Goal: Task Accomplishment & Management: Manage account settings

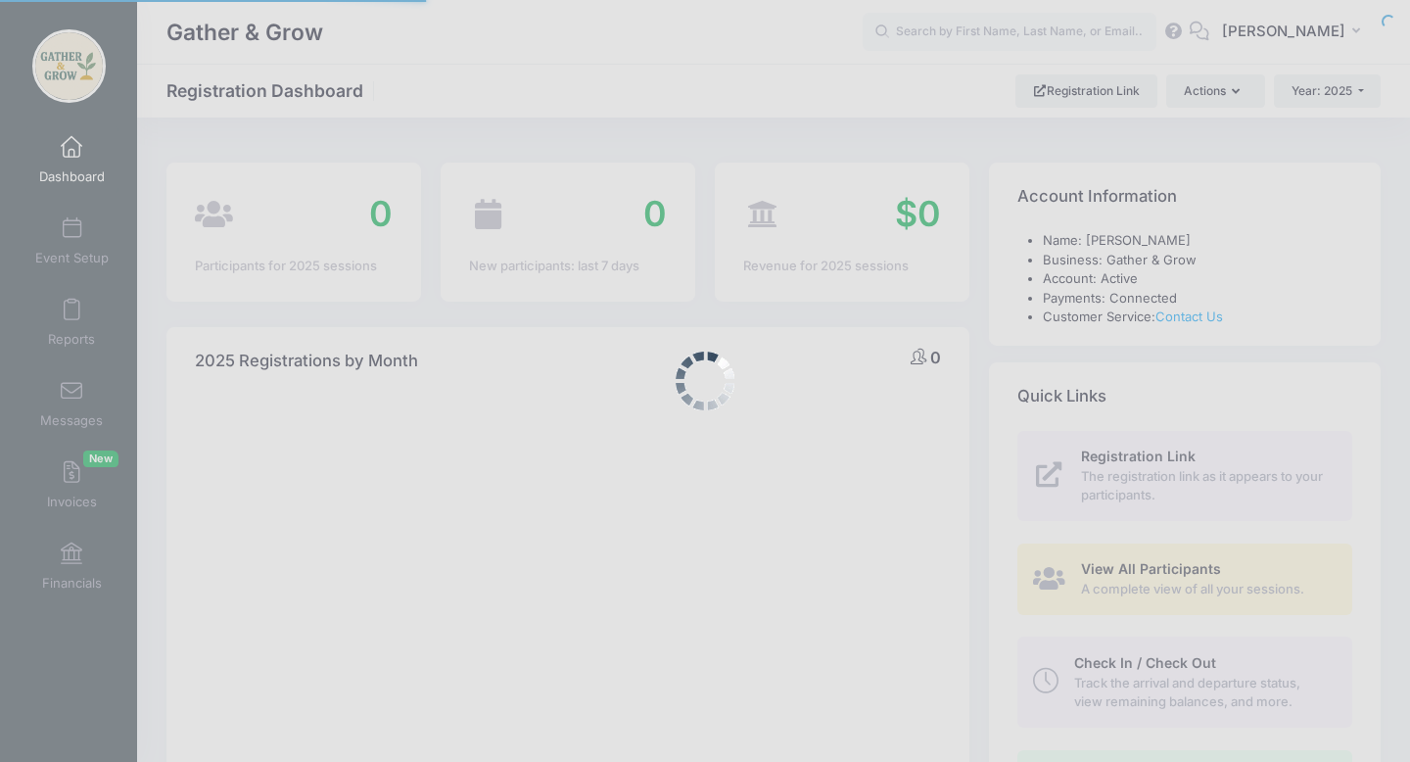
select select
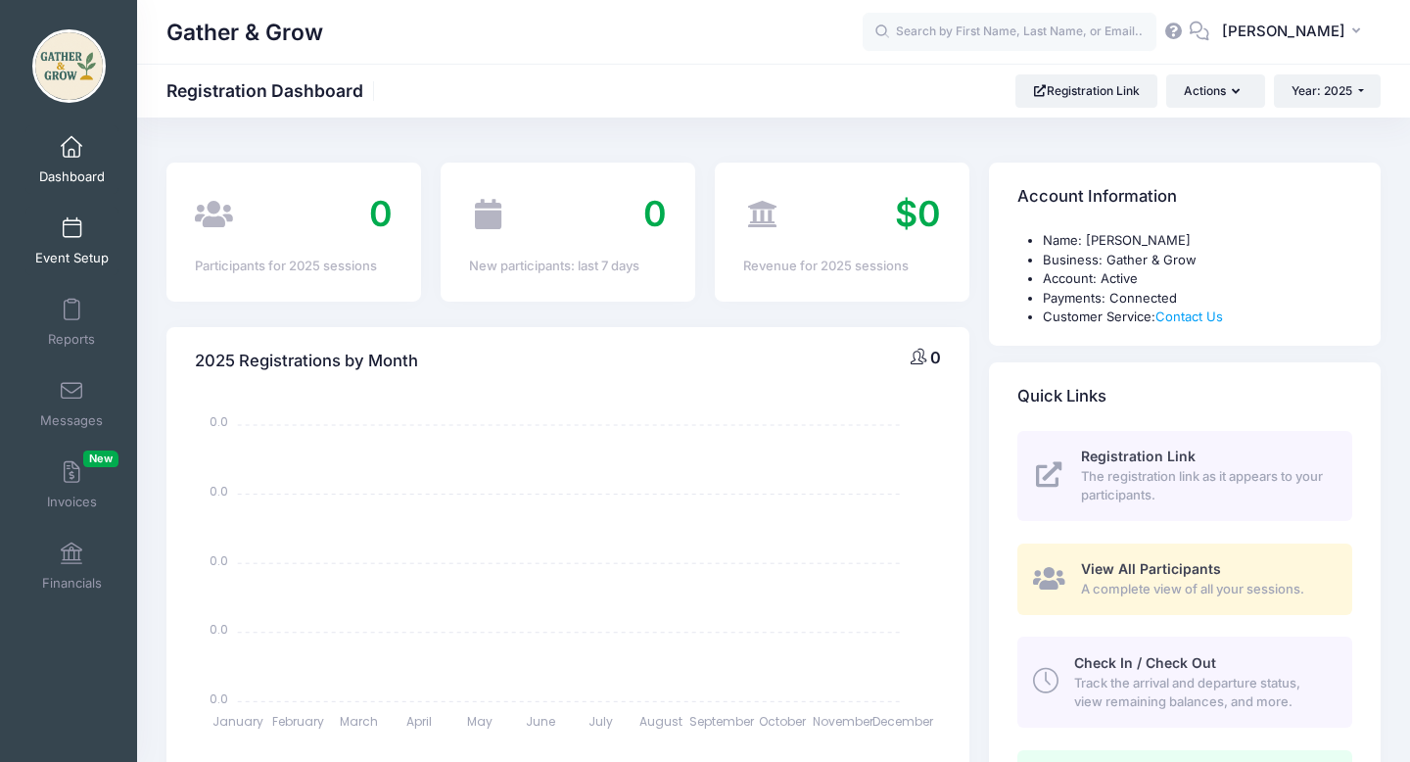
click at [71, 229] on span at bounding box center [71, 229] width 0 height 22
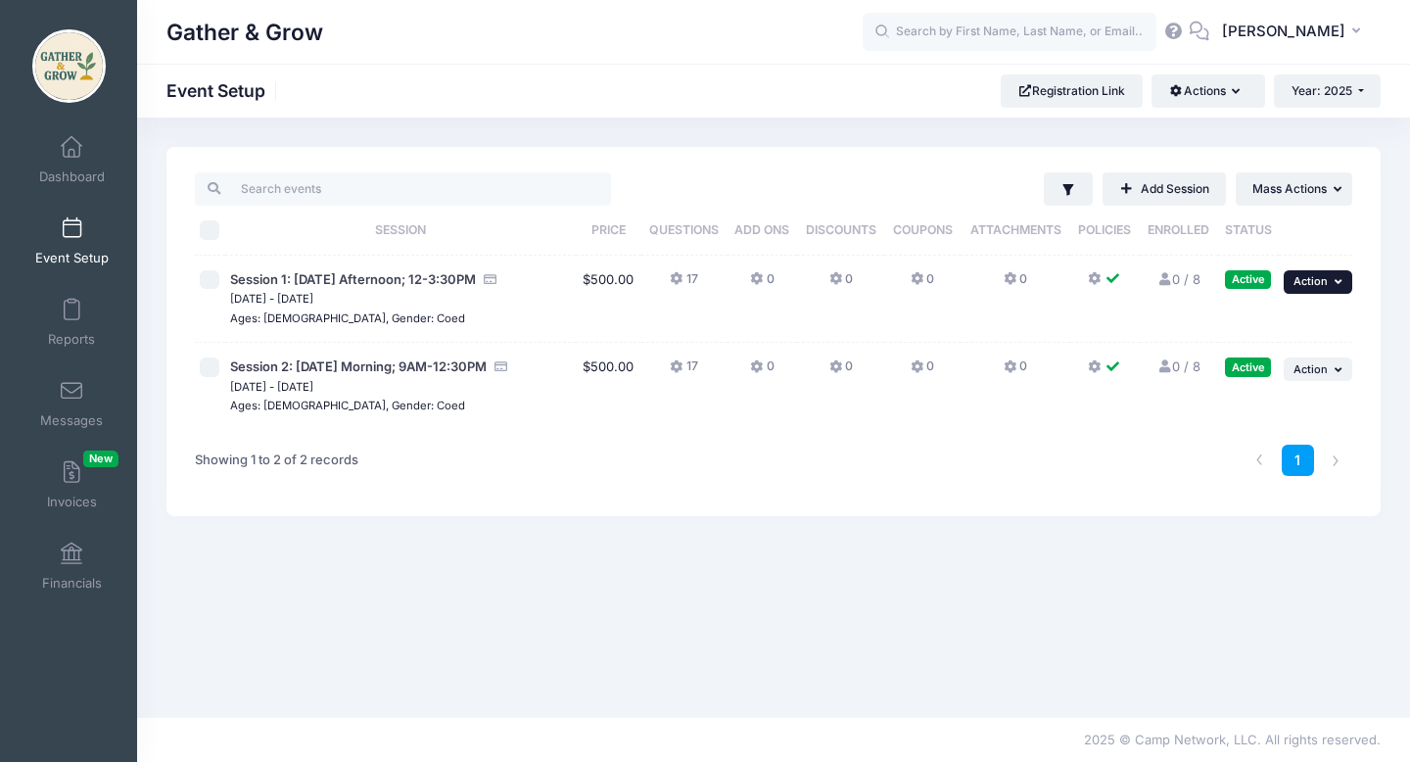
click at [1328, 289] on button "... Action" at bounding box center [1318, 282] width 69 height 24
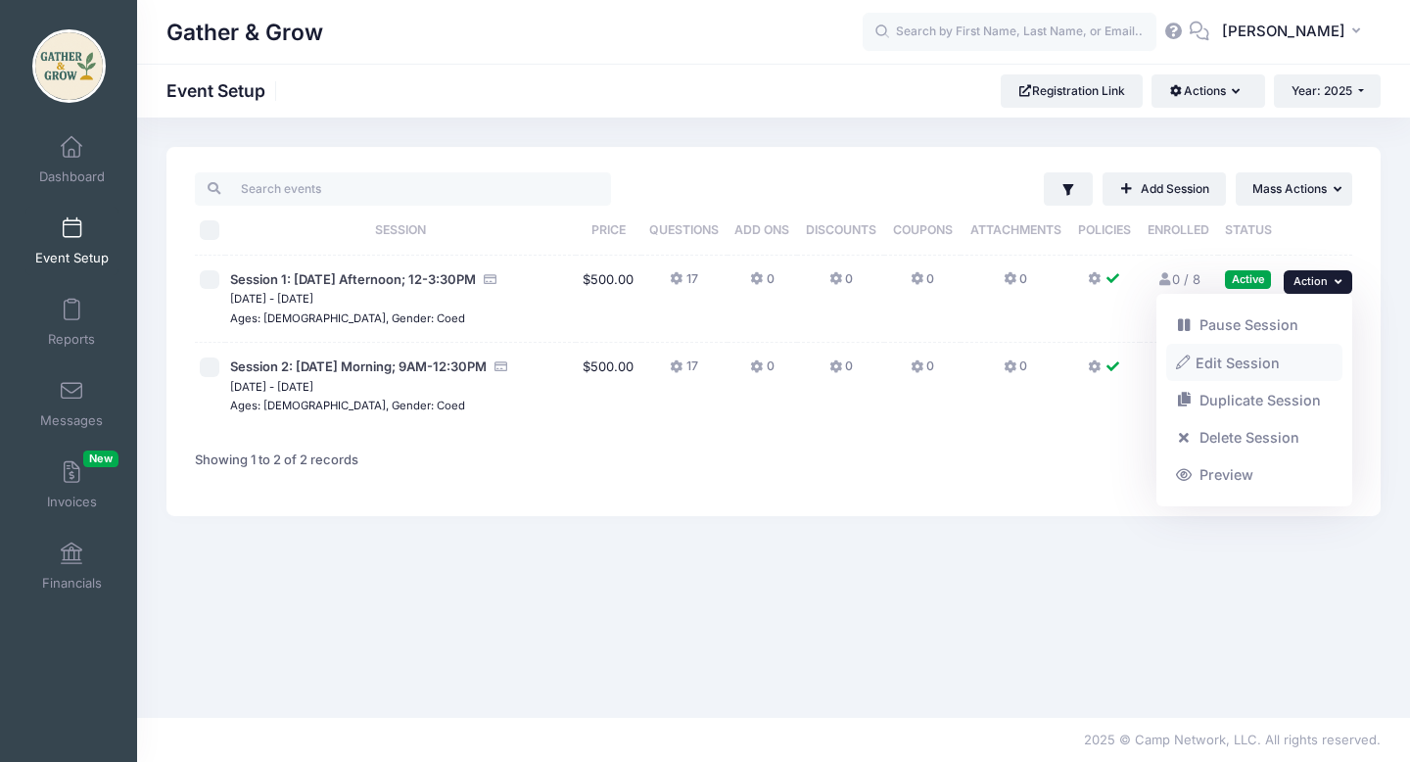
click at [1261, 370] on link "Edit Session" at bounding box center [1254, 362] width 177 height 37
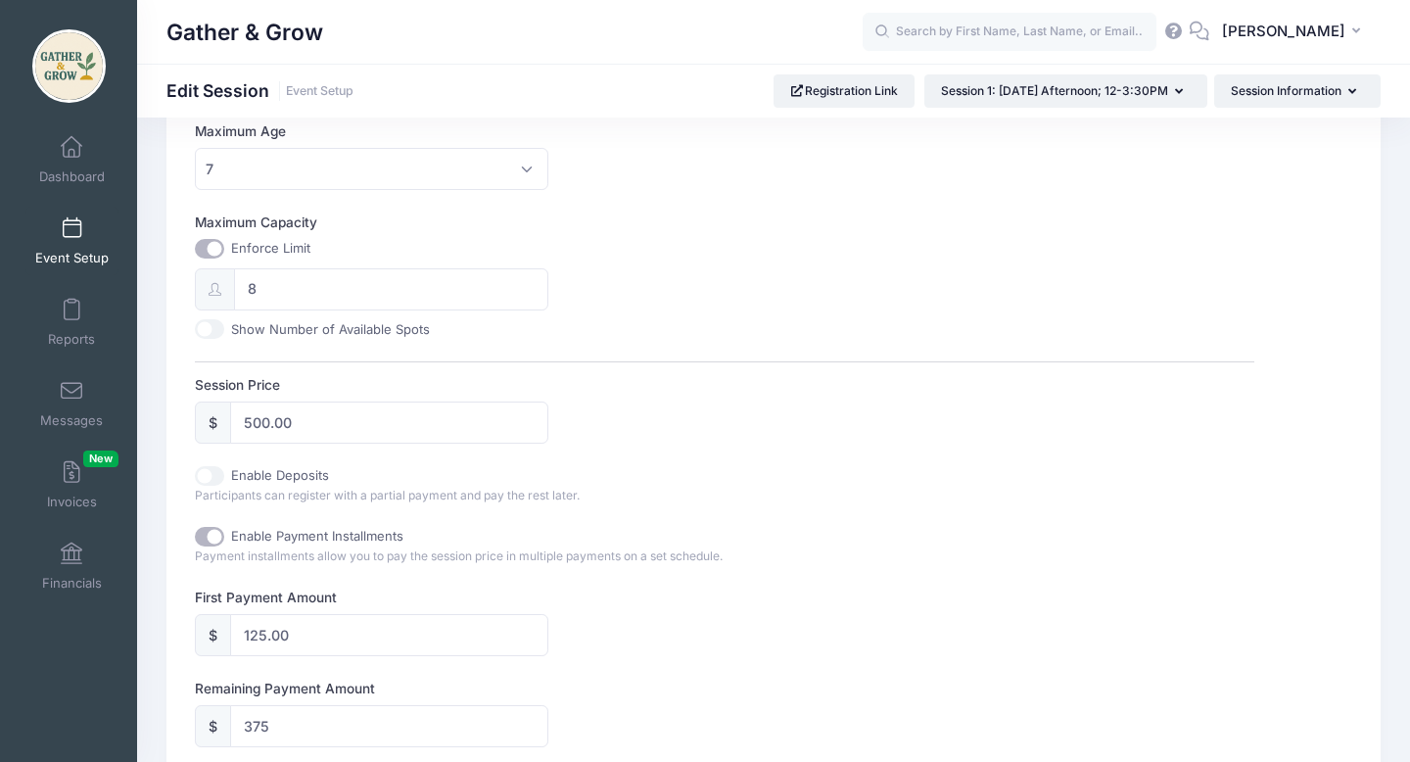
scroll to position [696, 0]
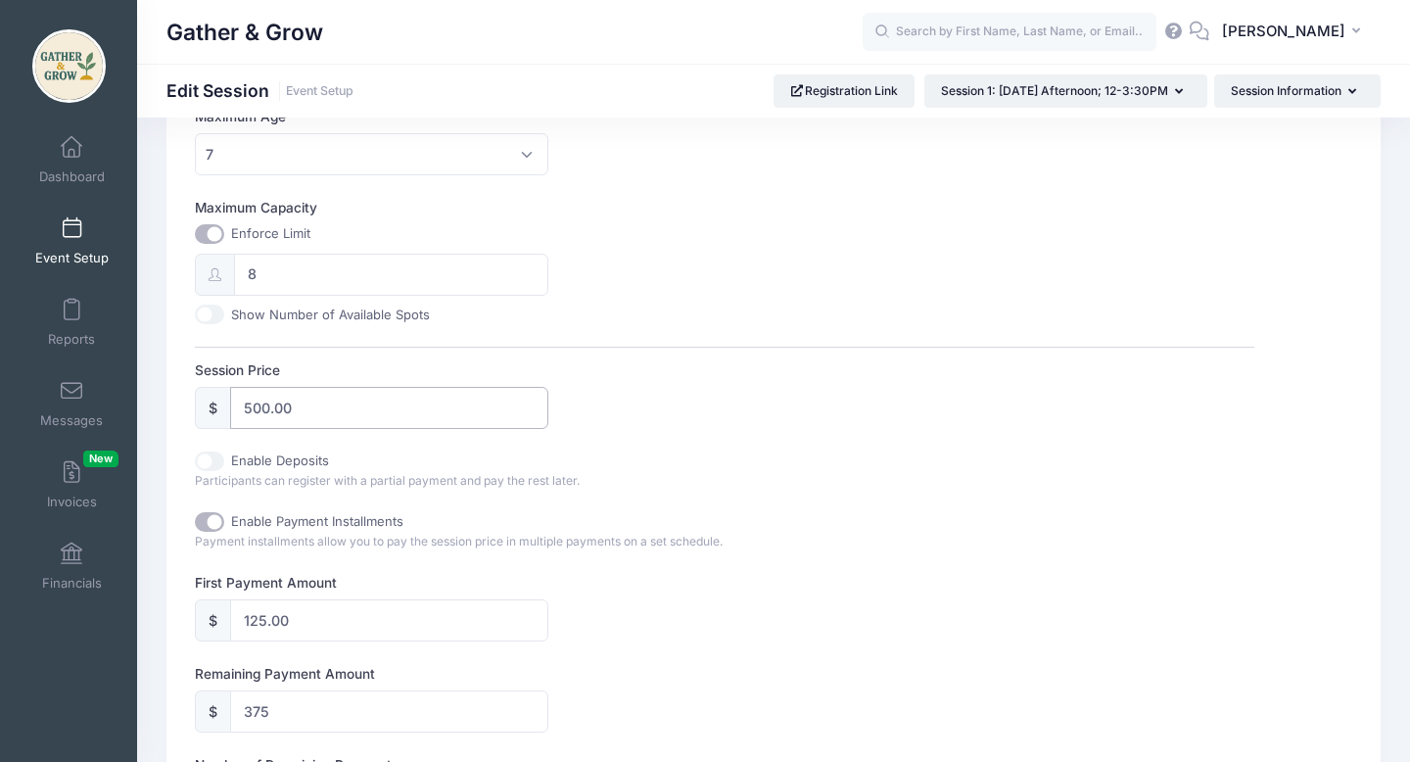
click at [383, 402] on input "500.00" at bounding box center [388, 408] width 317 height 42
type input "5"
type input "460.00"
click at [328, 633] on input "125.00" at bounding box center [388, 620] width 317 height 42
type input "335.00"
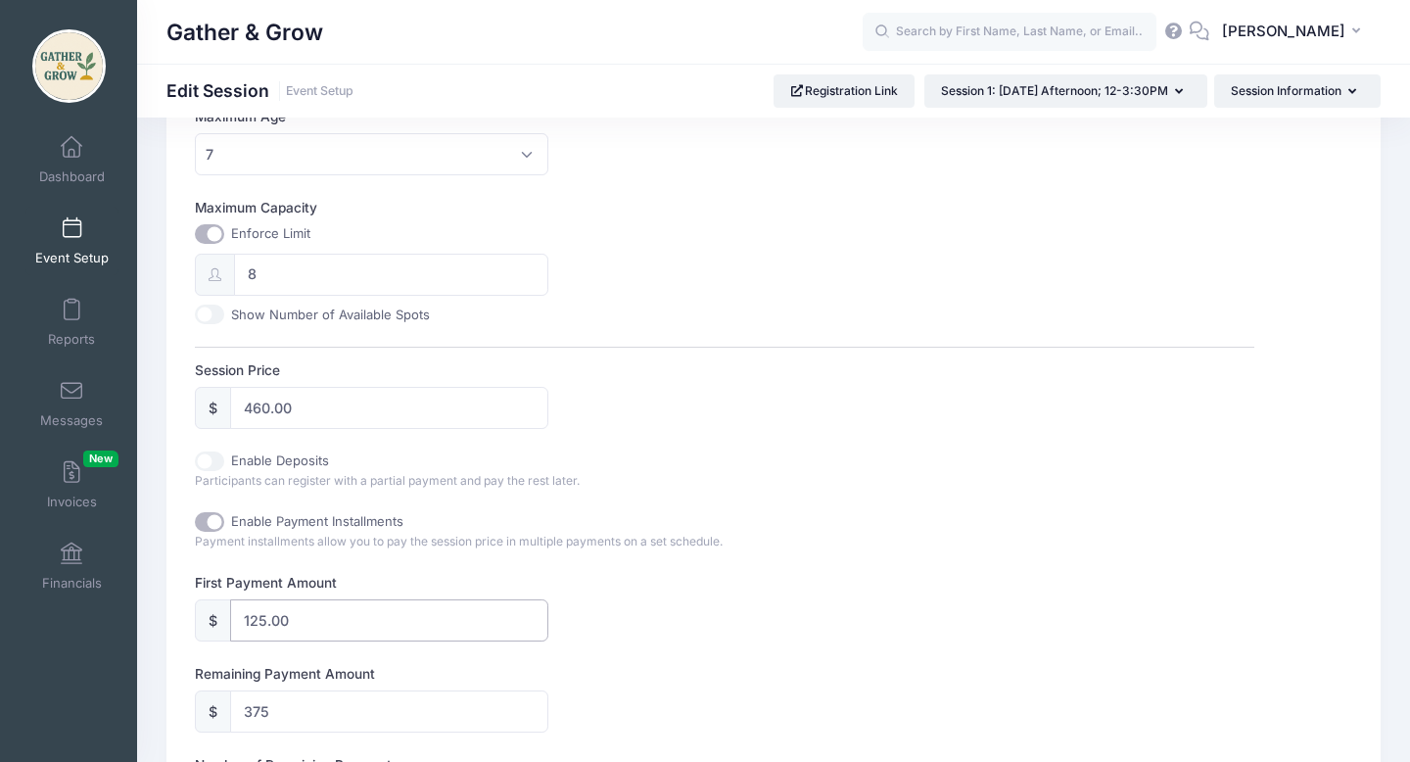
type input "111.67"
type input "12"
type input "448.00"
type input "149.33"
type input "1"
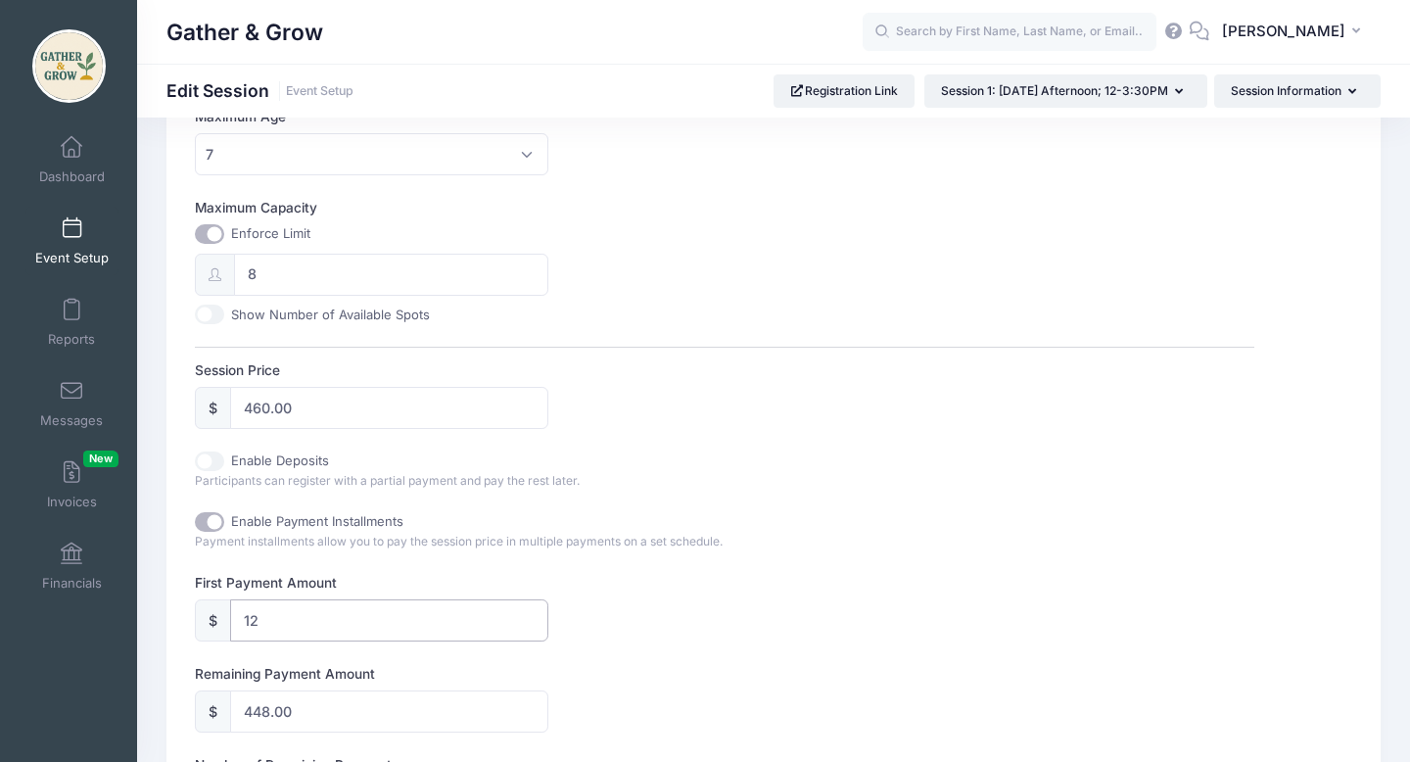
type input "459.00"
type input "153.00"
type input "11"
type input "449.00"
type input "149.67"
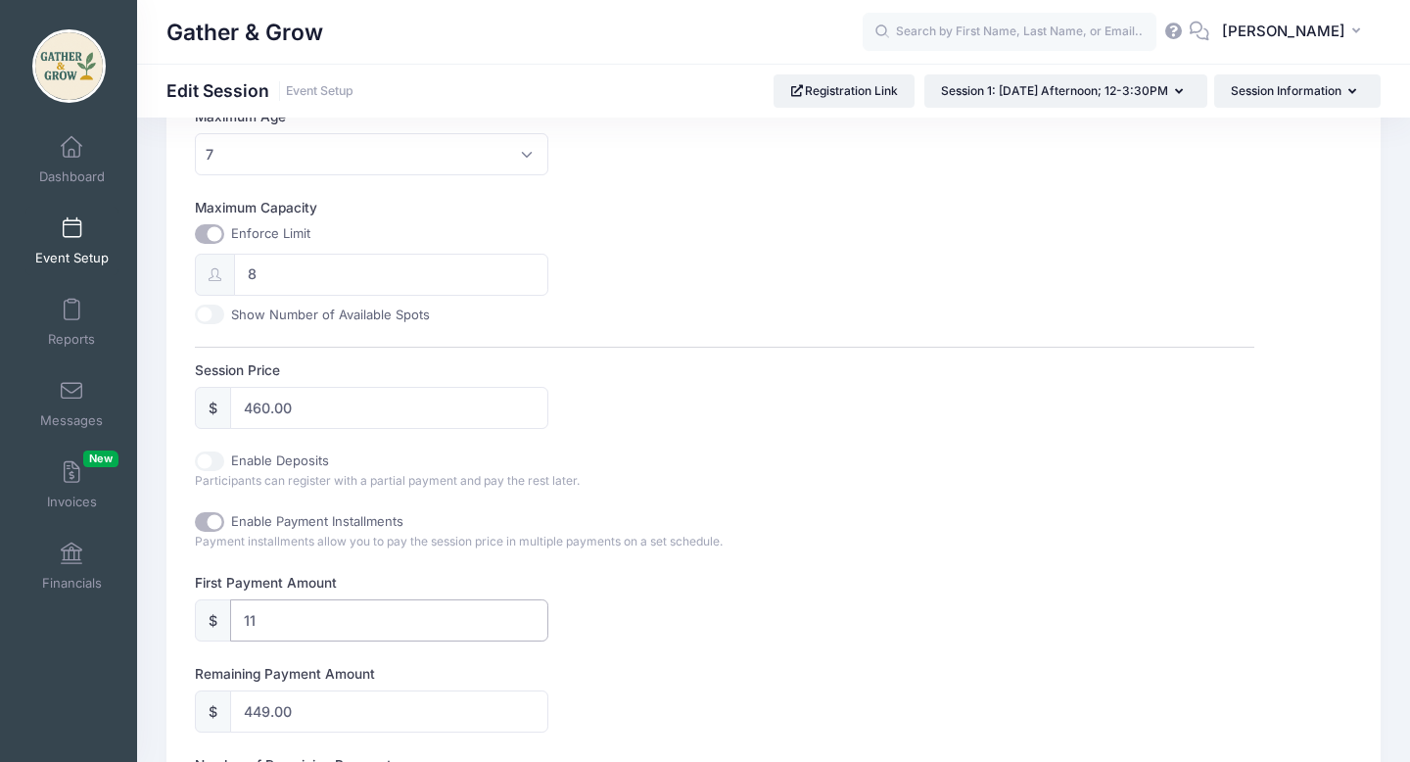
type input "115"
type input "345.00"
type input "115.00"
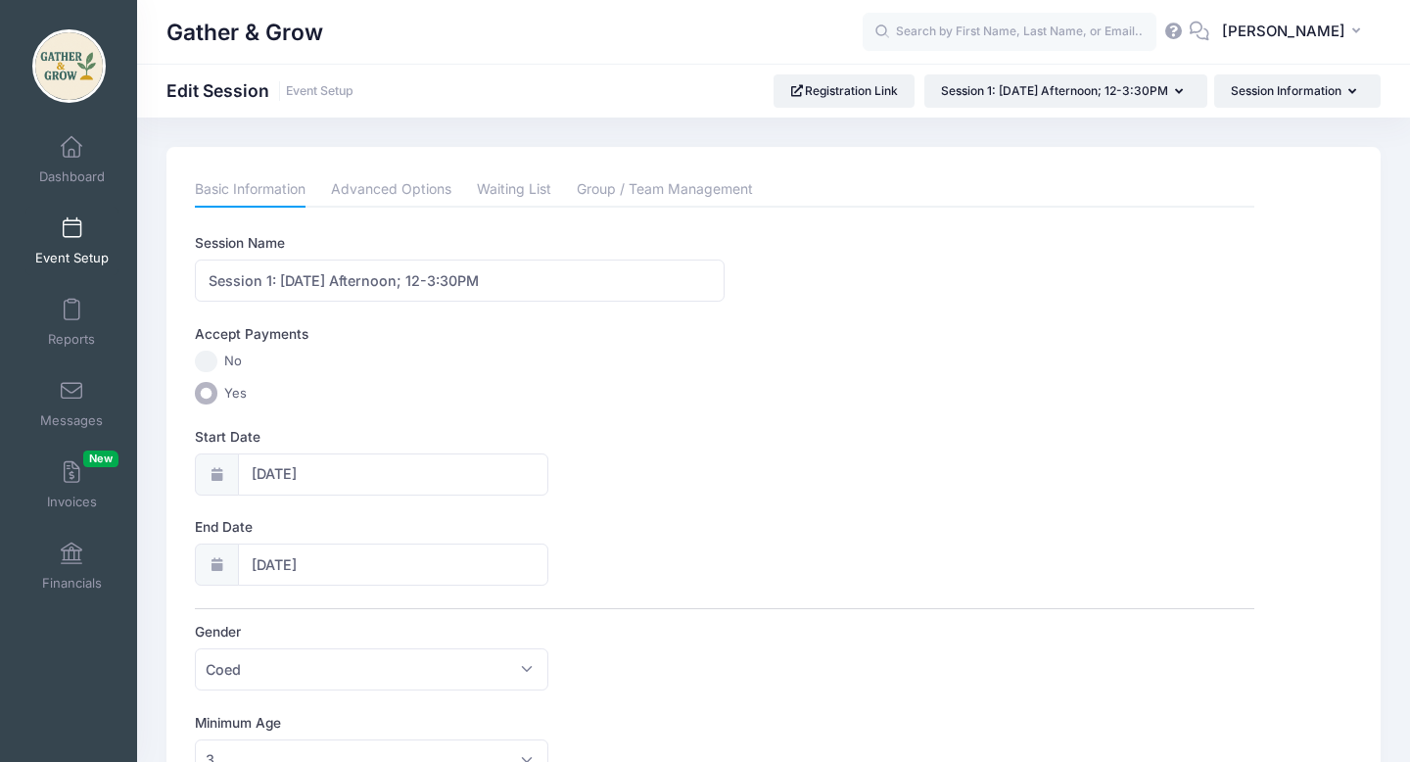
scroll to position [6, 0]
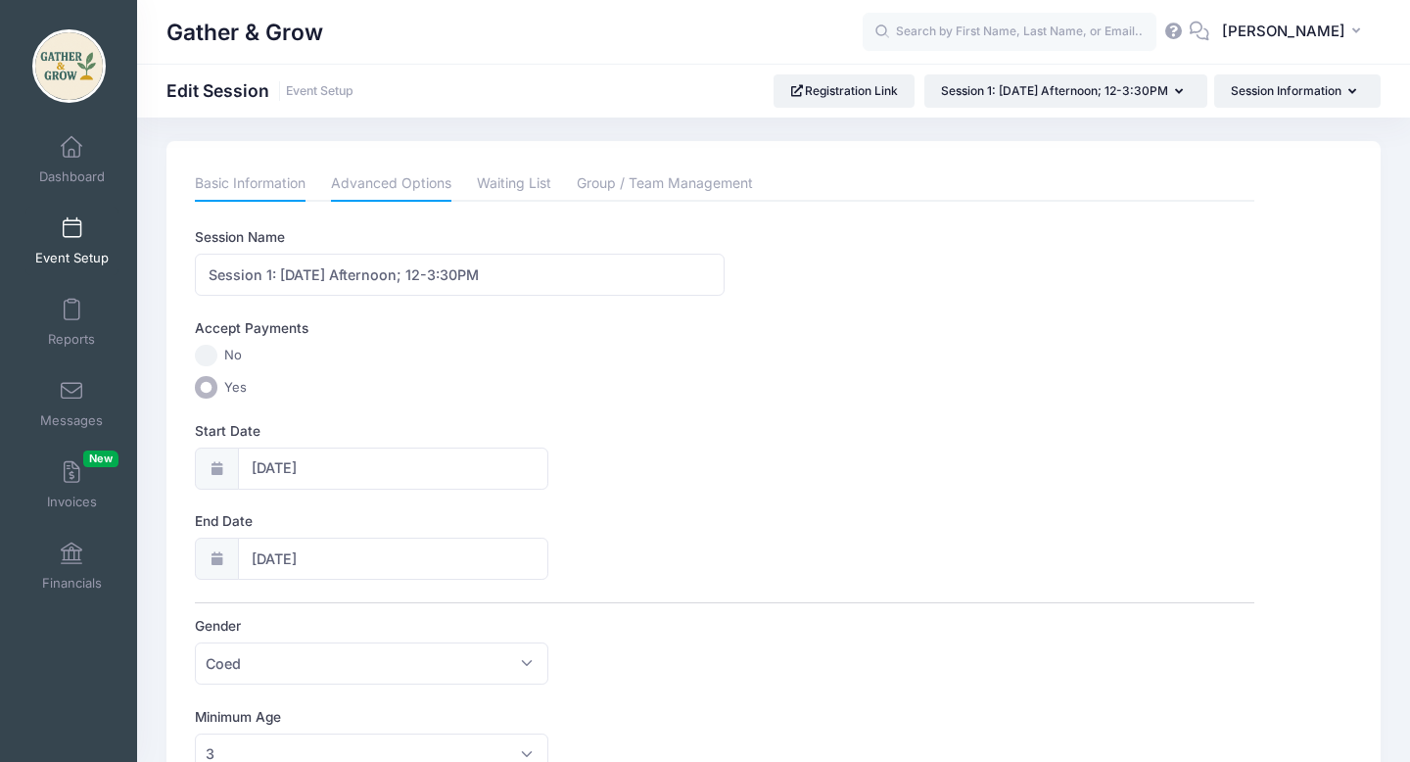
type input "115.00"
click at [415, 177] on link "Advanced Options" at bounding box center [391, 183] width 120 height 35
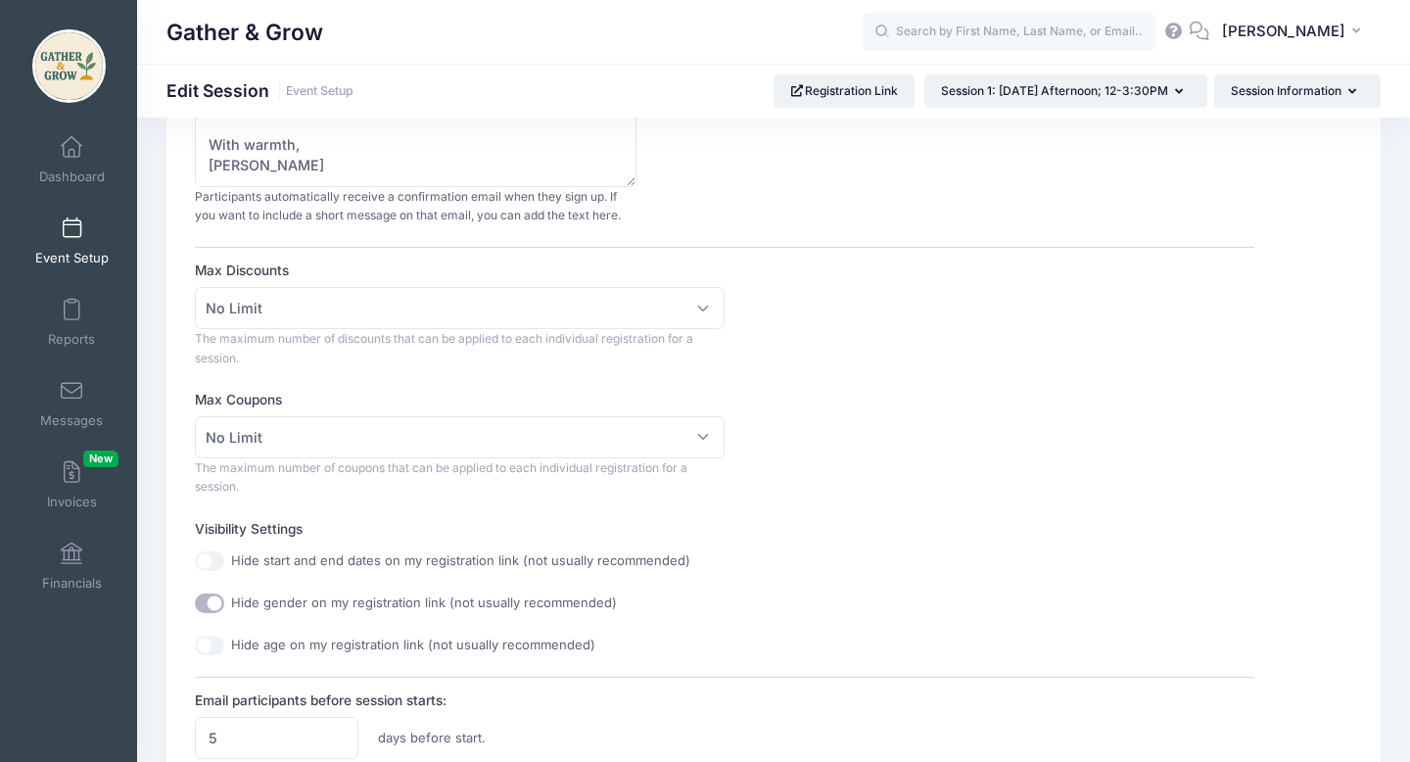
scroll to position [397, 0]
click at [700, 434] on span "No Limit" at bounding box center [460, 433] width 530 height 42
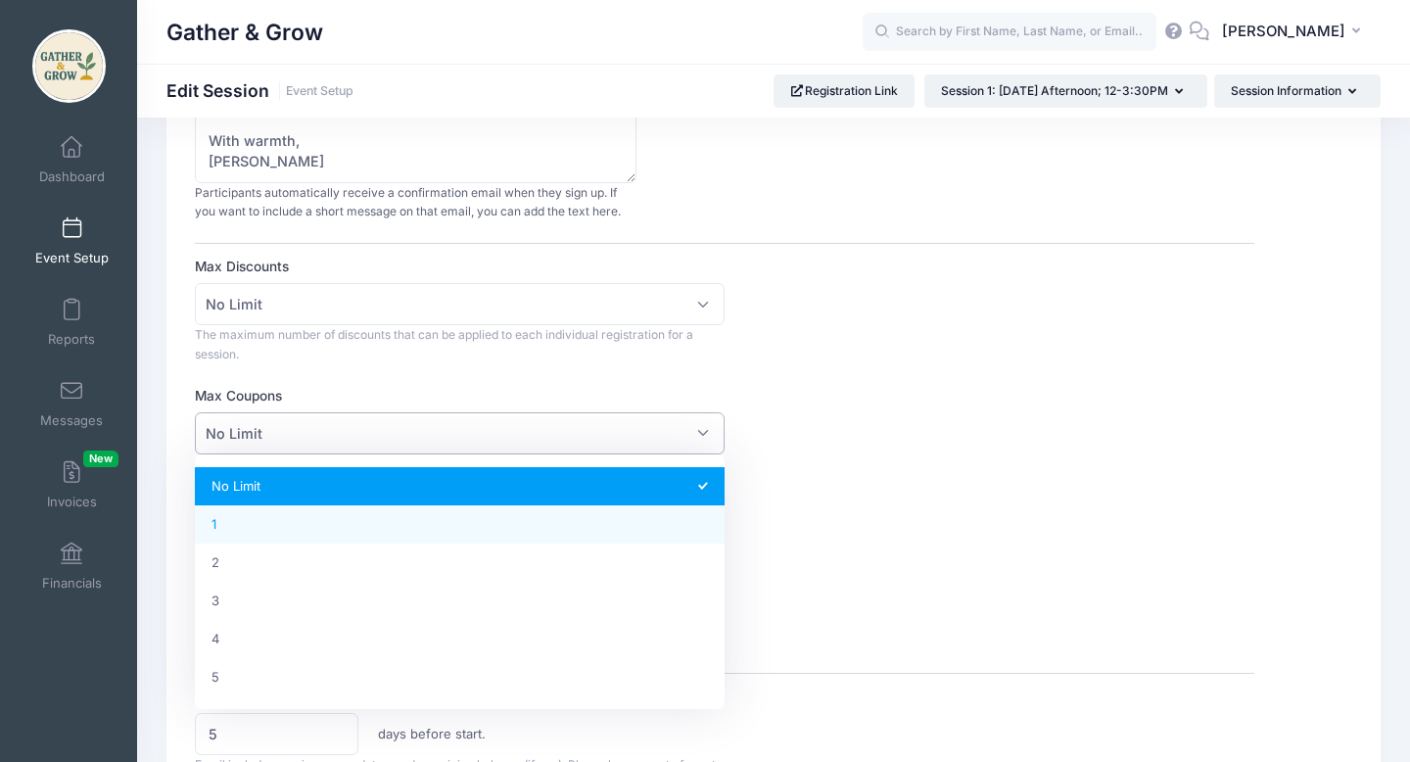
select select "1"
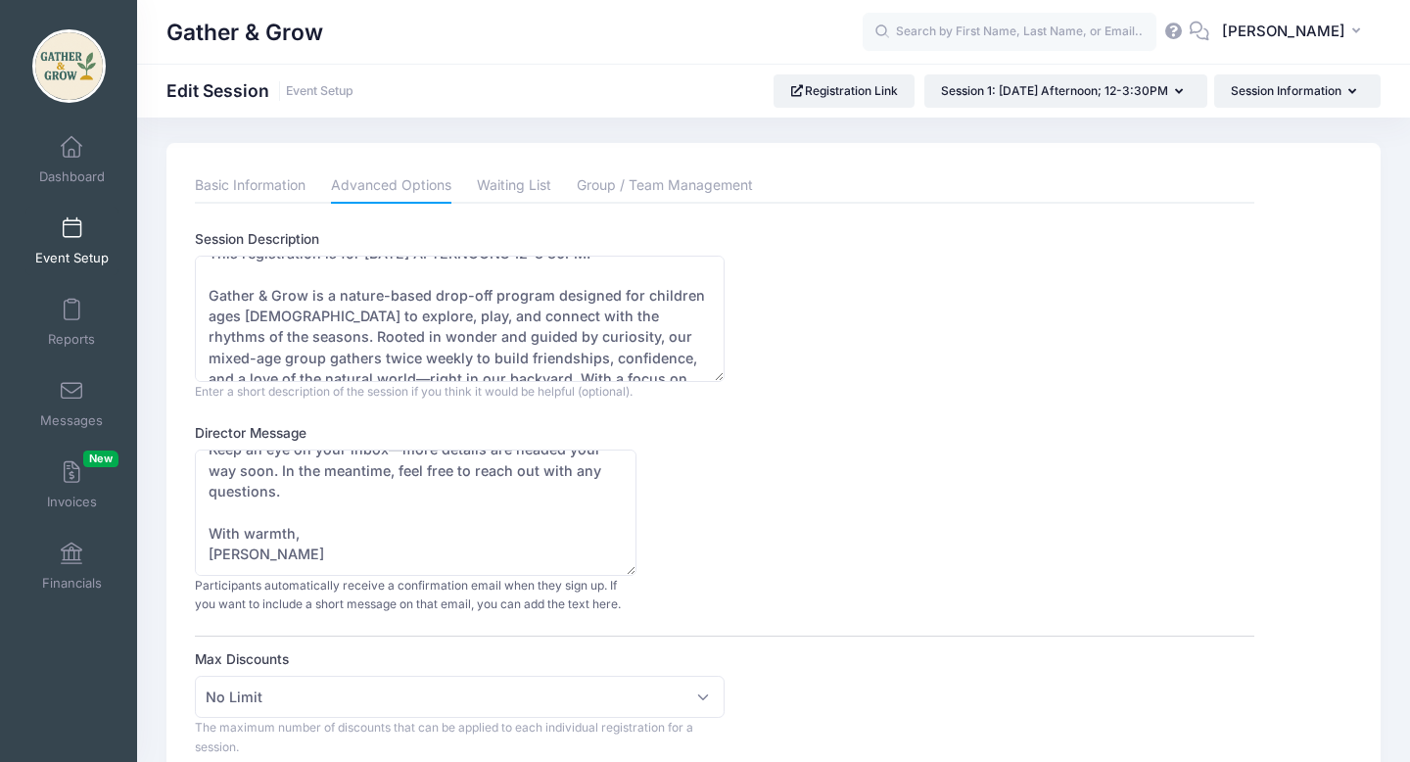
scroll to position [0, 0]
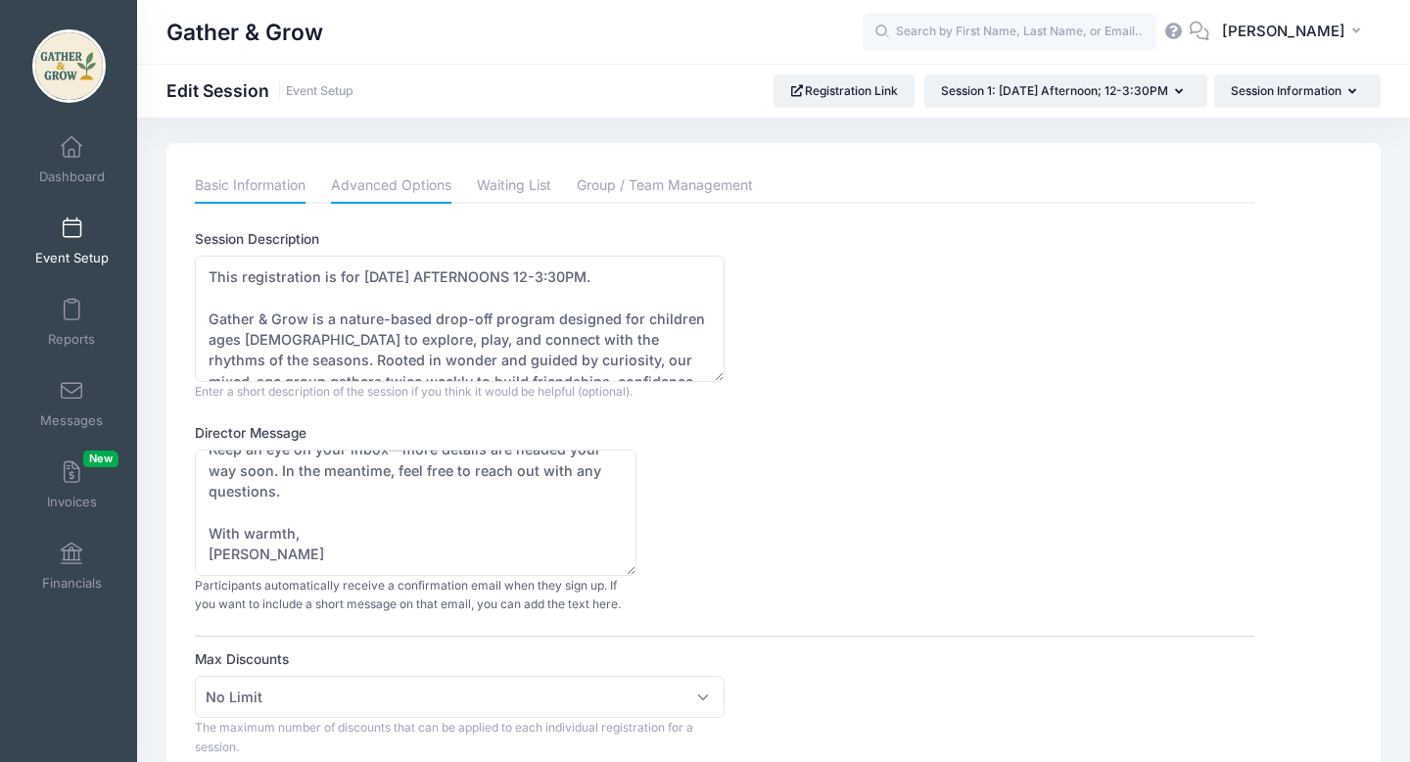
click at [276, 180] on link "Basic Information" at bounding box center [250, 185] width 111 height 35
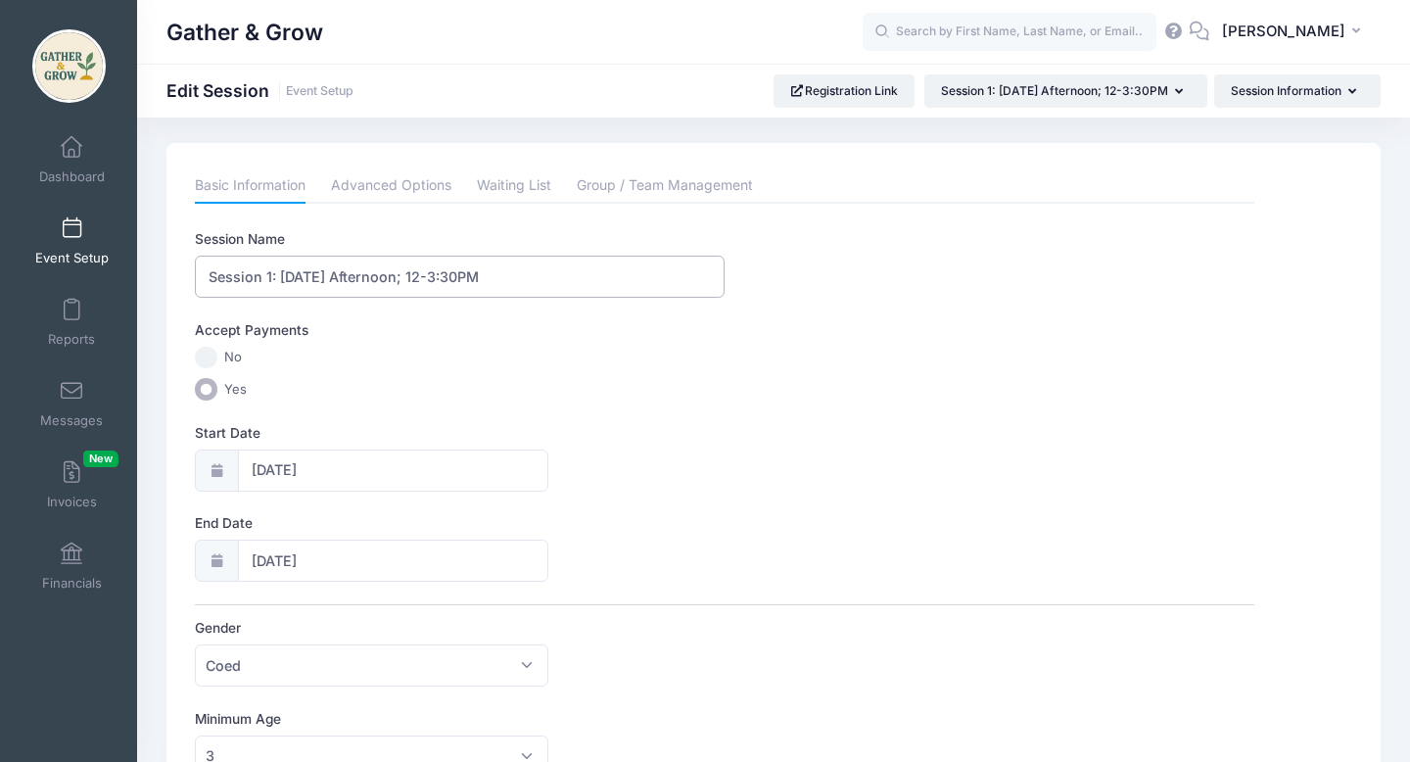
click at [500, 280] on input "Session 1: Monday Afternoon; 12-3:30PM" at bounding box center [460, 277] width 530 height 42
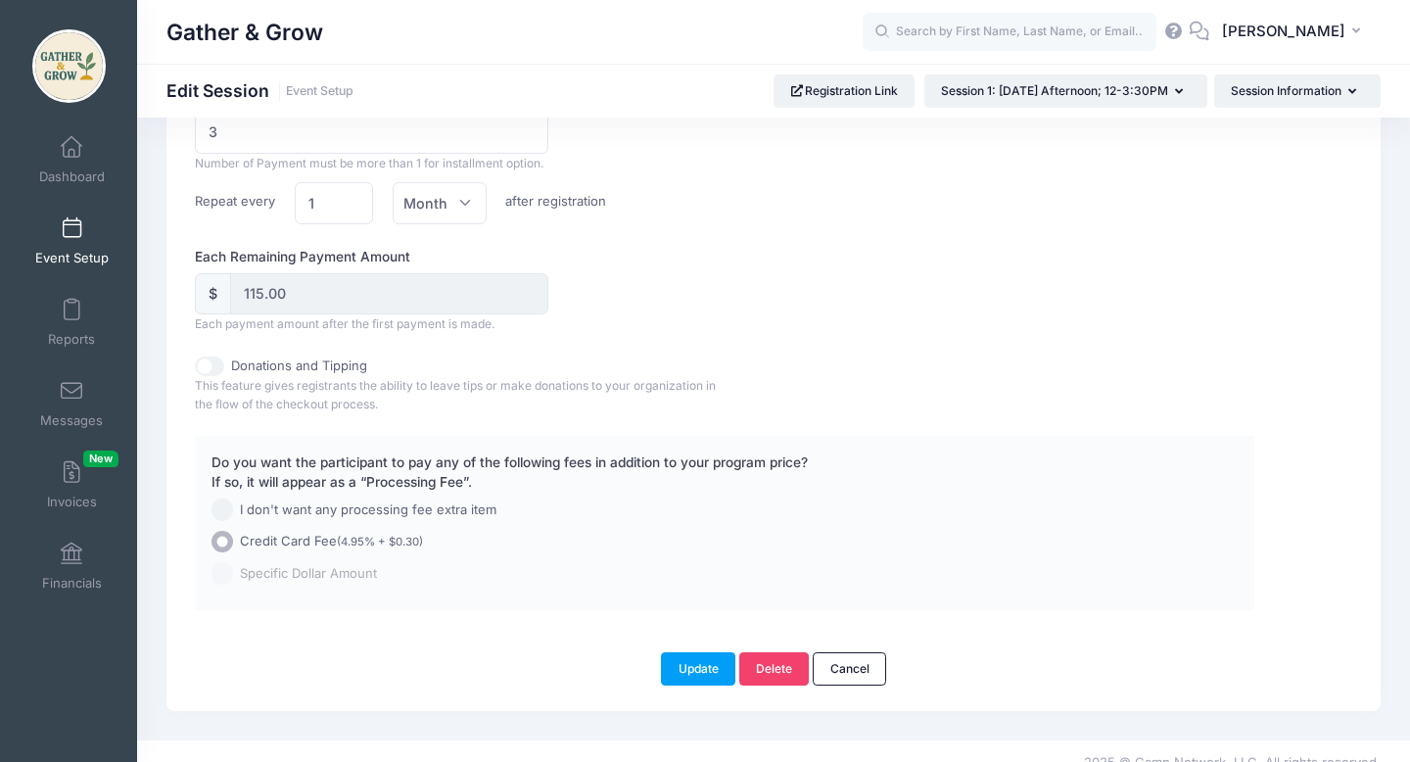
scroll to position [1408, 0]
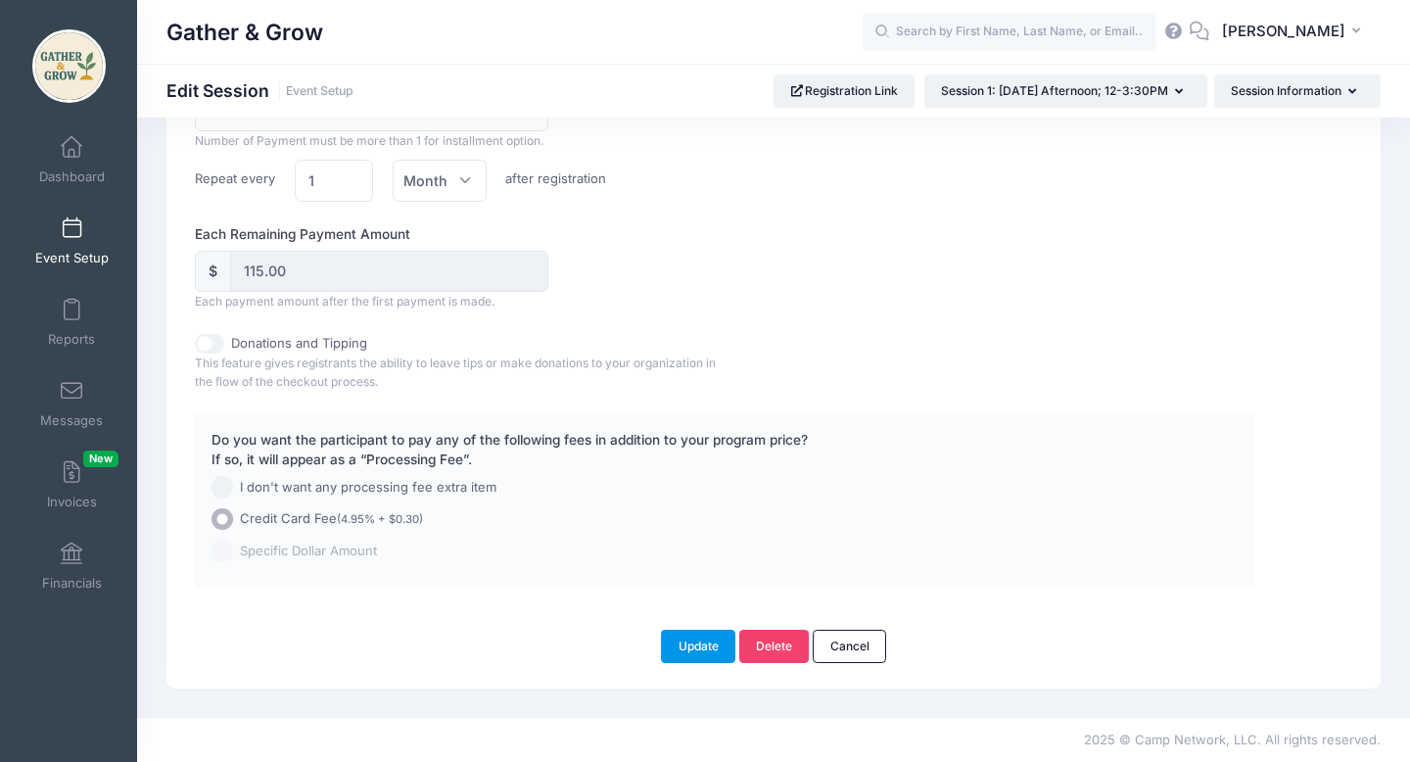
type input "Session 1: [DATE] Afternoon; 12-3:30PM (Monthly)"
click at [713, 654] on button "Update" at bounding box center [698, 646] width 74 height 33
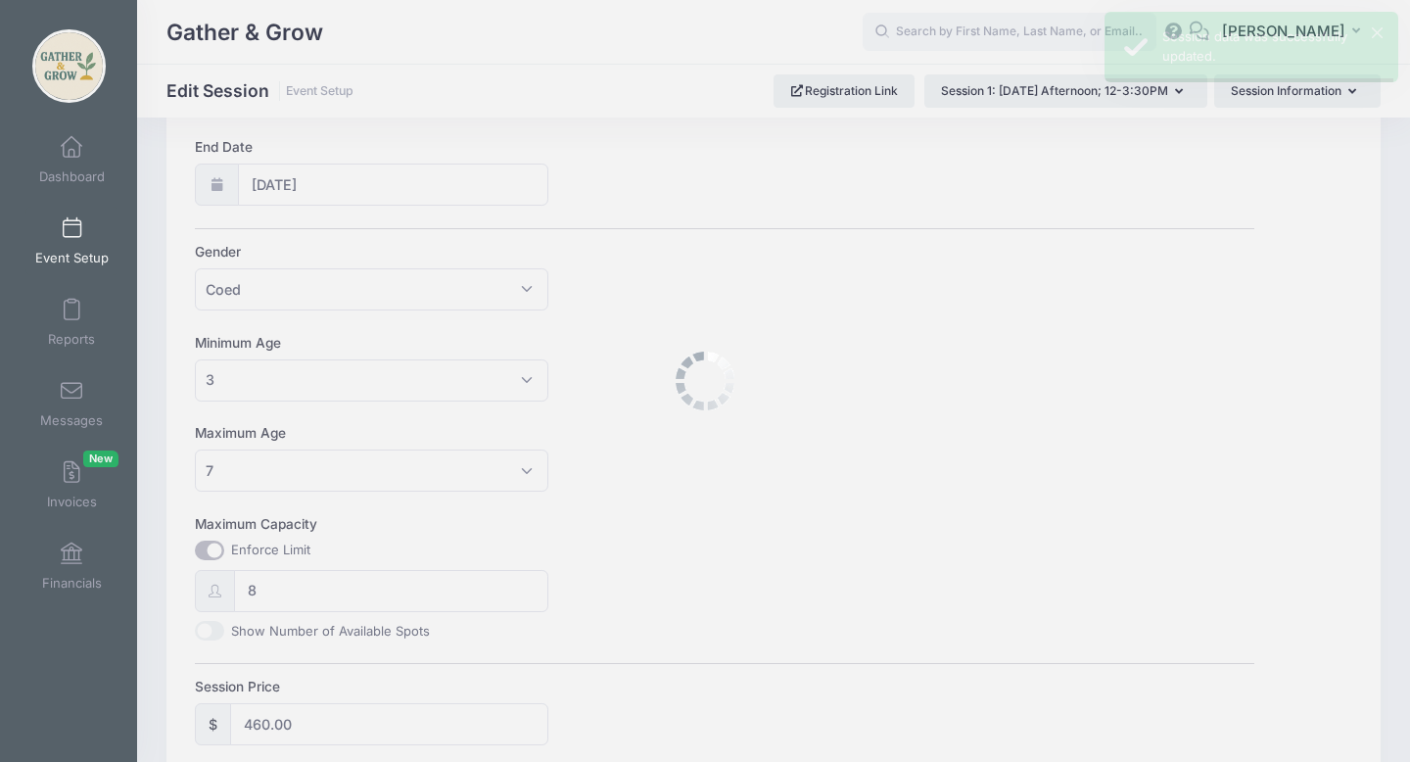
scroll to position [0, 0]
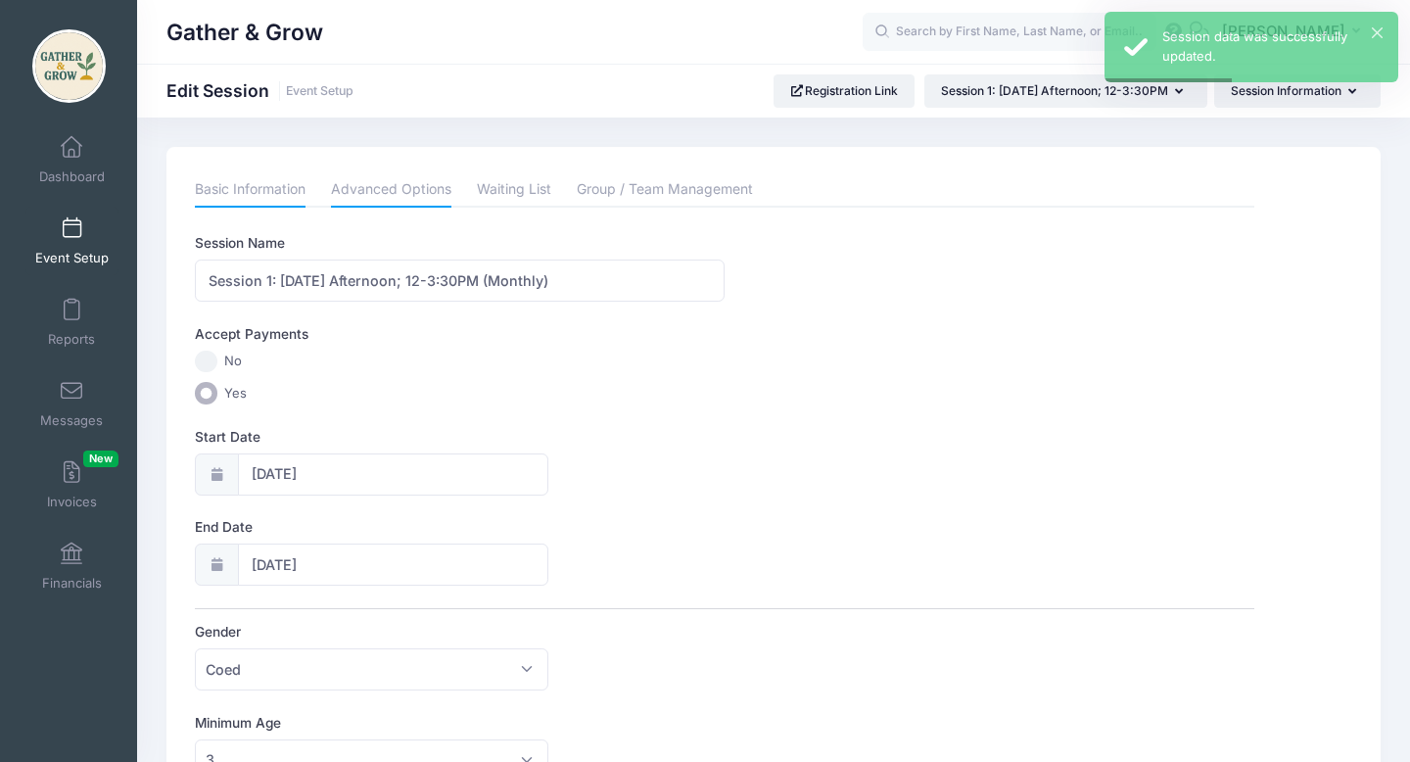
click at [438, 190] on link "Advanced Options" at bounding box center [391, 189] width 120 height 35
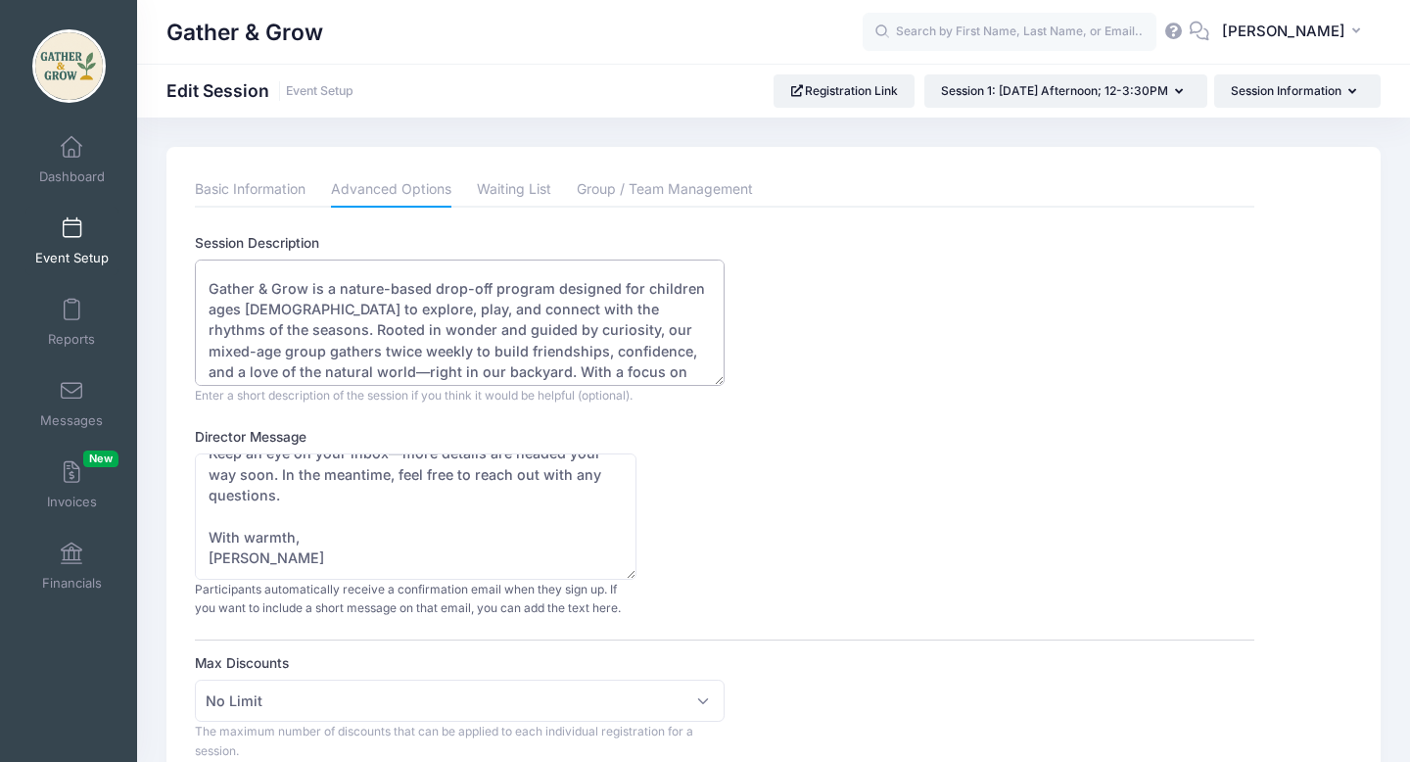
scroll to position [84, 0]
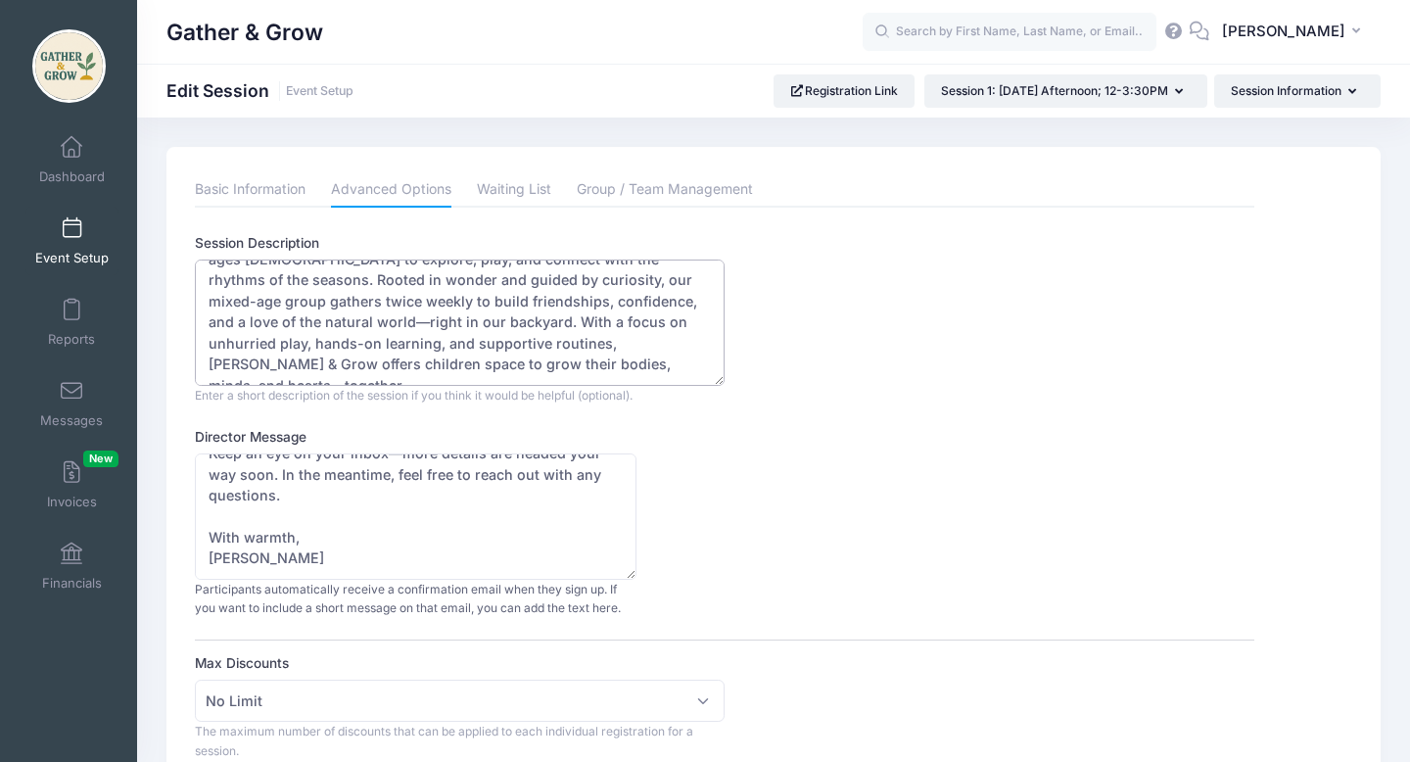
drag, startPoint x: 207, startPoint y: 278, endPoint x: 323, endPoint y: 396, distance: 165.5
click at [323, 396] on div "This registration is for MONDAY AFTERNOONS 12-3:30PM. Gather & Grow is a nature…" at bounding box center [460, 332] width 530 height 145
click at [946, 239] on div "Session Description This registration is for MONDAY AFTERNOONS 12-3:30PM. Gathe…" at bounding box center [724, 318] width 1059 height 171
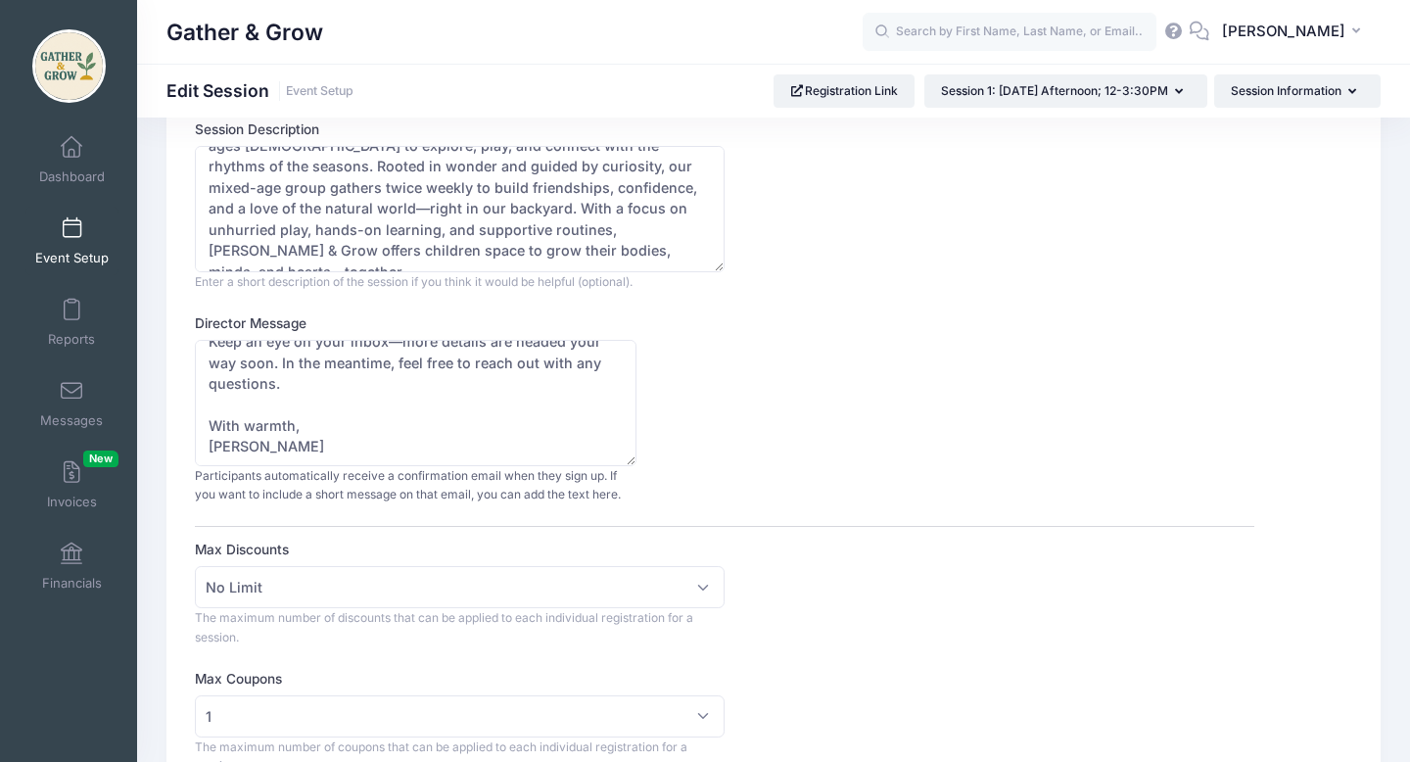
scroll to position [147, 0]
click at [1310, 91] on button "Session Information" at bounding box center [1297, 90] width 166 height 33
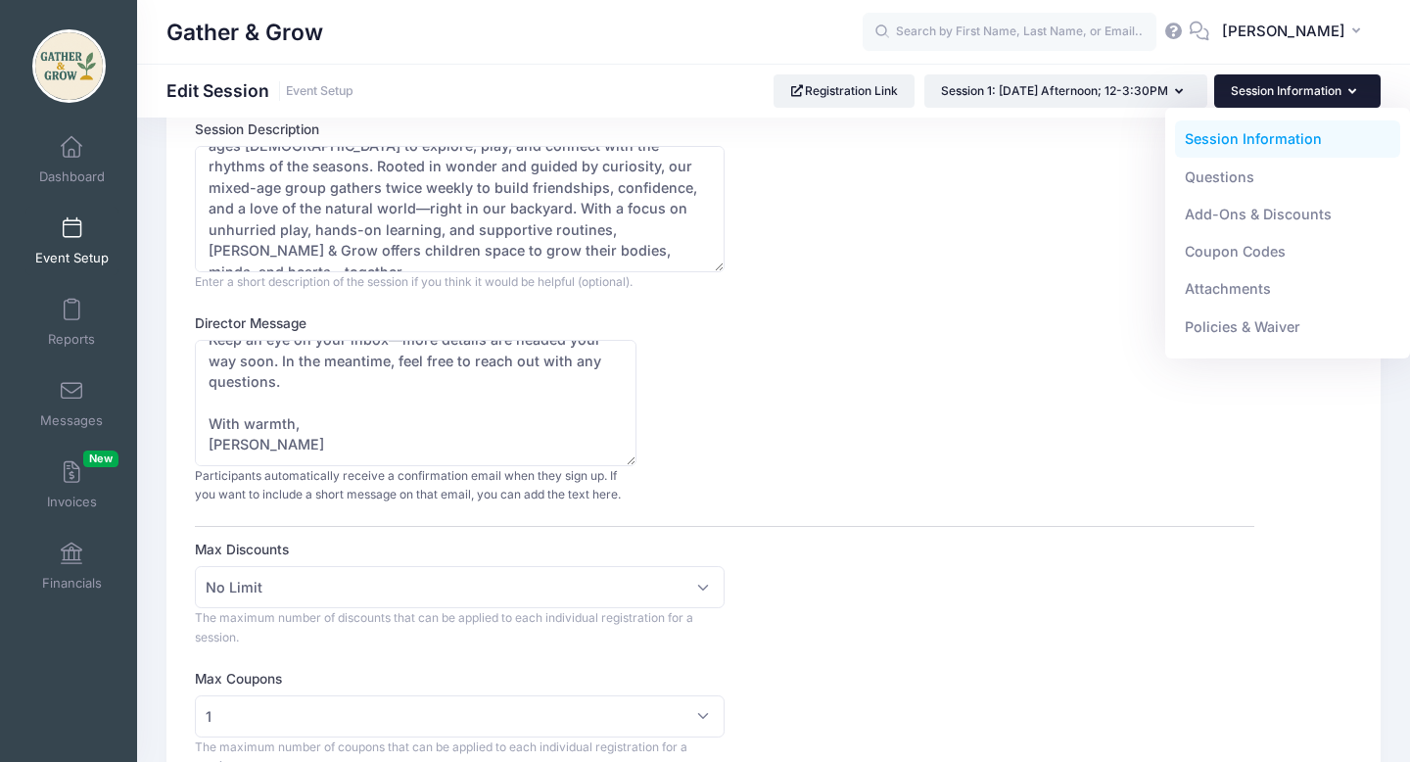
click at [1050, 222] on div "Session Description This registration is for MONDAY AFTERNOONS 12-3:30PM. Gathe…" at bounding box center [724, 204] width 1059 height 171
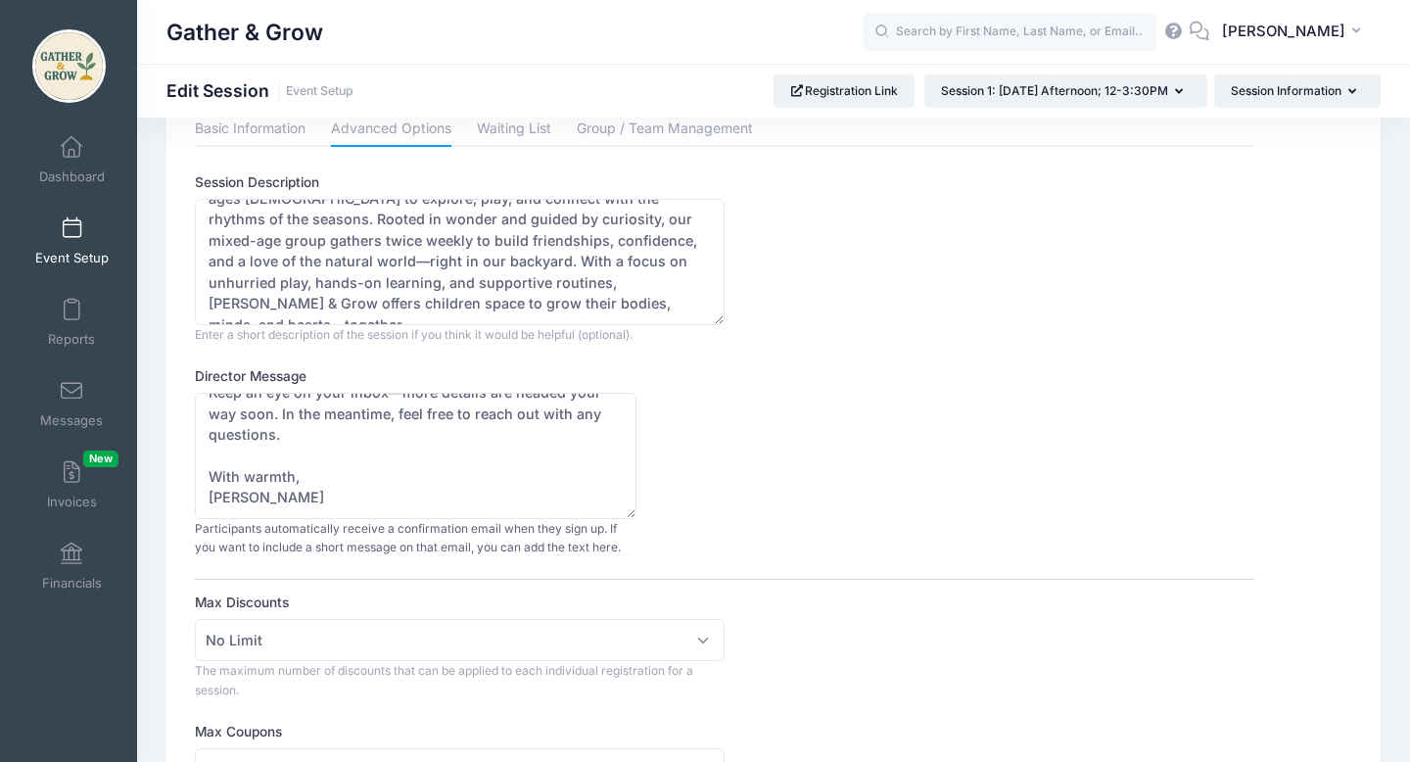
scroll to position [0, 0]
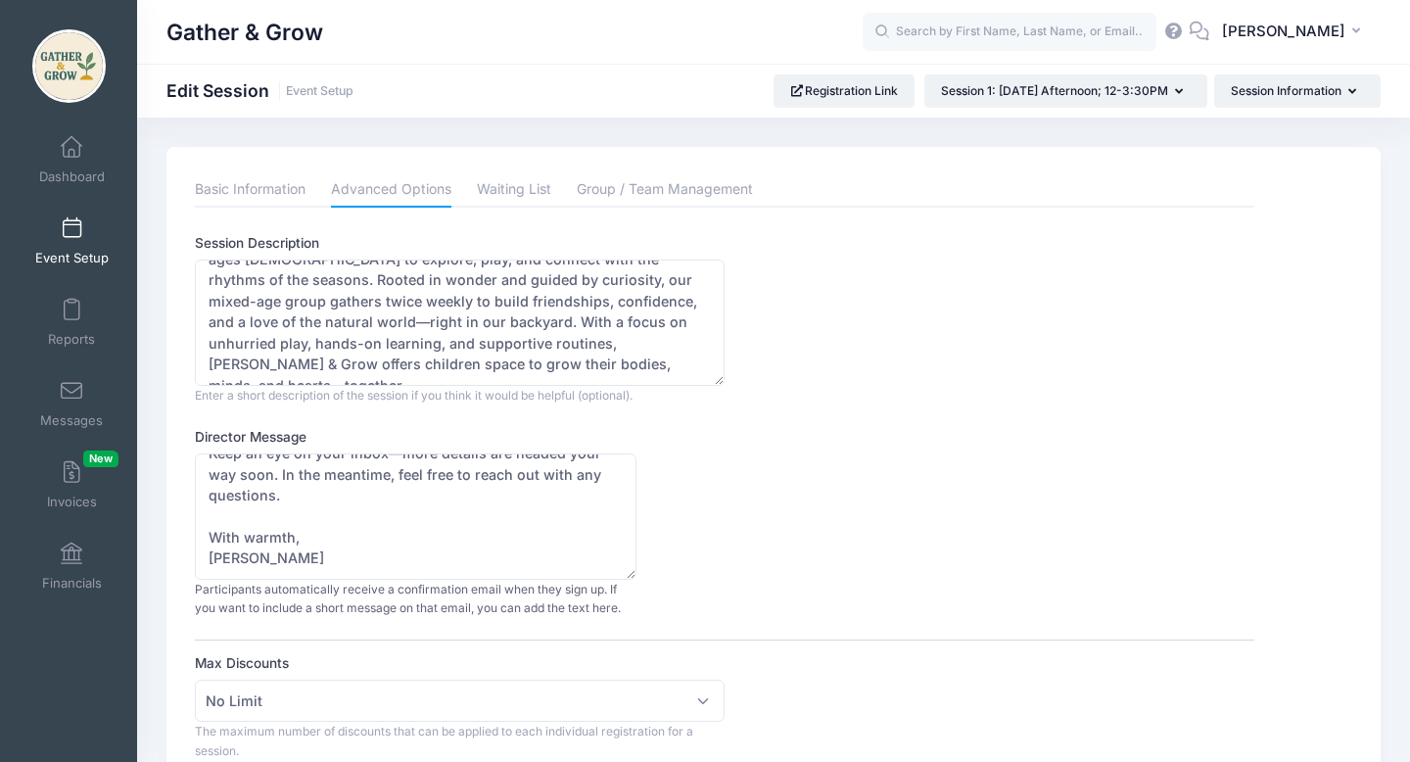
click at [71, 236] on span at bounding box center [71, 229] width 0 height 22
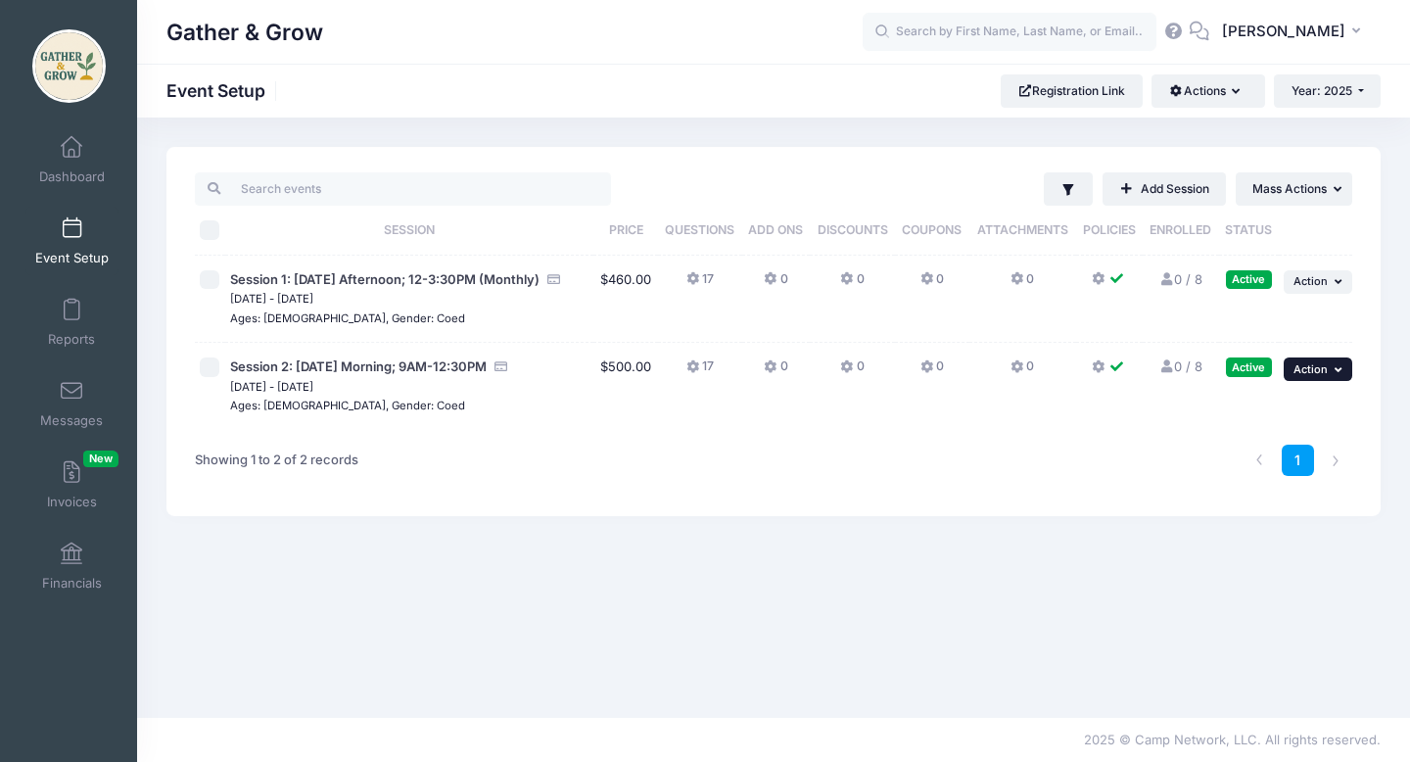
click at [1316, 365] on span "Action" at bounding box center [1311, 369] width 34 height 14
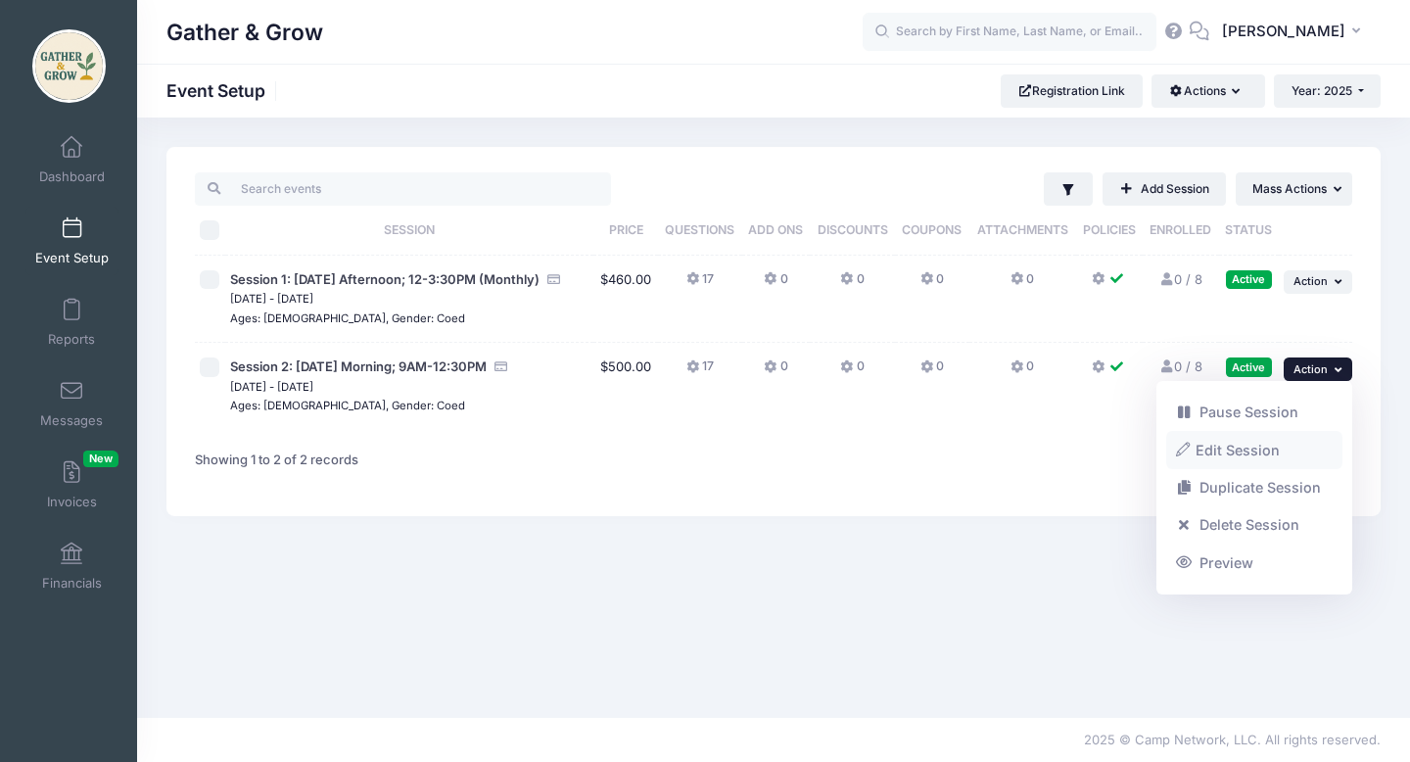
click at [1214, 449] on link "Edit Session" at bounding box center [1254, 449] width 177 height 37
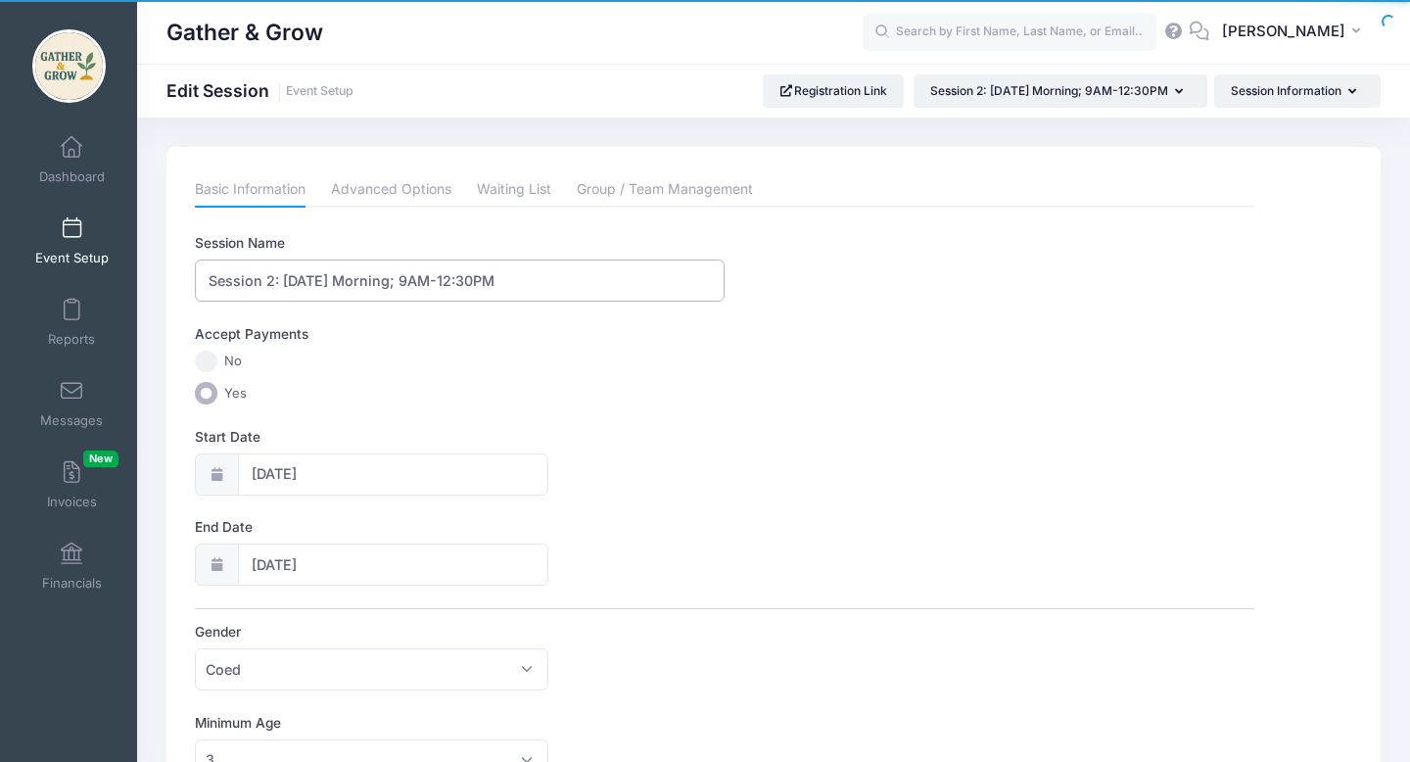
click at [569, 277] on input "Session 2: Wednesday Morning; 9AM-12:30PM" at bounding box center [460, 281] width 530 height 42
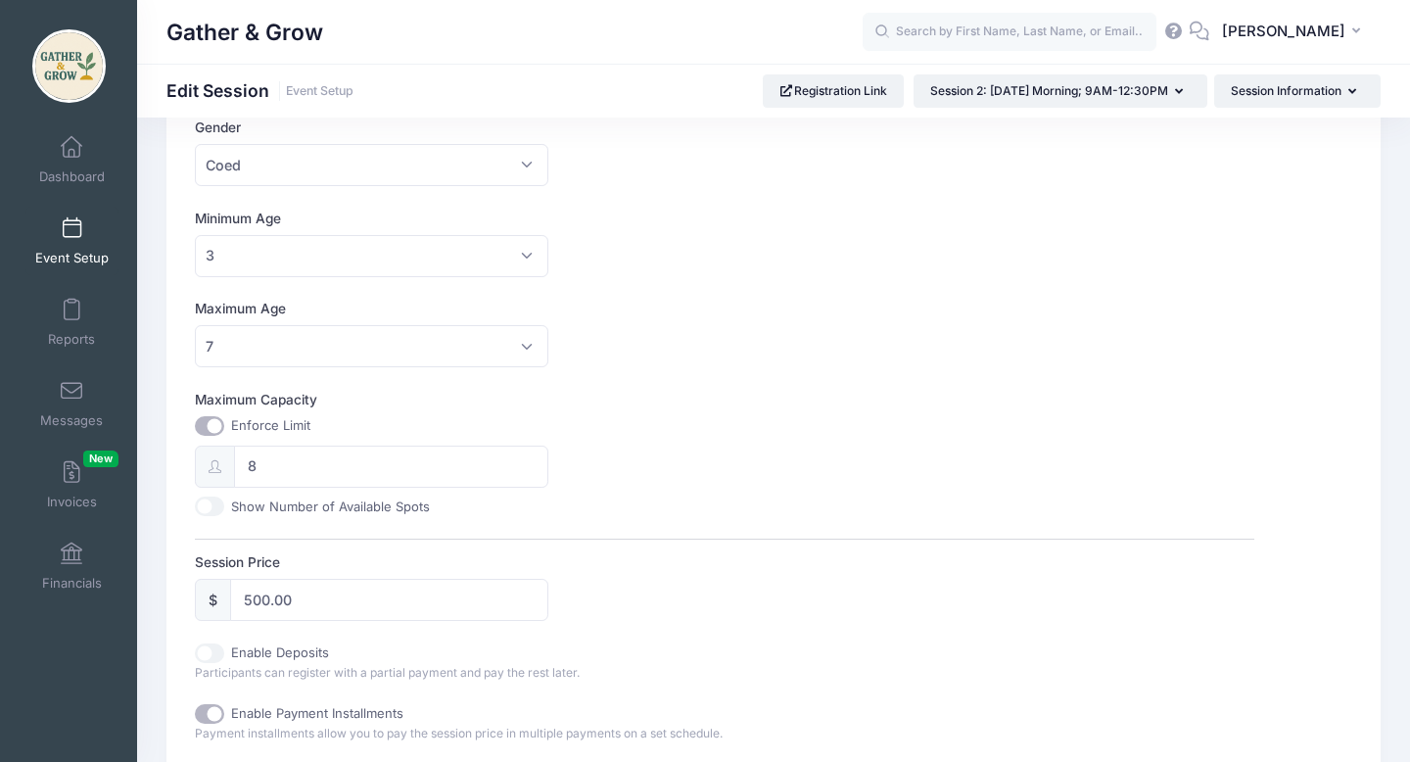
scroll to position [533, 0]
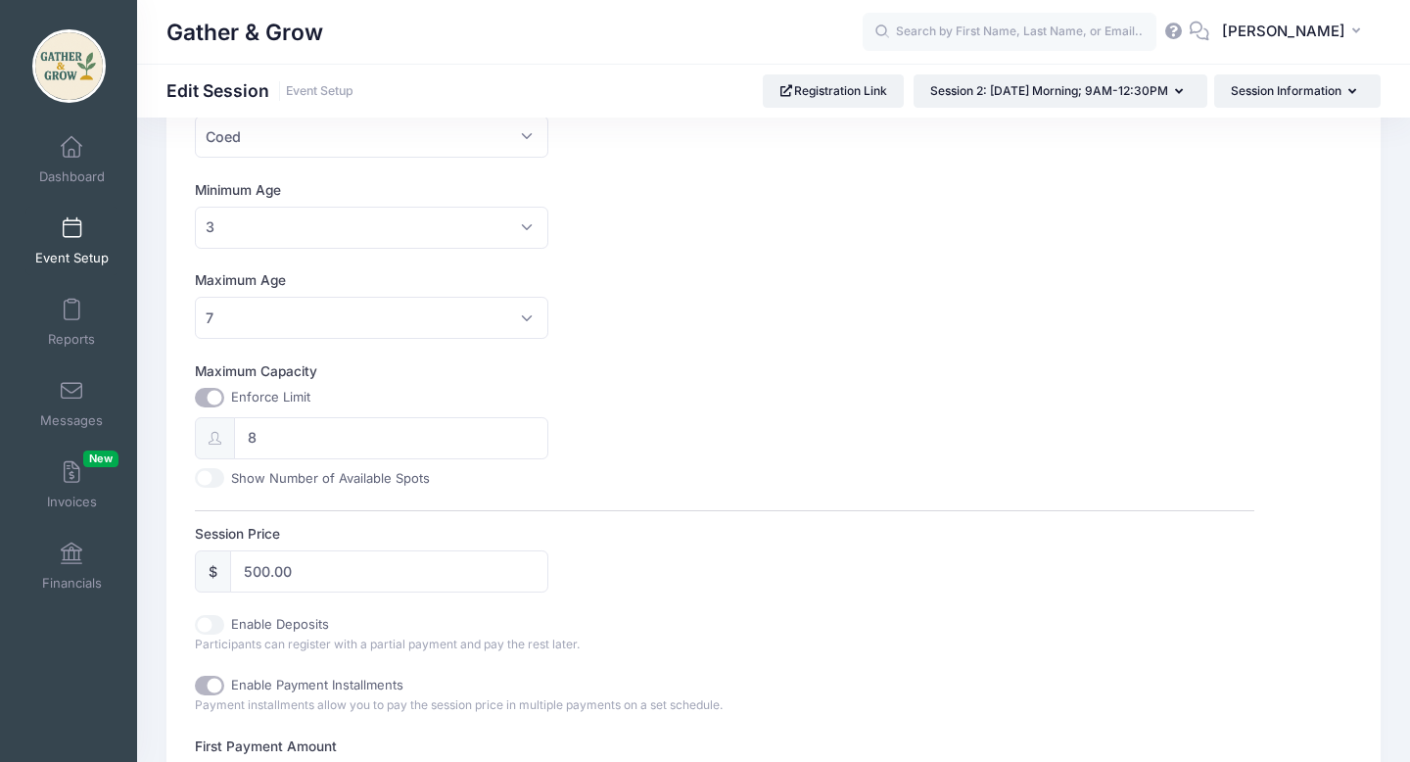
type input "Session 2: [DATE] Morning; 9AM-12:30PM (Monthly)"
click at [359, 569] on input "500.00" at bounding box center [388, 571] width 317 height 42
type input "5"
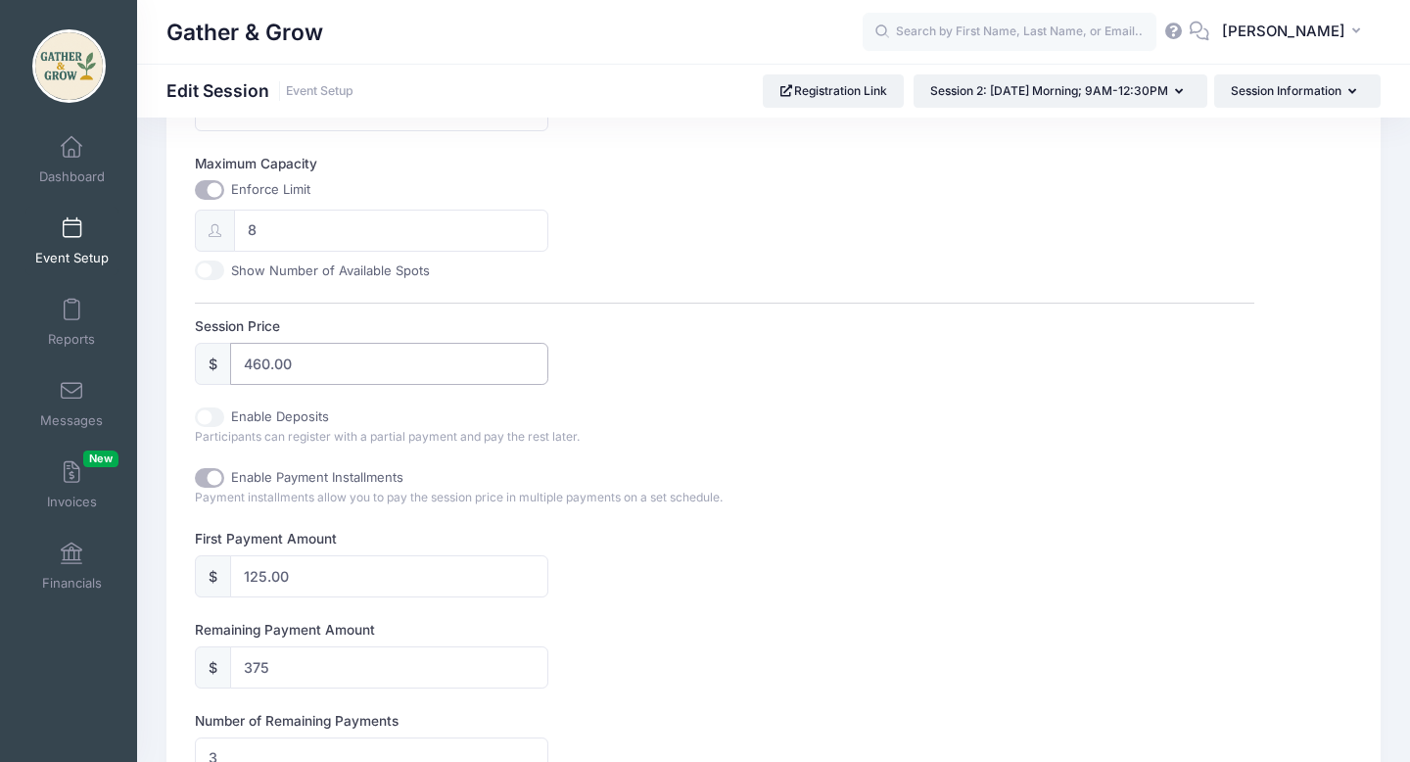
scroll to position [746, 0]
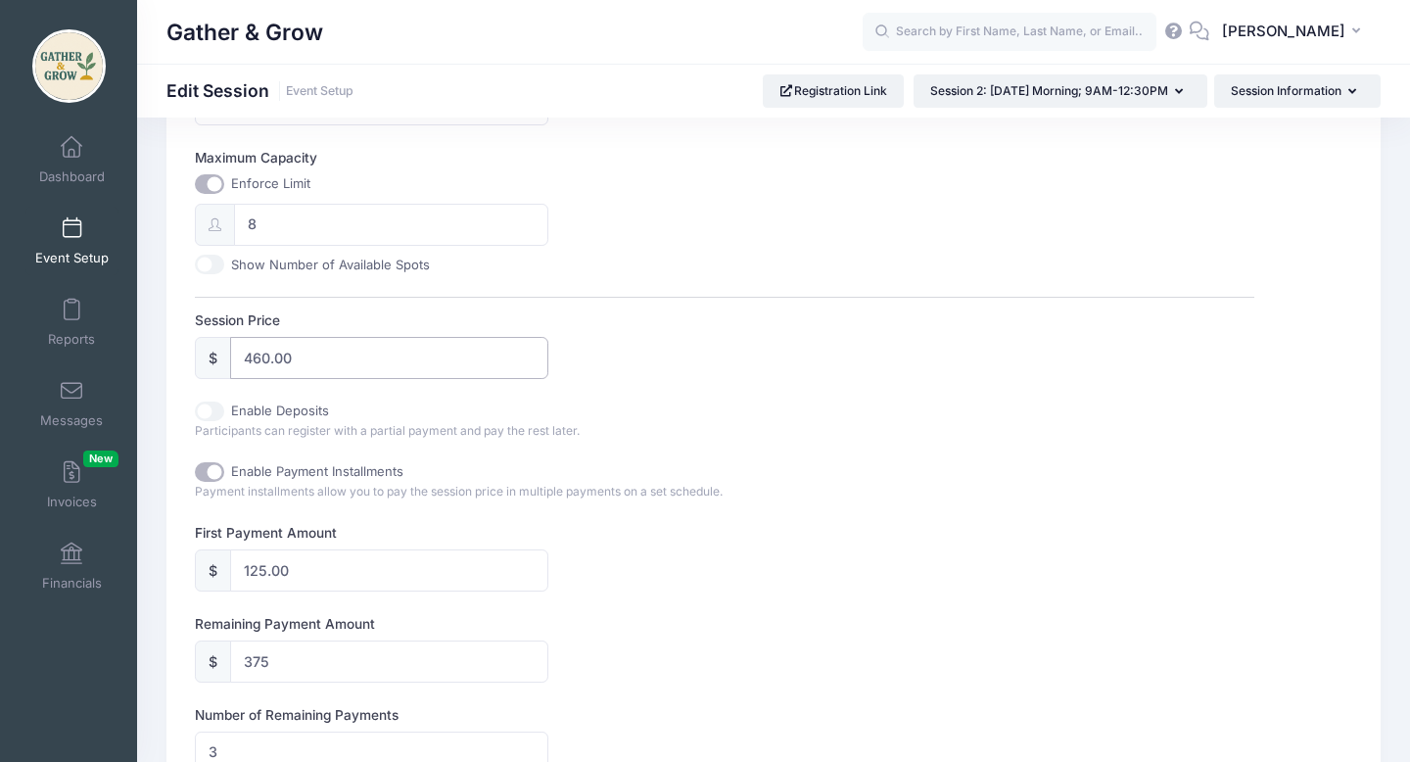
type input "460.00"
type input "335.00"
type input "111.67"
click at [319, 591] on input "125.00" at bounding box center [388, 570] width 317 height 42
type input "12"
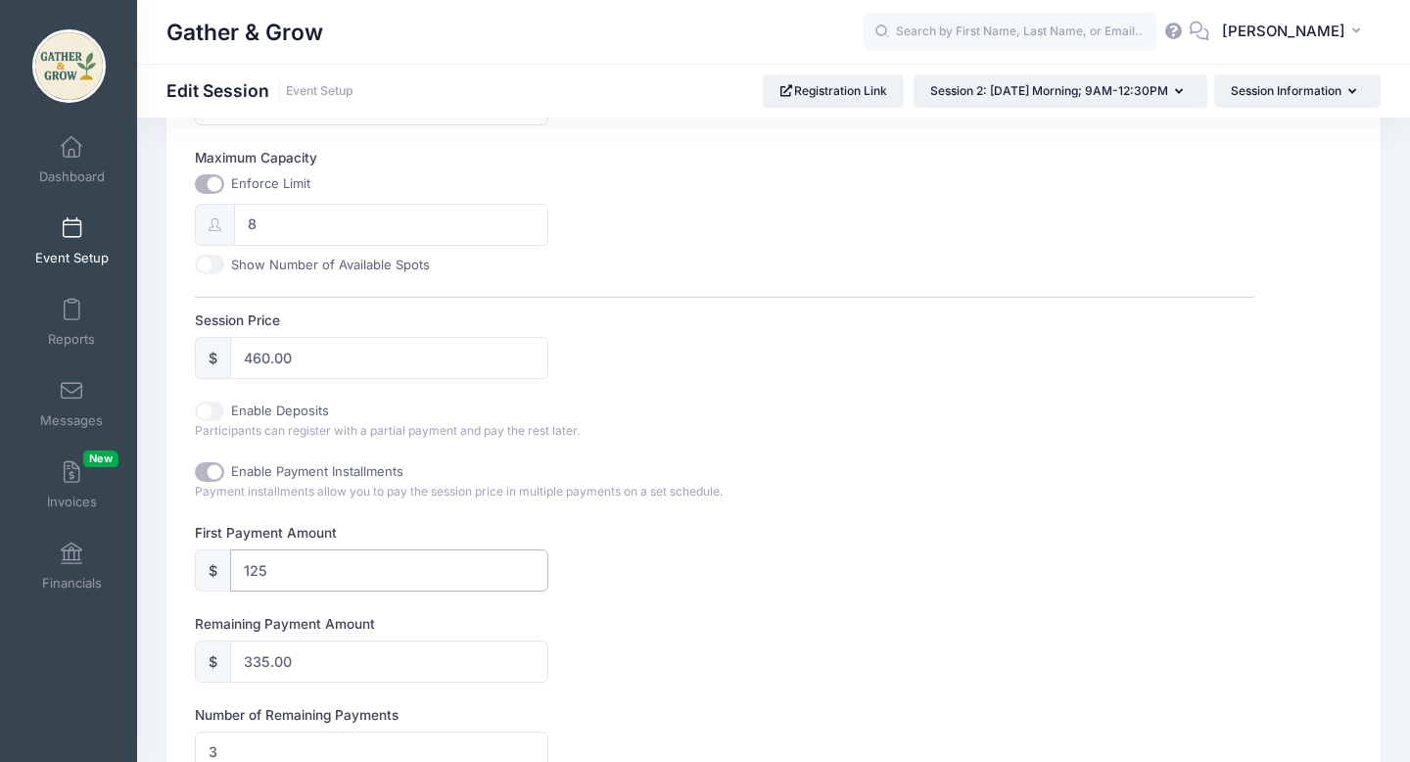
type input "448.00"
type input "149.33"
type input "1"
type input "459.00"
type input "153.00"
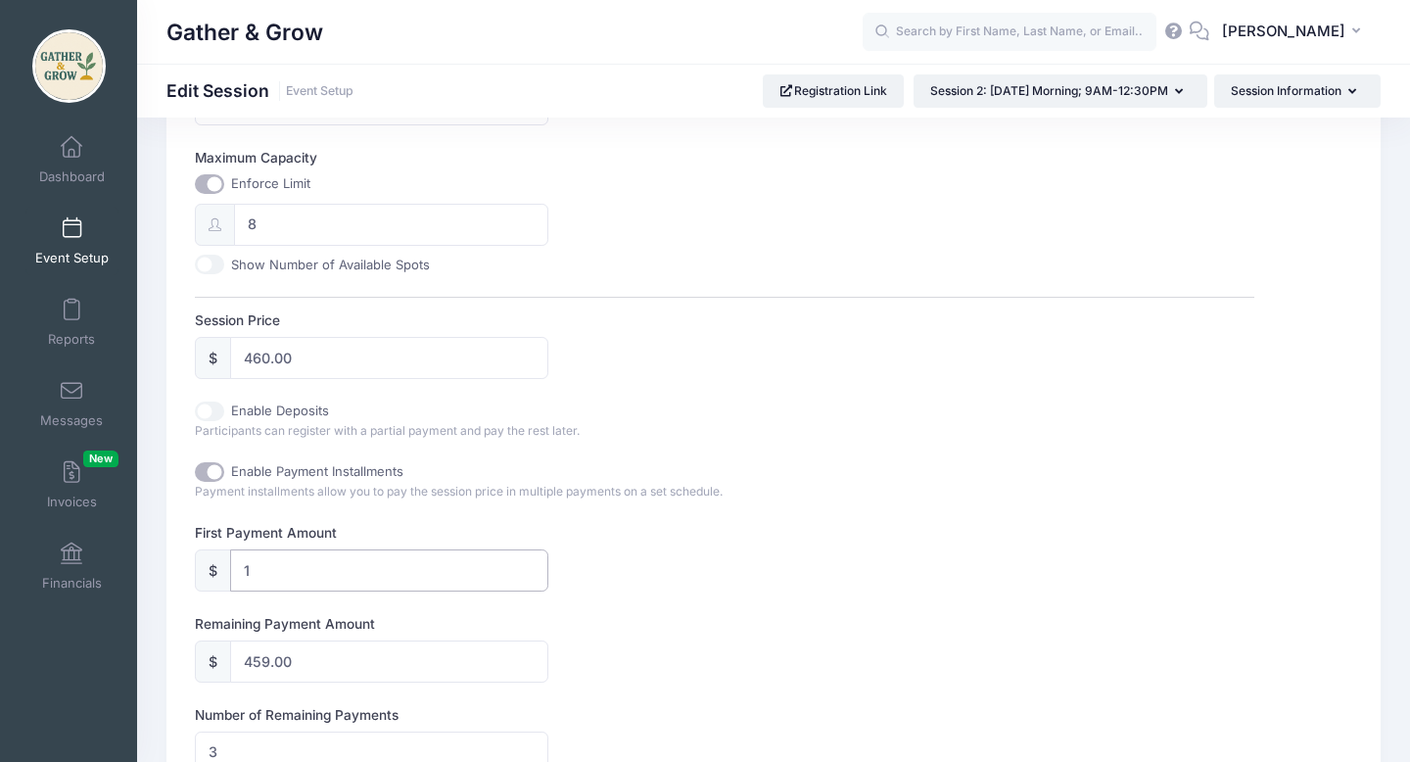
type input "11"
type input "449.00"
type input "149.67"
type input "115"
type input "345.00"
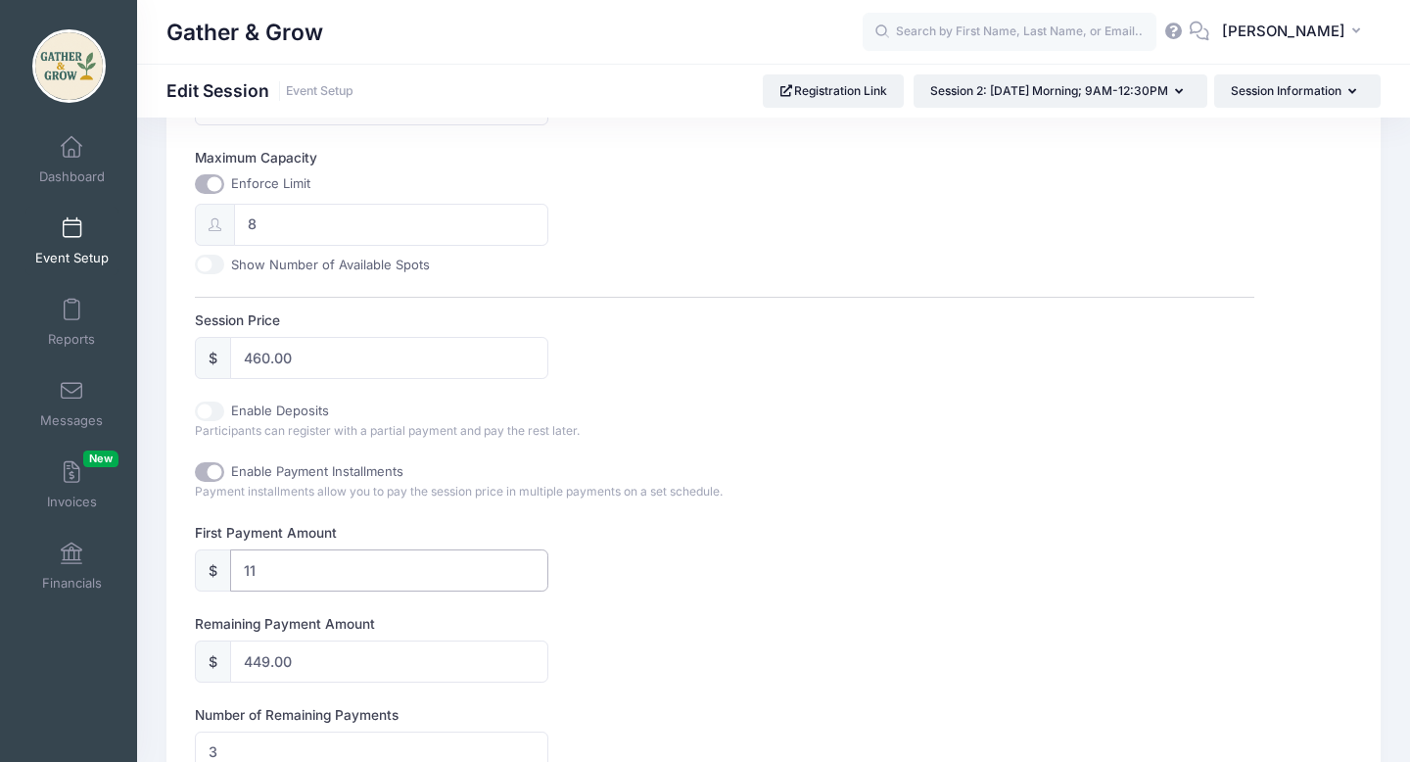
type input "115.00"
click at [726, 634] on div "Remaining Payment Amount $ 345.00" at bounding box center [724, 648] width 1059 height 69
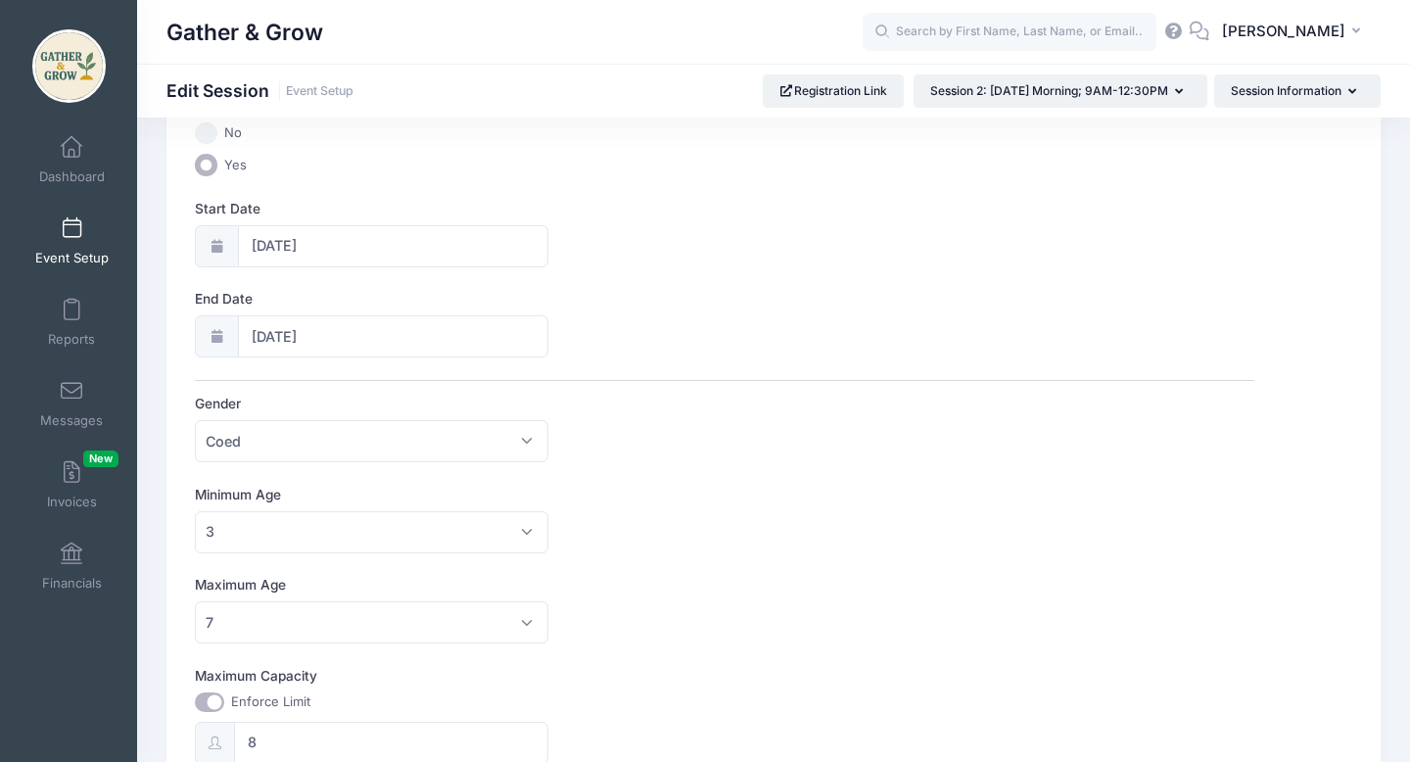
scroll to position [32, 0]
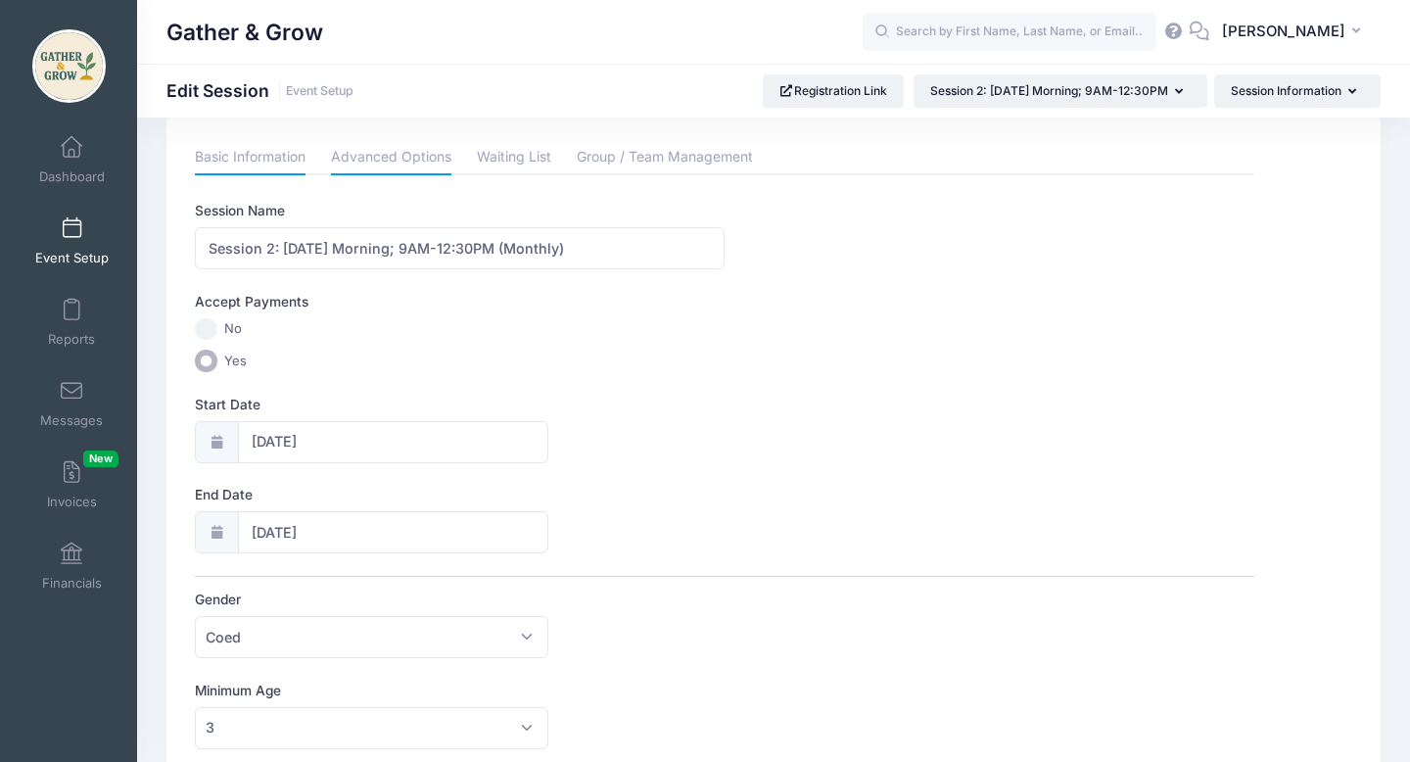
click at [416, 159] on link "Advanced Options" at bounding box center [391, 157] width 120 height 35
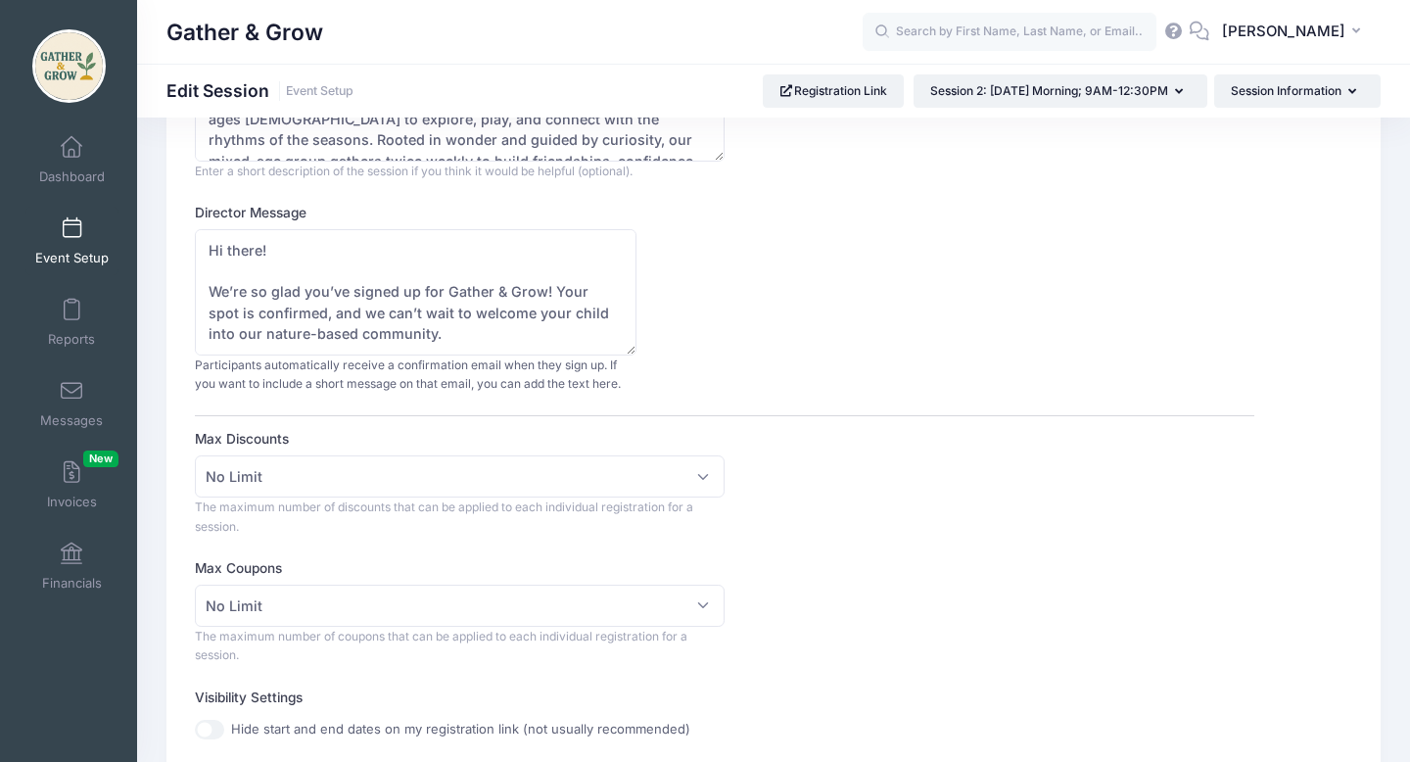
scroll to position [230, 0]
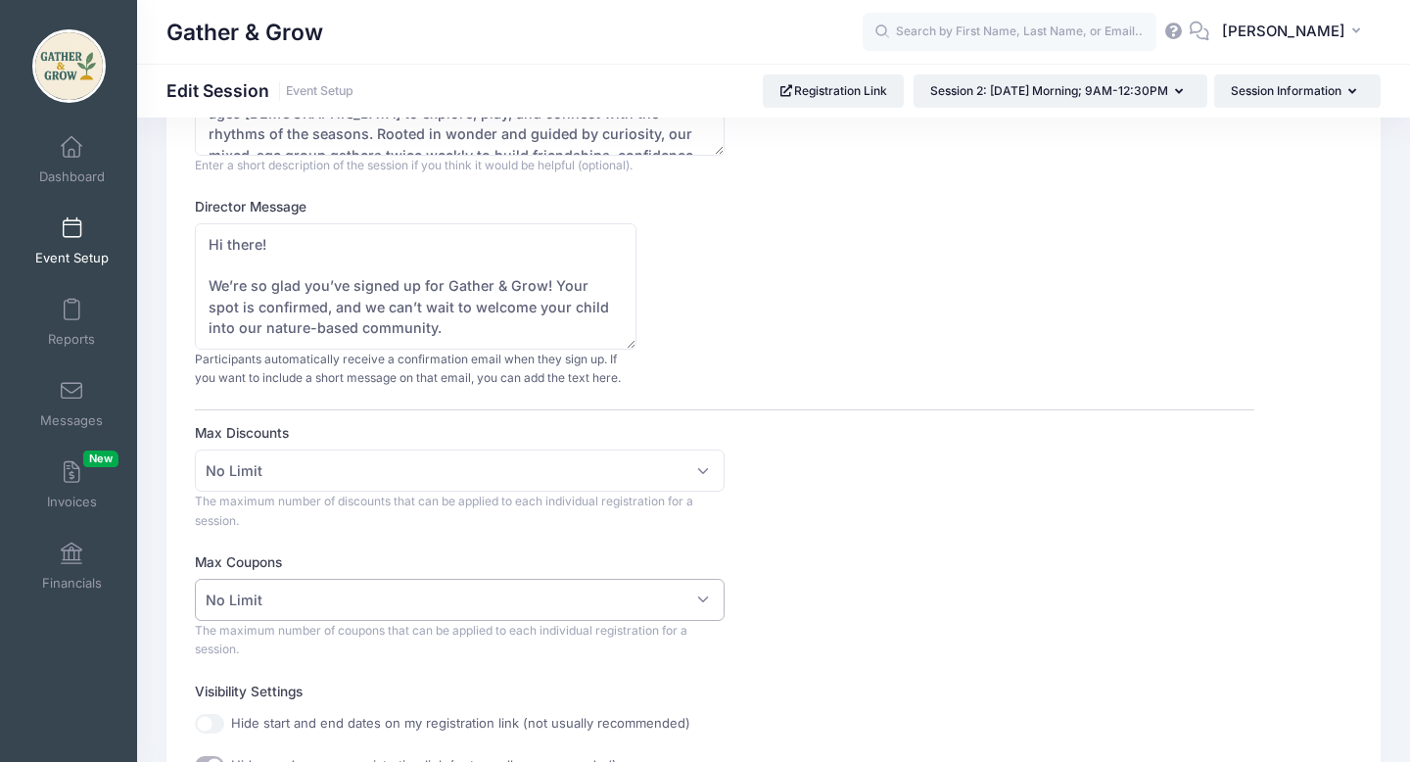
click at [695, 598] on span "No Limit" at bounding box center [460, 600] width 530 height 42
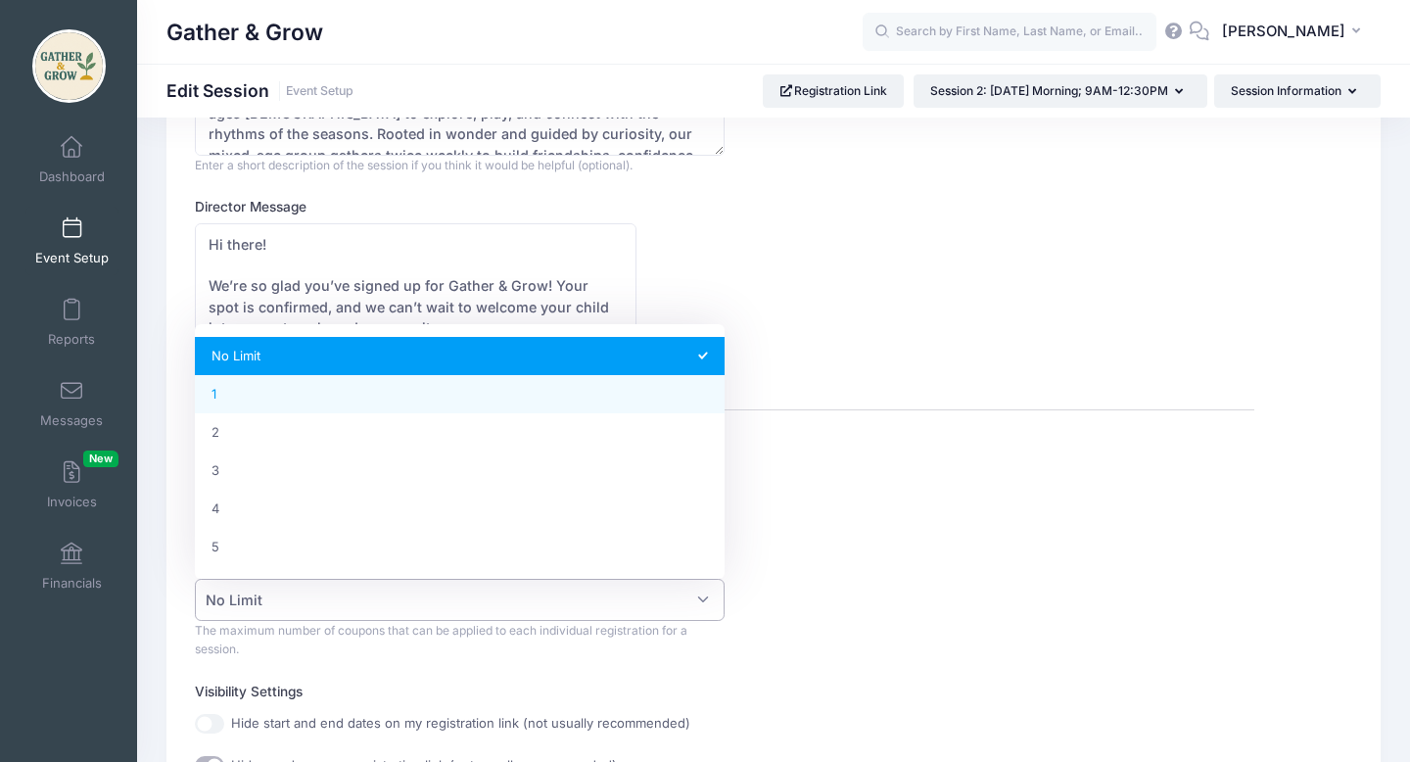
select select "1"
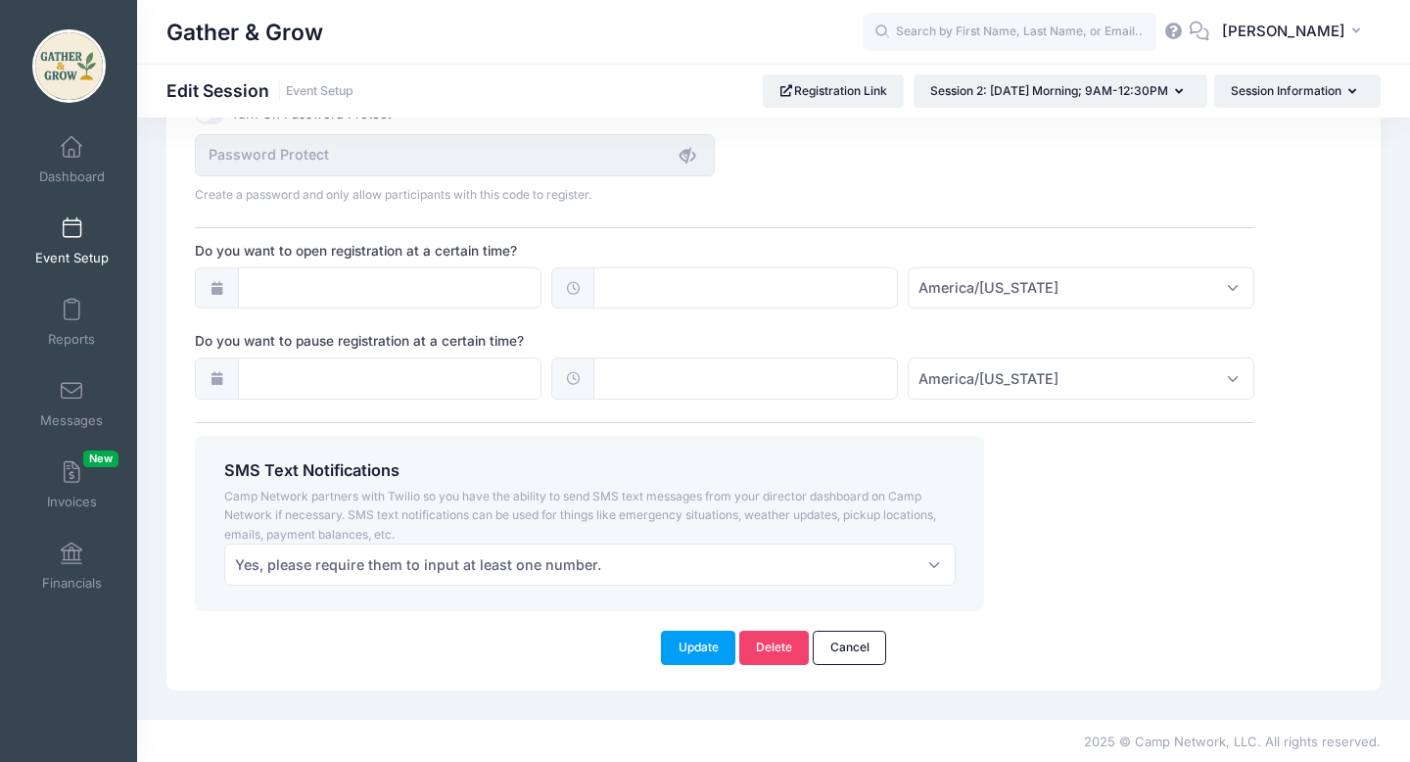
scroll to position [1402, 0]
click at [691, 650] on button "Update" at bounding box center [698, 645] width 74 height 33
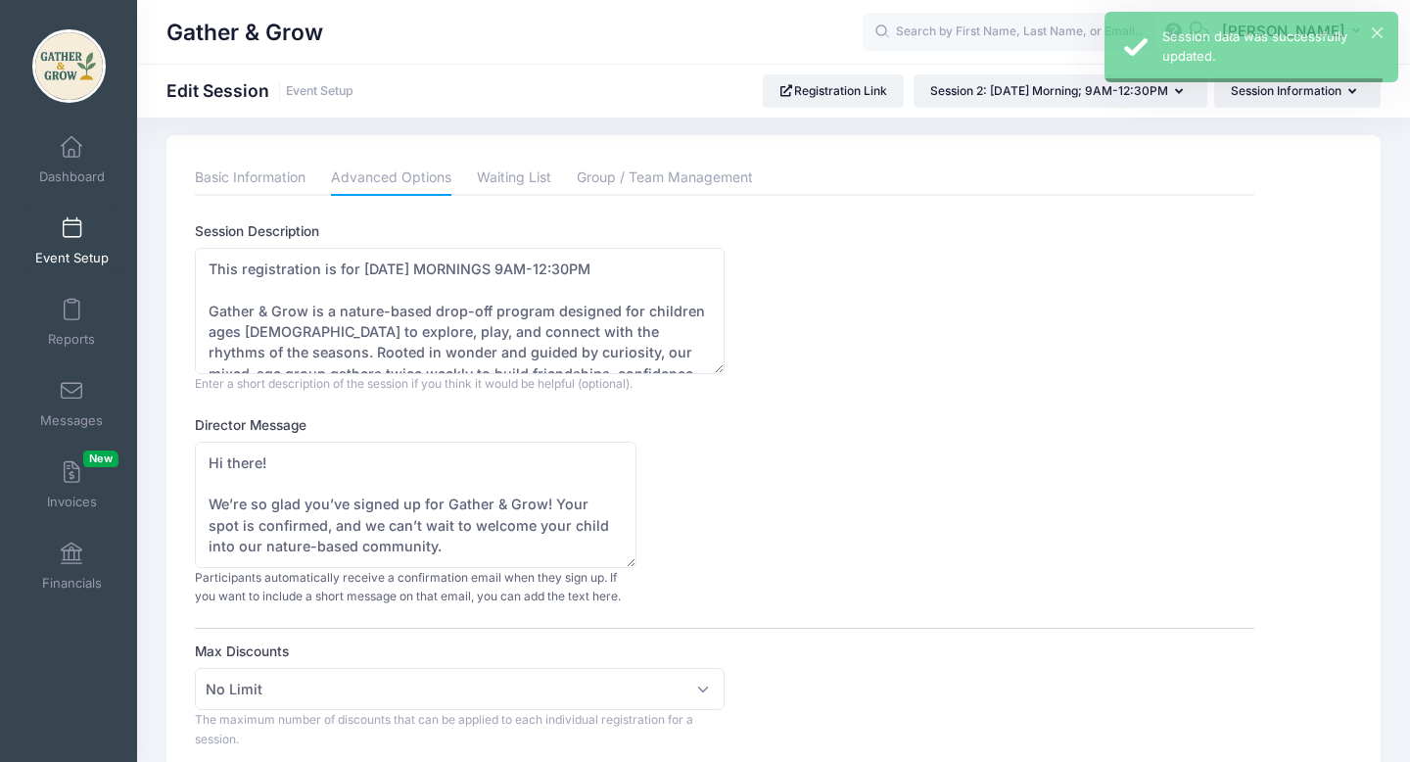
scroll to position [0, 0]
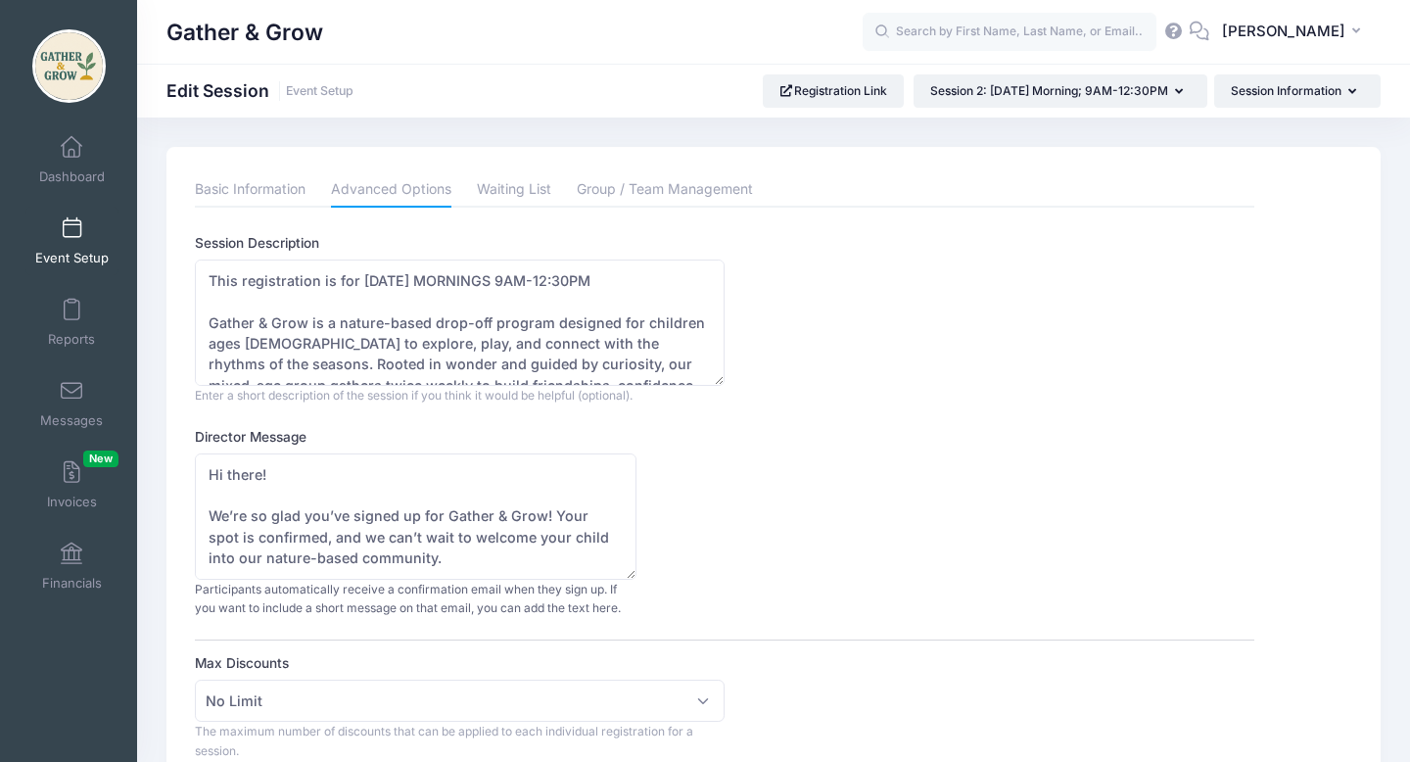
click at [58, 245] on link "Event Setup" at bounding box center [71, 241] width 93 height 69
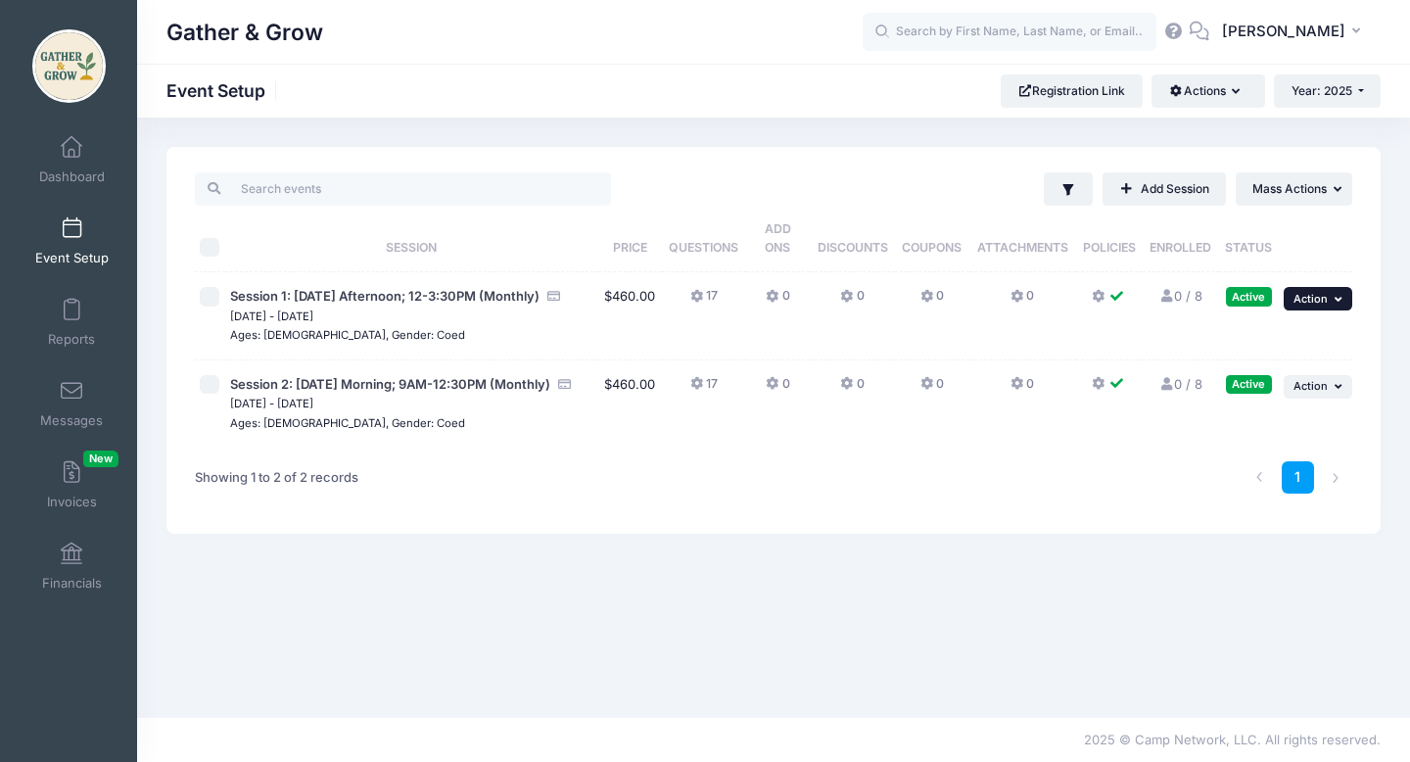
click at [1329, 296] on button "... Action" at bounding box center [1318, 299] width 69 height 24
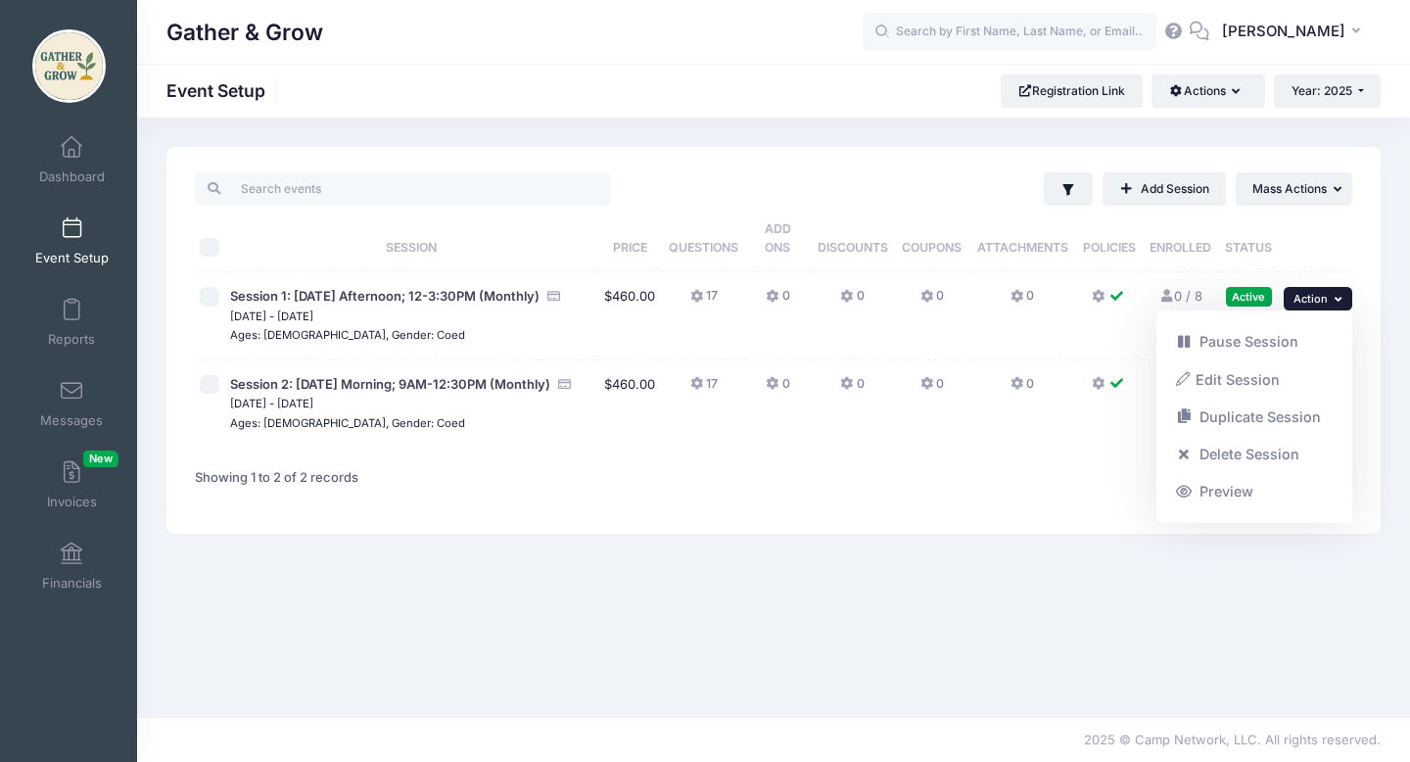
click at [966, 492] on div "1" at bounding box center [1019, 478] width 686 height 62
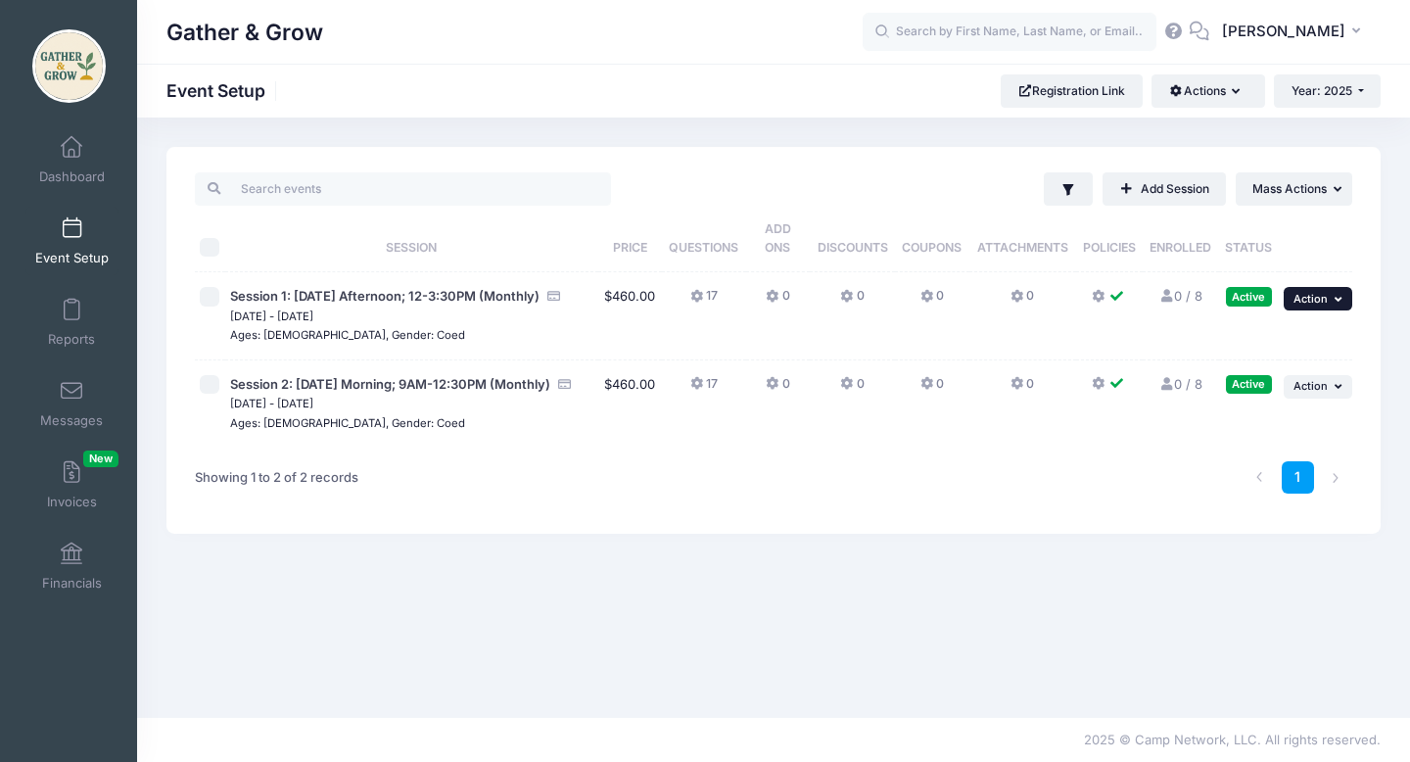
click at [1303, 307] on button "... Action" at bounding box center [1318, 299] width 69 height 24
click at [1280, 384] on link "Edit Session" at bounding box center [1254, 378] width 177 height 37
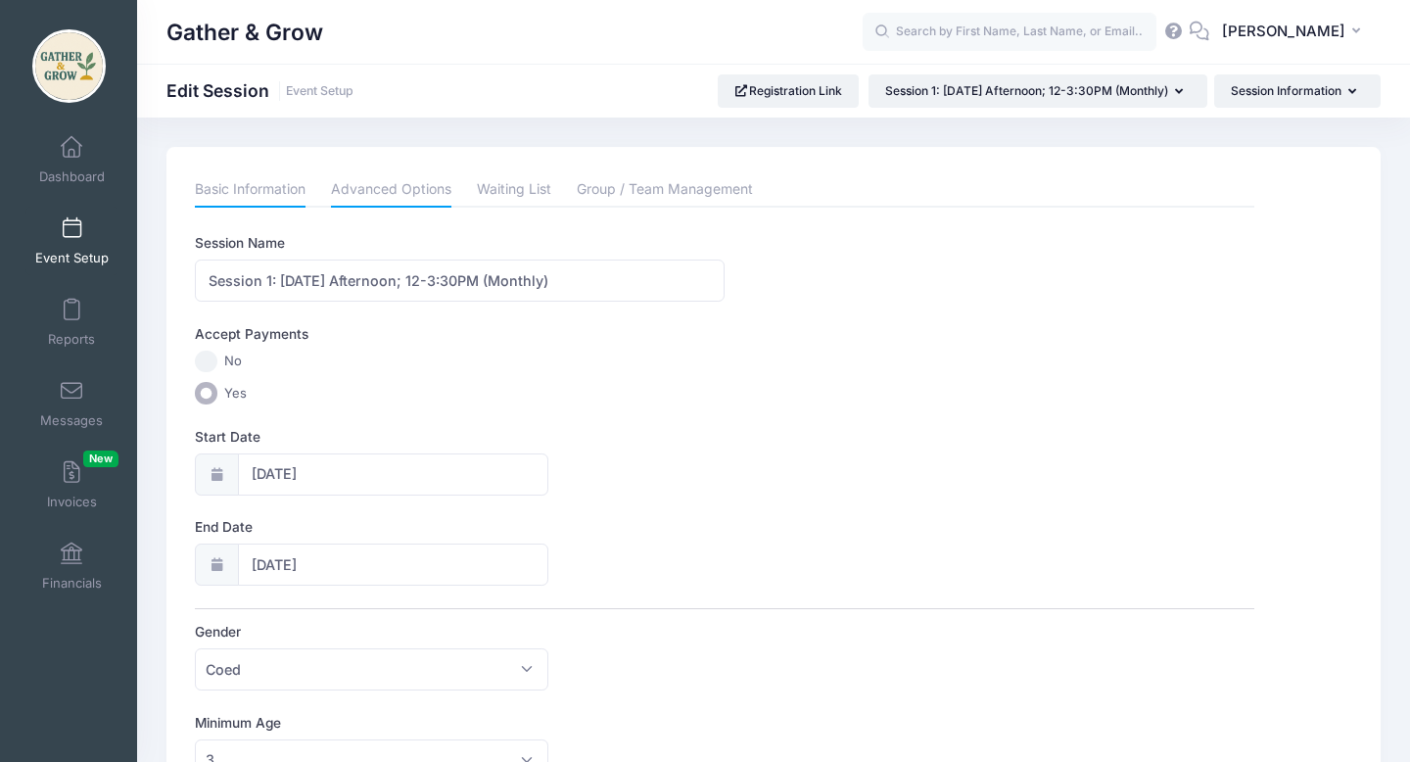
click at [408, 191] on link "Advanced Options" at bounding box center [391, 189] width 120 height 35
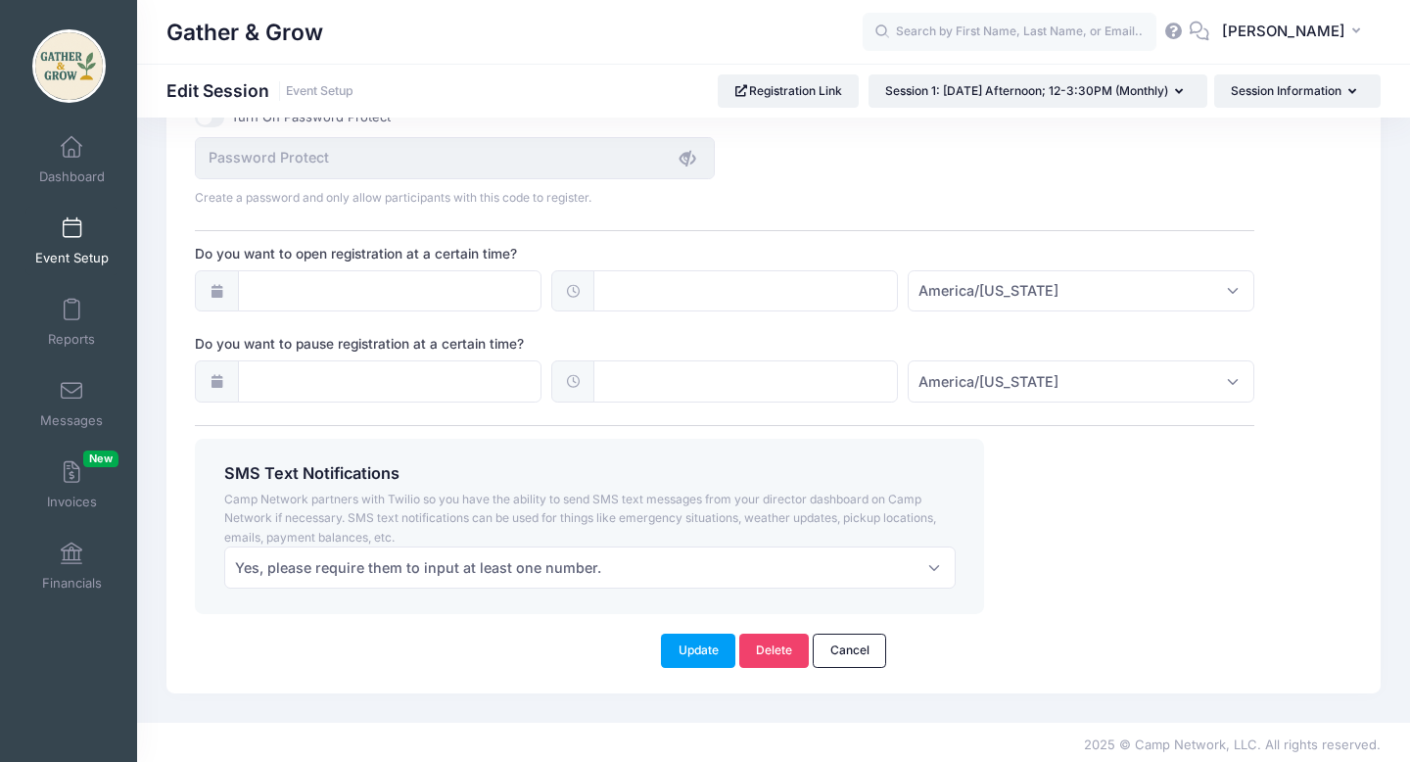
scroll to position [1402, 0]
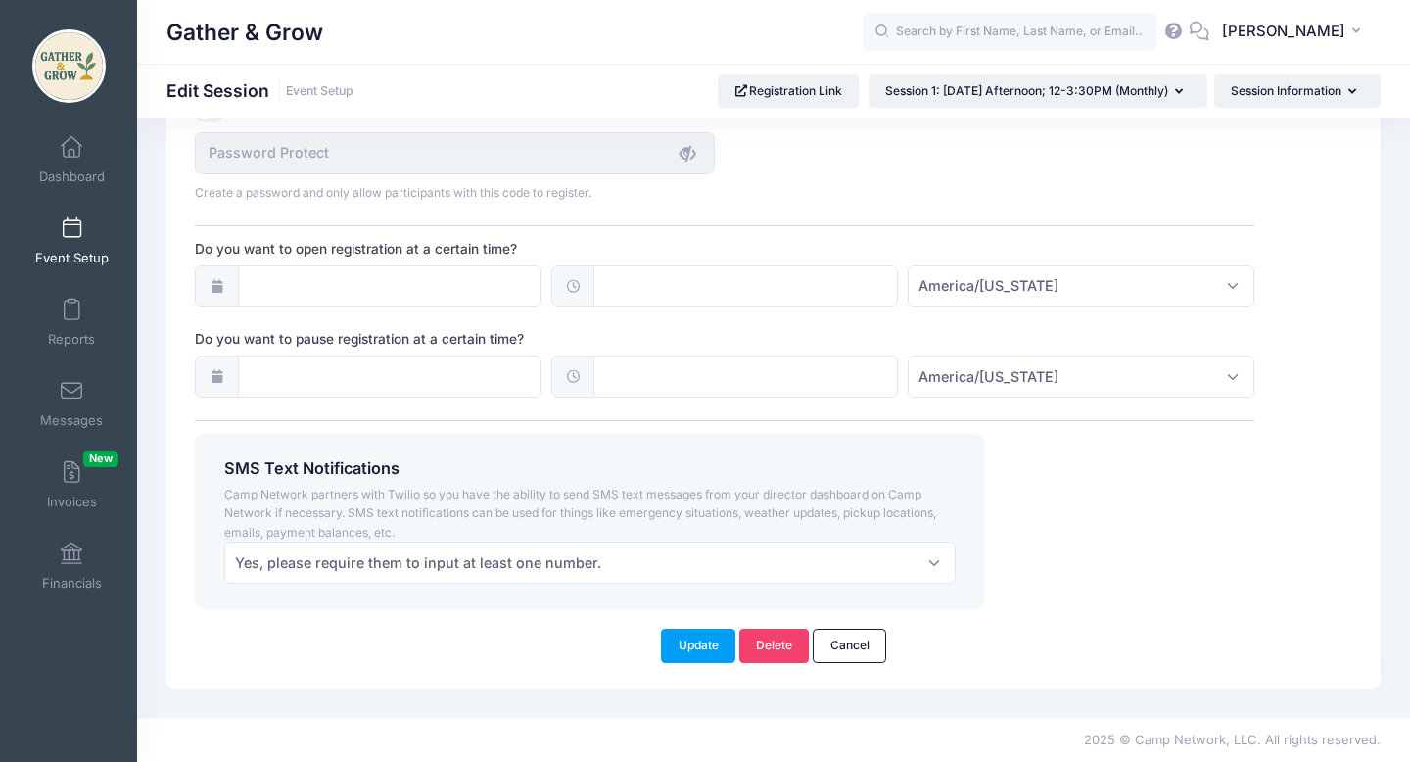
click at [210, 382] on icon at bounding box center [217, 376] width 16 height 13
click at [217, 375] on icon at bounding box center [217, 376] width 16 height 13
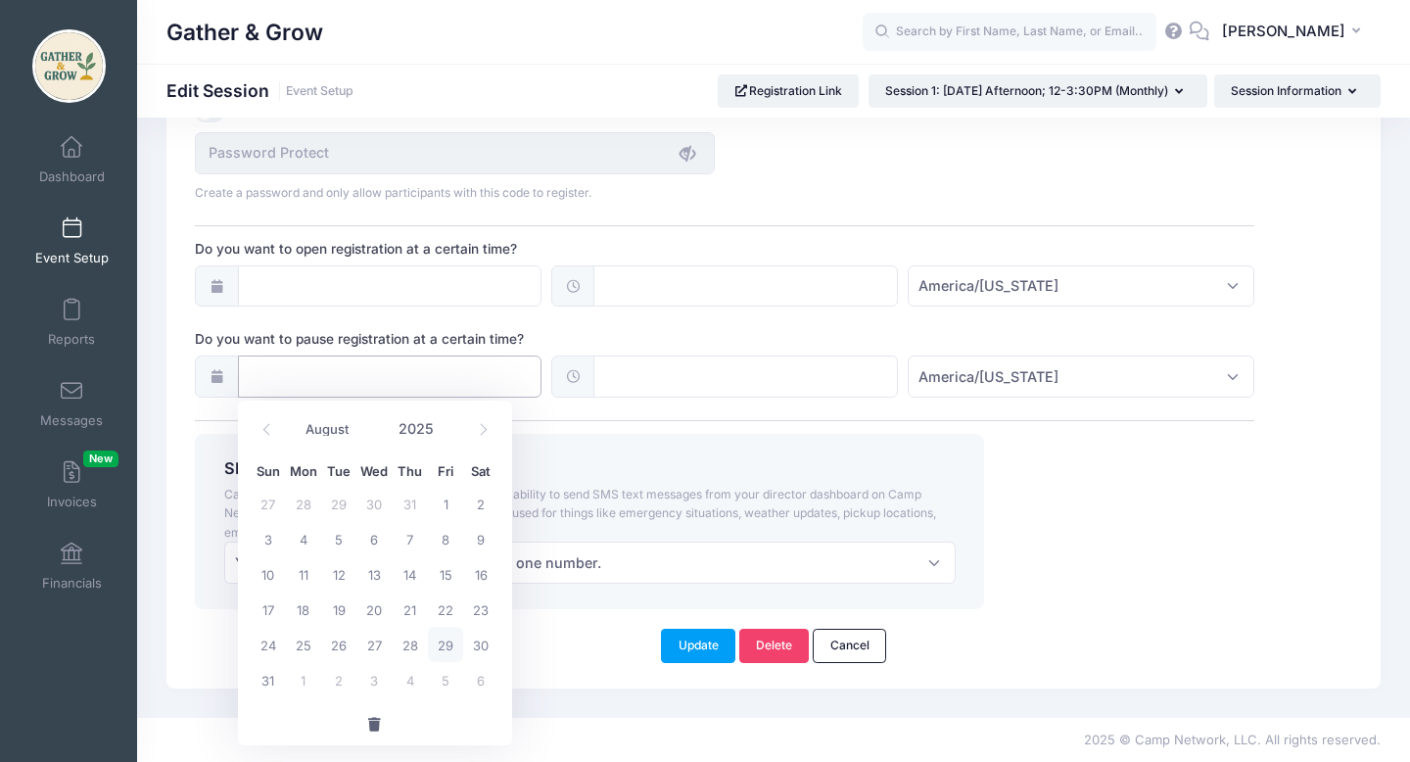
click at [287, 377] on input "Do you want to pause registration at a certain time?" at bounding box center [390, 376] width 305 height 42
click at [485, 430] on icon at bounding box center [483, 429] width 13 height 13
select select "8"
click at [307, 539] on span "8" at bounding box center [303, 538] width 35 height 35
type input "09/08/2025"
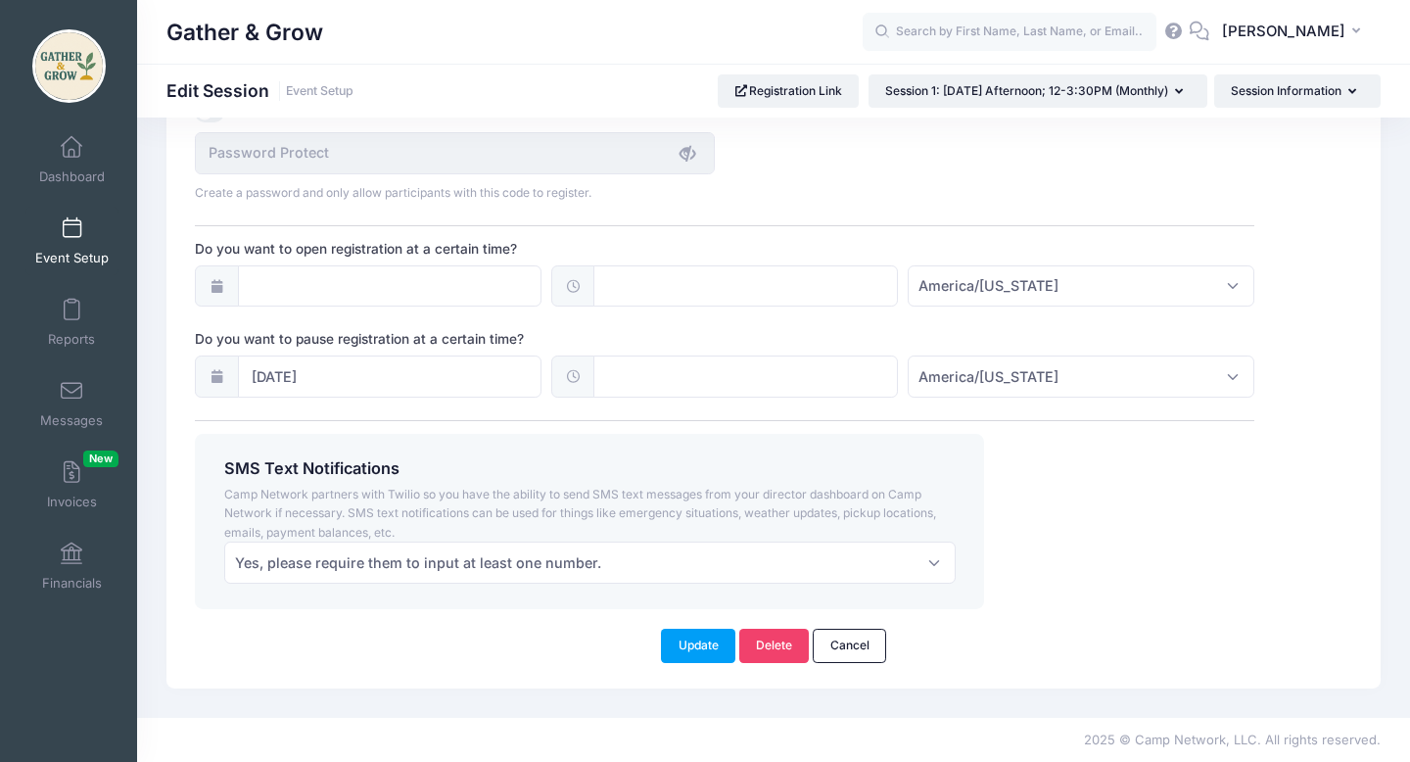
click at [574, 377] on icon at bounding box center [573, 376] width 16 height 13
click at [598, 376] on input "text" at bounding box center [745, 376] width 305 height 42
type input "12:00"
click at [704, 645] on button "Update" at bounding box center [698, 645] width 74 height 33
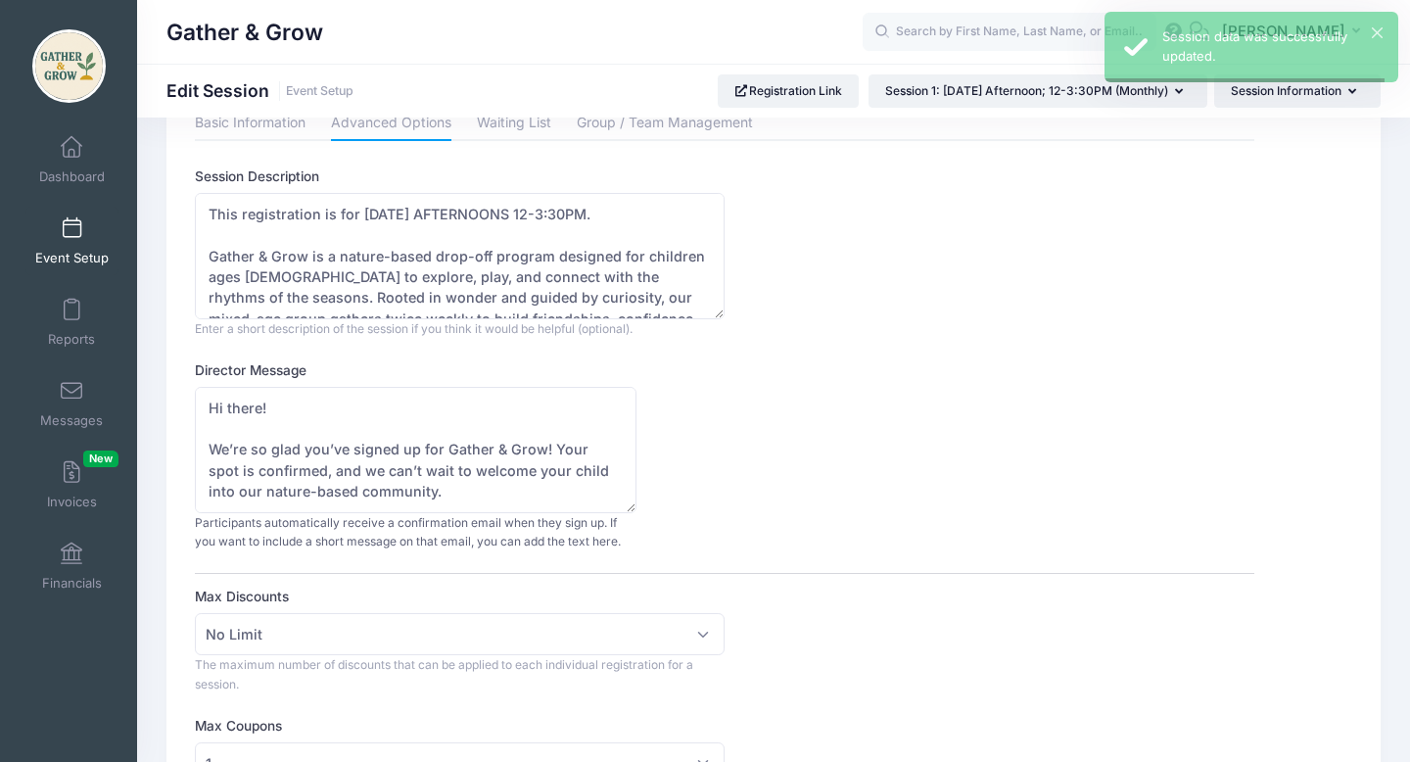
scroll to position [0, 0]
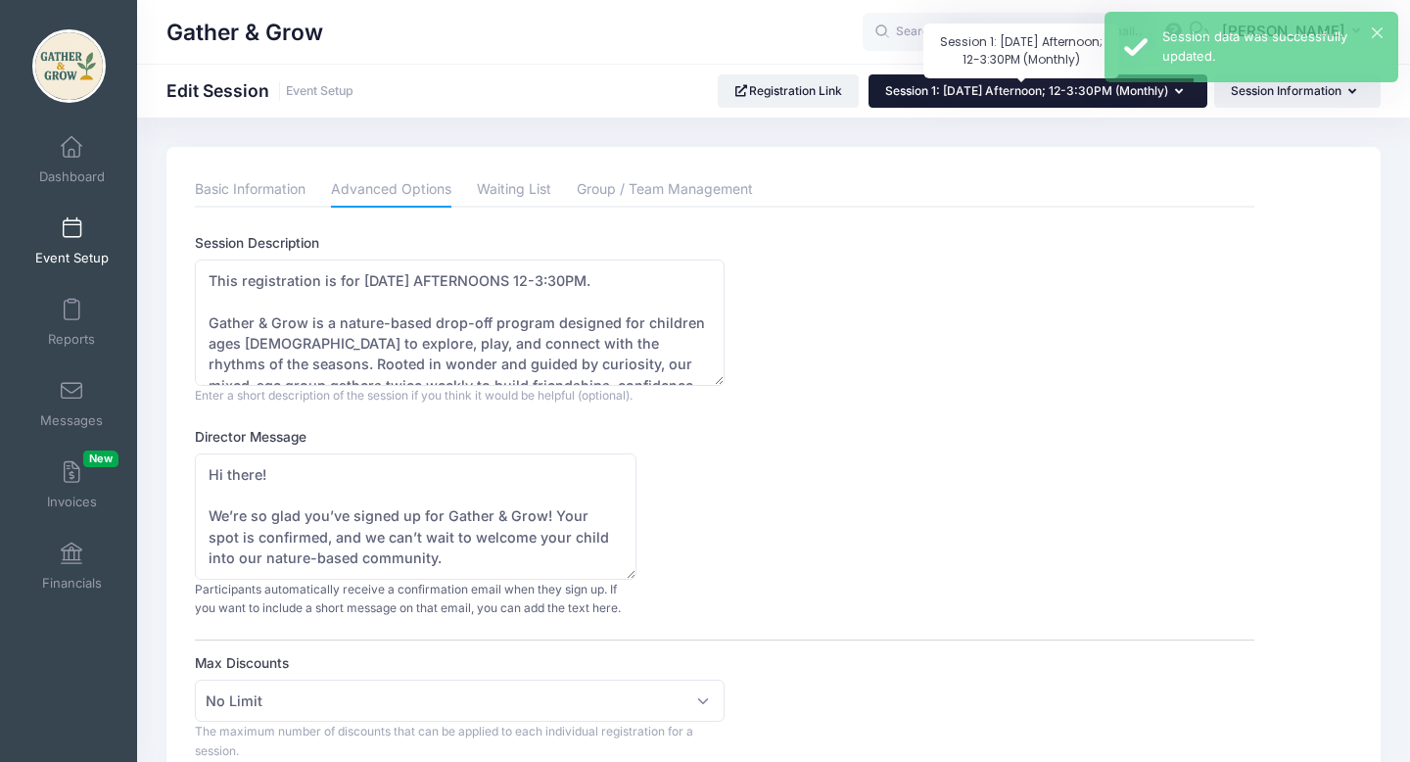
click at [1154, 94] on span "Session 1: [DATE] Afternoon; 12-3:30PM (Monthly)" at bounding box center [1026, 90] width 283 height 15
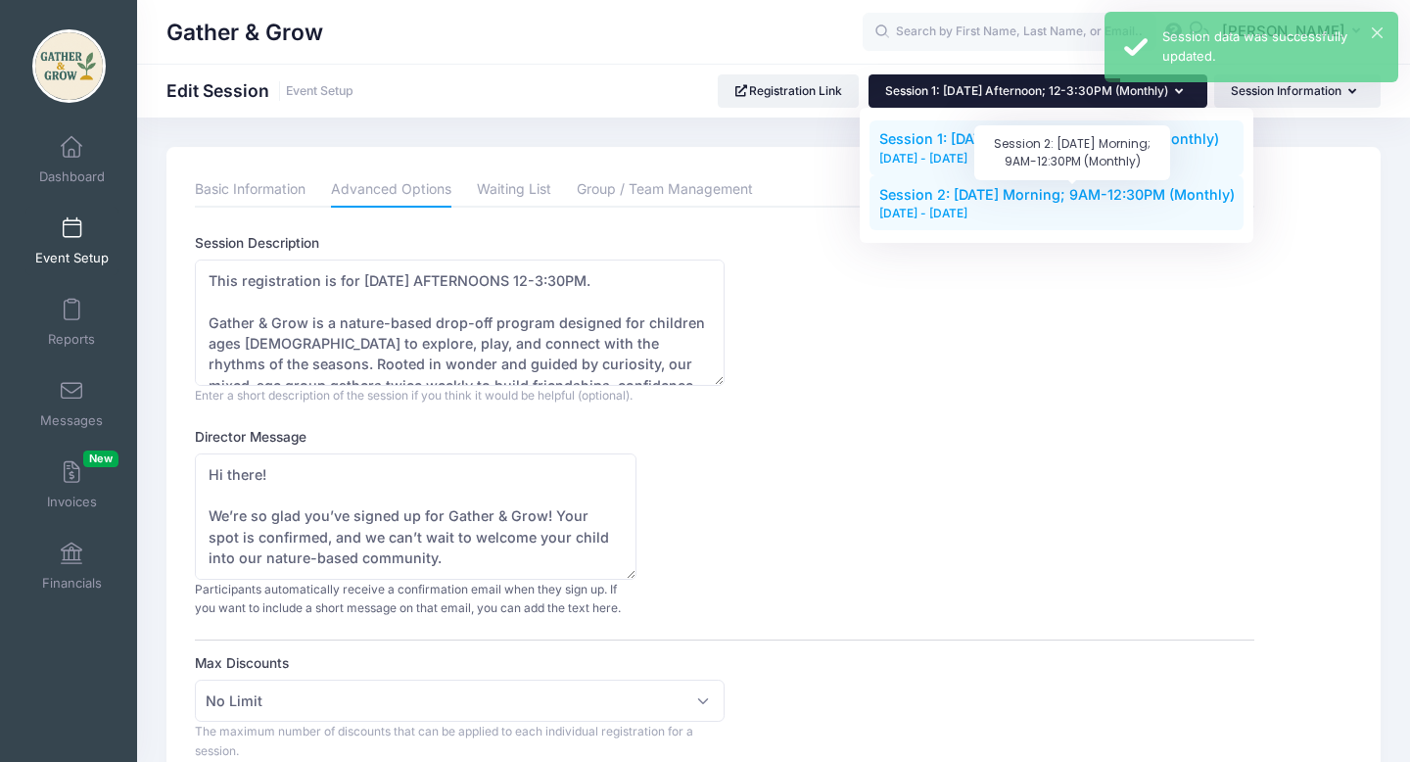
click at [1131, 201] on span "Session 2: [DATE] Morning; 9AM-12:30PM (Monthly)" at bounding box center [1056, 194] width 355 height 17
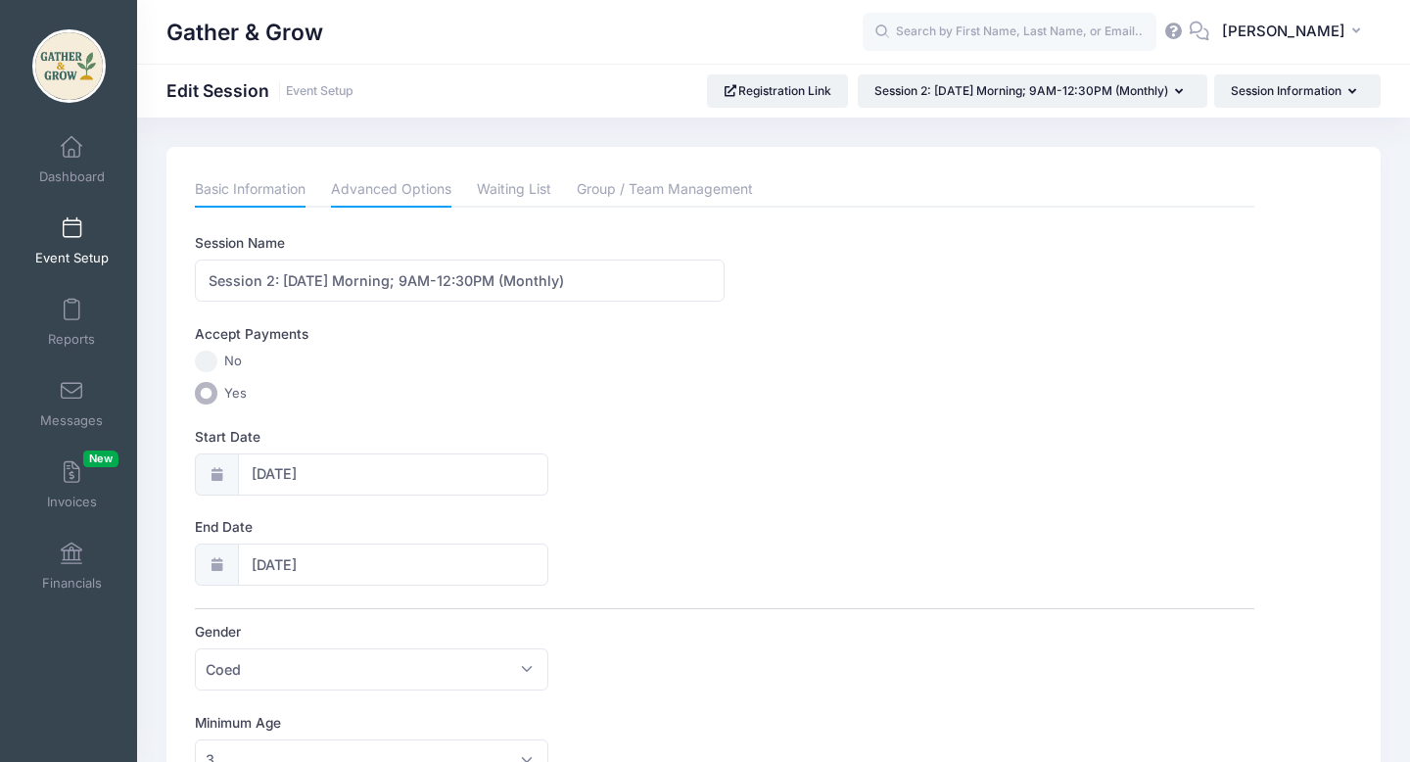
click at [434, 192] on link "Advanced Options" at bounding box center [391, 189] width 120 height 35
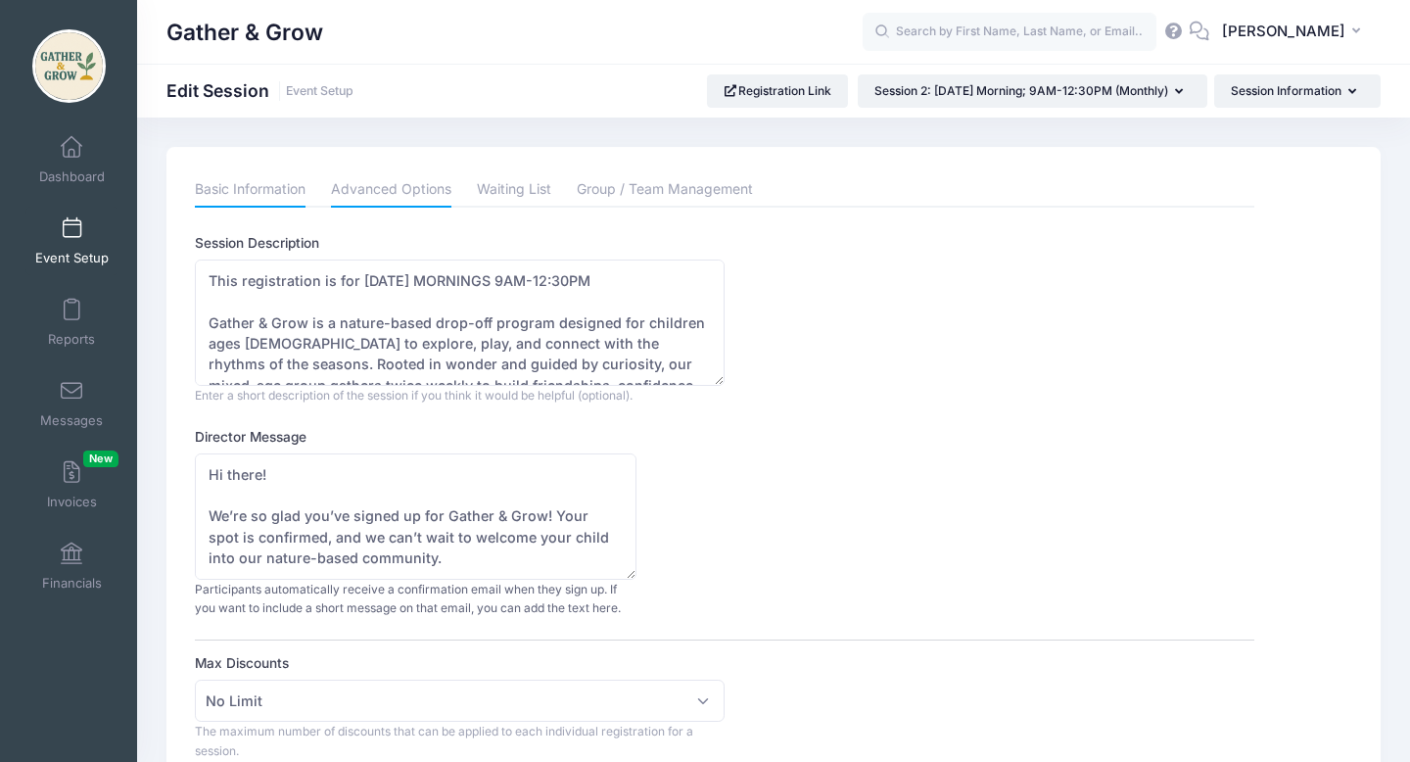
click at [276, 193] on link "Basic Information" at bounding box center [250, 189] width 111 height 35
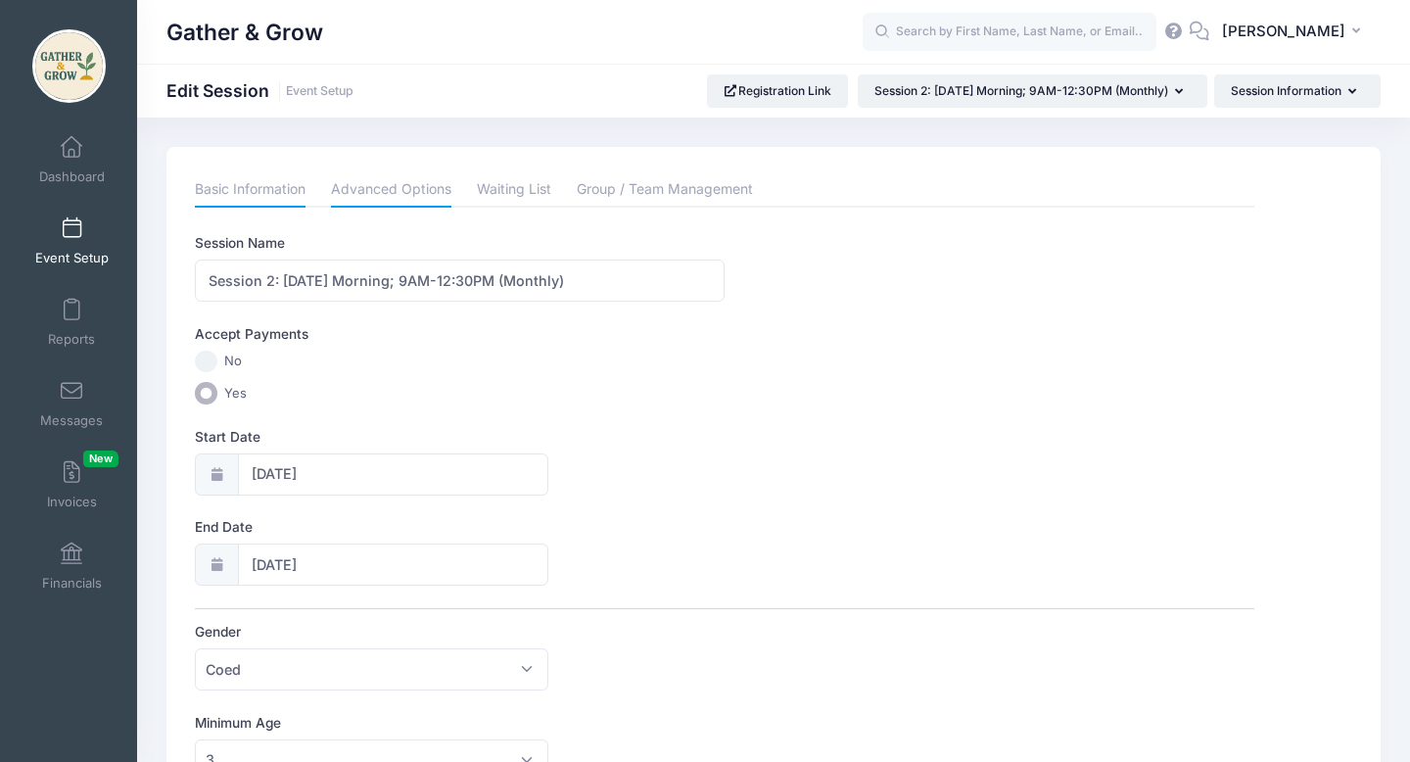
click at [415, 181] on link "Advanced Options" at bounding box center [391, 189] width 120 height 35
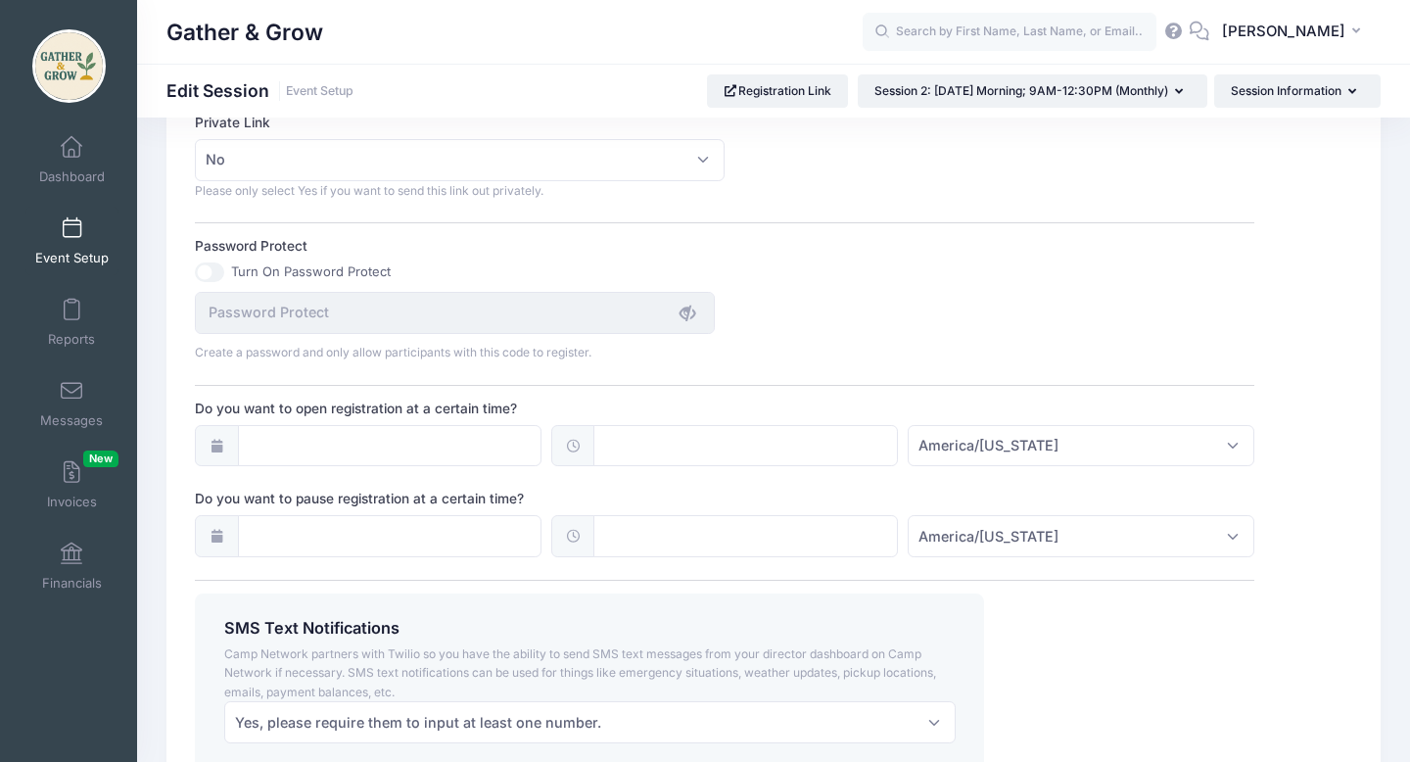
scroll to position [1250, 0]
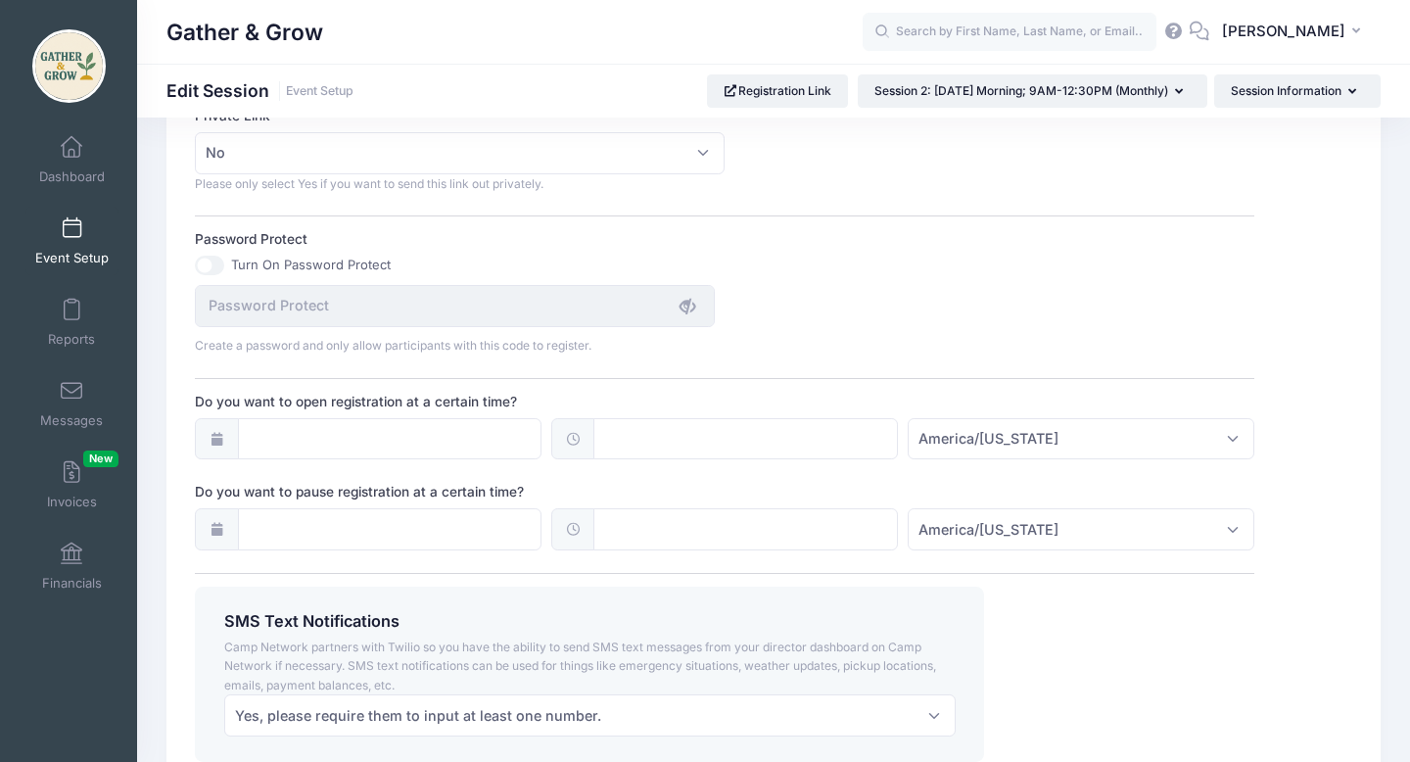
click at [219, 530] on icon at bounding box center [217, 529] width 16 height 13
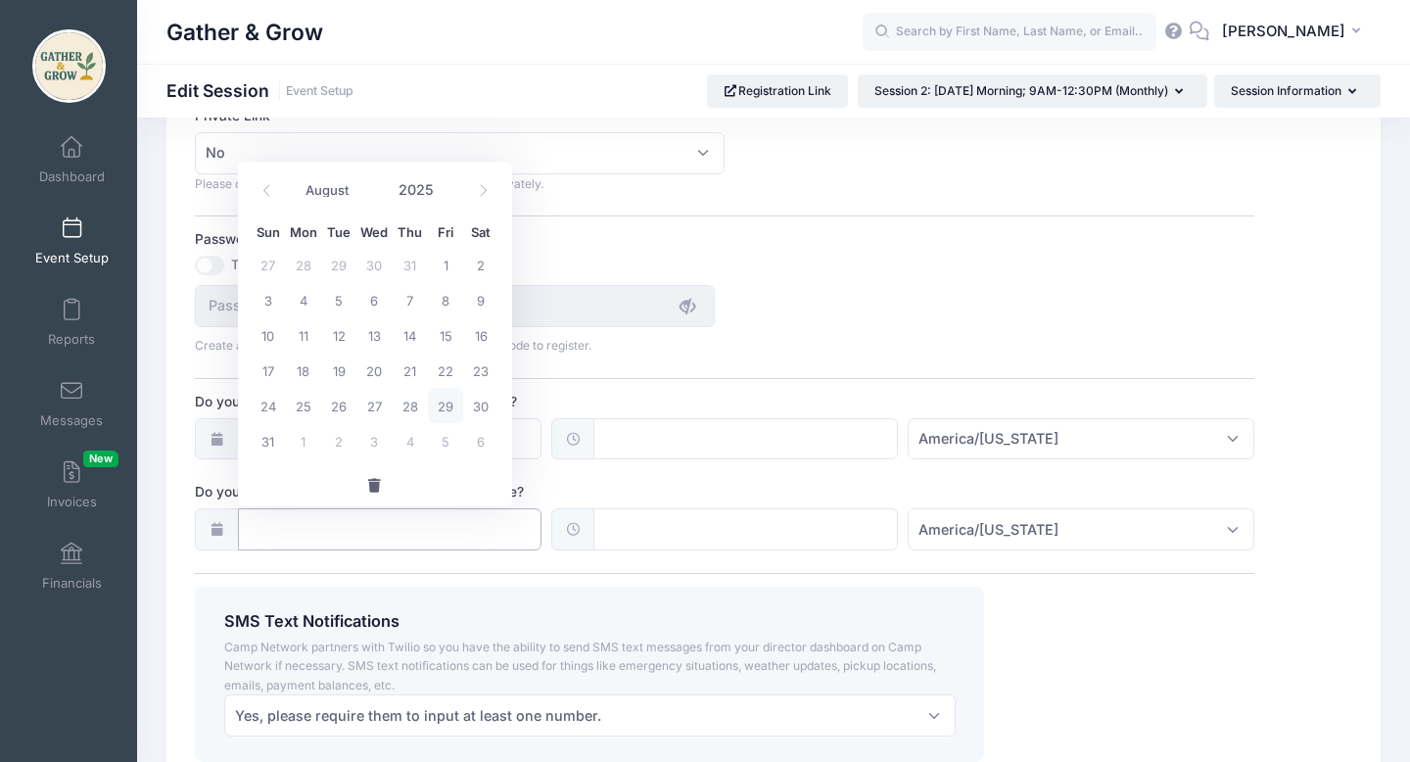
click at [283, 540] on input "Do you want to pause registration at a certain time?" at bounding box center [390, 529] width 305 height 42
click at [487, 185] on icon at bounding box center [483, 190] width 13 height 13
select select "8"
click at [373, 303] on span "10" at bounding box center [373, 299] width 35 height 35
type input "[DATE]"
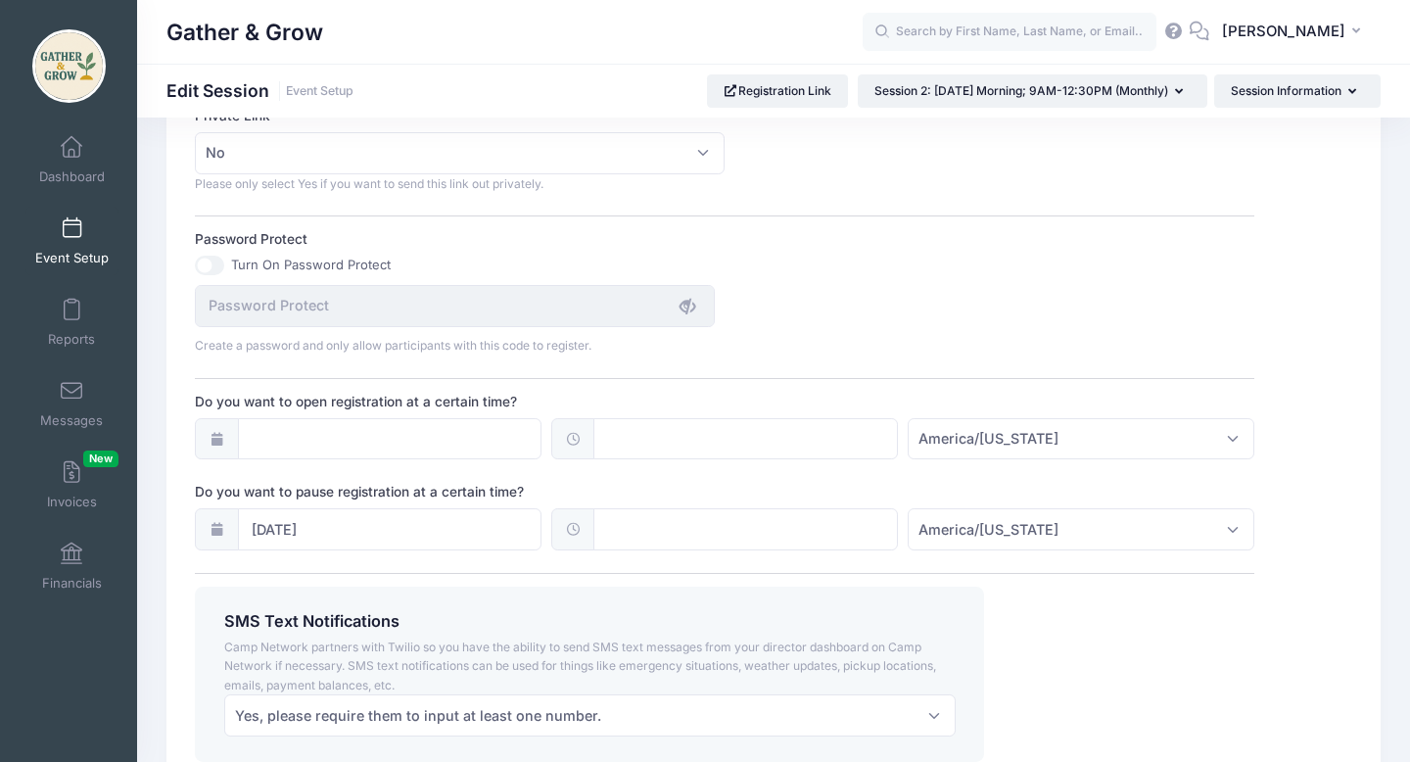
click at [613, 529] on input "text" at bounding box center [745, 529] width 305 height 42
type input "13:00"
type input "01"
type input "14:00"
type input "02"
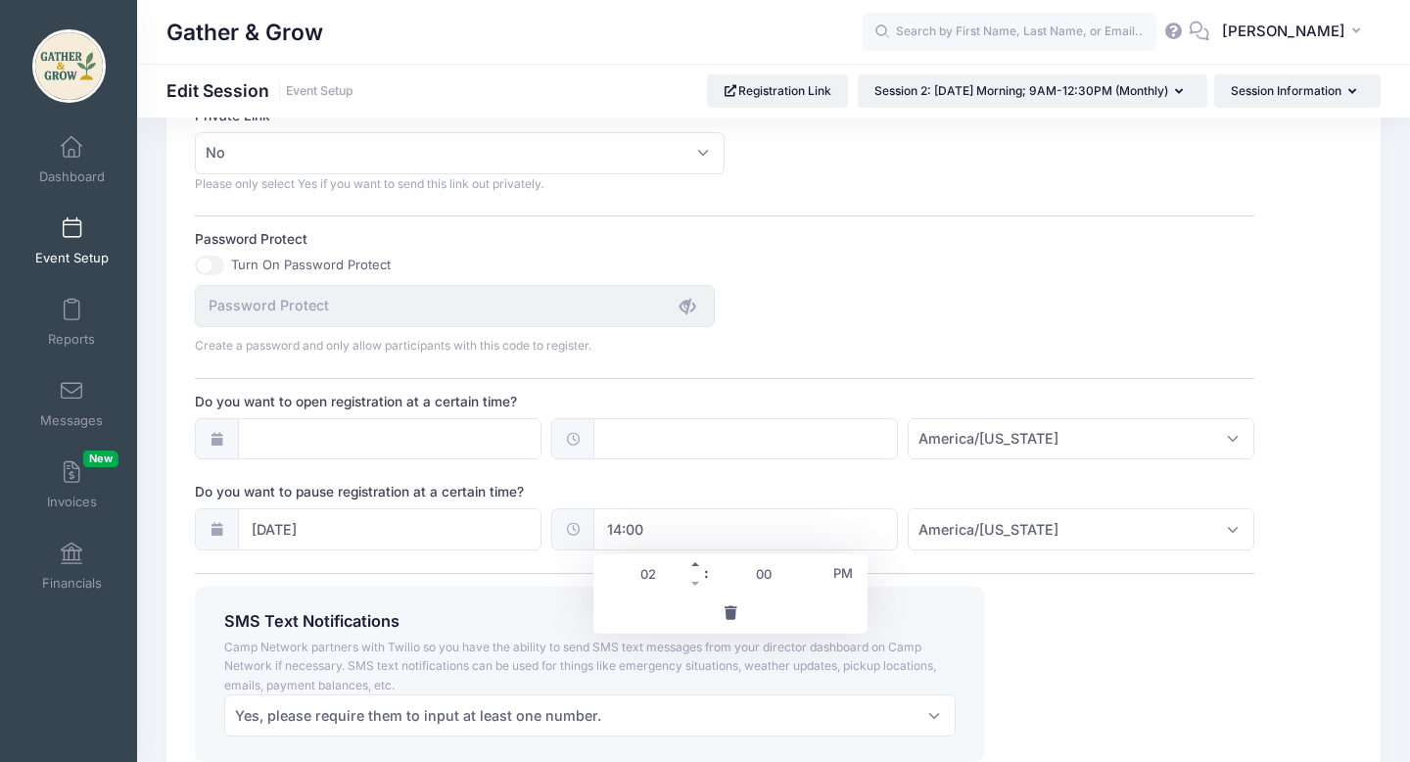
type input "15:00"
type input "03"
type input "16:00"
type input "04"
type input "15:00"
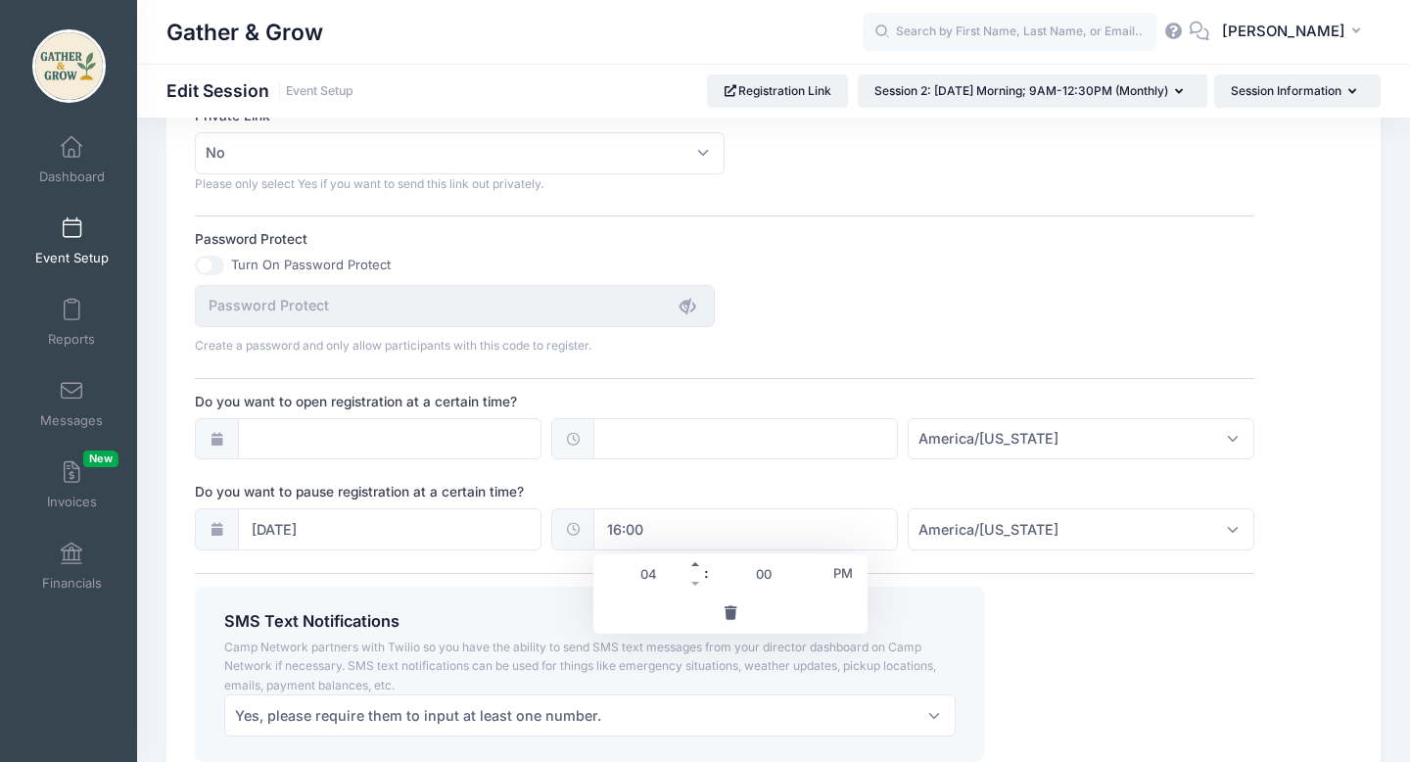
type input "03"
type input "14:00"
type input "02"
type input "13:00"
type input "01"
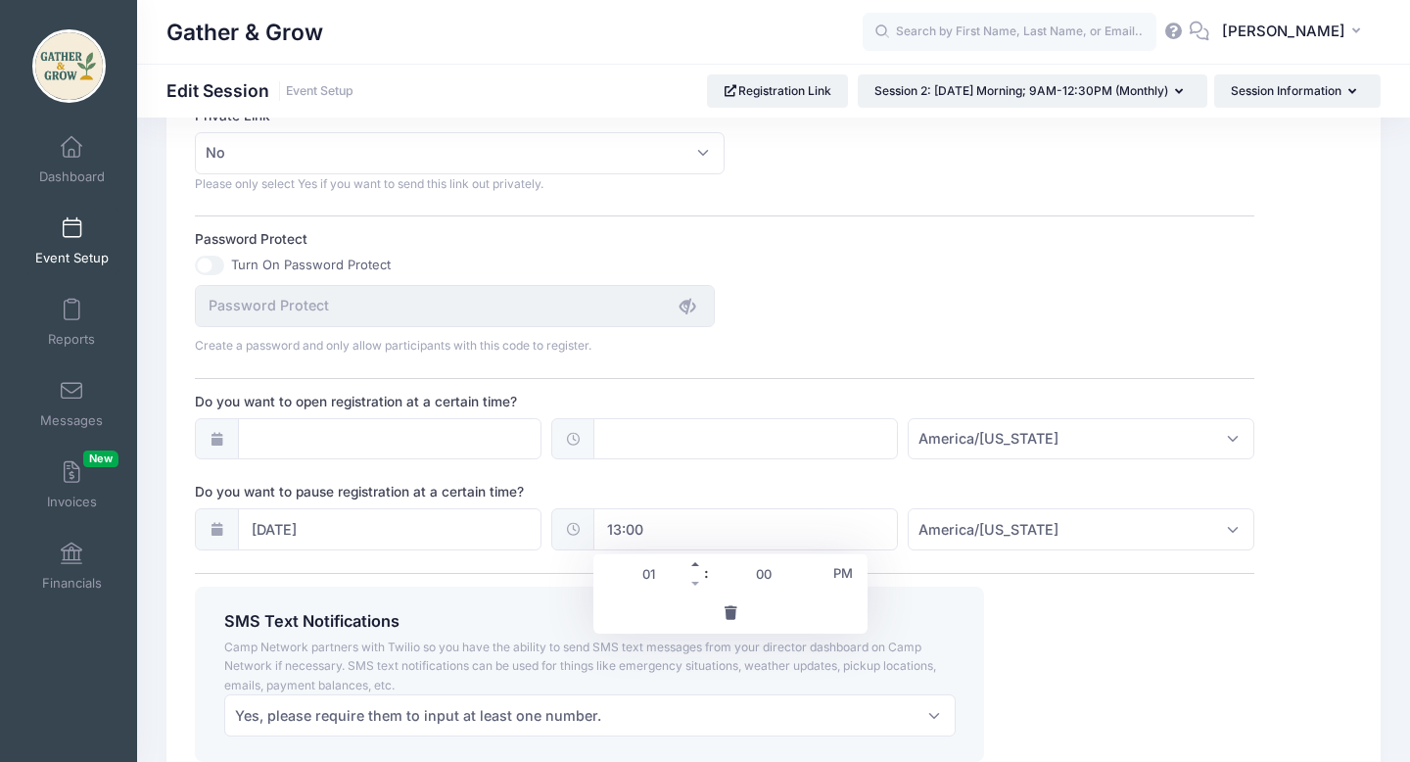
type input "12:00"
type input "12"
type input "11:00"
type input "11"
type input "10:00"
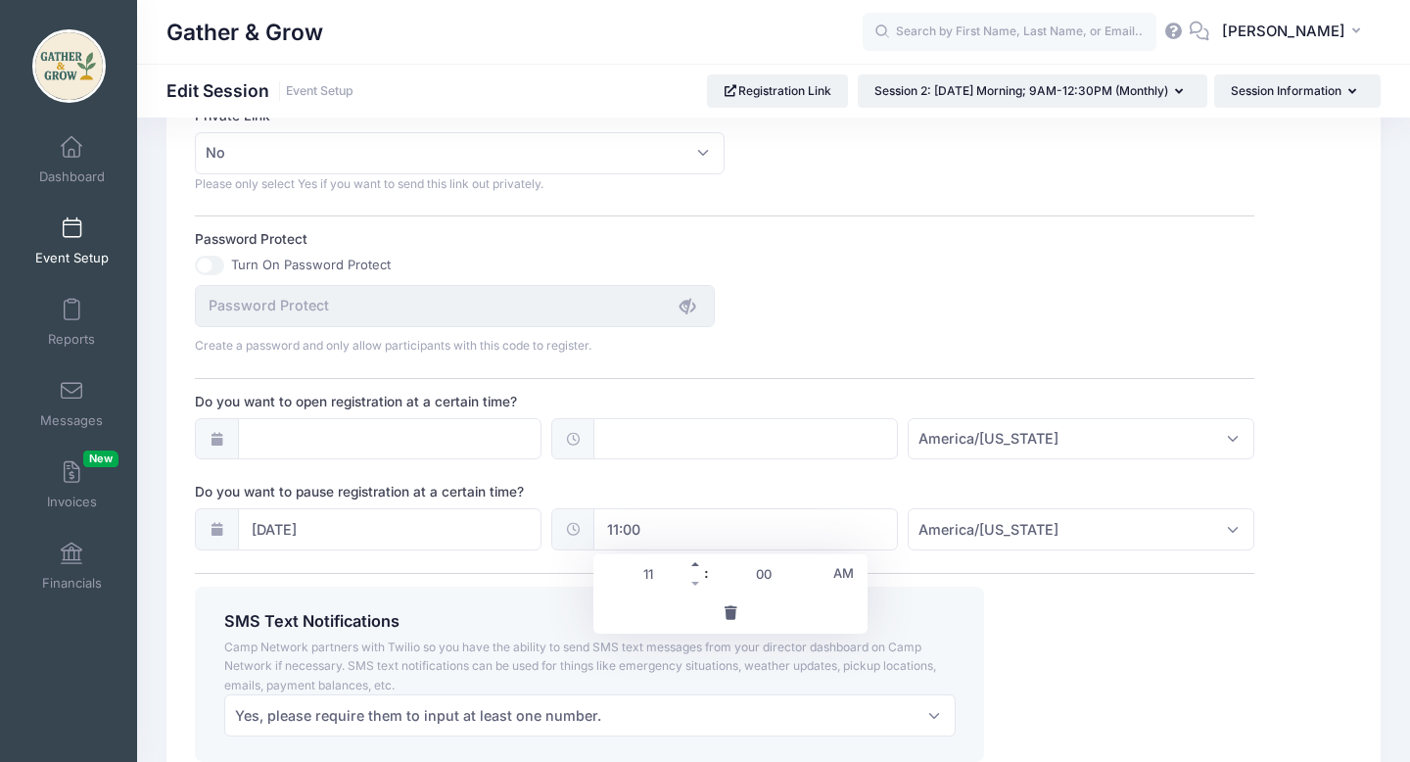
type input "10"
type input "09:00"
type input "09"
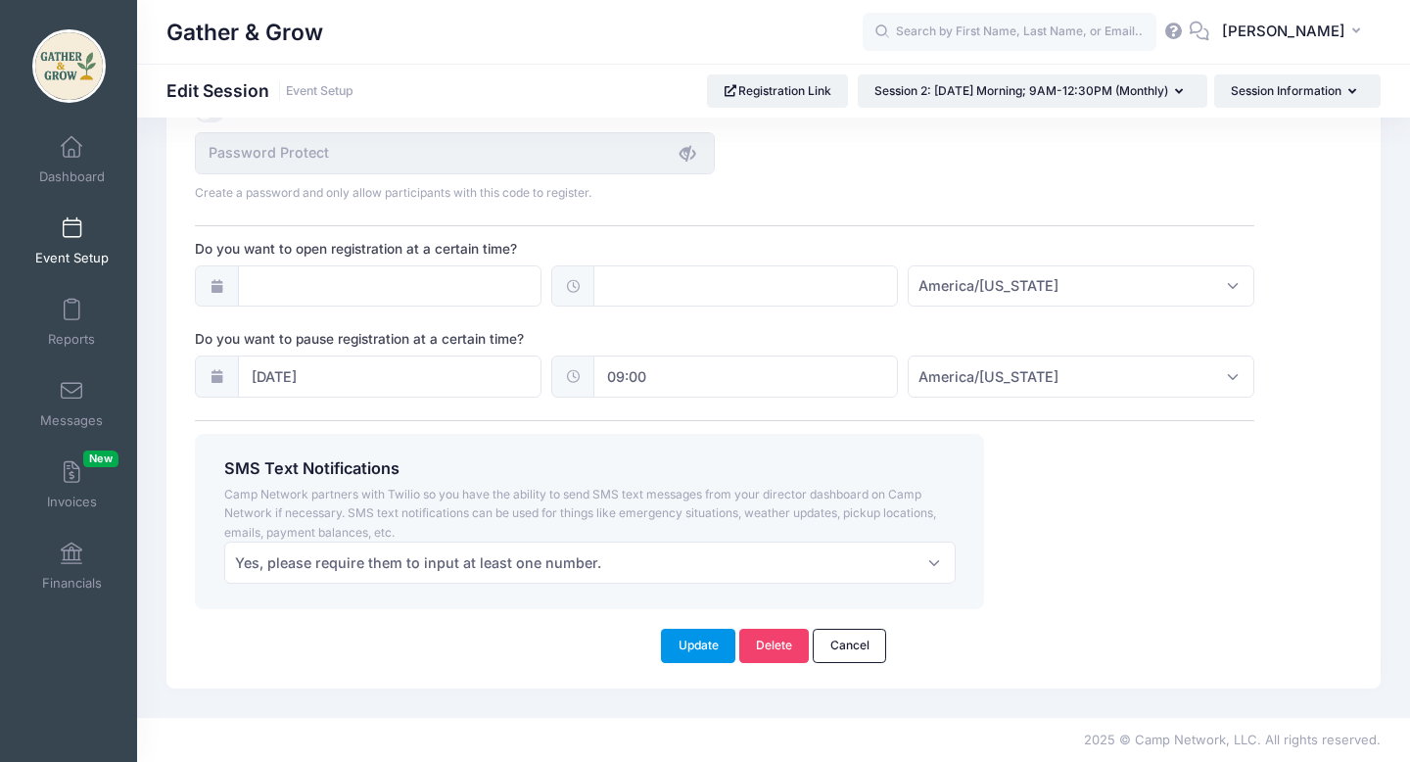
click at [712, 643] on button "Update" at bounding box center [698, 645] width 74 height 33
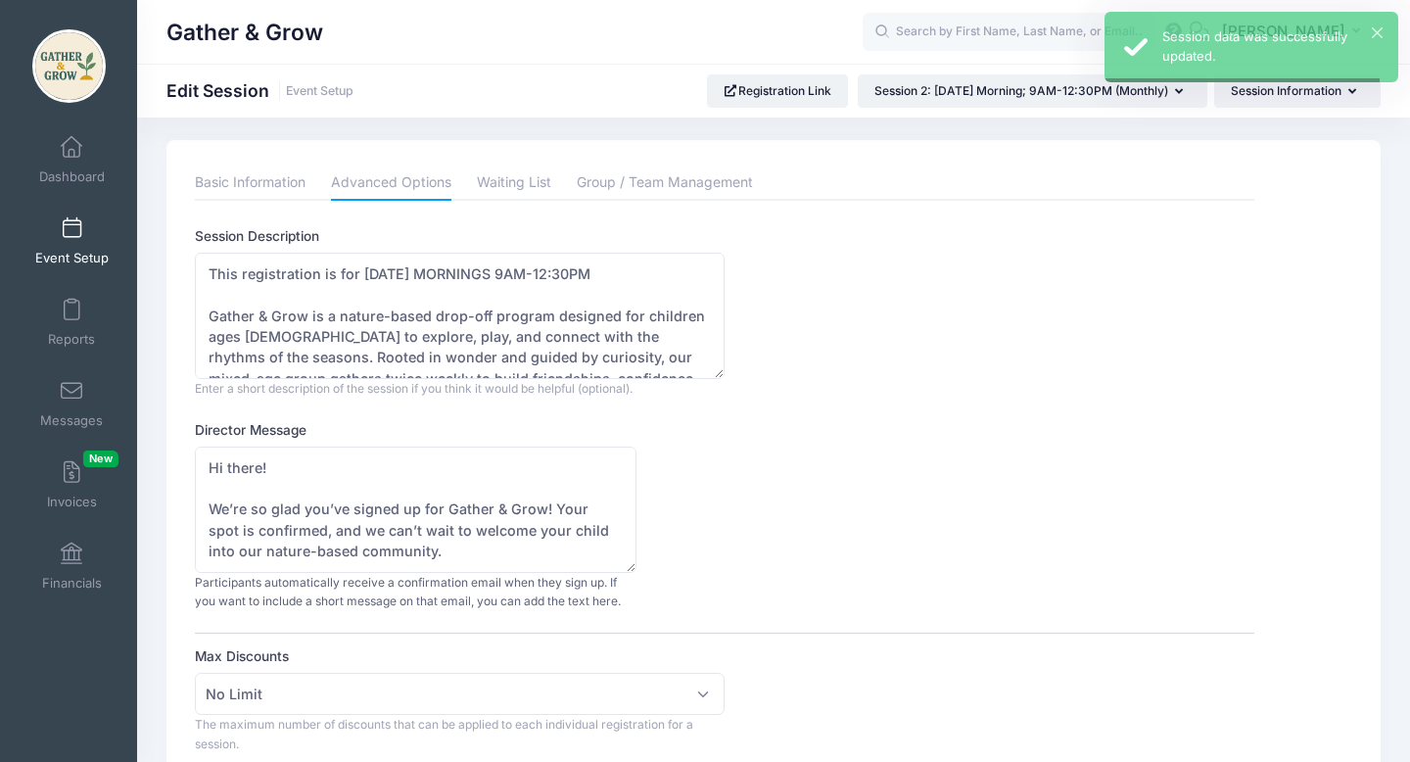
scroll to position [0, 0]
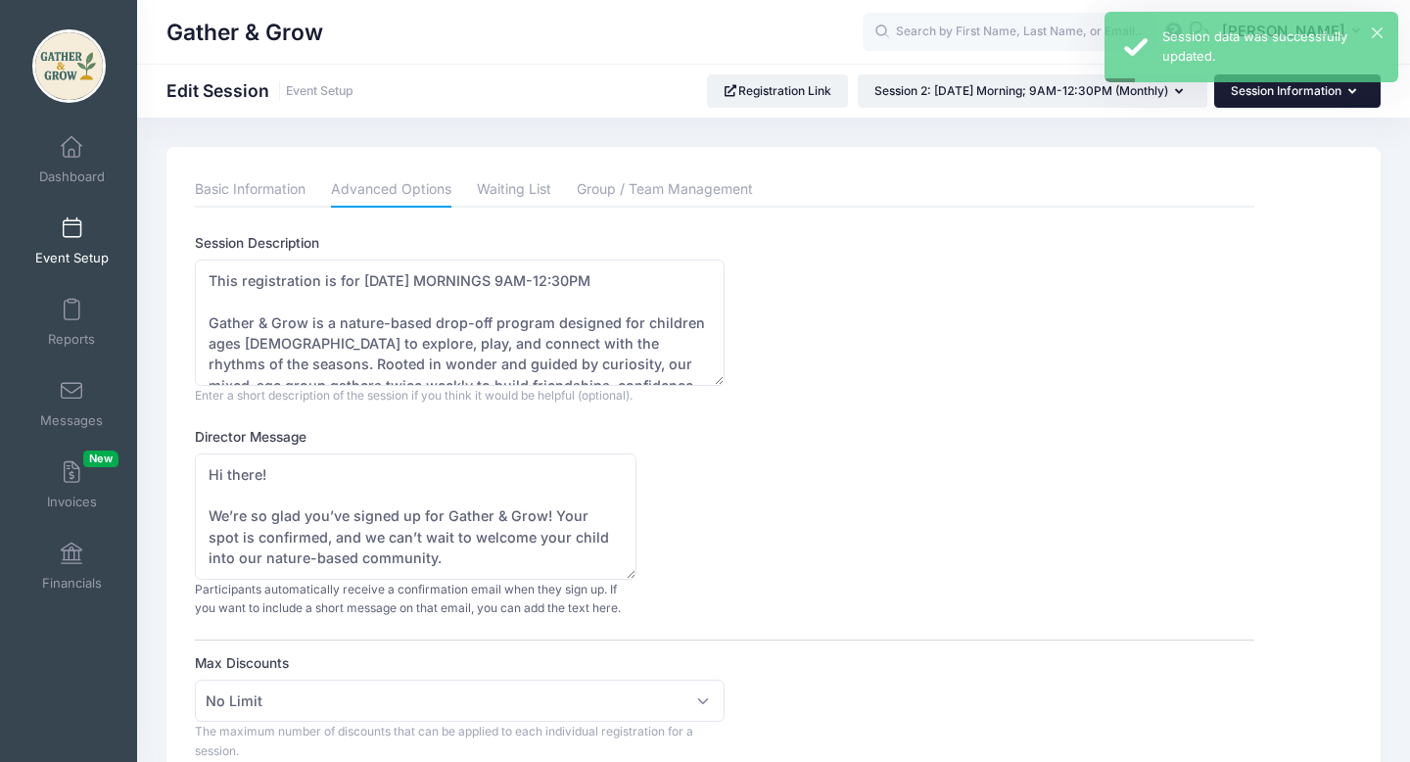
click at [1265, 87] on button "Session Information" at bounding box center [1297, 90] width 166 height 33
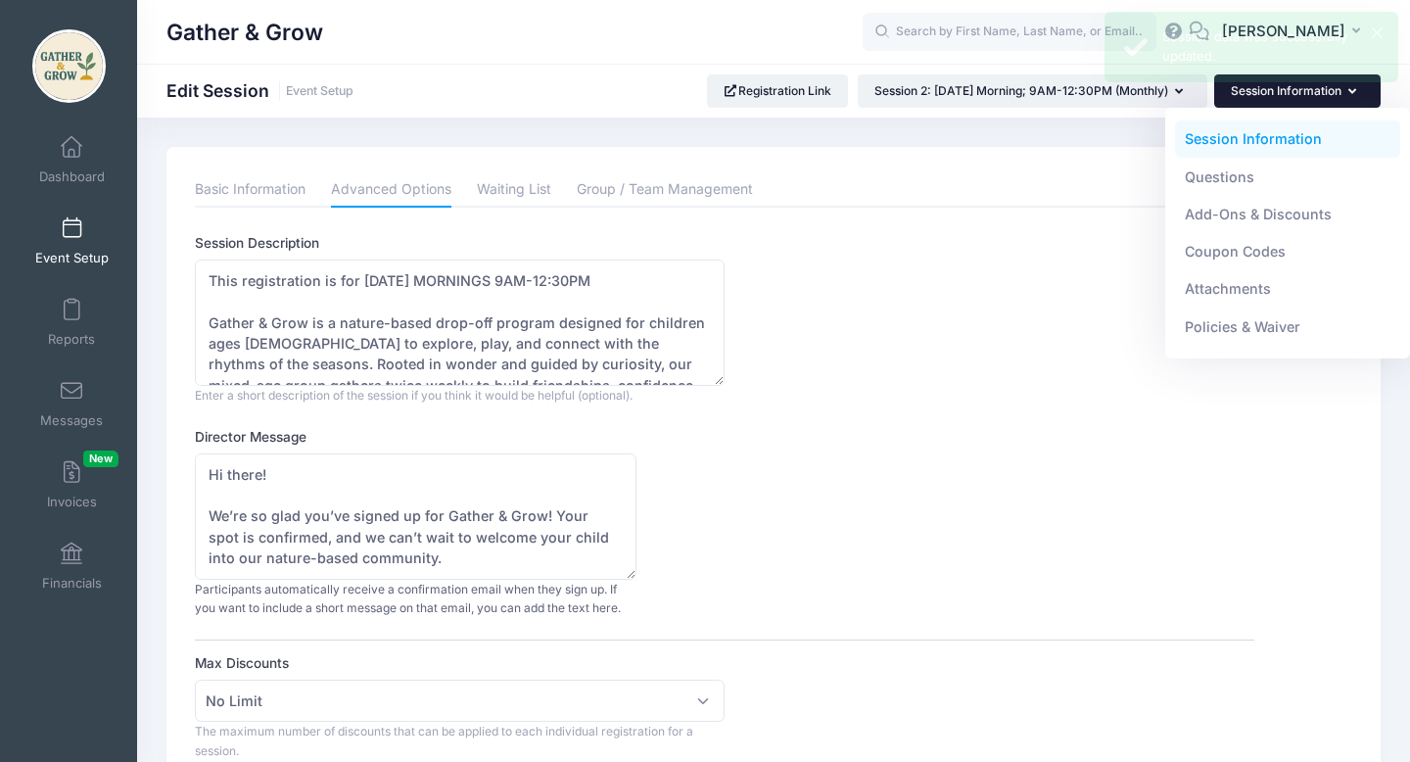
click at [1087, 180] on ul "Basic Information Advanced Options Waiting List Group / Team Management" at bounding box center [724, 189] width 1059 height 35
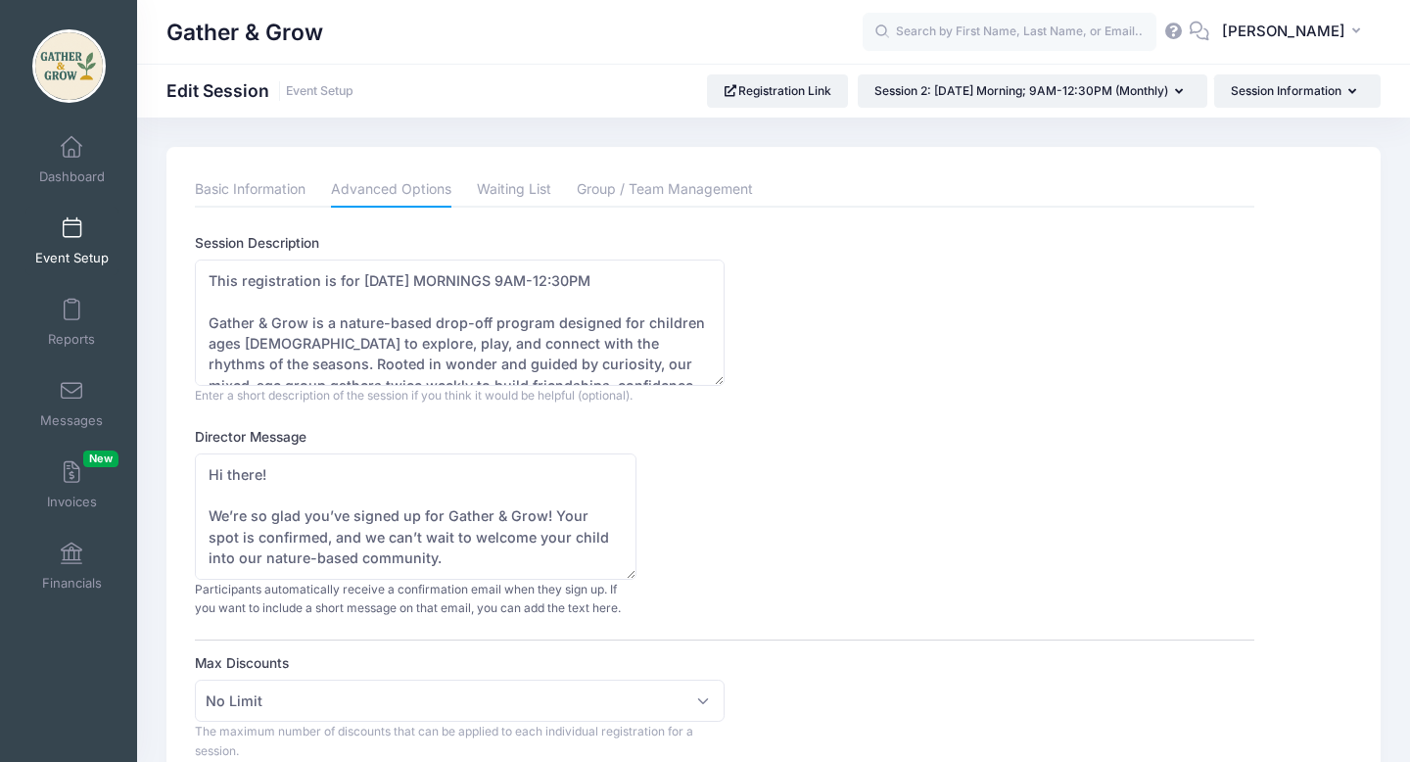
click at [71, 226] on span at bounding box center [71, 229] width 0 height 22
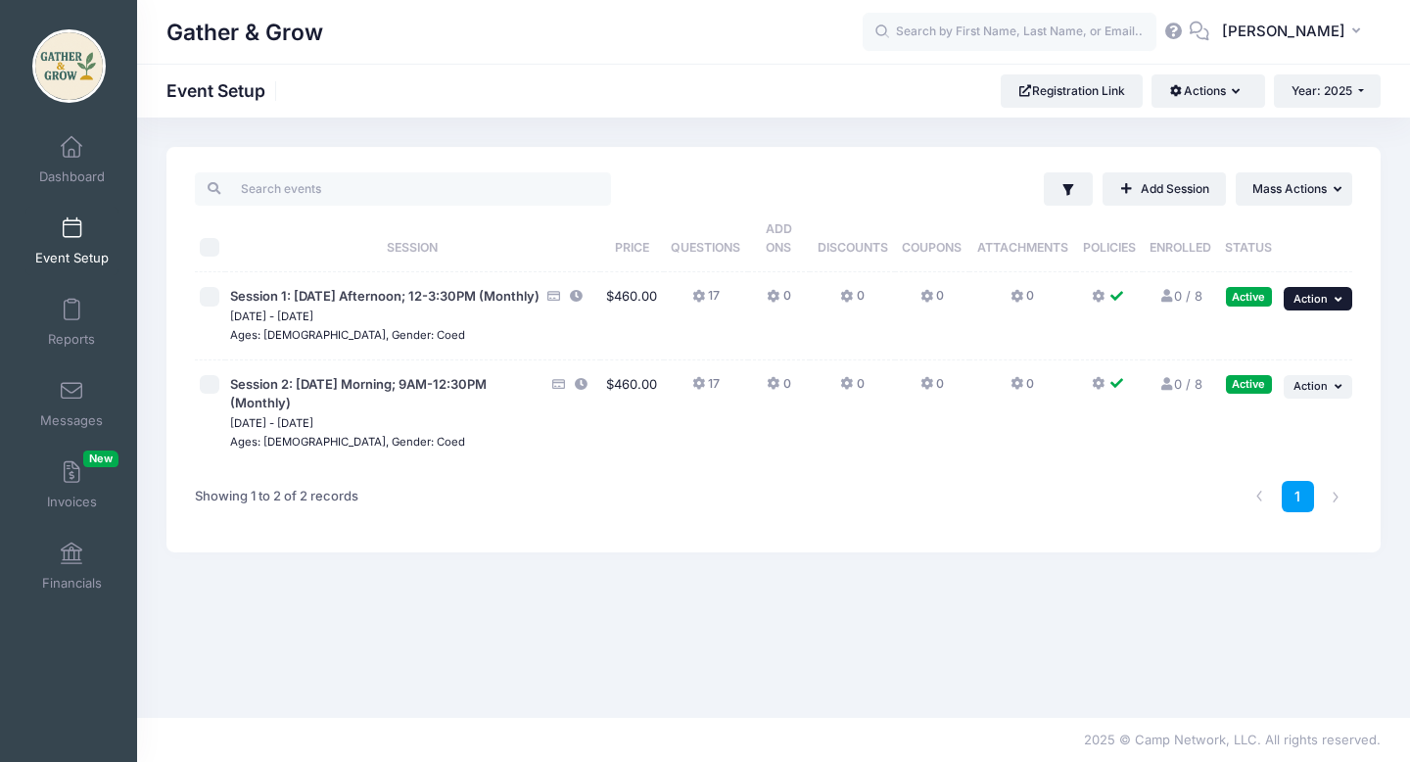
click at [1328, 302] on button "... Action" at bounding box center [1318, 299] width 69 height 24
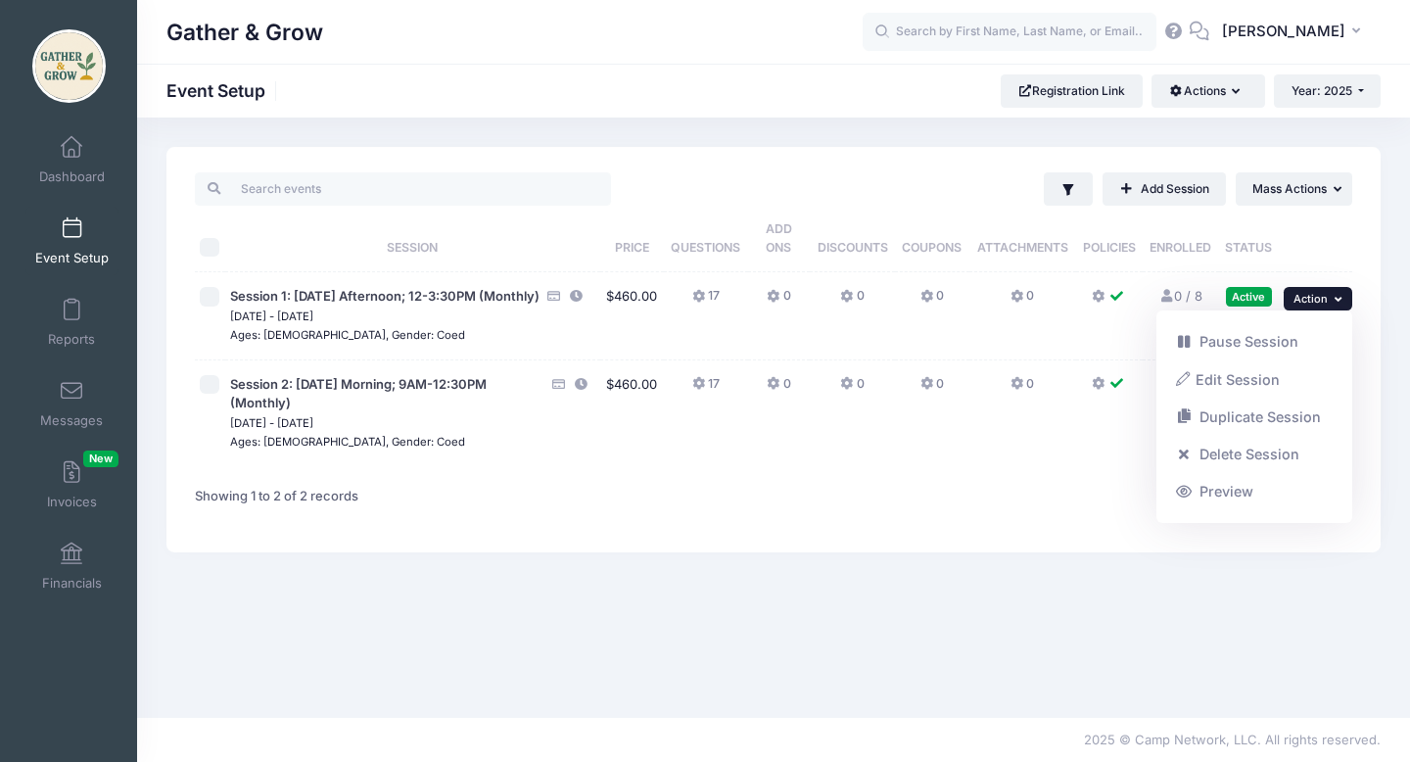
click at [1067, 528] on div "1" at bounding box center [1019, 497] width 686 height 62
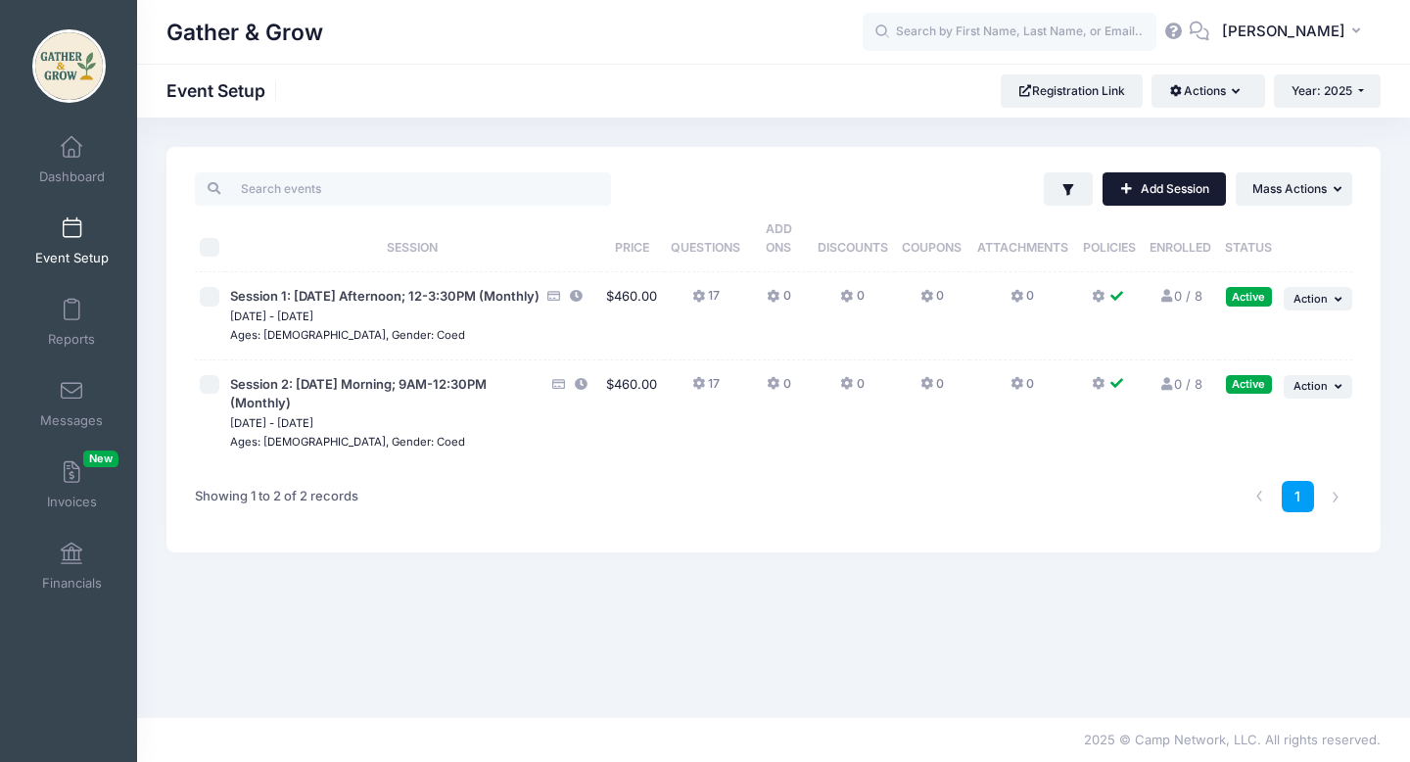
click at [1155, 197] on link "Add Session" at bounding box center [1164, 188] width 123 height 33
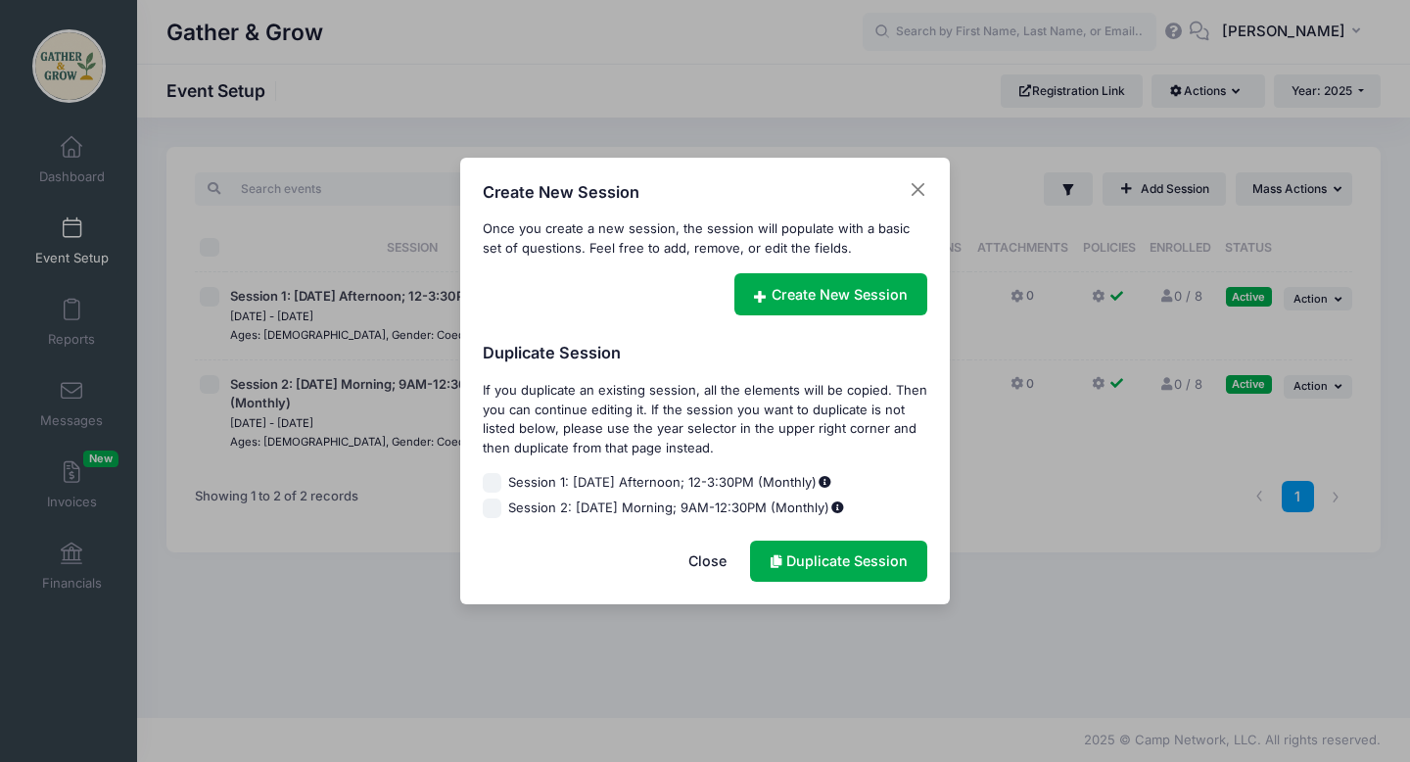
click at [495, 478] on input "Session 1: [DATE] Afternoon; 12-3:30PM (Monthly)" at bounding box center [493, 483] width 20 height 20
checkbox input "true"
click at [494, 503] on input "Session 2: [DATE] Morning; 9AM-12:30PM (Monthly)" at bounding box center [493, 508] width 20 height 20
click at [805, 559] on link "Duplicate Session" at bounding box center [838, 562] width 177 height 42
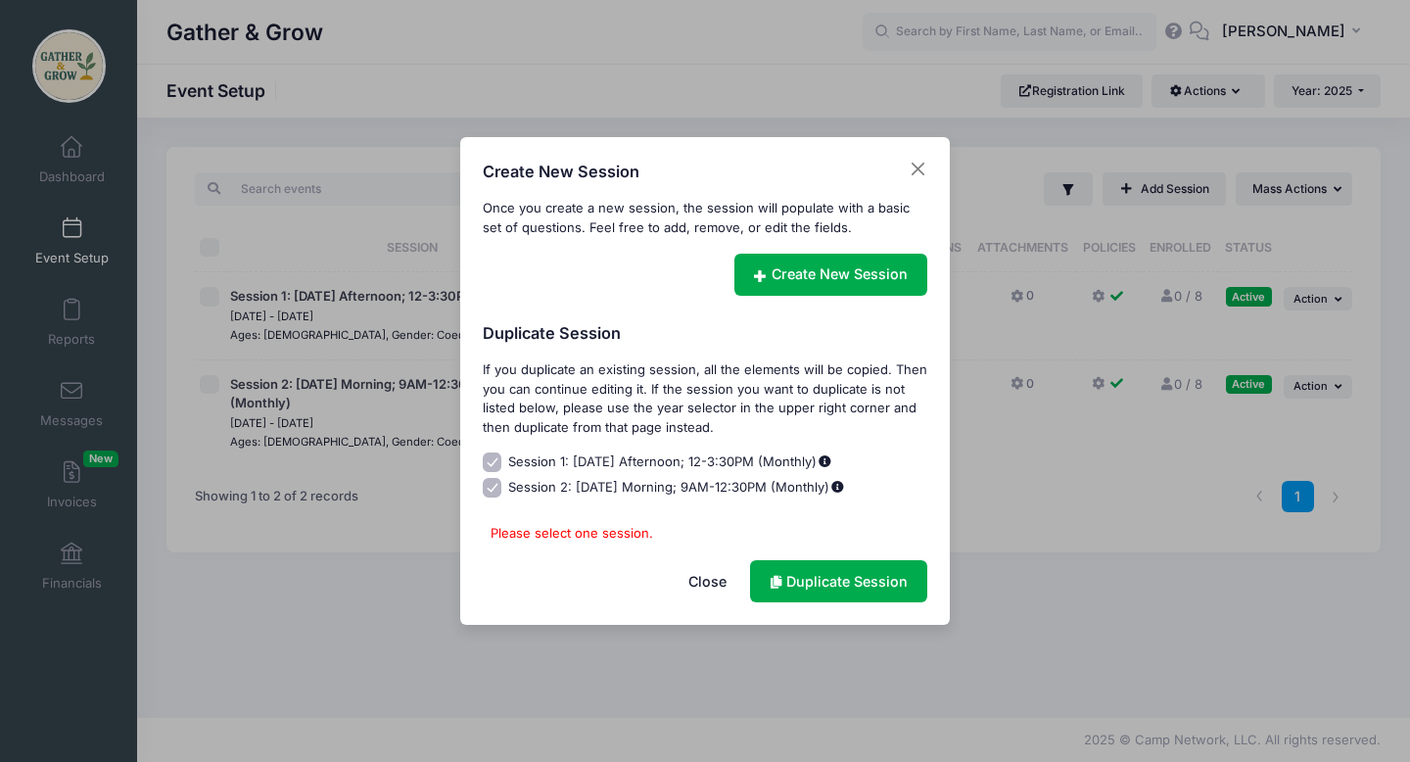
click at [498, 485] on input "Session 2: [DATE] Morning; 9AM-12:30PM (Monthly)" at bounding box center [493, 488] width 20 height 20
checkbox input "false"
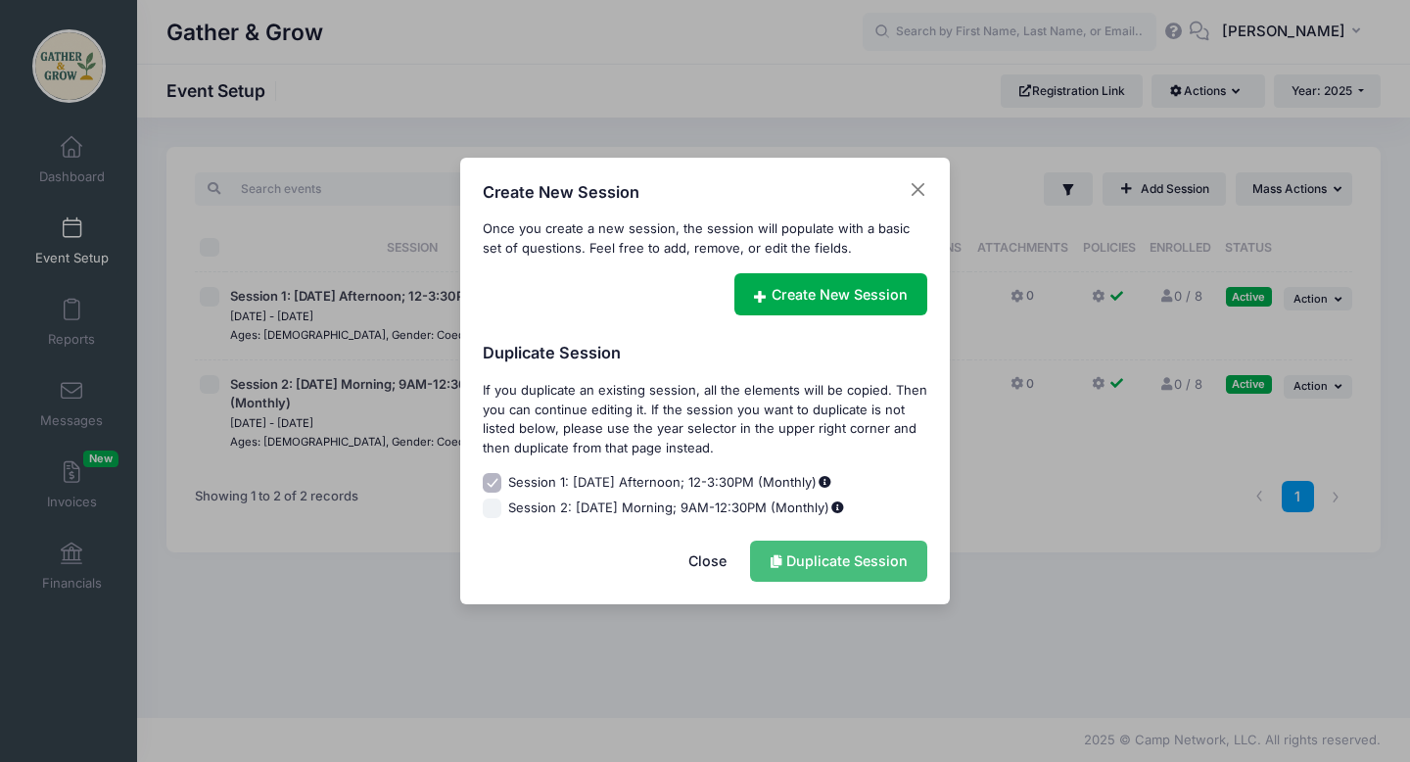
click at [823, 563] on link "Duplicate Session" at bounding box center [838, 562] width 177 height 42
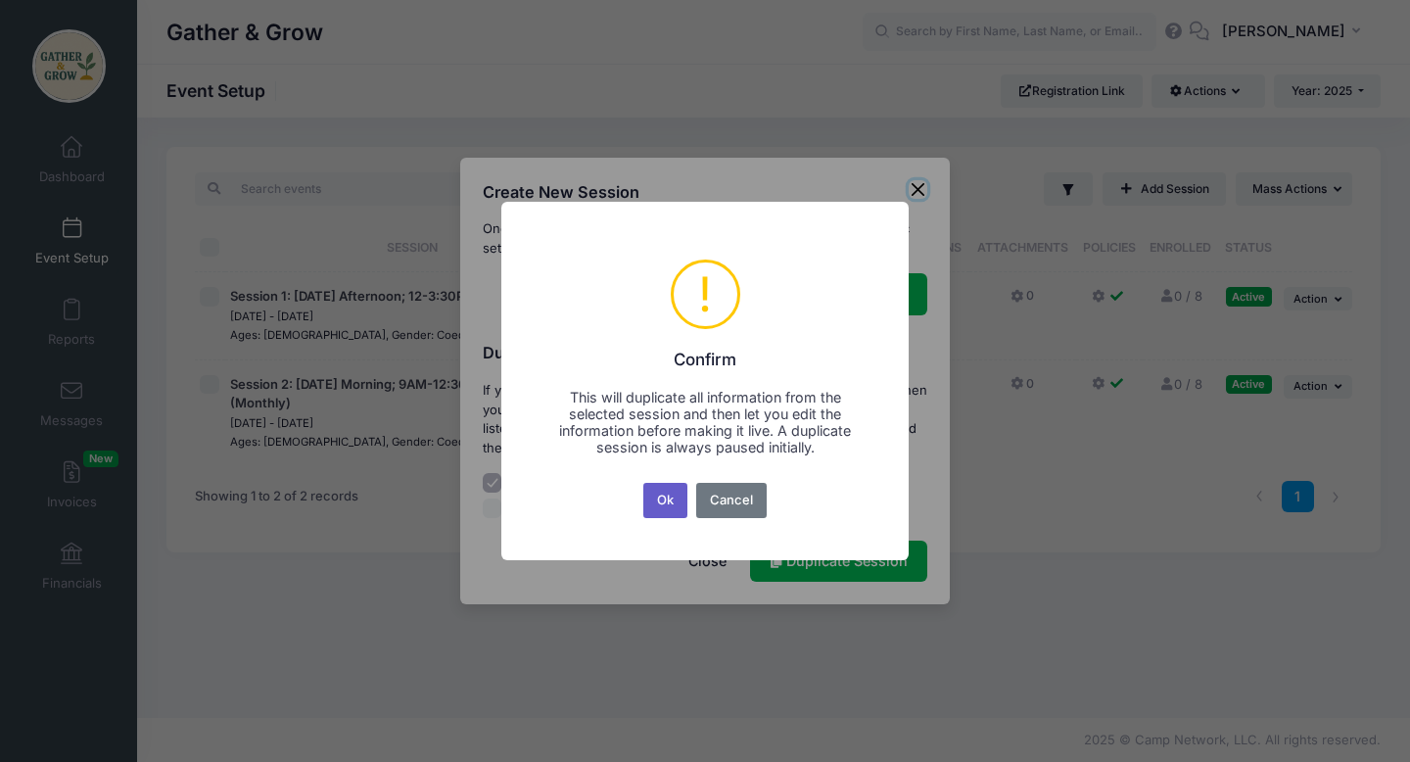
click at [671, 492] on button "Ok" at bounding box center [665, 500] width 45 height 35
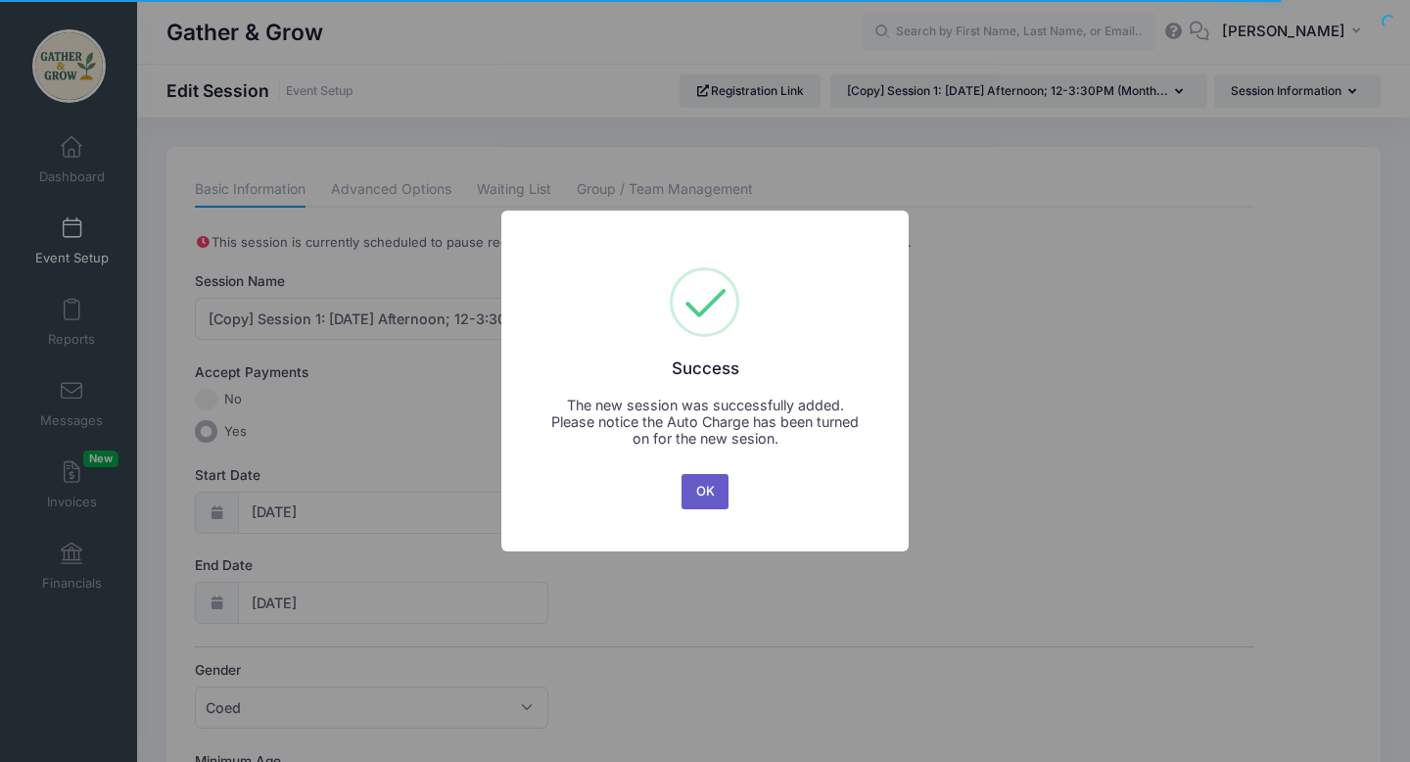
click at [708, 500] on button "OK" at bounding box center [705, 491] width 47 height 35
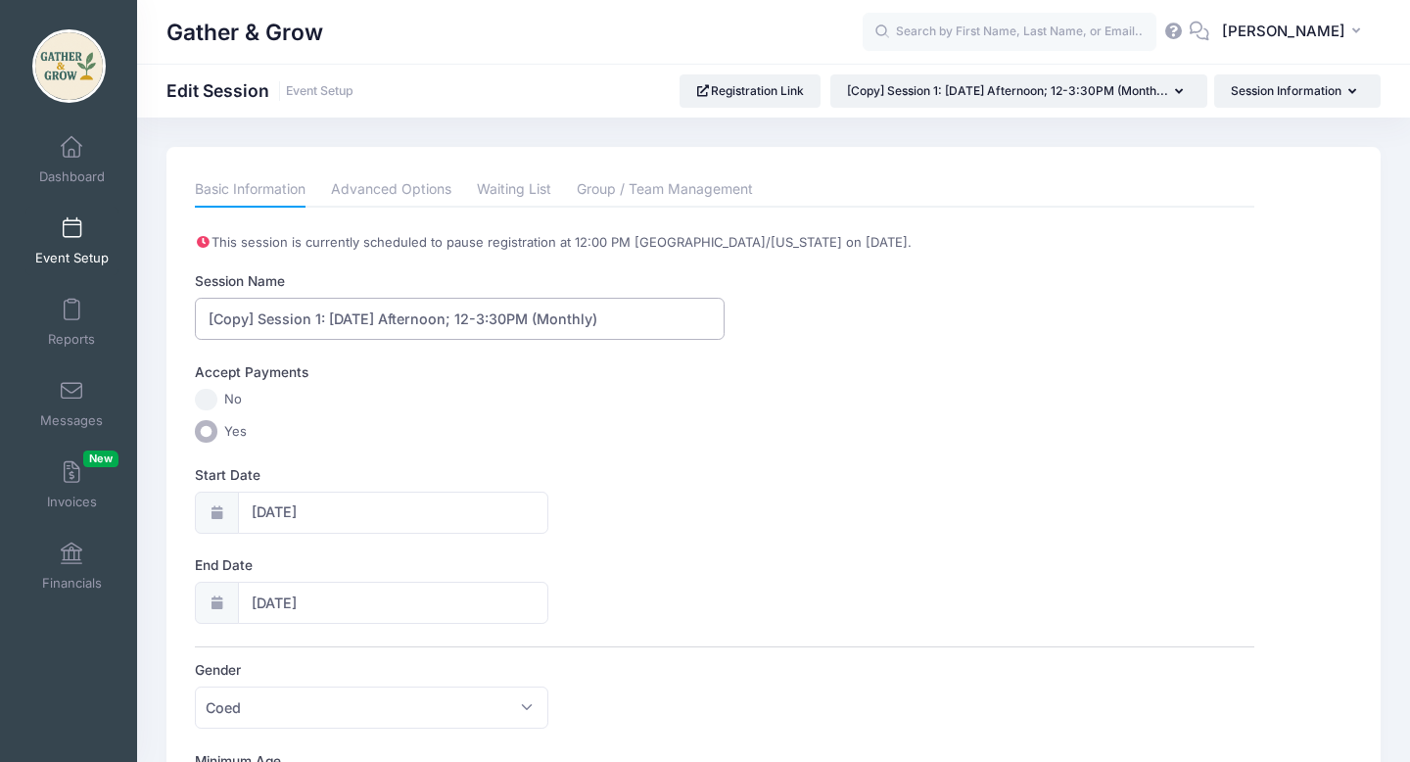
click at [258, 320] on input "[Copy] Session 1: [DATE] Afternoon; 12-3:30PM (Monthly)" at bounding box center [460, 319] width 530 height 42
click at [276, 317] on input "Session 1: [DATE] Afternoon; 12-3:30PM (Monthly)" at bounding box center [460, 319] width 530 height 42
drag, startPoint x: 276, startPoint y: 317, endPoint x: 180, endPoint y: 316, distance: 96.0
drag, startPoint x: 514, startPoint y: 319, endPoint x: 625, endPoint y: 314, distance: 110.8
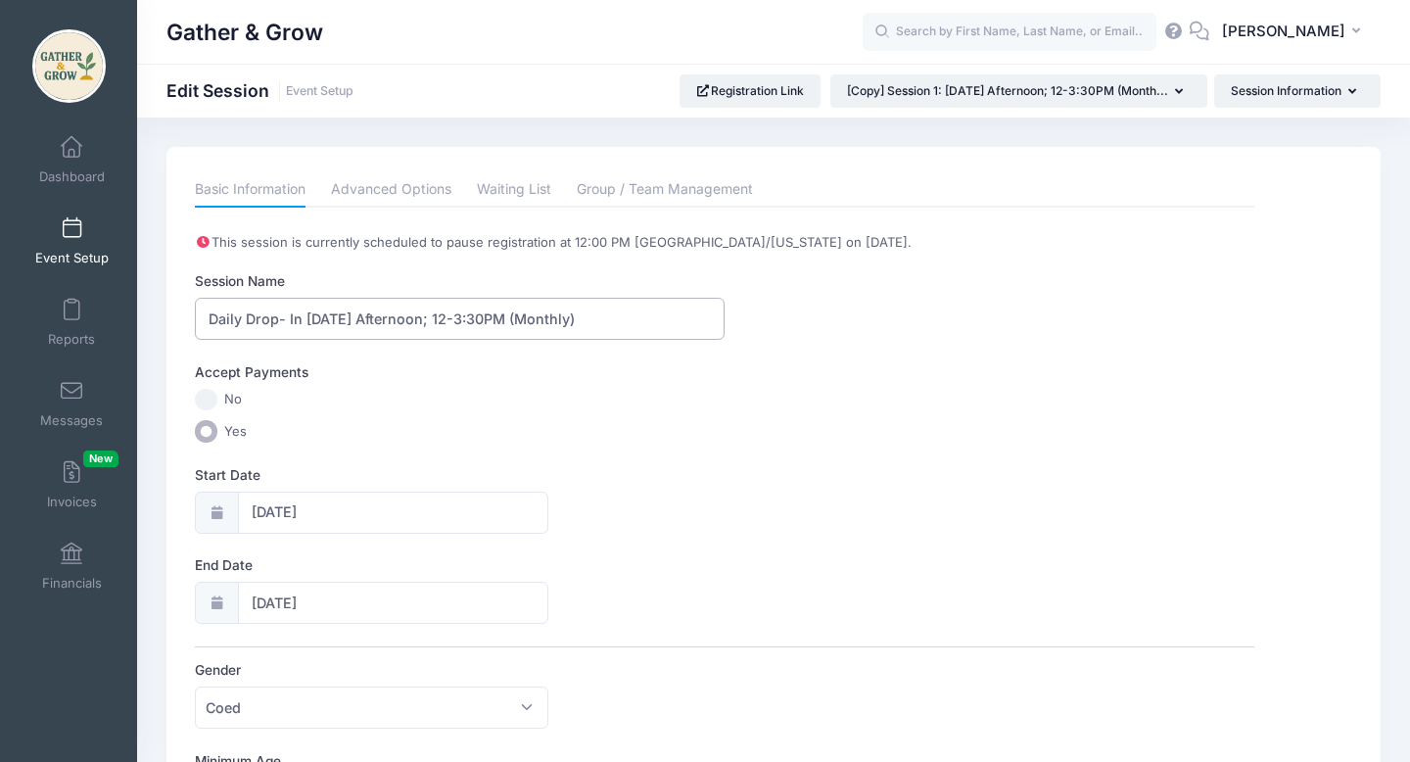
click at [625, 314] on input "Daily Drop- In Monday Afternoon; 12-3:30PM (Monthly)" at bounding box center [460, 319] width 530 height 42
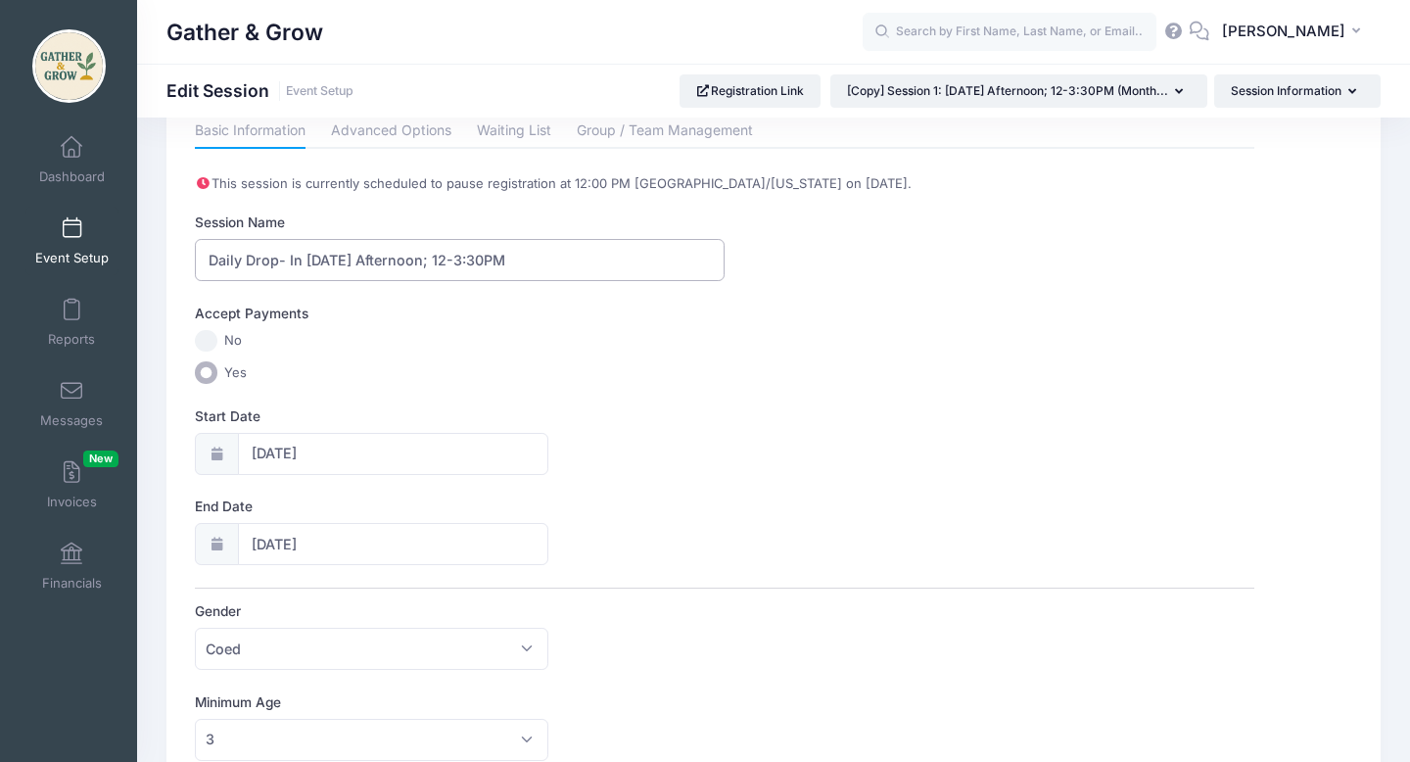
scroll to position [60, 0]
type input "Daily Drop- In Monday Afternoon; 12-3:30PM"
click at [213, 540] on icon at bounding box center [217, 543] width 16 height 13
click at [356, 548] on input "12/15/2025" at bounding box center [393, 543] width 310 height 42
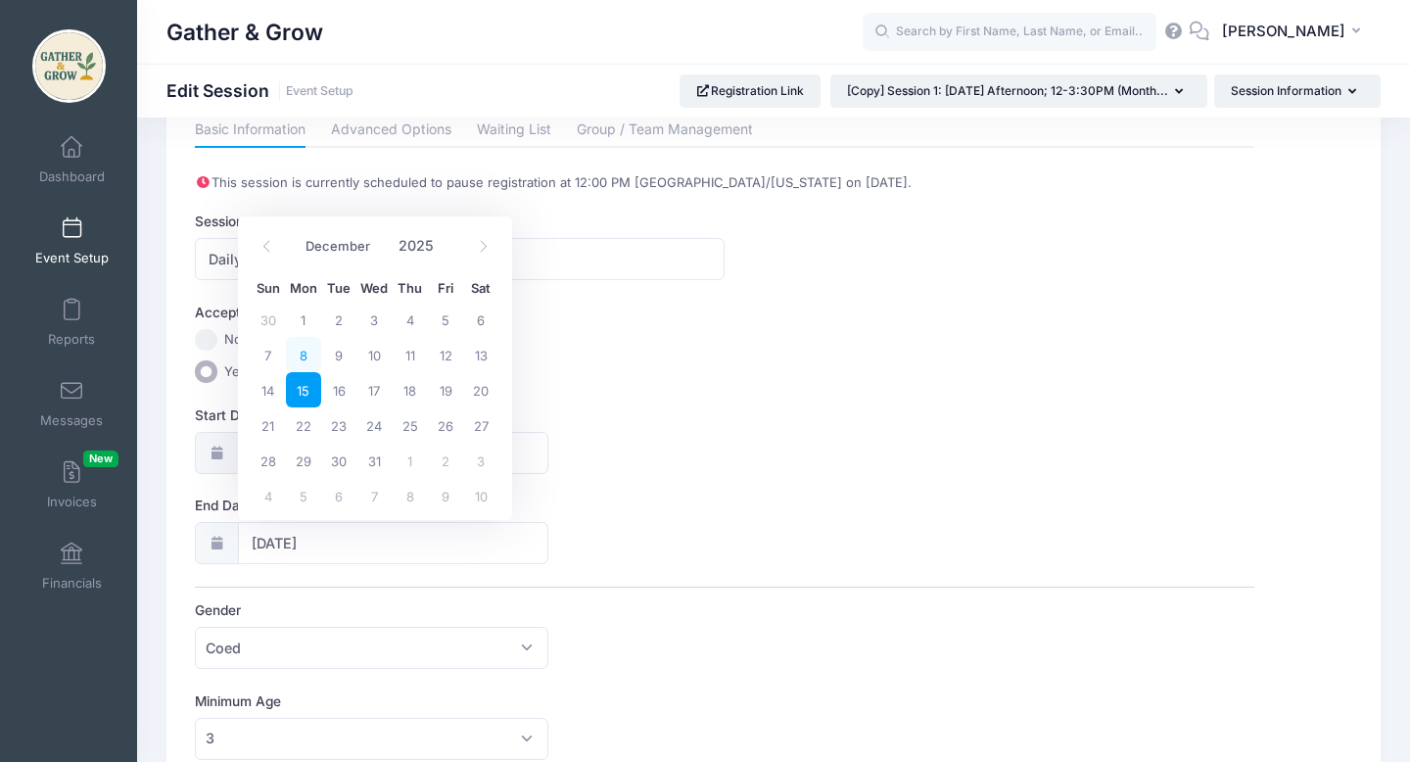
click at [304, 351] on span "8" at bounding box center [303, 354] width 35 height 35
type input "12/08/2025"
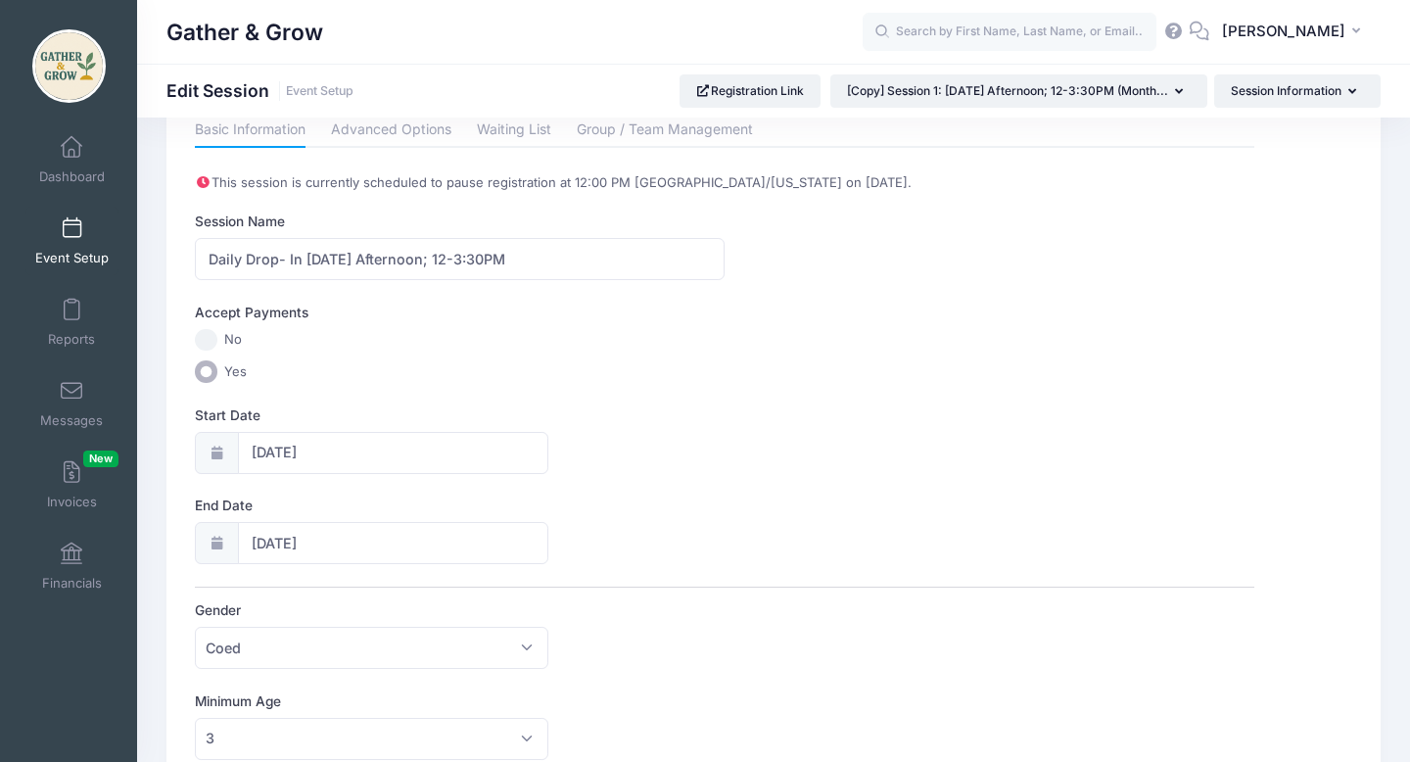
click at [222, 543] on icon at bounding box center [217, 543] width 16 height 13
click at [279, 545] on input "12/08/2025" at bounding box center [393, 543] width 310 height 42
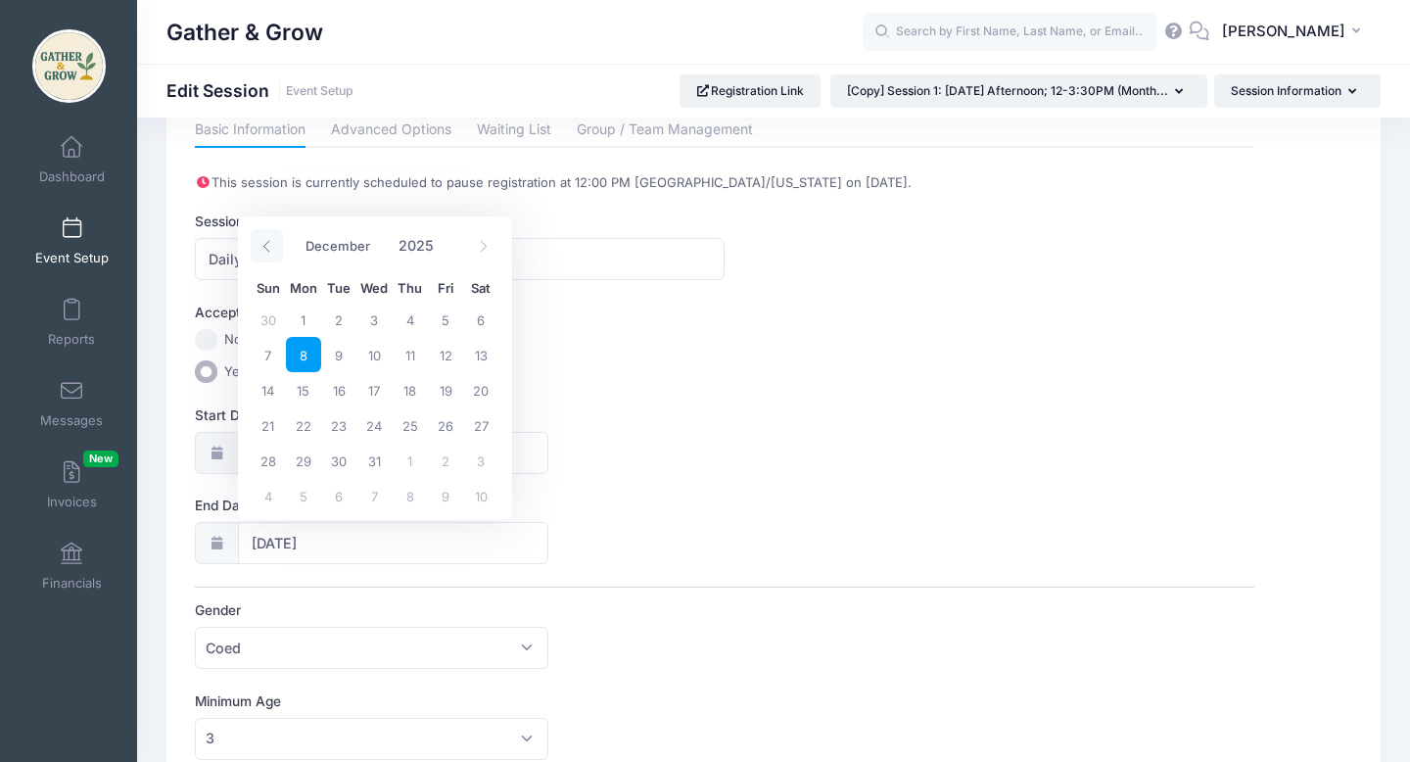
click at [268, 244] on icon at bounding box center [266, 246] width 13 height 13
select select "8"
click at [309, 358] on span "8" at bounding box center [303, 354] width 35 height 35
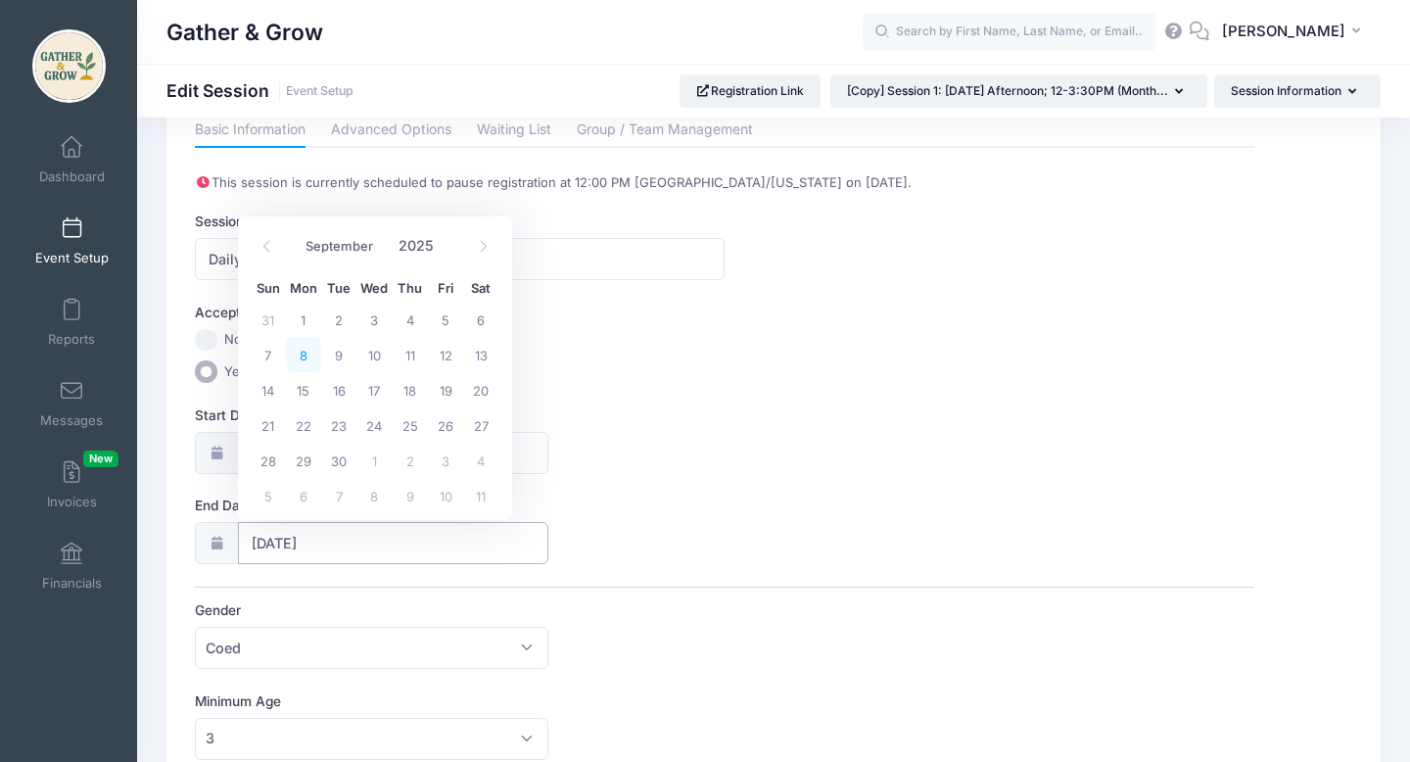
type input "[DATE]"
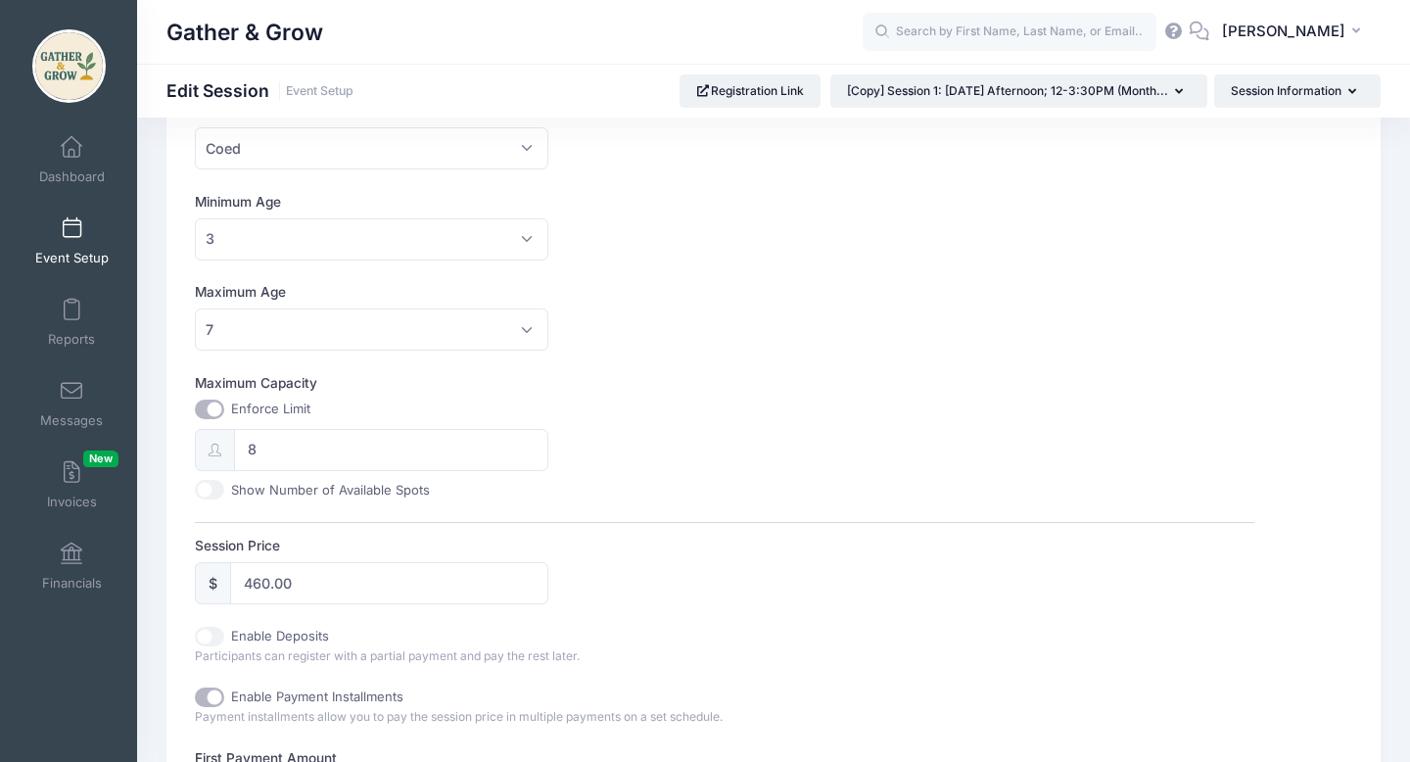
scroll to position [561, 0]
click at [395, 589] on input "460.00" at bounding box center [388, 581] width 317 height 42
drag, startPoint x: 395, startPoint y: 589, endPoint x: 230, endPoint y: 589, distance: 164.5
click at [230, 589] on input "460.00" at bounding box center [388, 581] width 317 height 42
type input "35.00"
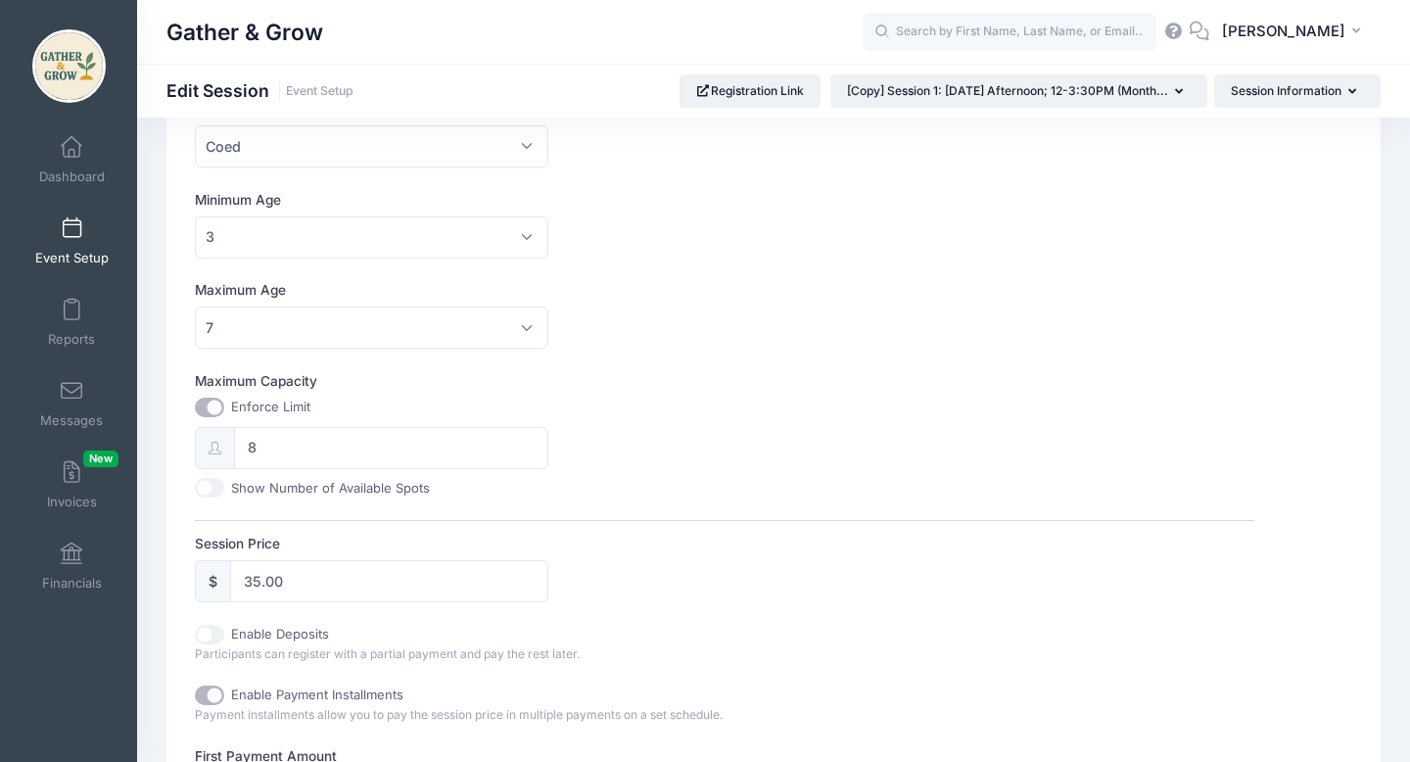
type input "-80.00"
type input "-26.67"
click at [773, 576] on div "Session Price $ 35.00" at bounding box center [724, 568] width 1059 height 69
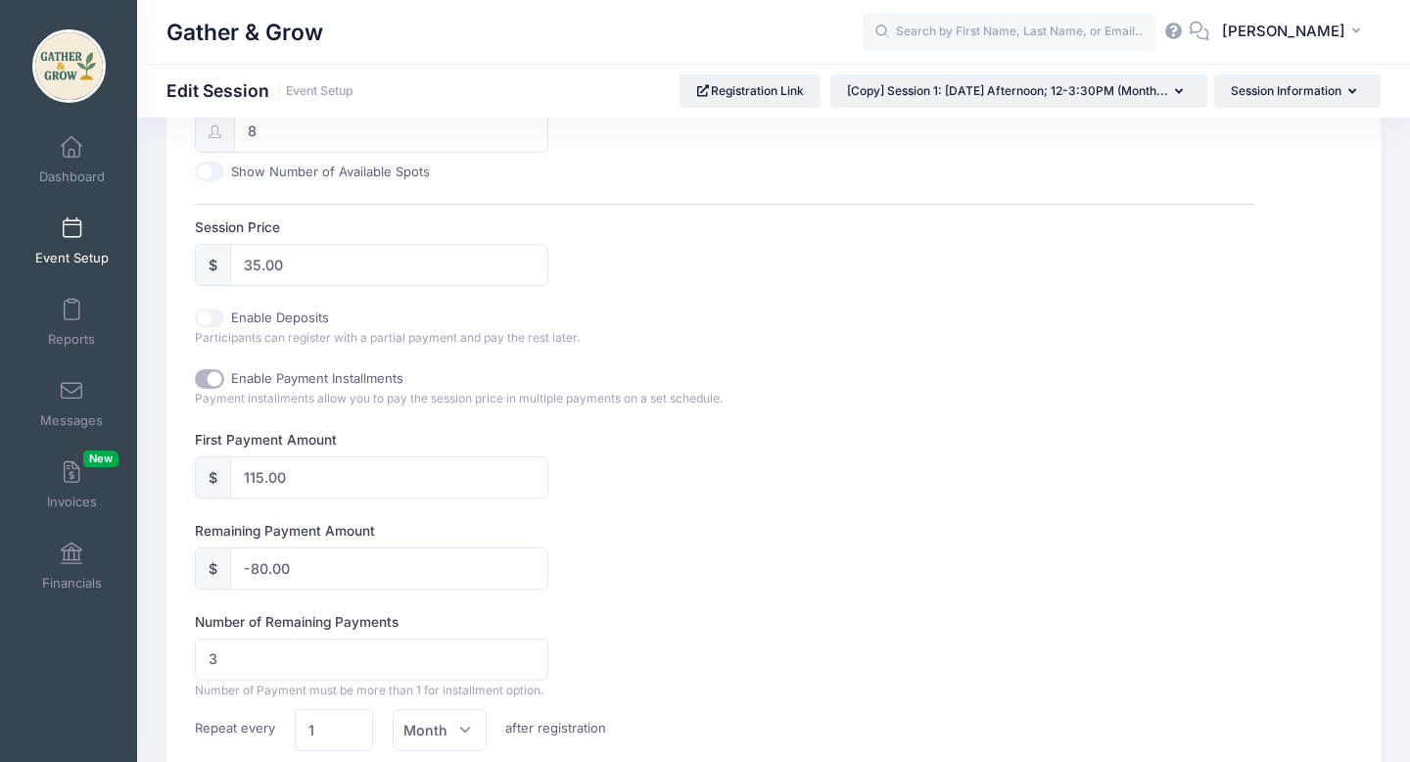
scroll to position [892, 0]
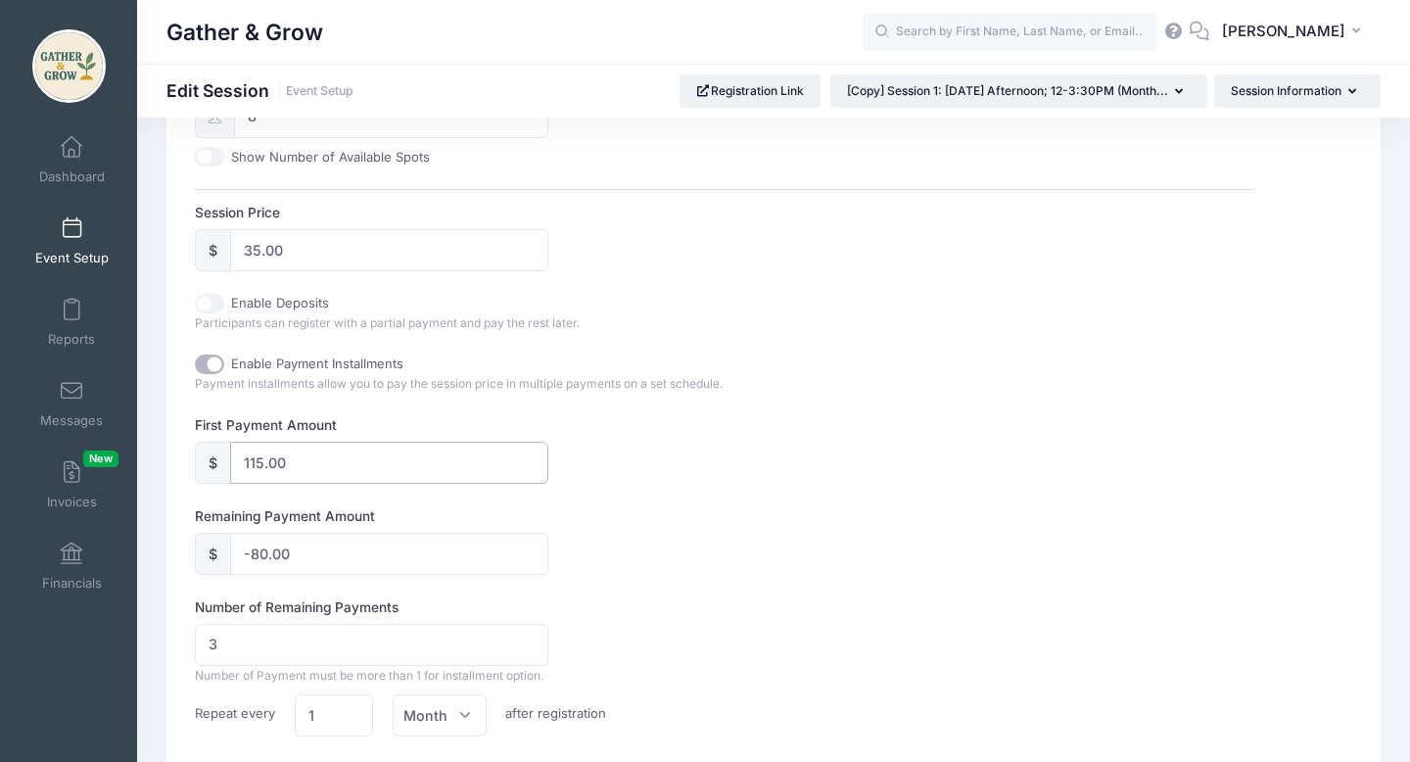
click at [437, 479] on input "115.00" at bounding box center [388, 463] width 317 height 42
drag, startPoint x: 437, startPoint y: 479, endPoint x: 228, endPoint y: 479, distance: 208.6
click at [228, 479] on div "$ 115.00" at bounding box center [371, 463] width 353 height 42
type input "3"
type input "32.00"
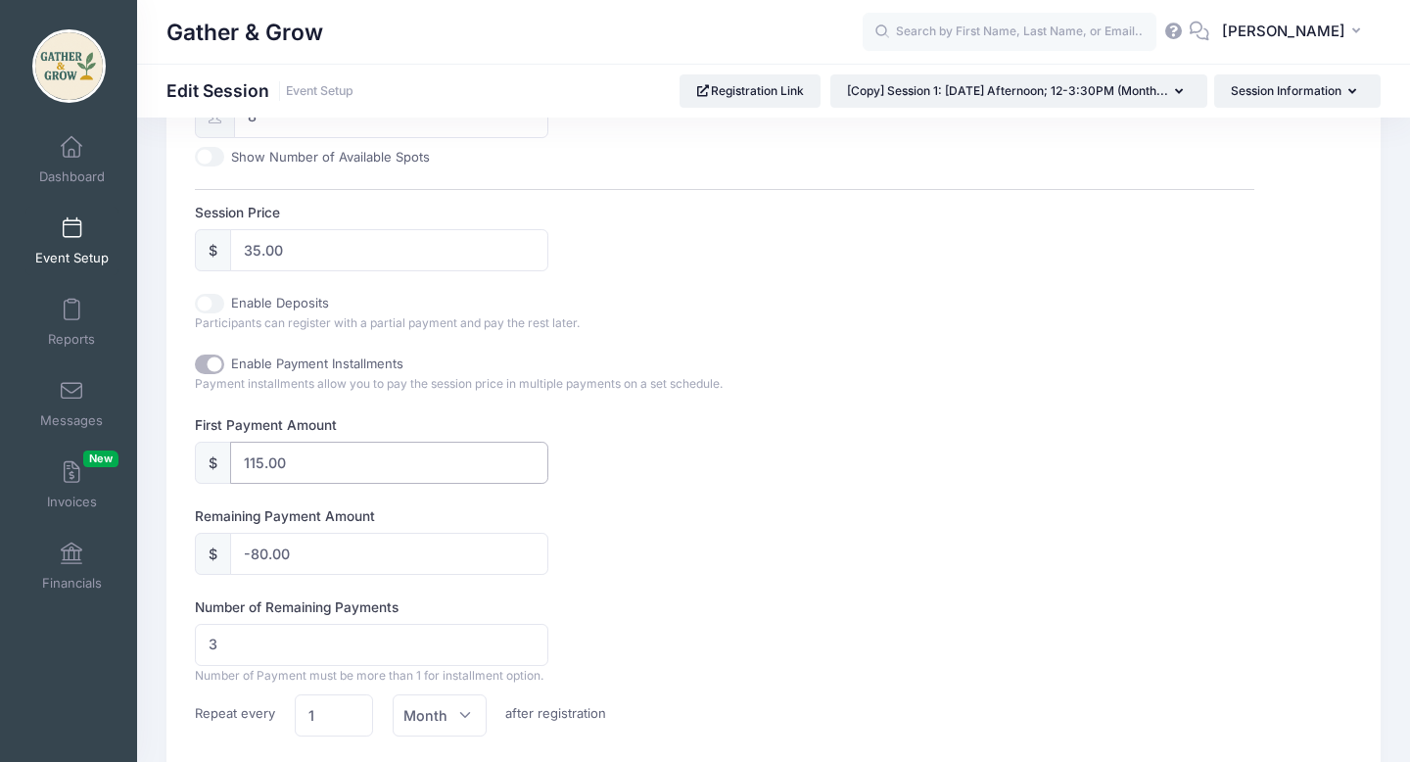
type input "10.67"
type input "35"
type input "0.00"
type input "35.00"
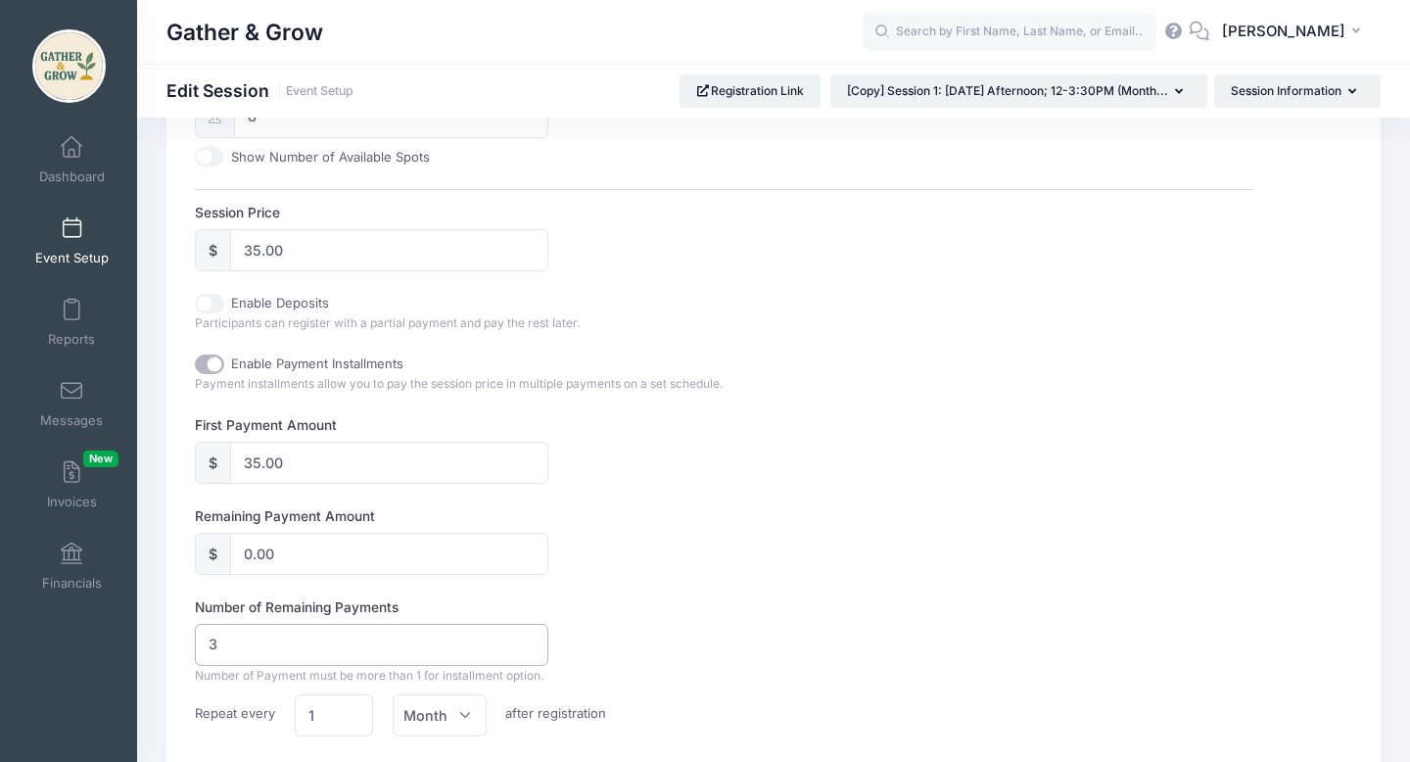
click at [472, 656] on input "3" at bounding box center [371, 645] width 353 height 42
click at [801, 575] on div "Remaining Payment Amount $ 0.00" at bounding box center [724, 540] width 1059 height 69
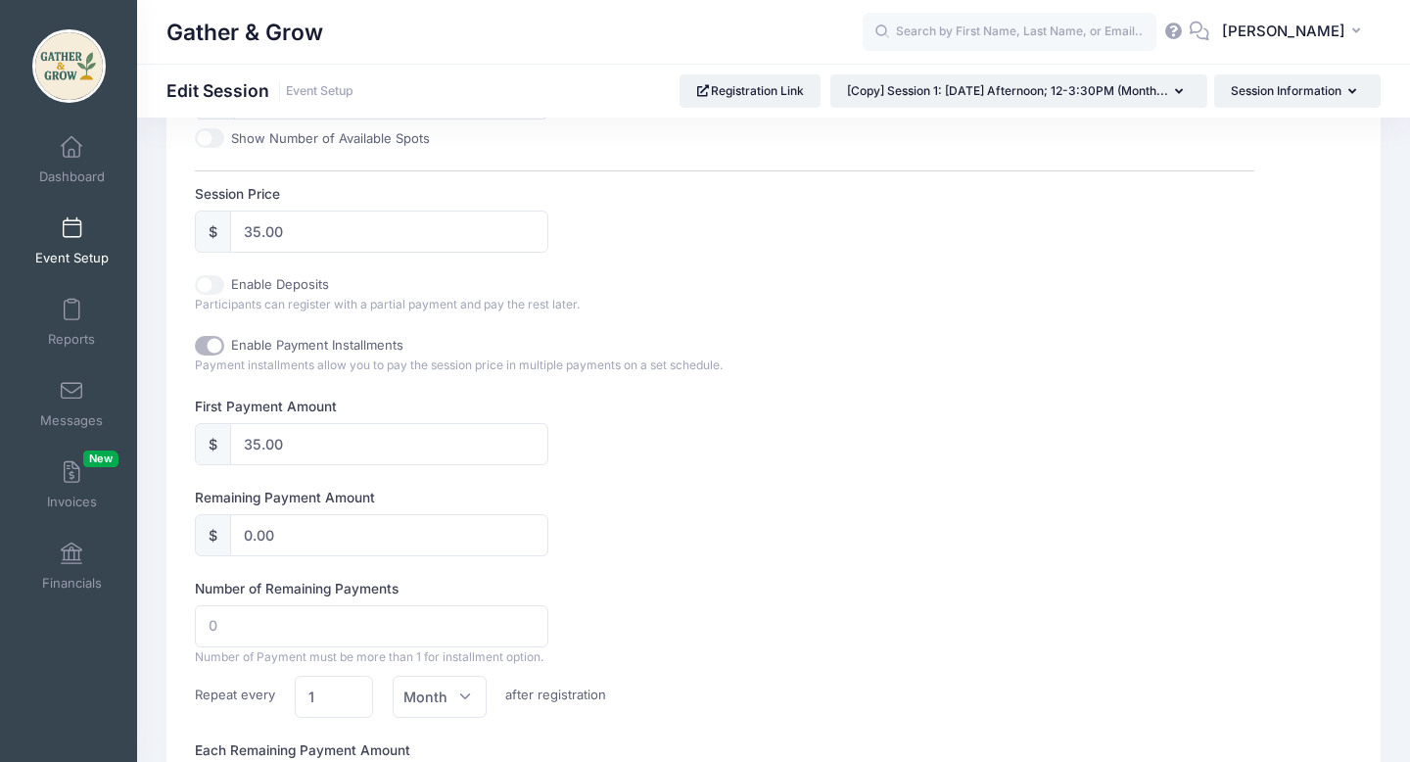
scroll to position [920, 0]
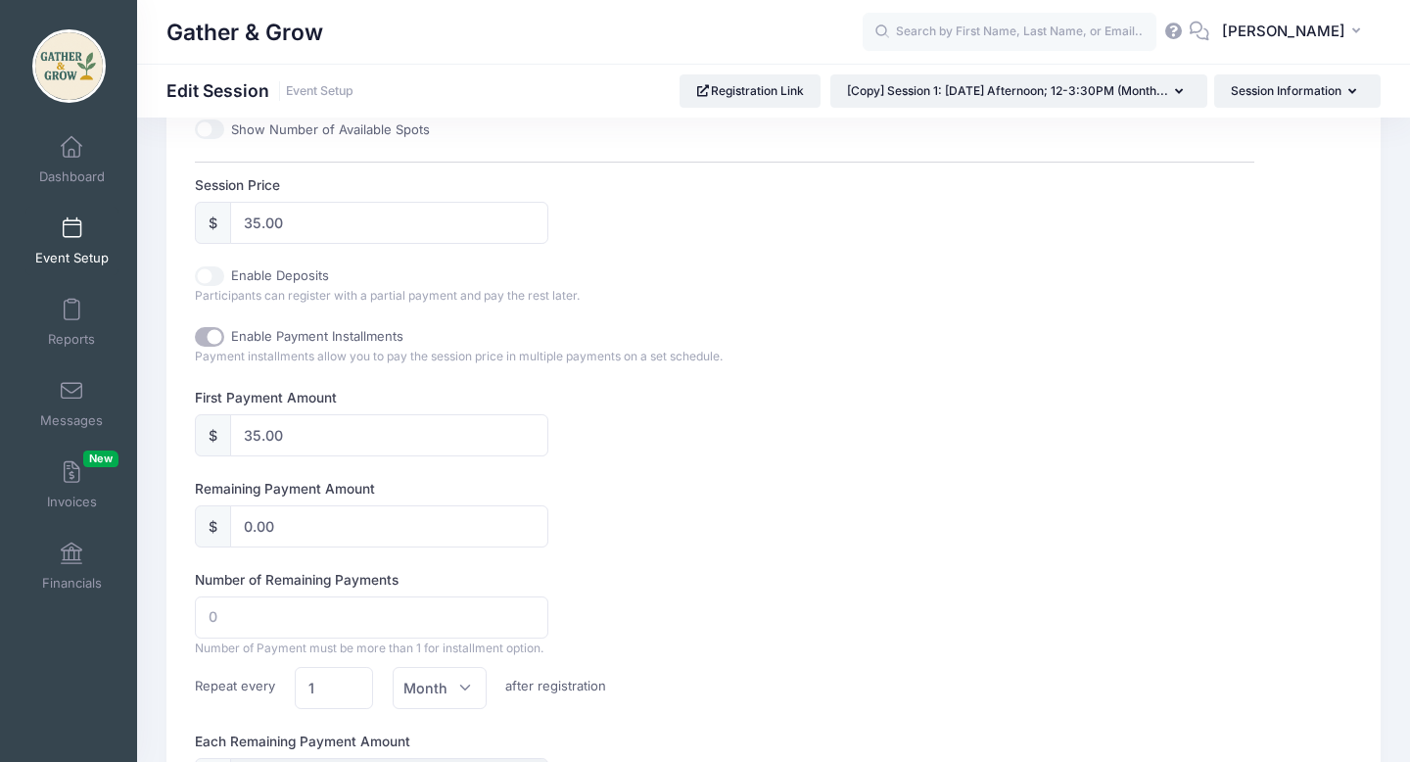
click at [215, 340] on input "Enable Payment Installments" at bounding box center [209, 337] width 29 height 20
checkbox input "false"
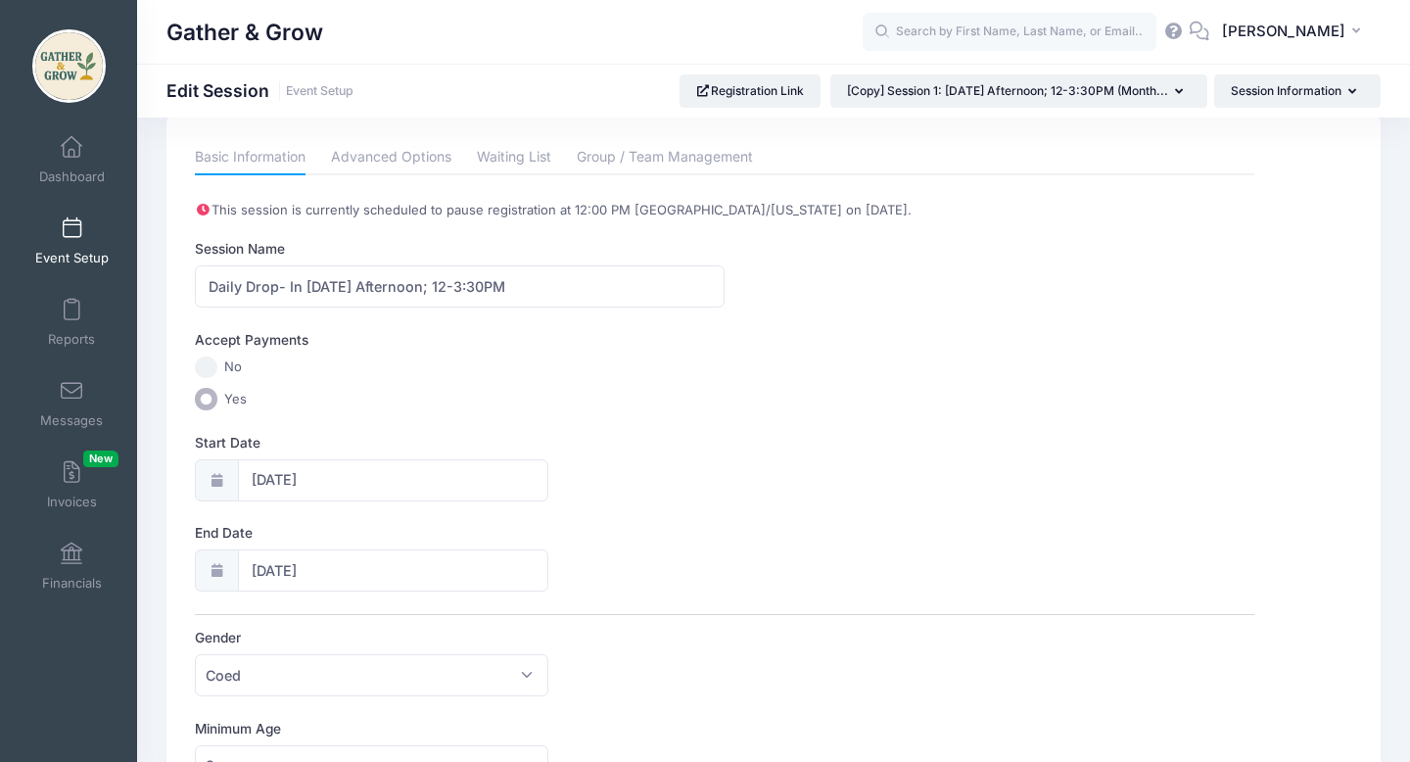
scroll to position [0, 0]
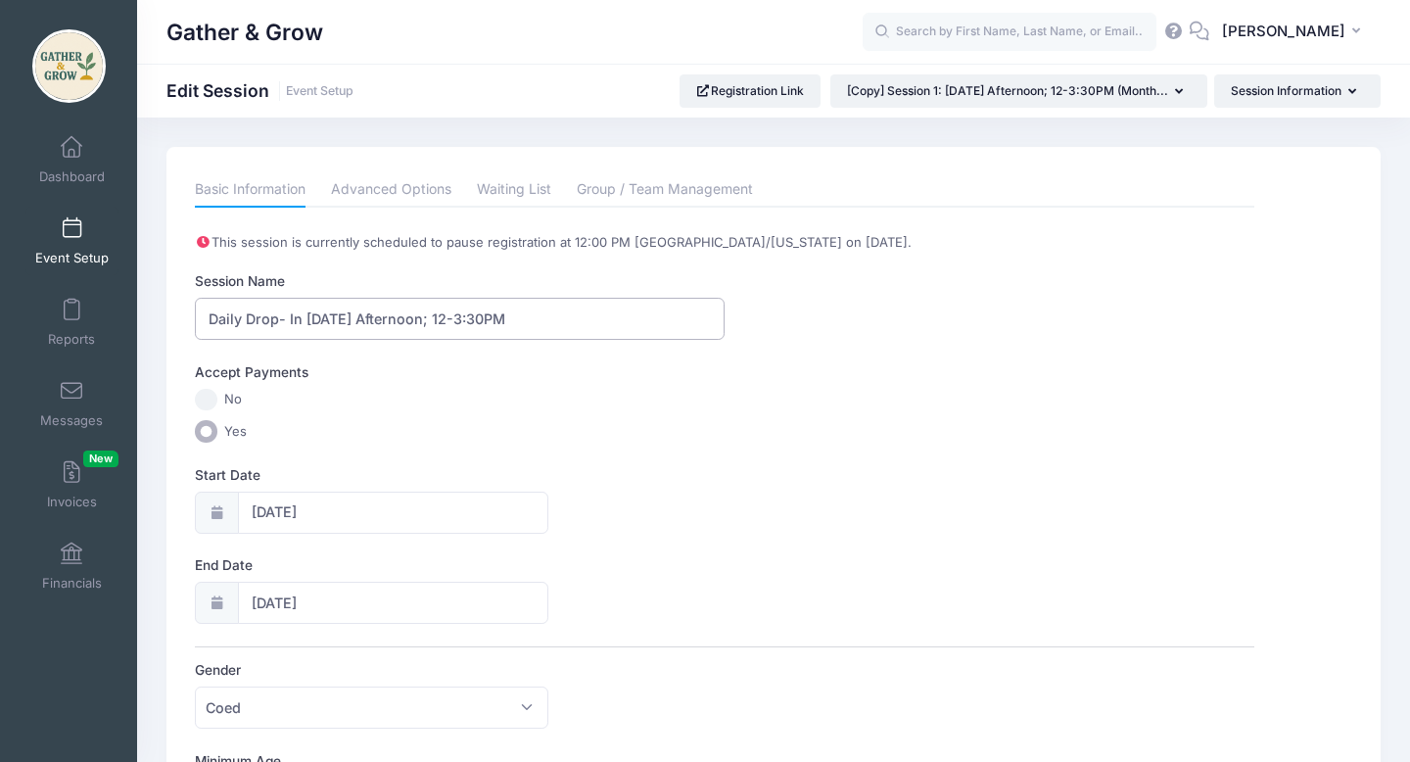
click at [290, 319] on input "Daily Drop- In Monday Afternoon; 12-3:30PM" at bounding box center [460, 319] width 530 height 42
click at [284, 332] on input "Daily Drop- In Monday Afternoon; 12-3:30PM" at bounding box center [460, 319] width 530 height 42
click at [286, 320] on input "Daily Drop- In Monday Afternoon; 12-3:30PM" at bounding box center [460, 319] width 530 height 42
click at [482, 370] on div "Accept Payments" at bounding box center [725, 375] width 1078 height 26
click at [562, 318] on input "Daily Drop-In Monday Afternoon; 12-3:30PM" at bounding box center [460, 319] width 530 height 42
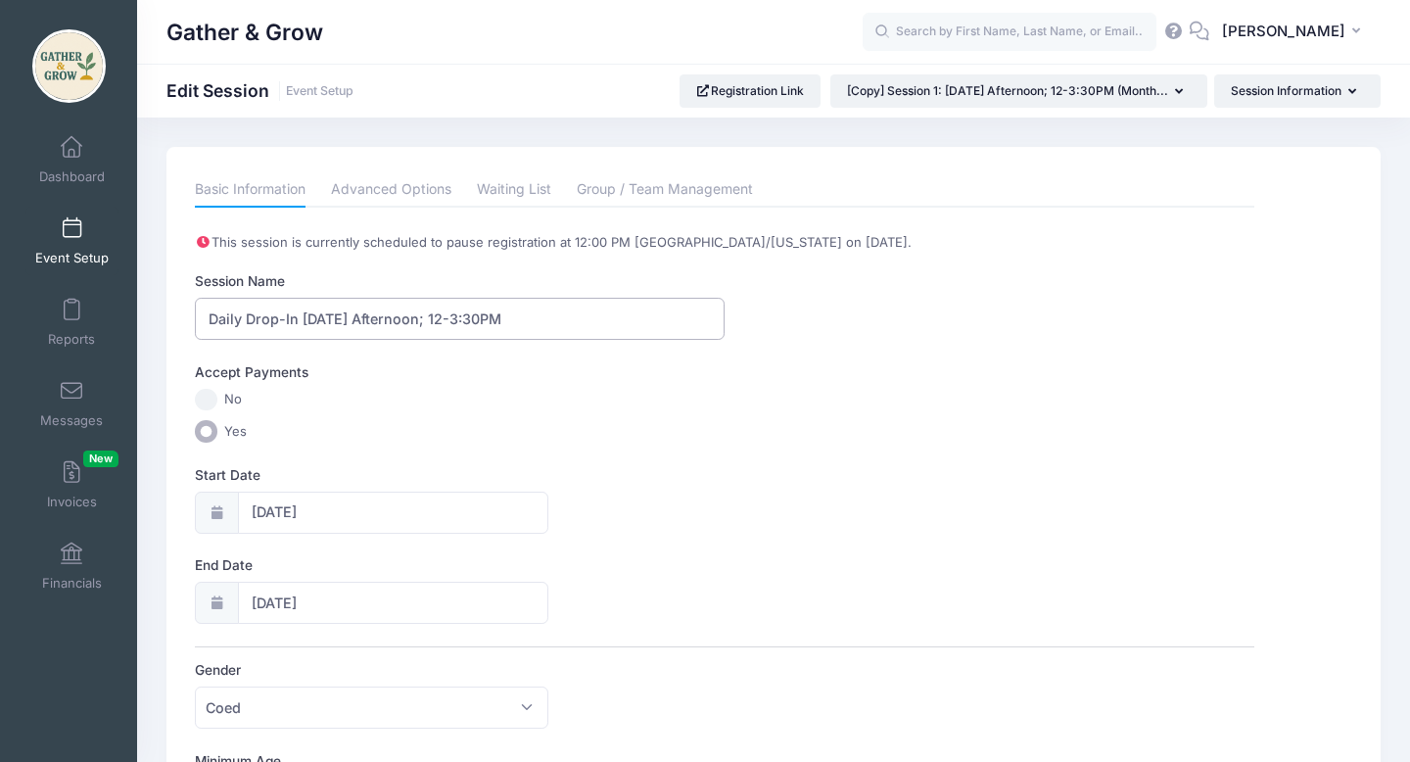
click at [207, 315] on input "Daily Drop-In Monday Afternoon; 12-3:30PM" at bounding box center [460, 319] width 530 height 42
type input "9/8/2025 Daily Drop-In Monday Afternoon; 12-3:30PM"
click at [416, 187] on link "Advanced Options" at bounding box center [391, 189] width 120 height 35
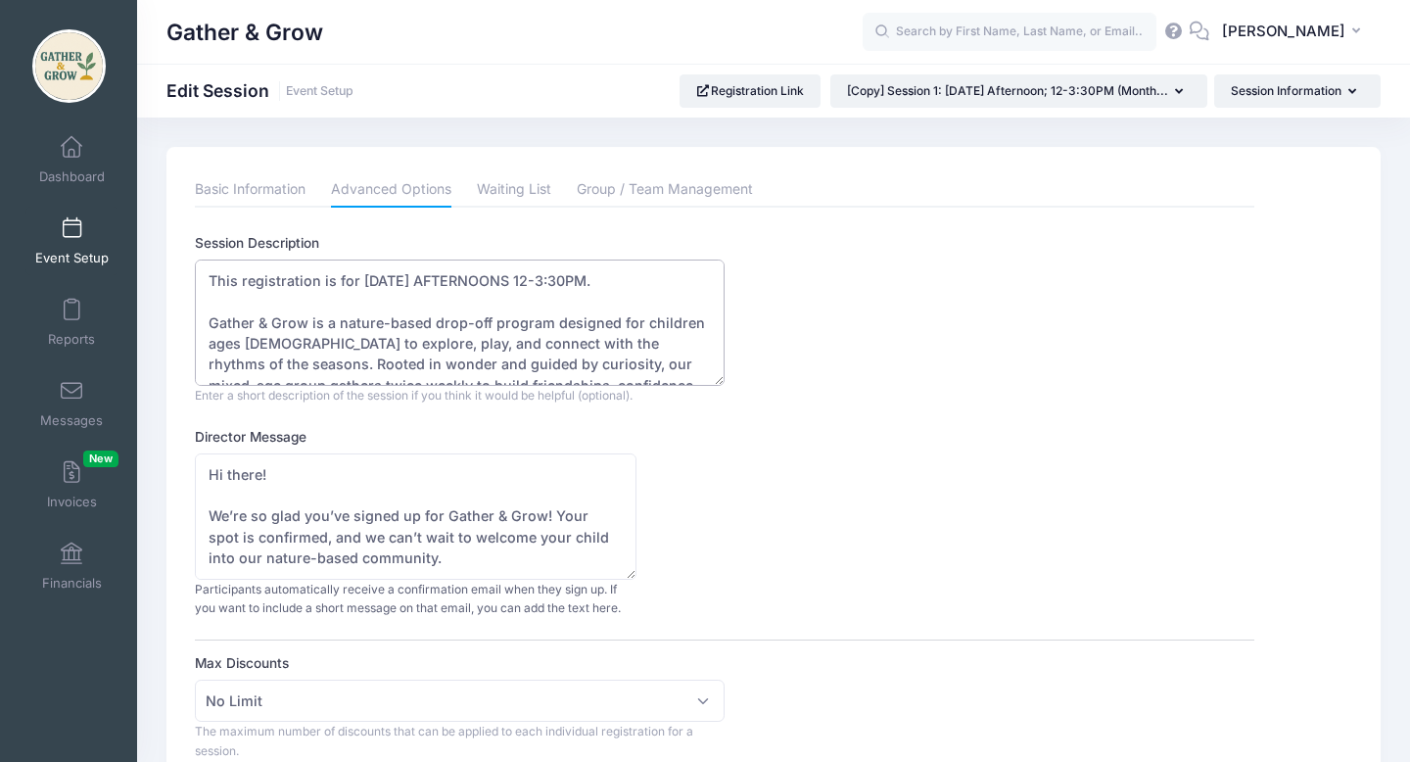
click at [518, 280] on textarea "This registration is for [DATE] AFTERNOONS 12-3:30PM. Gather & Grow is a nature…" at bounding box center [460, 323] width 530 height 126
click at [359, 280] on textarea "This registration is for [DATE] AFTERNOONS 12-3:30PM. Gather & Grow is a nature…" at bounding box center [460, 323] width 530 height 126
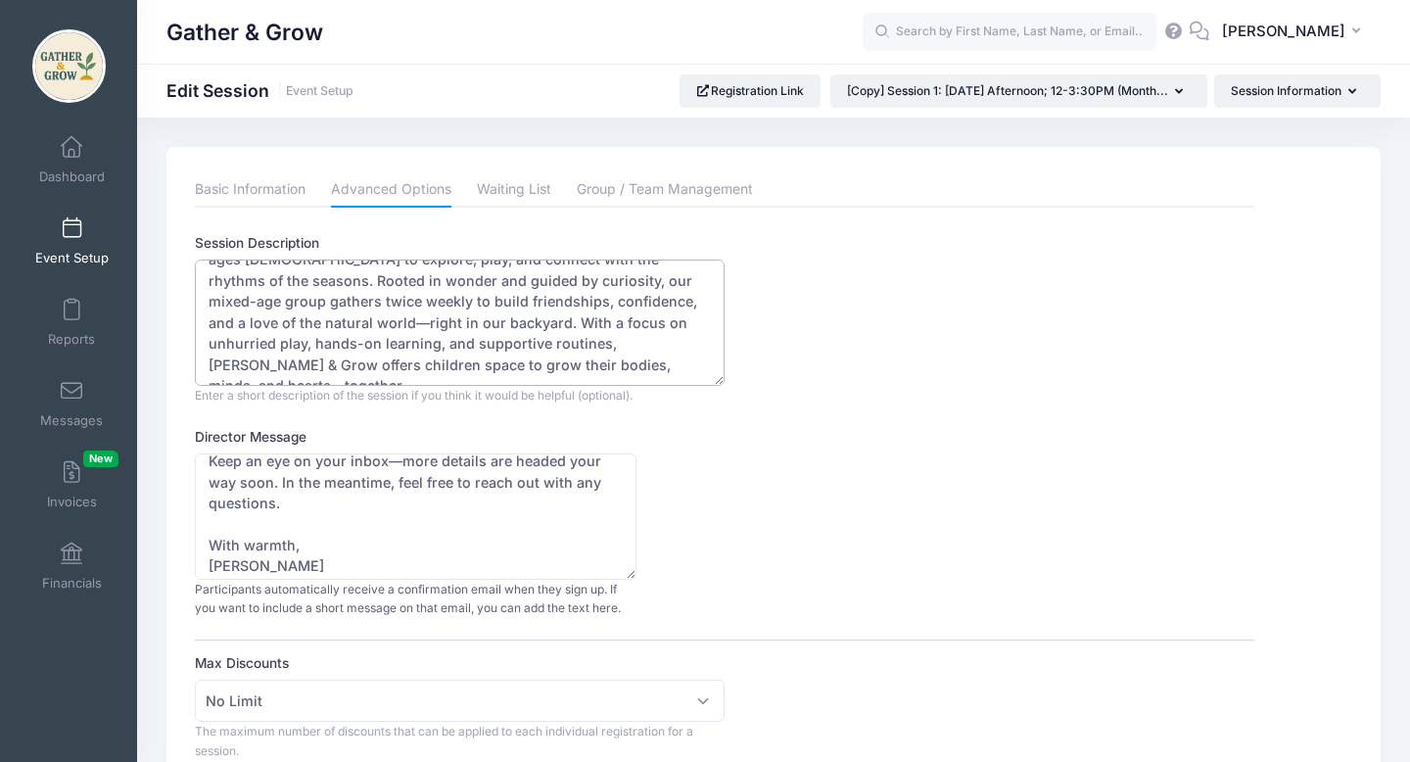
scroll to position [147, 0]
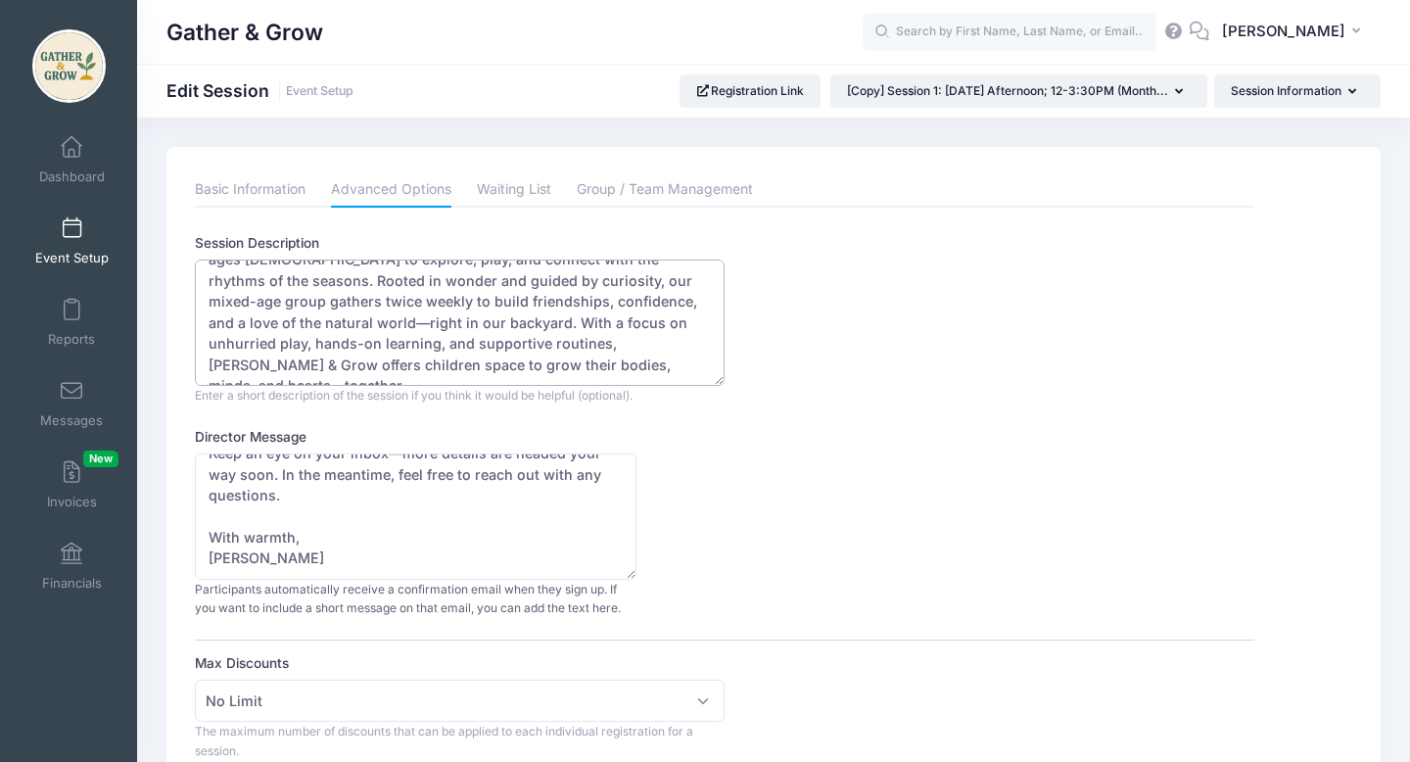
type textarea "This registration is for SINGLE DAILY DROP-IN MONDAY AFTERNOON 12-3:30PM. Gathe…"
click at [824, 510] on div "Director Message Hi there! We’re so glad you’ve signed up for Gather & Grow! Yo…" at bounding box center [724, 522] width 1059 height 191
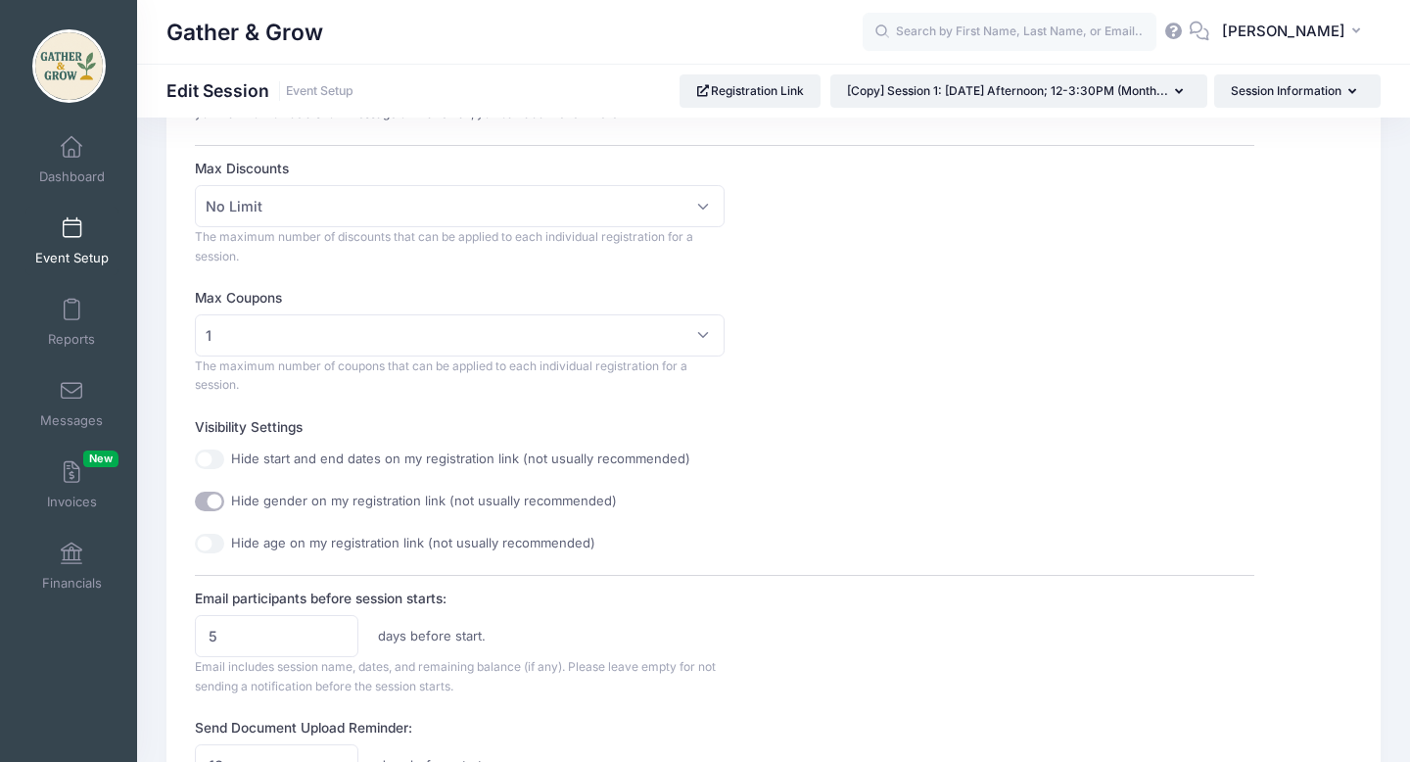
scroll to position [491, 0]
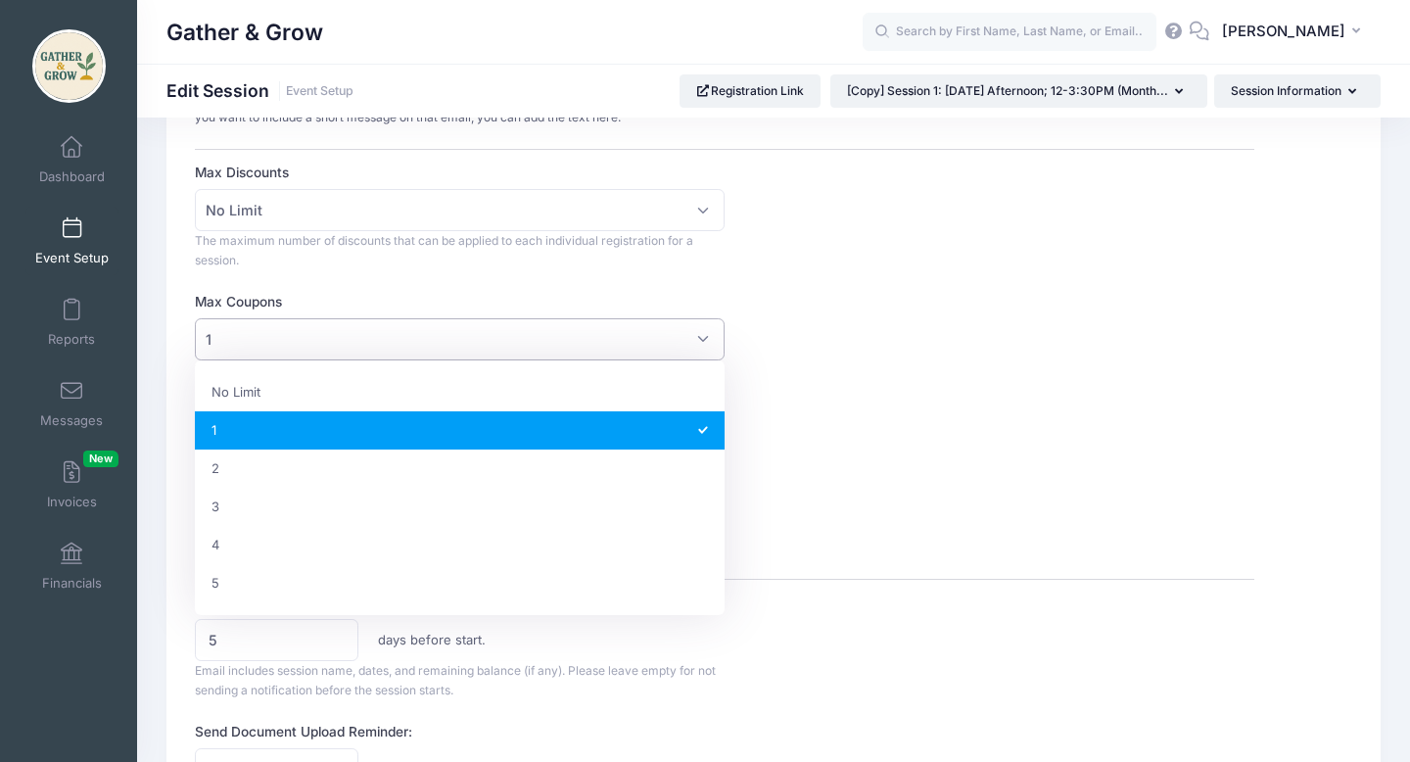
click at [688, 344] on span "1" at bounding box center [460, 339] width 530 height 42
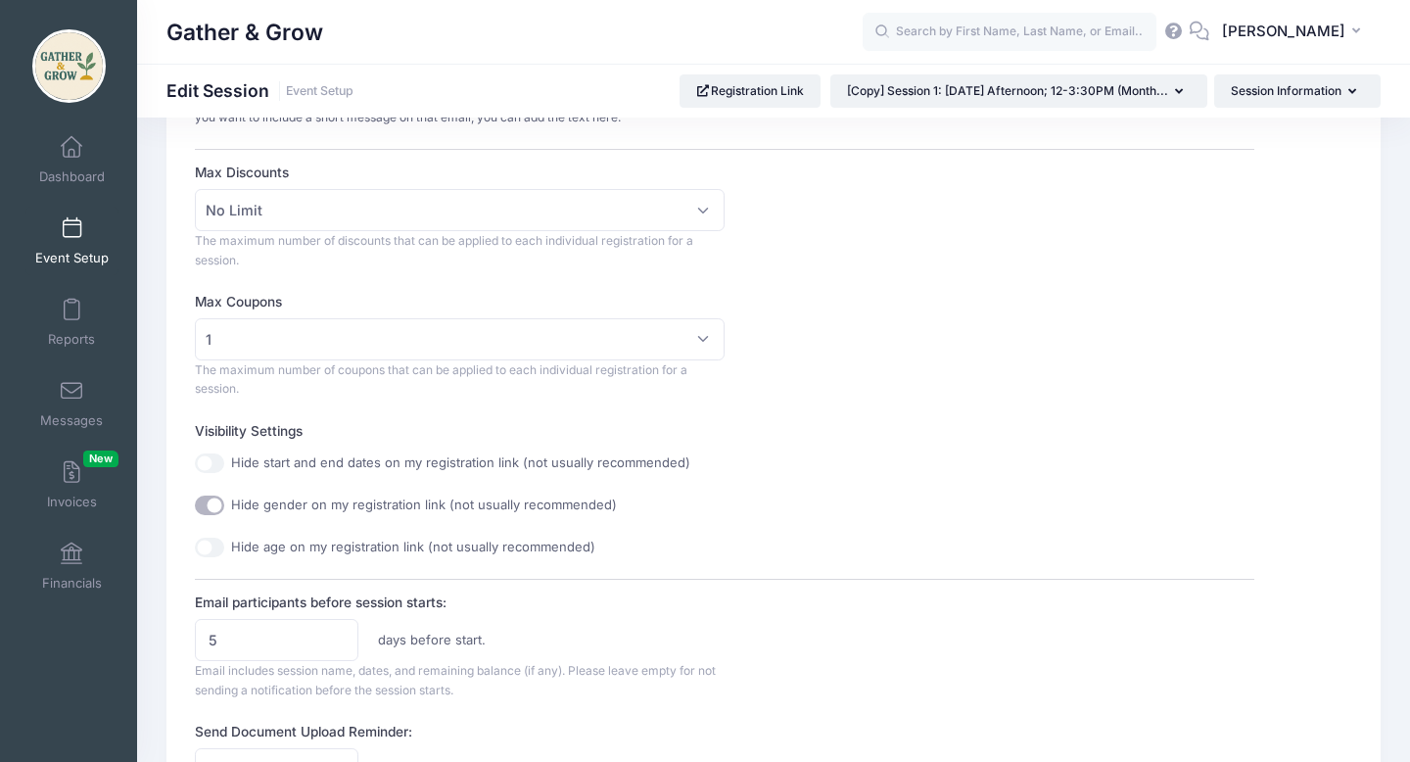
click at [890, 409] on div "Session Description This registration is for MONDAY AFTERNOONS 12-3:30PM. Gathe…" at bounding box center [724, 631] width 1059 height 1778
click at [702, 347] on span "1" at bounding box center [460, 339] width 530 height 42
click at [832, 416] on div "Session Description This registration is for MONDAY AFTERNOONS 12-3:30PM. Gathe…" at bounding box center [724, 631] width 1059 height 1778
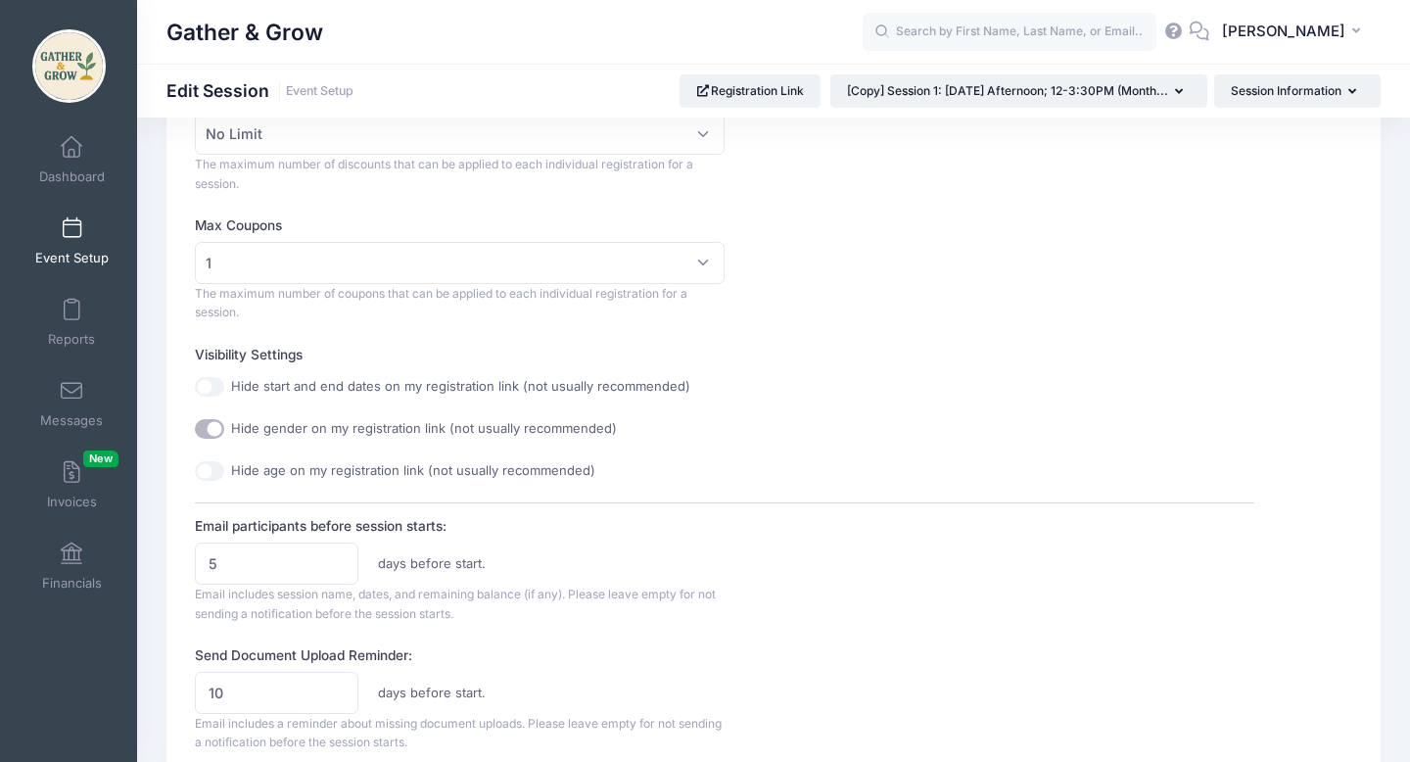
scroll to position [570, 0]
click at [281, 566] on input "5" at bounding box center [277, 561] width 164 height 42
click at [342, 556] on input "6" at bounding box center [277, 561] width 164 height 42
click at [342, 556] on input "7" at bounding box center [277, 561] width 164 height 42
click at [342, 556] on input "8" at bounding box center [277, 561] width 164 height 42
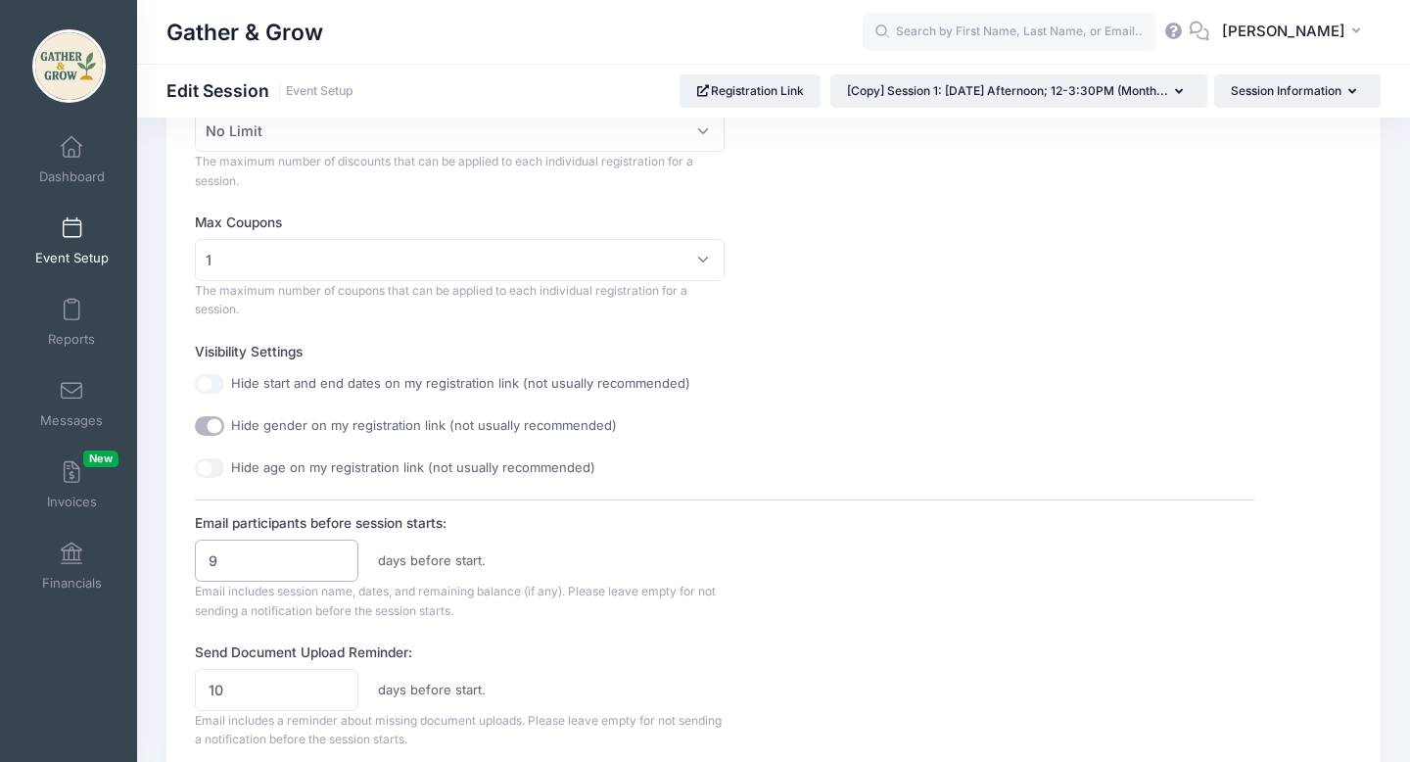
click at [342, 556] on input "9" at bounding box center [277, 561] width 164 height 42
click at [342, 556] on input "10" at bounding box center [277, 561] width 164 height 42
click at [340, 565] on input "9" at bounding box center [277, 561] width 164 height 42
click at [340, 565] on input "8" at bounding box center [277, 561] width 164 height 42
click at [340, 565] on input "7" at bounding box center [277, 561] width 164 height 42
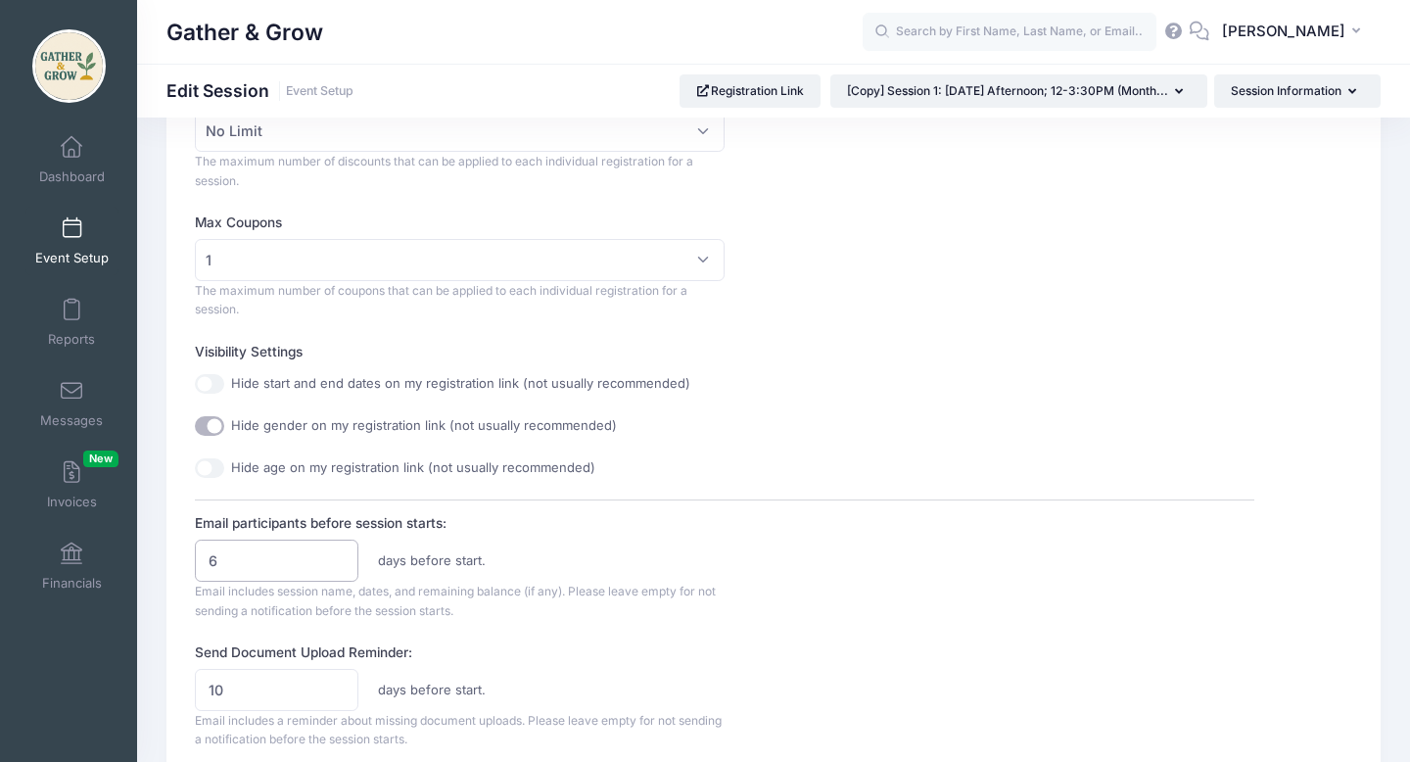
click at [340, 565] on input "6" at bounding box center [277, 561] width 164 height 42
click at [340, 565] on input "5" at bounding box center [277, 561] width 164 height 42
click at [340, 565] on input "4" at bounding box center [277, 561] width 164 height 42
click at [340, 565] on input "3" at bounding box center [277, 561] width 164 height 42
click at [340, 565] on input "2" at bounding box center [277, 561] width 164 height 42
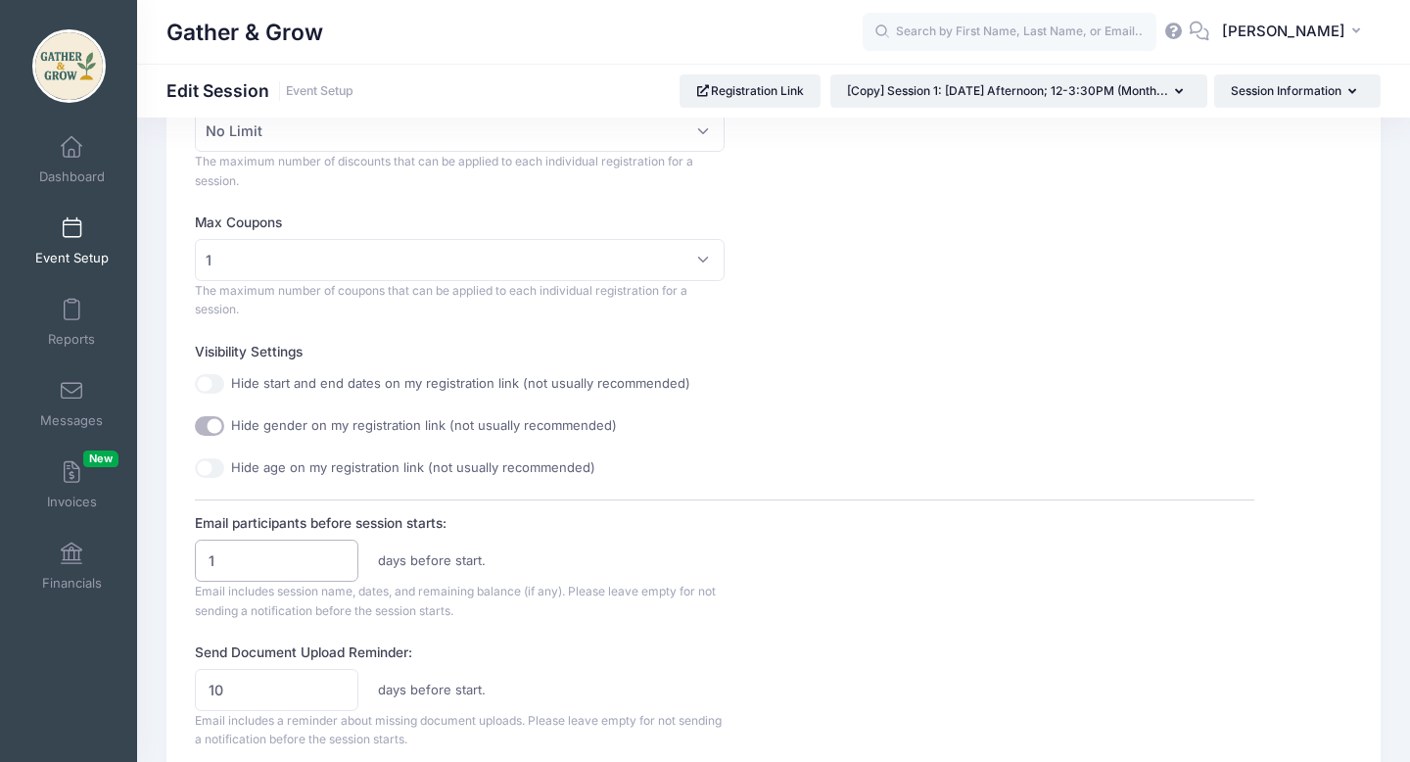
click at [340, 565] on input "1" at bounding box center [277, 561] width 164 height 42
click at [340, 565] on input "0" at bounding box center [277, 561] width 164 height 42
type input "1"
click at [337, 555] on input "1" at bounding box center [277, 561] width 164 height 42
click at [627, 622] on div "Session Description This registration is for MONDAY AFTERNOONS 12-3:30PM. Gathe…" at bounding box center [724, 552] width 1059 height 1778
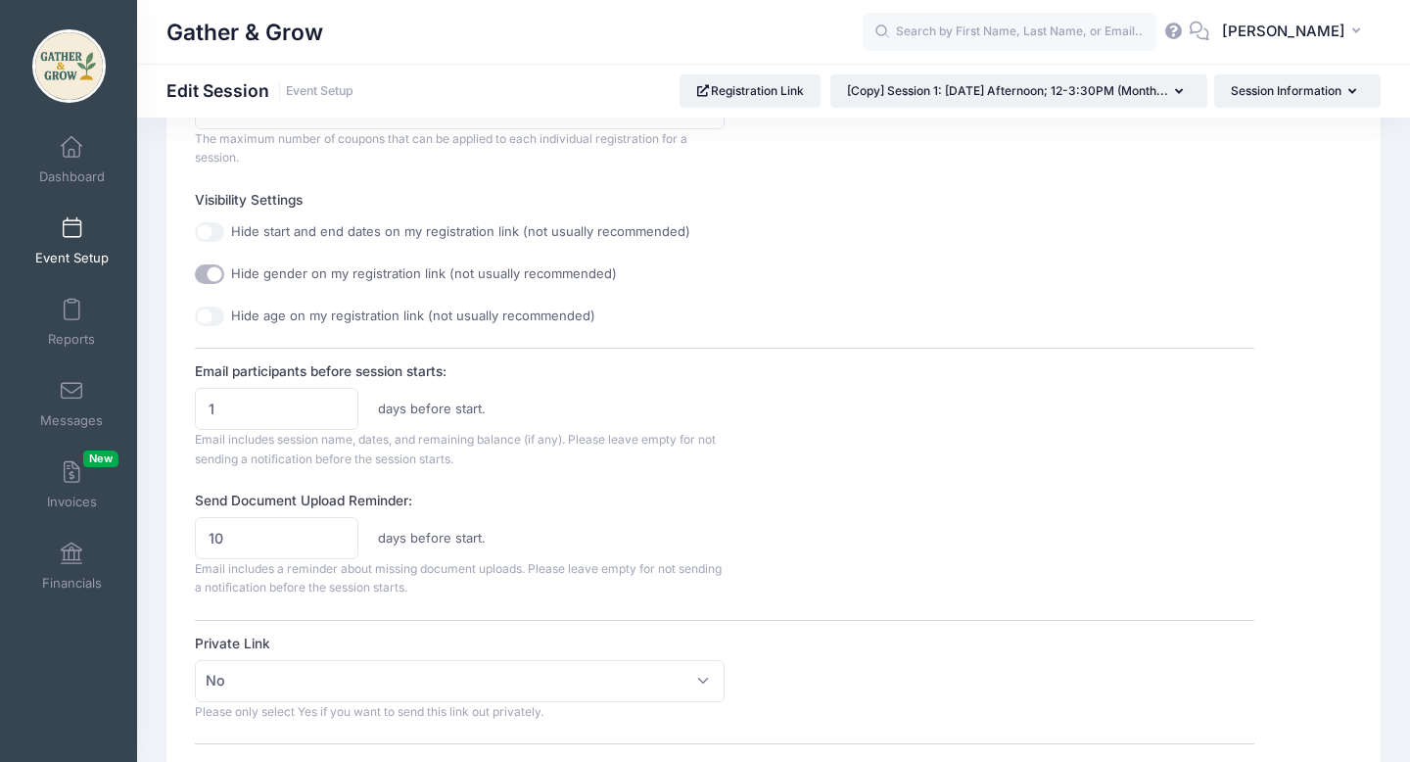
scroll to position [727, 0]
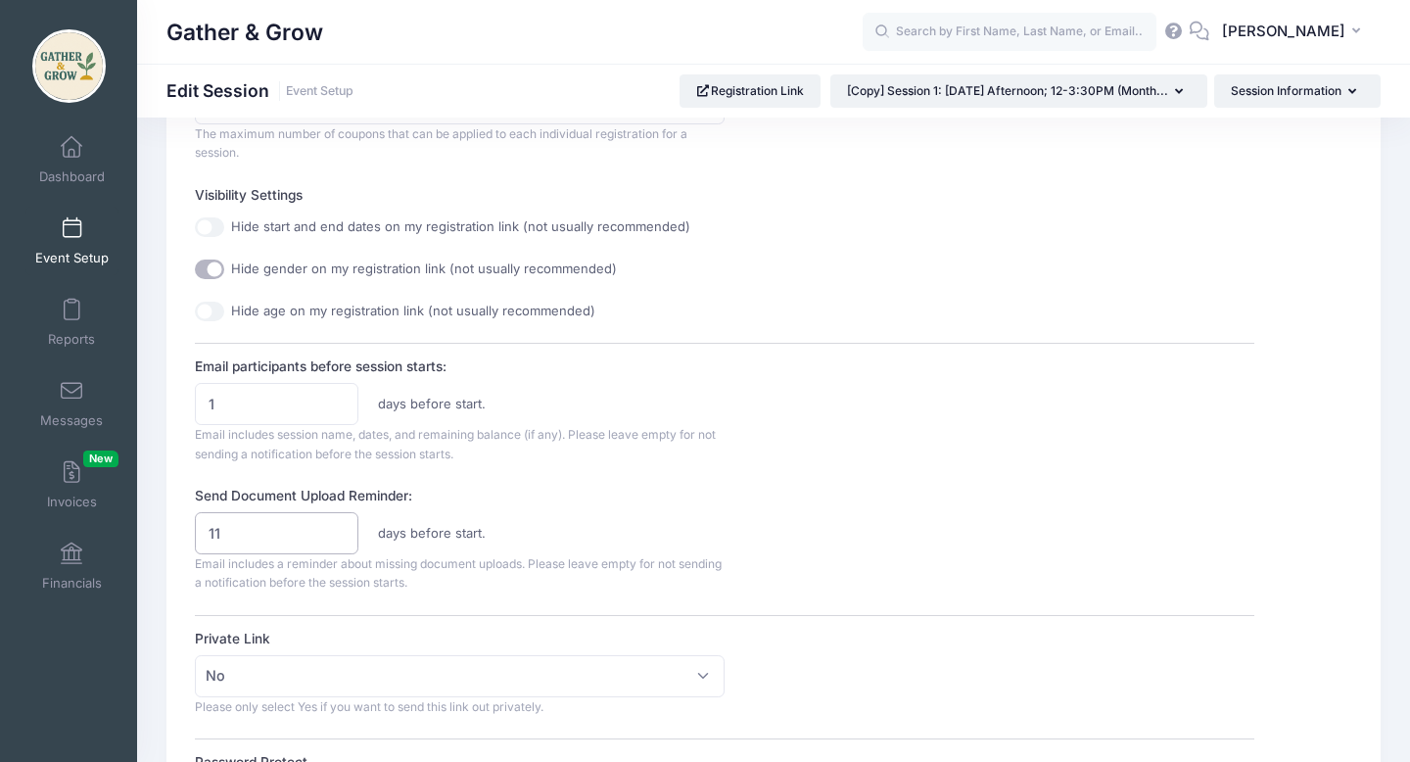
click at [339, 530] on input "11" at bounding box center [277, 533] width 164 height 42
click at [339, 530] on input "12" at bounding box center [277, 533] width 164 height 42
click at [339, 530] on input "13" at bounding box center [277, 533] width 164 height 42
click at [339, 530] on input "14" at bounding box center [277, 533] width 164 height 42
click at [339, 530] on input "15" at bounding box center [277, 533] width 164 height 42
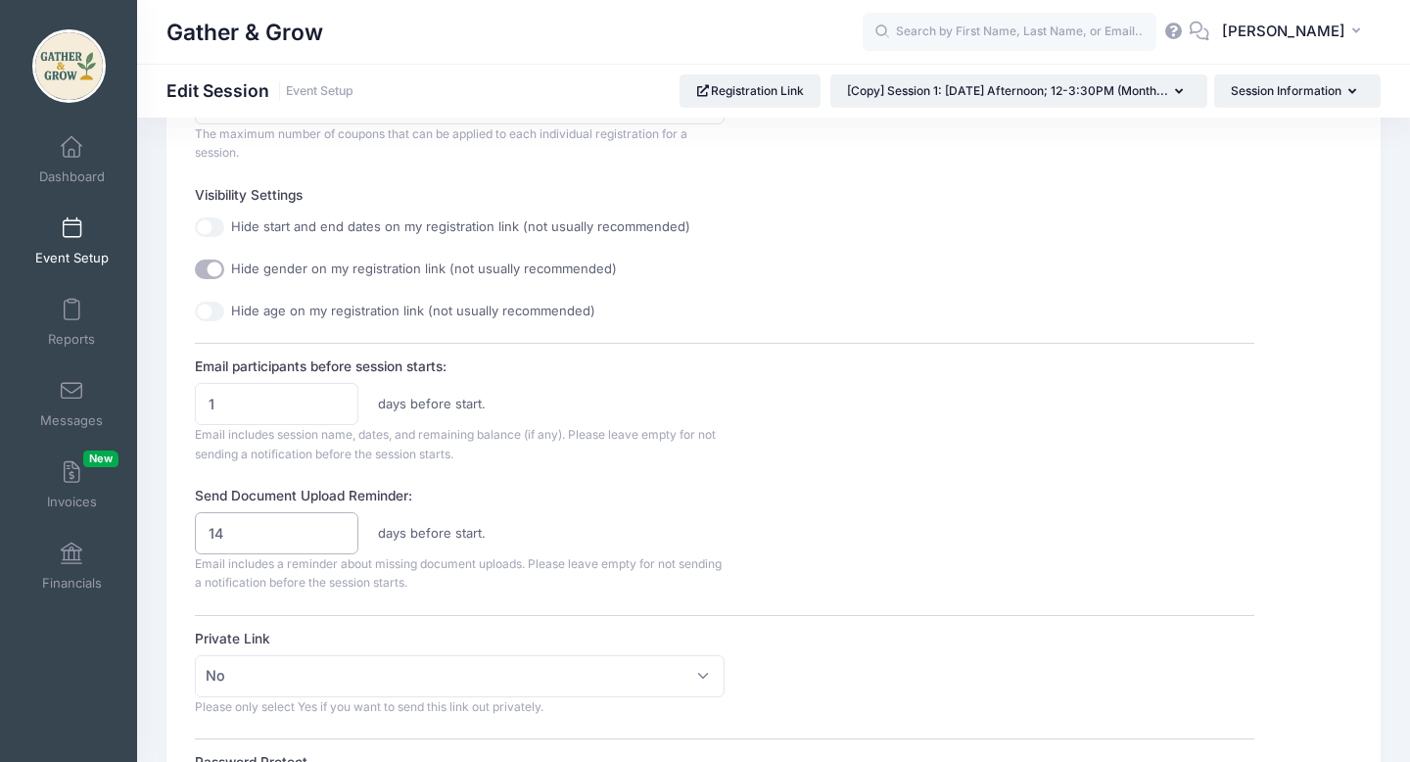
click at [339, 541] on input "14" at bounding box center [277, 533] width 164 height 42
click at [339, 541] on input "13" at bounding box center [277, 533] width 164 height 42
click at [339, 541] on input "12" at bounding box center [277, 533] width 164 height 42
click at [339, 541] on input "11" at bounding box center [277, 533] width 164 height 42
click at [339, 541] on input "10" at bounding box center [277, 533] width 164 height 42
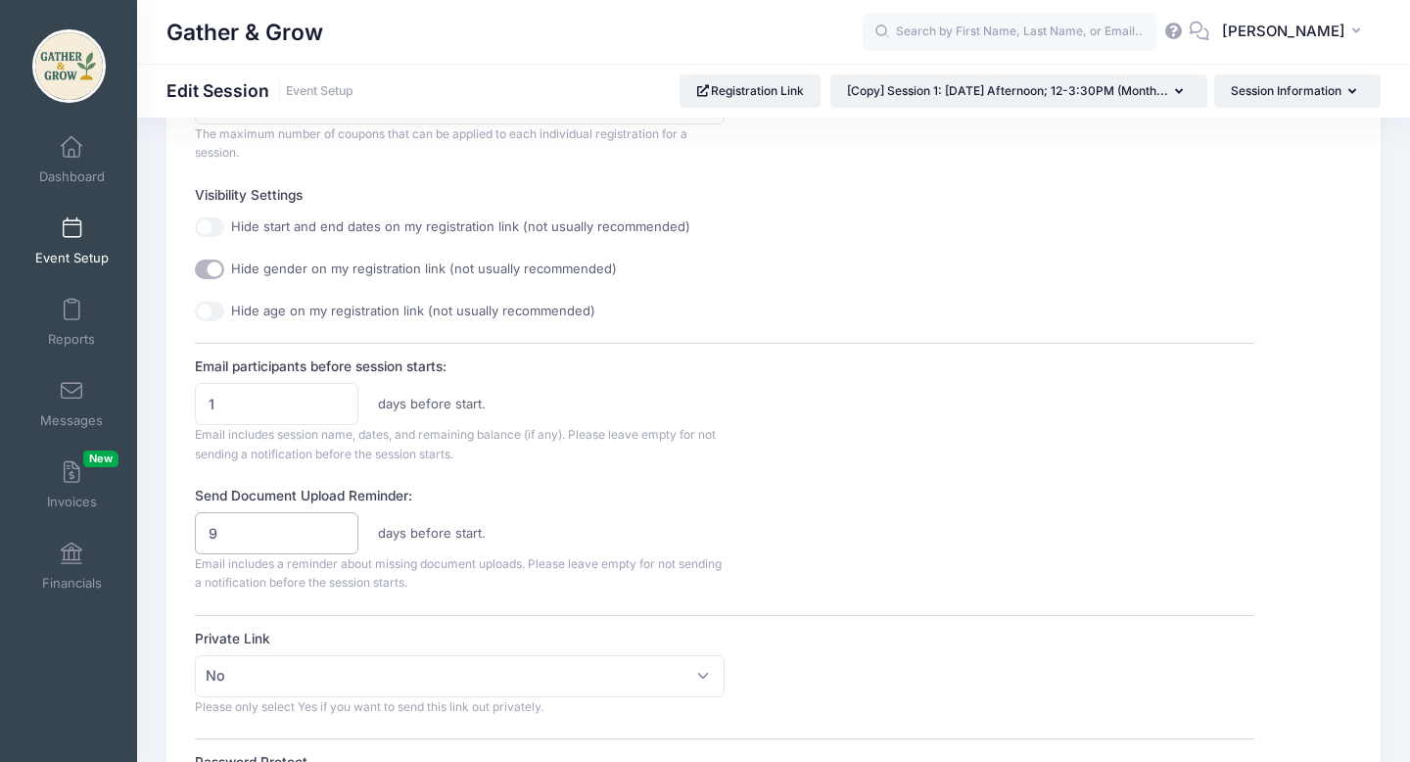
click at [339, 541] on input "9" at bounding box center [277, 533] width 164 height 42
click at [339, 541] on input "8" at bounding box center [277, 533] width 164 height 42
click at [339, 541] on input "7" at bounding box center [277, 533] width 164 height 42
click at [339, 541] on input "6" at bounding box center [277, 533] width 164 height 42
click at [339, 541] on input "5" at bounding box center [277, 533] width 164 height 42
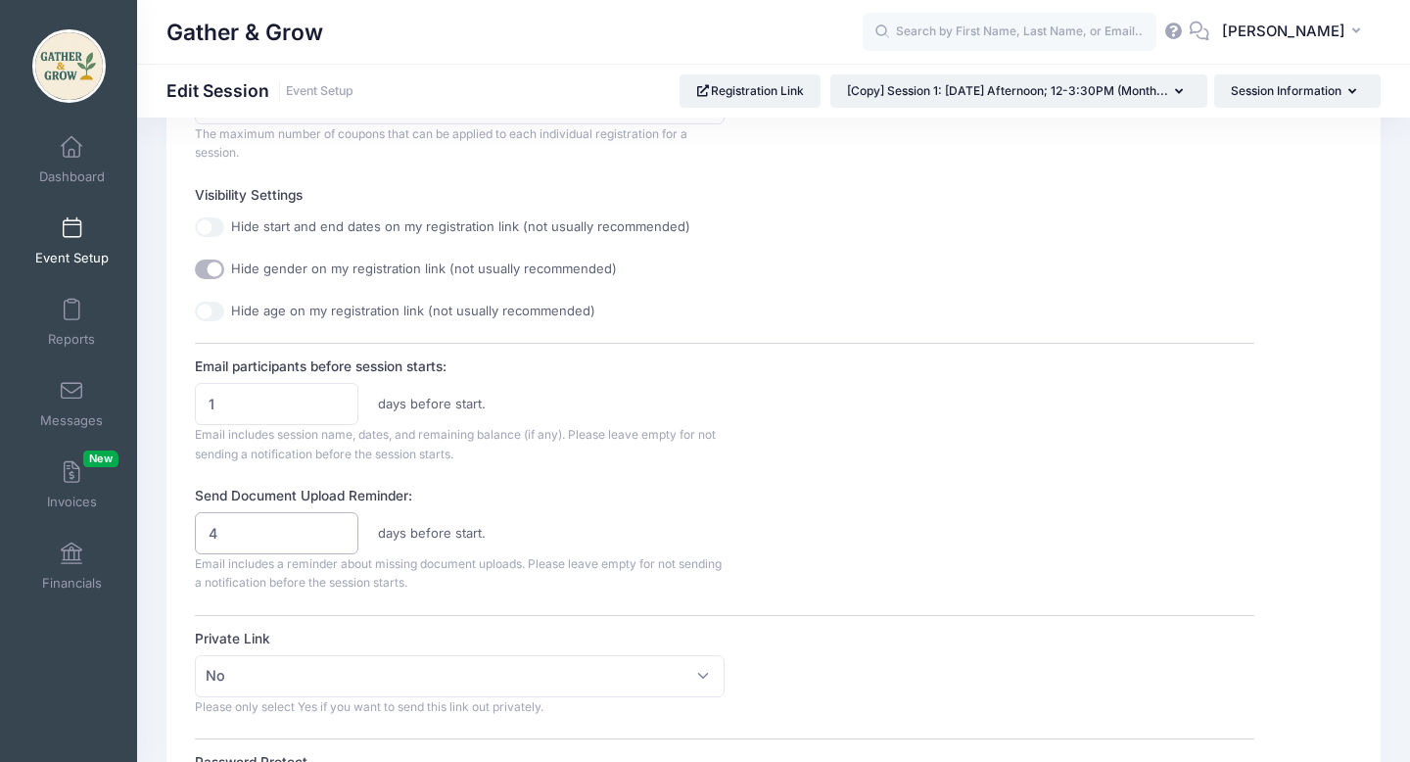
click at [339, 541] on input "4" at bounding box center [277, 533] width 164 height 42
click at [339, 541] on input "3" at bounding box center [277, 533] width 164 height 42
click at [339, 541] on input "2" at bounding box center [277, 533] width 164 height 42
type input "1"
click at [339, 541] on input "1" at bounding box center [277, 533] width 164 height 42
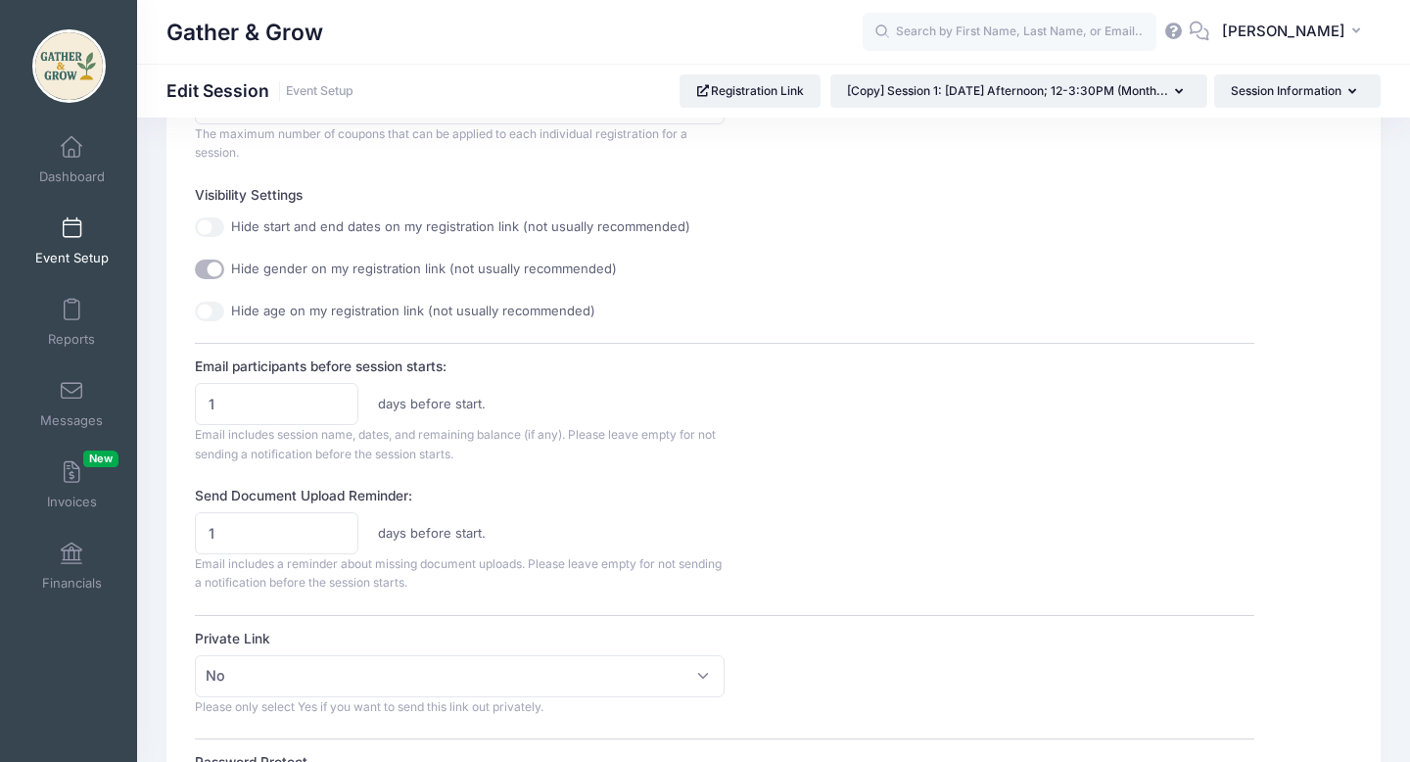
click at [556, 588] on div "1 days before start. Email includes a reminder about missing document uploads. …" at bounding box center [460, 552] width 530 height 80
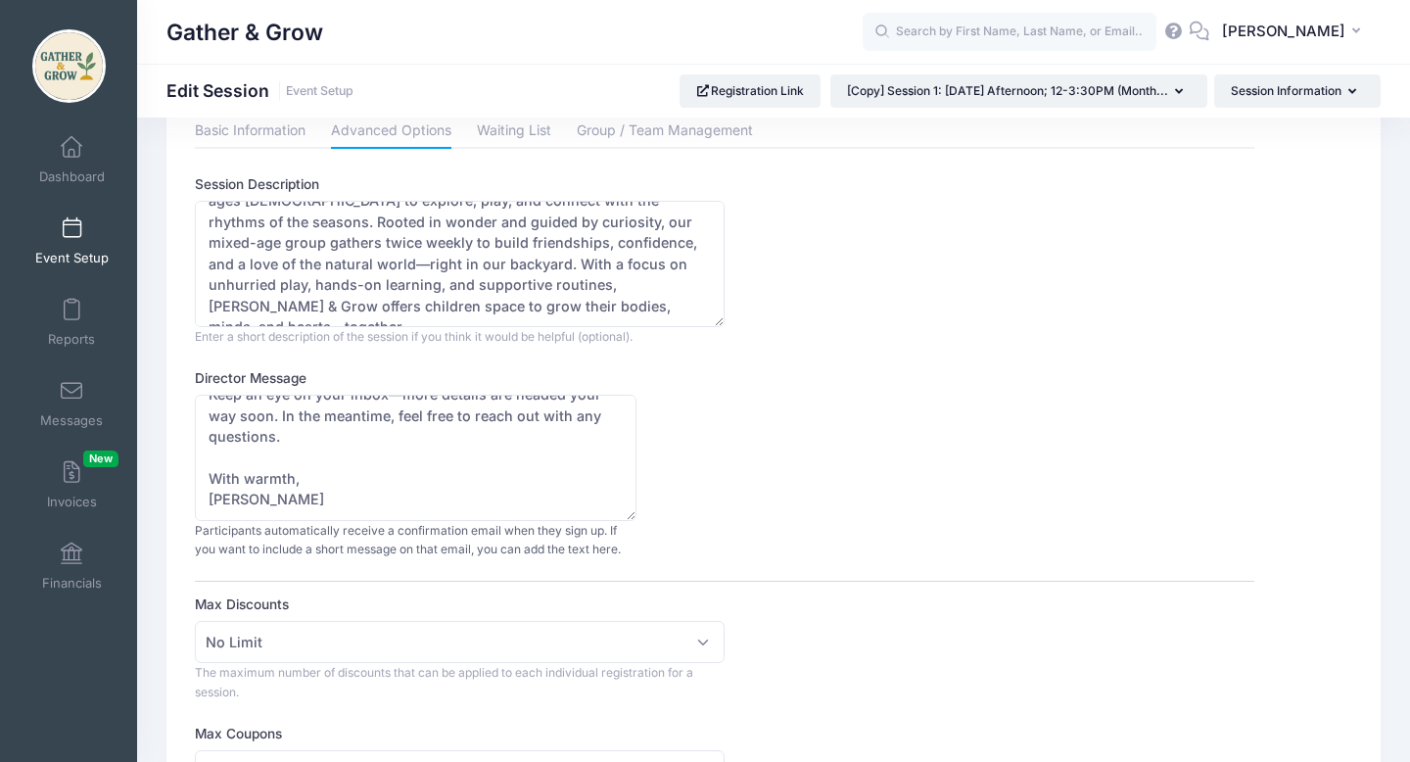
scroll to position [0, 0]
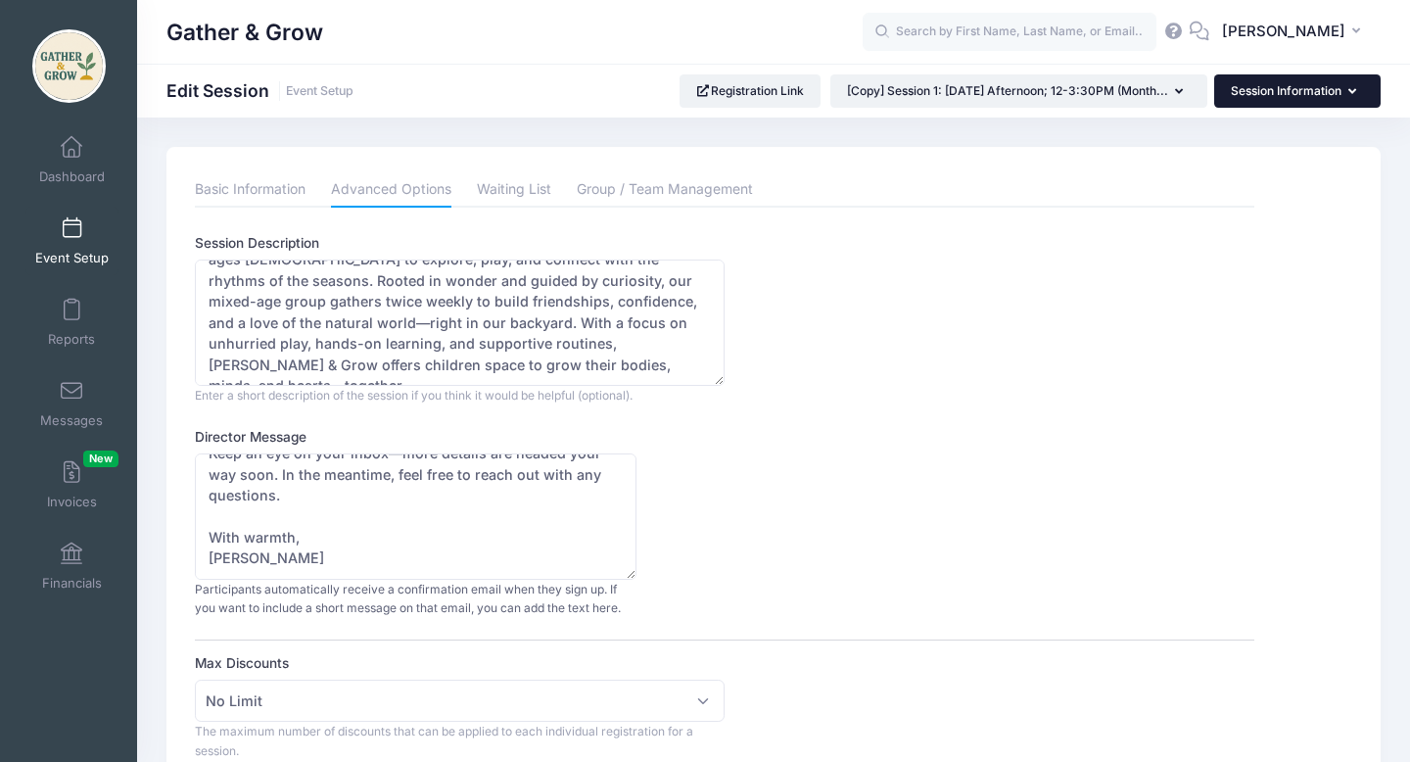
click at [1294, 93] on button "Session Information" at bounding box center [1297, 90] width 166 height 33
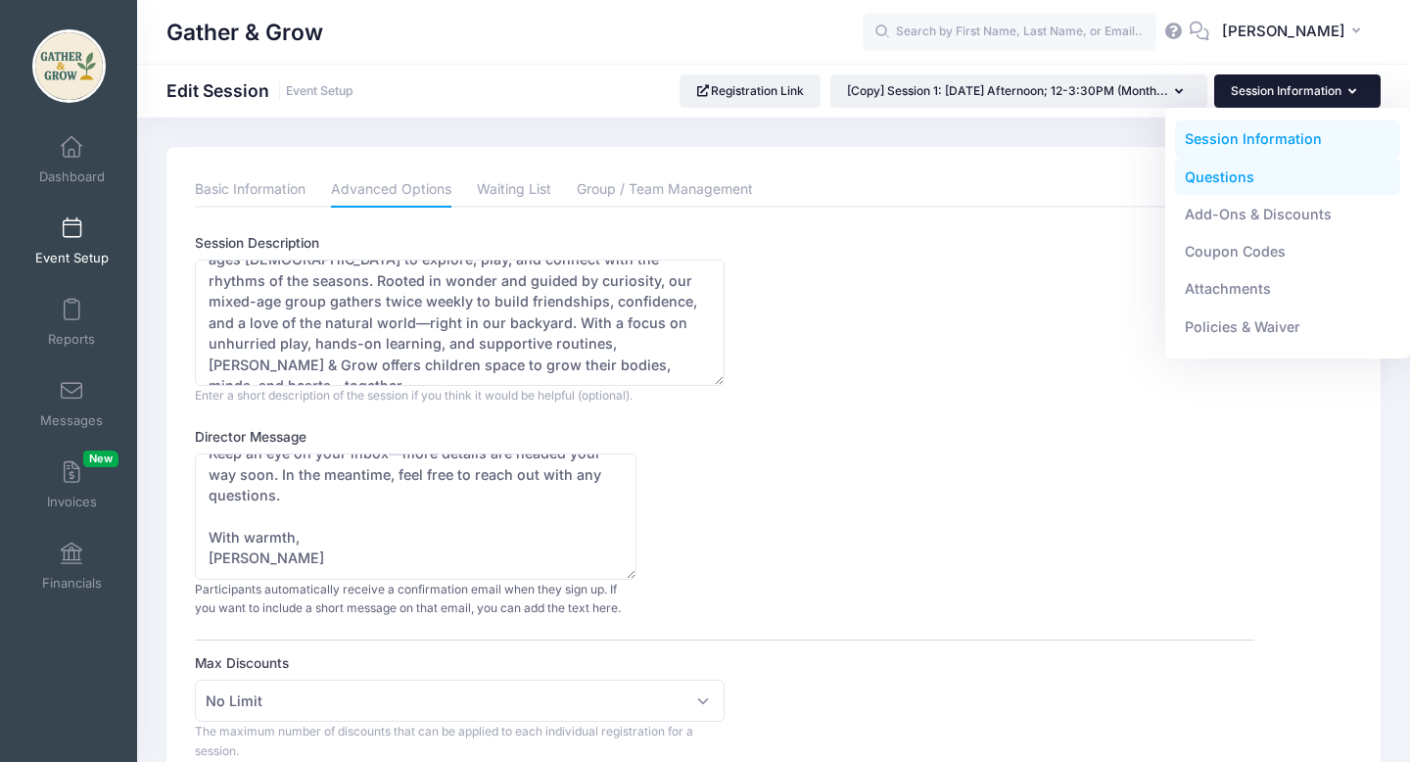
click at [1264, 185] on link "Questions" at bounding box center [1288, 176] width 226 height 37
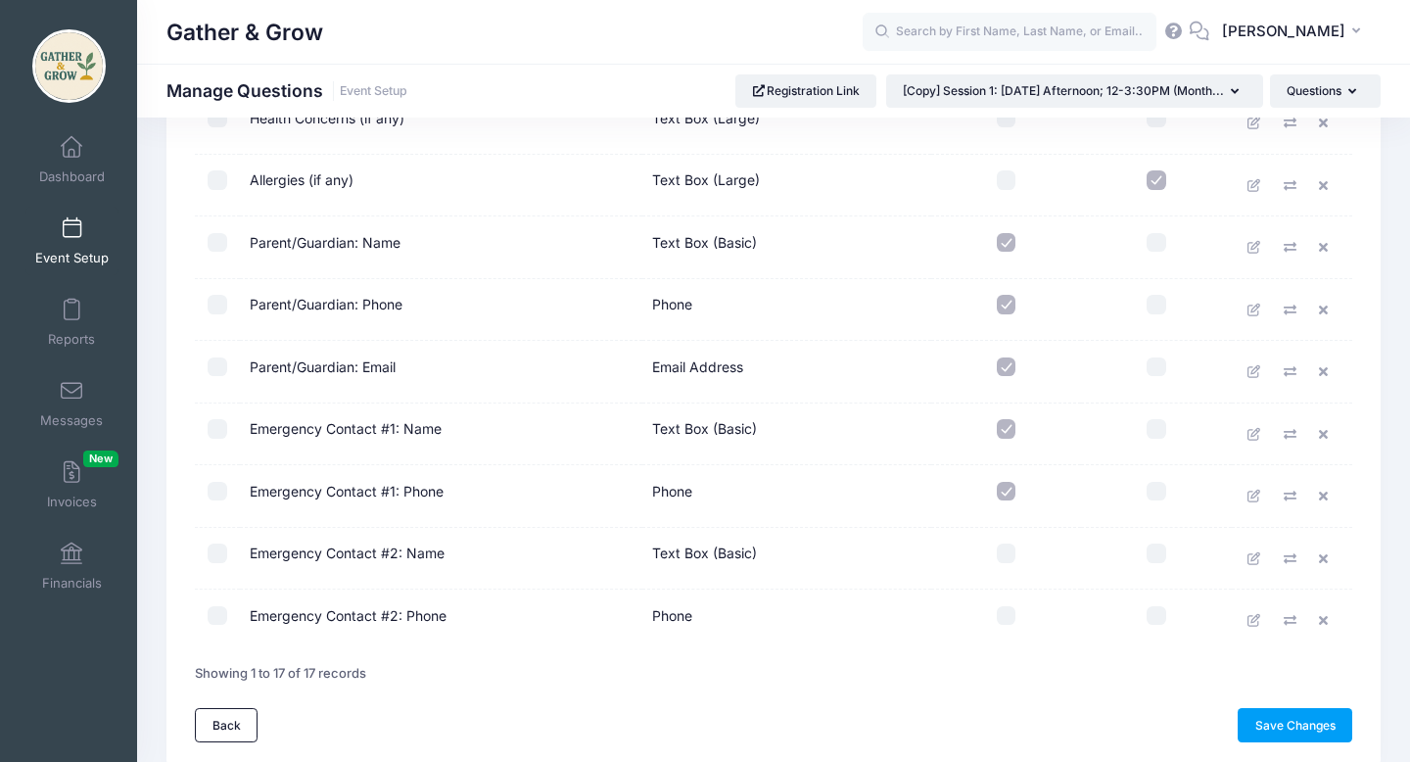
scroll to position [784, 0]
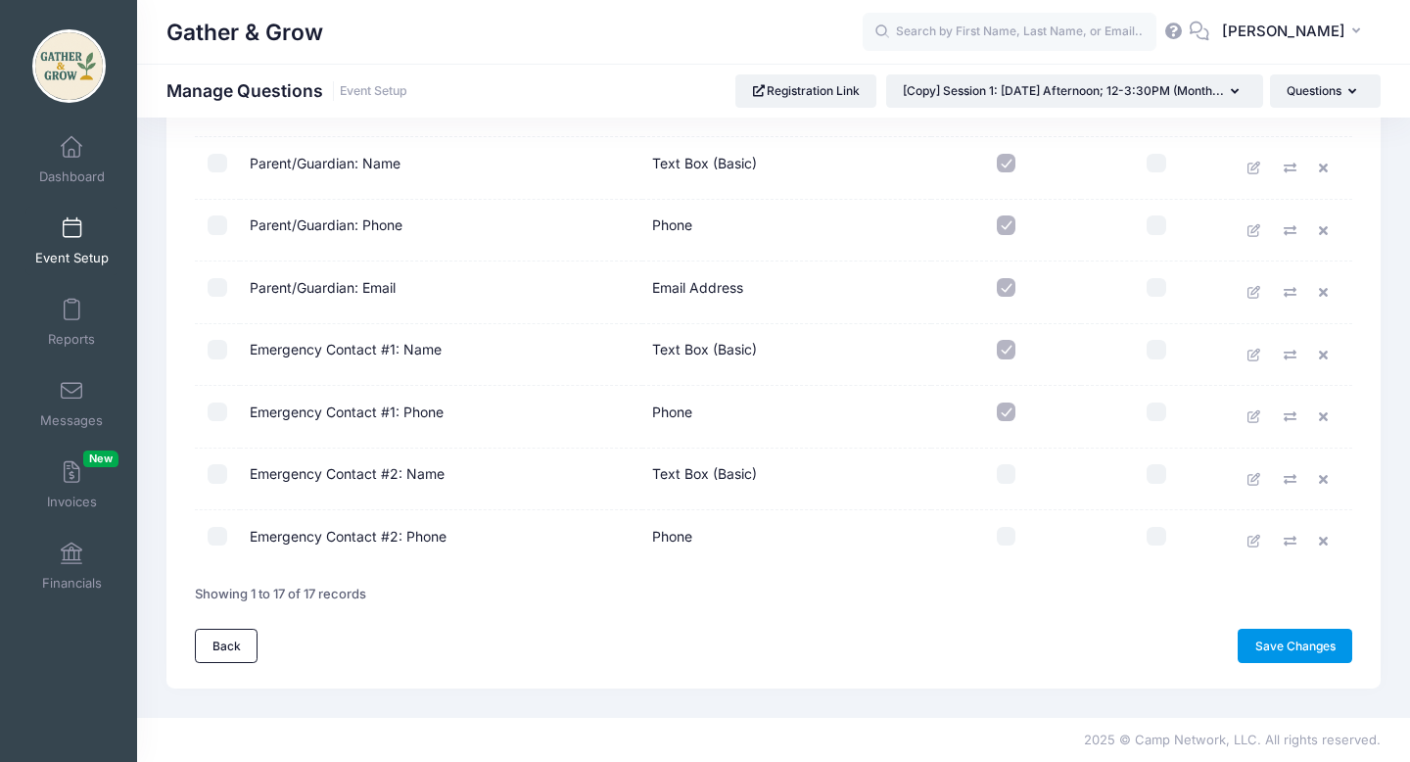
click at [1272, 645] on link "Save Changes" at bounding box center [1295, 645] width 115 height 33
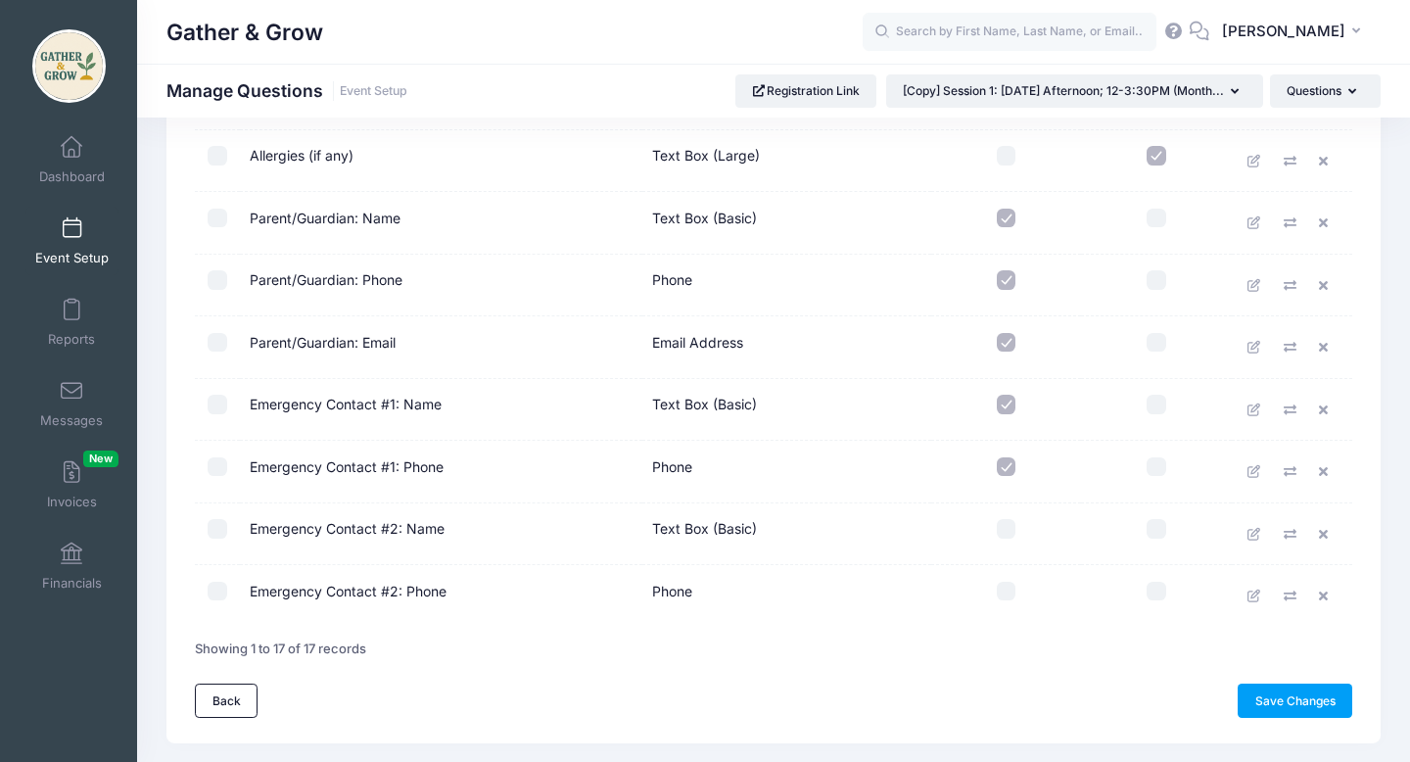
scroll to position [784, 0]
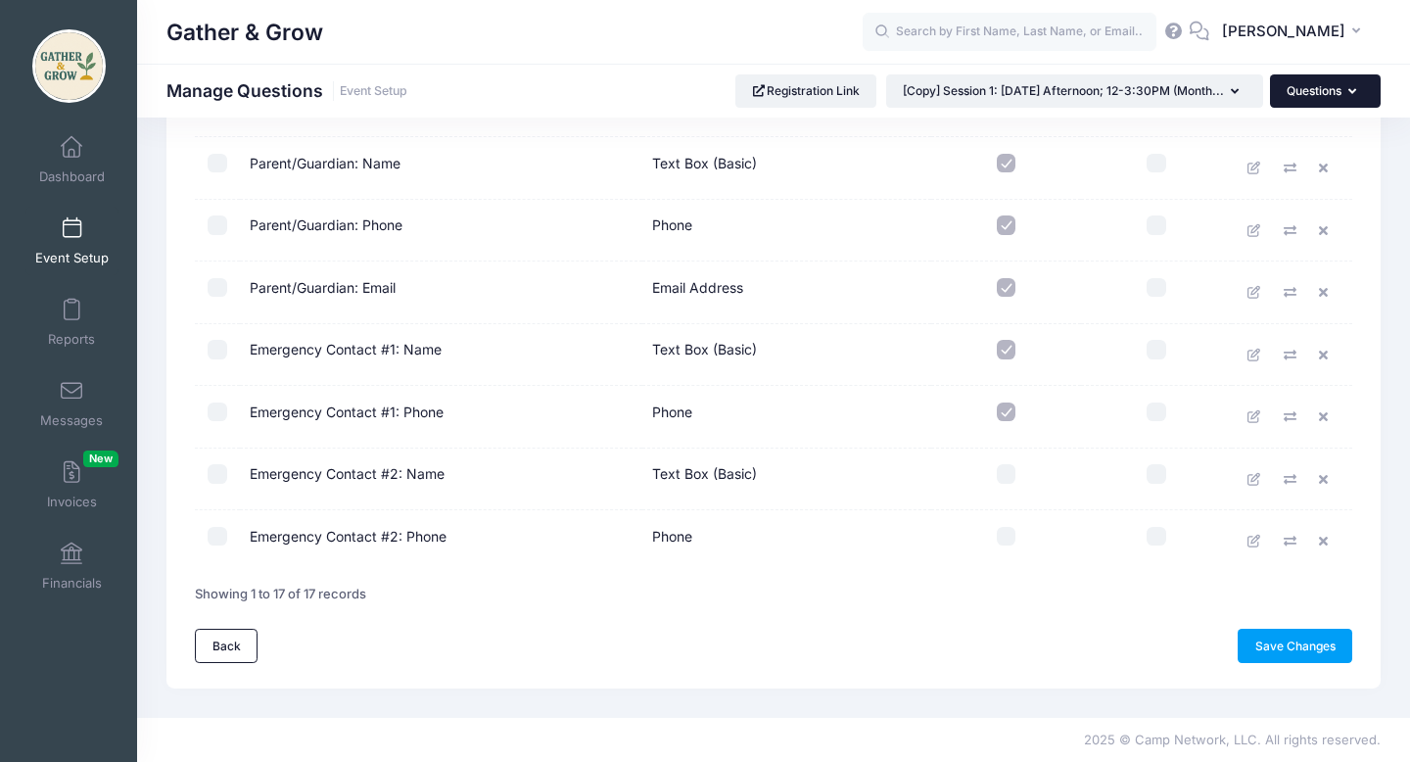
click at [1346, 87] on button "Questions" at bounding box center [1325, 90] width 111 height 33
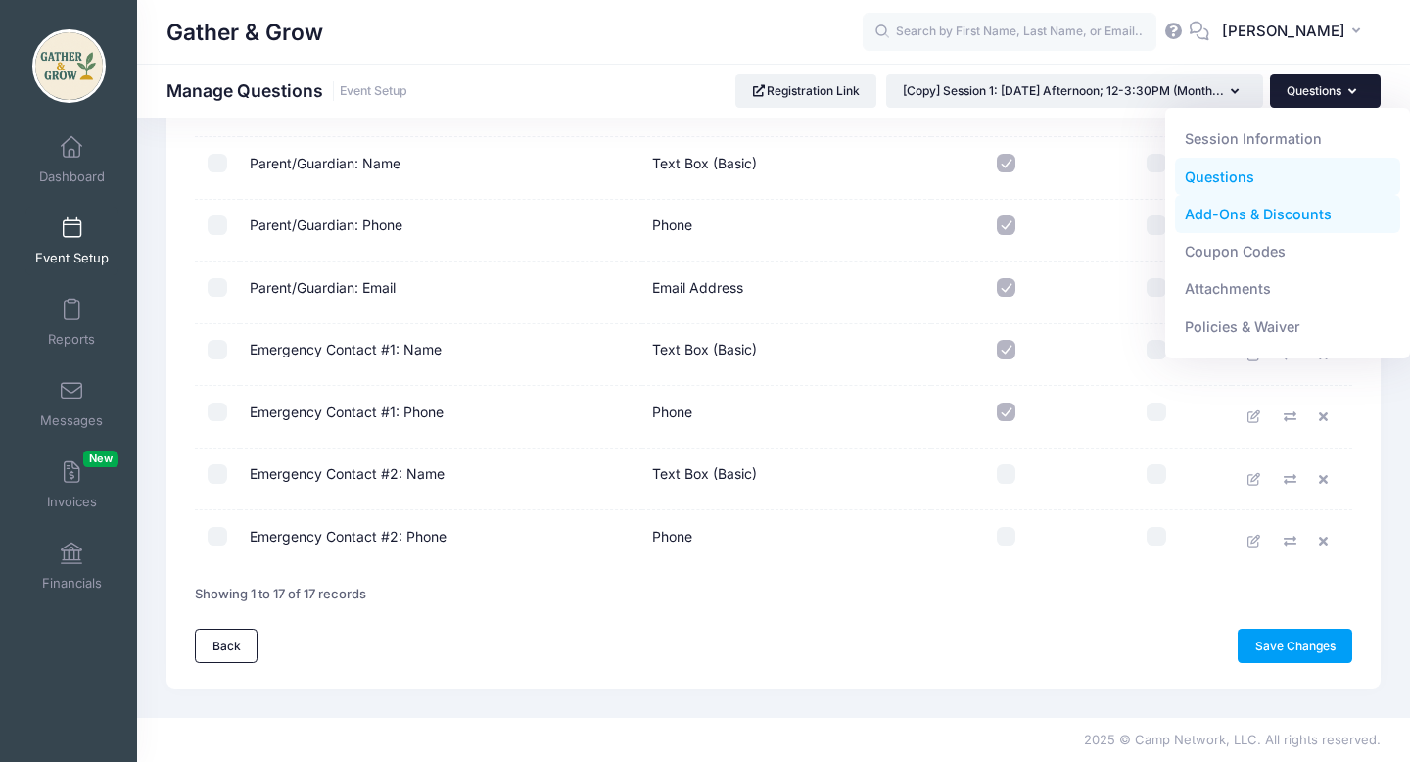
click at [1299, 221] on link "Add-Ons & Discounts" at bounding box center [1288, 214] width 226 height 37
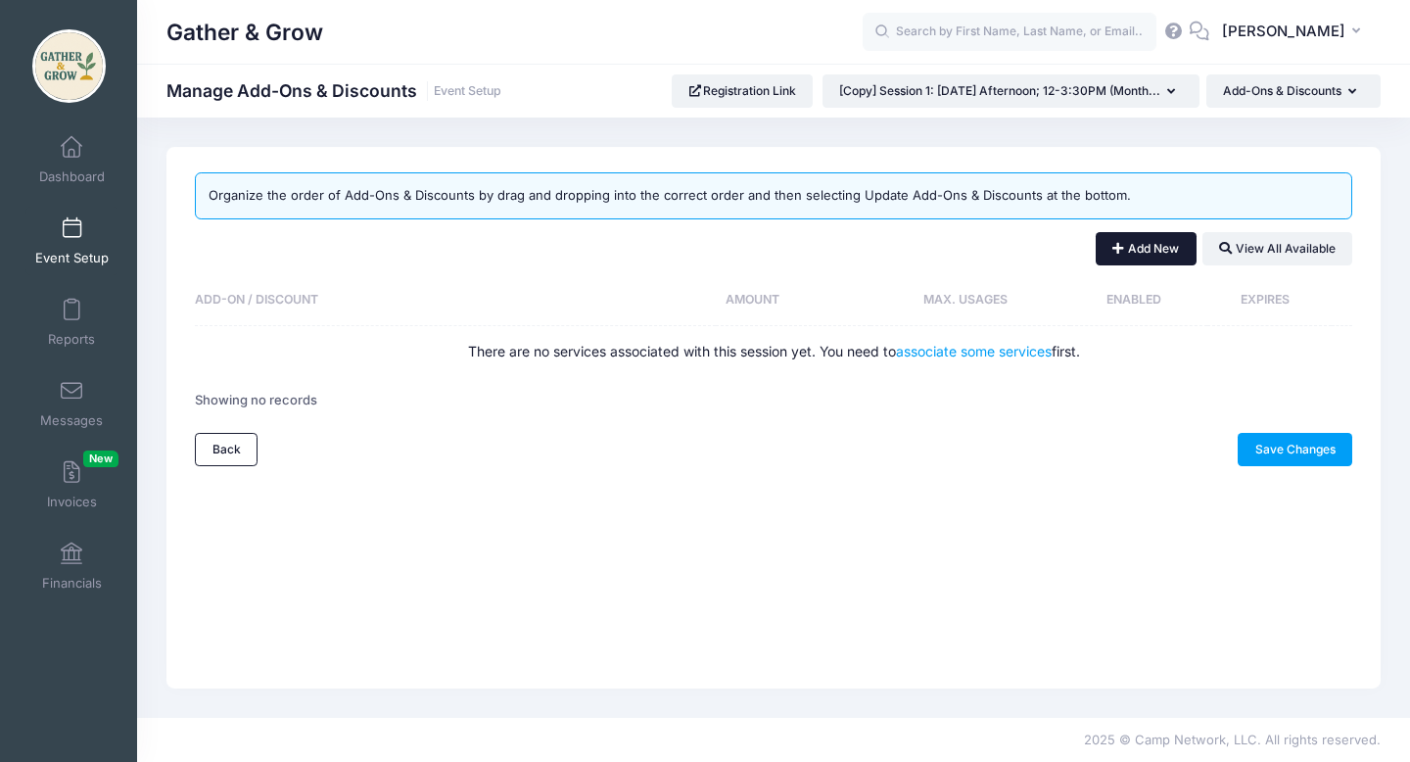
click at [1126, 244] on button "Add New" at bounding box center [1146, 248] width 101 height 33
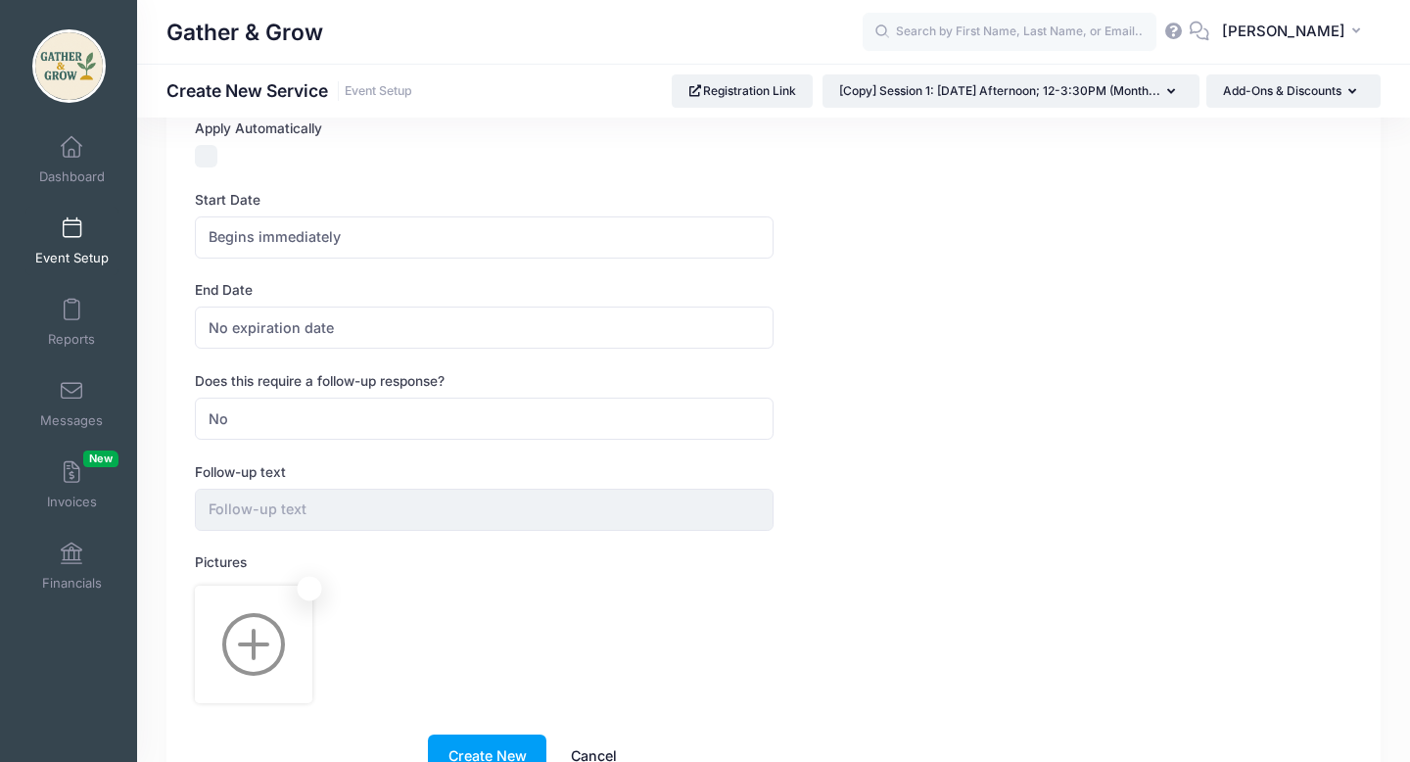
scroll to position [704, 0]
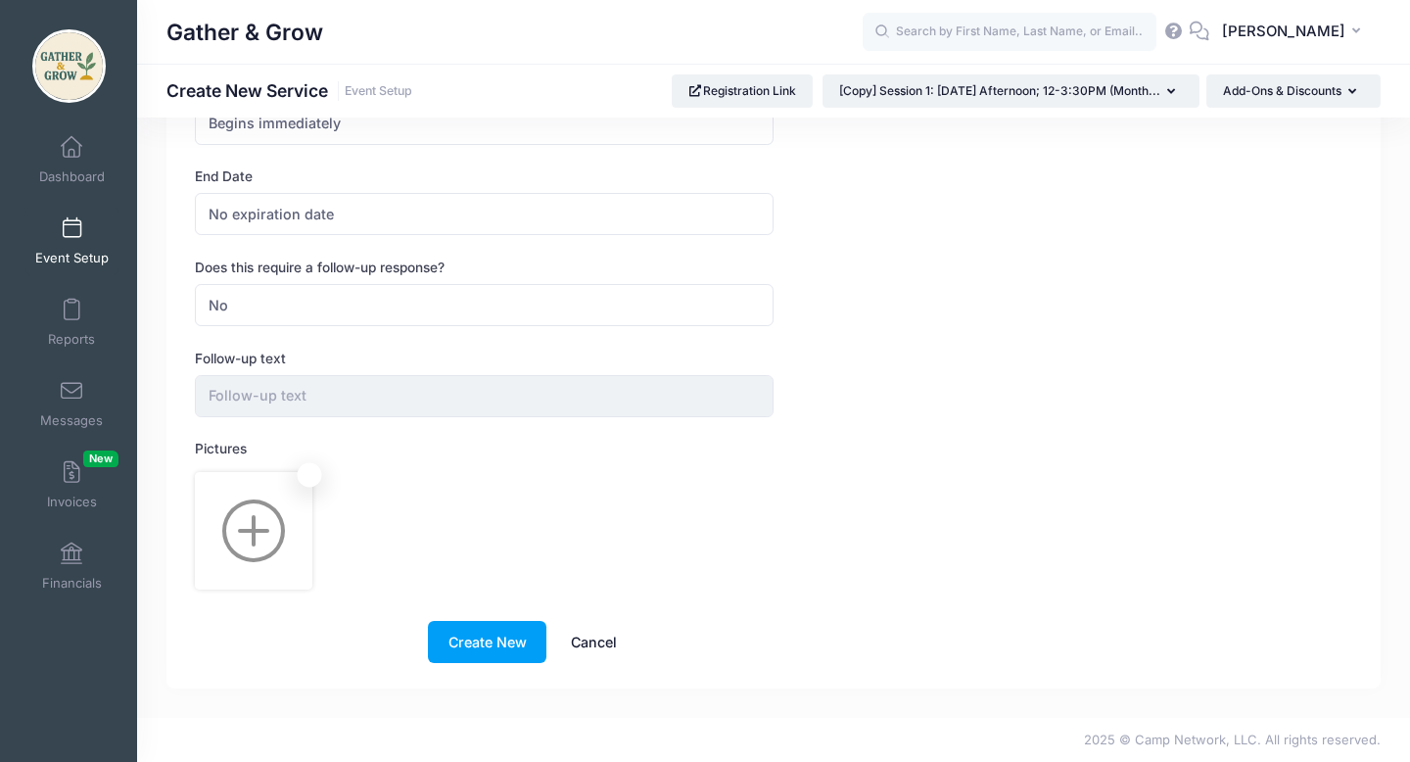
click at [589, 650] on link "Cancel" at bounding box center [593, 642] width 86 height 42
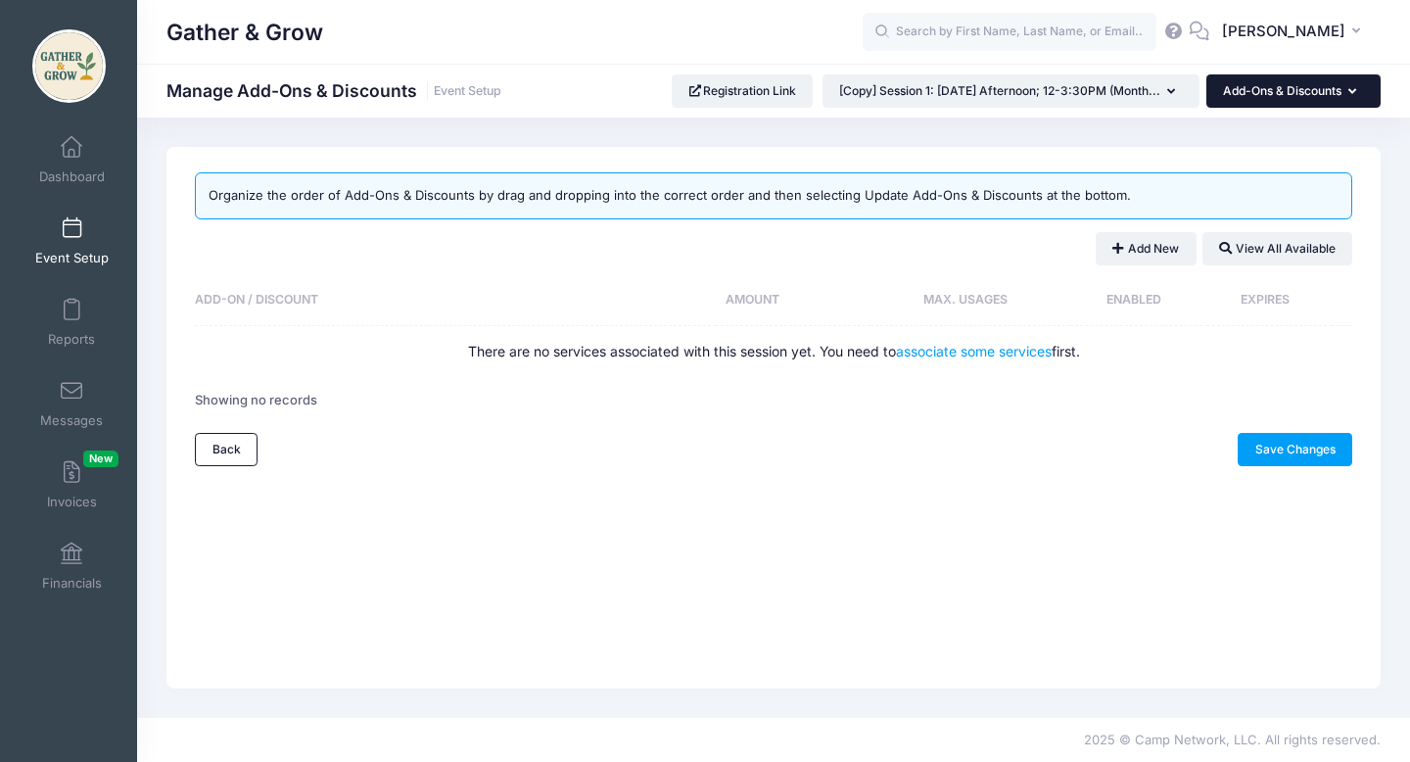
click at [1270, 87] on button "Add-Ons & Discounts" at bounding box center [1293, 90] width 174 height 33
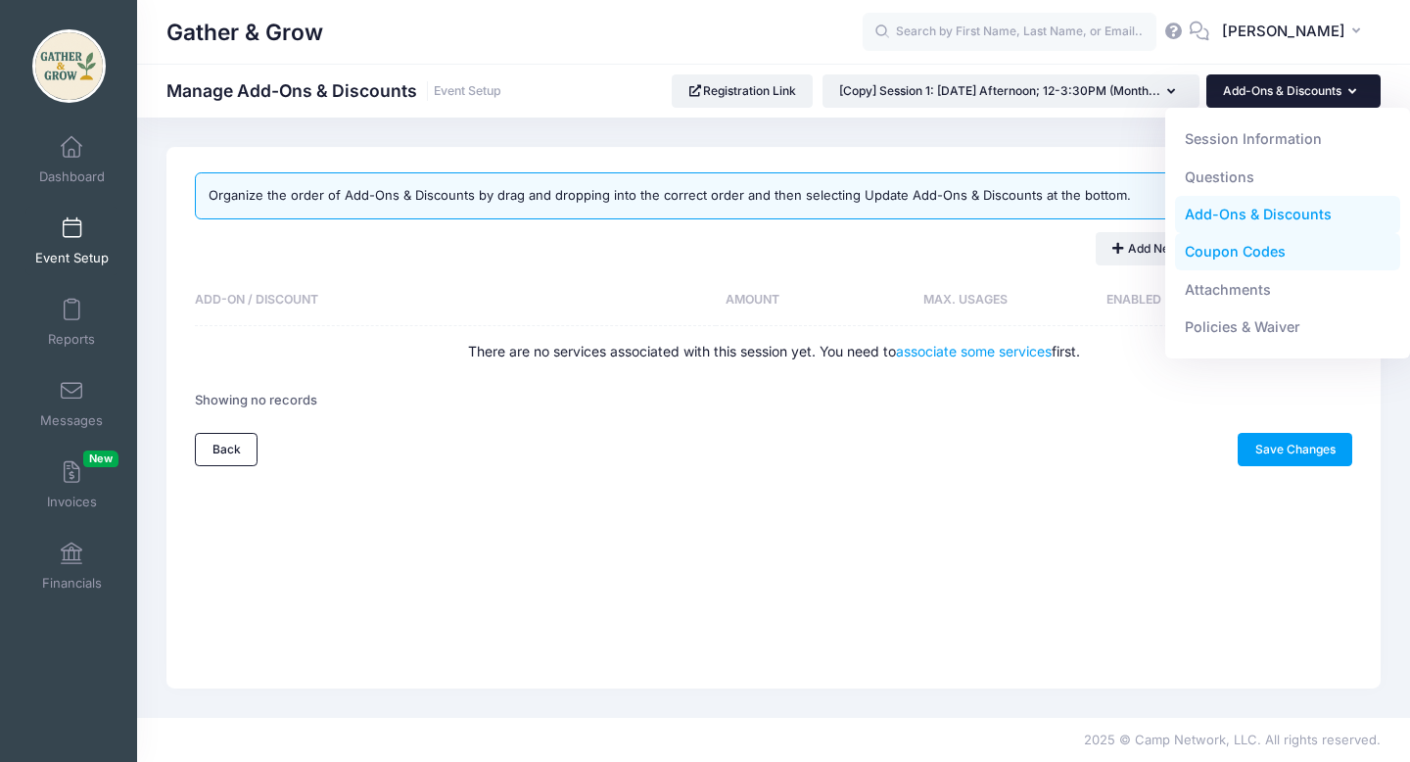
click at [1264, 248] on link "Coupon Codes" at bounding box center [1288, 251] width 226 height 37
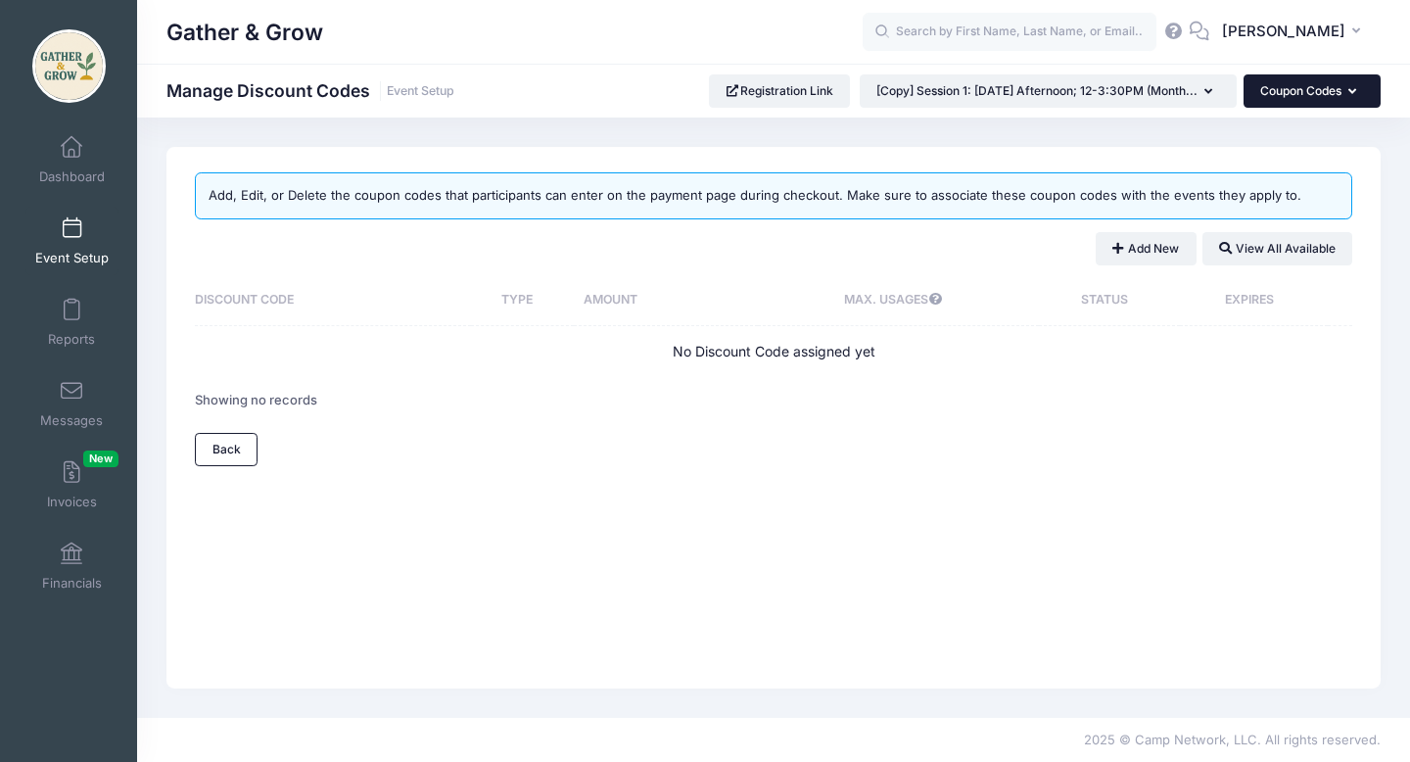
click at [1344, 91] on button "Coupon Codes" at bounding box center [1312, 90] width 137 height 33
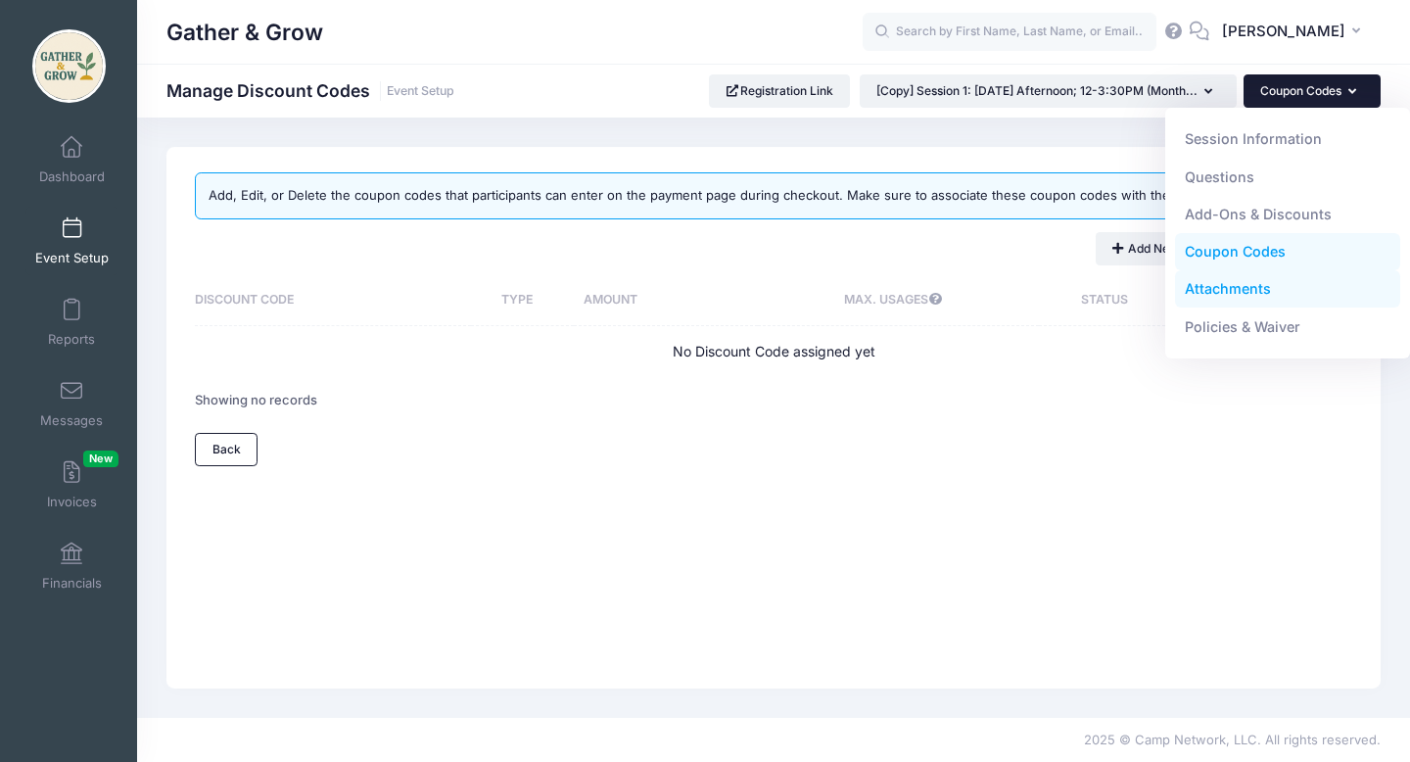
click at [1286, 299] on link "Attachments" at bounding box center [1288, 288] width 226 height 37
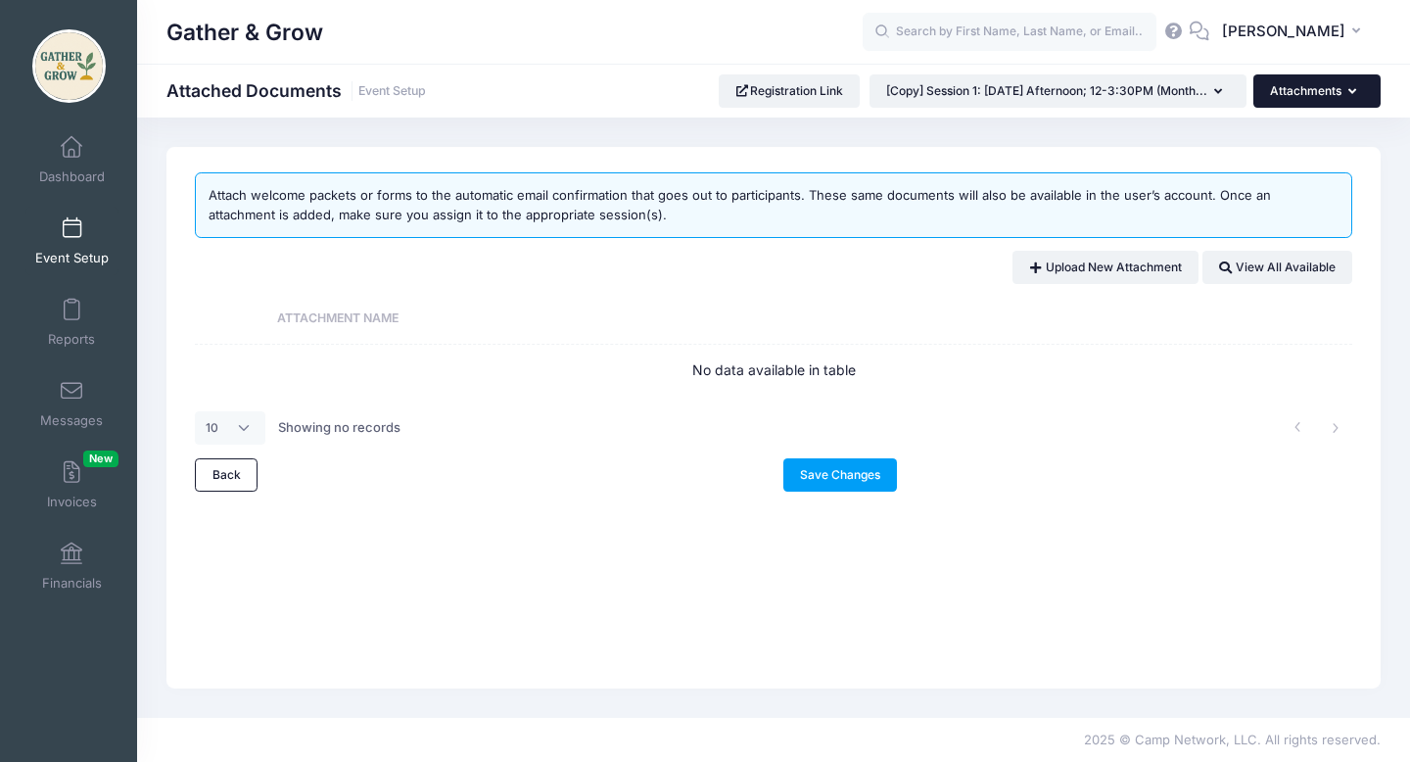
click at [1337, 102] on button "Attachments" at bounding box center [1316, 90] width 127 height 33
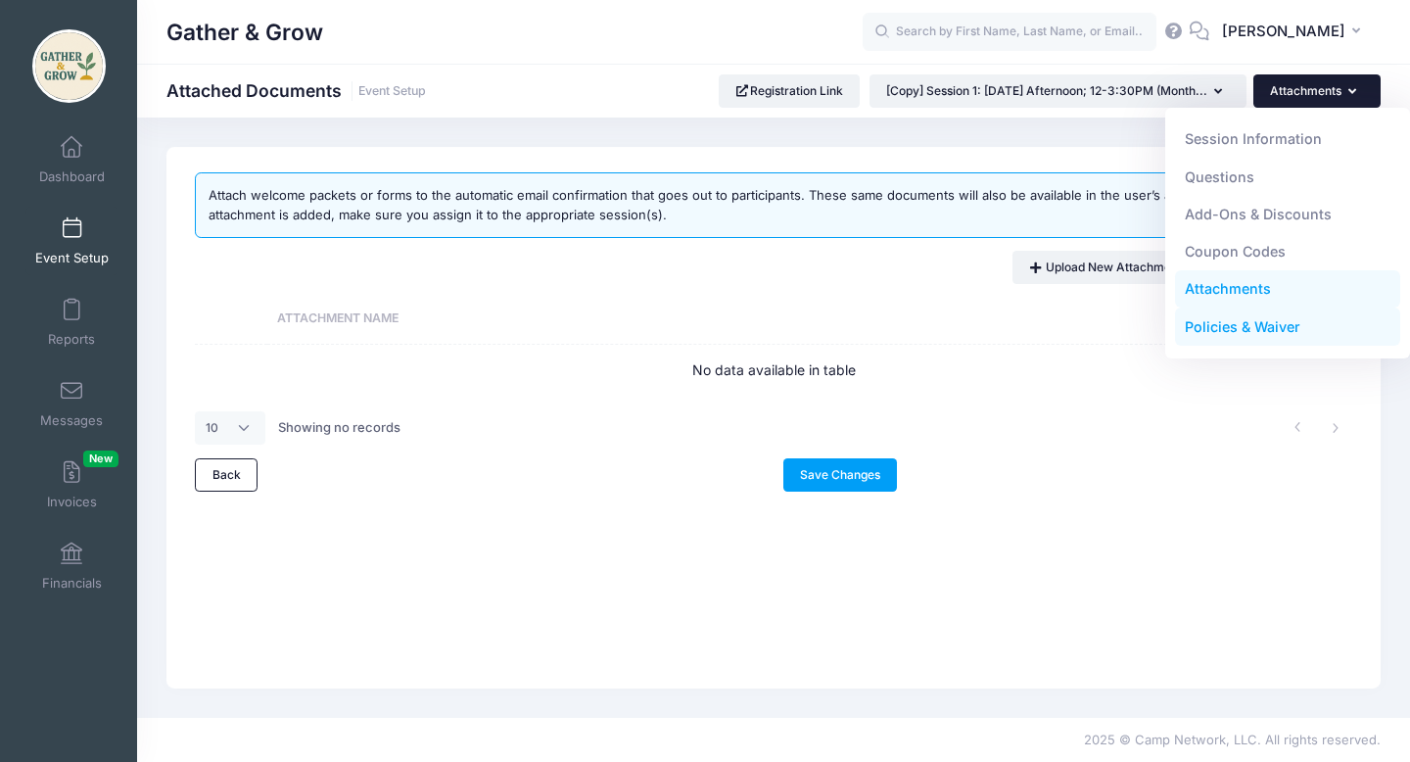
click at [1286, 328] on link "Policies & Waiver" at bounding box center [1288, 326] width 226 height 37
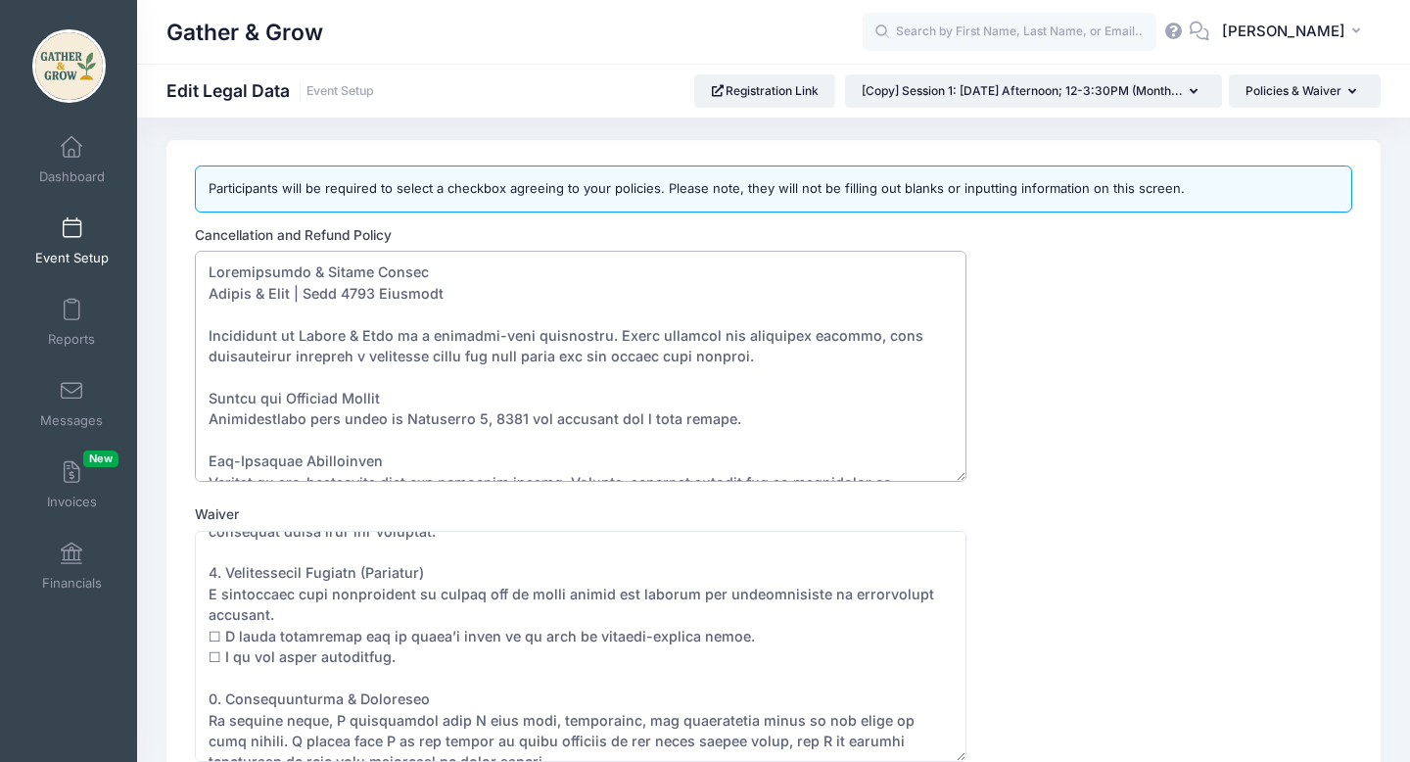
drag, startPoint x: 318, startPoint y: 291, endPoint x: 461, endPoint y: 295, distance: 143.0
click at [461, 295] on textarea "Cancellation and Refund Policy" at bounding box center [581, 366] width 772 height 231
click at [392, 292] on textarea "Cancellation and Refund Policy" at bounding box center [581, 366] width 772 height 231
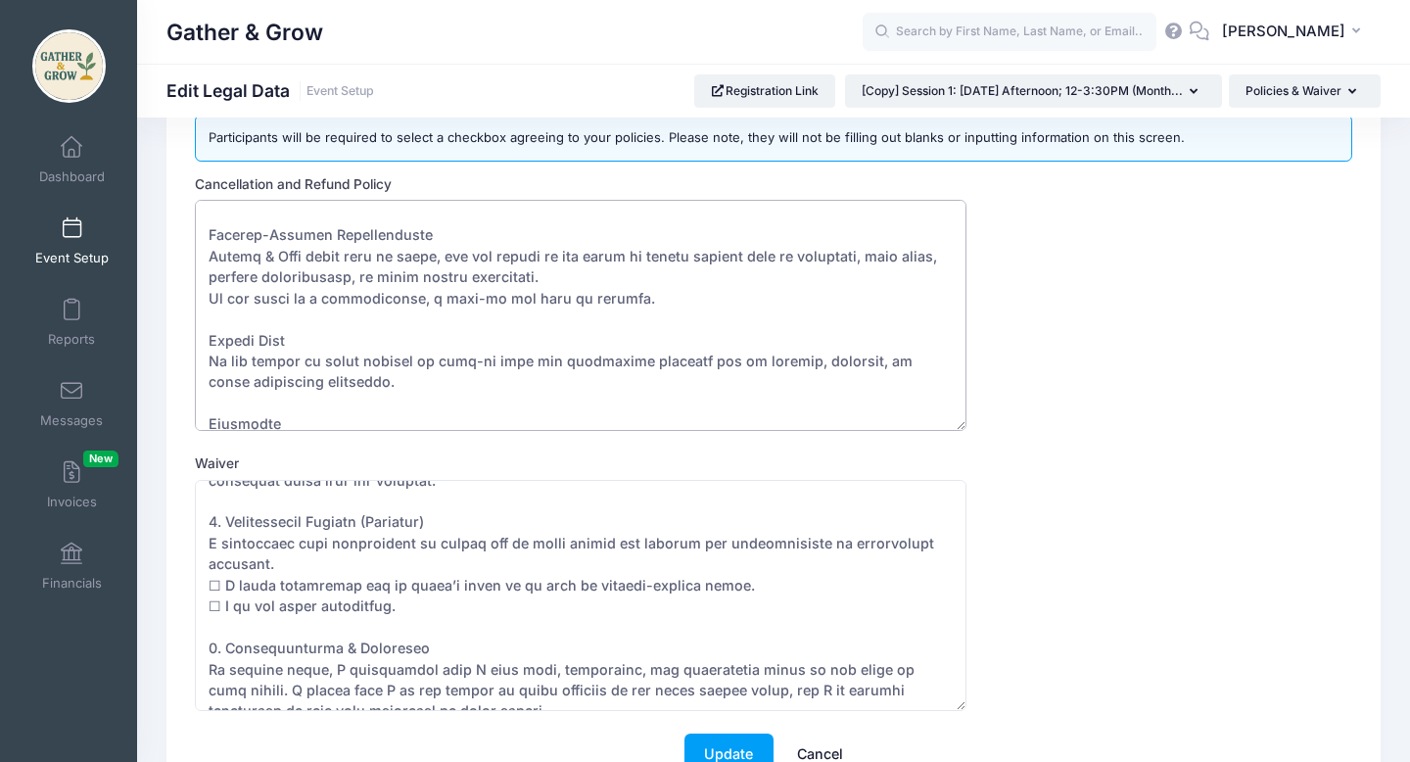
scroll to position [336, 0]
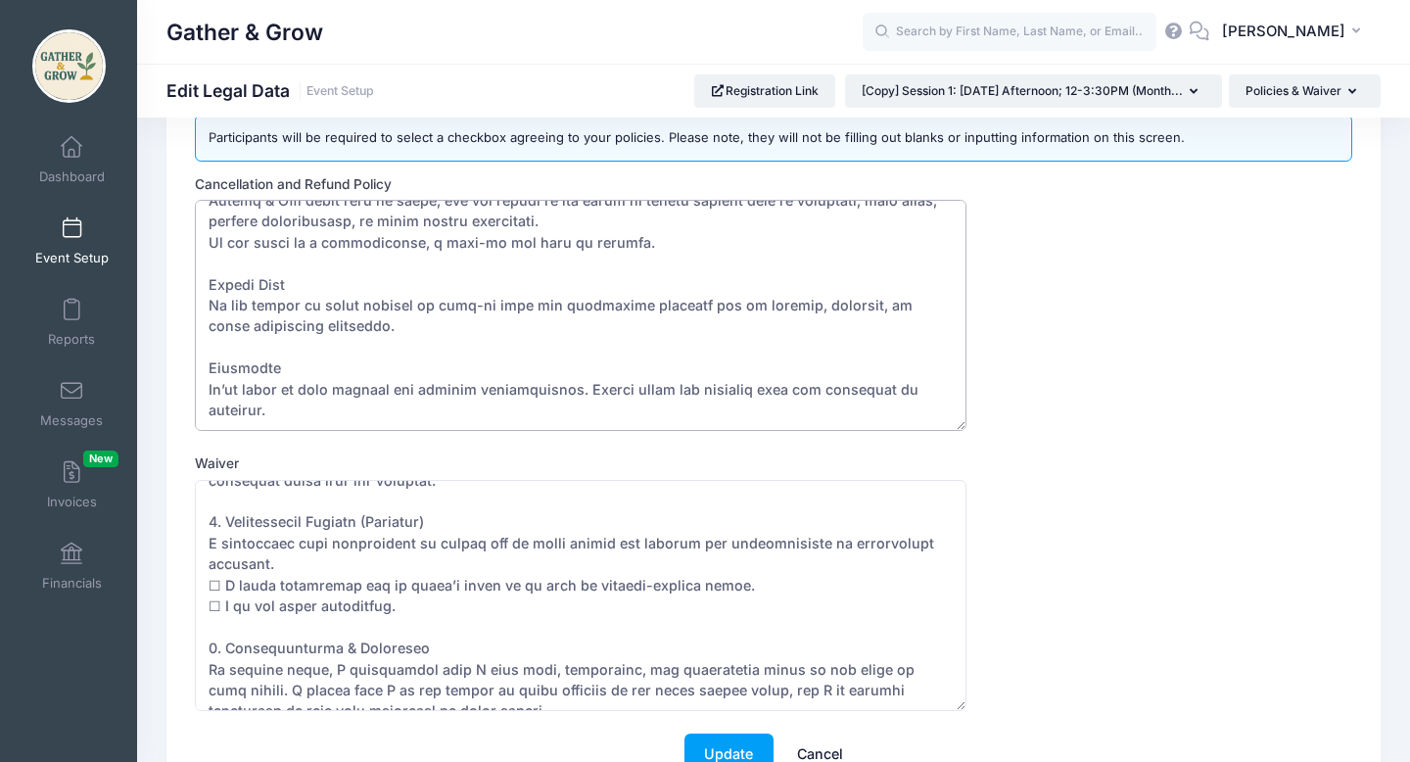
drag, startPoint x: 206, startPoint y: 284, endPoint x: 462, endPoint y: 433, distance: 296.6
click at [462, 433] on form "Cancellation and Refund Policy Waiver Update Cancel" at bounding box center [774, 484] width 1158 height 621
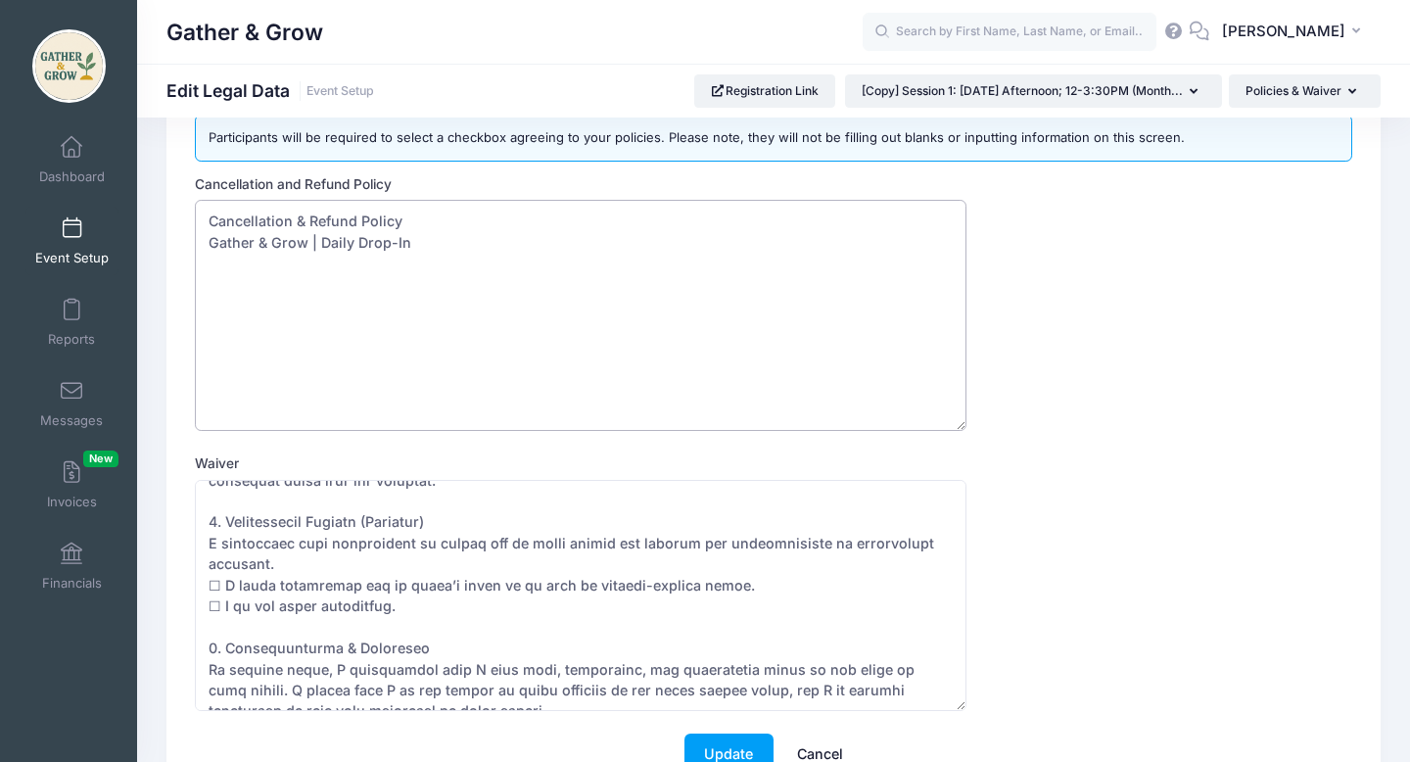
scroll to position [0, 0]
paste textarea "Cancellation & Refund Policy All daily drop-in registrations are non-refundable…"
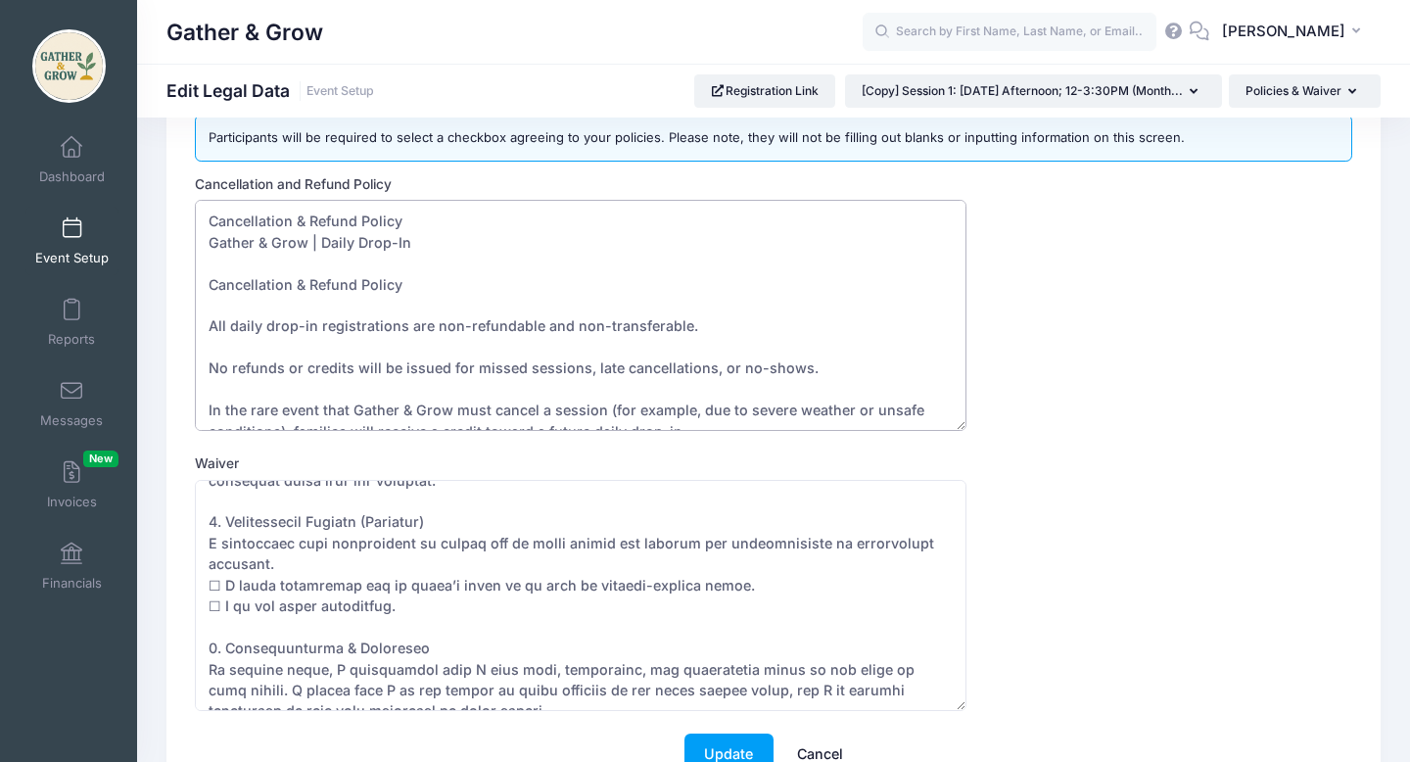
drag, startPoint x: 406, startPoint y: 287, endPoint x: 169, endPoint y: 290, distance: 237.0
click at [169, 290] on div "Participants will be required to select a checkbox agreeing to your policies. P…" at bounding box center [773, 454] width 1214 height 731
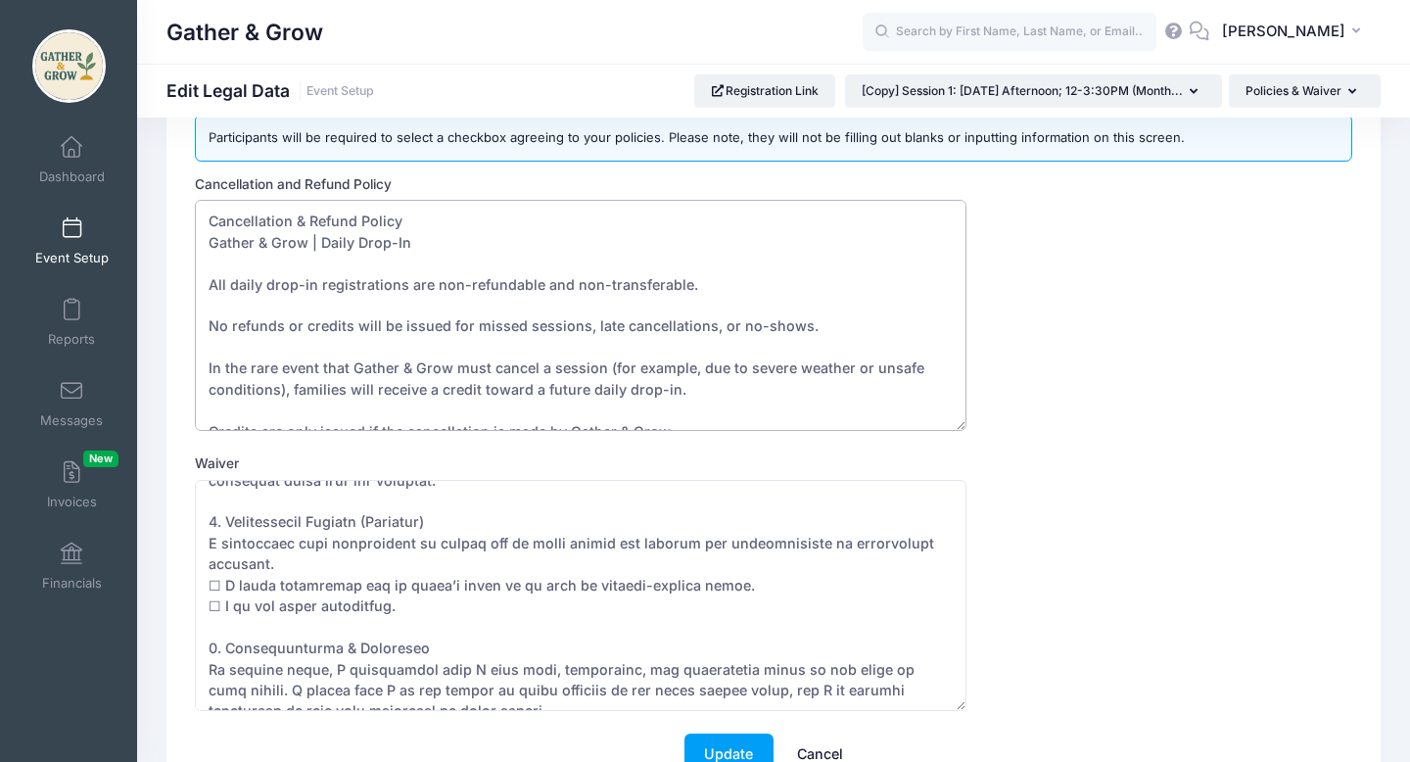
click at [609, 328] on textarea "Cancellation and Refund Policy" at bounding box center [581, 315] width 772 height 231
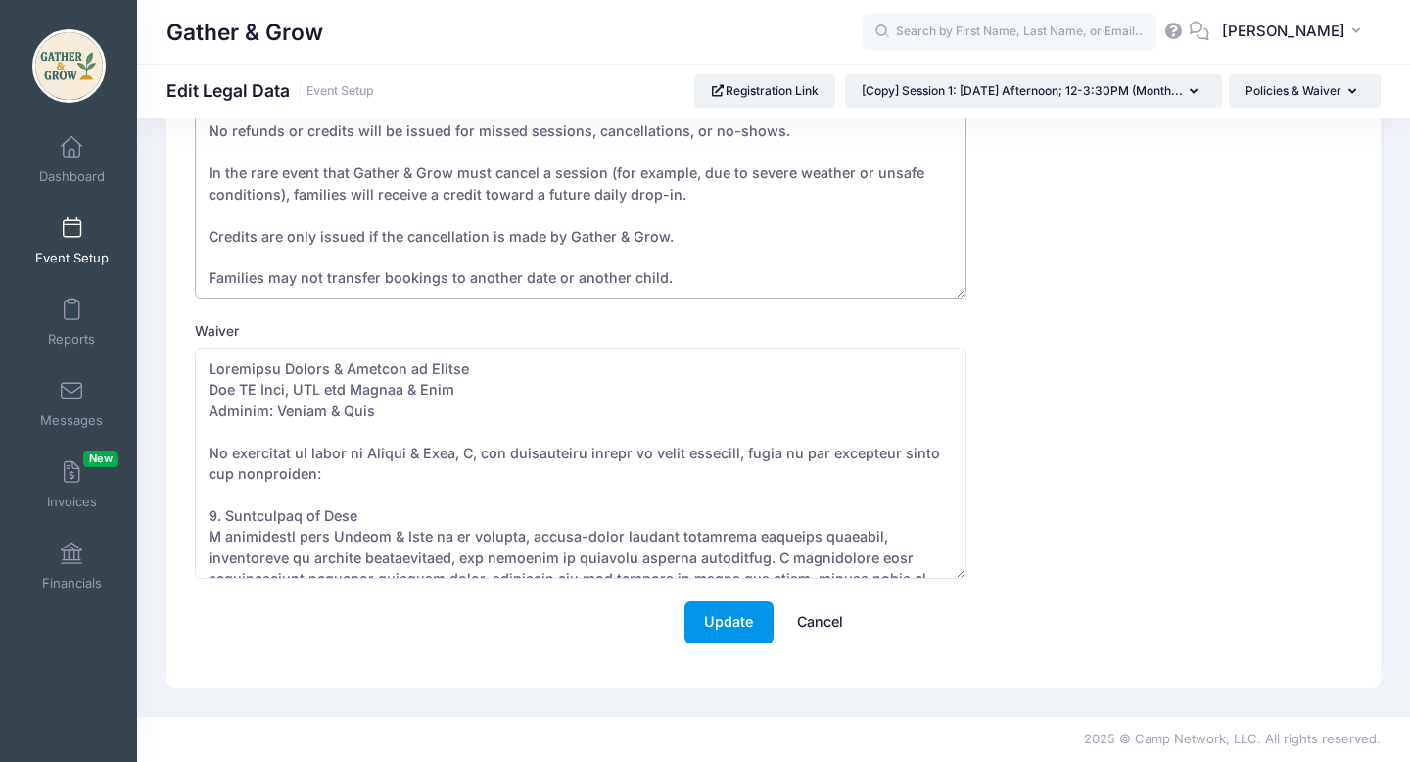
type textarea "Cancellation & Refund Policy Gather & Grow | Daily Drop-In All daily drop-in re…"
click at [707, 633] on button "Update" at bounding box center [729, 622] width 89 height 42
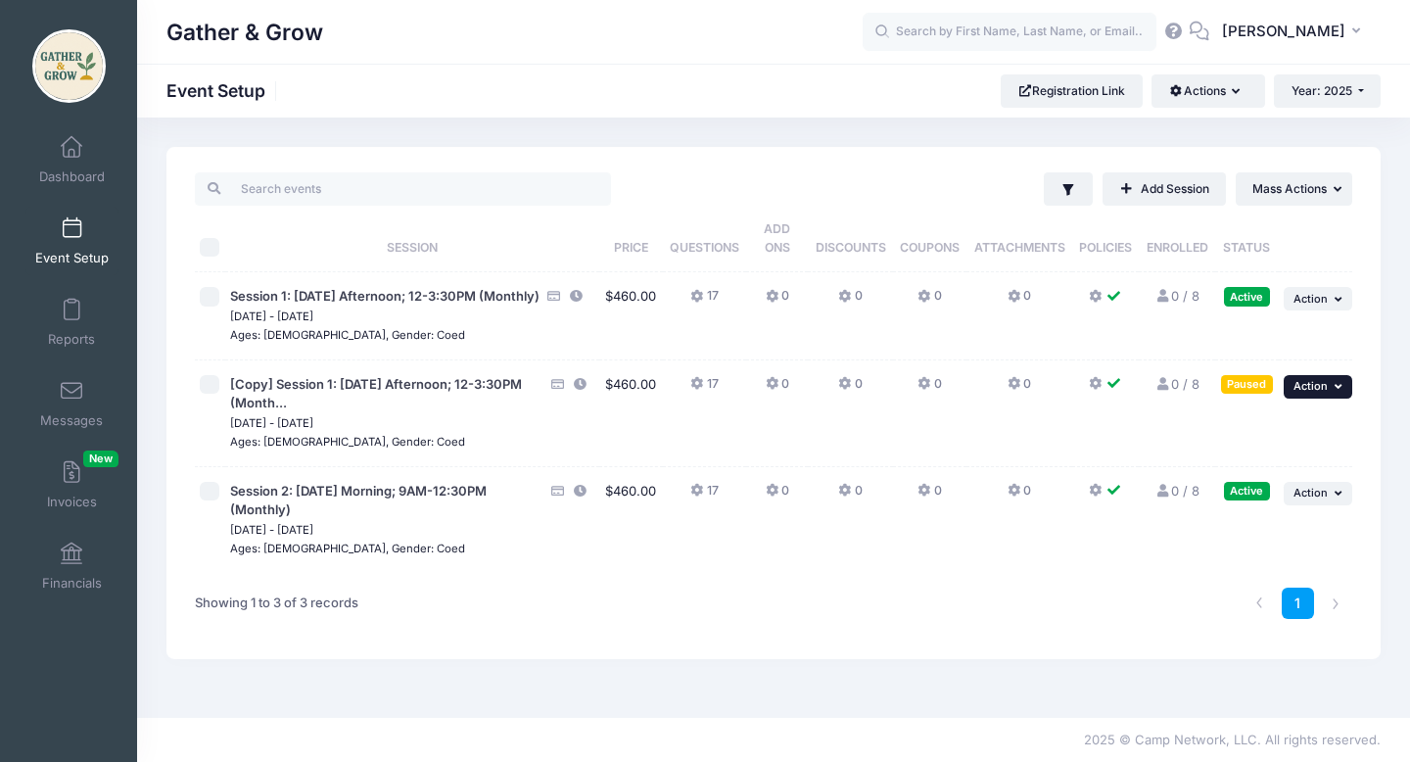
click at [1316, 393] on span "Action" at bounding box center [1311, 386] width 34 height 14
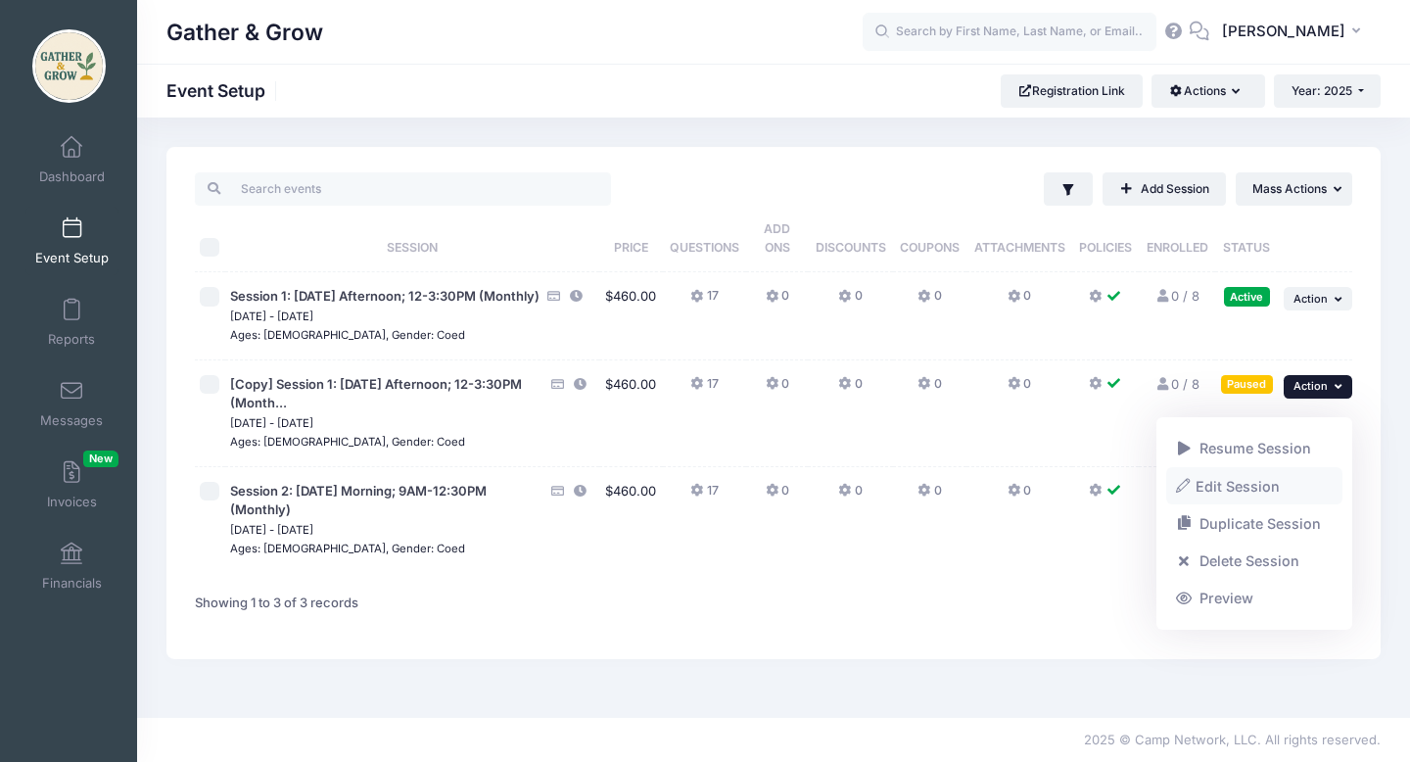
click at [1261, 485] on link "Edit Session" at bounding box center [1254, 485] width 177 height 37
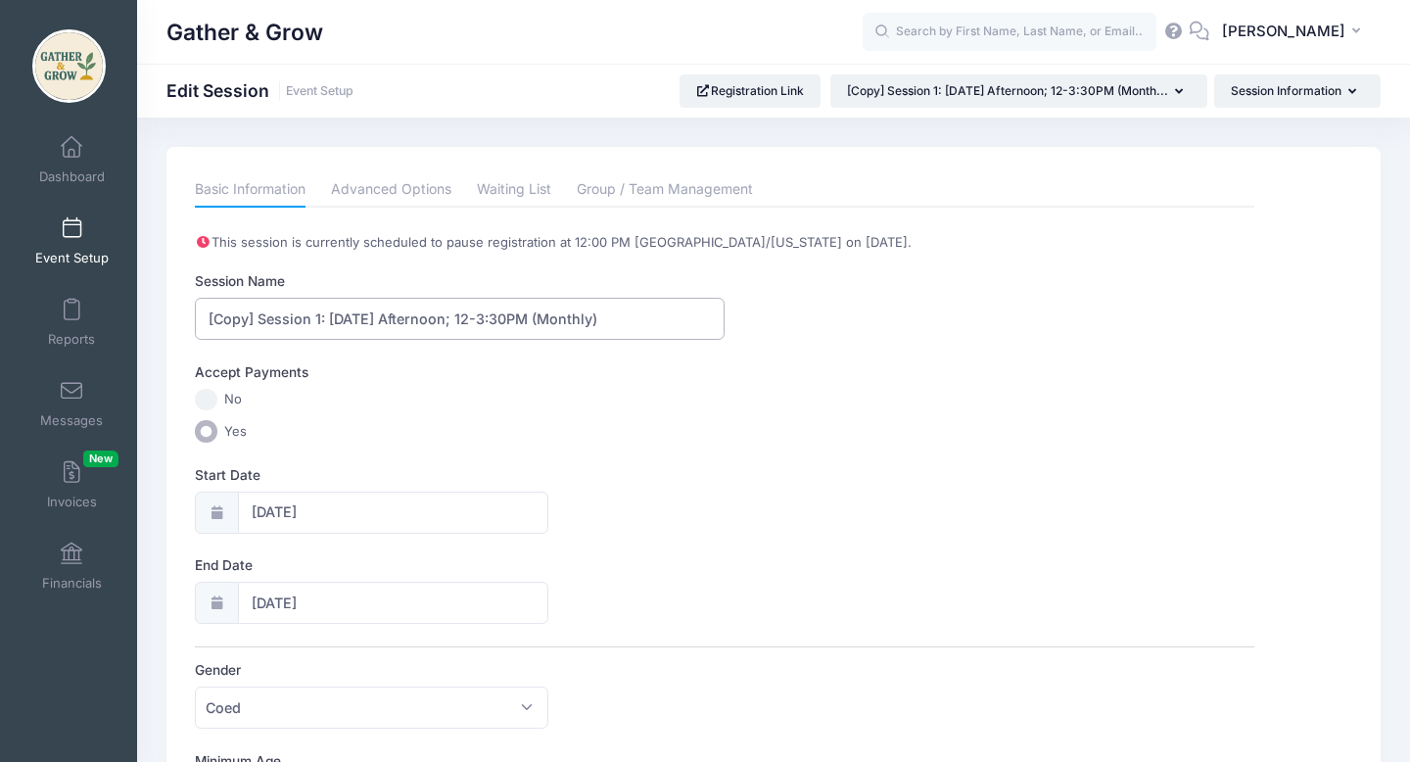
click at [260, 318] on input "[Copy] Session 1: [DATE] Afternoon; 12-3:30PM (Monthly)" at bounding box center [460, 319] width 530 height 42
click at [324, 317] on input "[Copy] Session 1: [DATE] Afternoon; 12-3:30PM (Monthly)" at bounding box center [460, 319] width 530 height 42
drag, startPoint x: 324, startPoint y: 317, endPoint x: 177, endPoint y: 301, distance: 147.8
click at [212, 322] on input "Daily Drop-In Monday Afternoon; 12-3:30PM (Monthly)" at bounding box center [460, 319] width 530 height 42
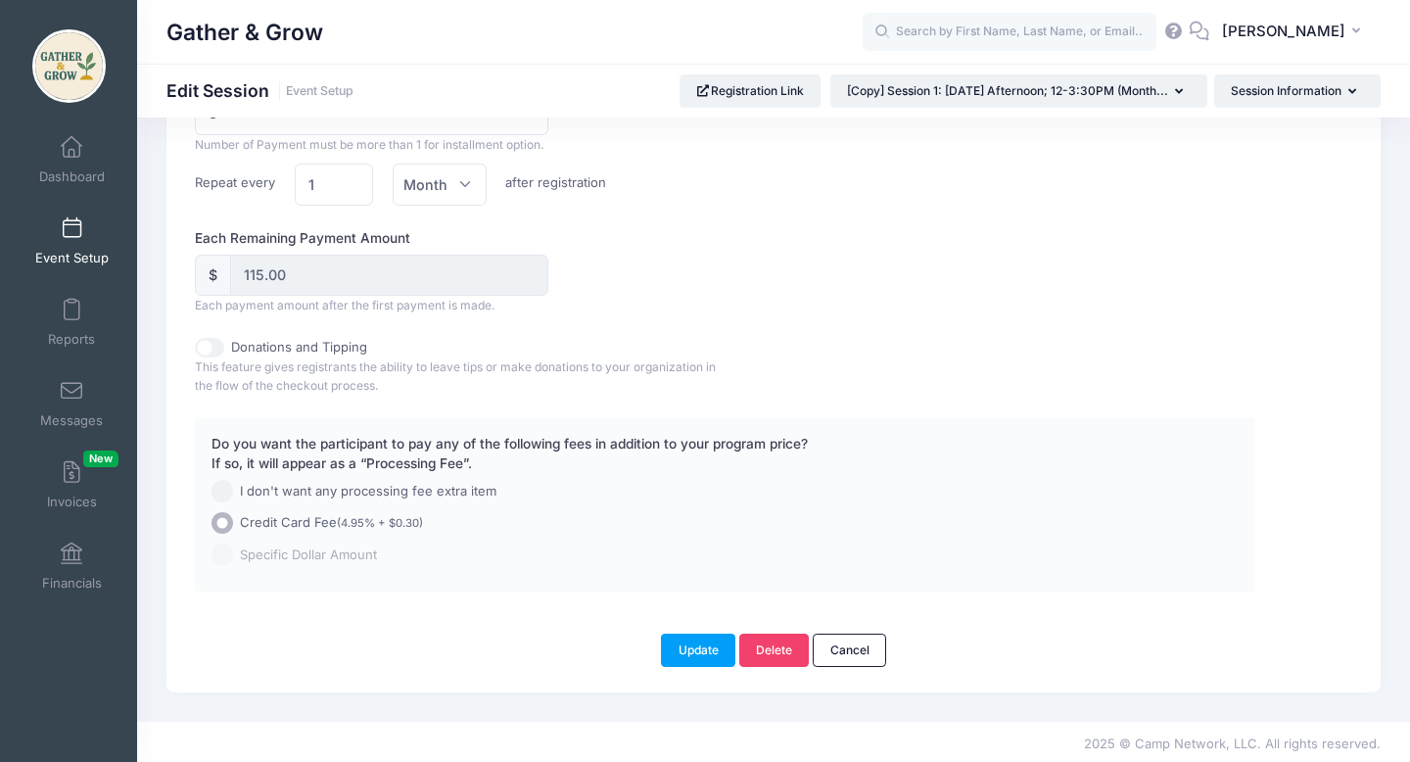
scroll to position [1446, 0]
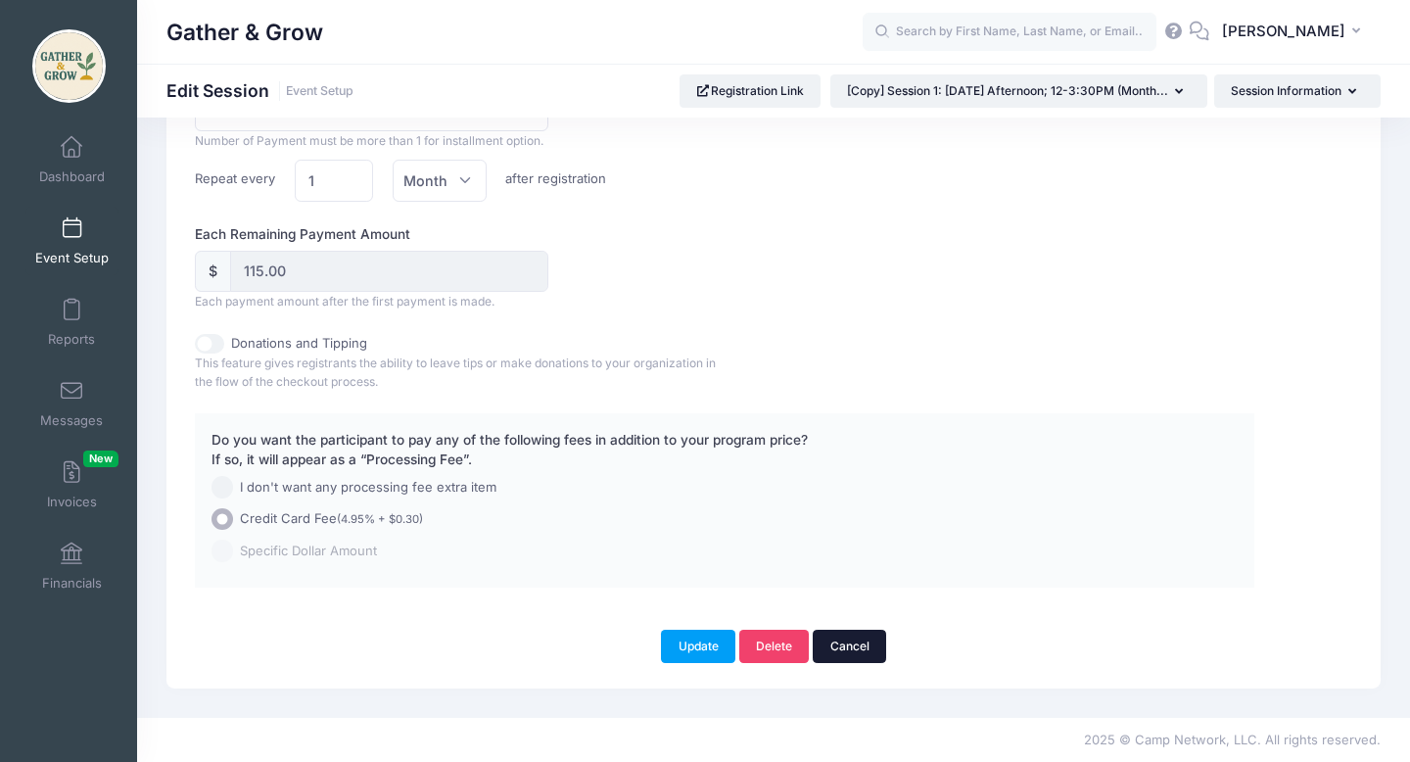
type input "Daily Drop-In Monday Afternoon; 12-3:30PM (Monthly)"
click at [858, 638] on link "Cancel" at bounding box center [849, 646] width 73 height 33
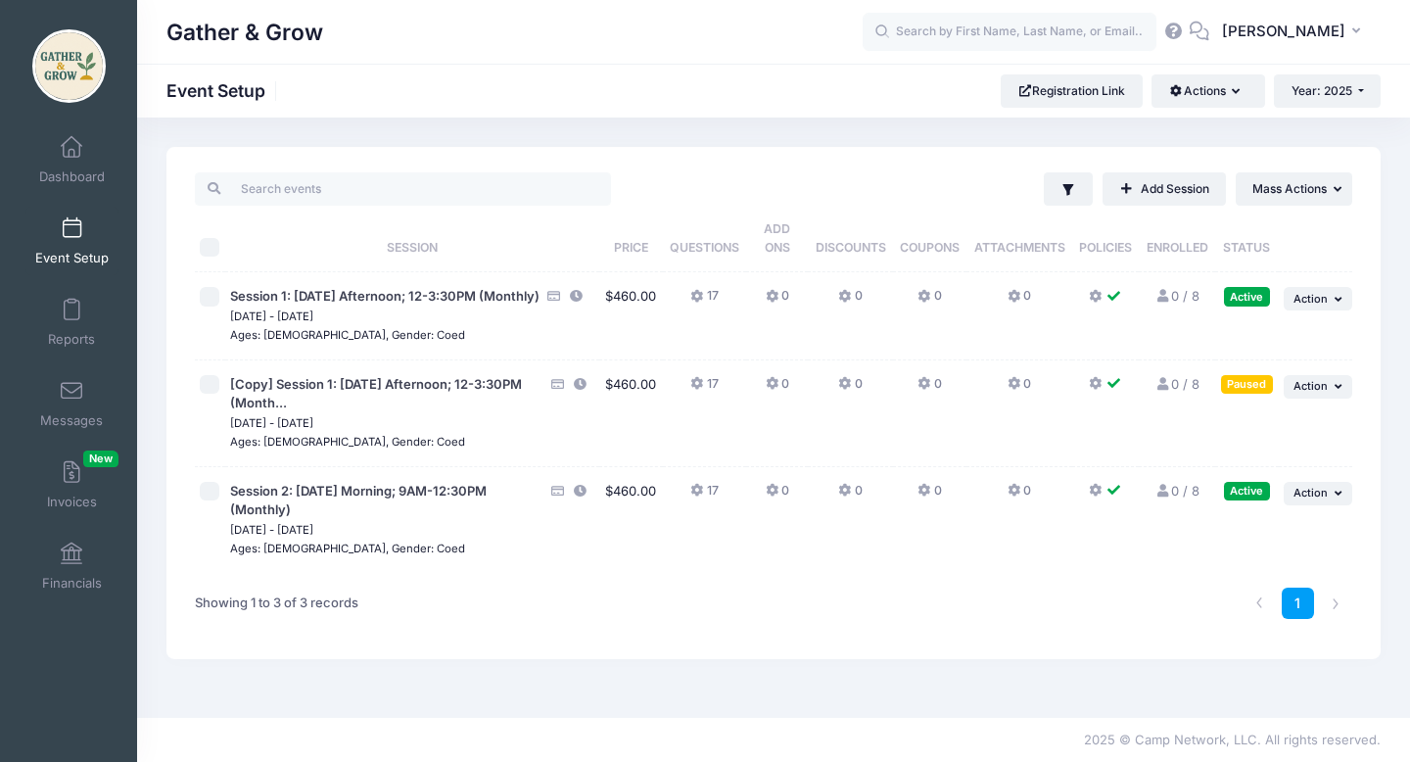
scroll to position [10, 0]
click at [1335, 612] on li at bounding box center [1336, 604] width 32 height 32
click at [1263, 607] on li at bounding box center [1260, 604] width 32 height 32
click at [1313, 393] on span "Action" at bounding box center [1311, 386] width 34 height 14
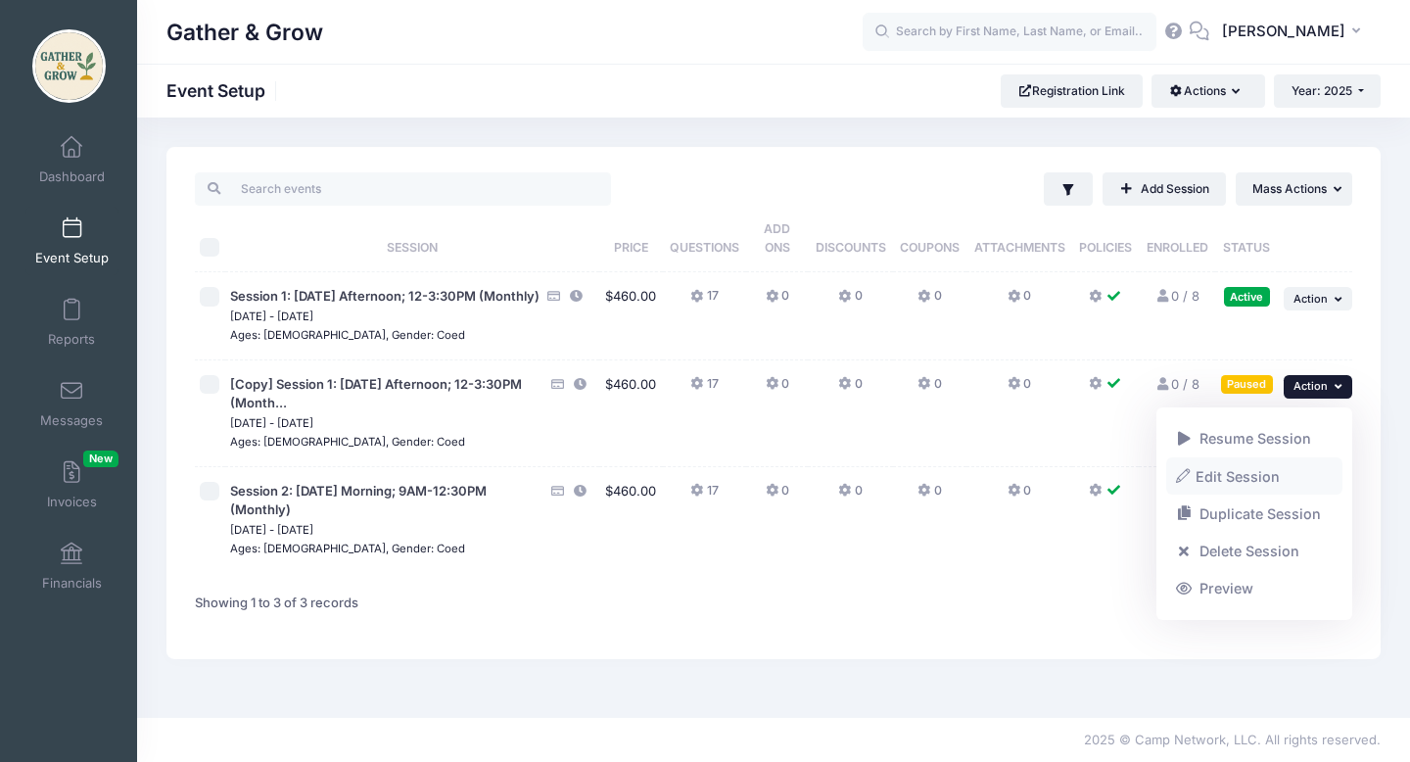
click at [1261, 475] on link "Edit Session" at bounding box center [1254, 475] width 177 height 37
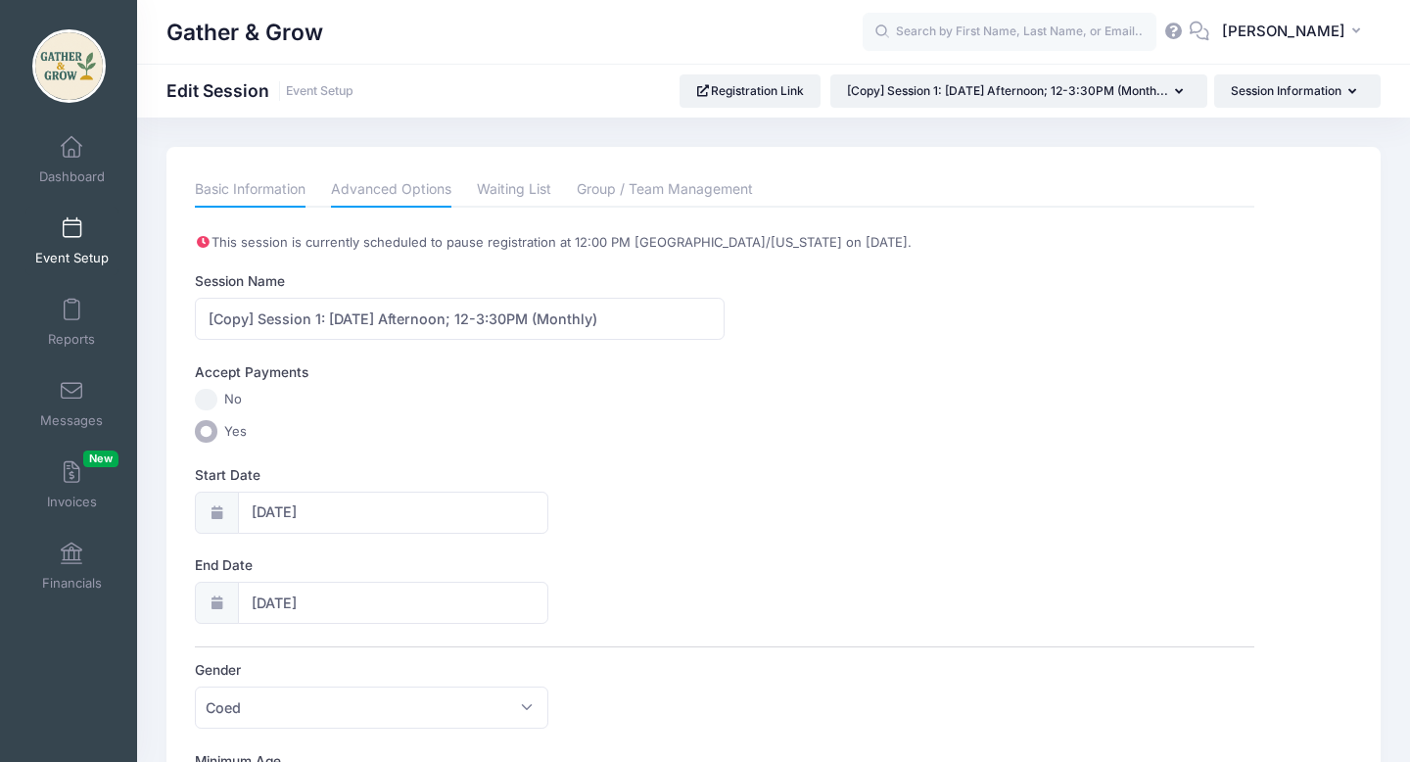
click at [418, 186] on link "Advanced Options" at bounding box center [391, 189] width 120 height 35
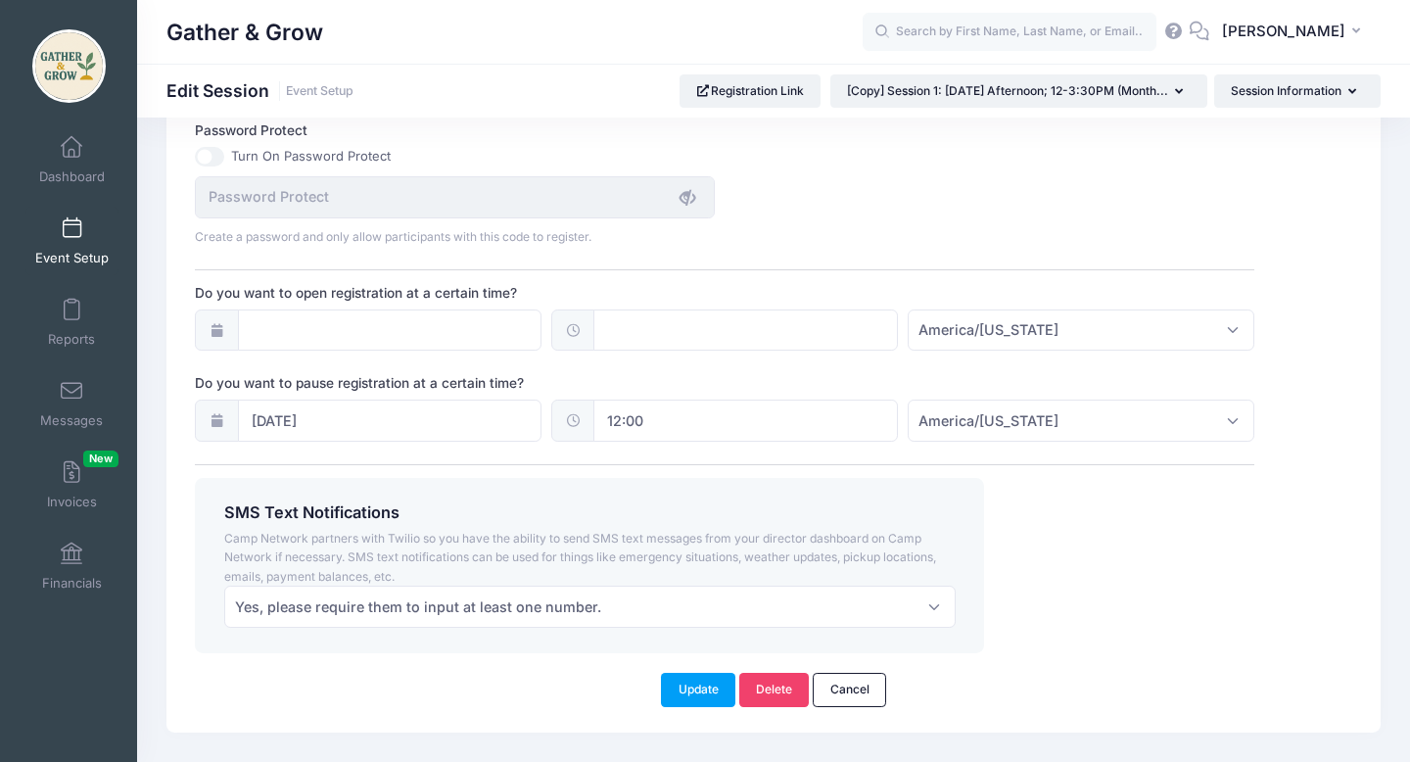
scroll to position [1402, 0]
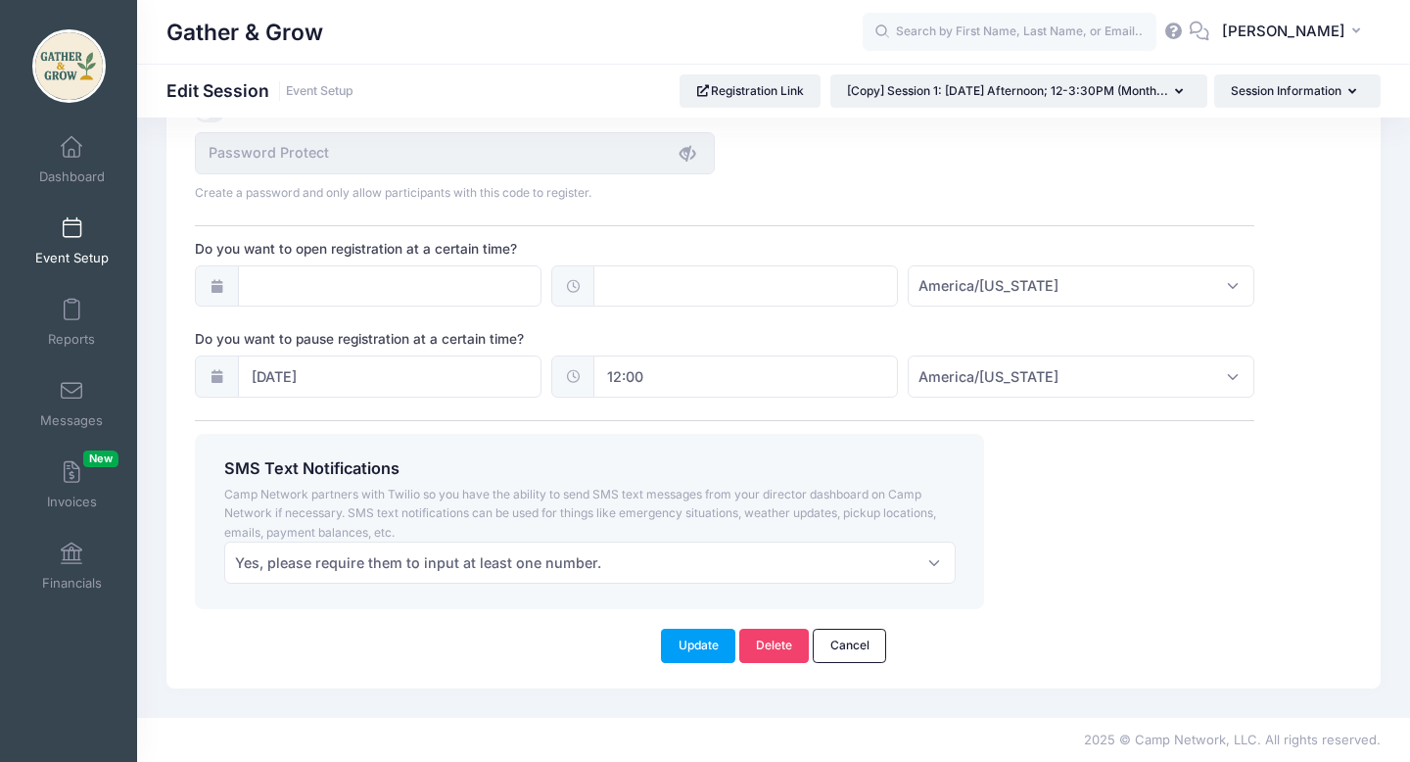
click at [220, 285] on icon at bounding box center [217, 286] width 16 height 13
click at [442, 281] on input "Do you want to open registration at a certain time?" at bounding box center [390, 286] width 305 height 42
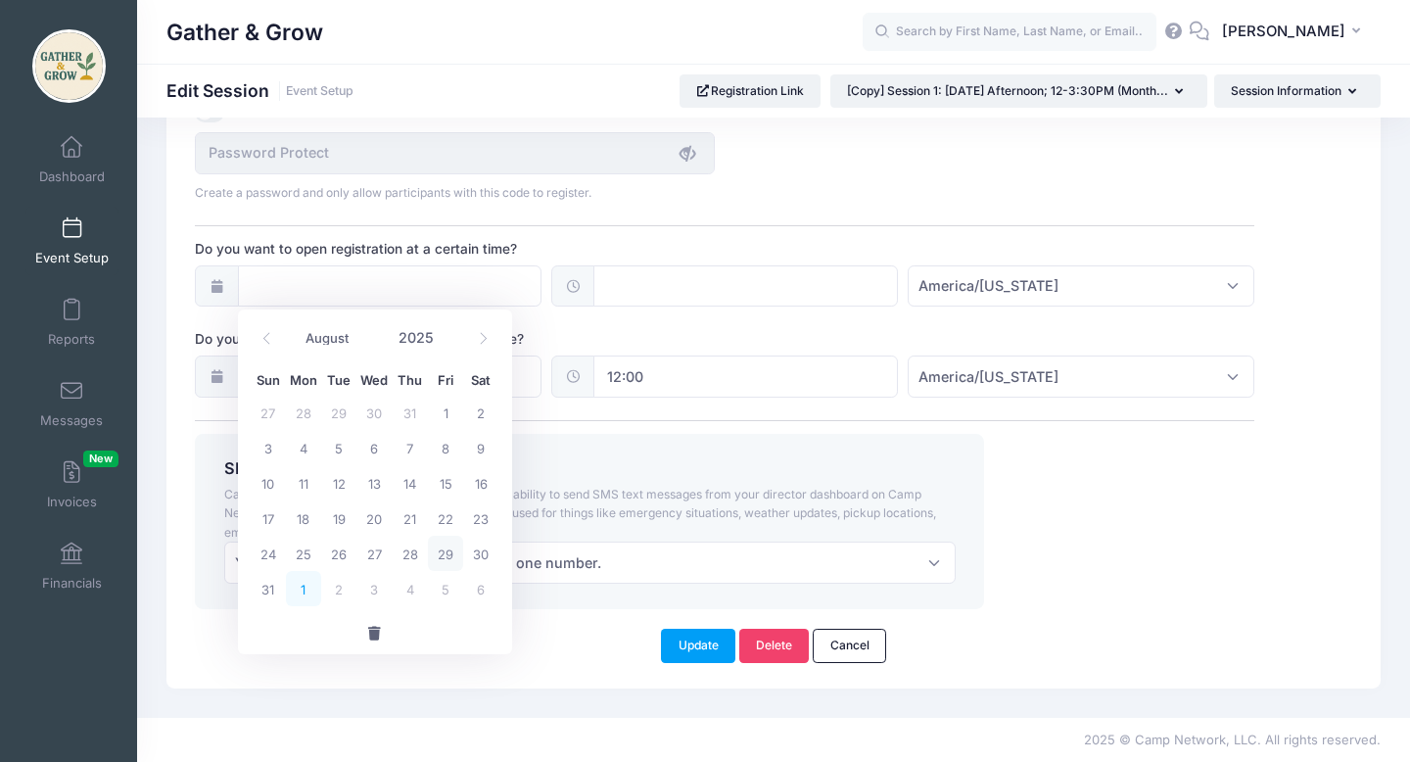
click at [305, 589] on span "1" at bounding box center [303, 588] width 35 height 35
type input "[DATE]"
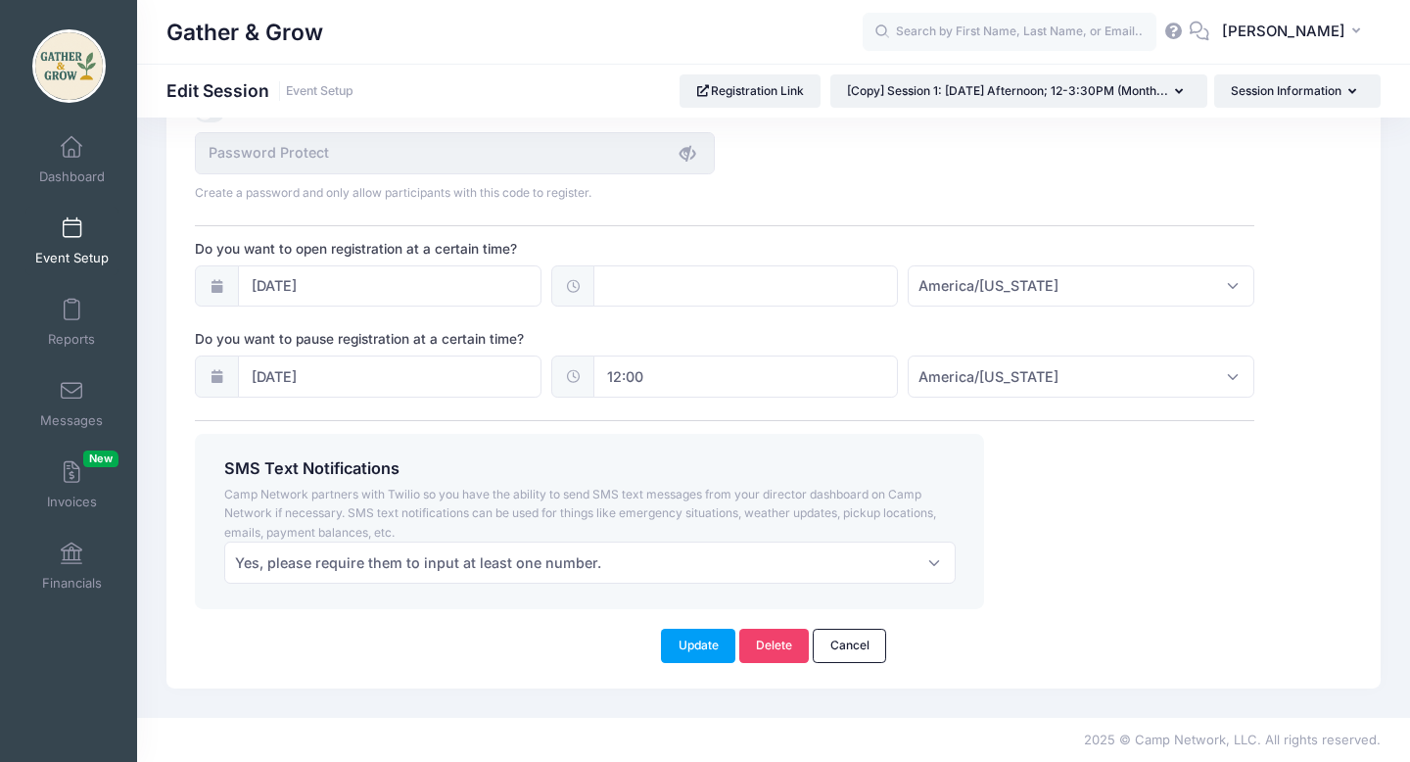
click at [566, 286] on icon at bounding box center [573, 286] width 16 height 13
click at [582, 286] on span at bounding box center [572, 286] width 43 height 42
click at [633, 287] on input "text" at bounding box center [745, 286] width 305 height 42
type input "11:00"
type input "11"
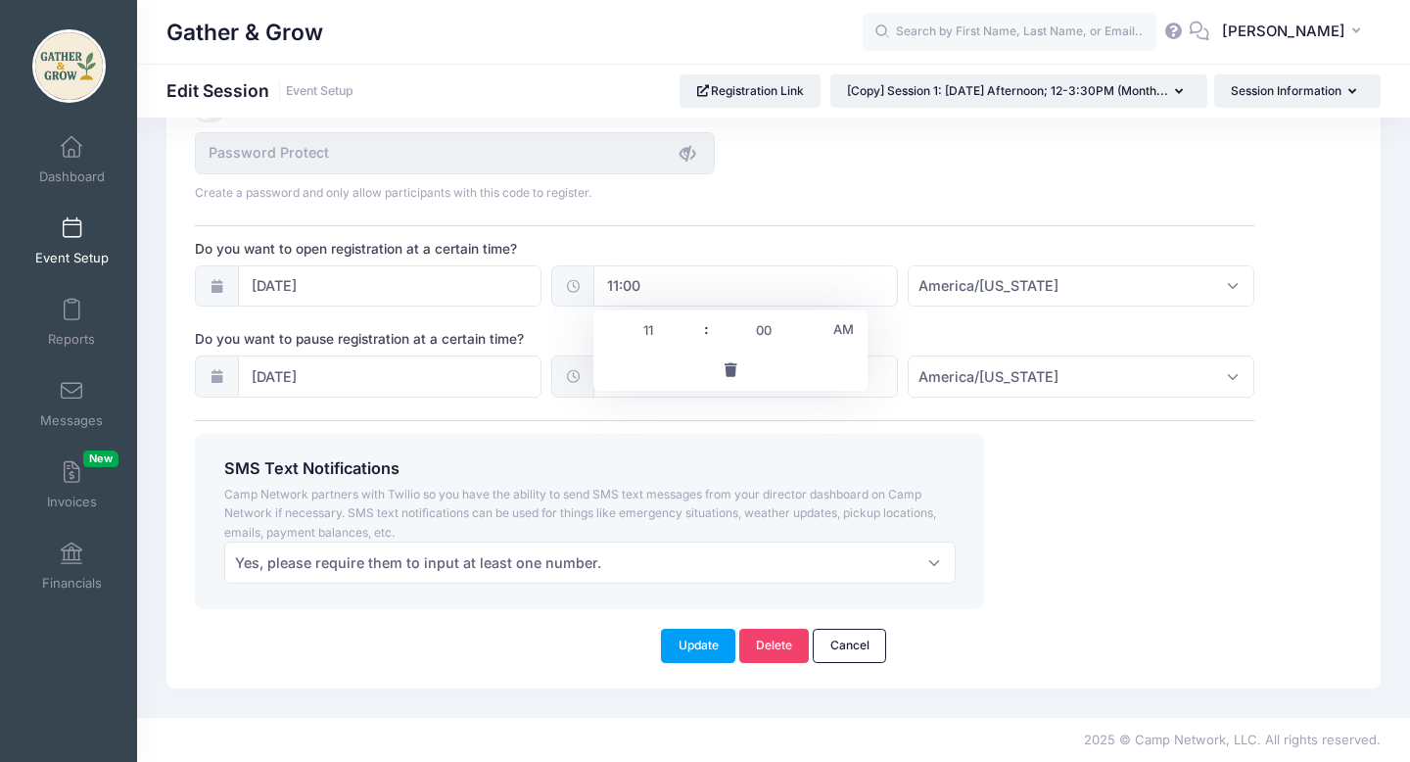
type input "10:00"
type input "10"
type input "09:00"
type input "09"
type input "08:00"
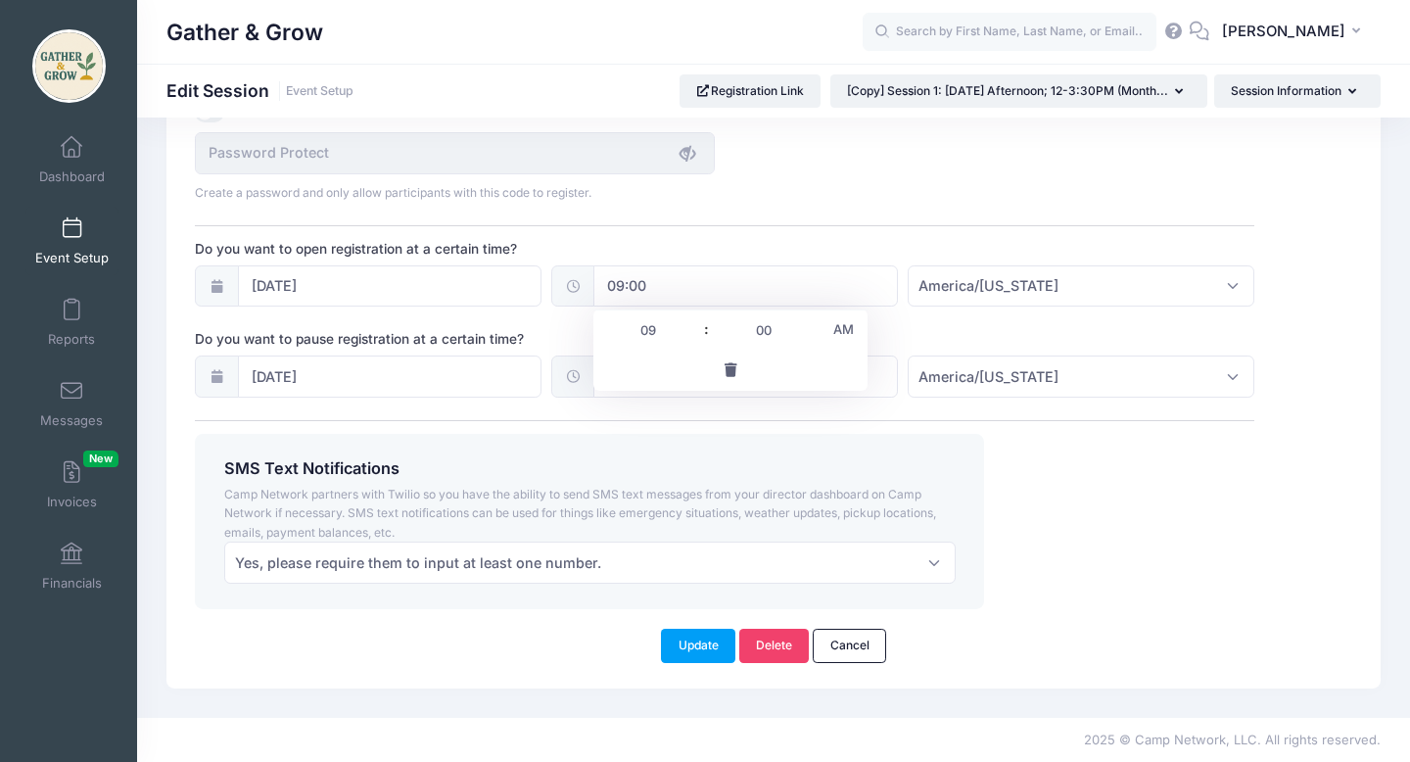
type input "08"
type input "07:00"
type input "07"
click at [1094, 501] on div "SMS Text Notifications Camp Network partners with Twilio so you have the abilit…" at bounding box center [725, 521] width 1078 height 175
click at [705, 650] on button "Update" at bounding box center [698, 645] width 74 height 33
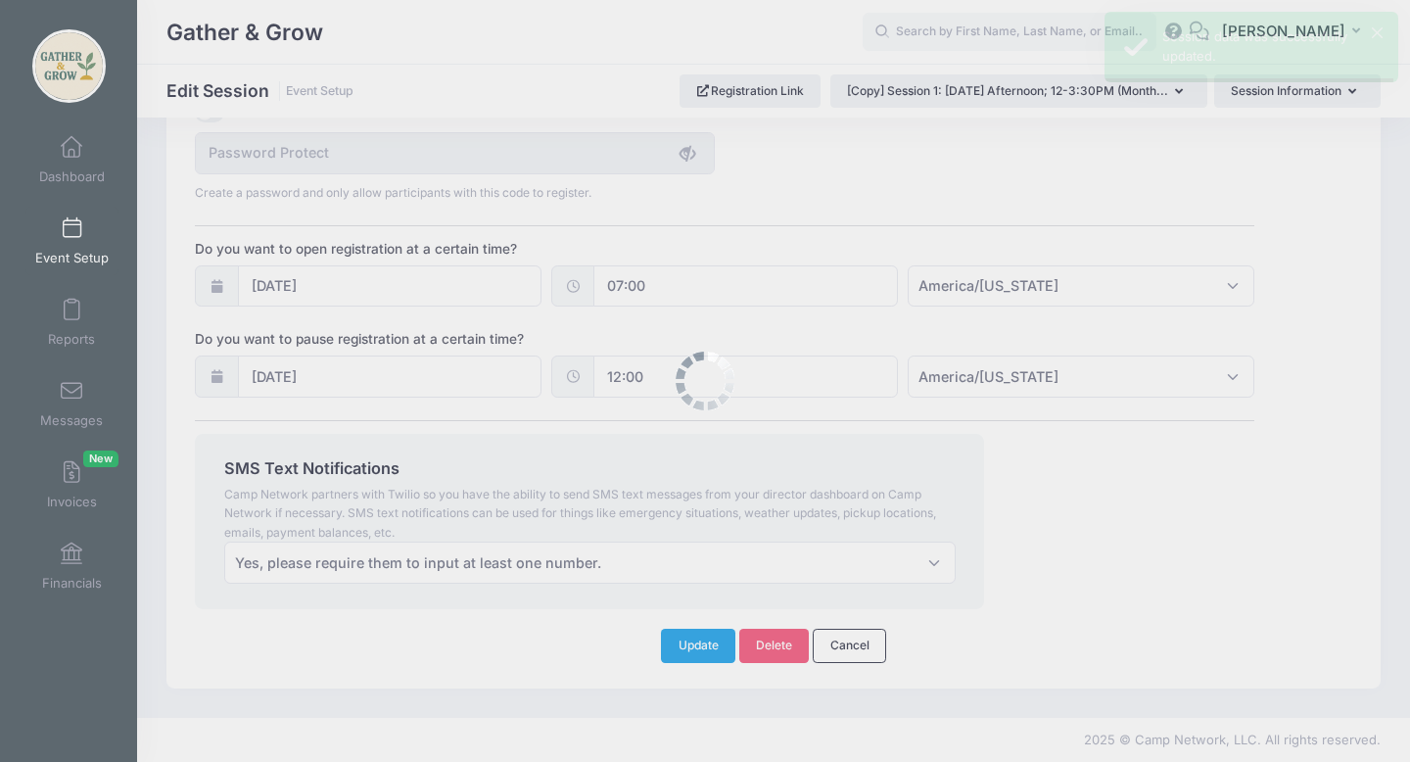
scroll to position [0, 0]
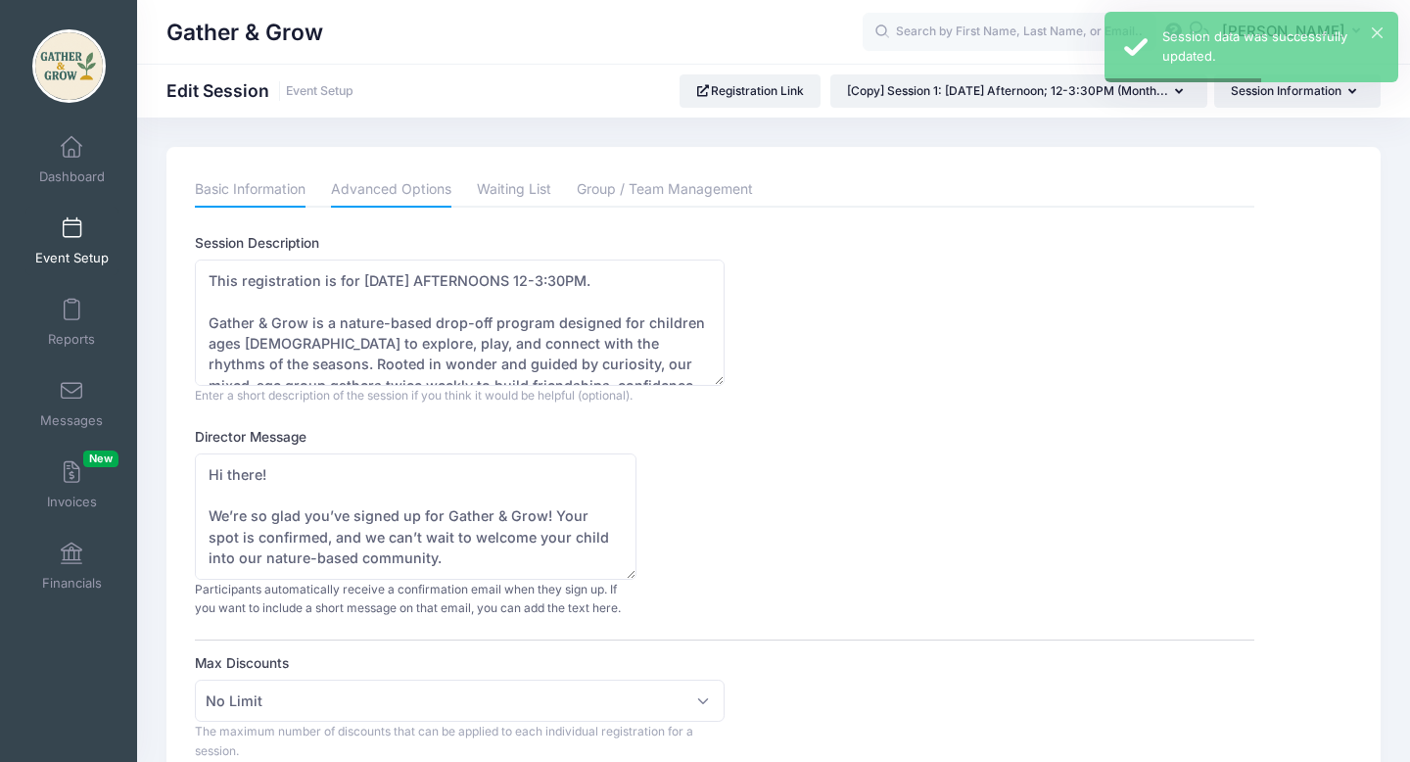
click at [287, 188] on link "Basic Information" at bounding box center [250, 189] width 111 height 35
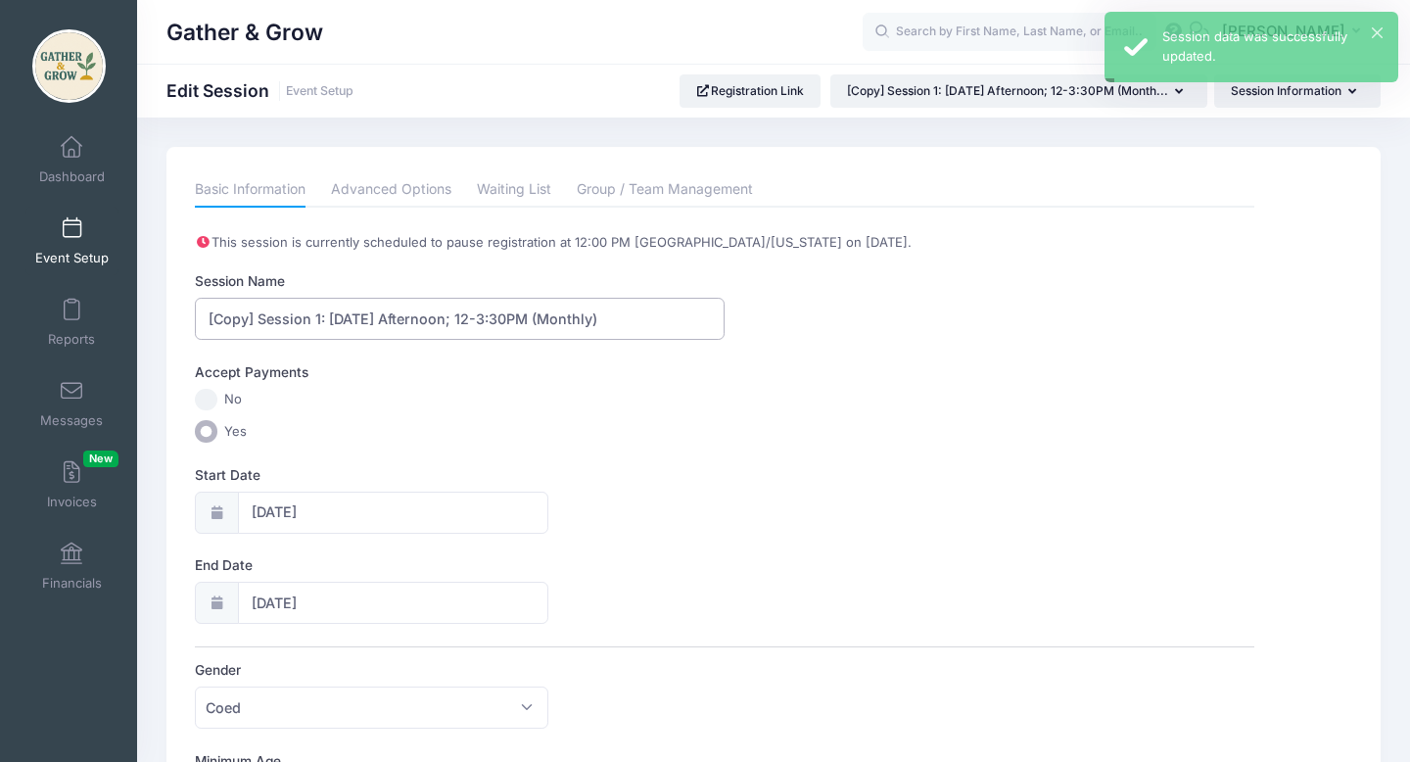
drag, startPoint x: 326, startPoint y: 318, endPoint x: 179, endPoint y: 312, distance: 147.0
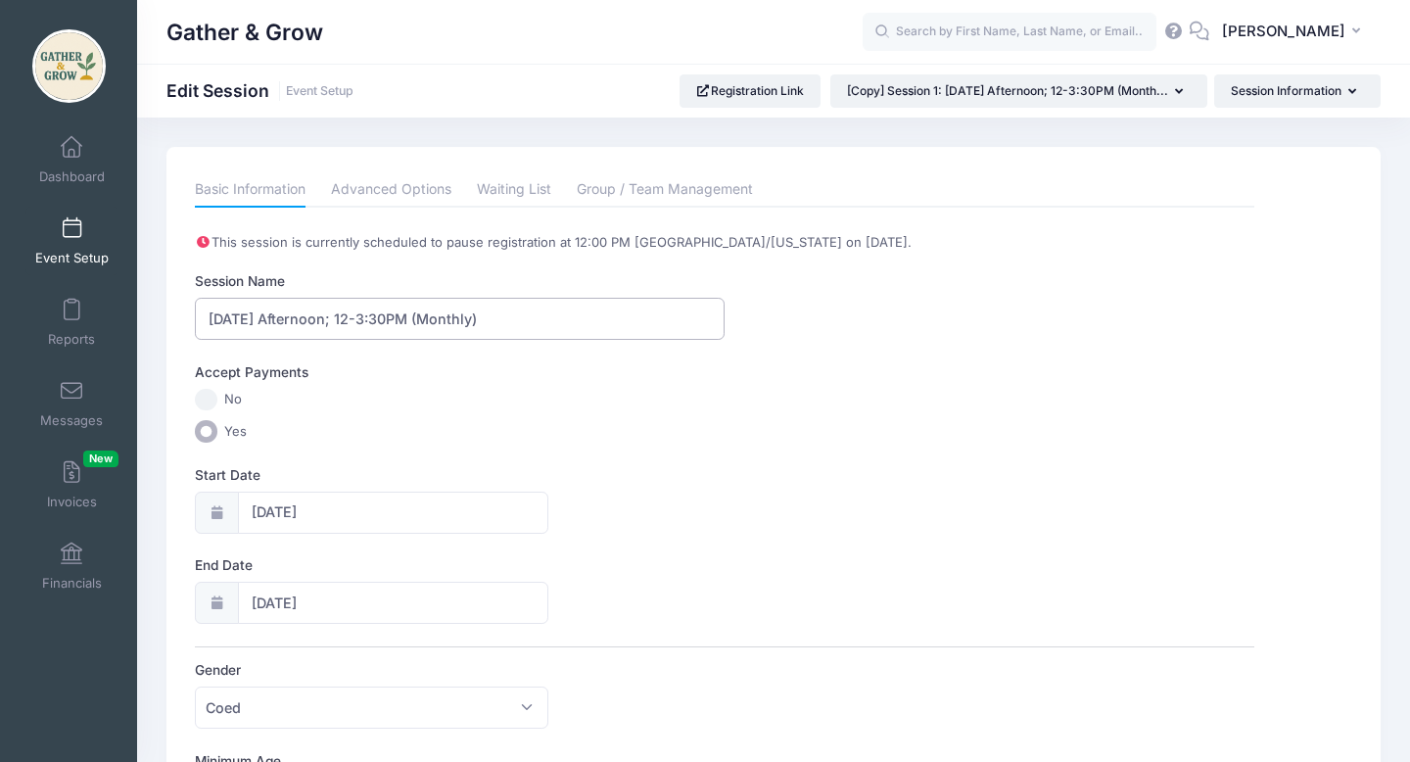
click at [541, 311] on input "Monday Afternoon; 12-3:30PM (Monthly)" at bounding box center [460, 319] width 530 height 42
click at [207, 320] on input "Monday Afternoon; 12-3:30PM" at bounding box center [460, 319] width 530 height 42
drag, startPoint x: 274, startPoint y: 318, endPoint x: 362, endPoint y: 318, distance: 88.1
click at [362, 318] on input "9/8/2025 Daily Drop-In; Monday Afternoon; 12-3:30PM" at bounding box center [460, 319] width 530 height 42
type input "[DATE] DAILY DROP-IN; [DATE] Afternoon; 12-3:30PM"
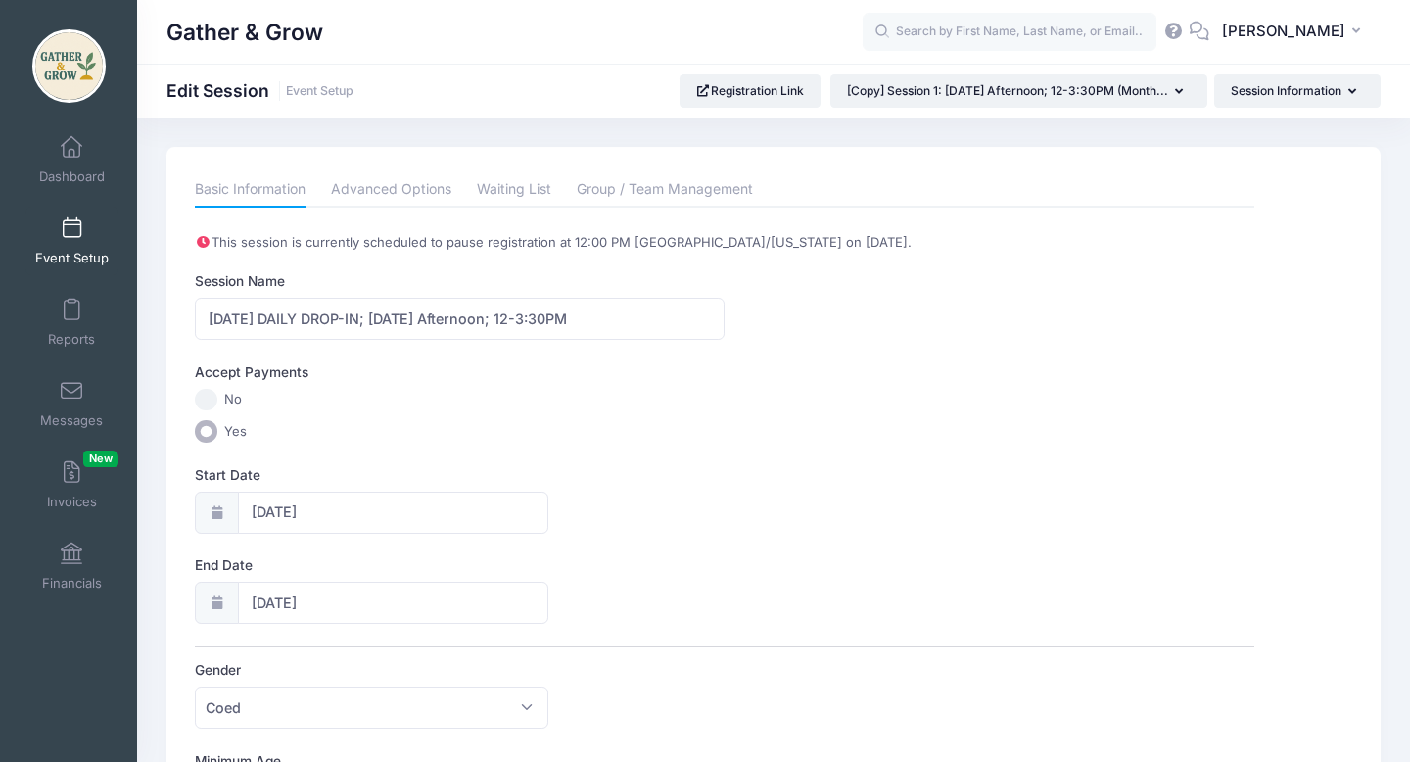
click at [700, 407] on label "No" at bounding box center [724, 400] width 1059 height 23
click at [217, 407] on input "No" at bounding box center [206, 400] width 23 height 23
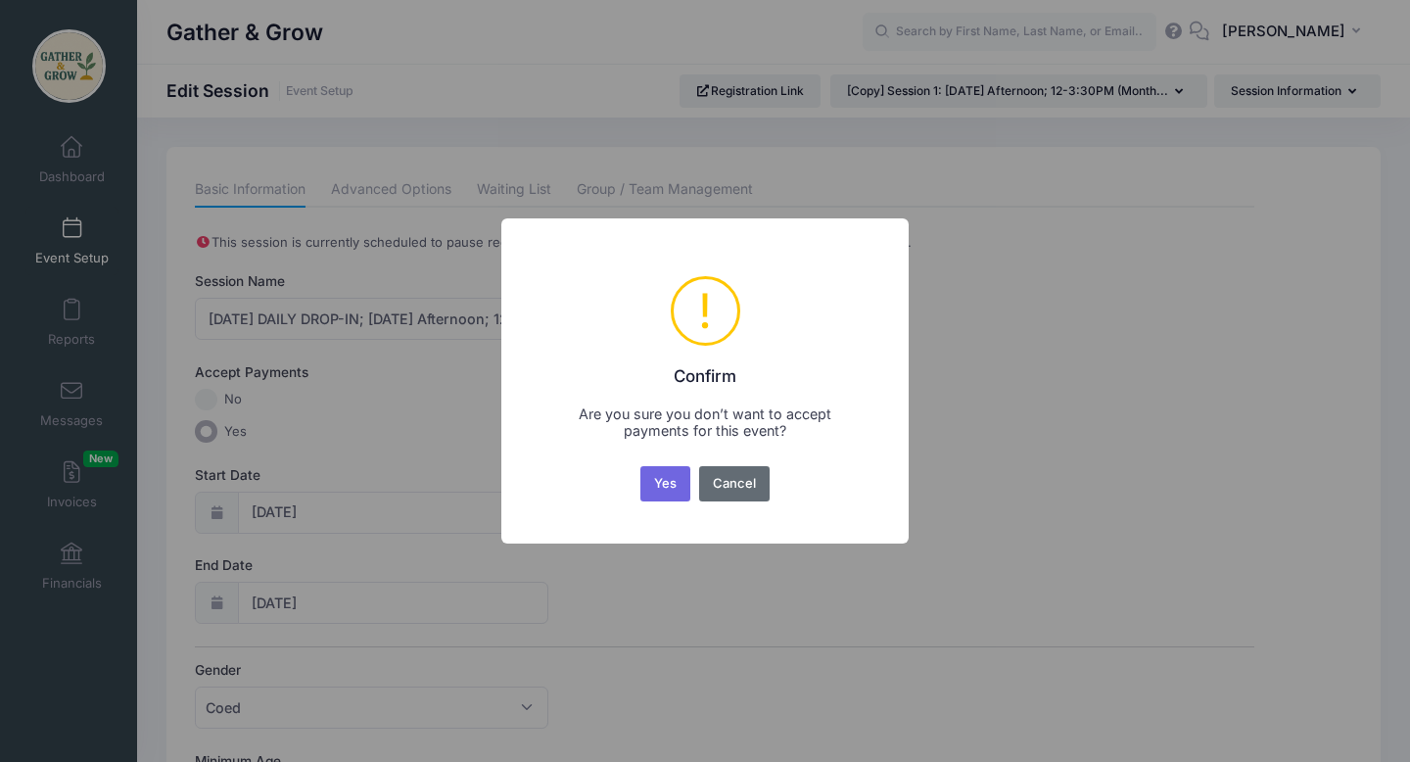
click at [729, 493] on button "Cancel" at bounding box center [734, 483] width 71 height 35
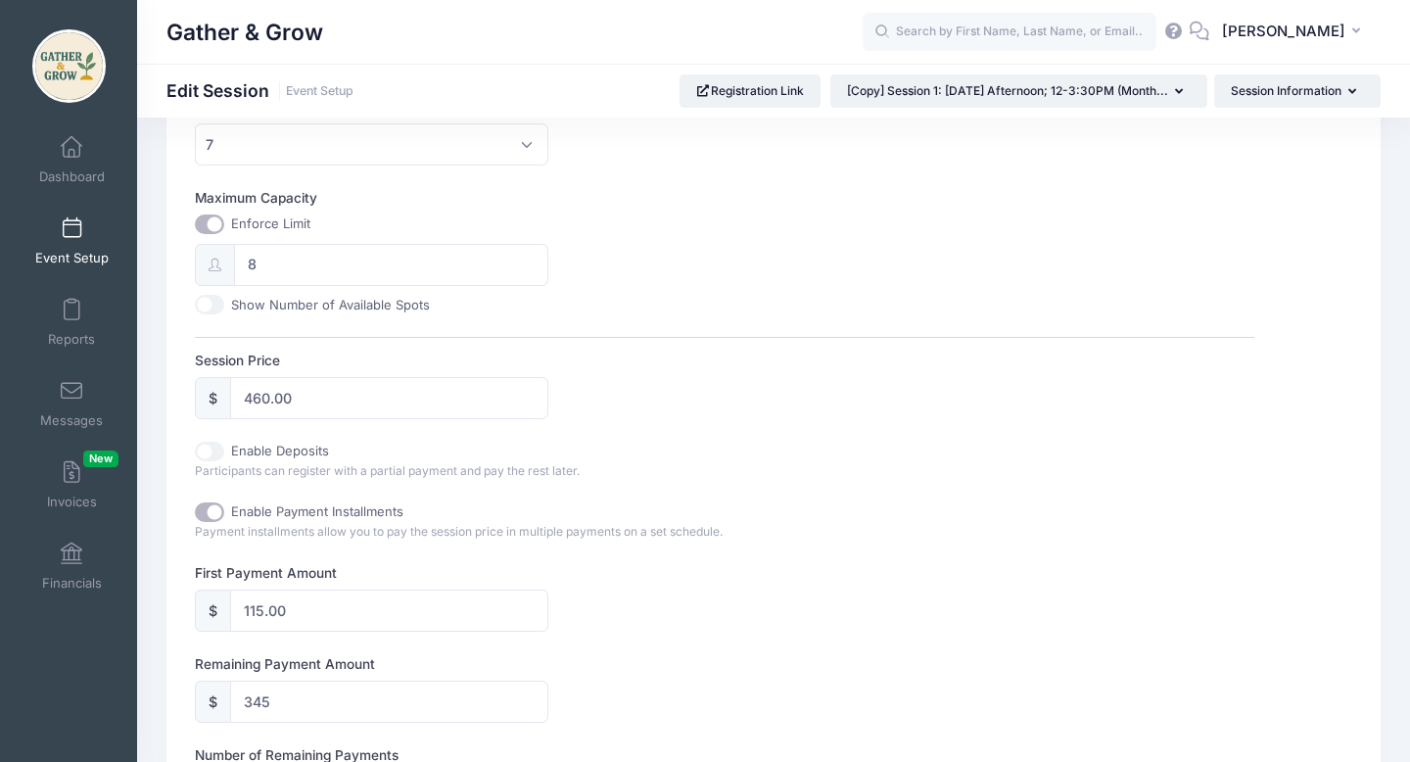
scroll to position [748, 0]
click at [274, 260] on input "8" at bounding box center [390, 261] width 313 height 42
click at [323, 387] on input "460.00" at bounding box center [388, 394] width 317 height 42
type input "345.00"
click at [215, 511] on input "Enable Payment Installments" at bounding box center [209, 508] width 29 height 20
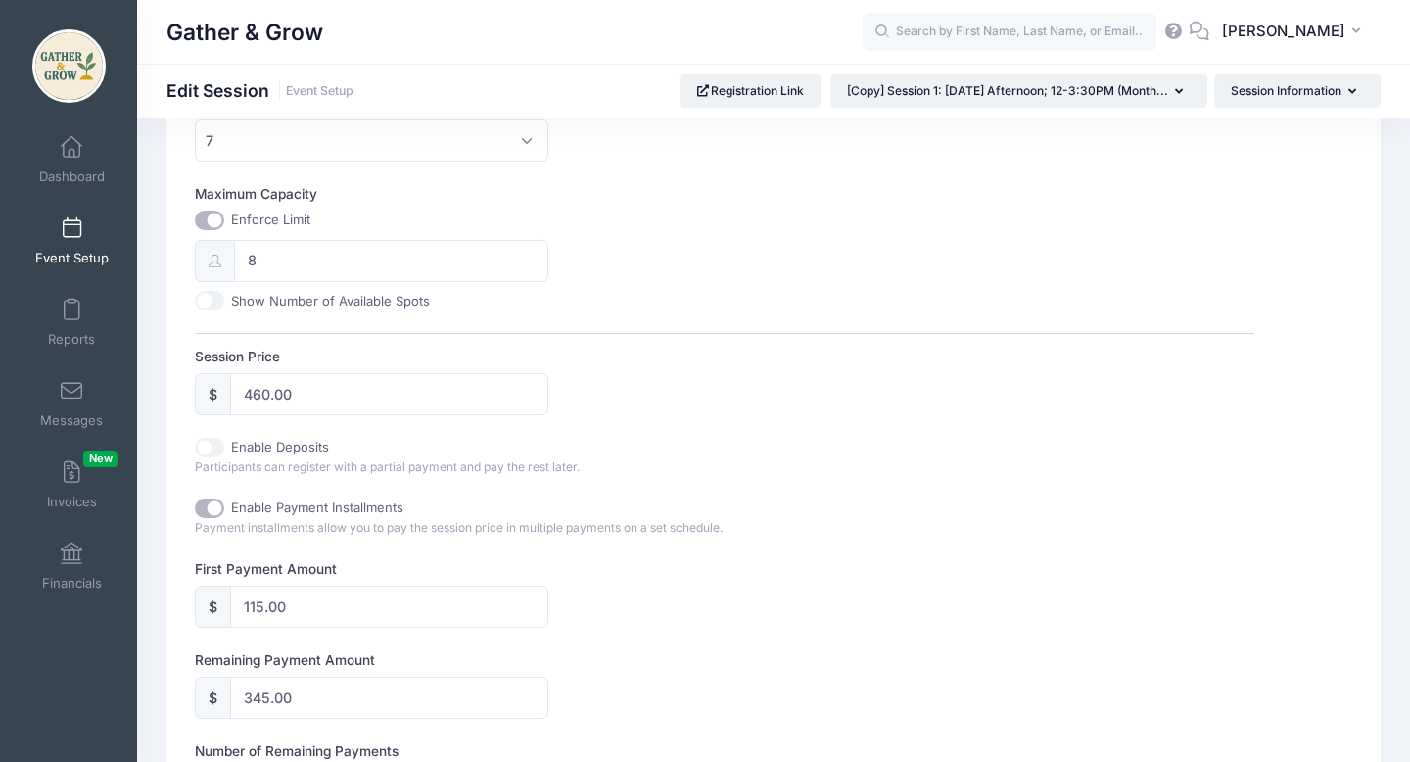
checkbox input "false"
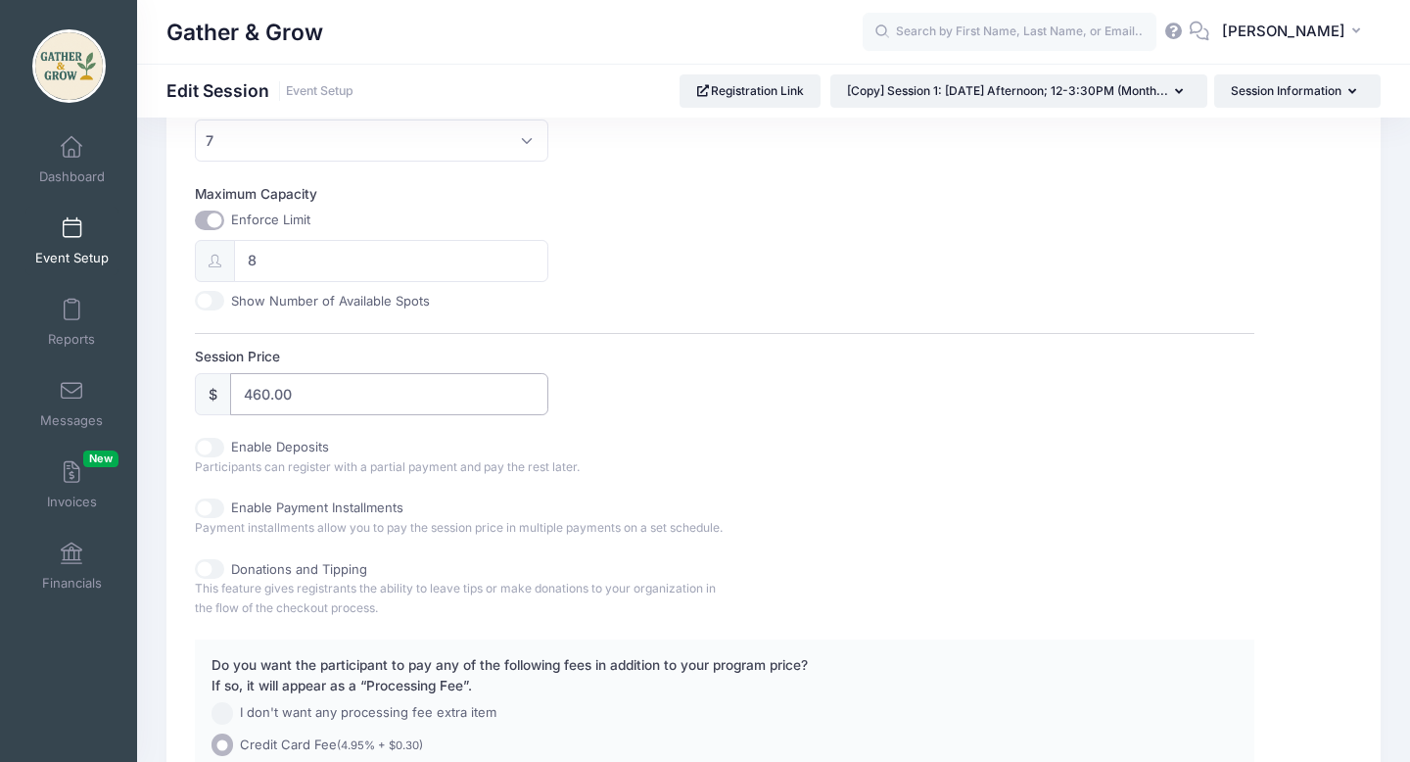
click at [302, 397] on input "460.00" at bounding box center [388, 394] width 317 height 42
type input "4"
type input "35.00"
click at [794, 503] on div "Enable Payment Installments Payment installments allow you to pay the session p…" at bounding box center [724, 517] width 1059 height 39
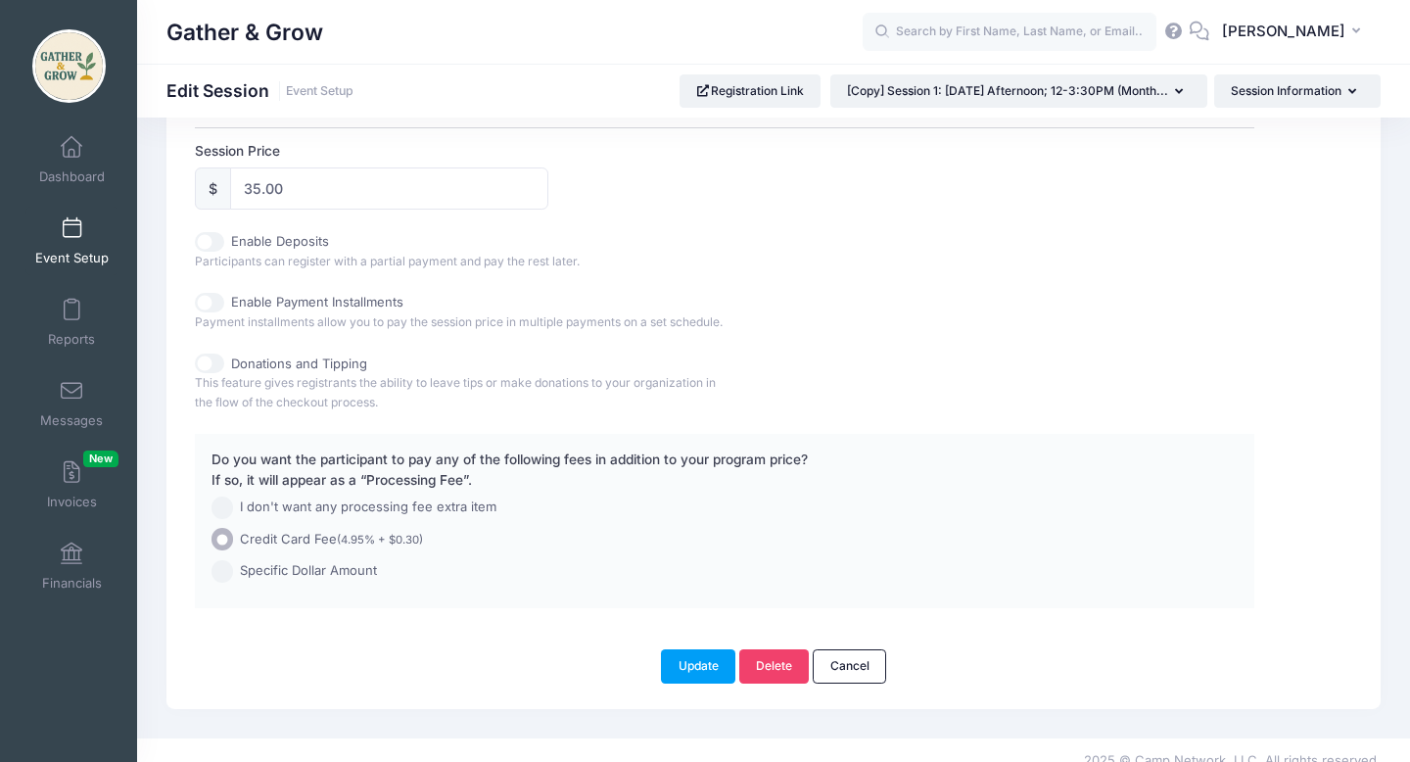
scroll to position [993, 0]
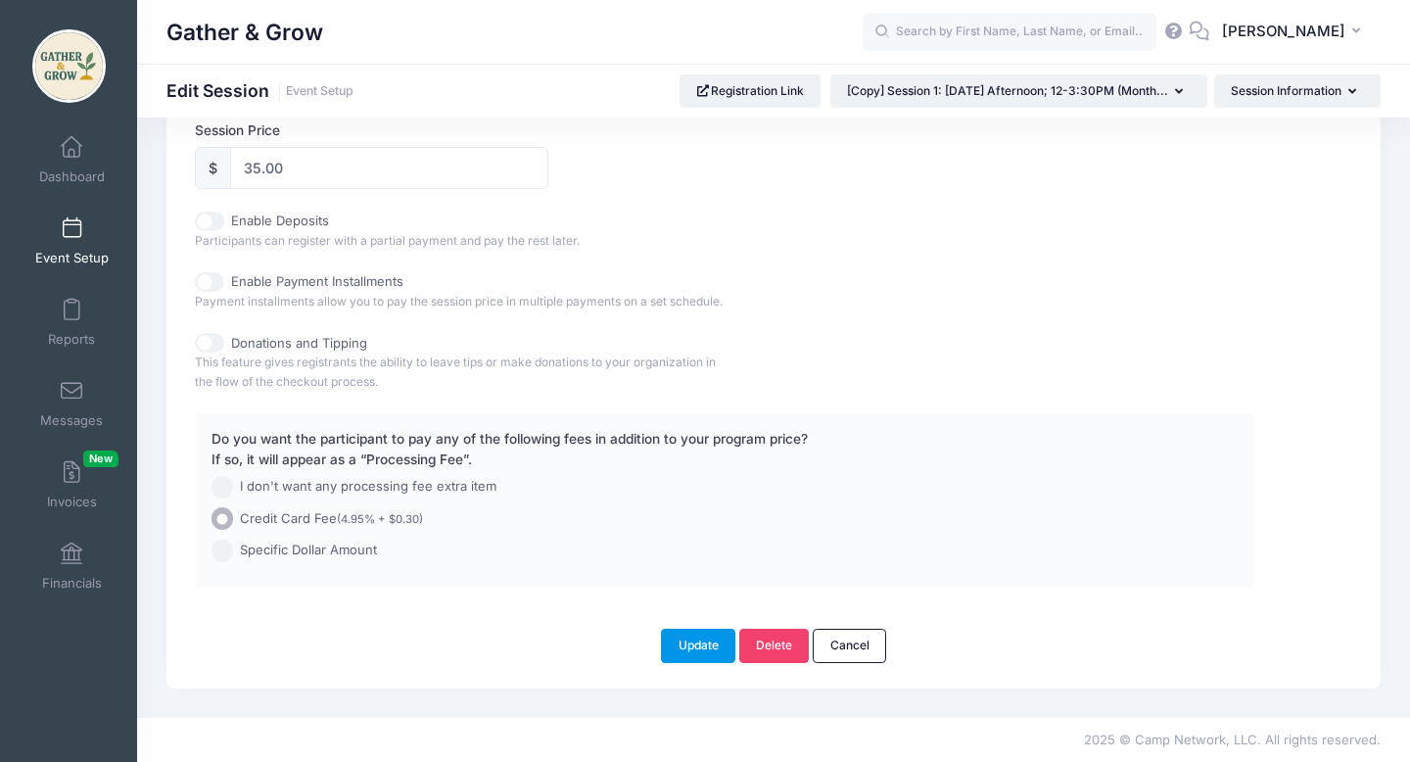
click at [697, 645] on button "Update" at bounding box center [698, 645] width 74 height 33
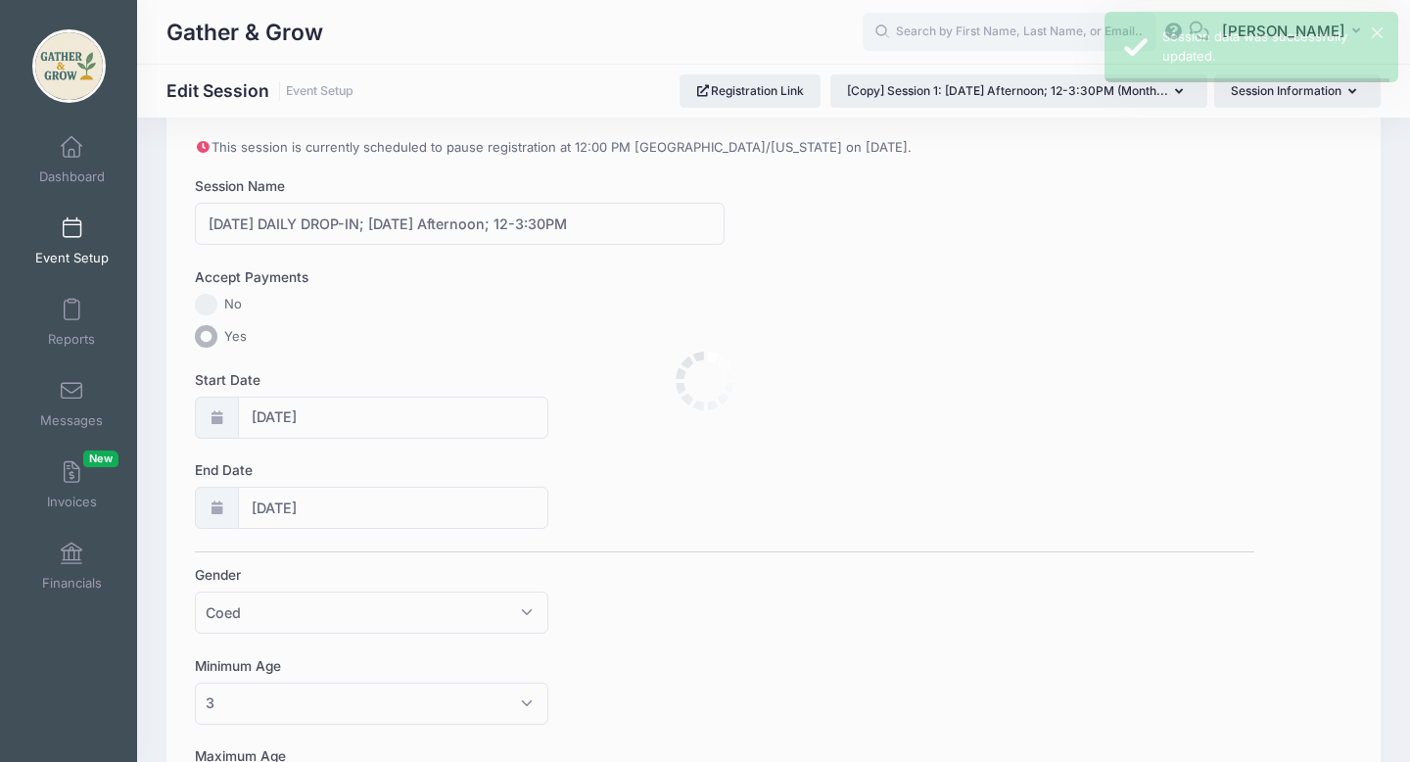
scroll to position [0, 0]
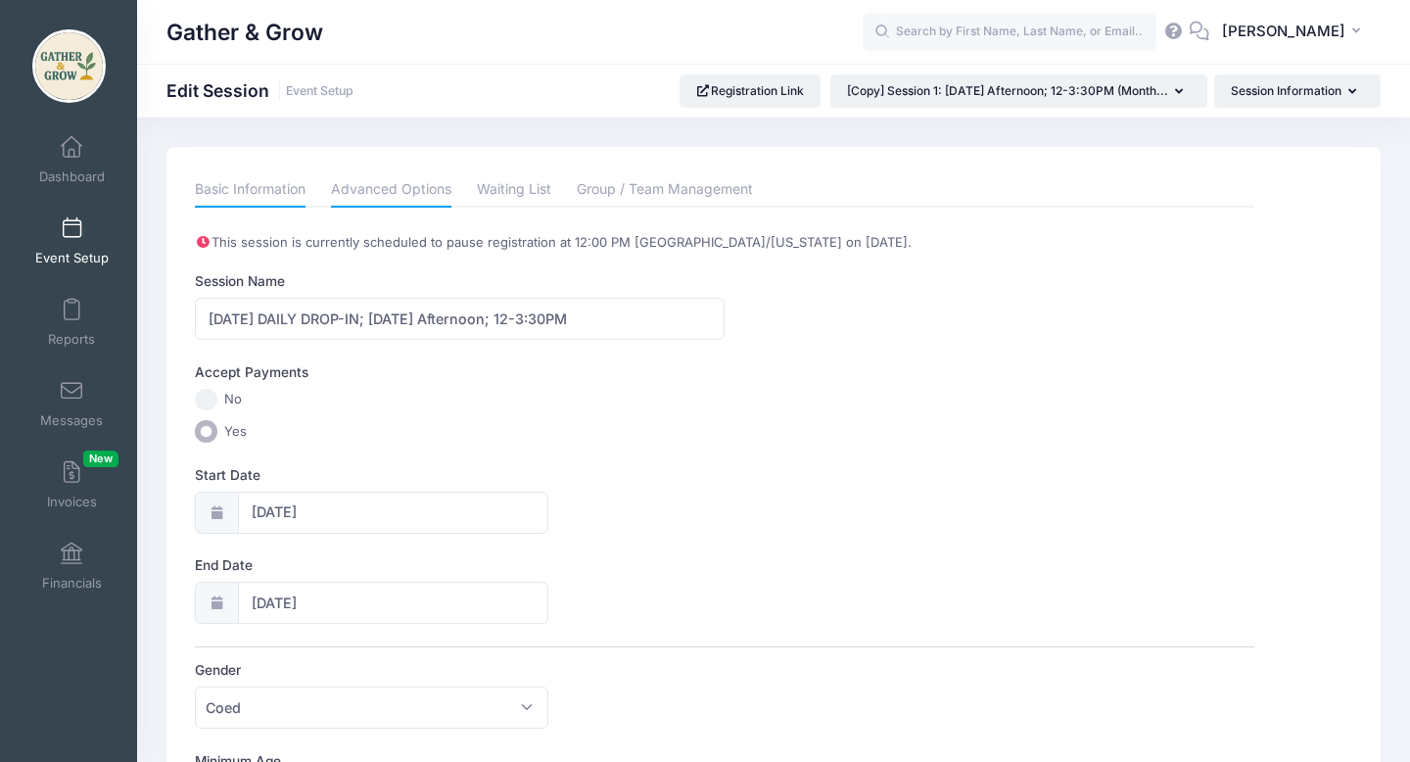
click at [420, 190] on link "Advanced Options" at bounding box center [391, 189] width 120 height 35
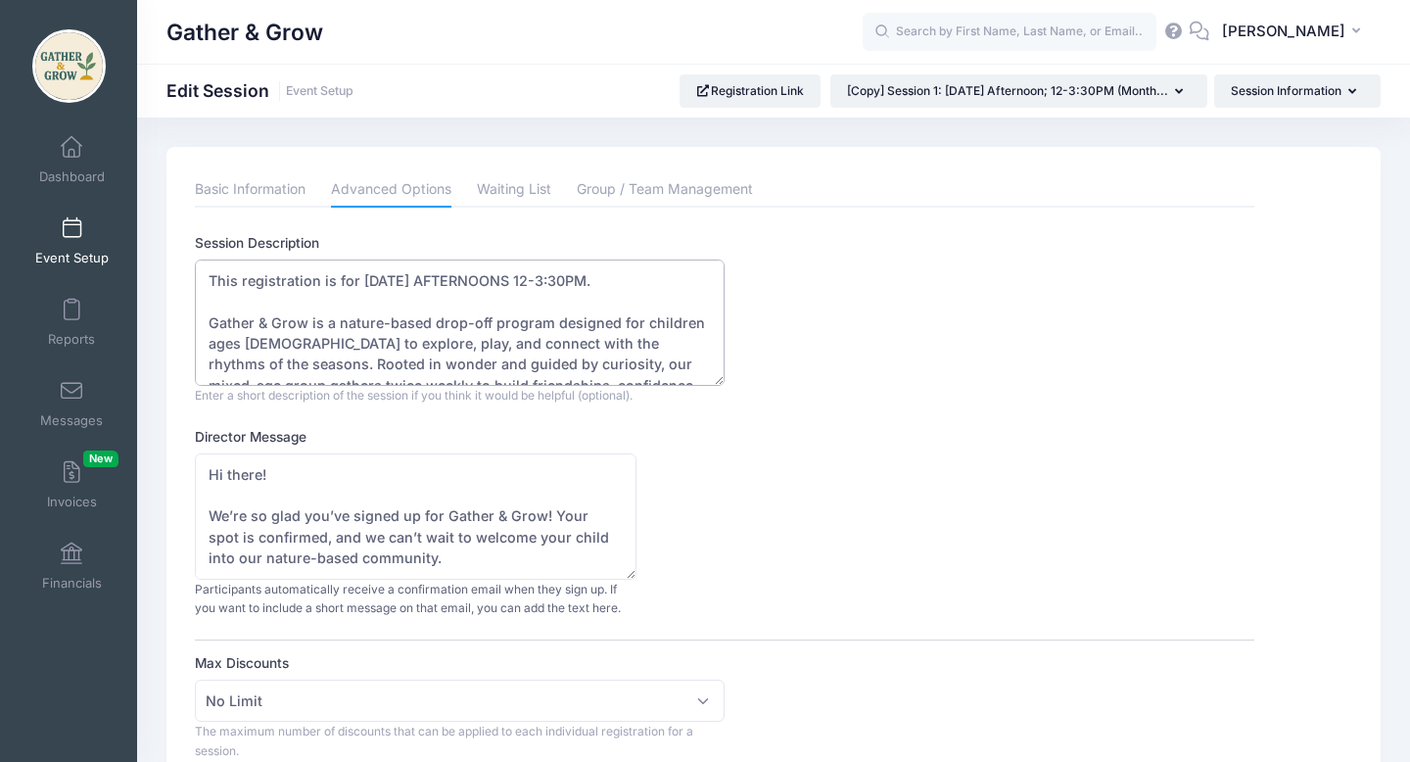
click at [524, 281] on textarea "This registration is for MONDAY AFTERNOONS 12-3:30PM. Gather & Grow is a nature…" at bounding box center [460, 323] width 530 height 126
click at [355, 278] on textarea "This registration is for MONDAY AFTERNOONS 12-3:30PM. Gather & Grow is a nature…" at bounding box center [460, 323] width 530 height 126
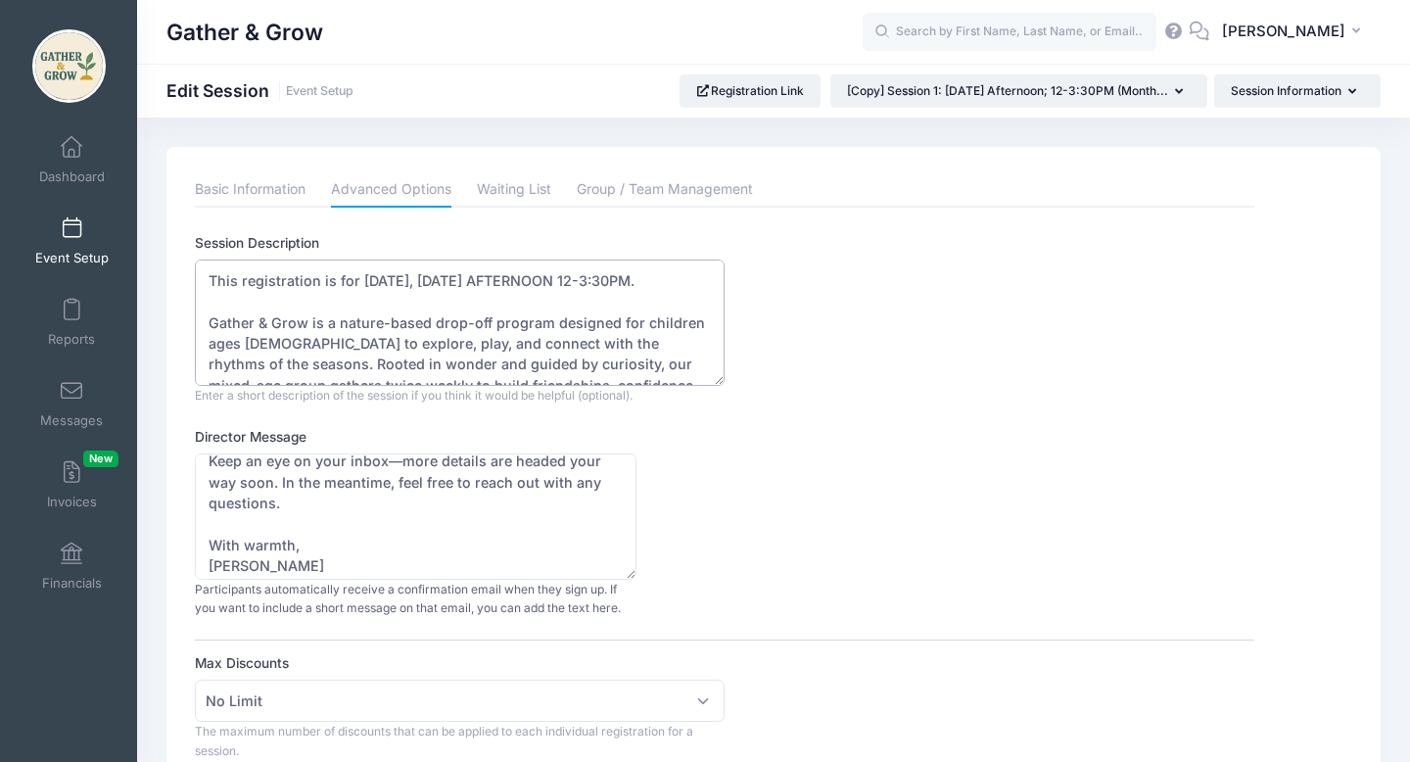
scroll to position [147, 0]
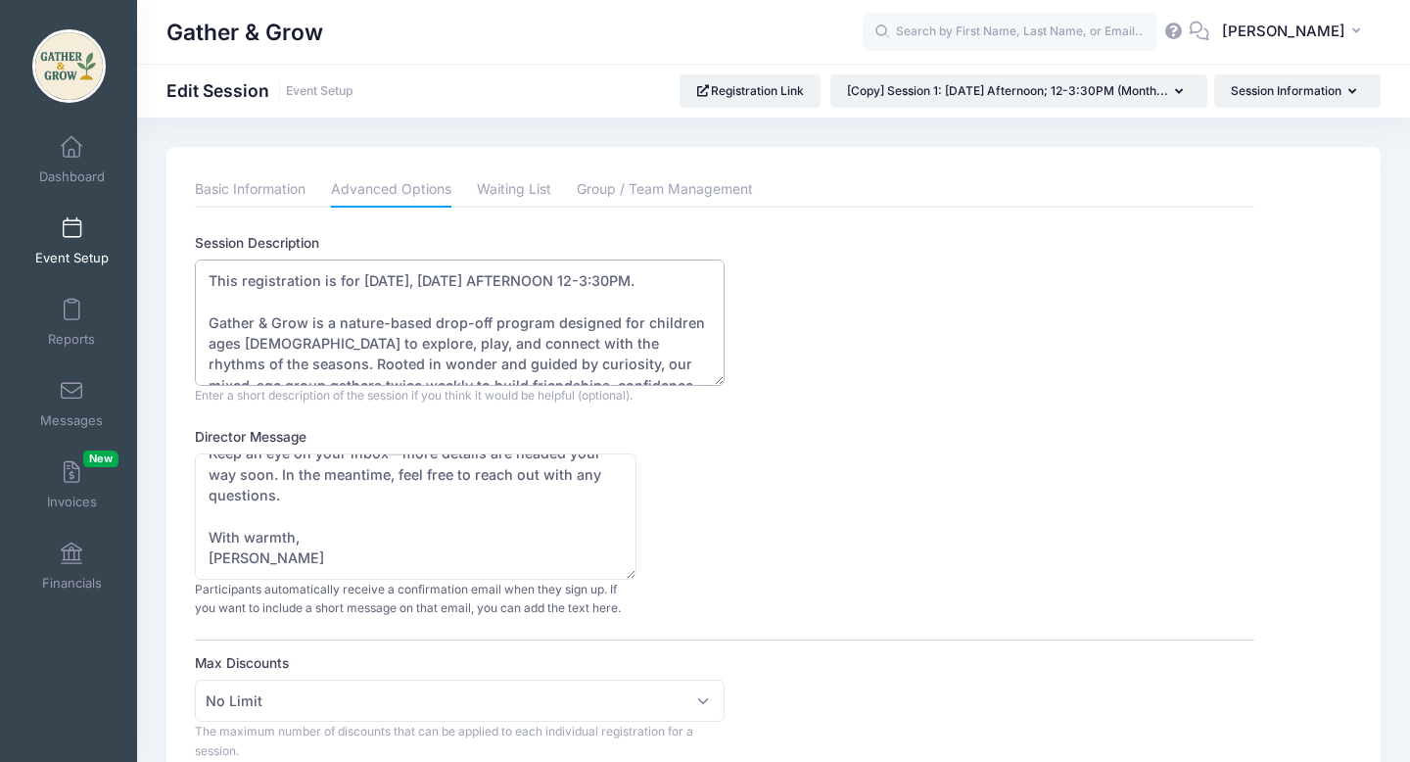
type textarea "This registration is for [DATE], [DATE] AFTERNOON 12-3:30PM. Gather & Grow is a…"
click at [888, 534] on div "Director Message Hi there! We’re so glad you’ve signed up for Gather & Grow! Yo…" at bounding box center [724, 522] width 1059 height 191
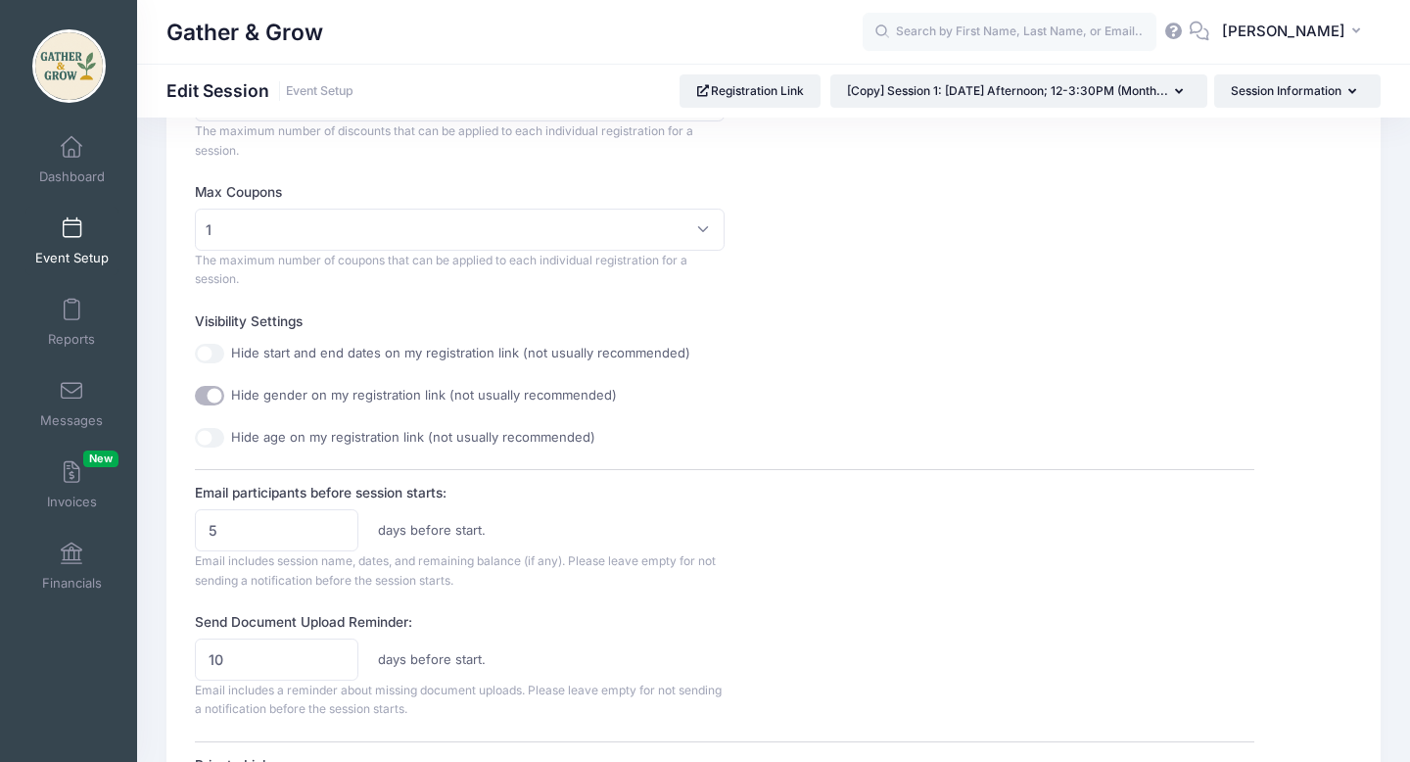
scroll to position [615, 0]
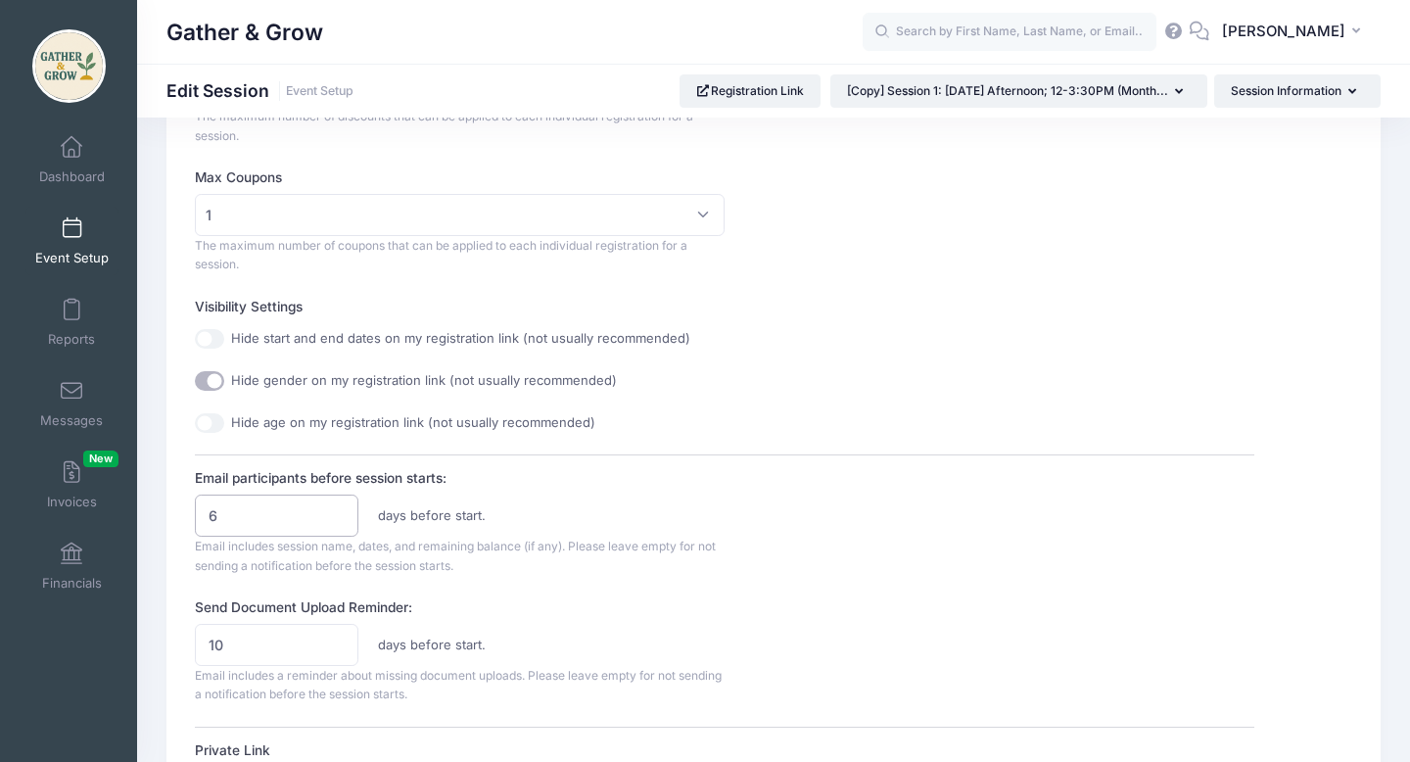
click at [339, 508] on input "6" at bounding box center [277, 516] width 164 height 42
click at [339, 508] on input "7" at bounding box center [277, 516] width 164 height 42
click at [340, 529] on input "7" at bounding box center [277, 516] width 164 height 42
click at [339, 522] on input "6" at bounding box center [277, 516] width 164 height 42
click at [339, 522] on input "5" at bounding box center [277, 516] width 164 height 42
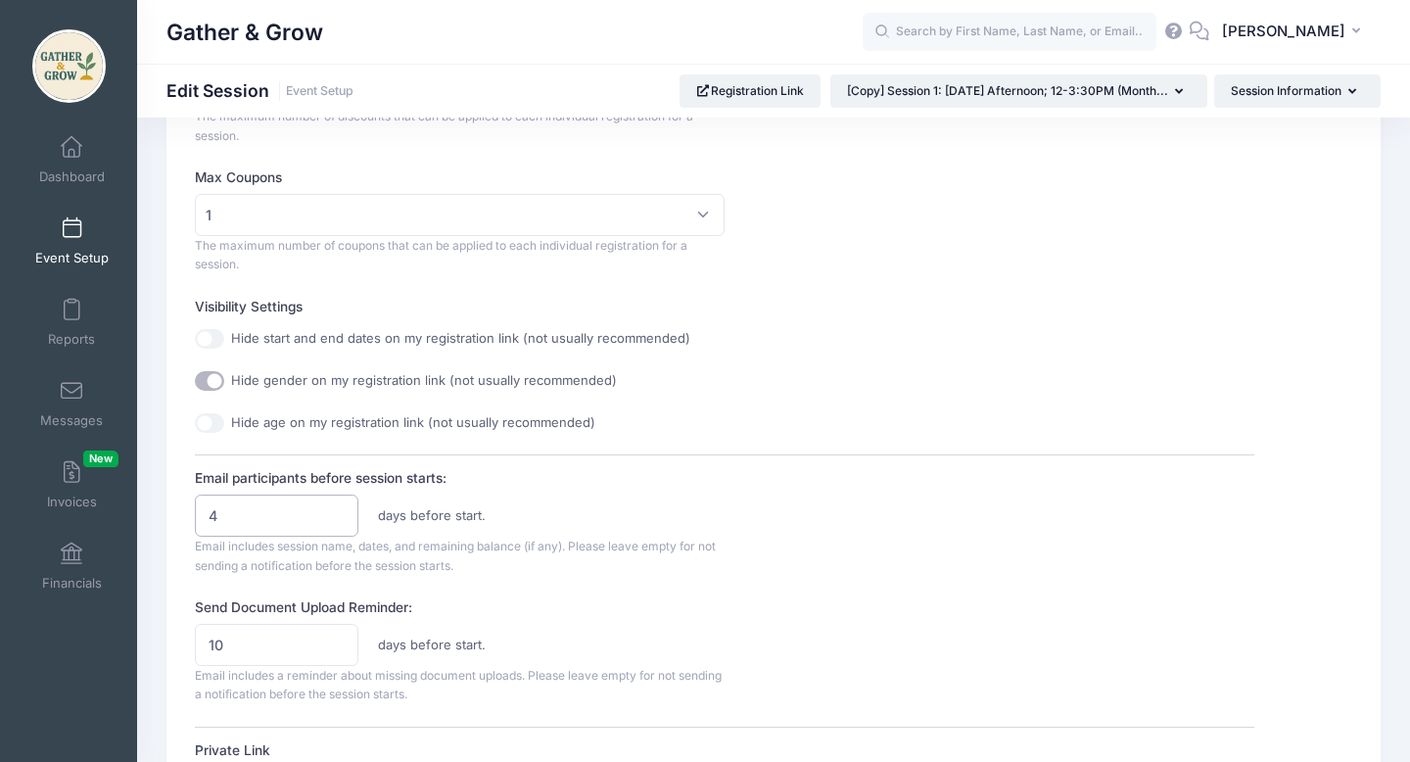
click at [339, 522] on input "4" at bounding box center [277, 516] width 164 height 42
click at [339, 522] on input "3" at bounding box center [277, 516] width 164 height 42
click at [339, 522] on input "2" at bounding box center [277, 516] width 164 height 42
type input "1"
click at [339, 522] on input "1" at bounding box center [277, 516] width 164 height 42
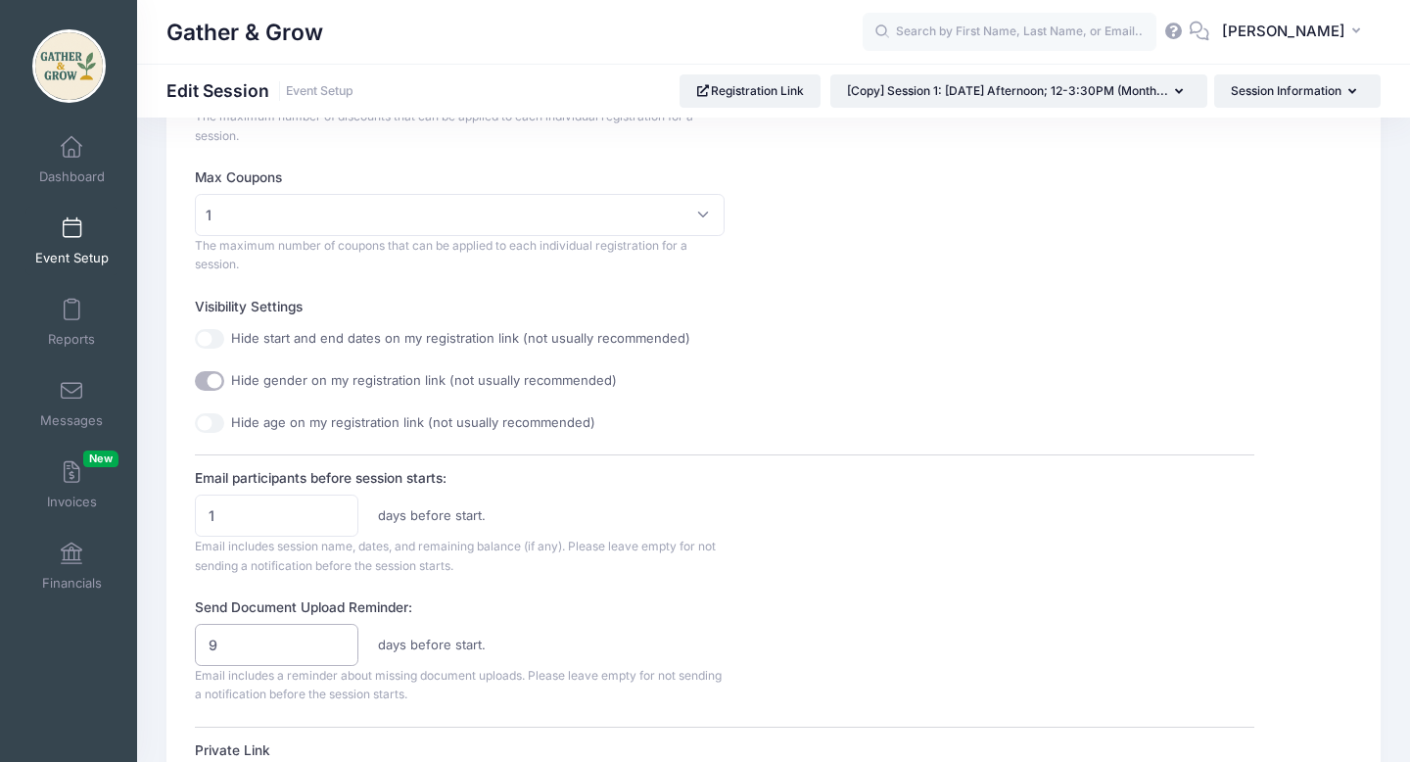
click at [341, 653] on input "9" at bounding box center [277, 645] width 164 height 42
click at [341, 653] on input "8" at bounding box center [277, 645] width 164 height 42
click at [341, 653] on input "7" at bounding box center [277, 645] width 164 height 42
click at [341, 653] on input "6" at bounding box center [277, 645] width 164 height 42
click at [341, 653] on input "5" at bounding box center [277, 645] width 164 height 42
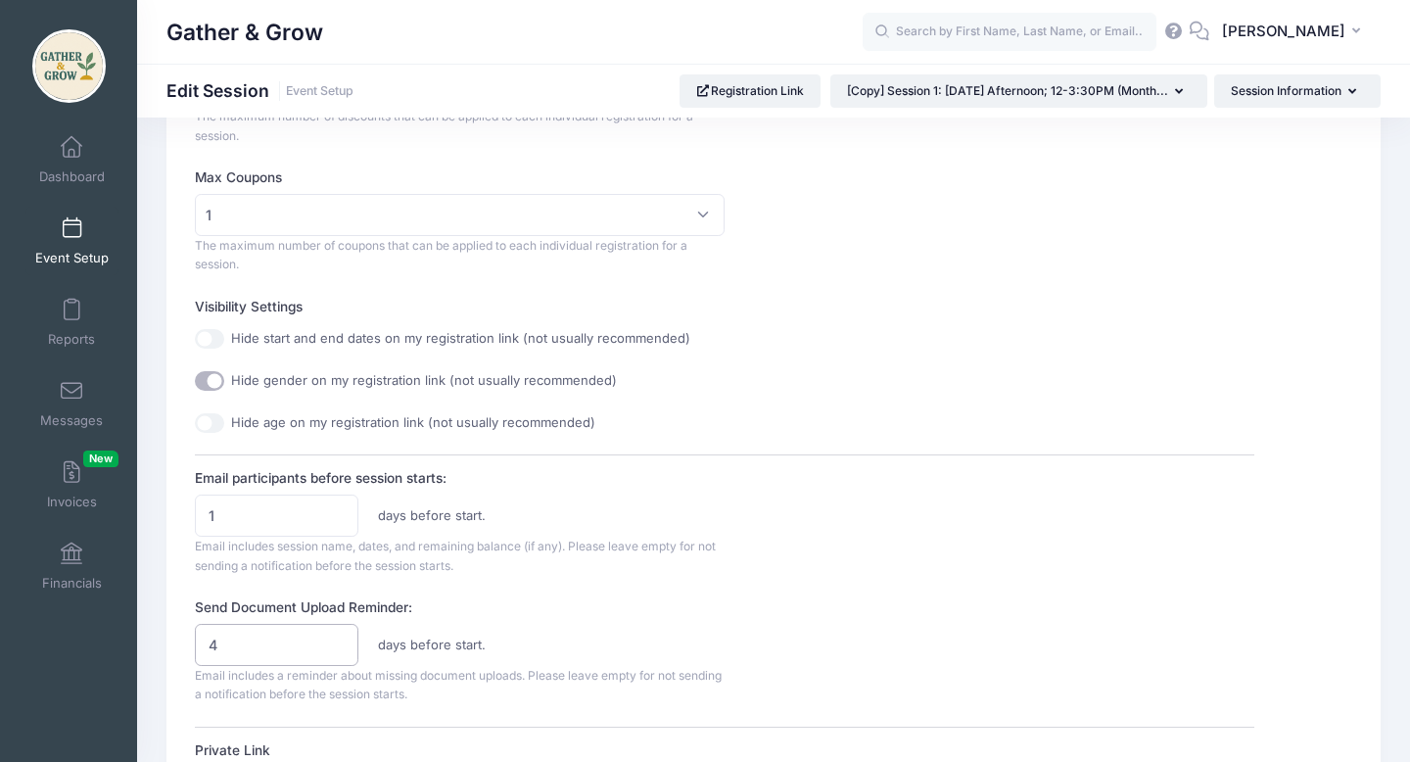
click at [341, 653] on input "4" at bounding box center [277, 645] width 164 height 42
click at [341, 653] on input "3" at bounding box center [277, 645] width 164 height 42
click at [341, 653] on input "2" at bounding box center [277, 645] width 164 height 42
type input "1"
click at [341, 653] on input "1" at bounding box center [277, 645] width 164 height 42
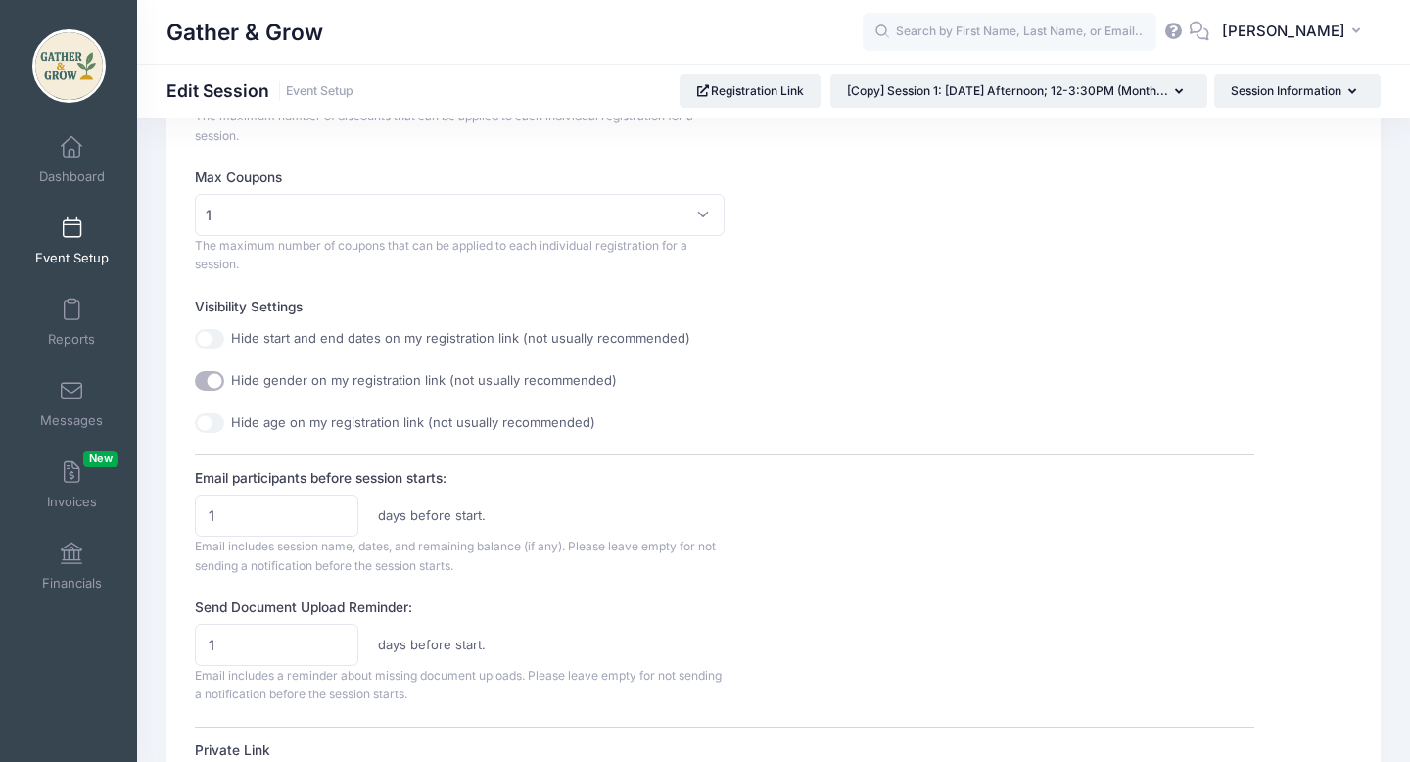
click at [608, 618] on div "Send Document Upload Reminder: 1 days before start. Email includes a reminder a…" at bounding box center [724, 650] width 1059 height 107
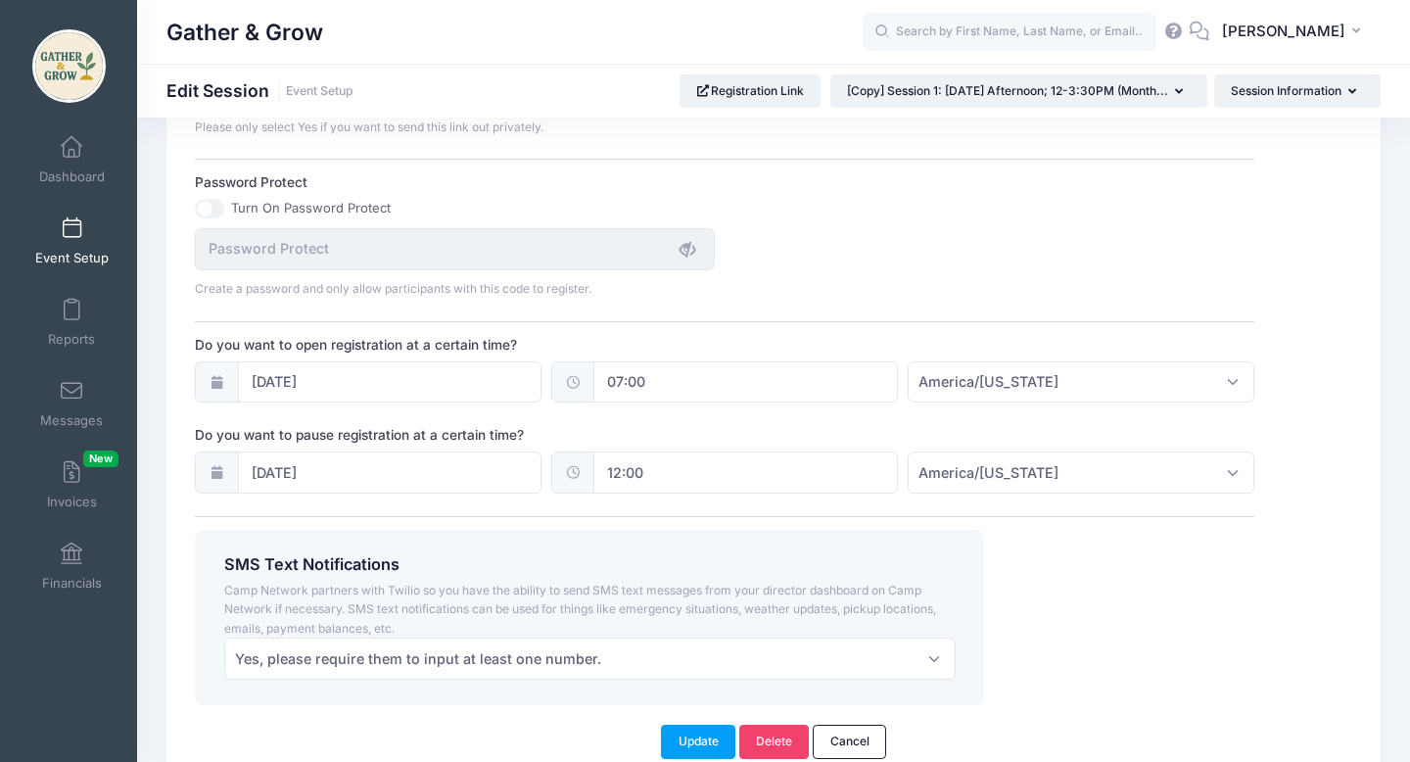
scroll to position [1402, 0]
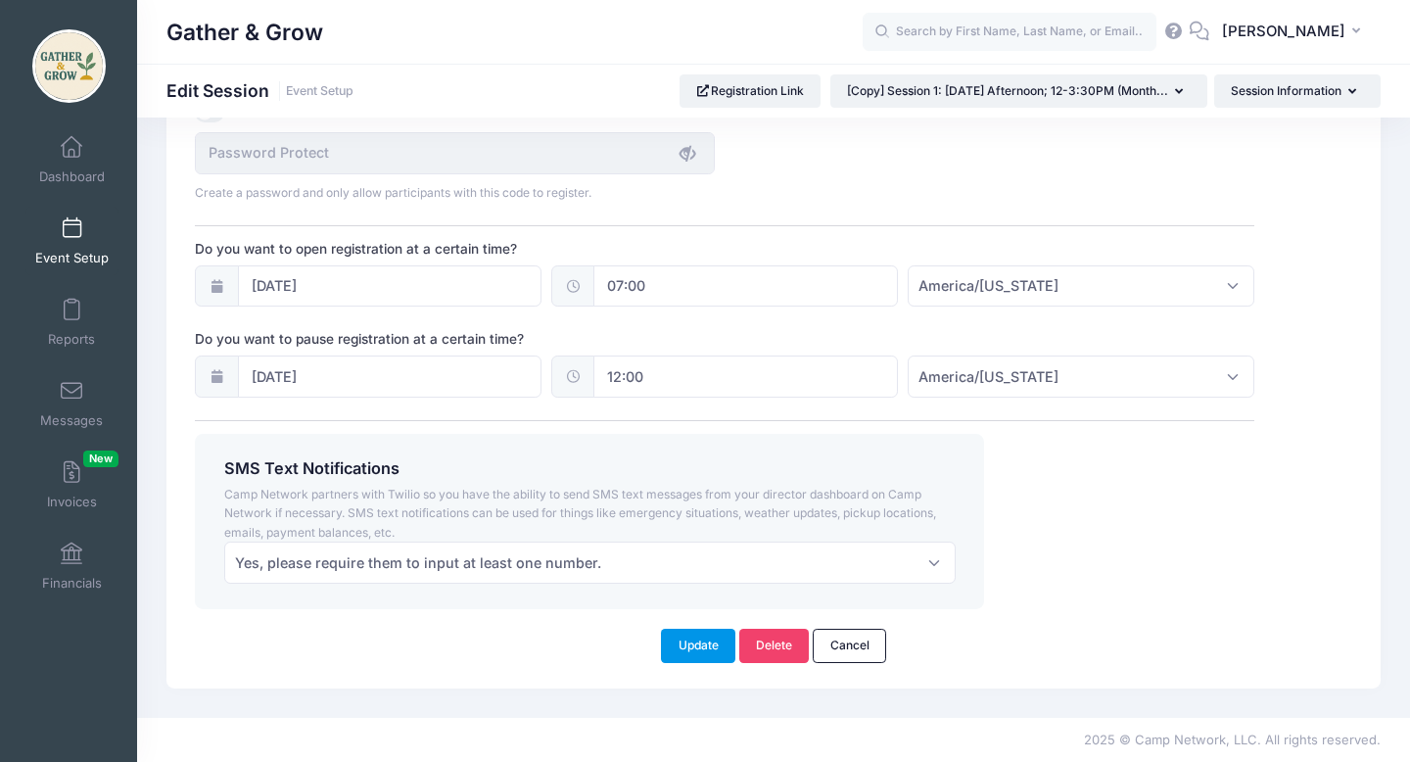
click at [708, 643] on button "Update" at bounding box center [698, 645] width 74 height 33
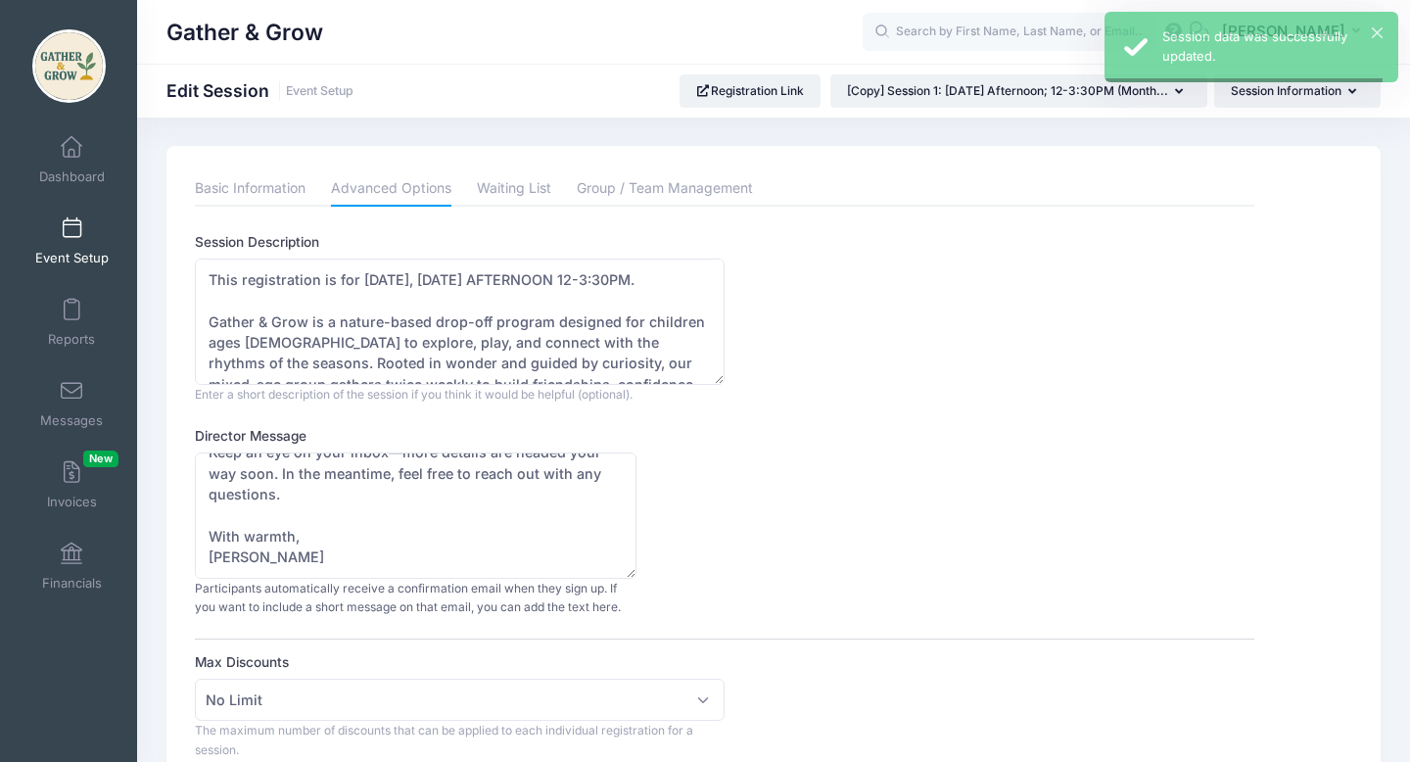
scroll to position [0, 0]
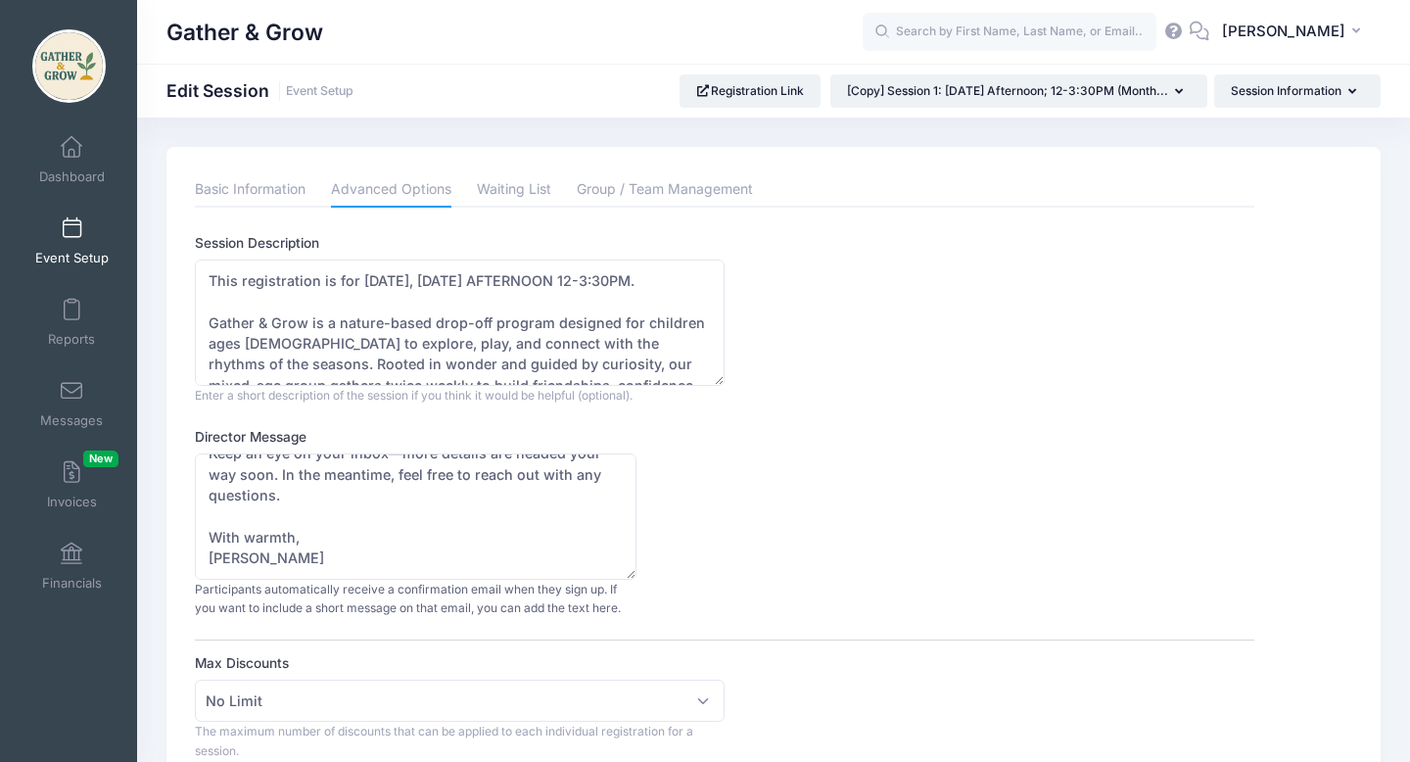
click at [1279, 94] on button "Session Information" at bounding box center [1297, 90] width 166 height 33
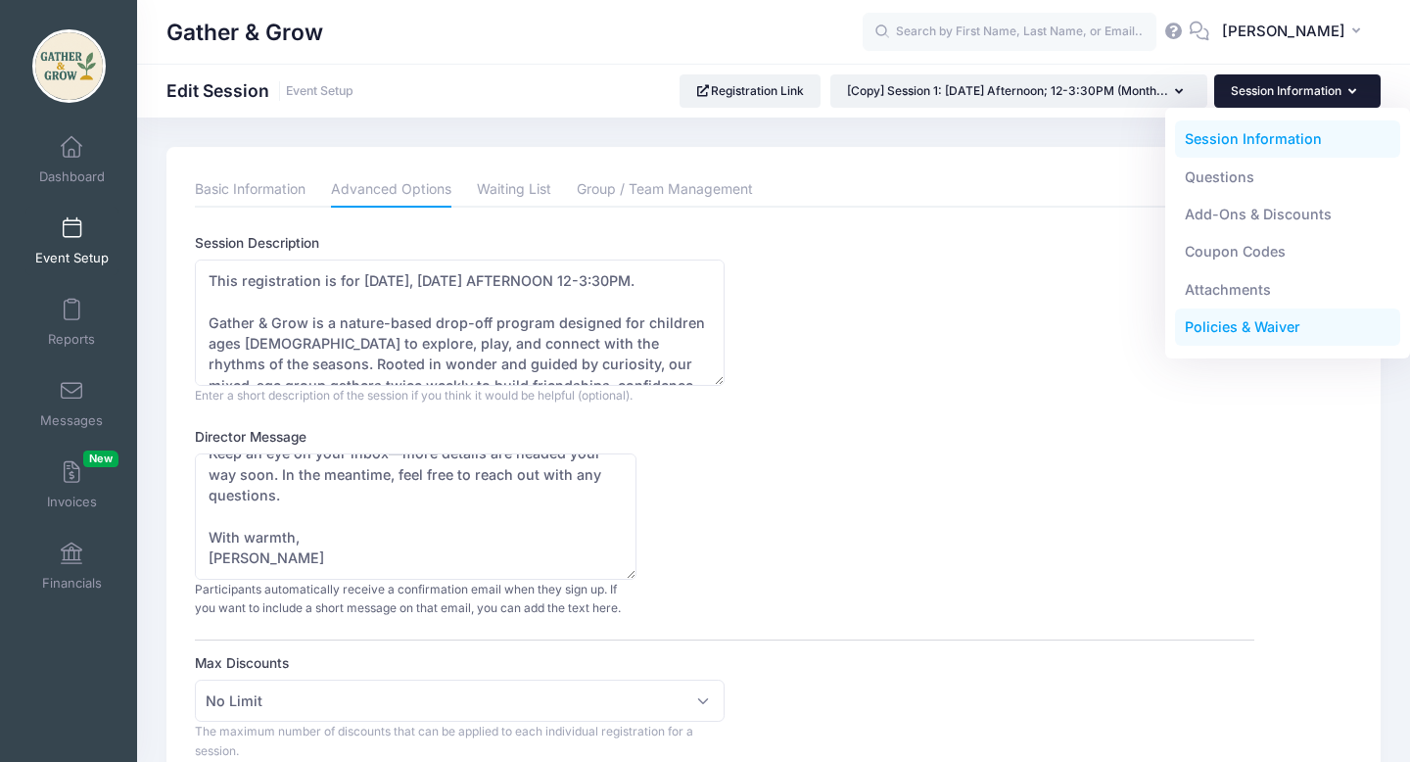
click at [1245, 329] on link "Policies & Waiver" at bounding box center [1288, 326] width 226 height 37
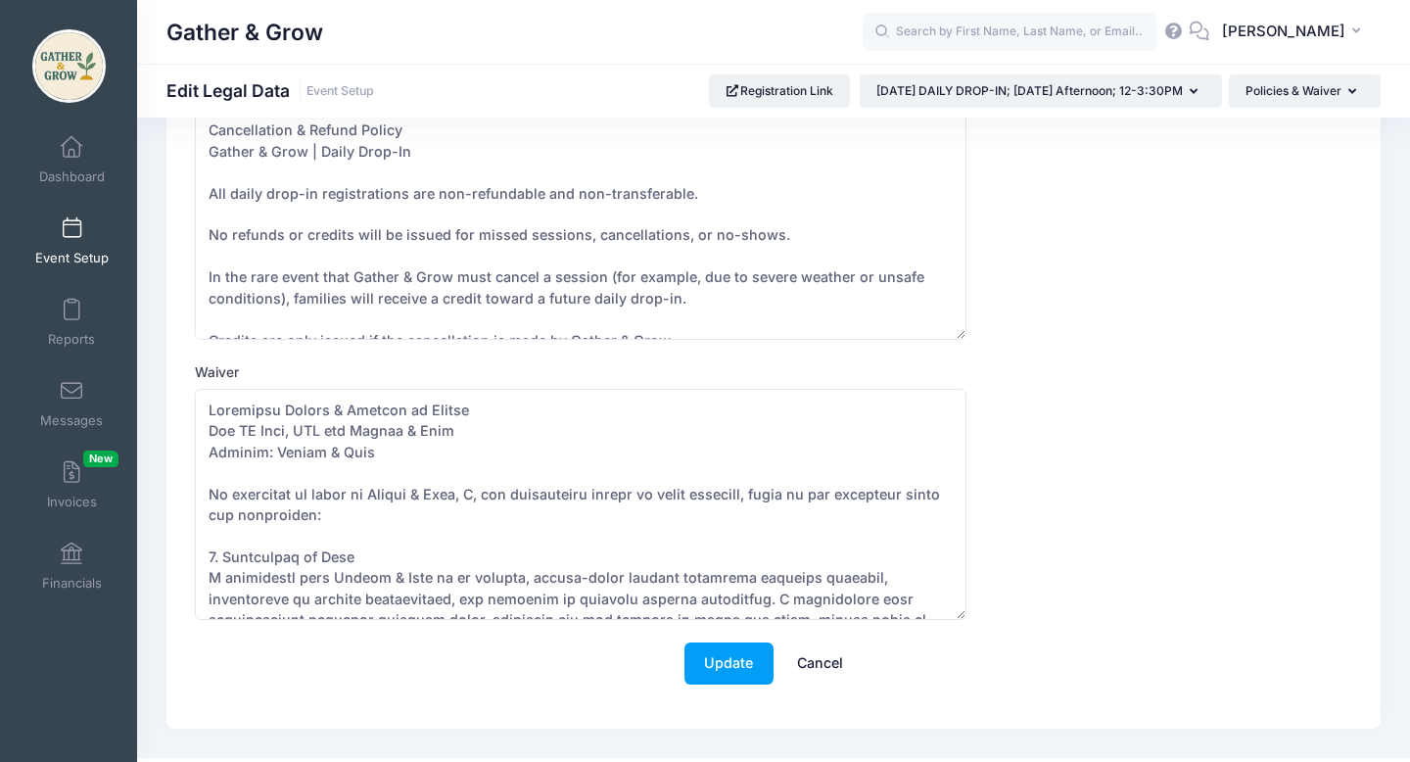
scroll to position [190, 0]
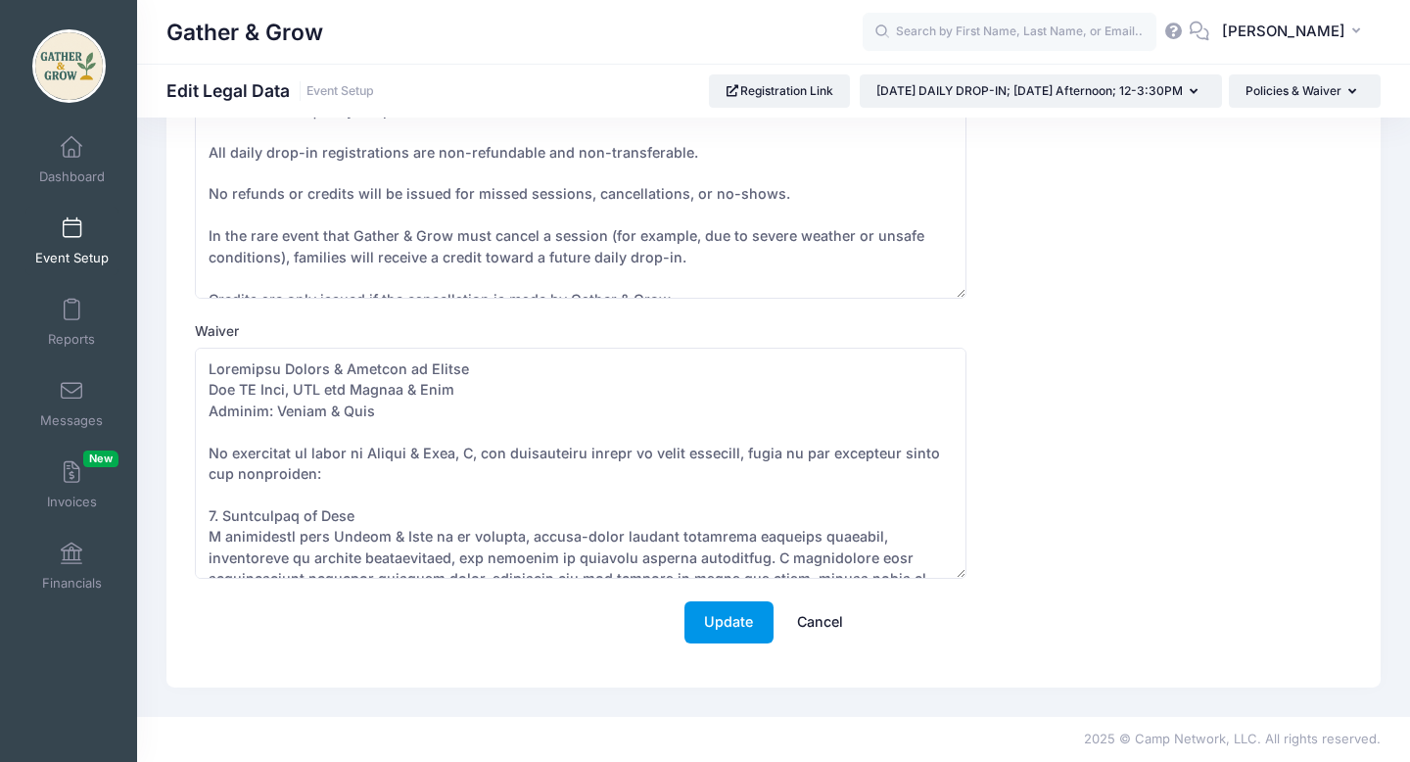
click at [737, 634] on button "Update" at bounding box center [729, 622] width 89 height 42
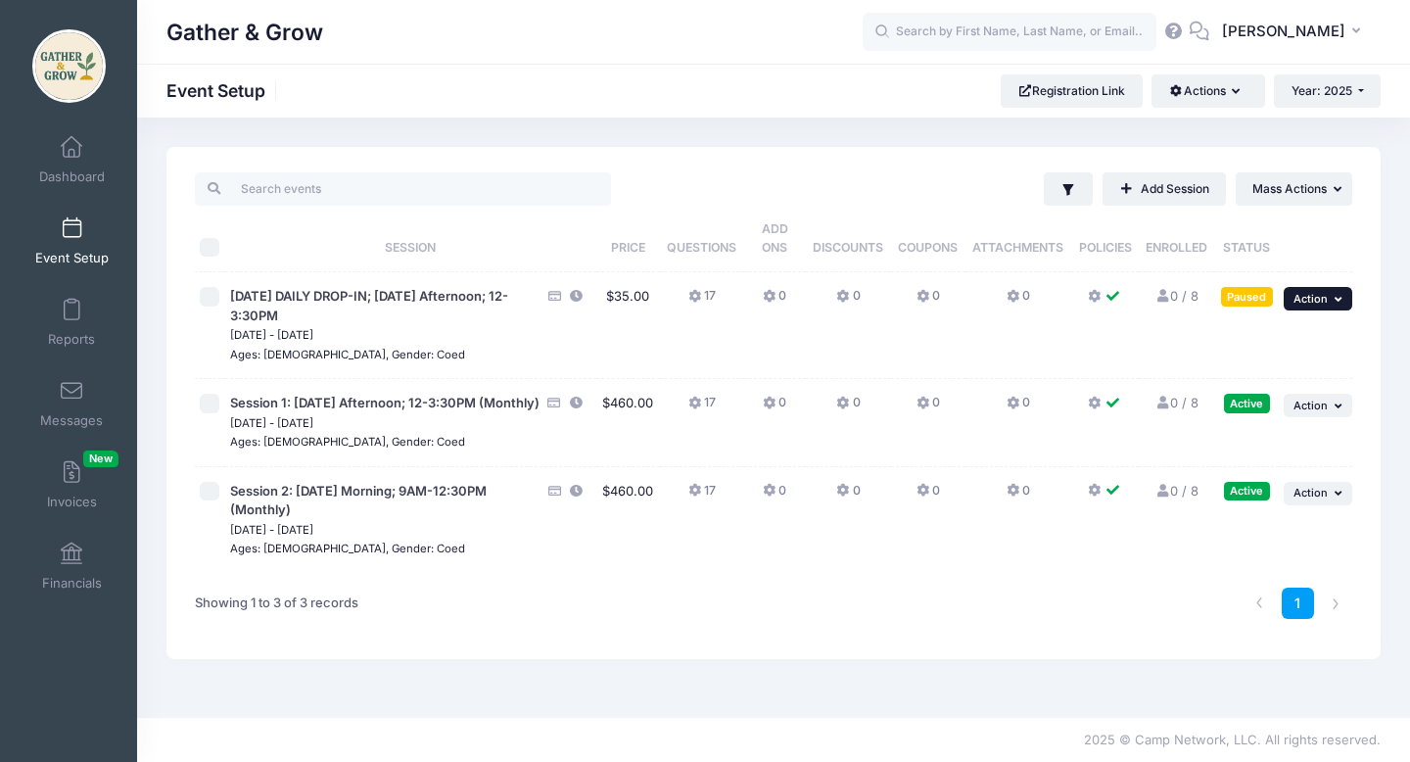
click at [1315, 305] on span "Action" at bounding box center [1311, 299] width 34 height 14
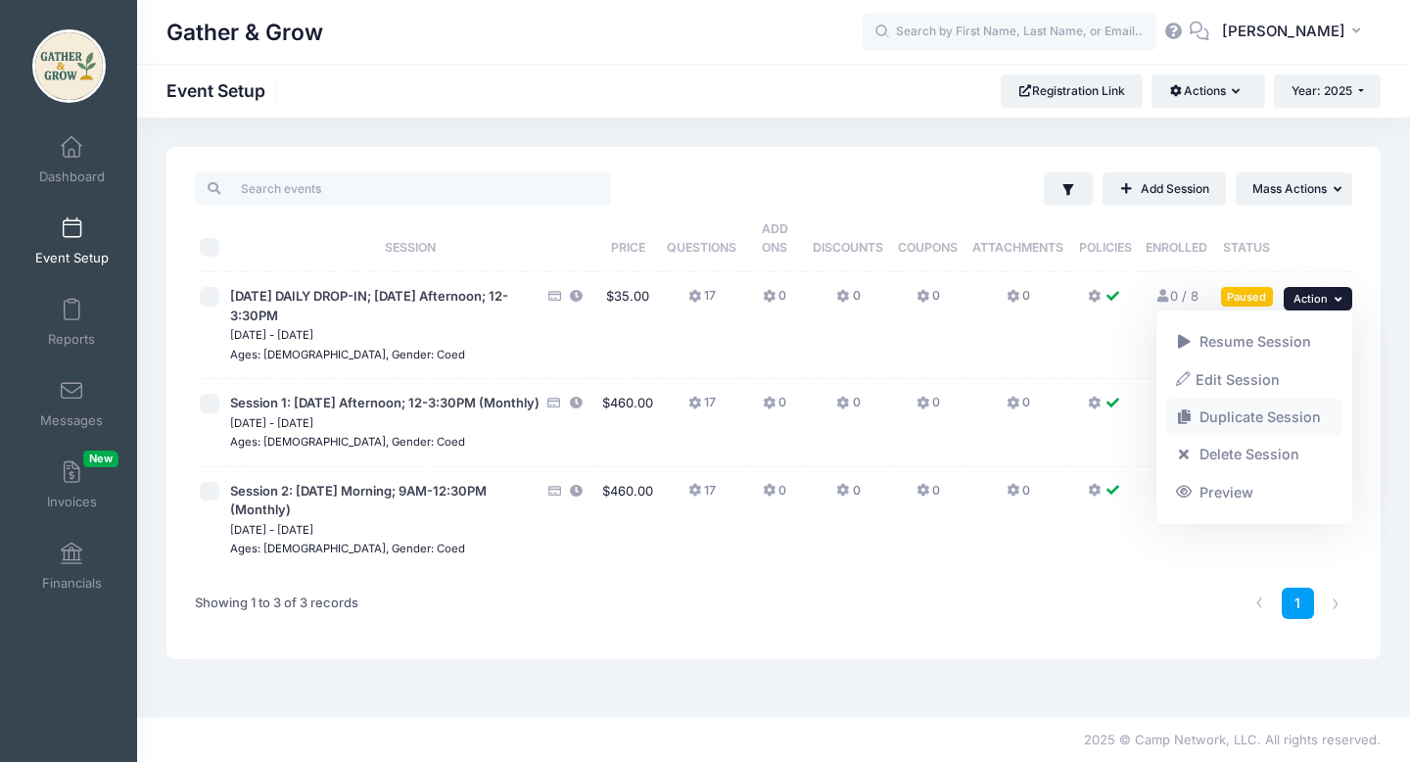
click at [1276, 415] on link "Duplicate Session" at bounding box center [1254, 417] width 177 height 37
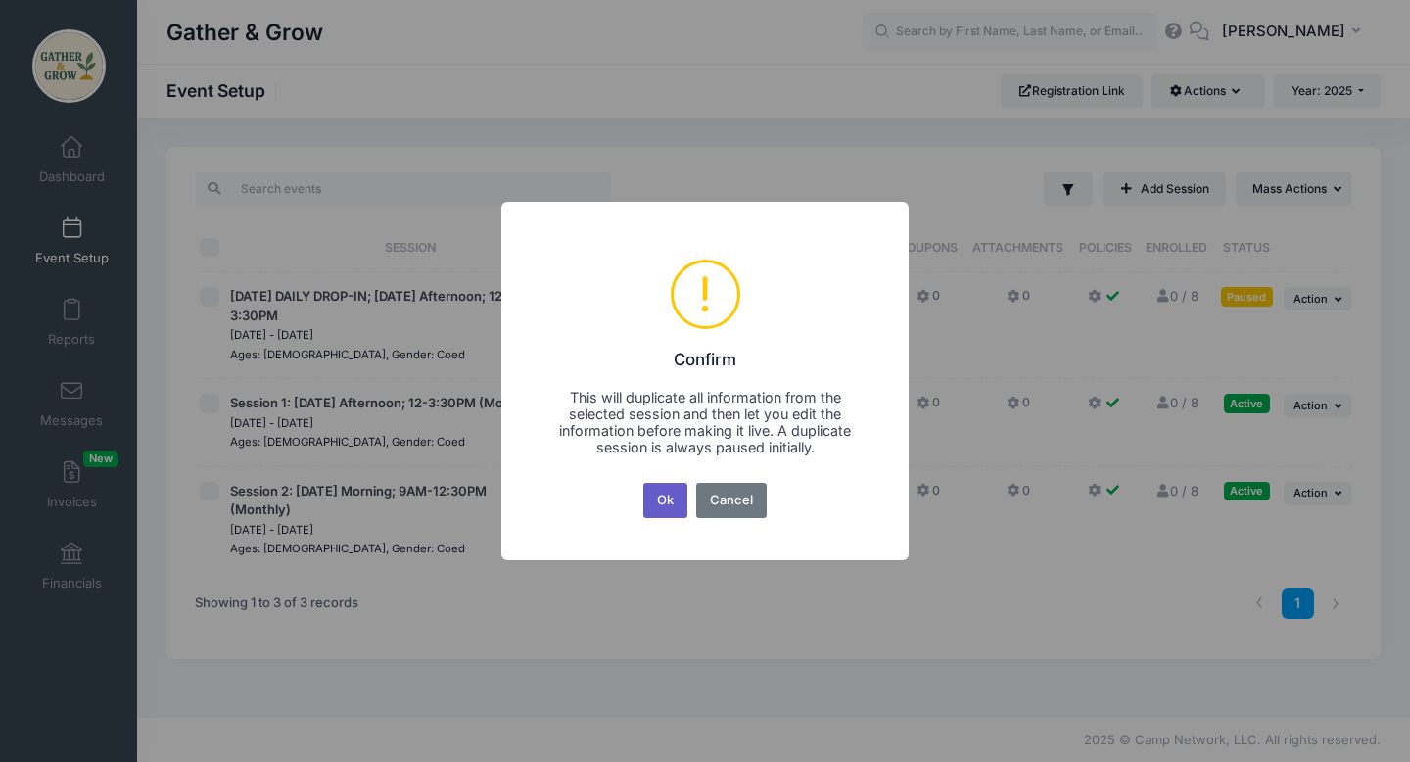
click at [662, 498] on button "Ok" at bounding box center [665, 500] width 45 height 35
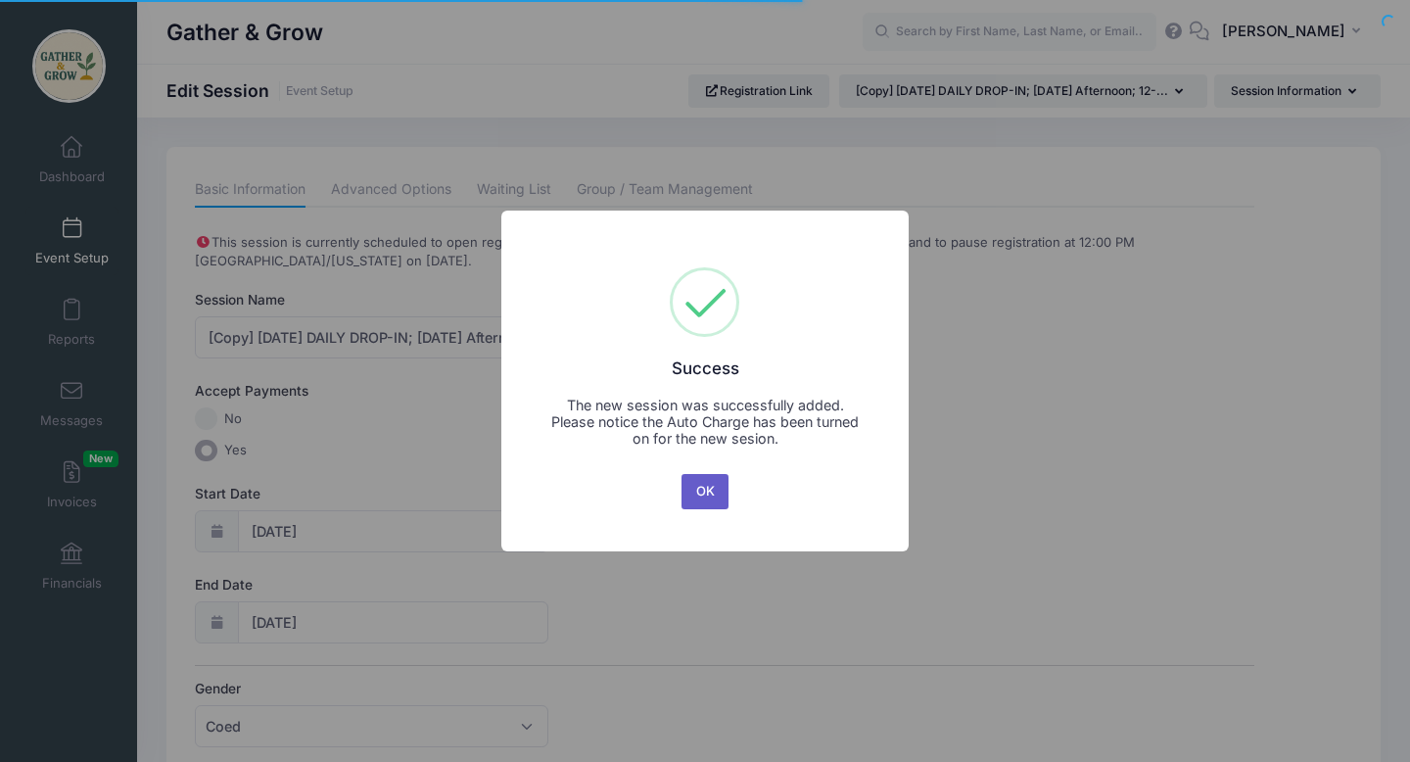
click at [704, 497] on button "OK" at bounding box center [705, 491] width 47 height 35
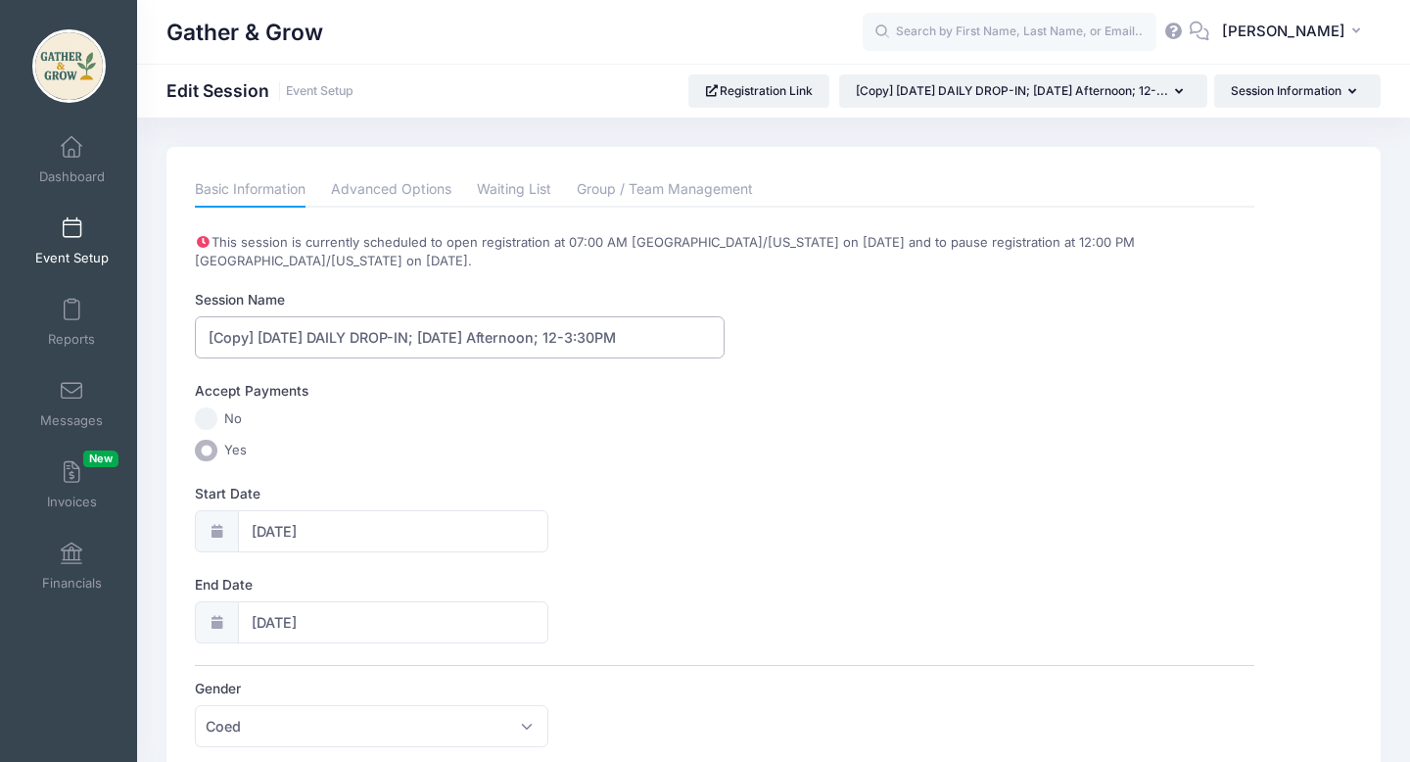
click at [254, 337] on input "[Copy] [DATE] DAILY DROP-IN; [DATE] Afternoon; 12-3:30PM" at bounding box center [460, 337] width 530 height 42
click at [230, 337] on input "9/8/2025 DAILY DROP-IN; Monday Afternoon; 12-3:30PM" at bounding box center [460, 337] width 530 height 42
click at [445, 338] on input "9/10/2025 DAILY DROP-IN; Monday Afternoon; 12-3:30PM" at bounding box center [460, 337] width 530 height 42
click at [445, 340] on input "9/10/2025 DAILY DROP-IN; Wednesay Afternoon; 12-3:30PM" at bounding box center [460, 337] width 530 height 42
drag, startPoint x: 477, startPoint y: 339, endPoint x: 540, endPoint y: 340, distance: 62.7
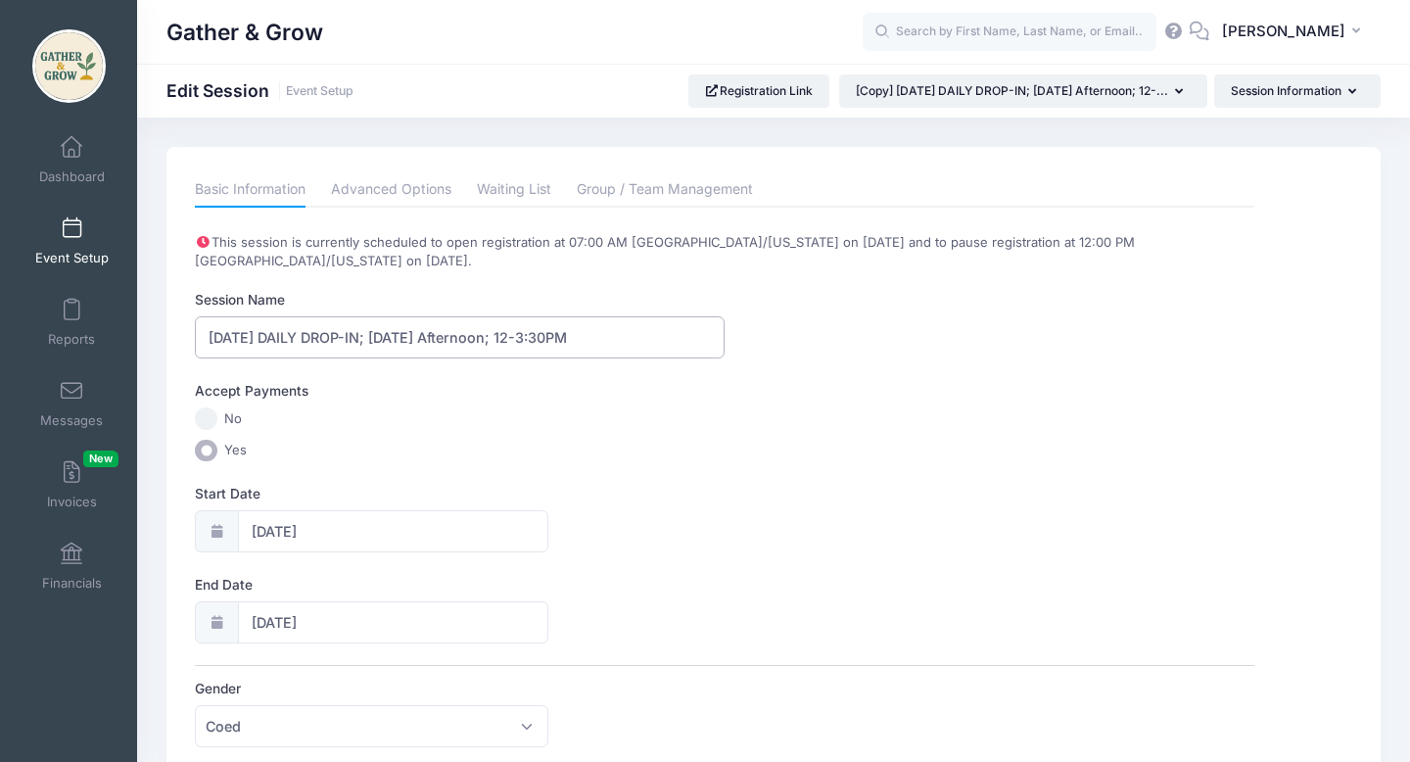
click at [540, 340] on input "9/10/2025 DAILY DROP-IN; Wednesday Afternoon; 12-3:30PM" at bounding box center [460, 337] width 530 height 42
drag, startPoint x: 542, startPoint y: 340, endPoint x: 571, endPoint y: 338, distance: 29.4
click at [571, 338] on input "9/10/2025 DAILY DROP-IN; Wednesday Morning; 12-3:30PM" at bounding box center [460, 337] width 530 height 42
type input "9/10/2025 DAILY DROP-IN; Wednesday Morning; 9AM-12:30PM"
click at [417, 422] on label "No" at bounding box center [724, 418] width 1059 height 23
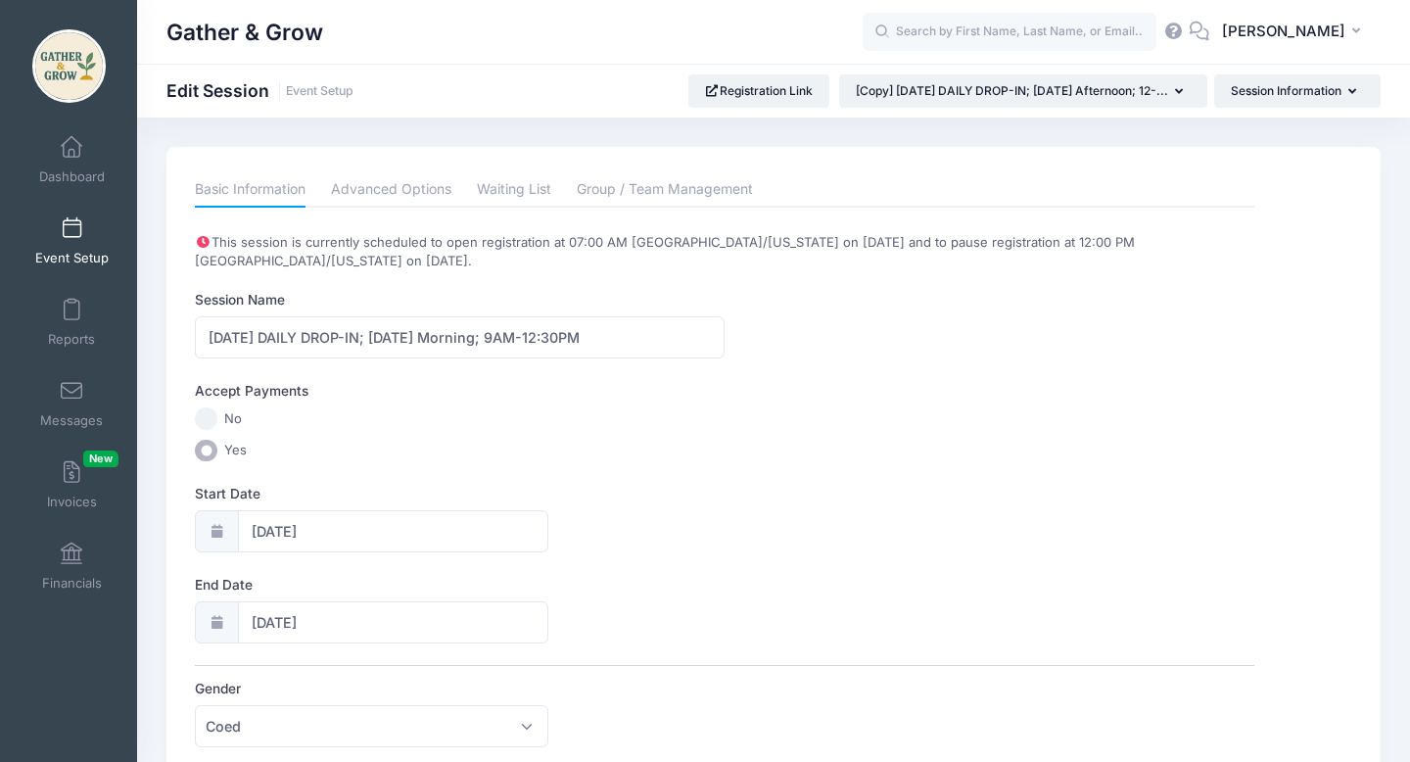
click at [217, 422] on input "No" at bounding box center [206, 418] width 23 height 23
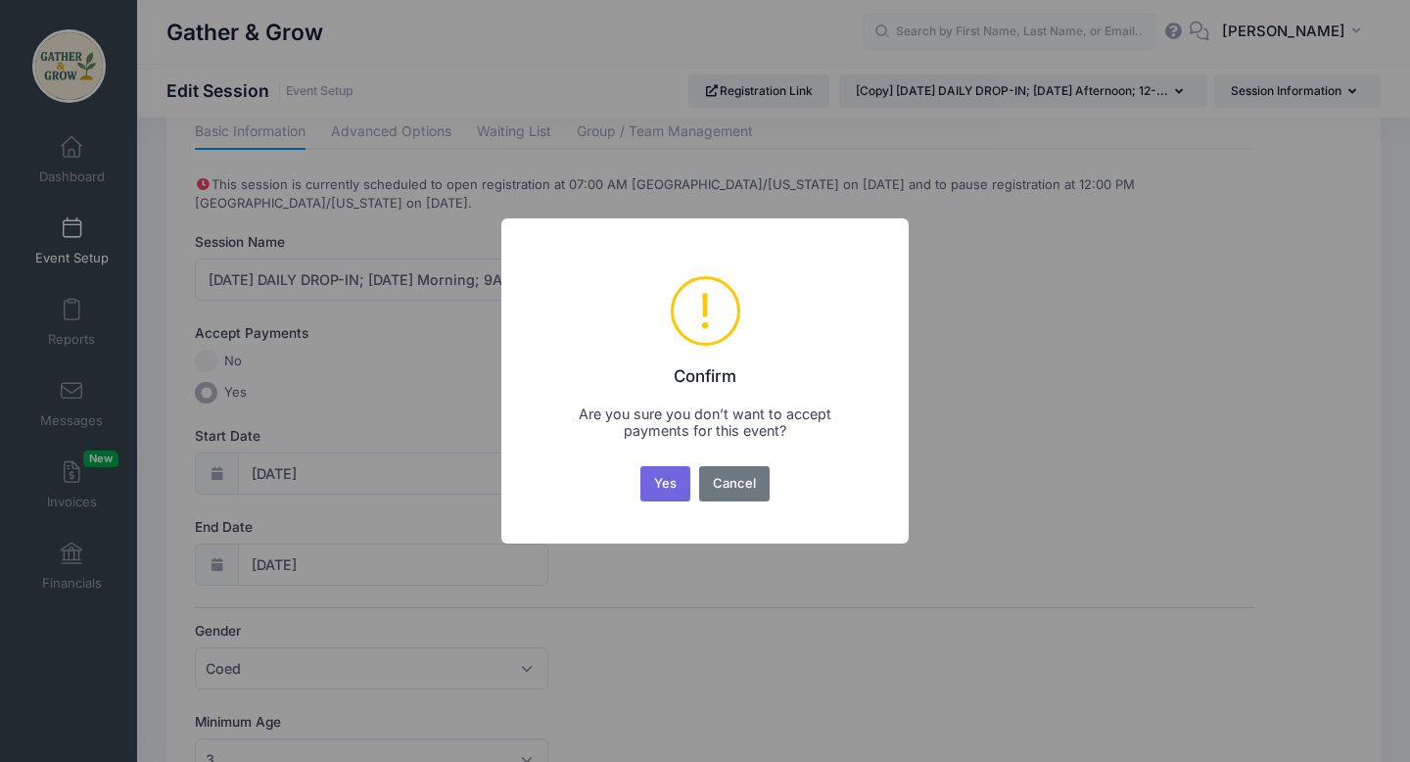
scroll to position [70, 0]
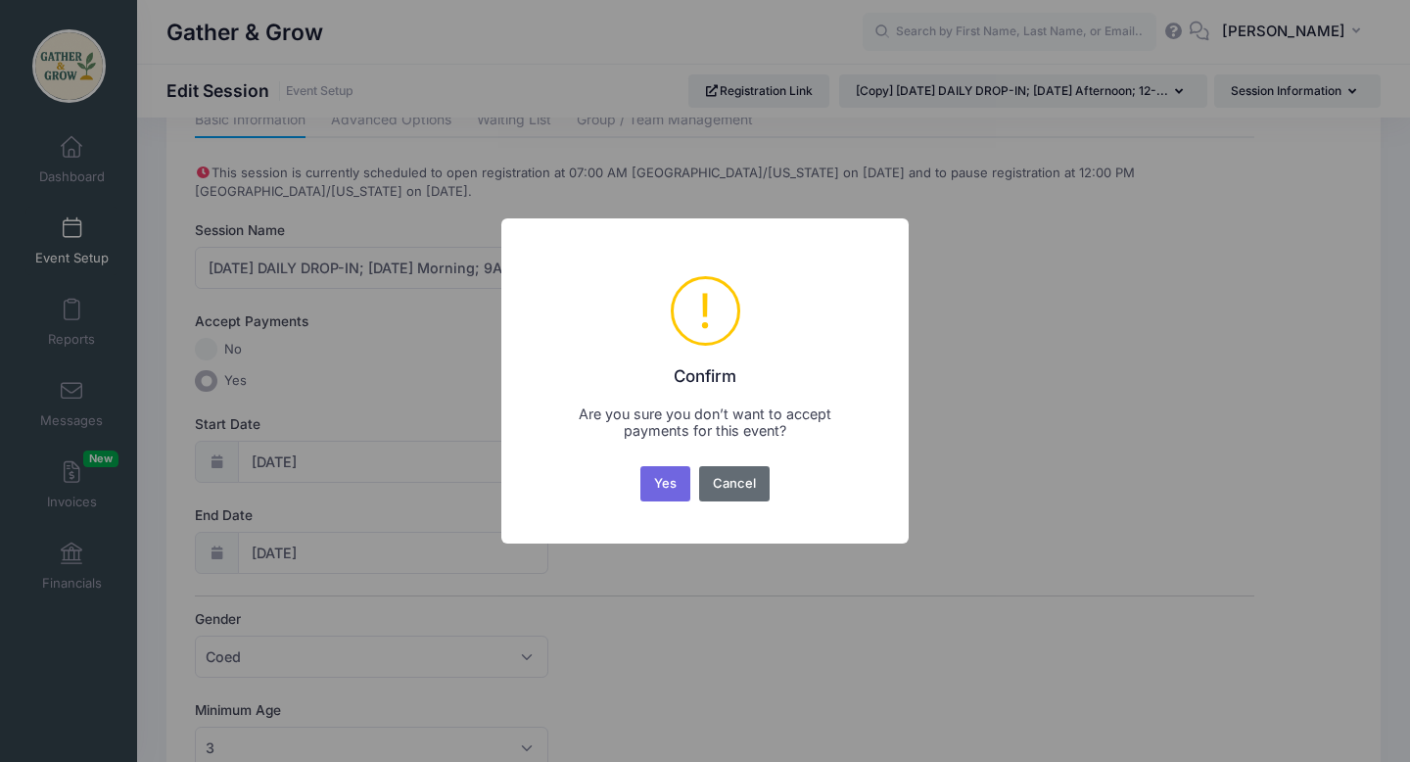
click at [723, 484] on button "Cancel" at bounding box center [734, 483] width 71 height 35
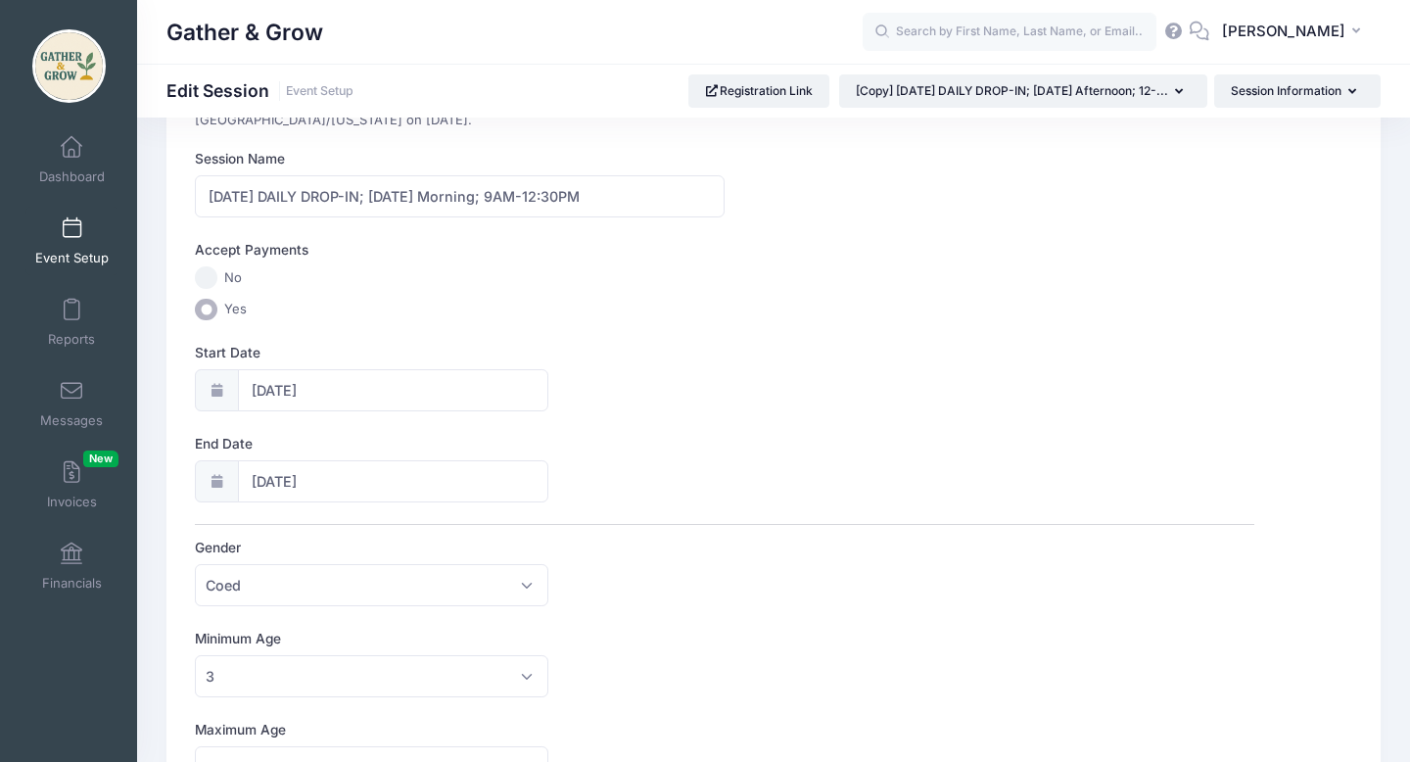
scroll to position [145, 0]
click at [215, 389] on icon at bounding box center [217, 386] width 16 height 13
click at [369, 388] on input "09/08/2025" at bounding box center [393, 386] width 310 height 42
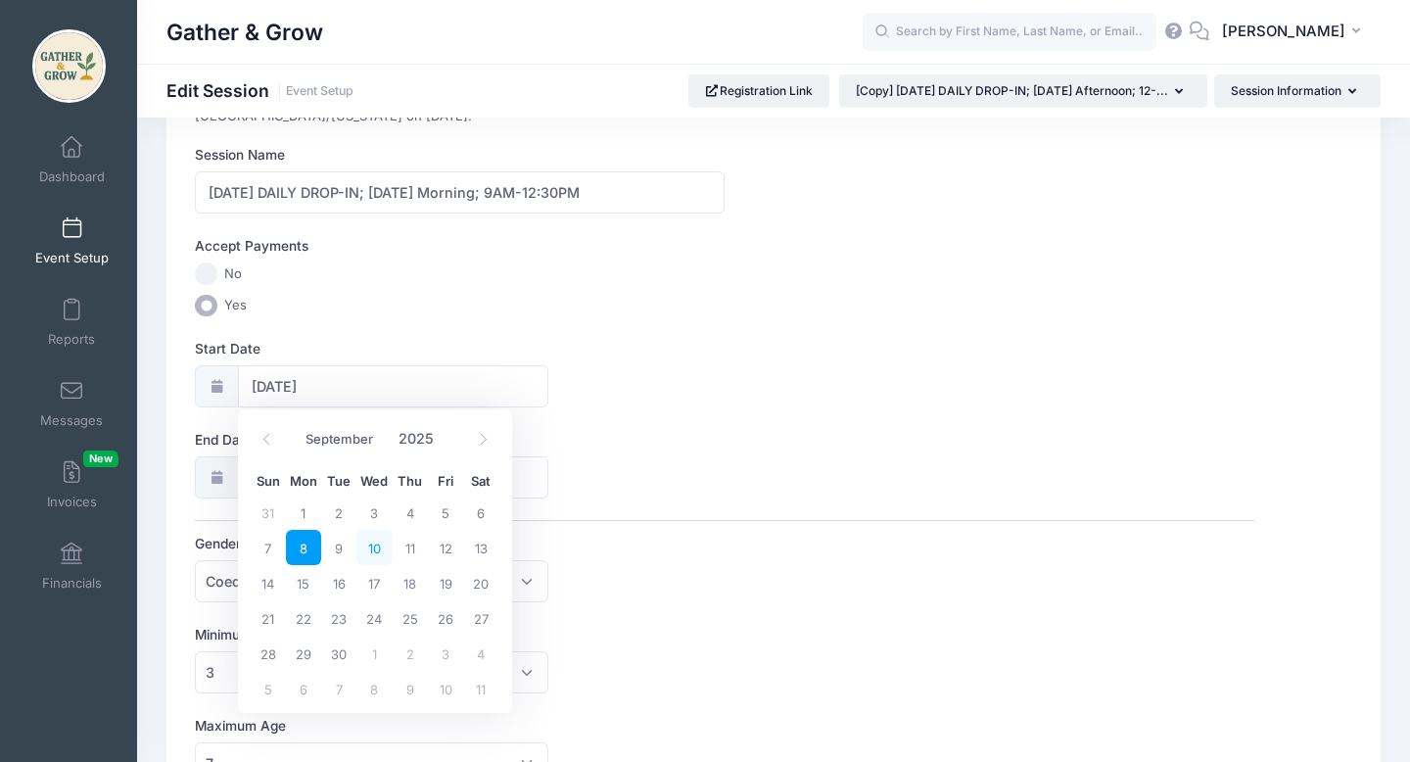
click at [375, 551] on span "10" at bounding box center [373, 547] width 35 height 35
type input "09/10/2025"
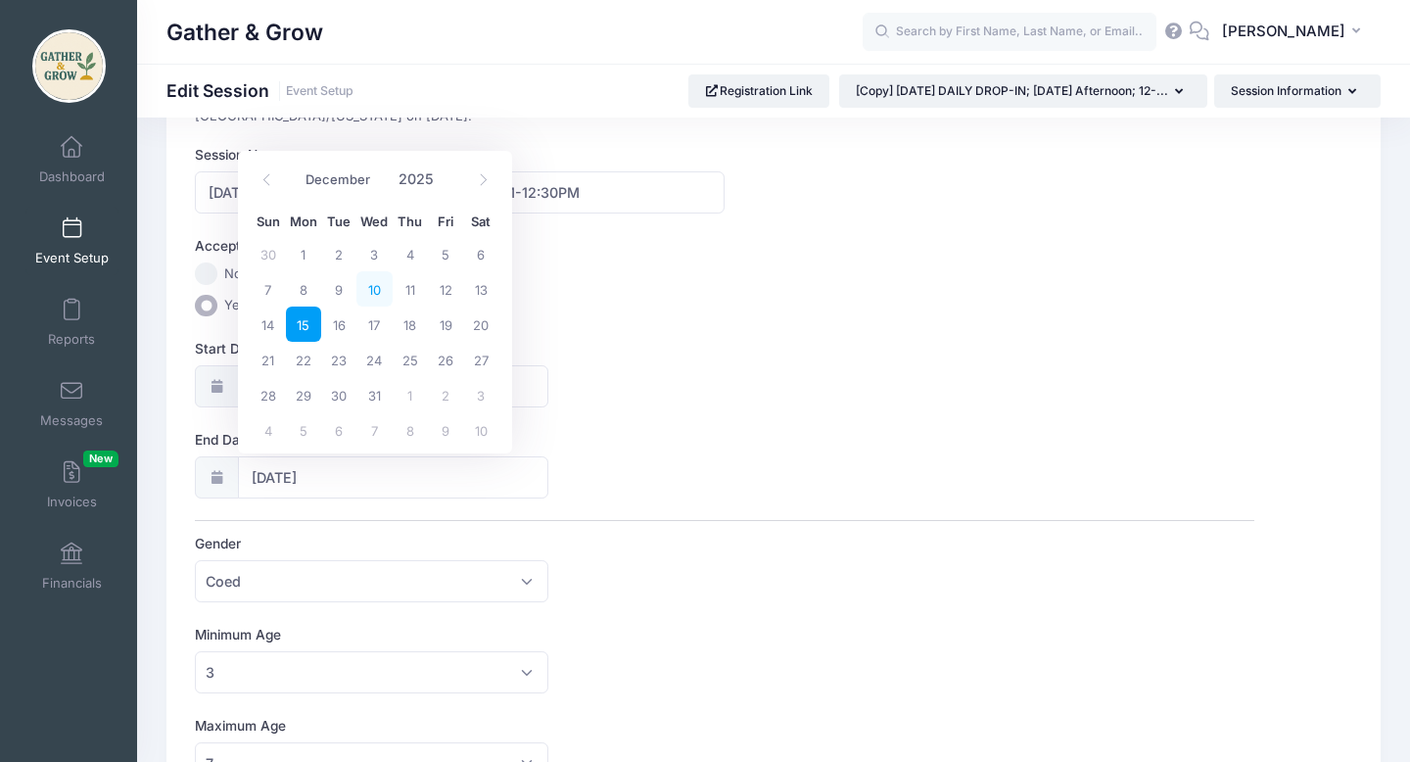
click at [372, 297] on span "10" at bounding box center [373, 288] width 35 height 35
type input "12/10/2025"
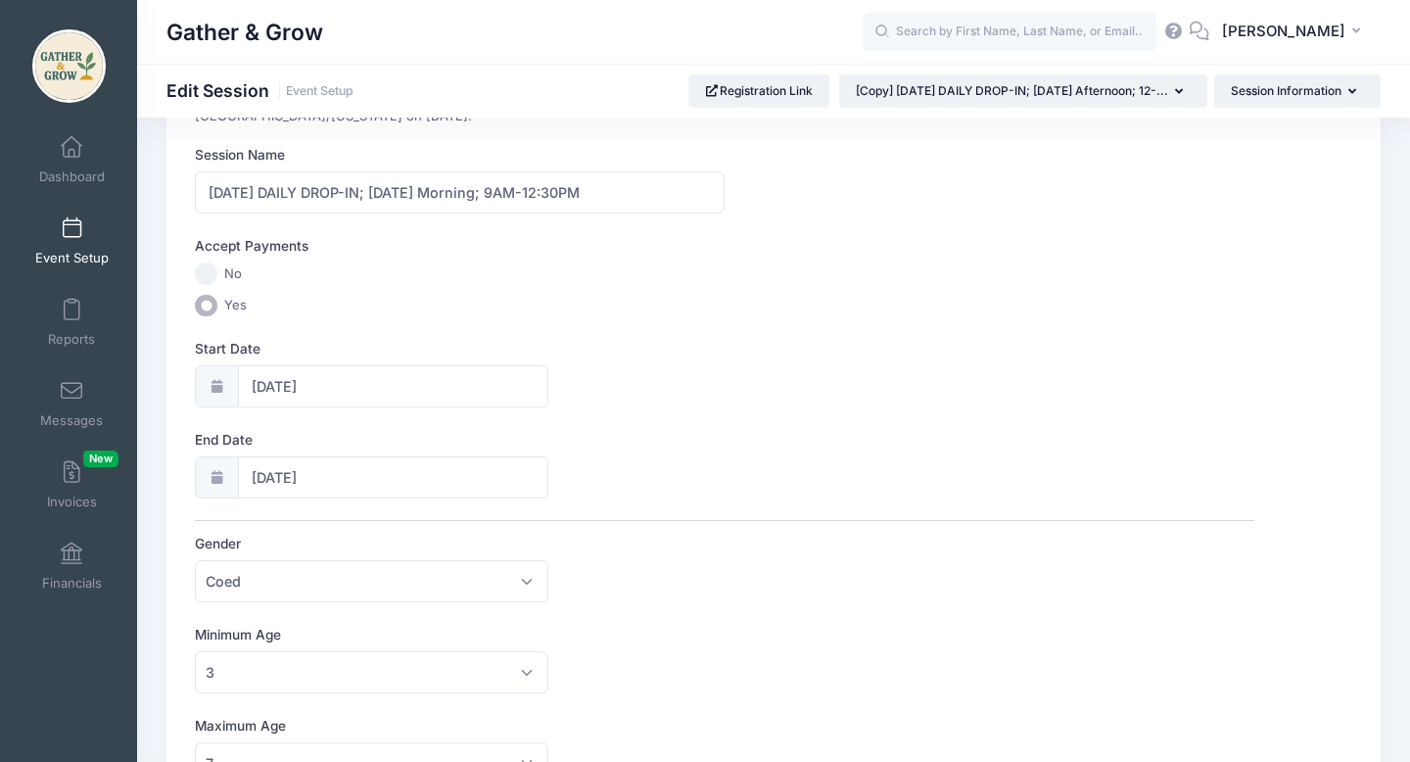
click at [222, 469] on div at bounding box center [216, 477] width 43 height 42
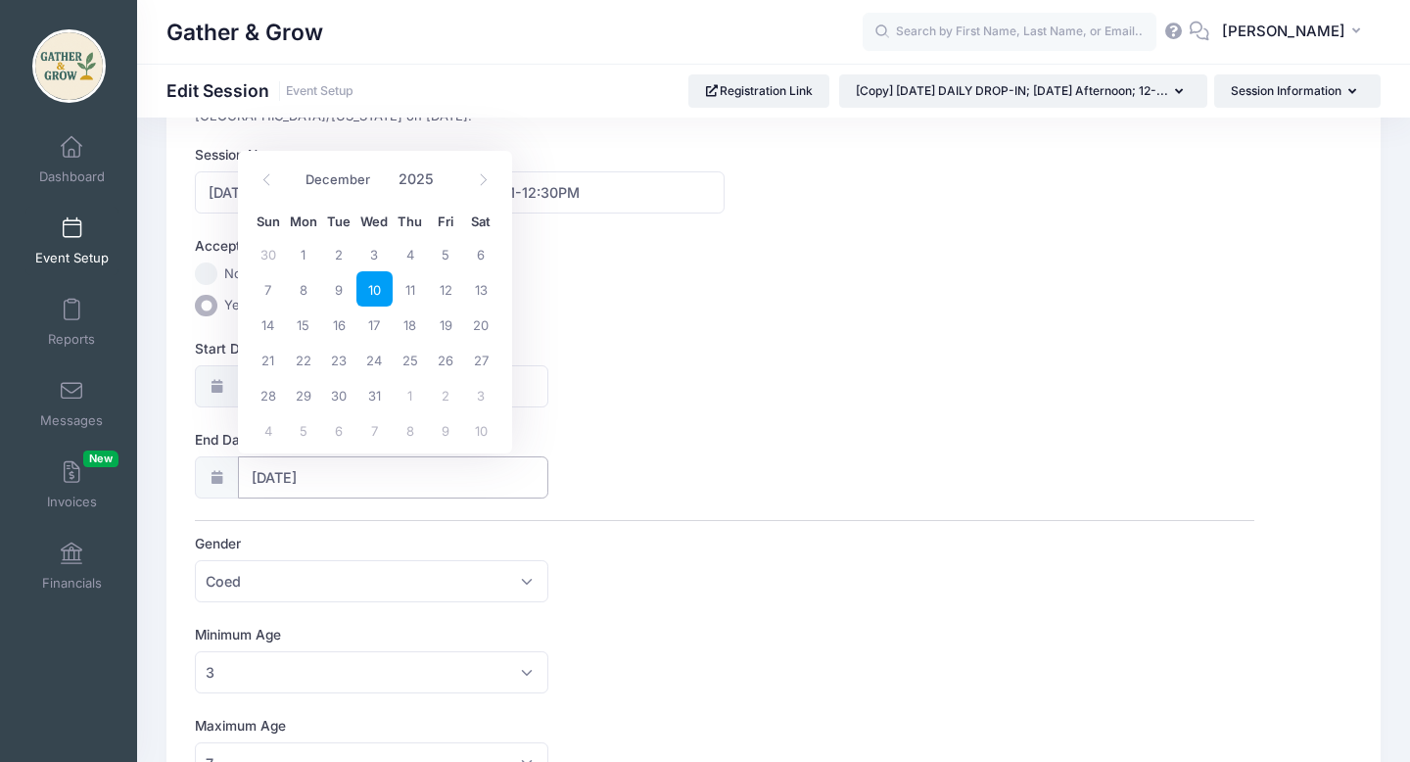
click at [319, 482] on input "12/10/2025" at bounding box center [393, 477] width 310 height 42
click at [267, 171] on span at bounding box center [267, 180] width 32 height 33
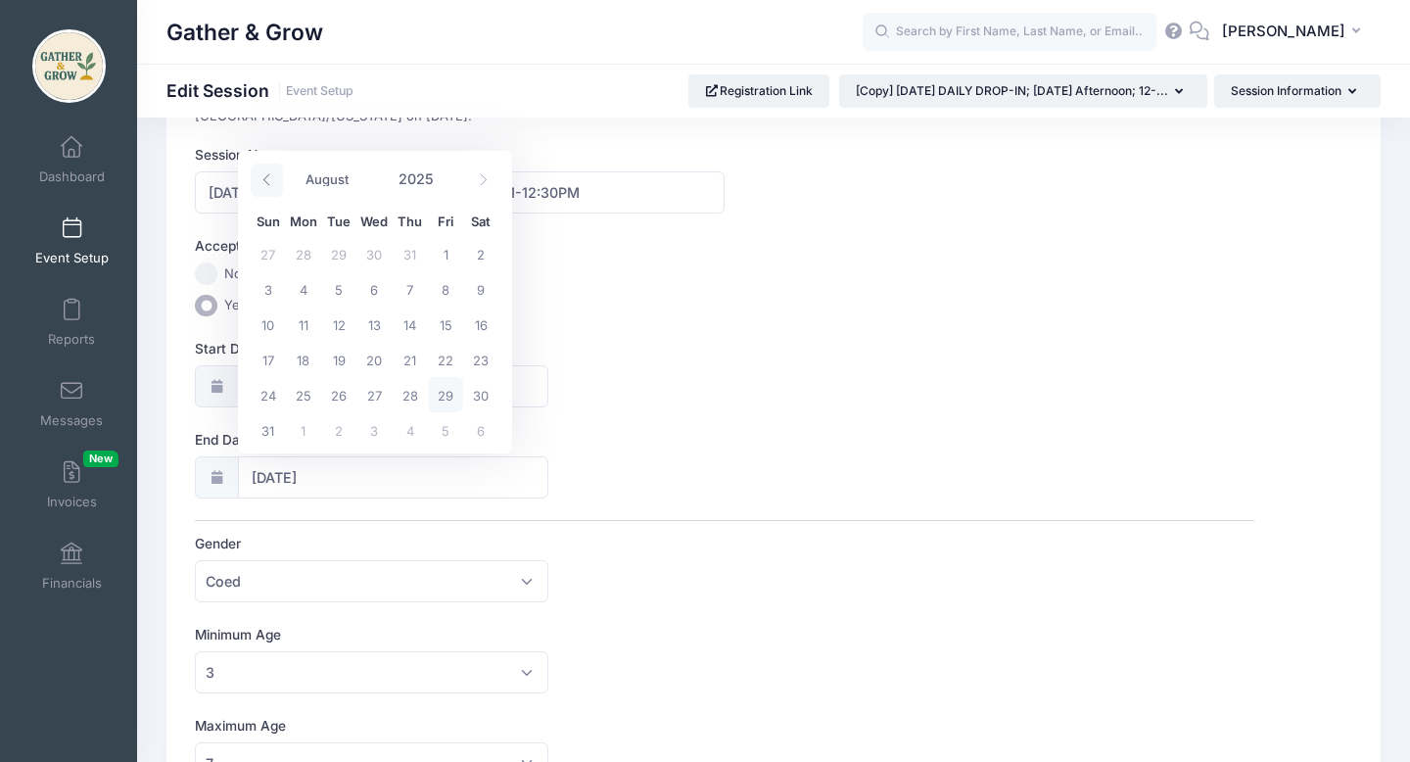
click at [267, 171] on span at bounding box center [267, 180] width 32 height 33
click at [479, 183] on icon at bounding box center [483, 179] width 13 height 13
select select "8"
click at [381, 287] on span "10" at bounding box center [373, 288] width 35 height 35
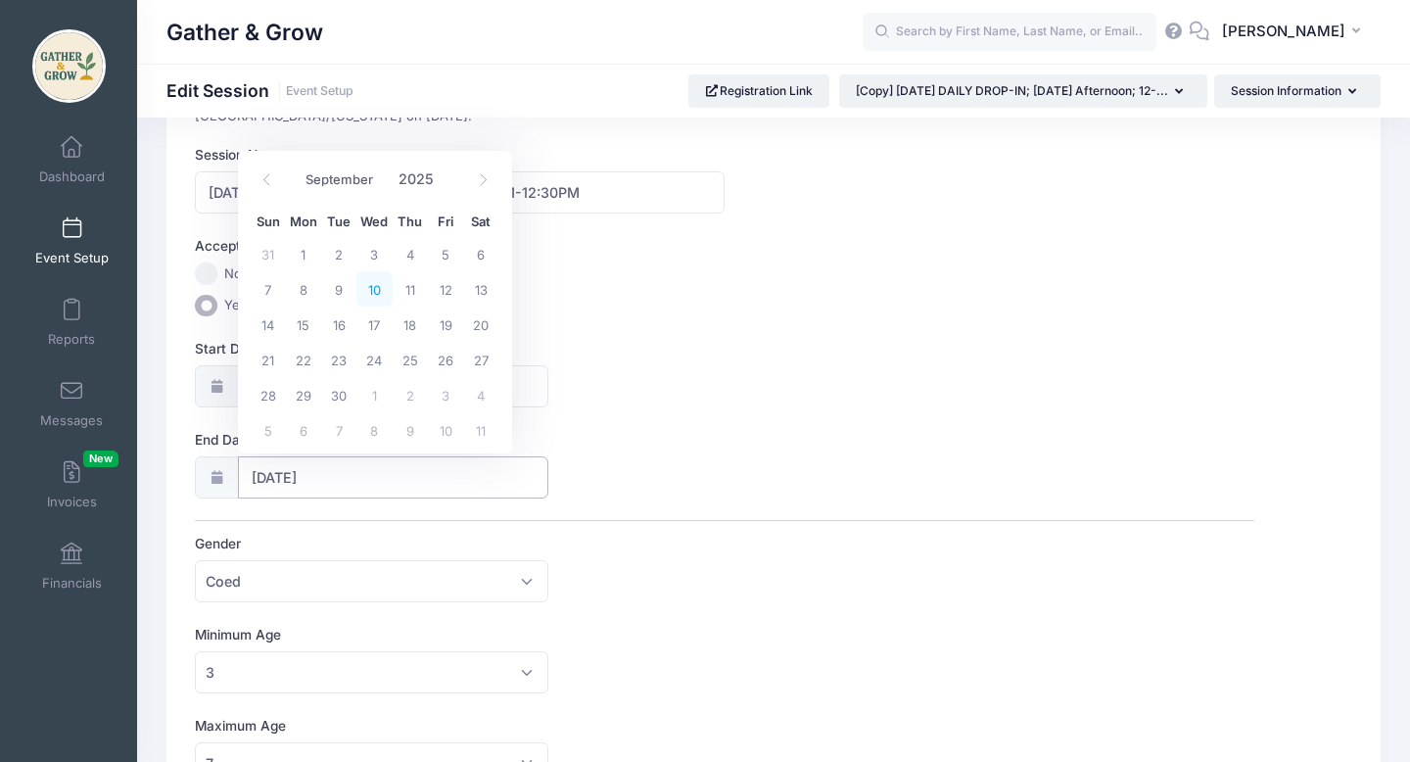
type input "09/10/2025"
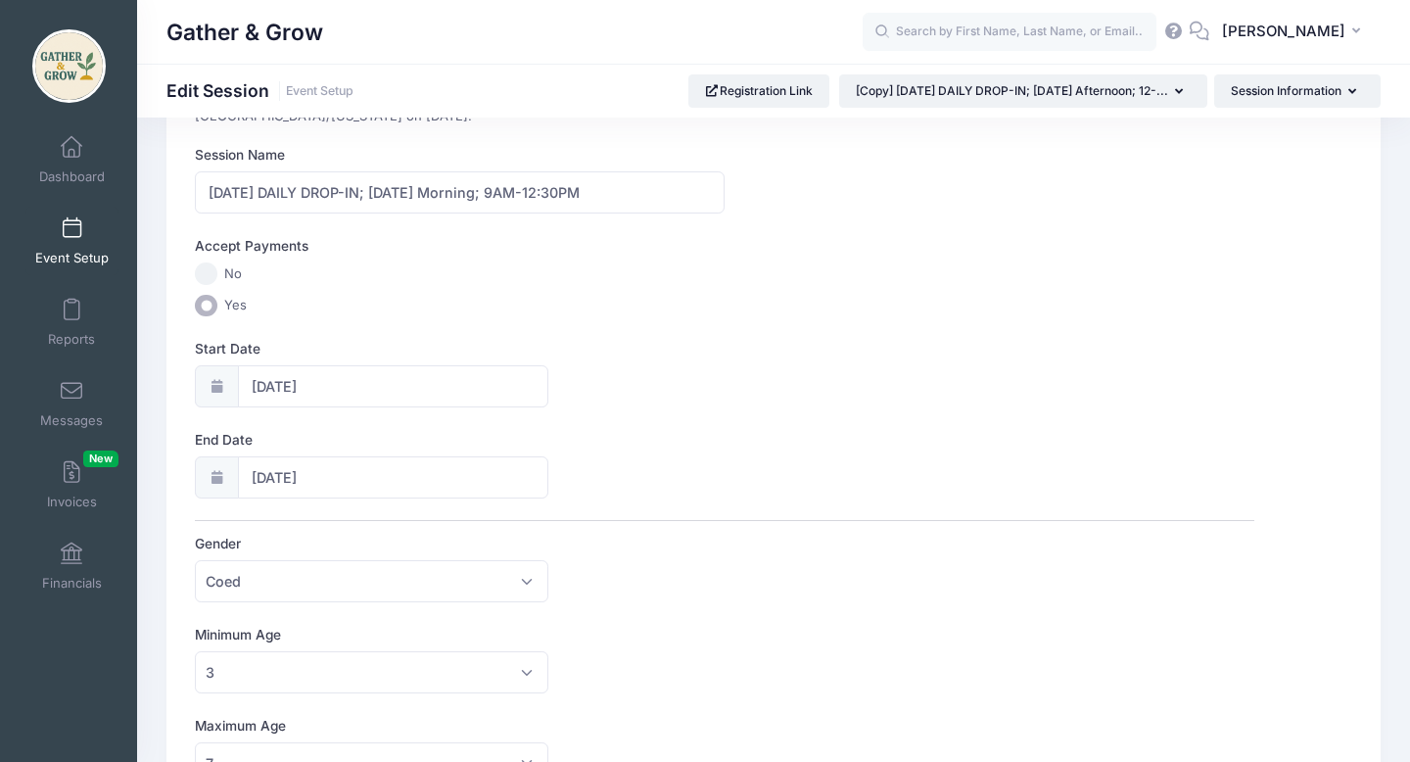
click at [723, 427] on div "This session is currently scheduled to open registration at 07:00 AM America/Ne…" at bounding box center [724, 762] width 1059 height 1348
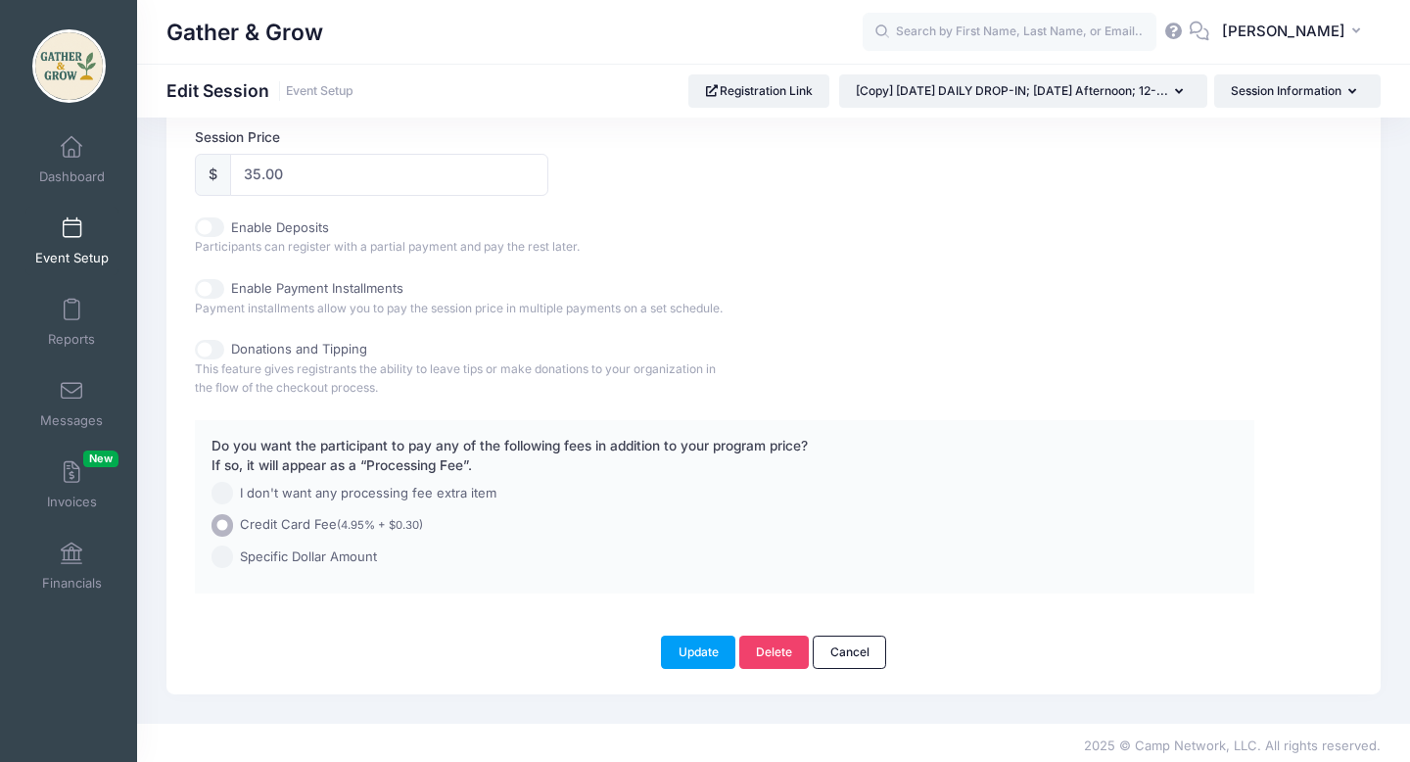
scroll to position [1013, 0]
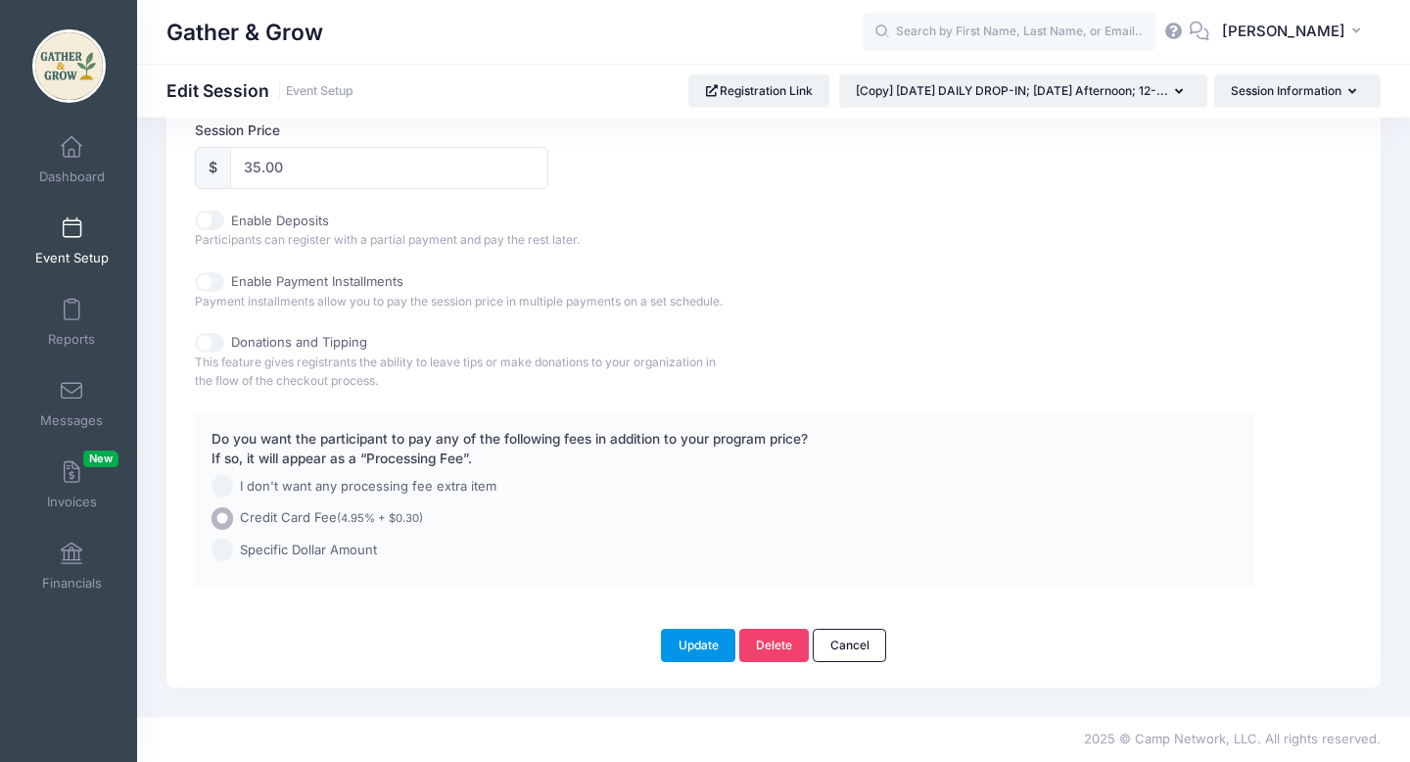
click at [704, 647] on button "Update" at bounding box center [698, 645] width 74 height 33
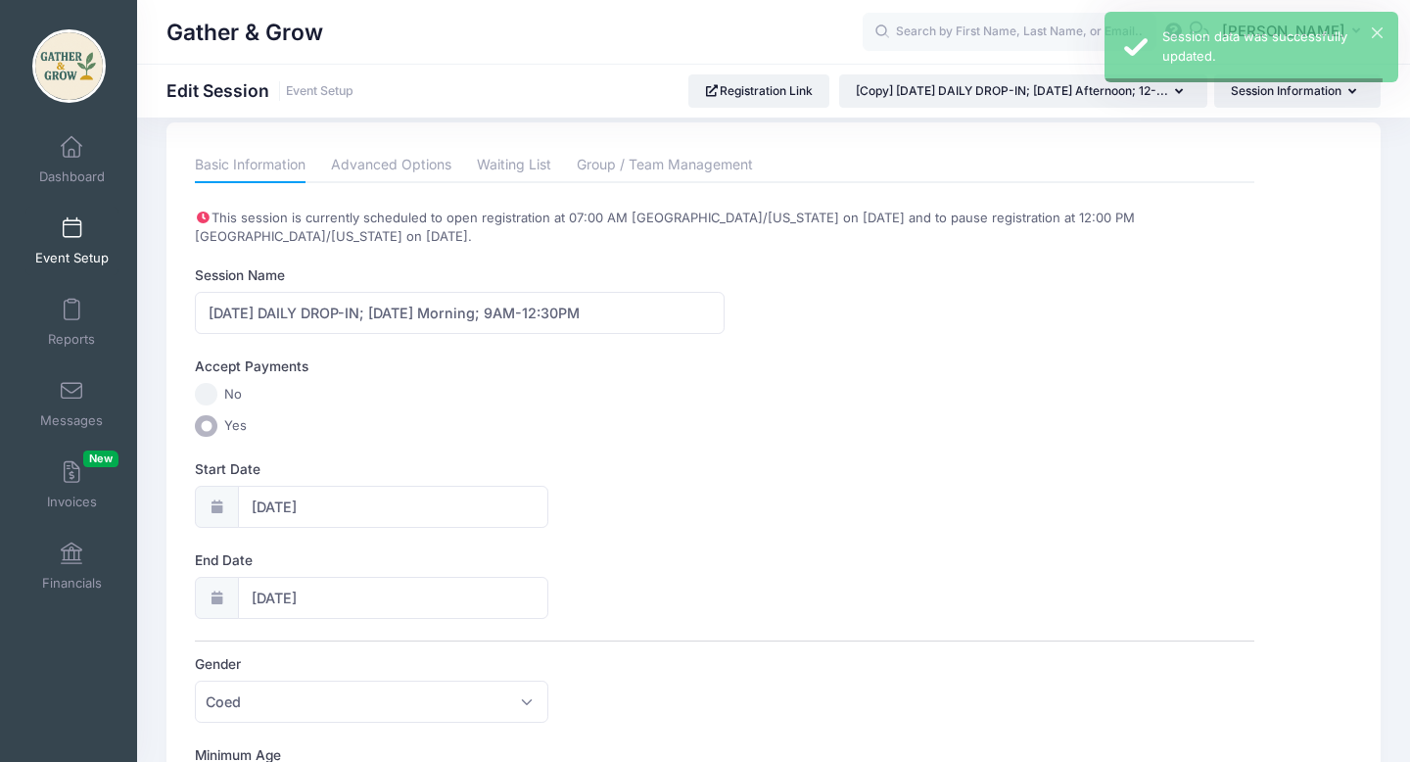
scroll to position [0, 0]
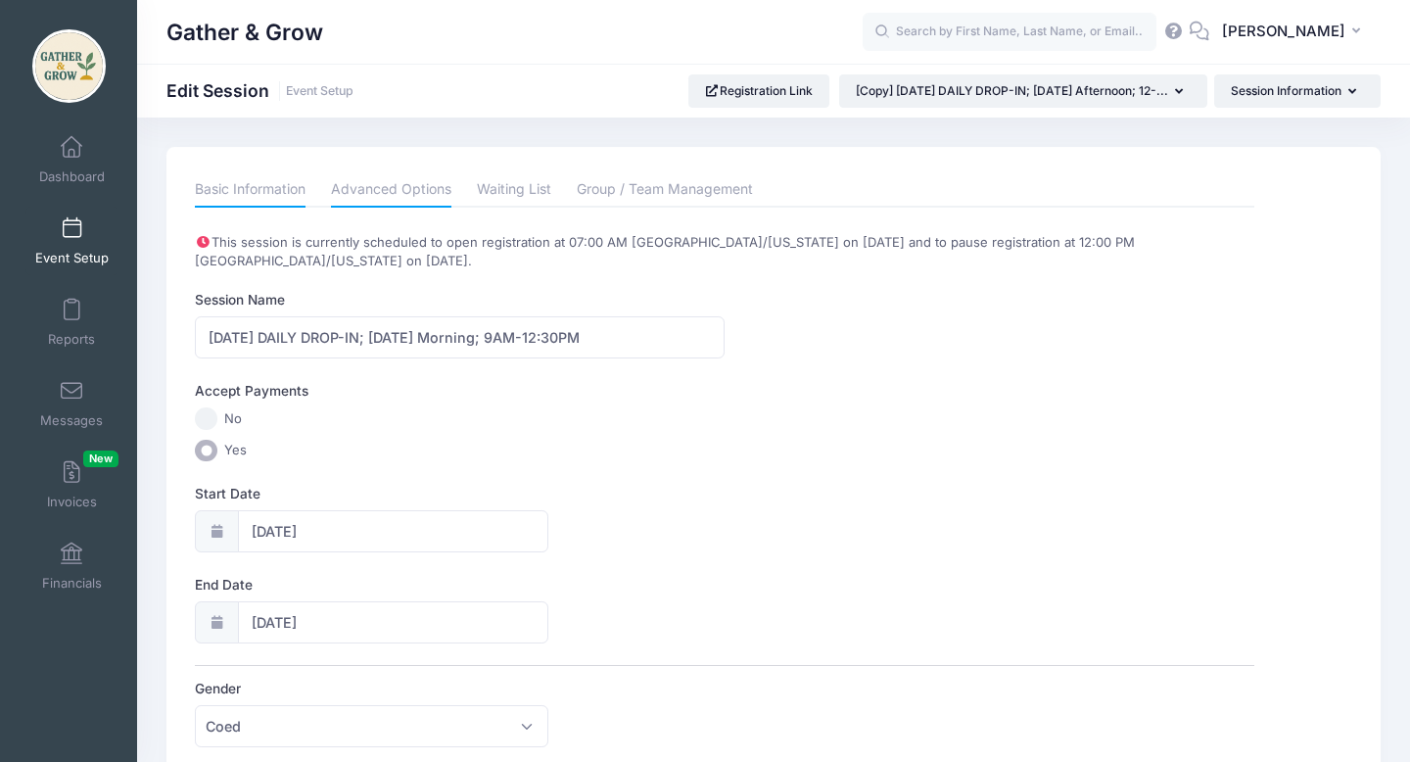
click at [432, 185] on link "Advanced Options" at bounding box center [391, 189] width 120 height 35
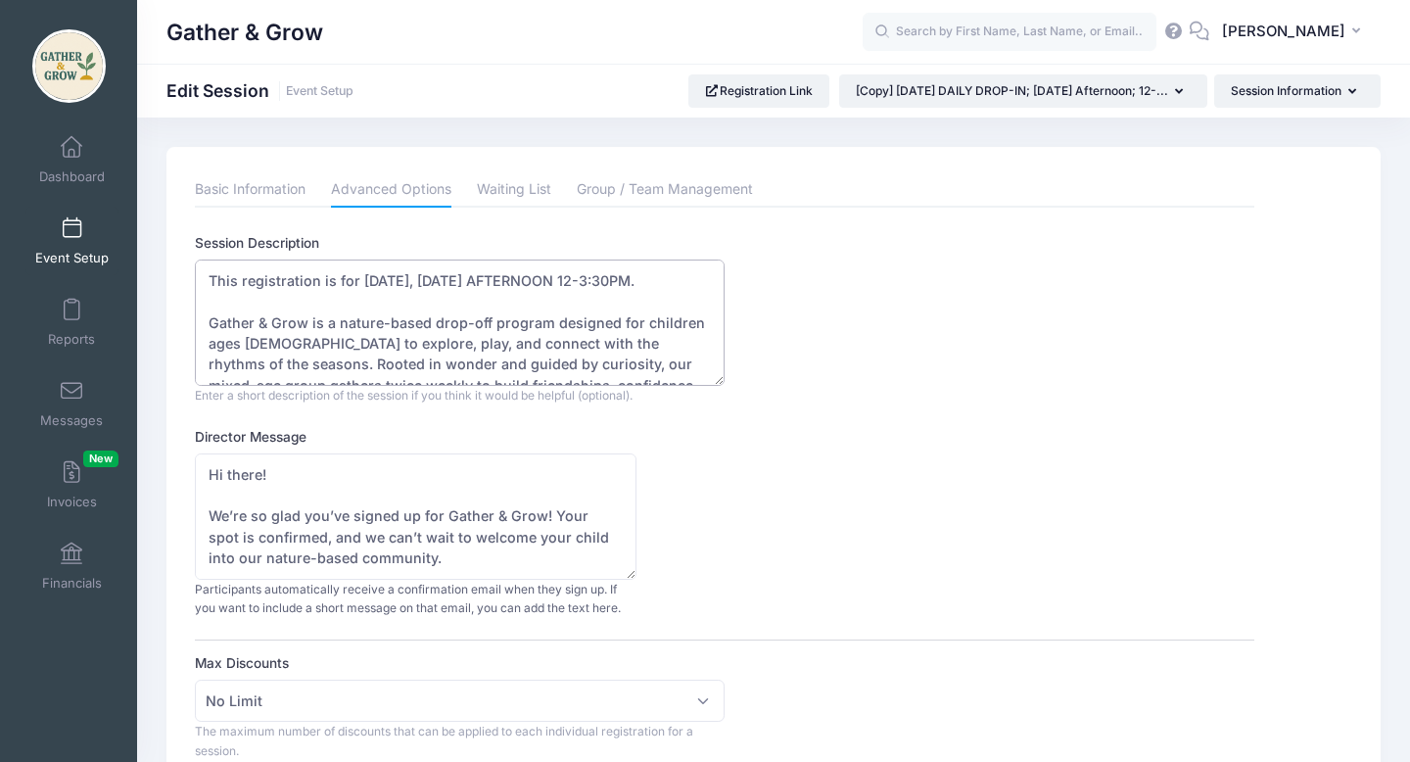
click at [378, 278] on textarea "This registration is for [DATE], [DATE] AFTERNOON 12-3:30PM. Gather & Grow is a…" at bounding box center [460, 323] width 530 height 126
drag, startPoint x: 436, startPoint y: 279, endPoint x: 611, endPoint y: 290, distance: 175.6
click at [611, 290] on textarea "This registration is for [DATE], [DATE] AFTERNOON 12-3:30PM. Gather & Grow is a…" at bounding box center [460, 323] width 530 height 126
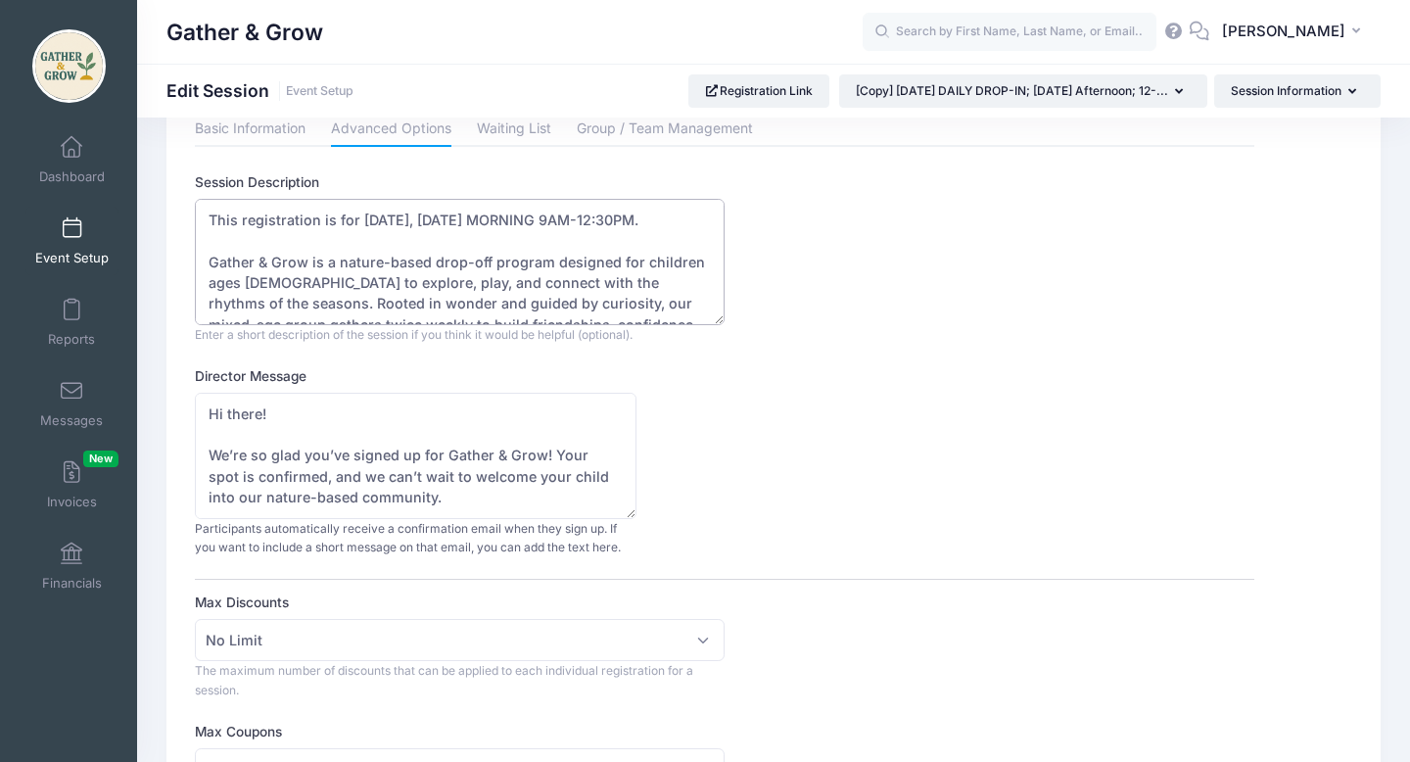
scroll to position [82, 0]
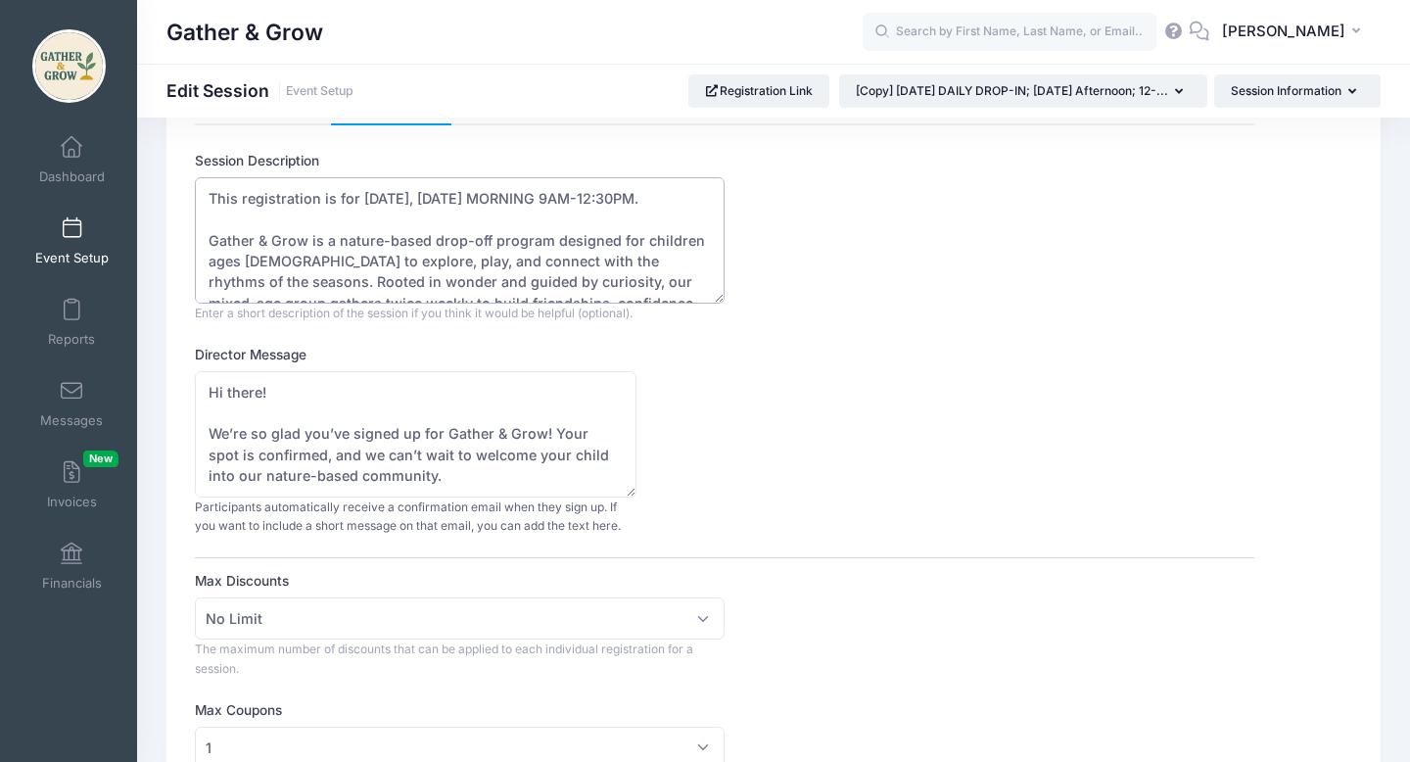
type textarea "This registration is for 9/10/2025, WEDNESDAY MORNING 9AM-12:30PM. Gather & Gro…"
click at [692, 612] on span "No Limit" at bounding box center [460, 618] width 530 height 42
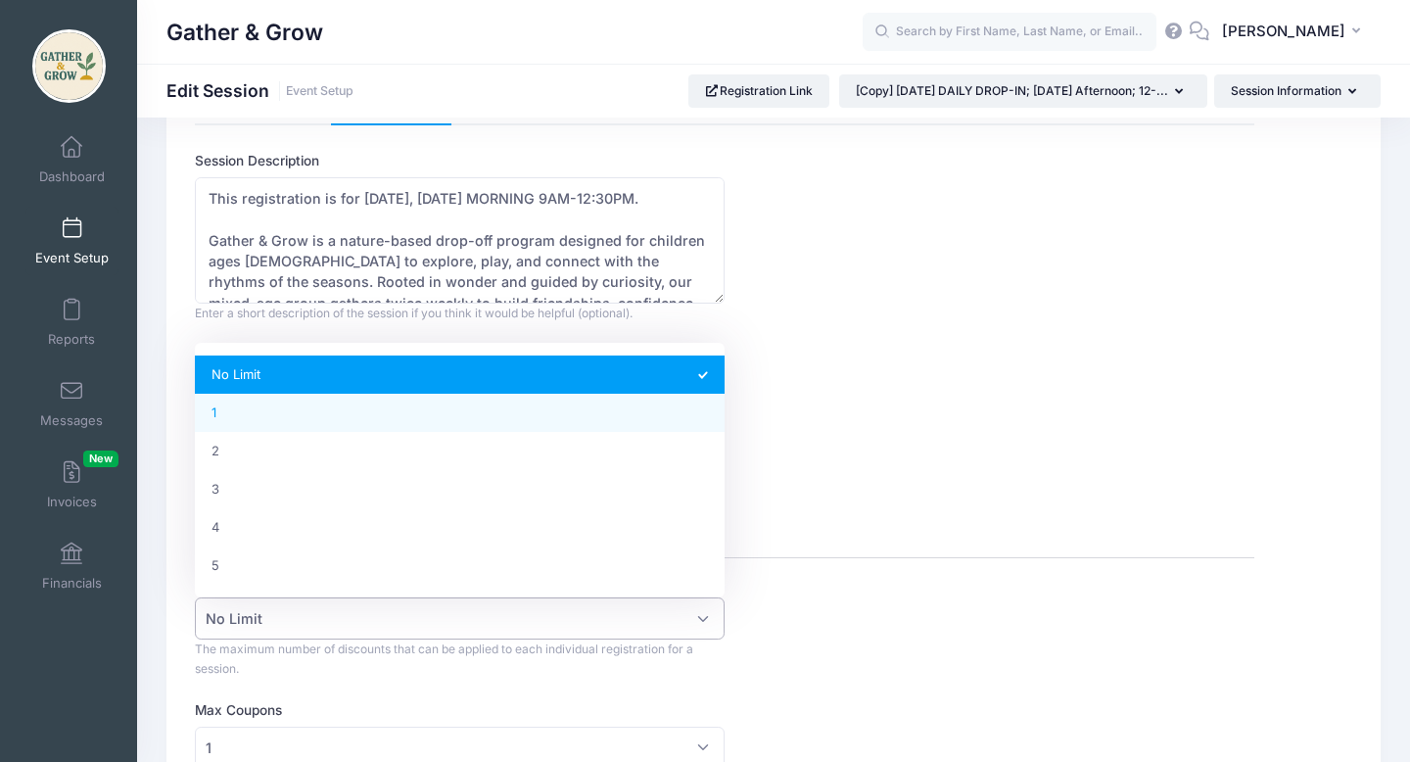
select select "1"
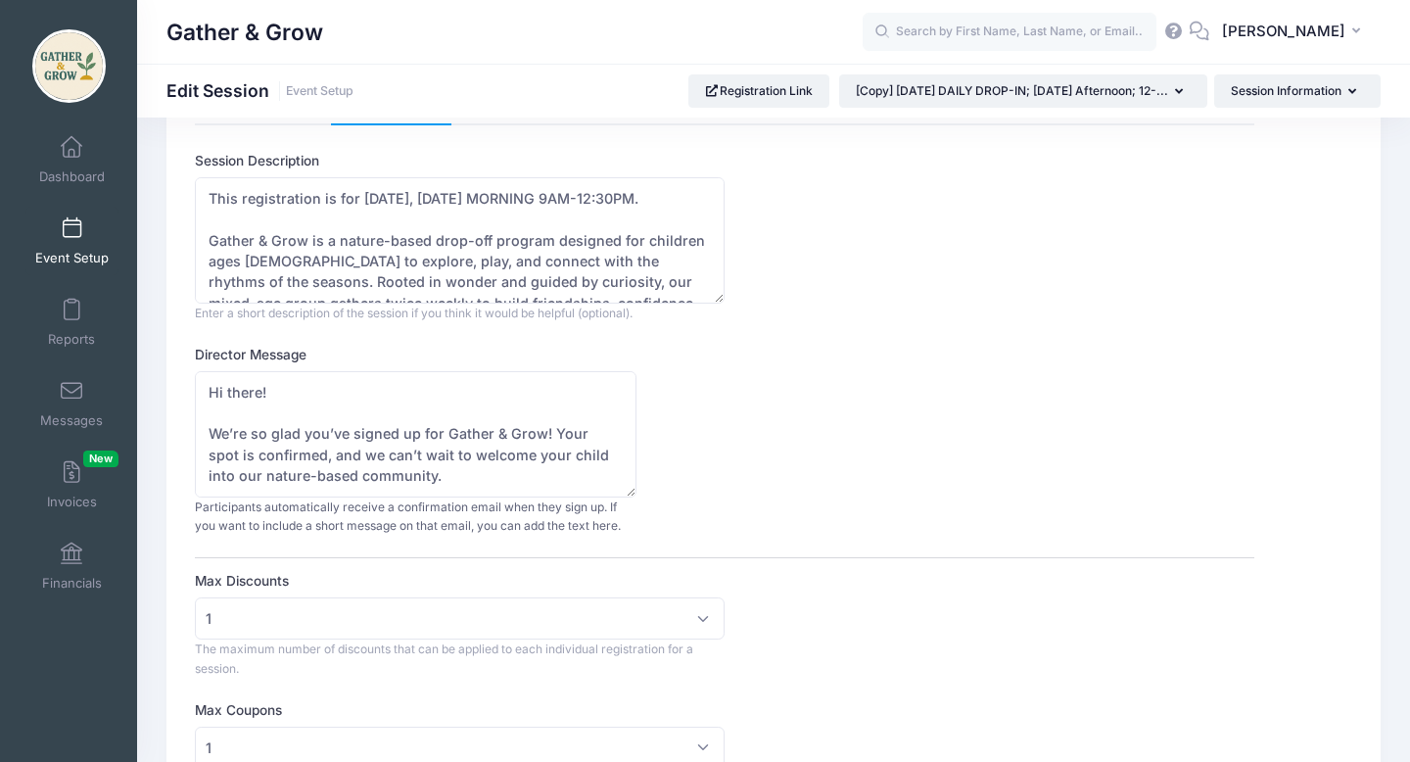
click at [918, 622] on div "Max Discounts No Limit 1 2 3 4 5 1 The maximum number of discounts that can be …" at bounding box center [724, 624] width 1059 height 107
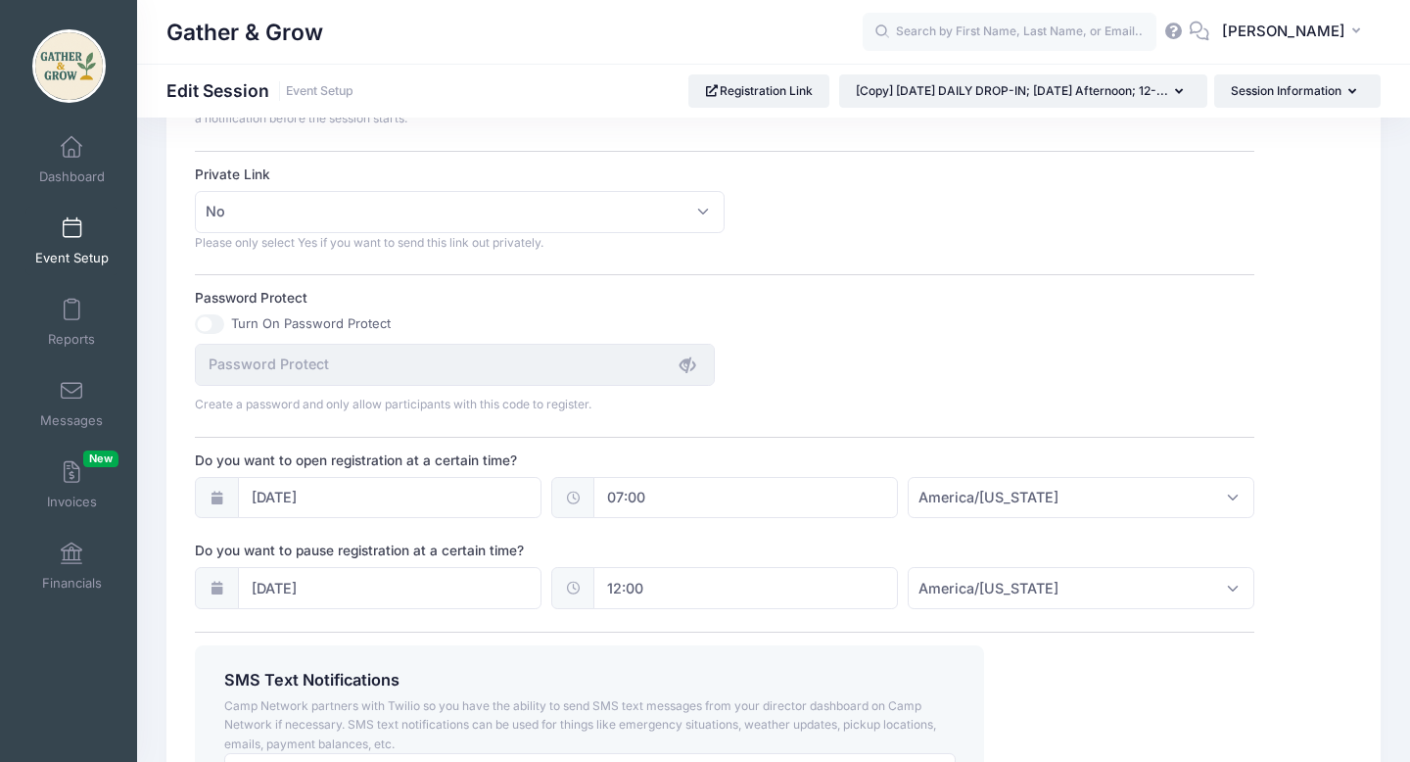
scroll to position [1192, 0]
click at [349, 477] on input "[DATE]" at bounding box center [390, 497] width 305 height 42
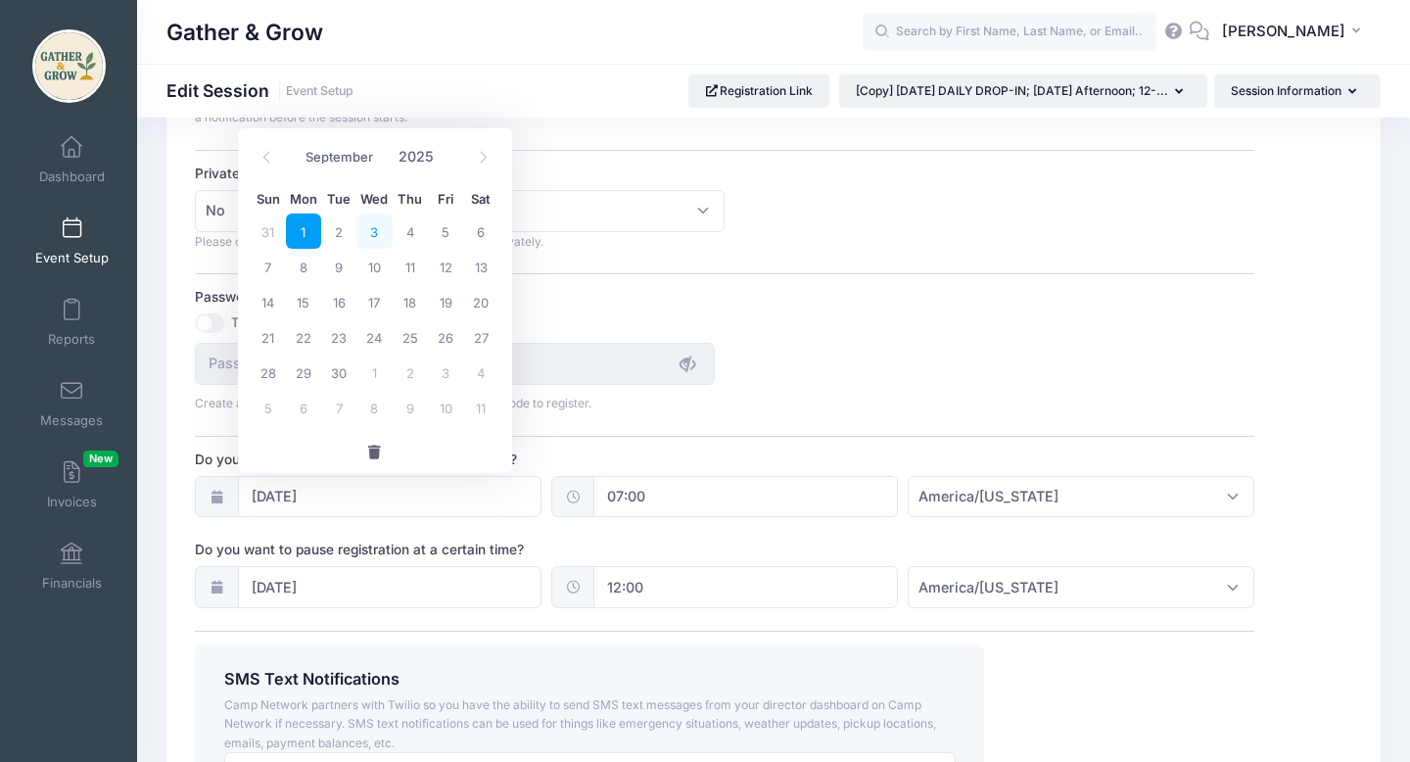
click at [378, 230] on span "3" at bounding box center [373, 230] width 35 height 35
type input "09/03/2025"
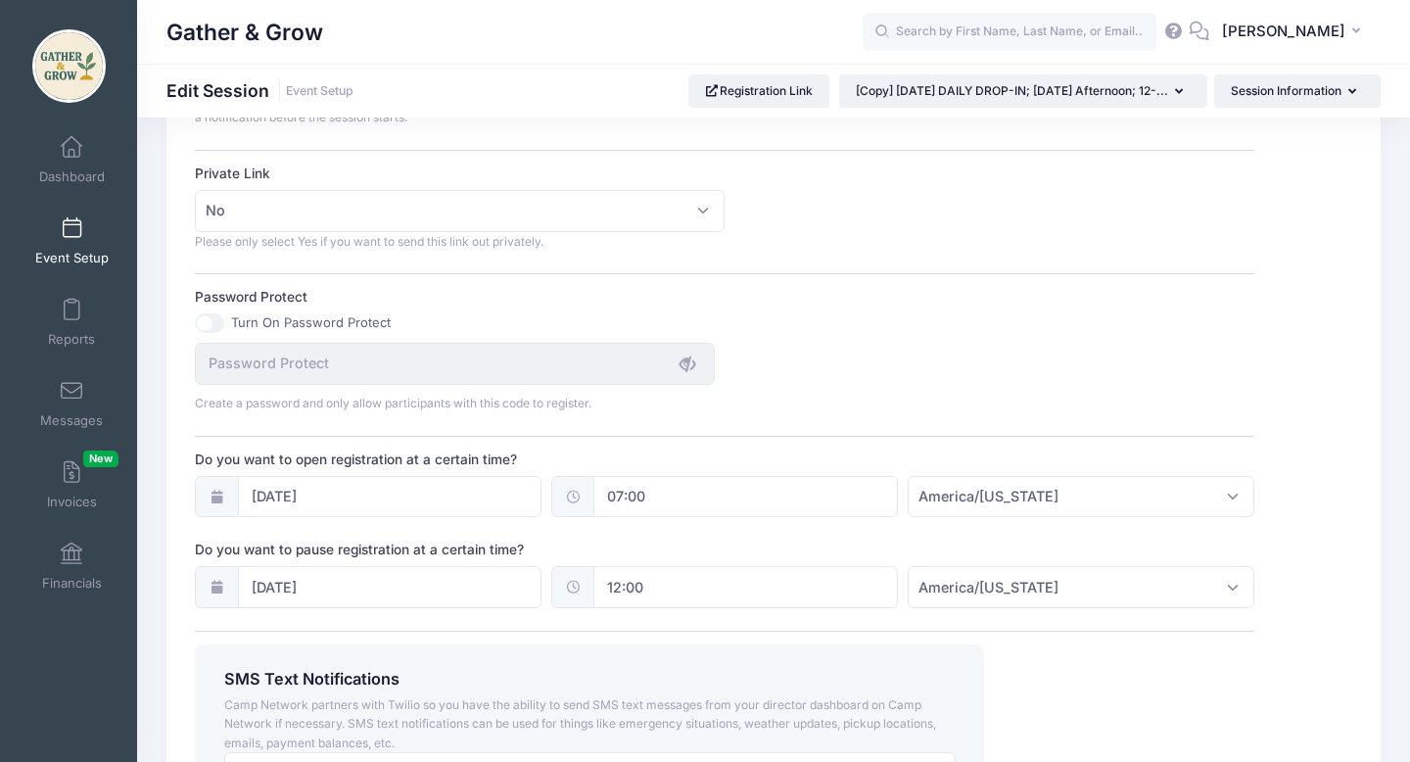
click at [216, 587] on icon at bounding box center [217, 587] width 16 height 13
click at [356, 584] on input "[DATE]" at bounding box center [390, 587] width 305 height 42
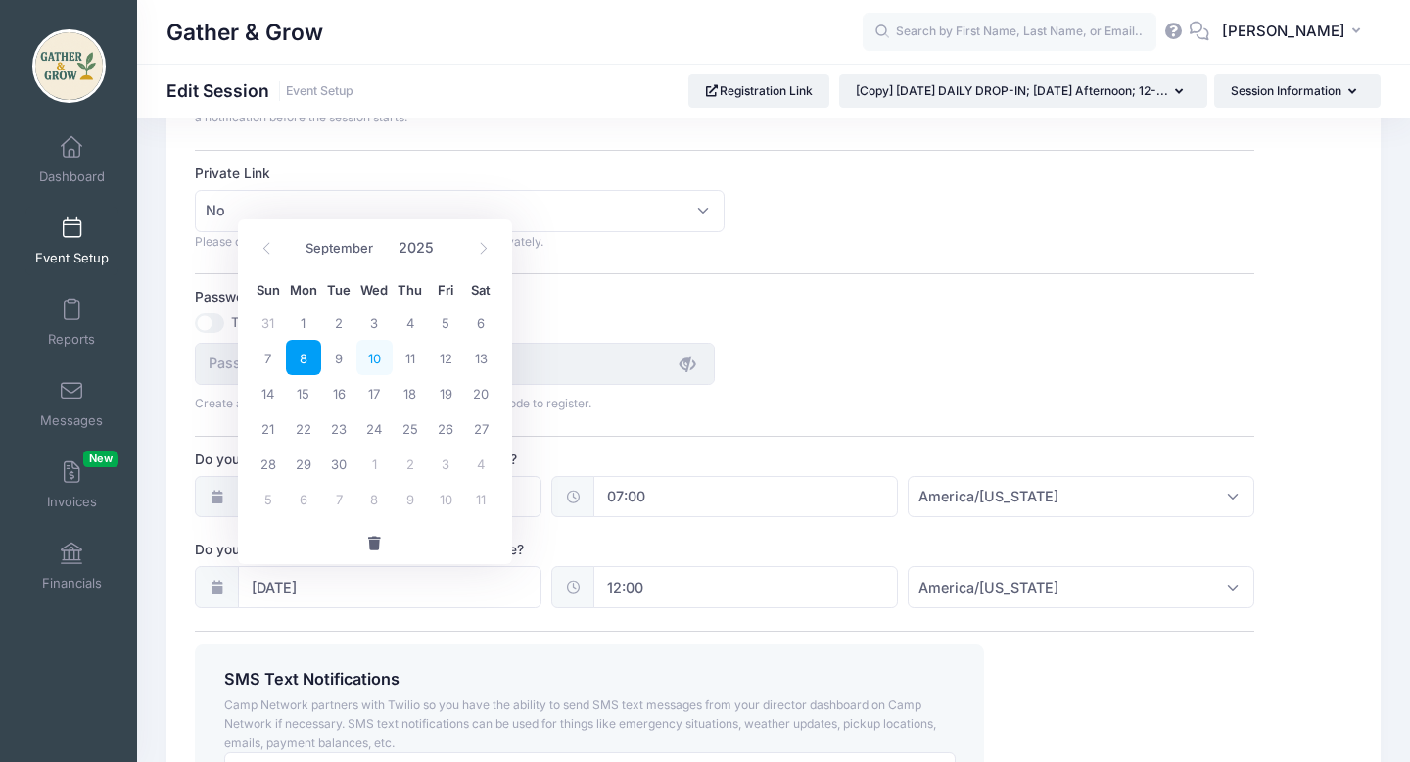
click at [375, 362] on span "10" at bounding box center [373, 357] width 35 height 35
type input "09/10/2025"
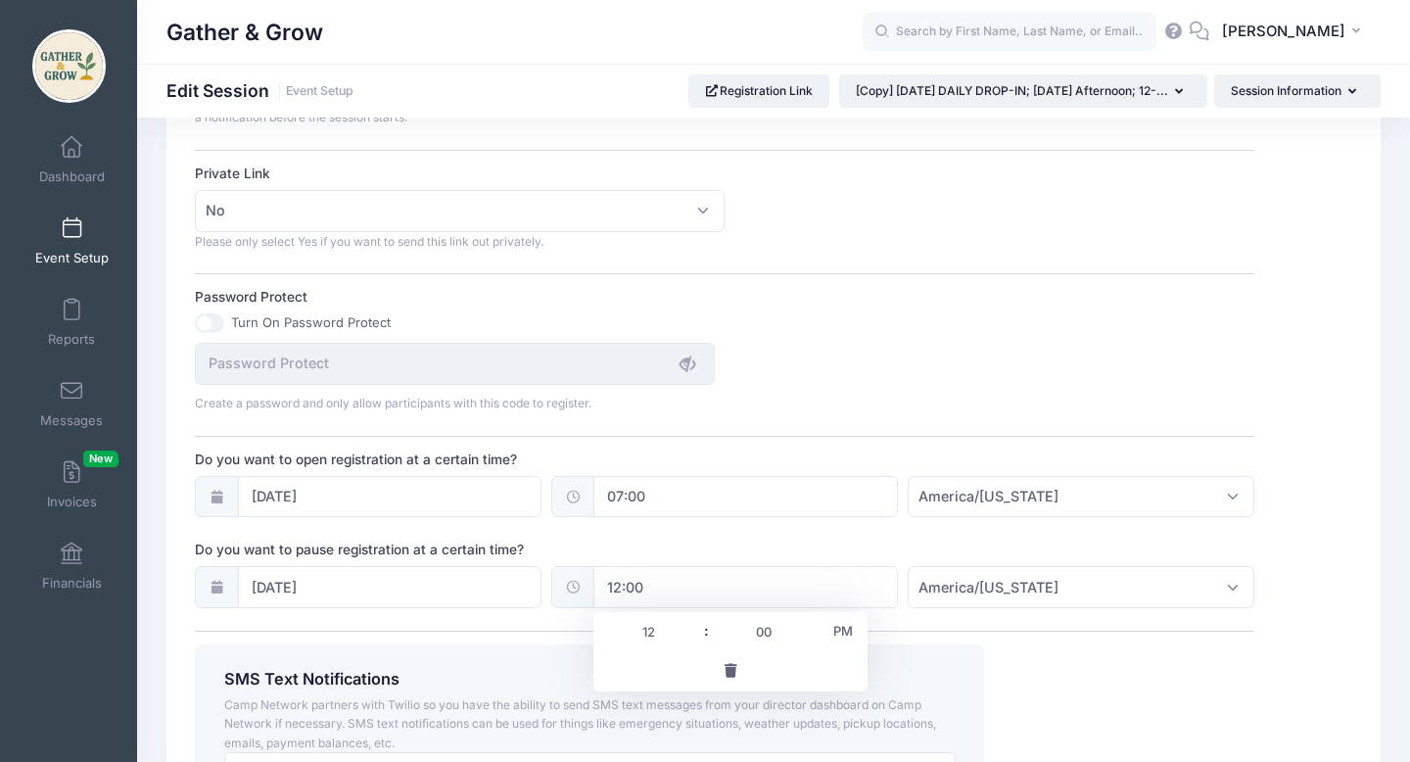
click at [665, 590] on input "12:00" at bounding box center [745, 587] width 305 height 42
type input "11:00"
type input "11"
type input "10:00"
type input "10"
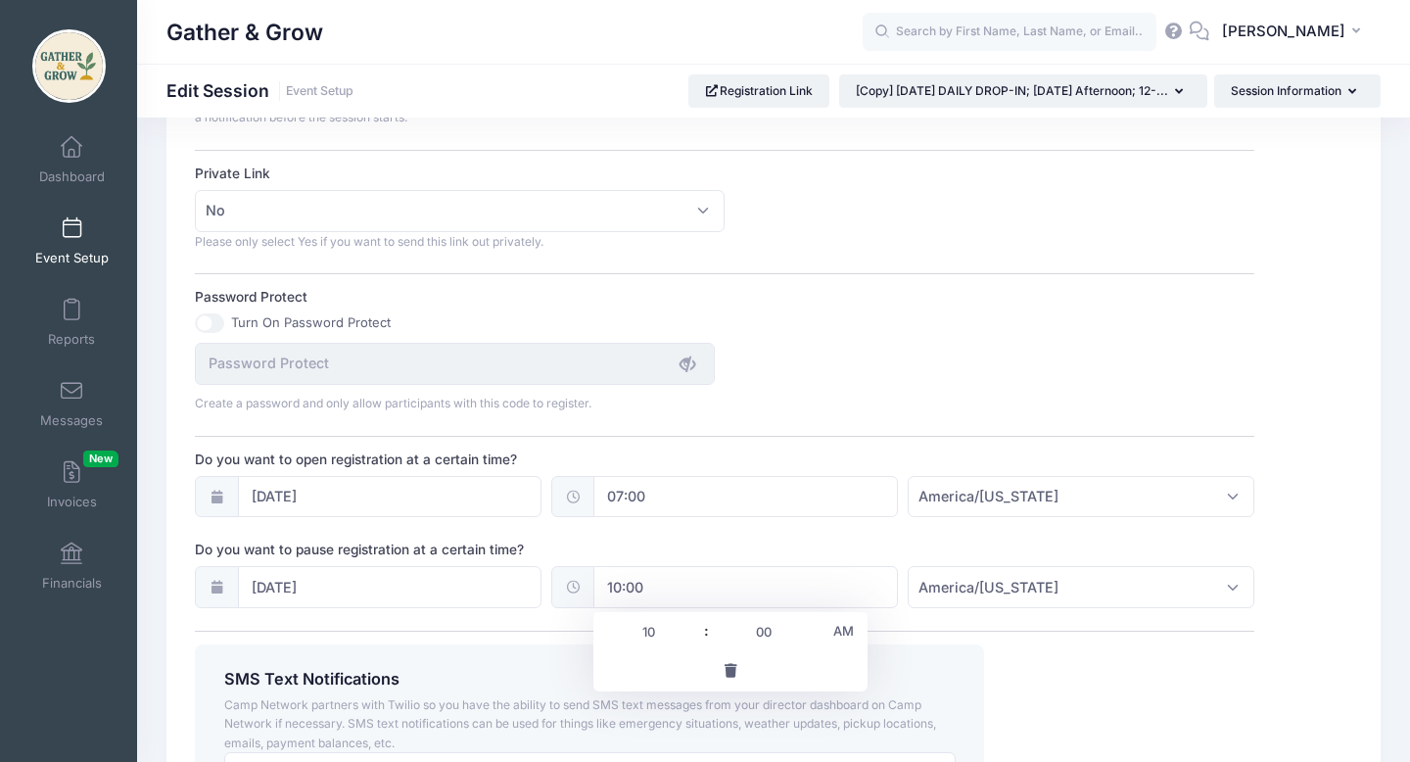
type input "09:00"
type input "09"
type input "08:00"
type input "08"
type input "09:00"
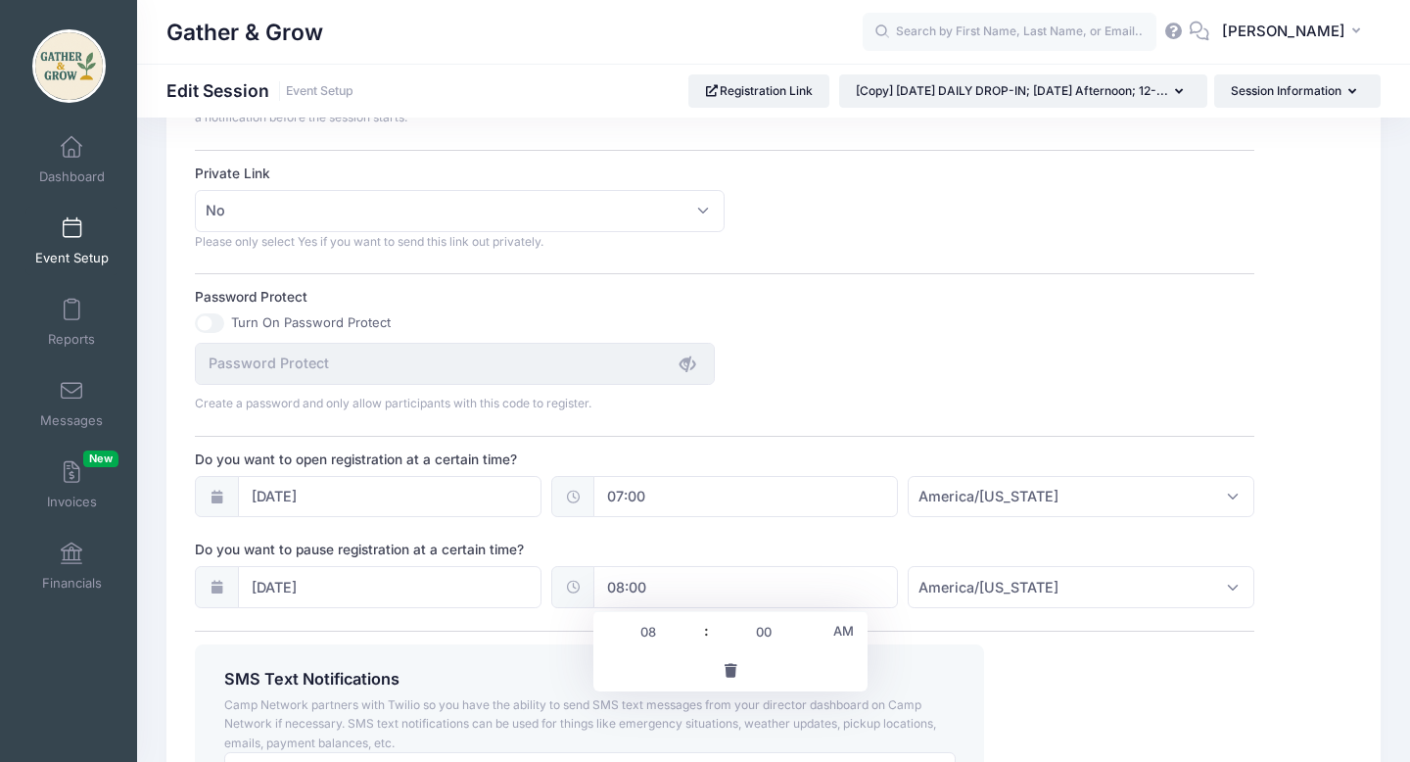
type input "09"
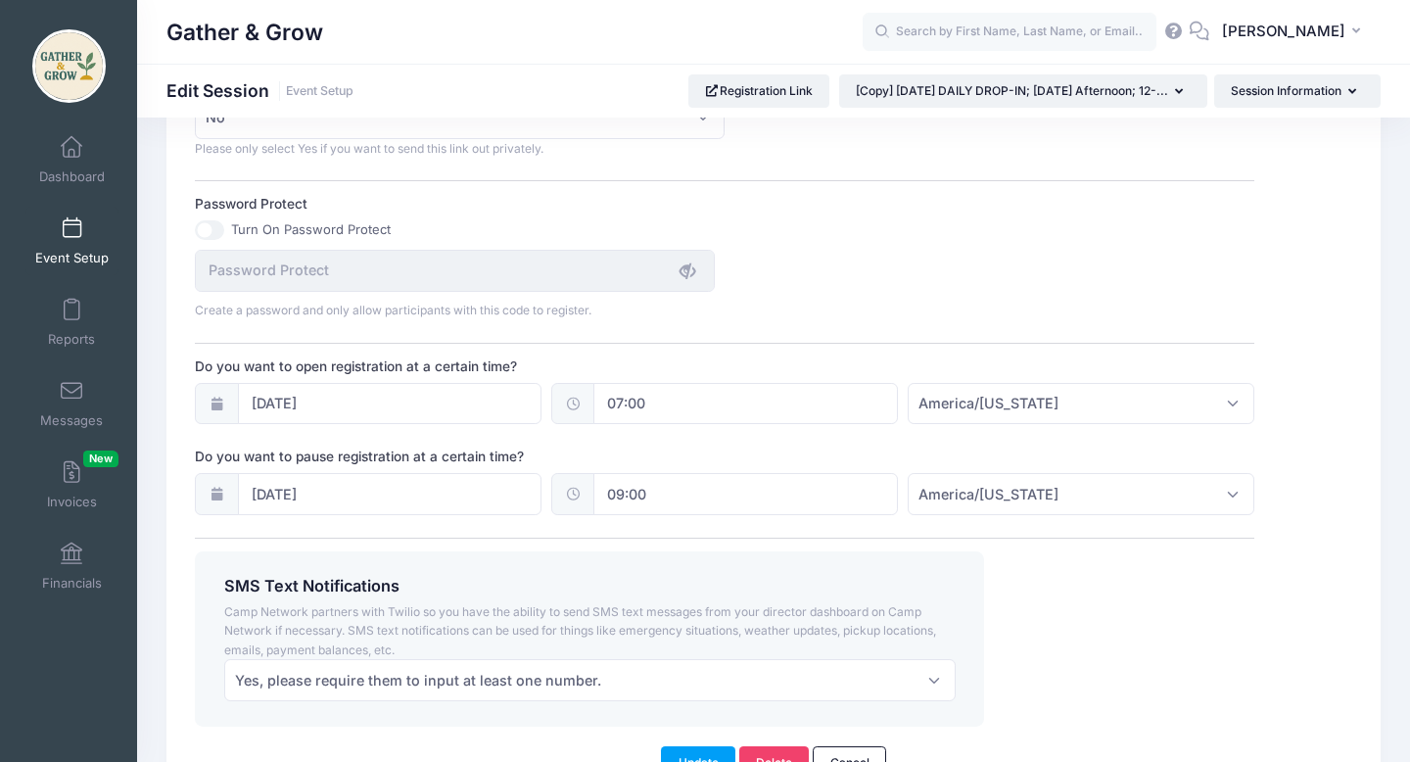
scroll to position [1402, 0]
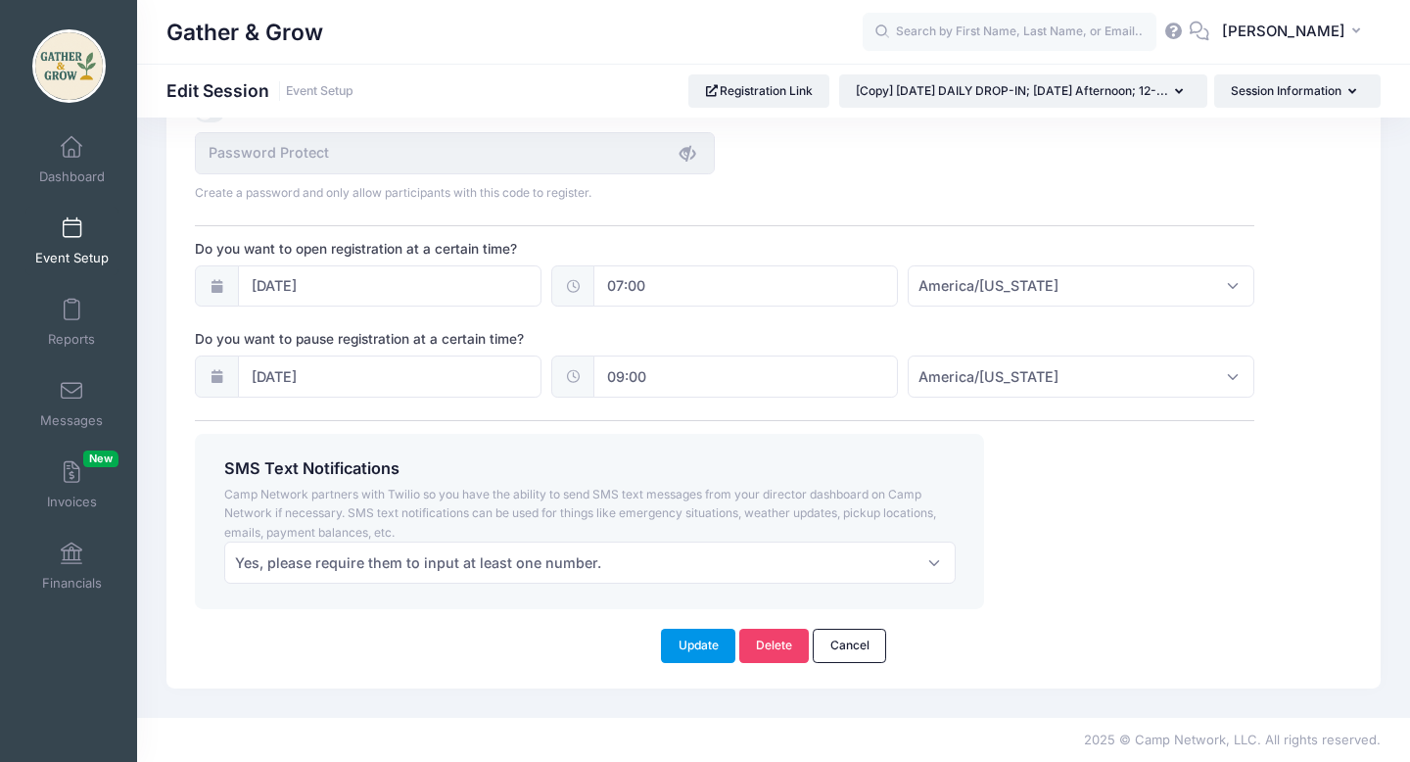
click at [698, 652] on button "Update" at bounding box center [698, 645] width 74 height 33
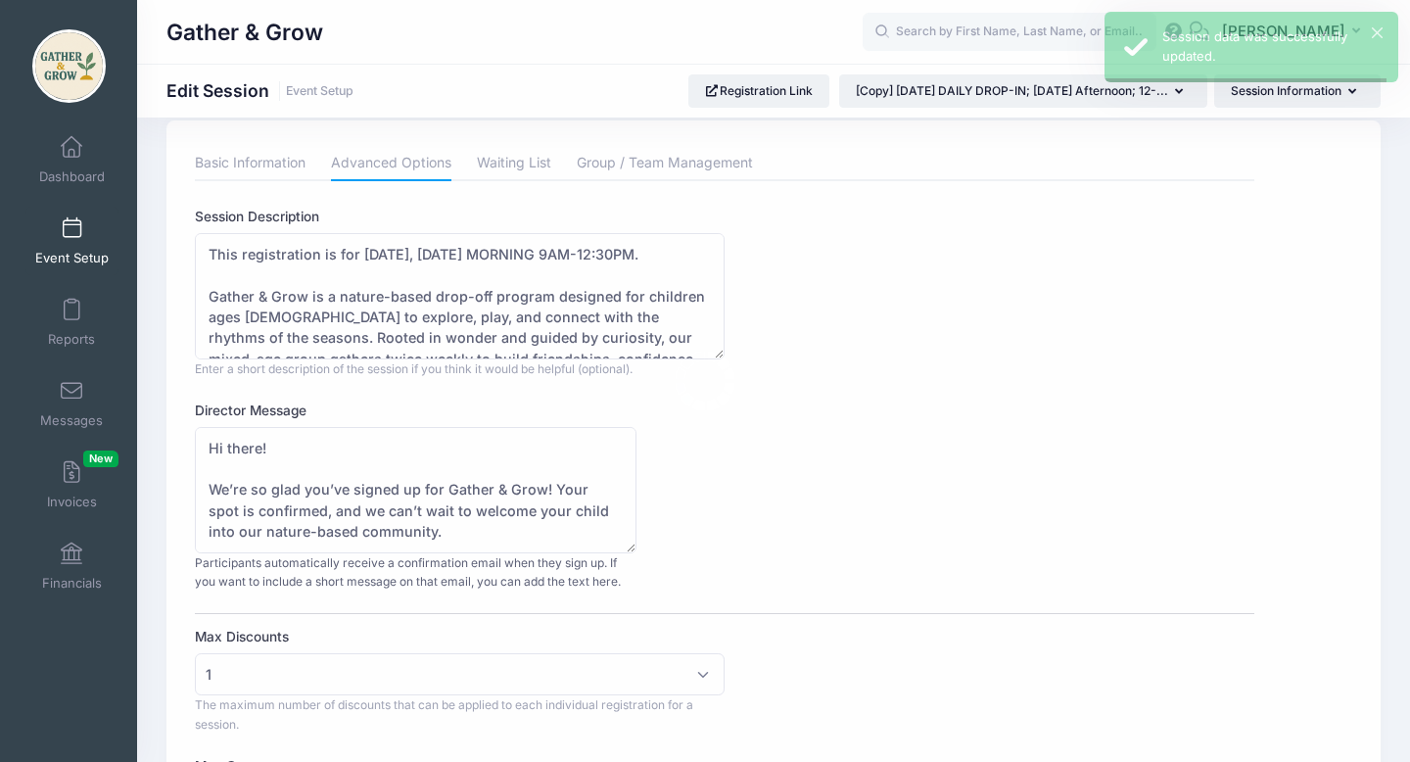
scroll to position [0, 0]
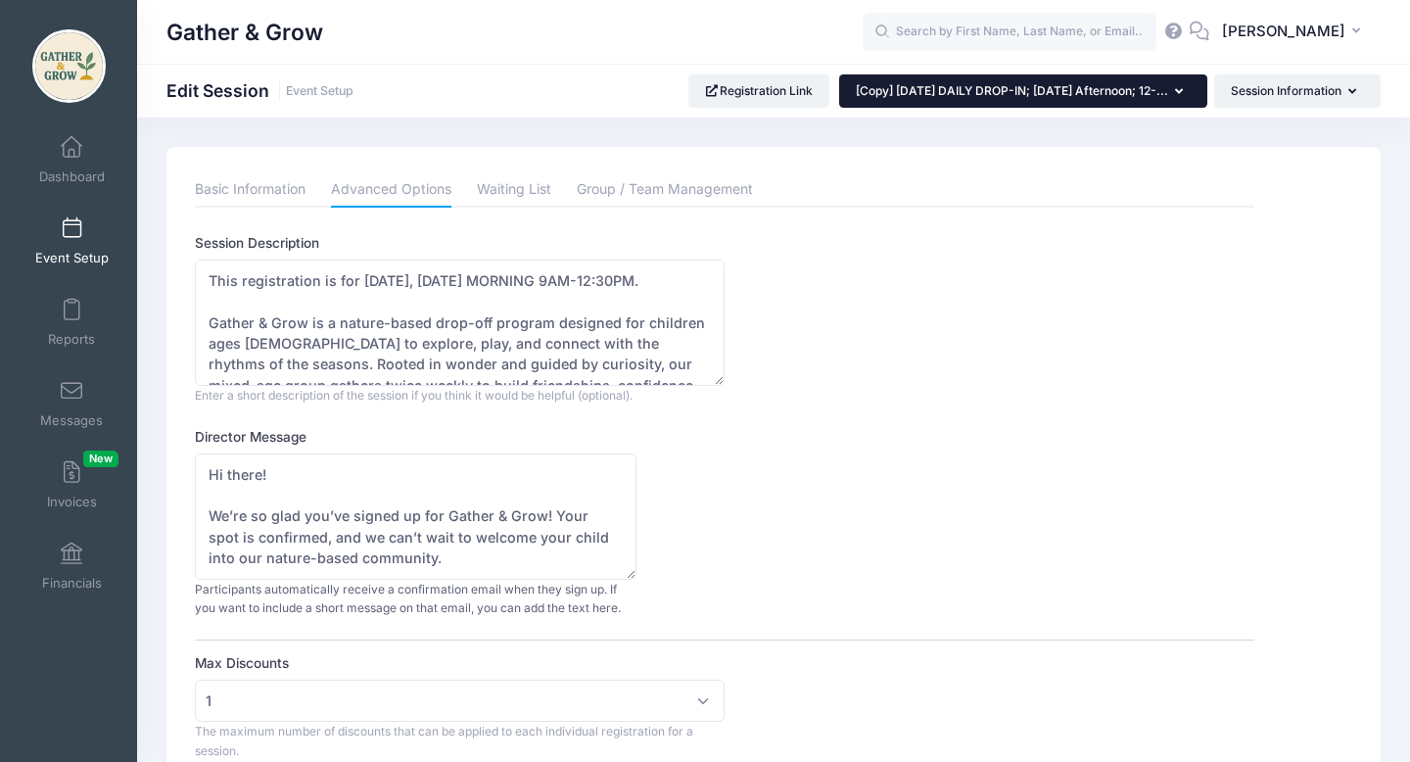
click at [1185, 97] on button "[Copy] 9/8/2025 DAILY DROP-IN; Monday Afternoon; 12-..." at bounding box center [1023, 90] width 368 height 33
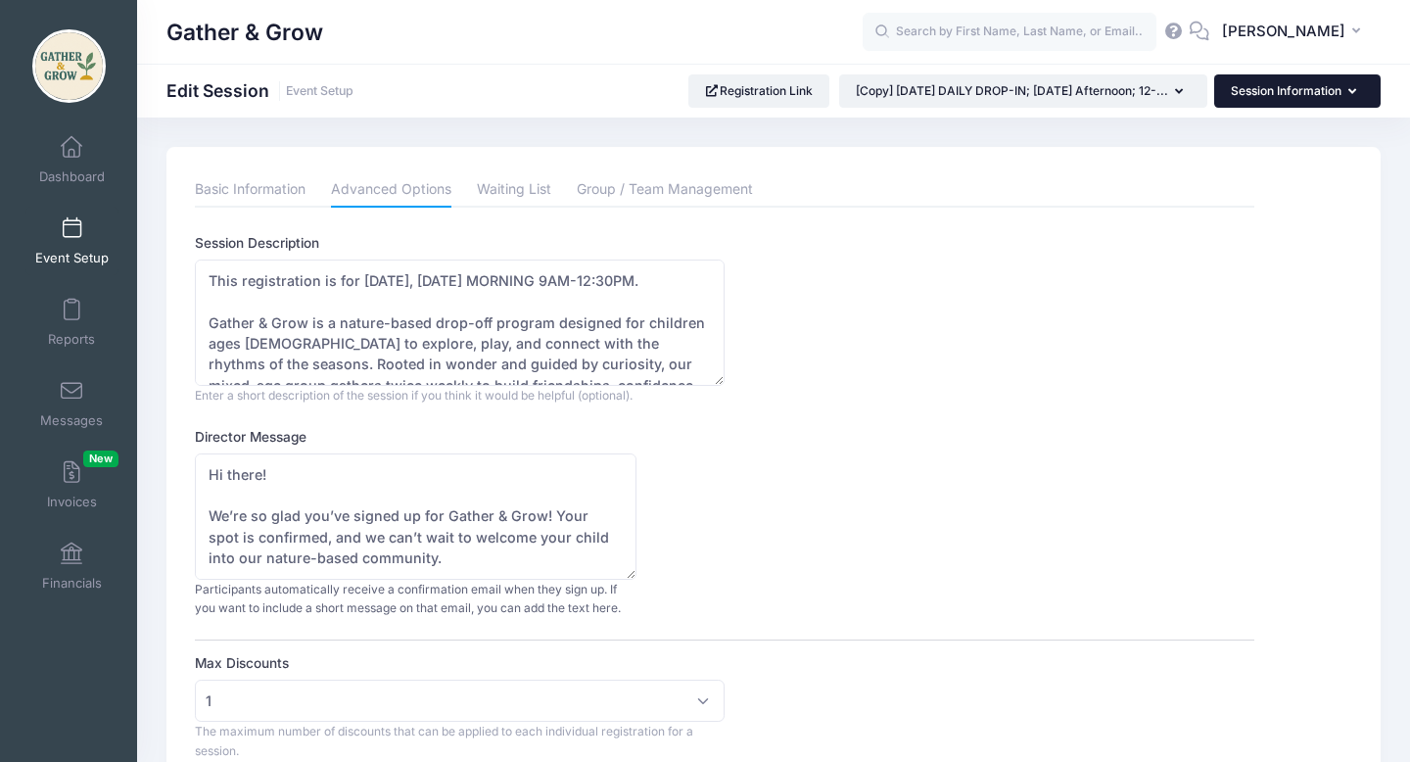
click at [1319, 101] on button "Session Information" at bounding box center [1297, 90] width 166 height 33
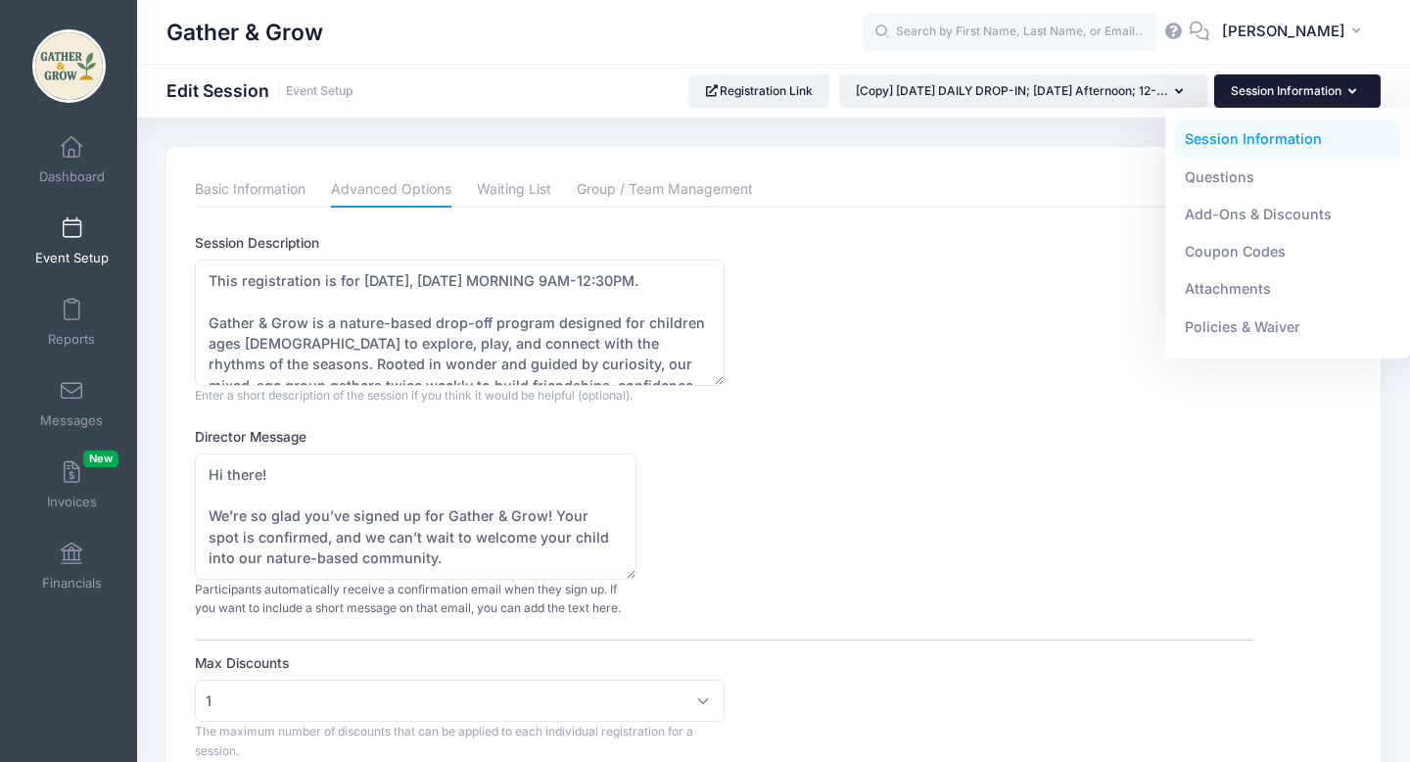
click at [1045, 276] on div "Session Description This registration is for 9/8/2025, MONDAY AFTERNOON 12-3:30…" at bounding box center [724, 318] width 1059 height 171
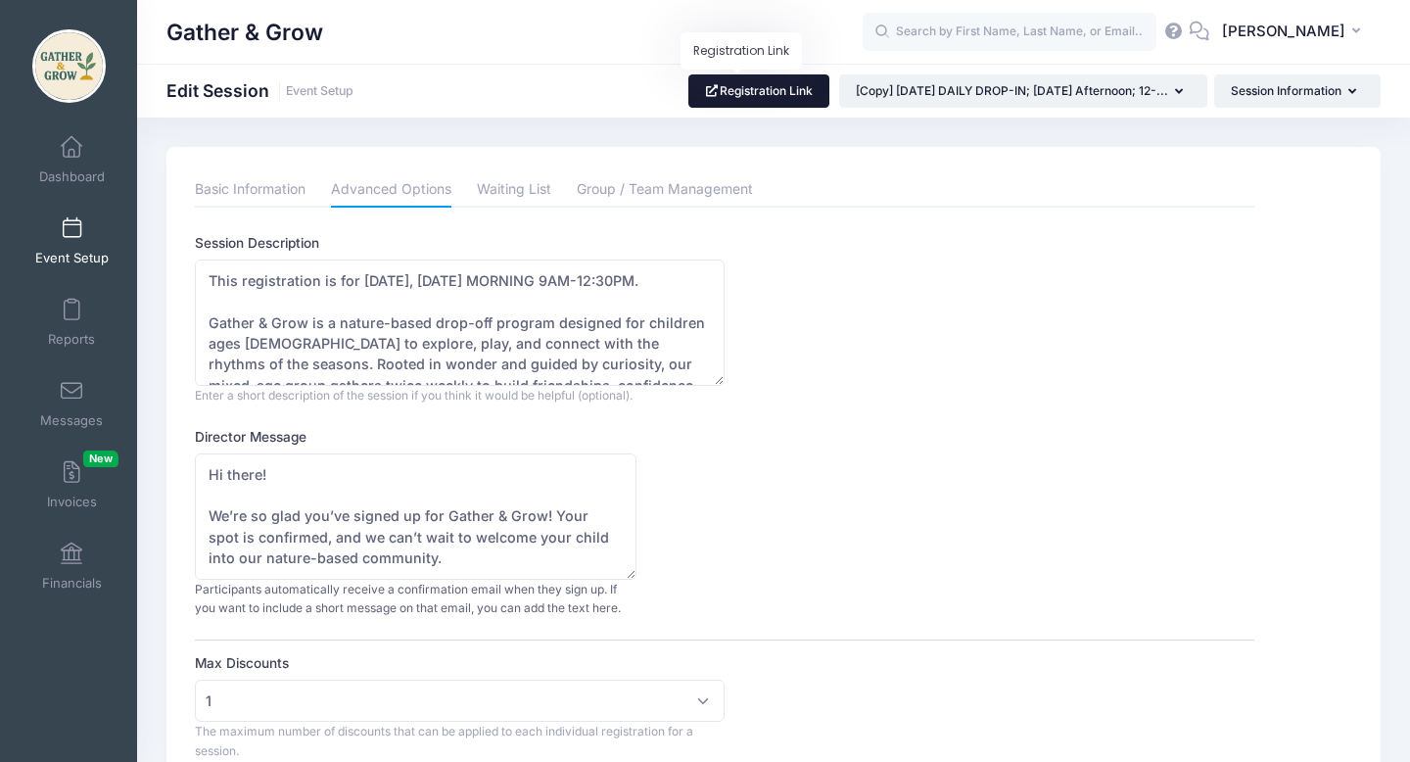
click at [730, 88] on link "Registration Link" at bounding box center [759, 90] width 142 height 33
click at [81, 243] on link "Event Setup" at bounding box center [71, 241] width 93 height 69
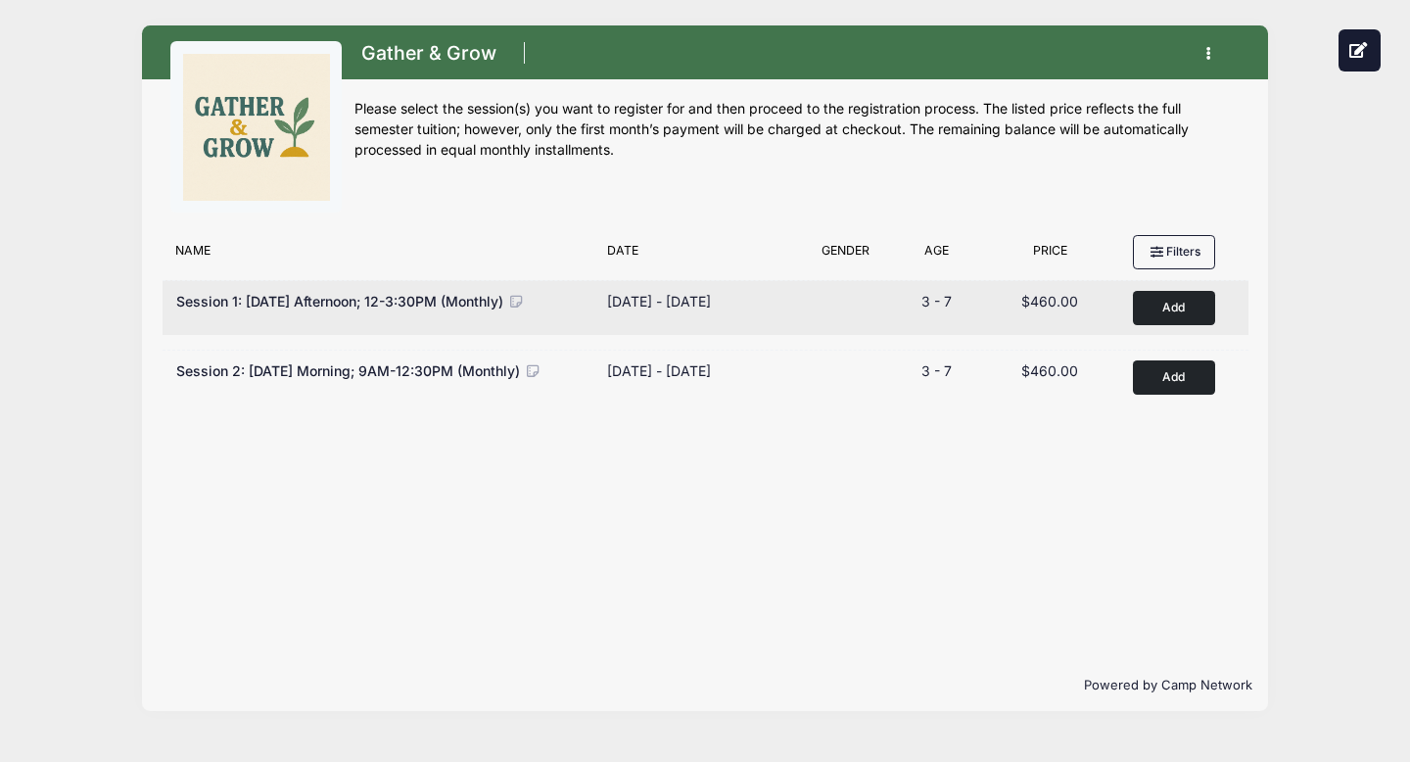
click at [525, 303] on icon at bounding box center [516, 302] width 18 height 14
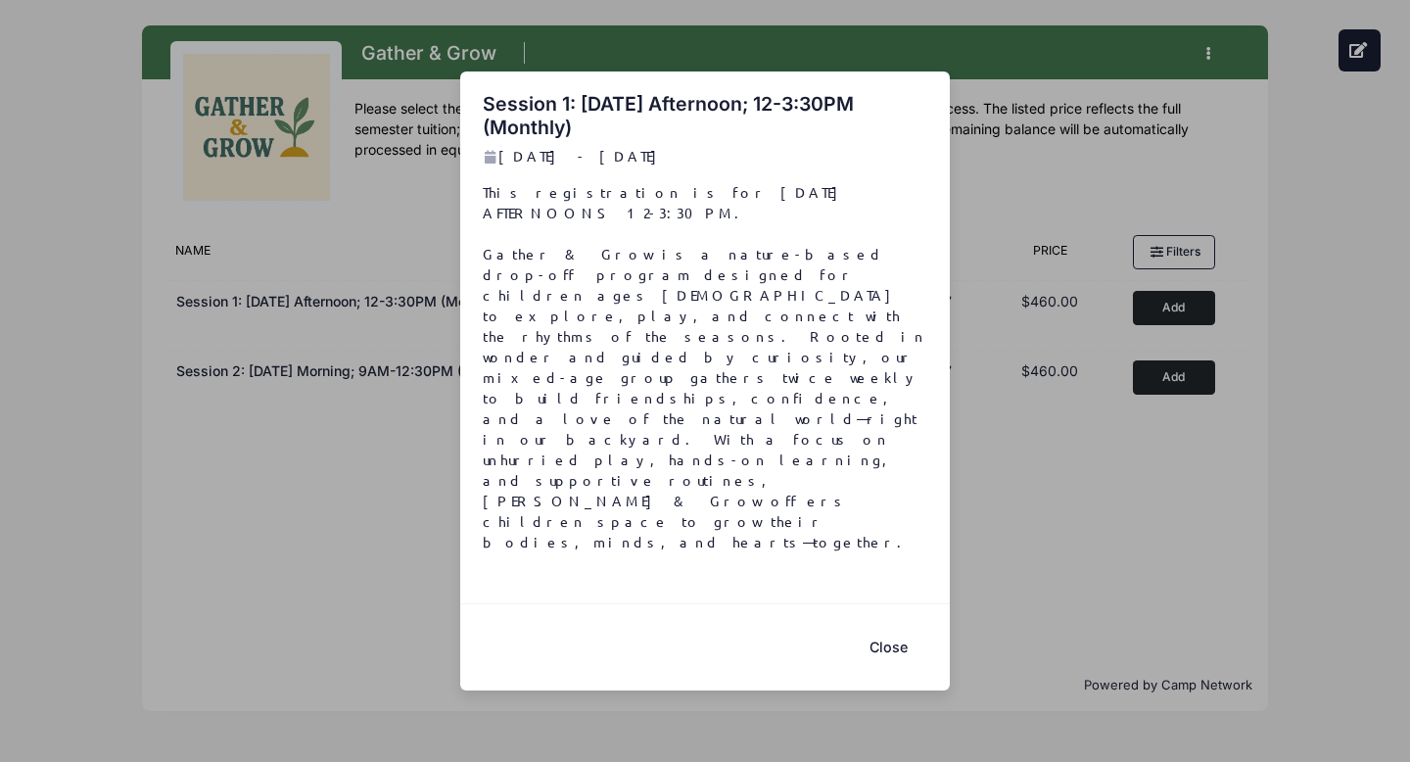
click at [883, 627] on button "Close" at bounding box center [888, 648] width 78 height 42
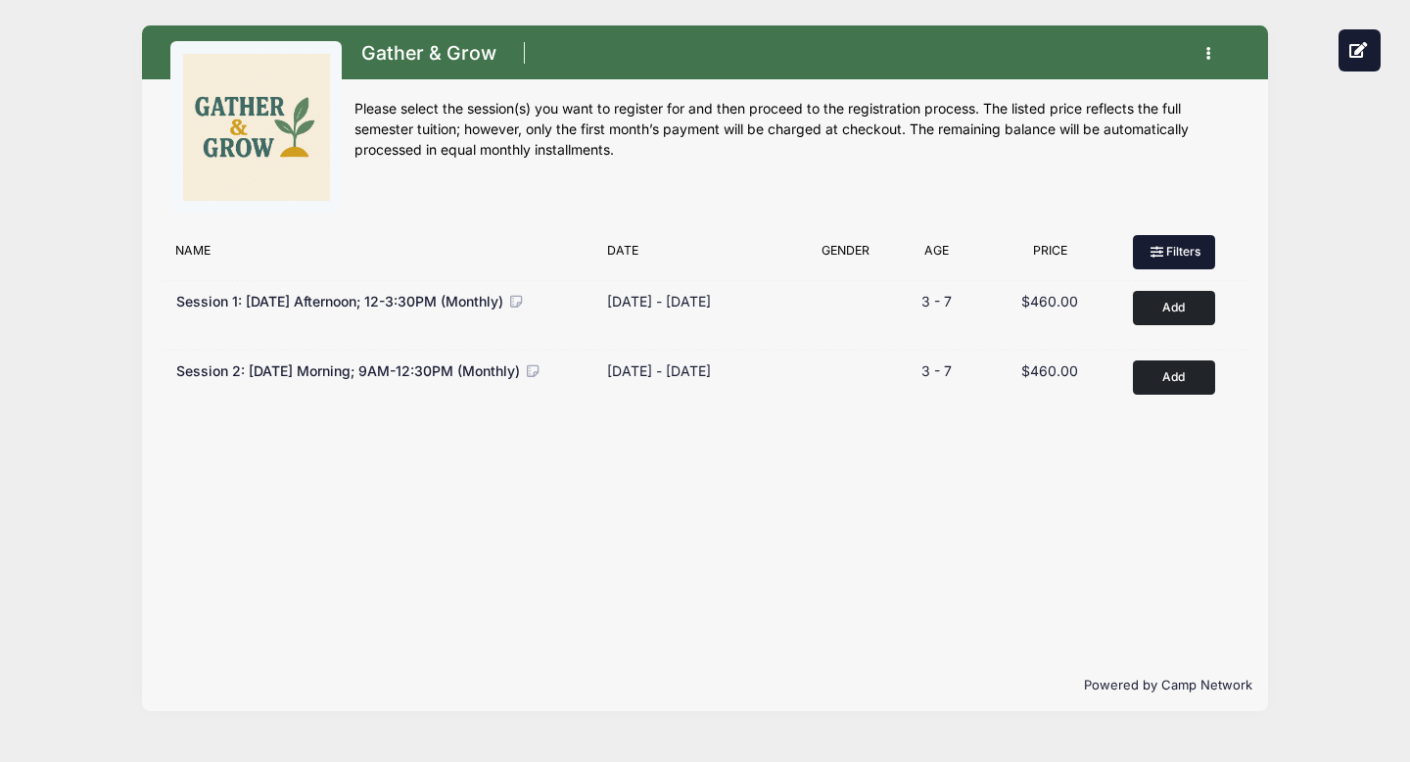
click at [1168, 258] on button "Filters" at bounding box center [1174, 251] width 82 height 33
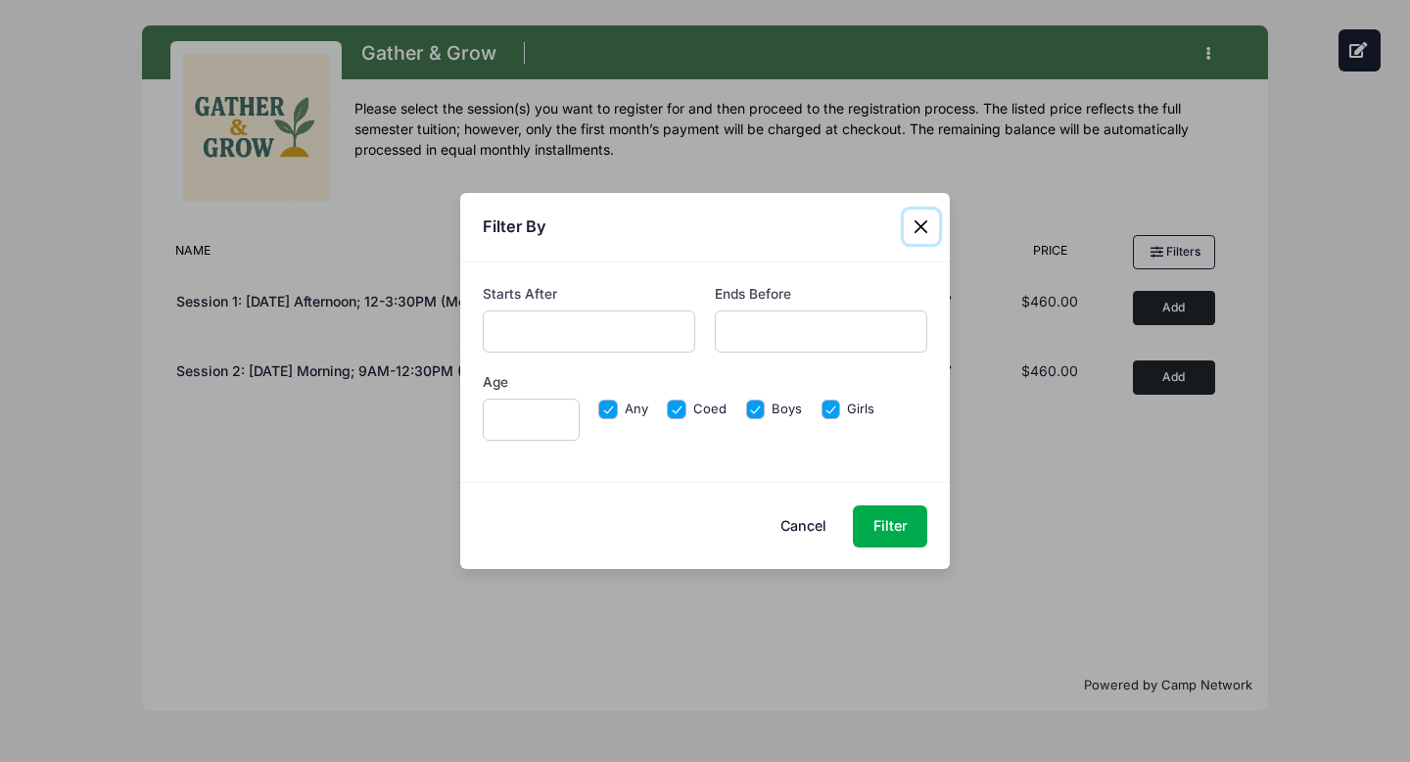
click at [921, 225] on button "Close" at bounding box center [921, 227] width 35 height 35
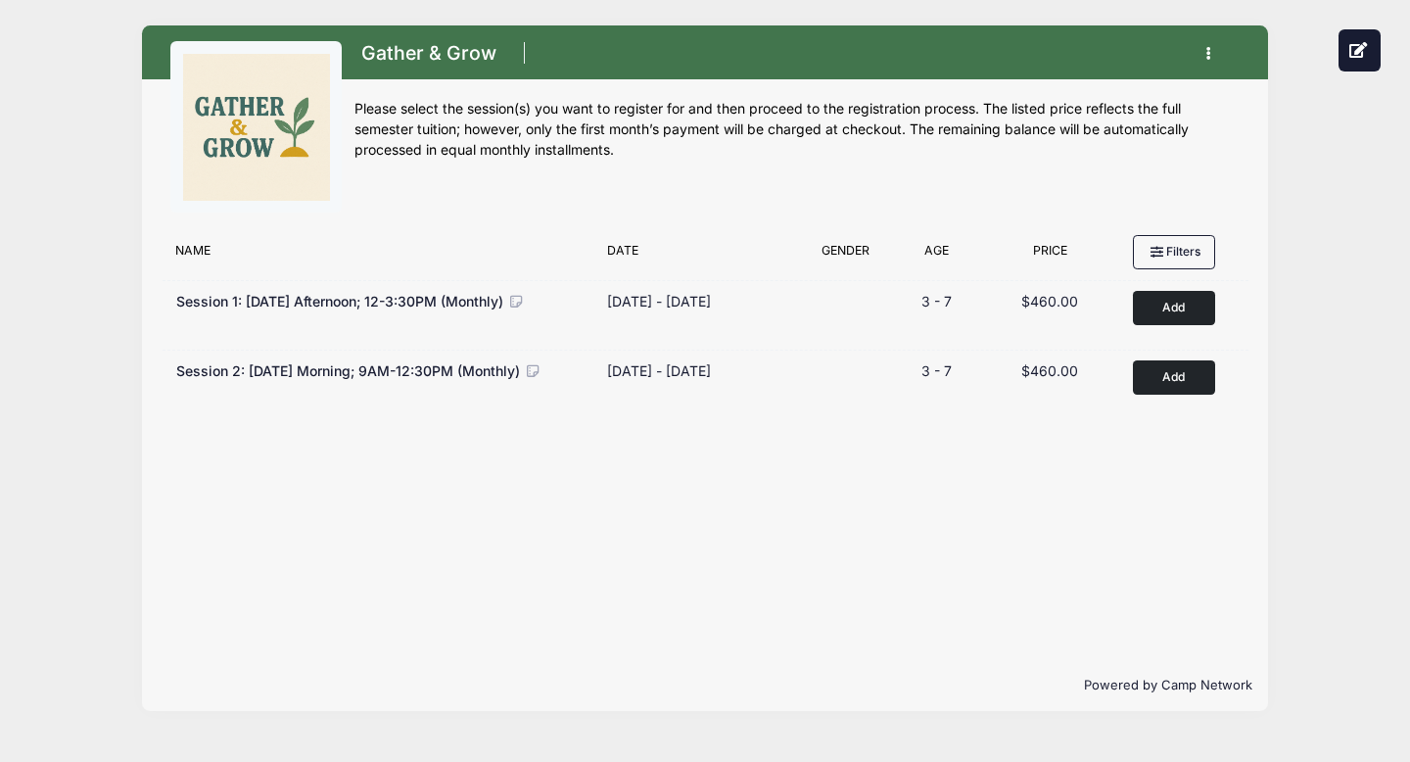
click at [1028, 556] on div "Filter Options No sessions found matching your criteria Name Date Gender Filter…" at bounding box center [705, 442] width 1126 height 435
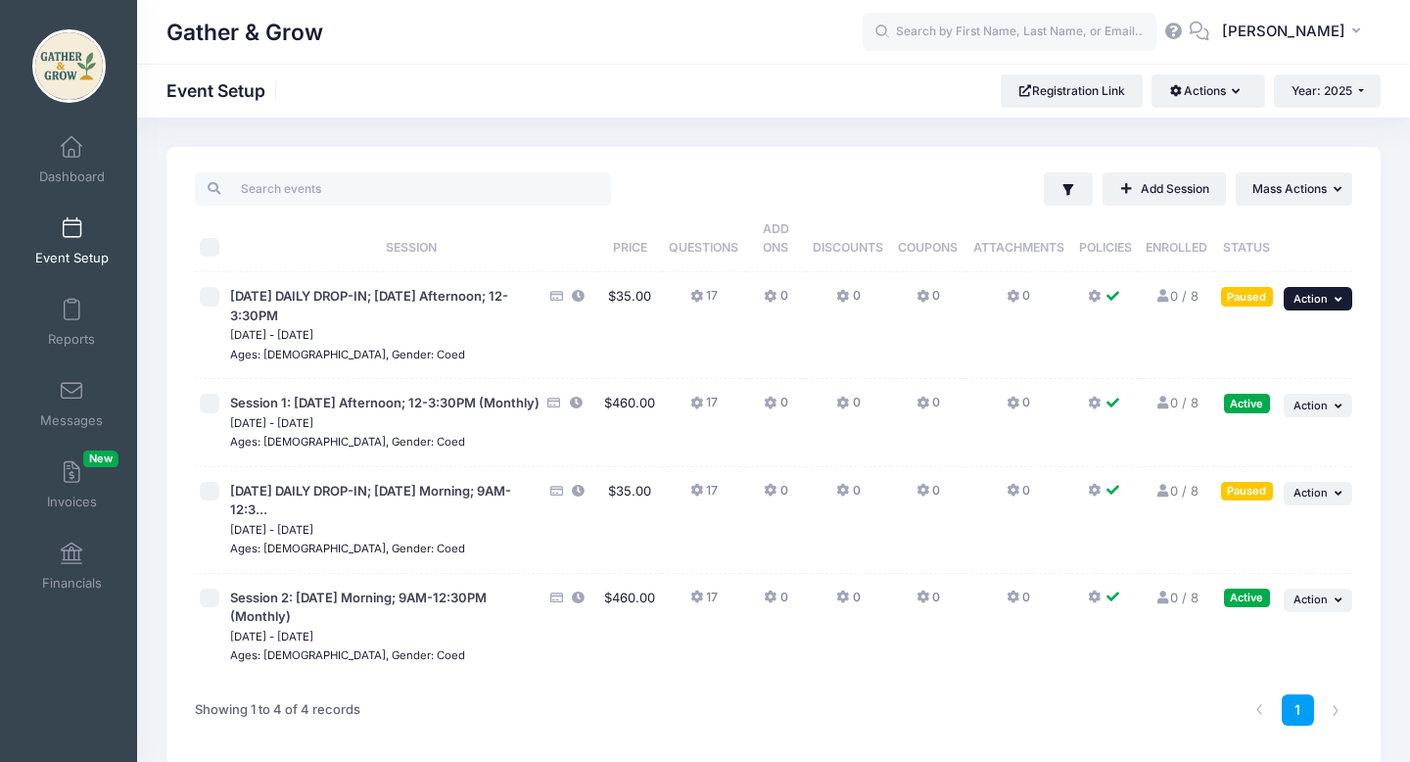
click at [1336, 293] on button "... Action" at bounding box center [1318, 299] width 69 height 24
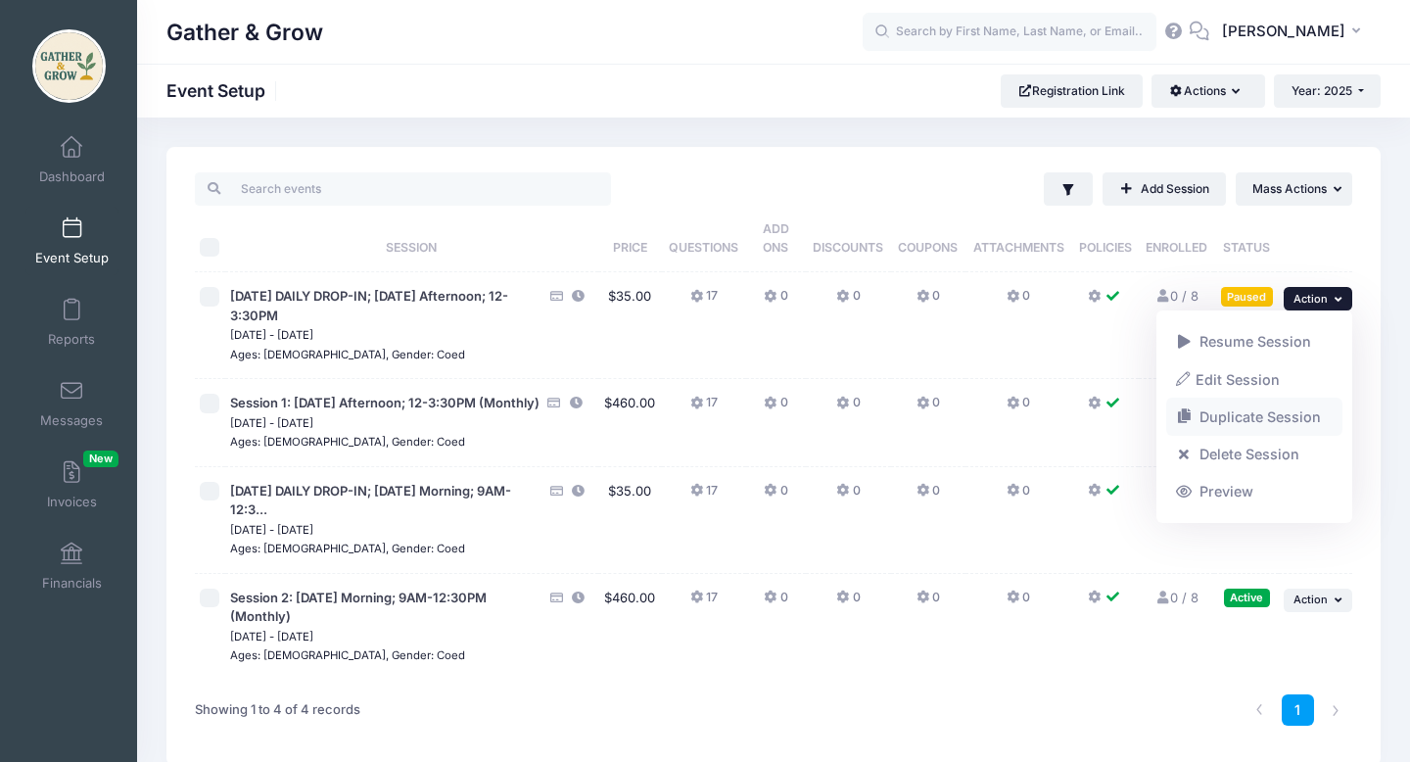
click at [1217, 423] on link "Duplicate Session" at bounding box center [1254, 417] width 177 height 37
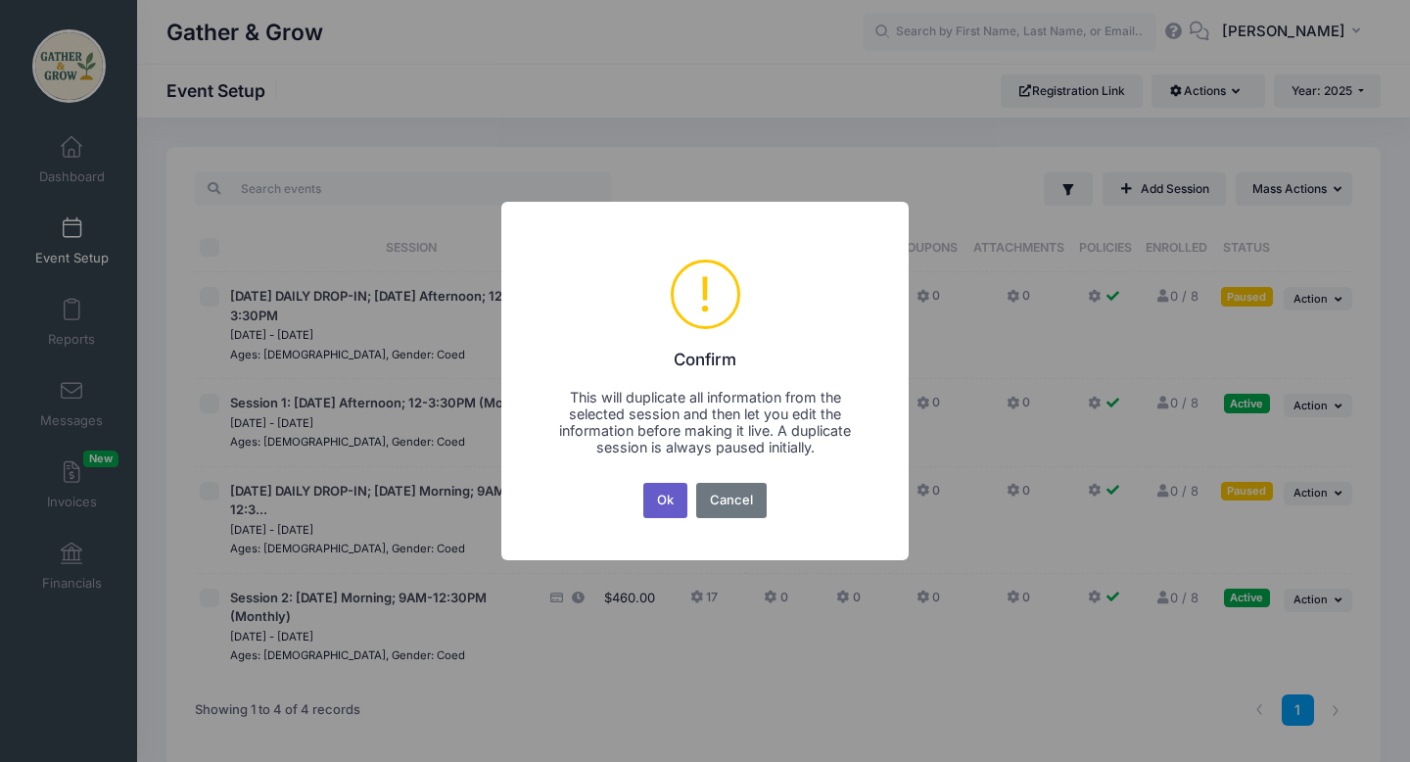
click at [673, 501] on button "Ok" at bounding box center [665, 500] width 45 height 35
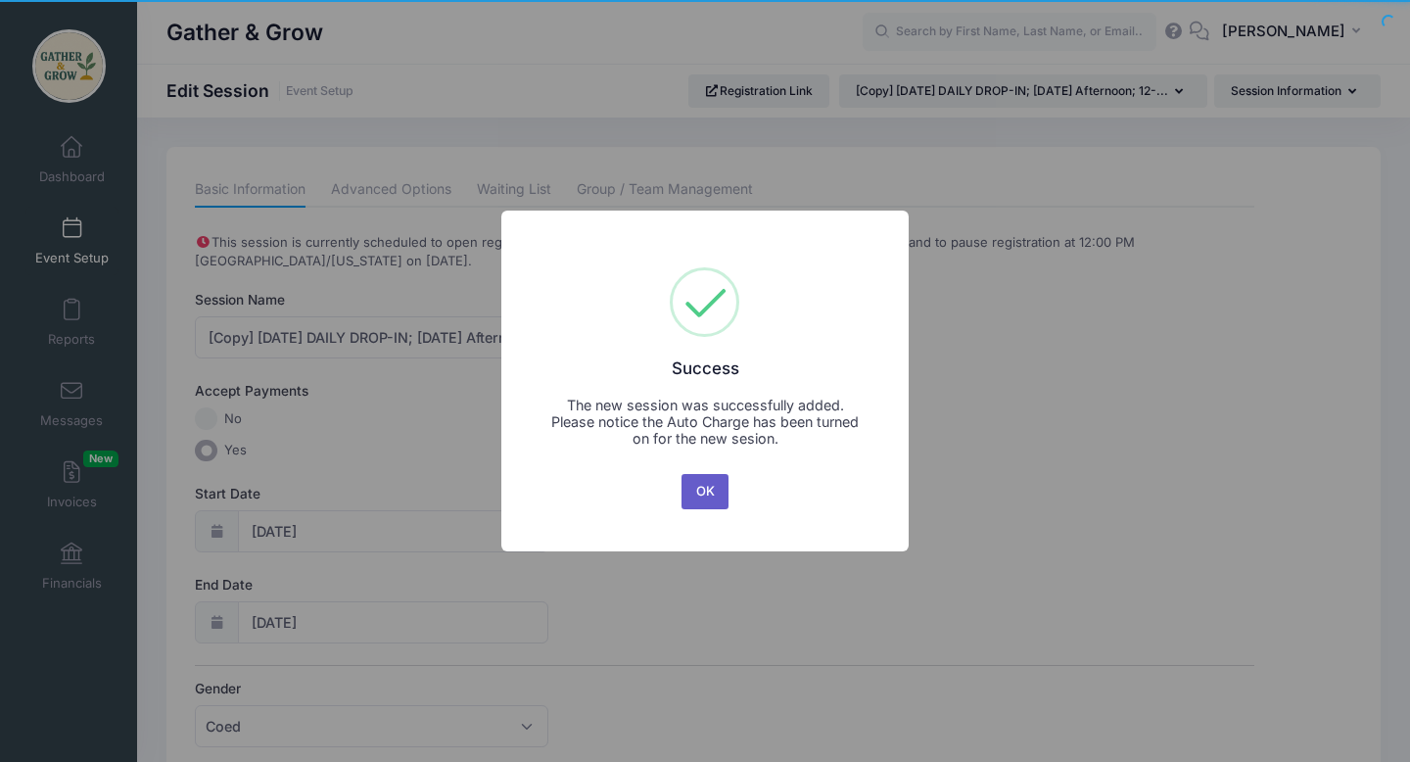
click at [704, 496] on button "OK" at bounding box center [705, 491] width 47 height 35
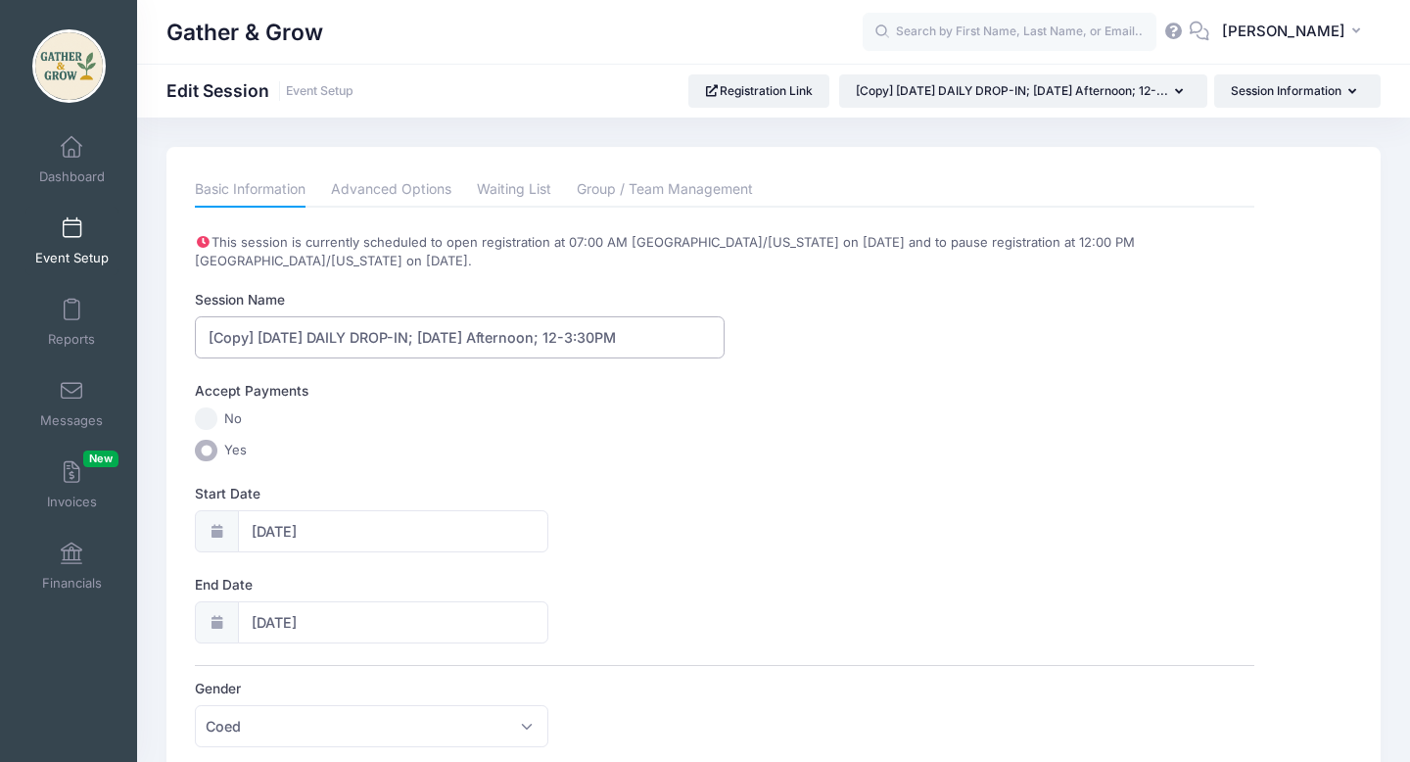
click at [257, 339] on input "[Copy] [DATE] DAILY DROP-IN; [DATE] Afternoon; 12-3:30PM" at bounding box center [460, 337] width 530 height 42
click at [231, 342] on input "[DATE] DAILY DROP-IN; [DATE] Afternoon; 12-3:30PM" at bounding box center [460, 337] width 530 height 42
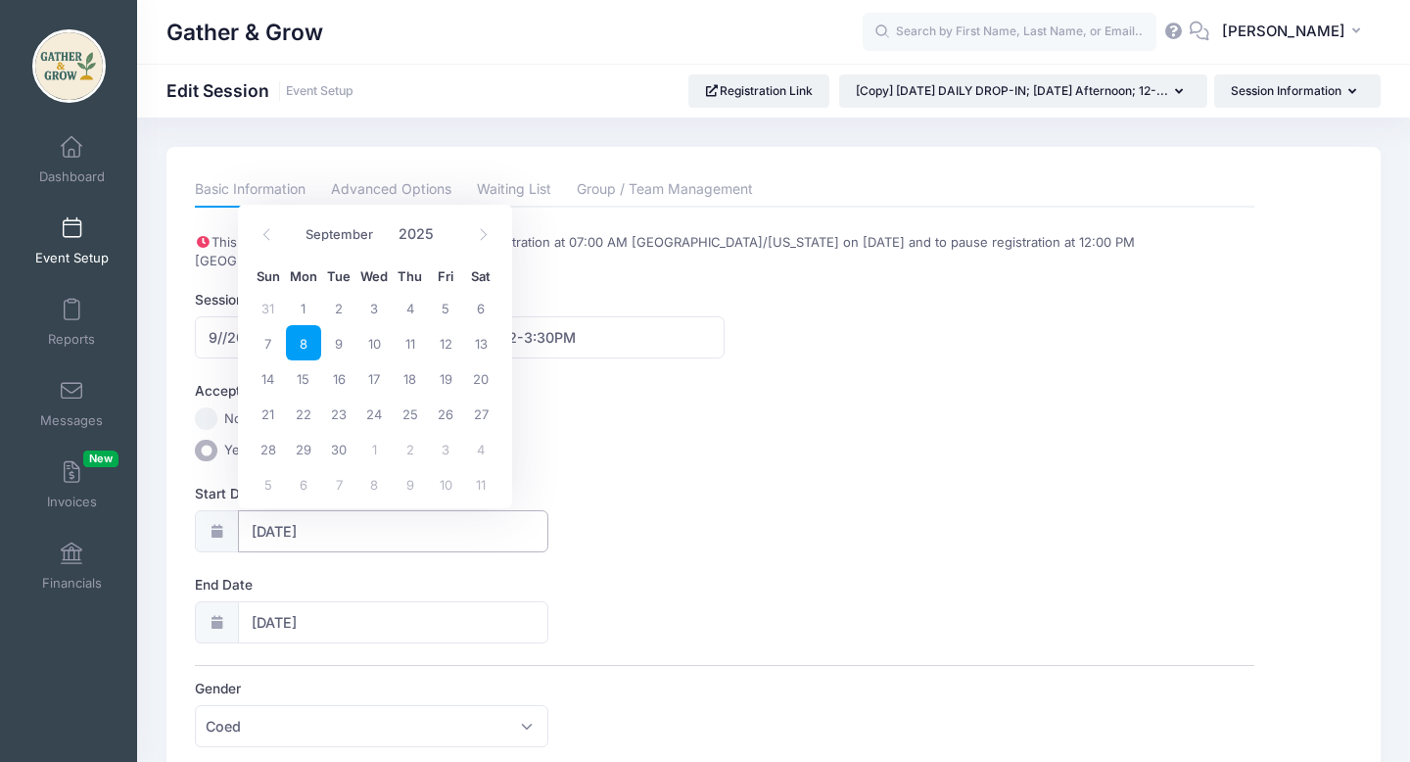
click at [318, 527] on input "[DATE]" at bounding box center [393, 531] width 310 height 42
click at [598, 437] on div "Accept Payments No Yes" at bounding box center [724, 421] width 1059 height 80
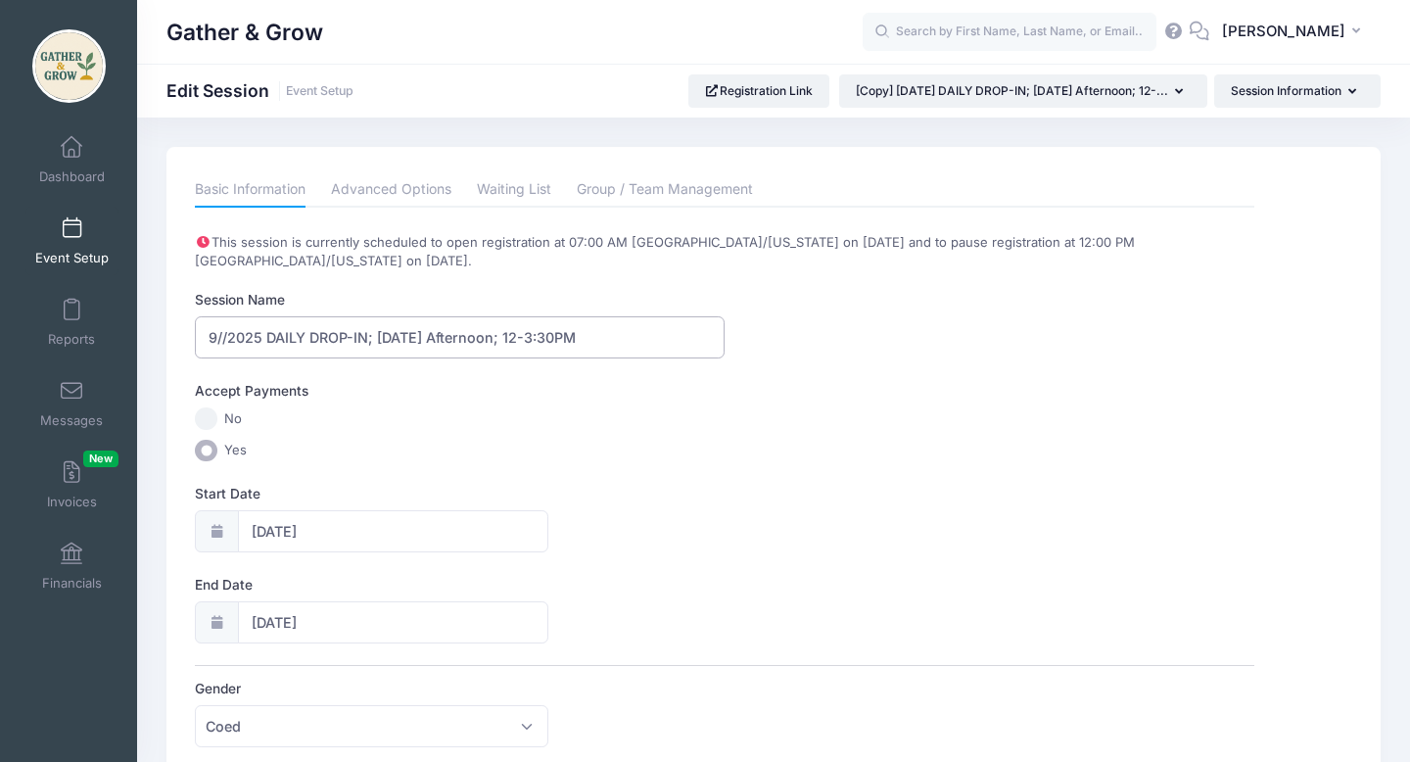
click at [224, 338] on input "9//2025 DAILY DROP-IN; [DATE] Afternoon; 12-3:30PM" at bounding box center [460, 337] width 530 height 42
type input "[DATE] DAILY DROP-IN; [DATE] Afternoon; 12-3:30PM"
click at [219, 528] on icon at bounding box center [217, 531] width 16 height 13
click at [308, 530] on input "[DATE]" at bounding box center [393, 531] width 310 height 42
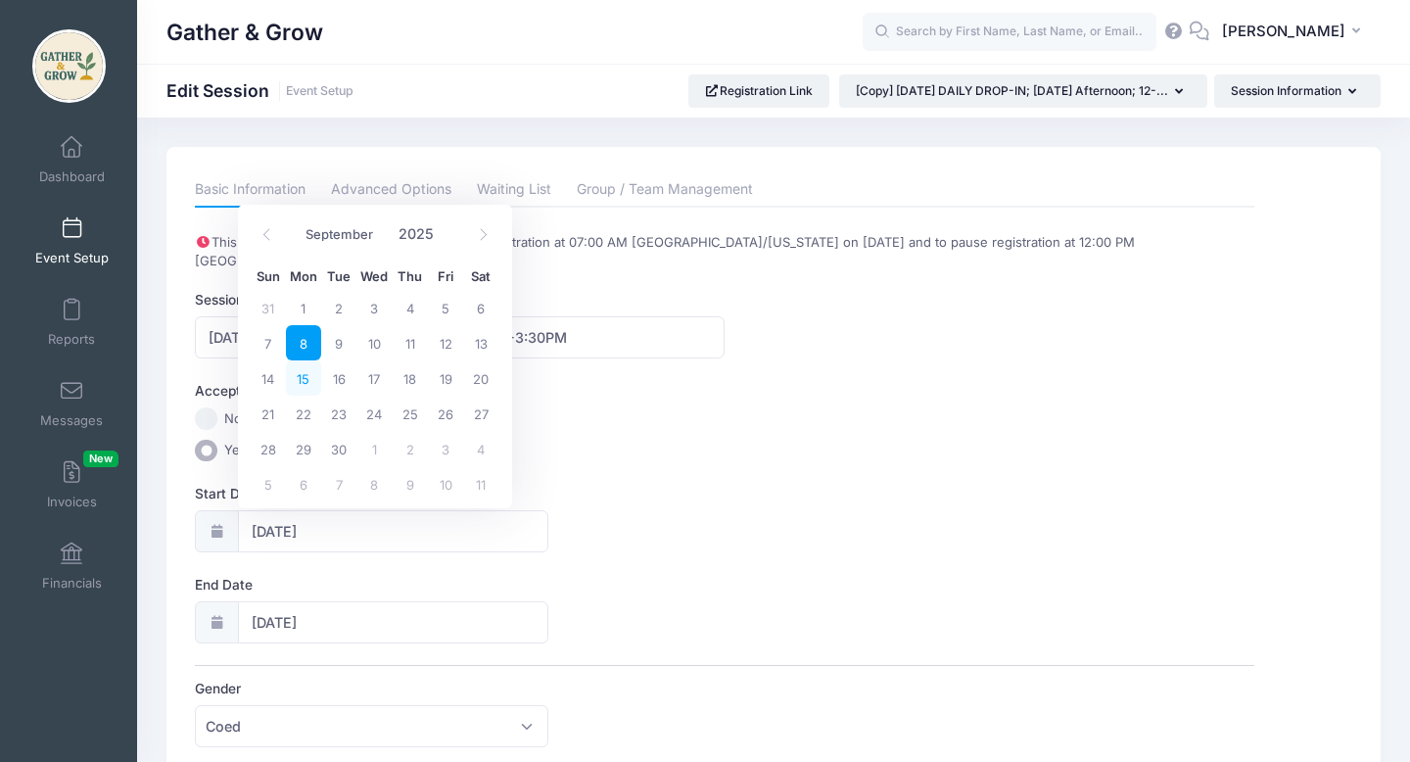
click at [306, 383] on span "15" at bounding box center [303, 377] width 35 height 35
type input "[DATE]"
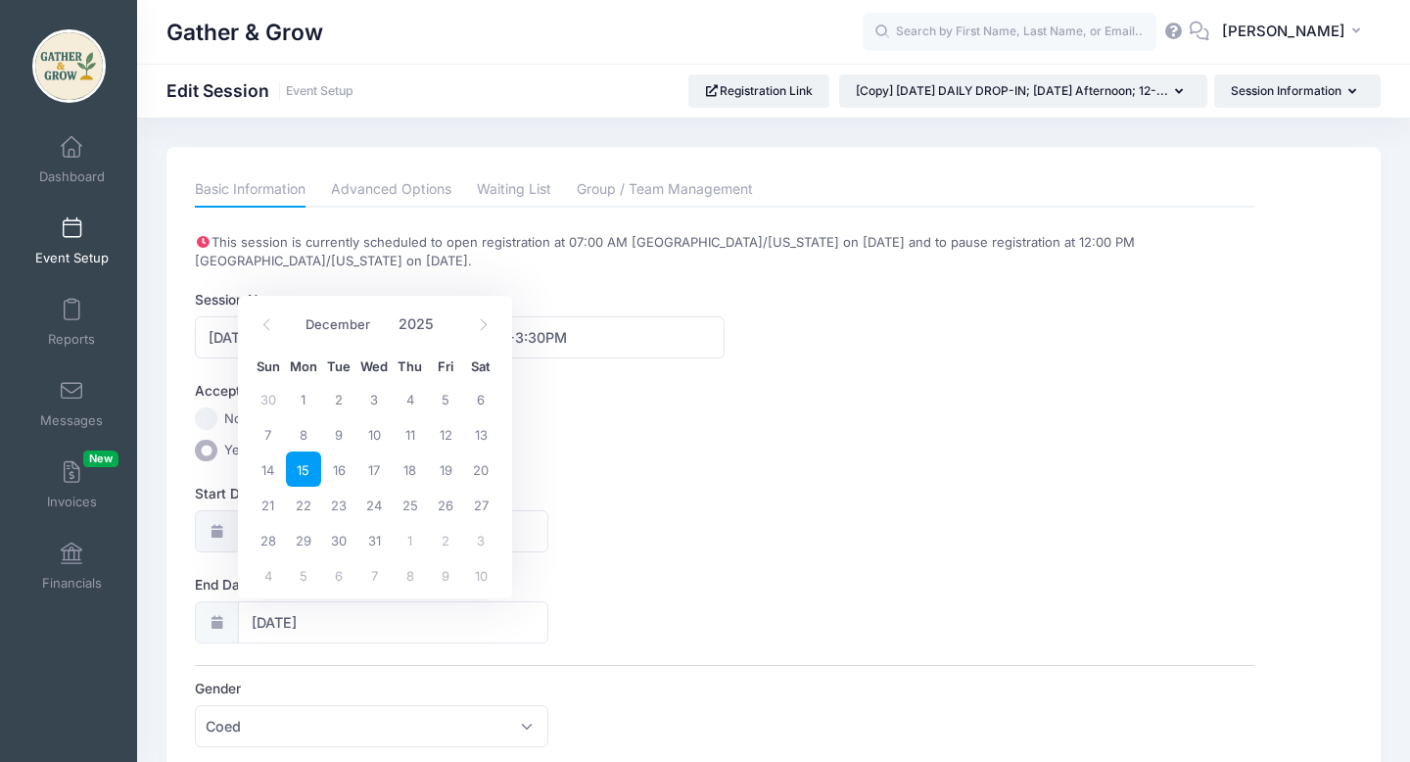
click at [669, 455] on label "Yes" at bounding box center [724, 451] width 1059 height 23
click at [217, 455] on input "Yes" at bounding box center [206, 451] width 23 height 23
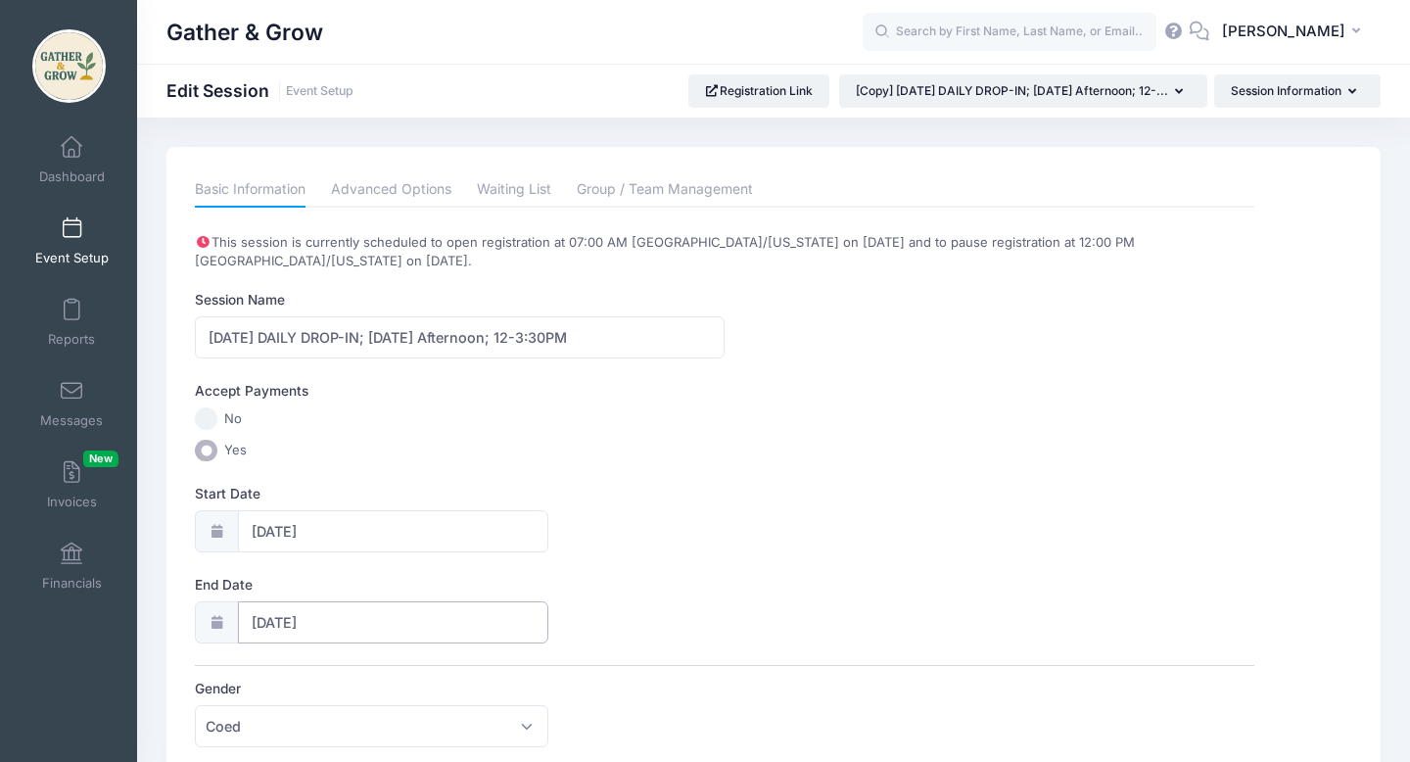
click at [285, 621] on input "[DATE]" at bounding box center [393, 622] width 310 height 42
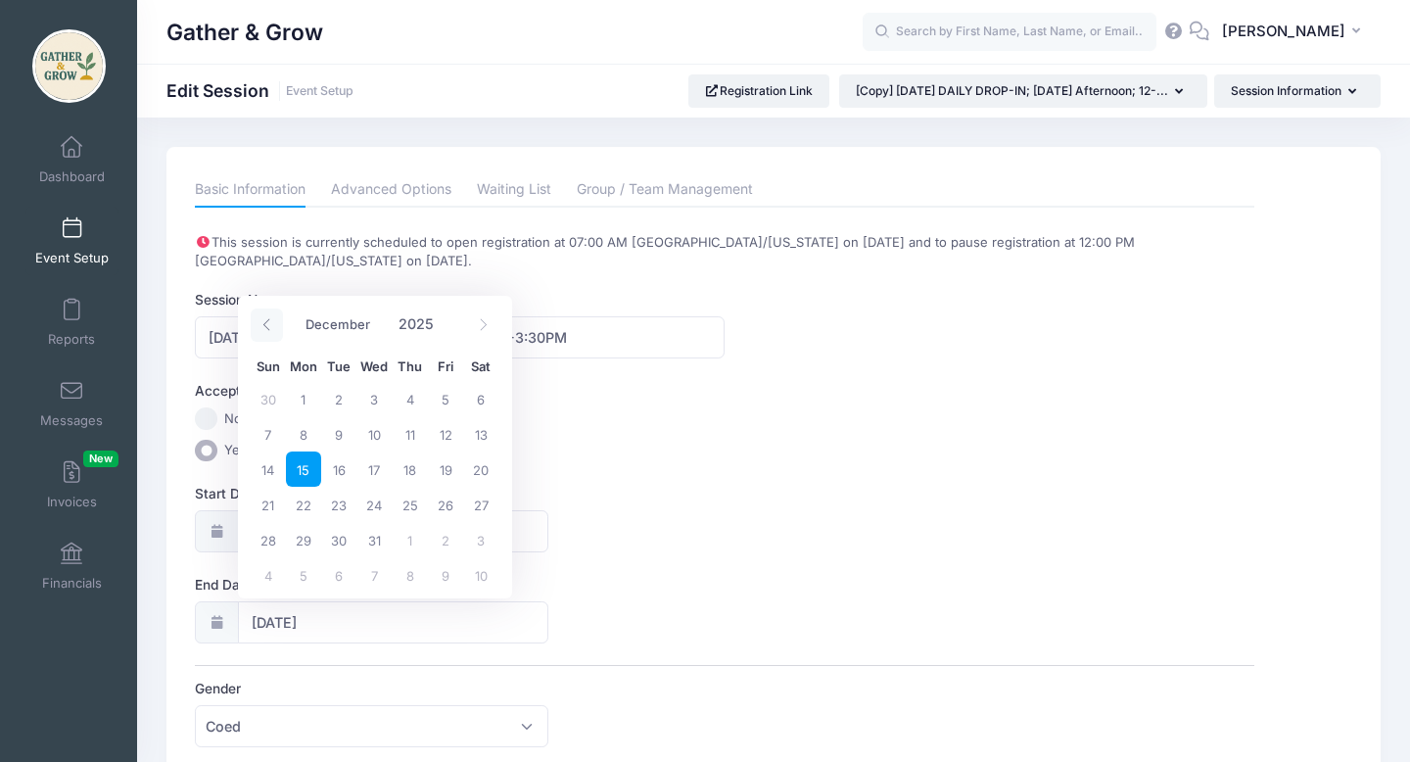
click at [271, 326] on icon at bounding box center [266, 324] width 13 height 13
select select "8"
click at [305, 470] on span "15" at bounding box center [303, 468] width 35 height 35
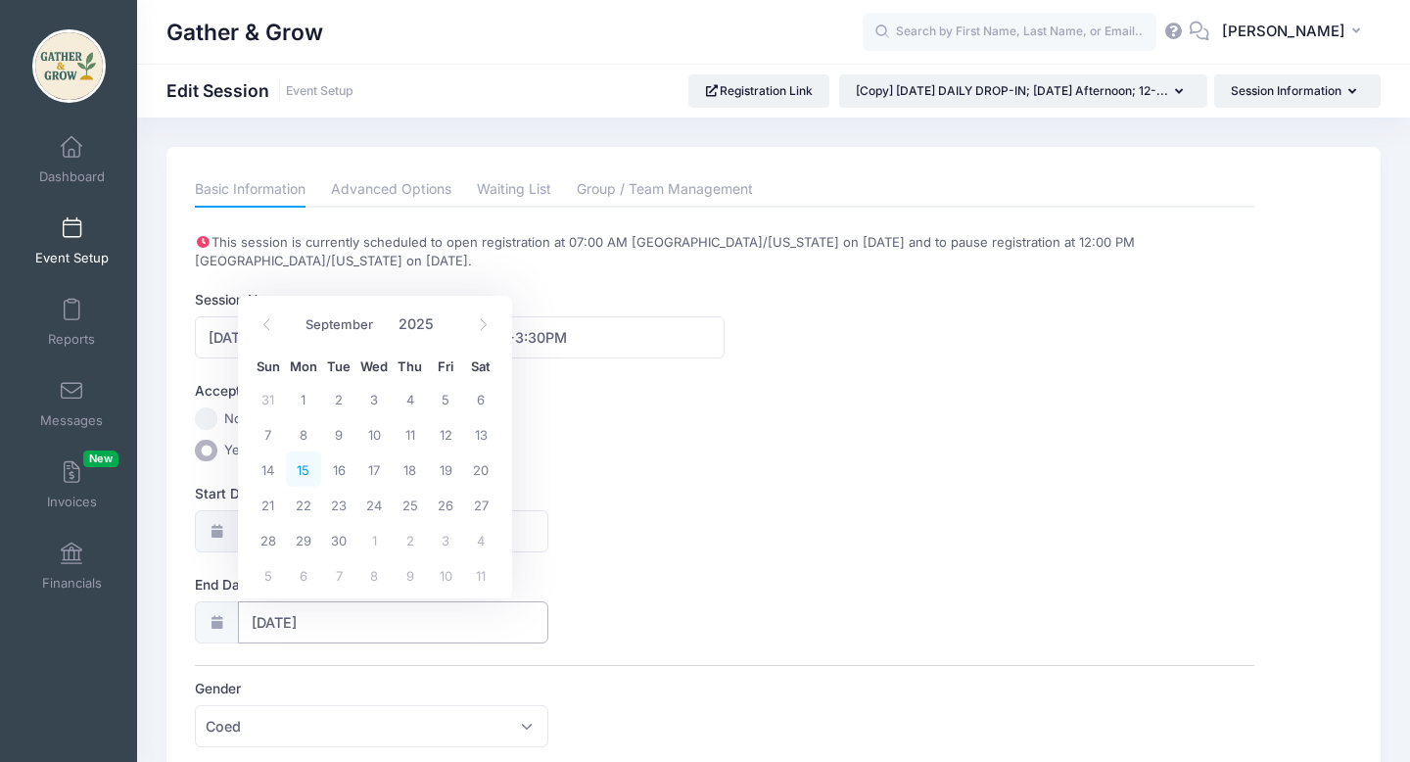
type input "[DATE]"
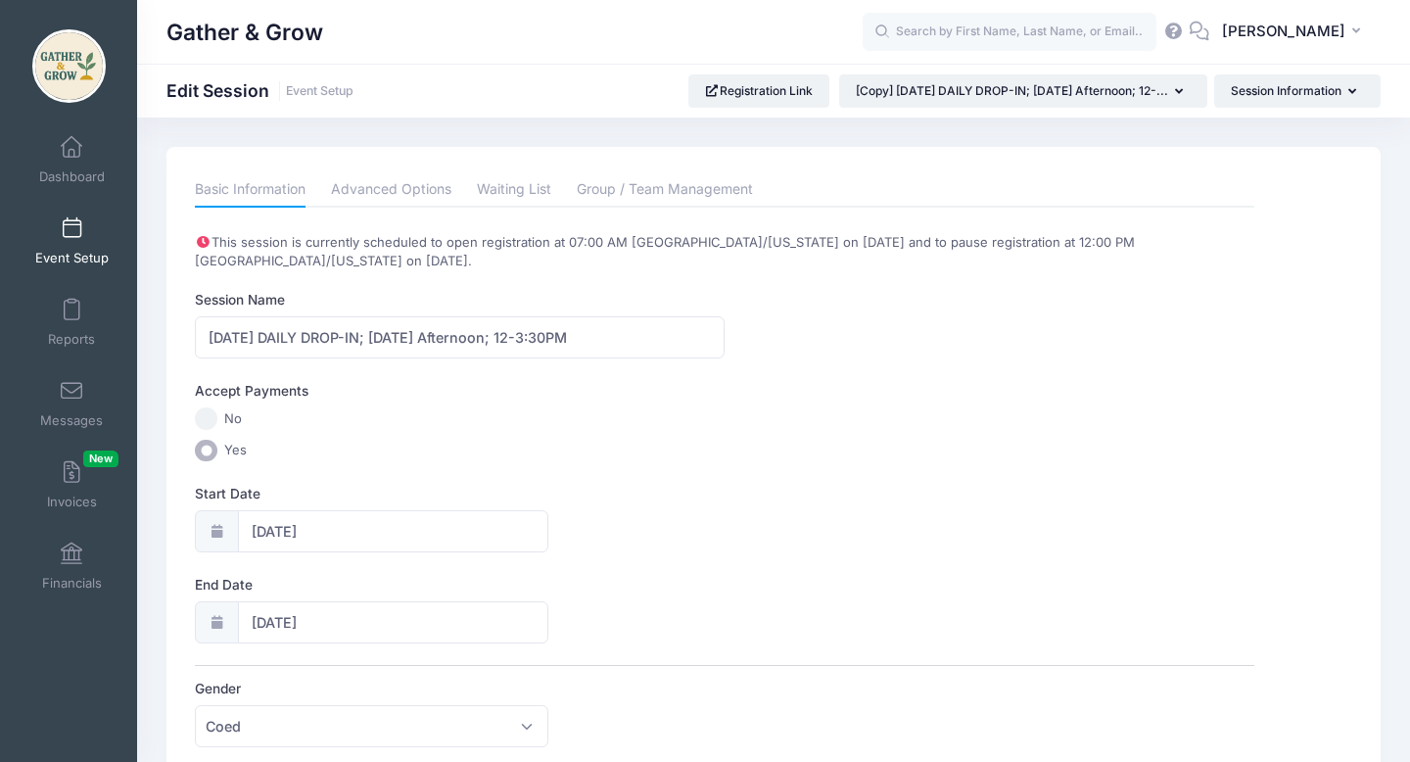
click at [762, 541] on div "Start Date [DATE]" at bounding box center [724, 518] width 1059 height 69
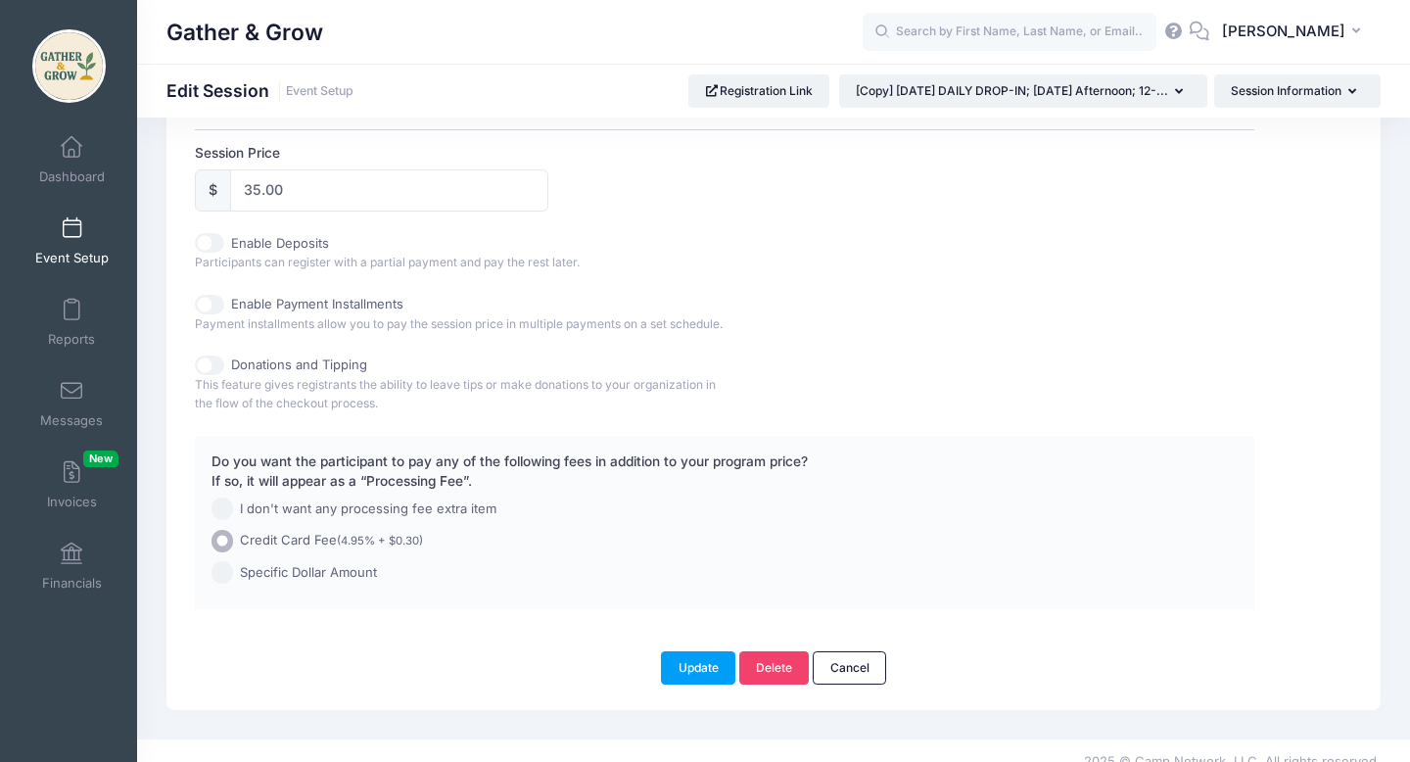
scroll to position [1013, 0]
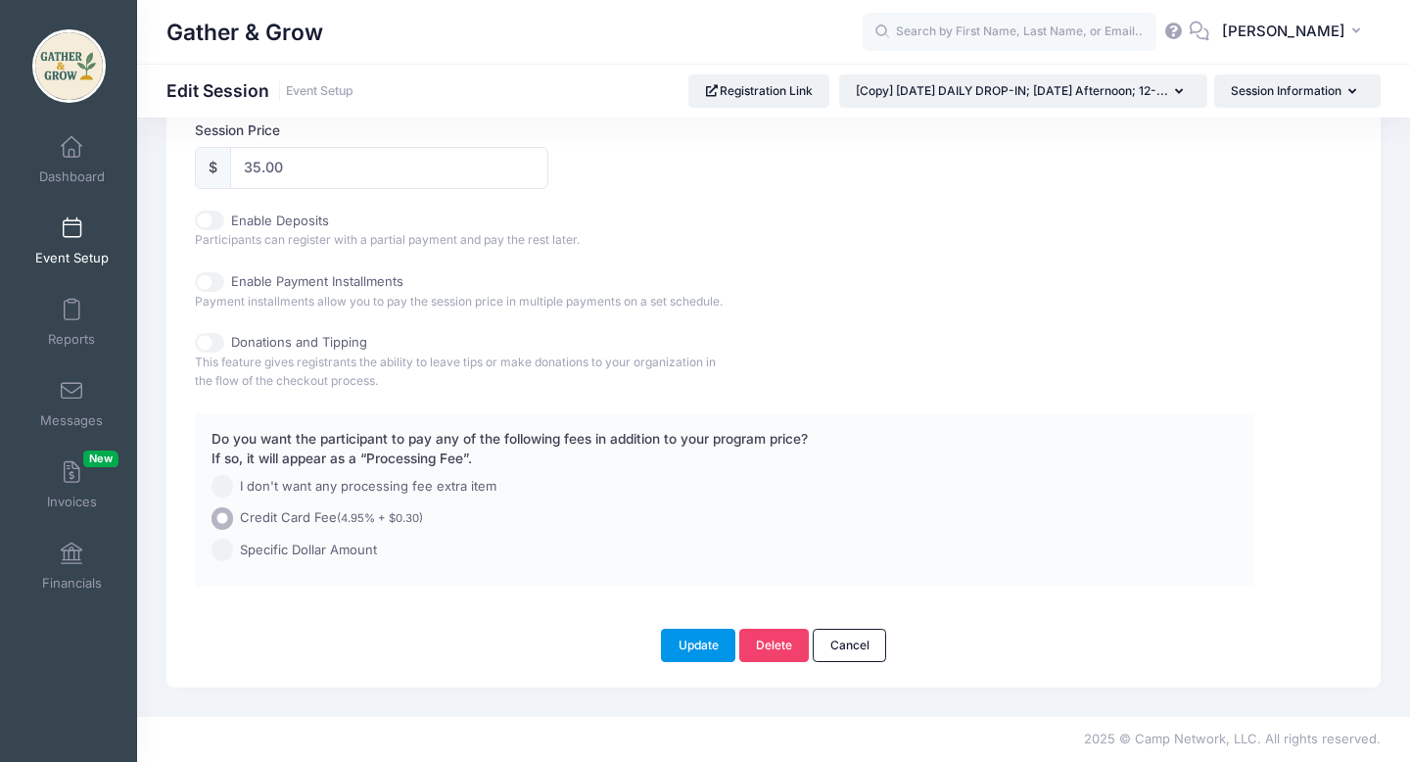
click at [696, 639] on button "Update" at bounding box center [698, 645] width 74 height 33
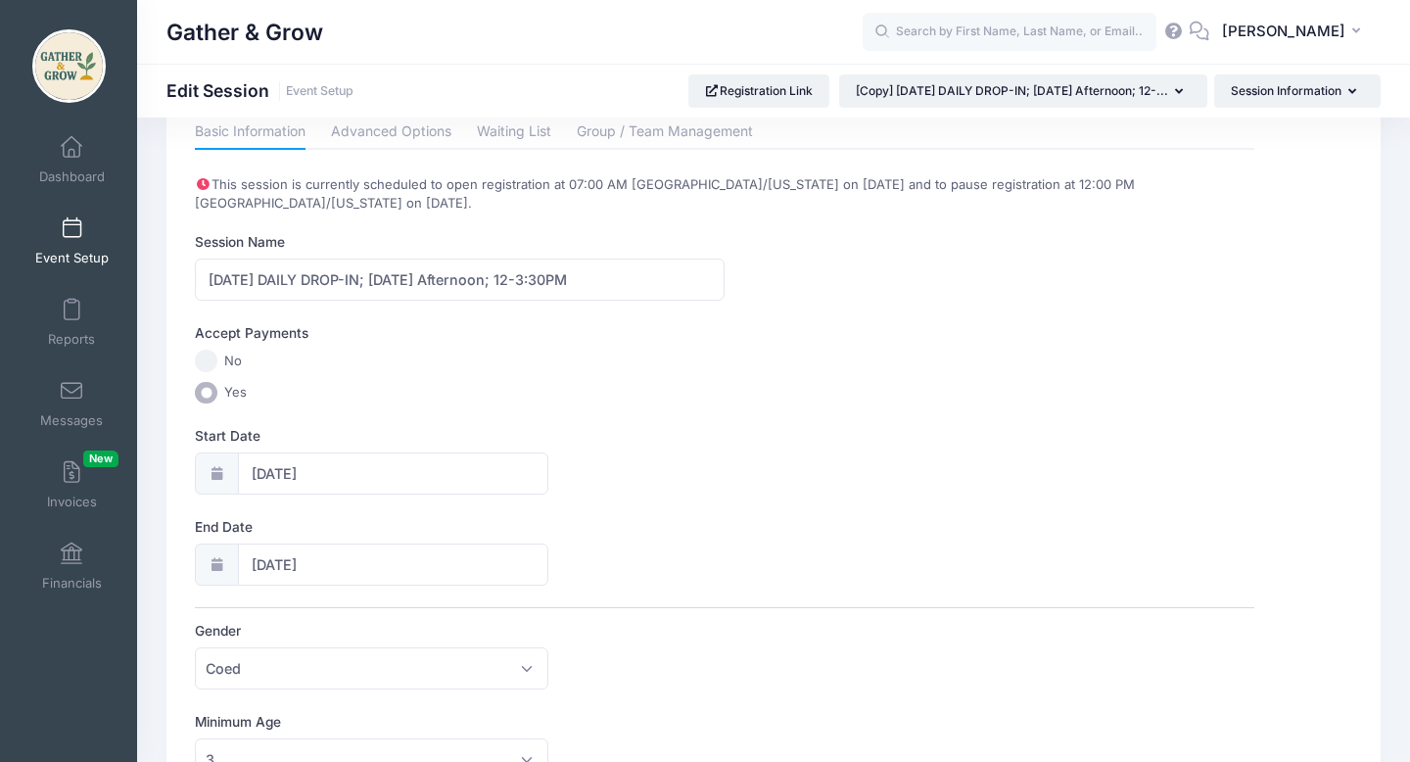
scroll to position [0, 0]
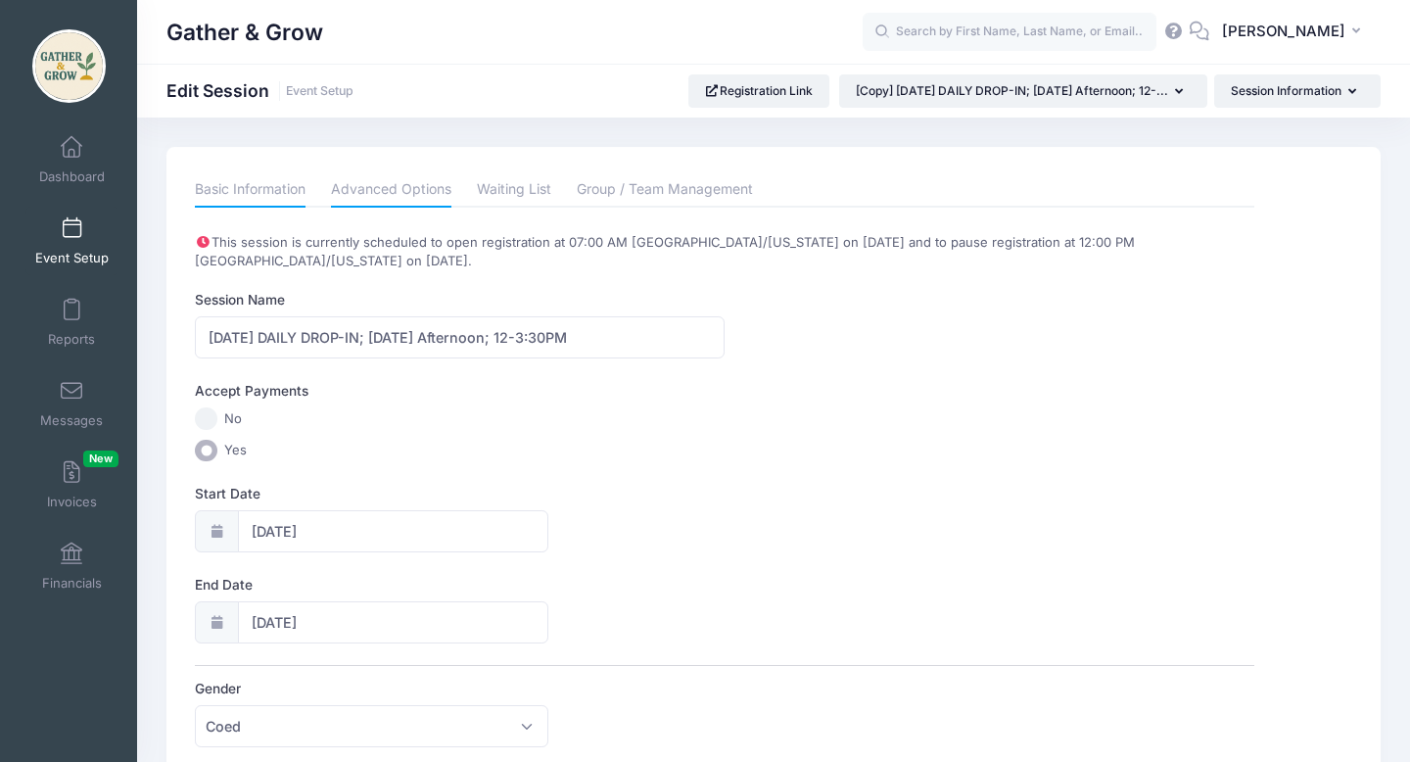
click at [374, 194] on link "Advanced Options" at bounding box center [391, 189] width 120 height 35
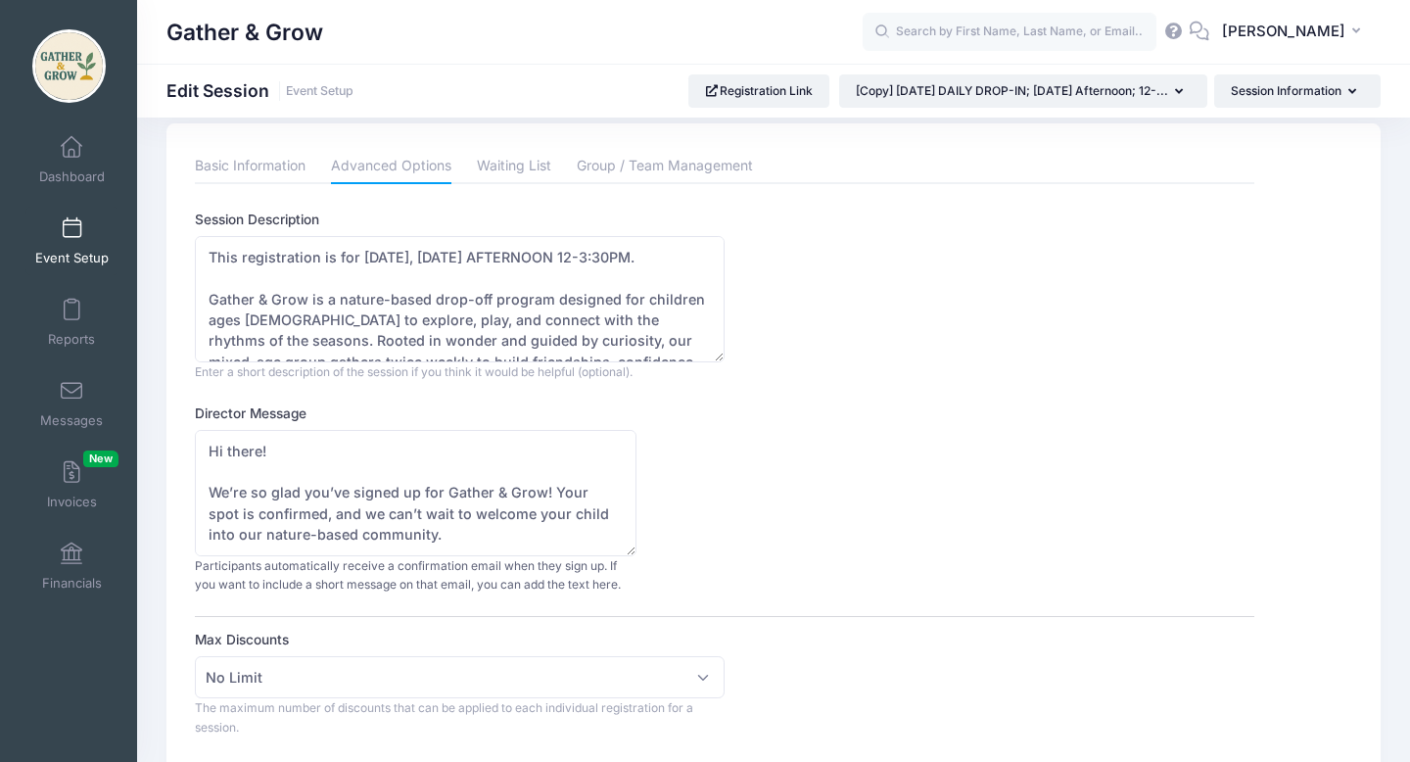
scroll to position [22, 0]
click at [379, 260] on textarea "This registration is for 9/8/2025, MONDAY AFTERNOON 12-3:30PM. Gather & Grow is…" at bounding box center [460, 301] width 530 height 126
type textarea "This registration is for 9/15/2025, MONDAY AFTERNOON 12-3:30PM. Gather & Grow i…"
click at [890, 453] on div "Director Message Hi there! We’re so glad you’ve signed up for Gather & Grow! Yo…" at bounding box center [724, 500] width 1059 height 191
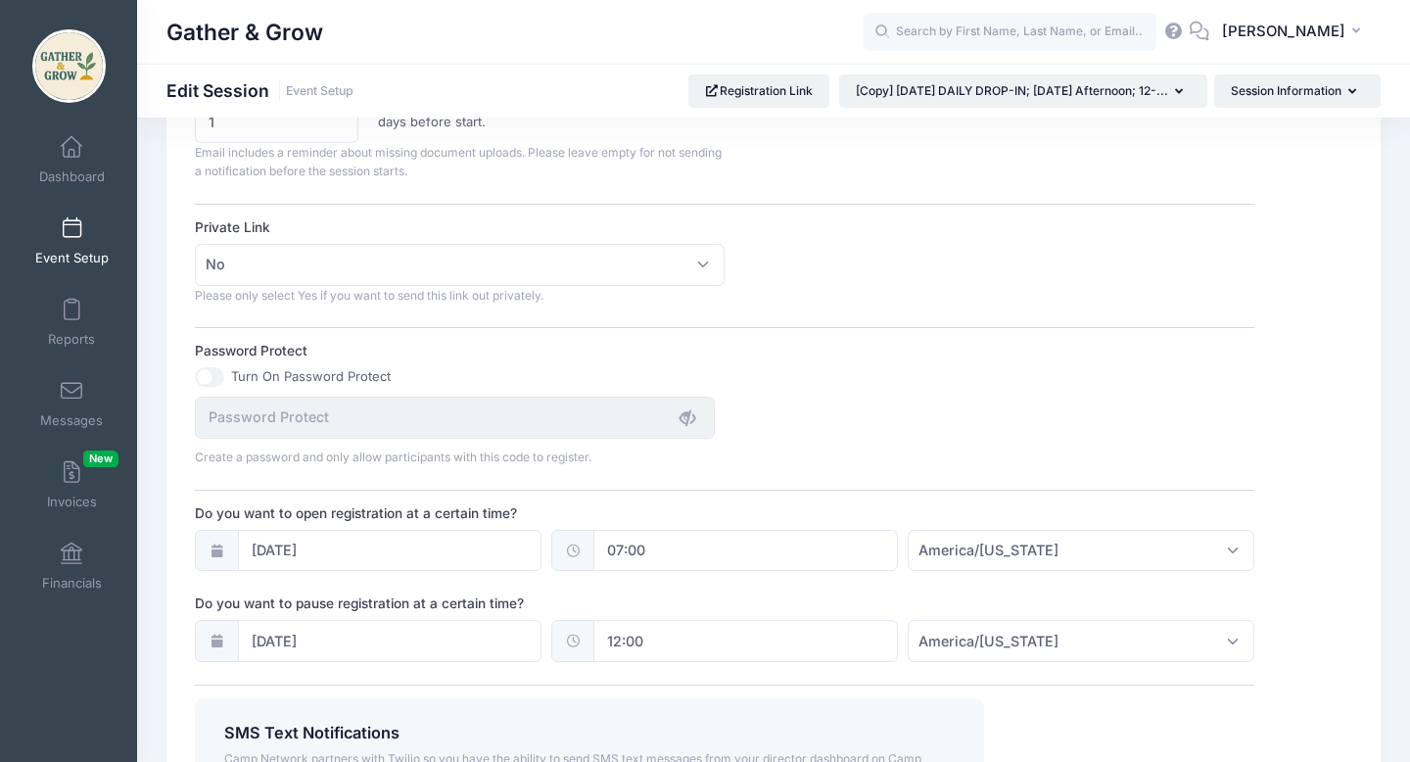
scroll to position [1140, 0]
click at [312, 545] on input "09/01/2025" at bounding box center [390, 549] width 305 height 42
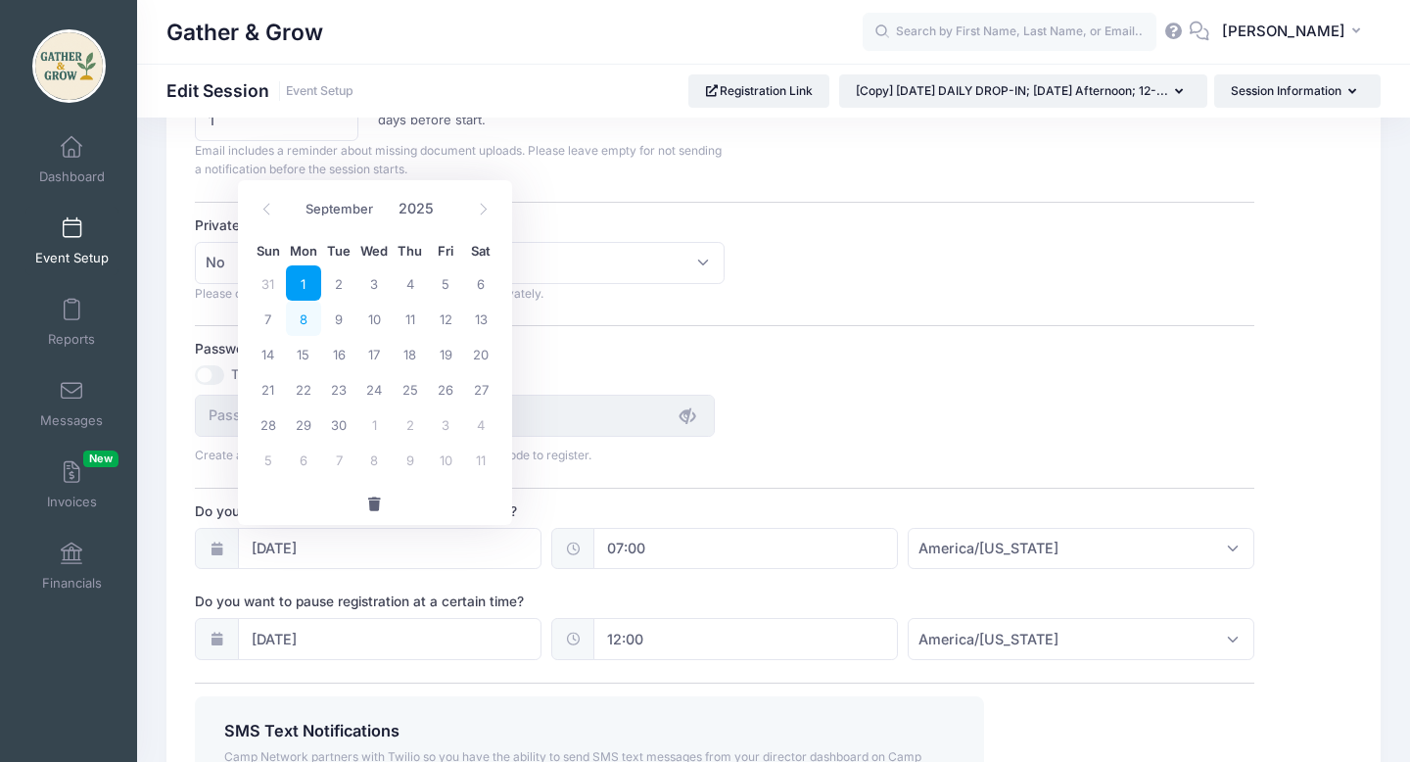
click at [308, 317] on span "8" at bounding box center [303, 318] width 35 height 35
type input "[DATE]"
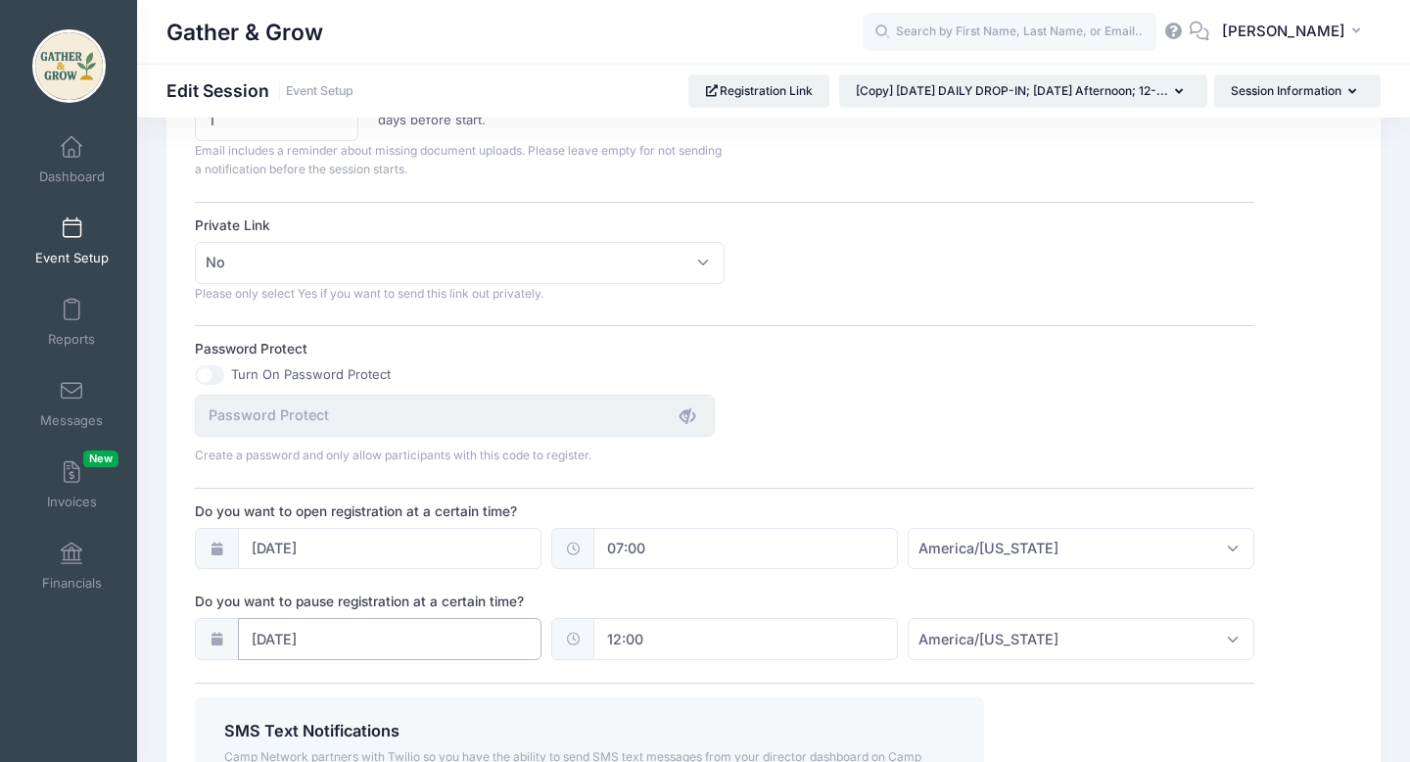
click at [383, 636] on input "[DATE]" at bounding box center [390, 639] width 305 height 42
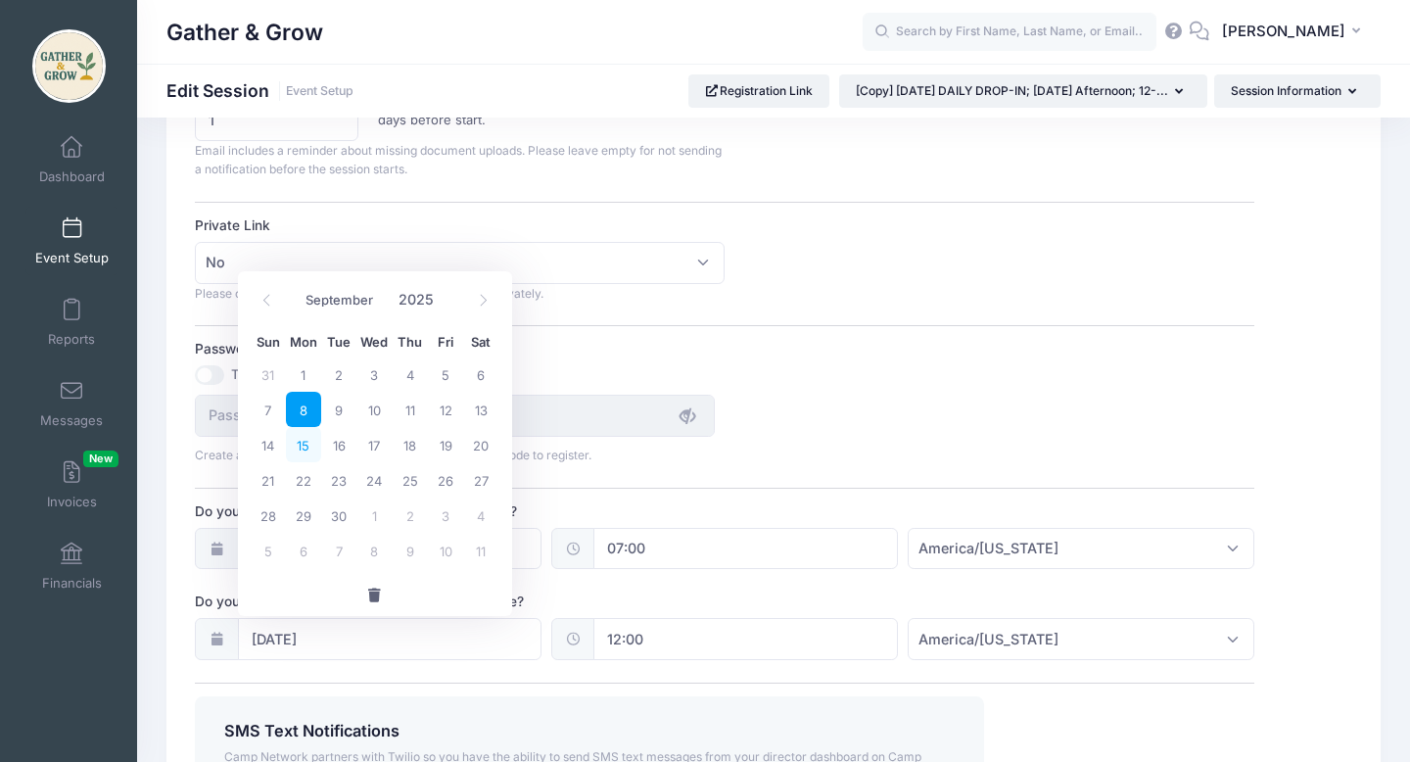
click at [307, 451] on span "15" at bounding box center [303, 444] width 35 height 35
type input "09/15/2025"
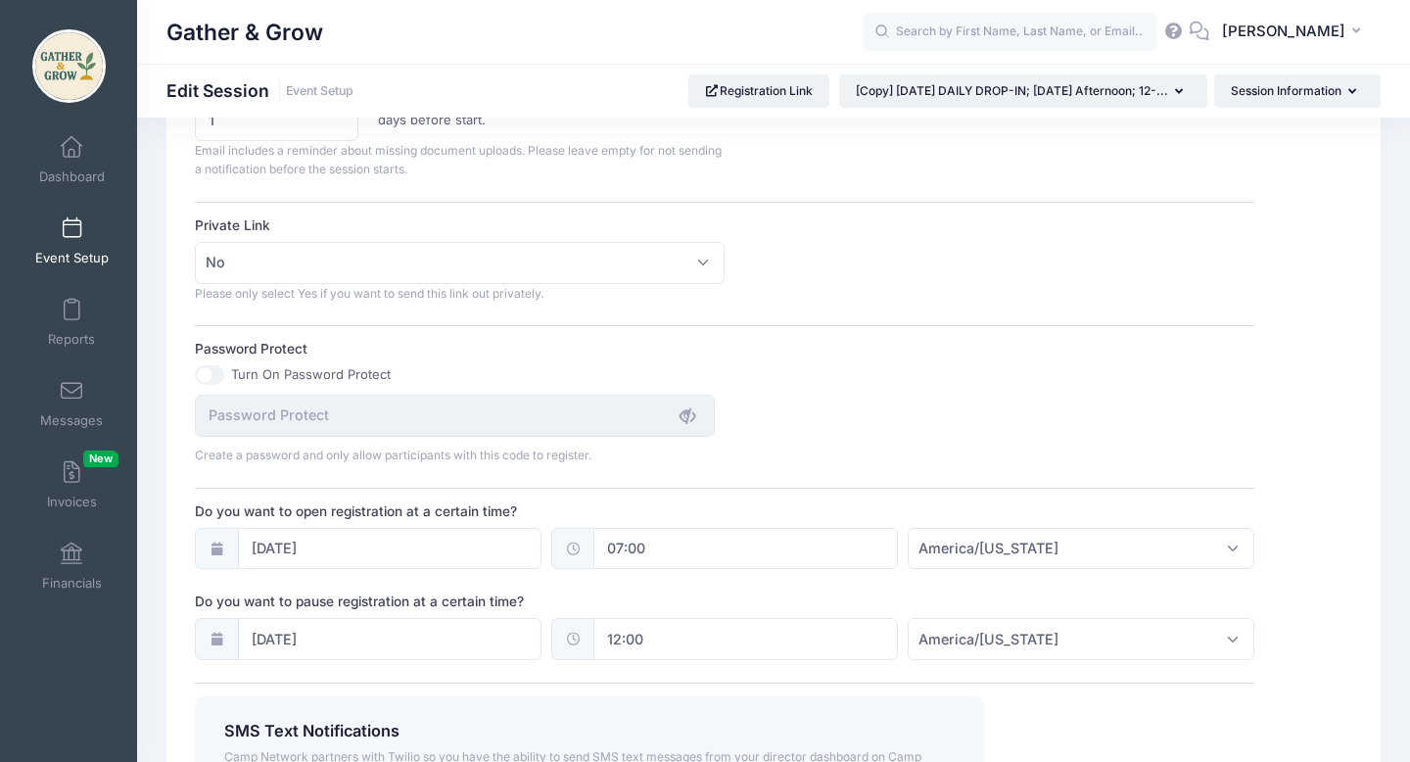
click at [894, 408] on div "Create a password and only allow participants with this code to register." at bounding box center [725, 430] width 1078 height 71
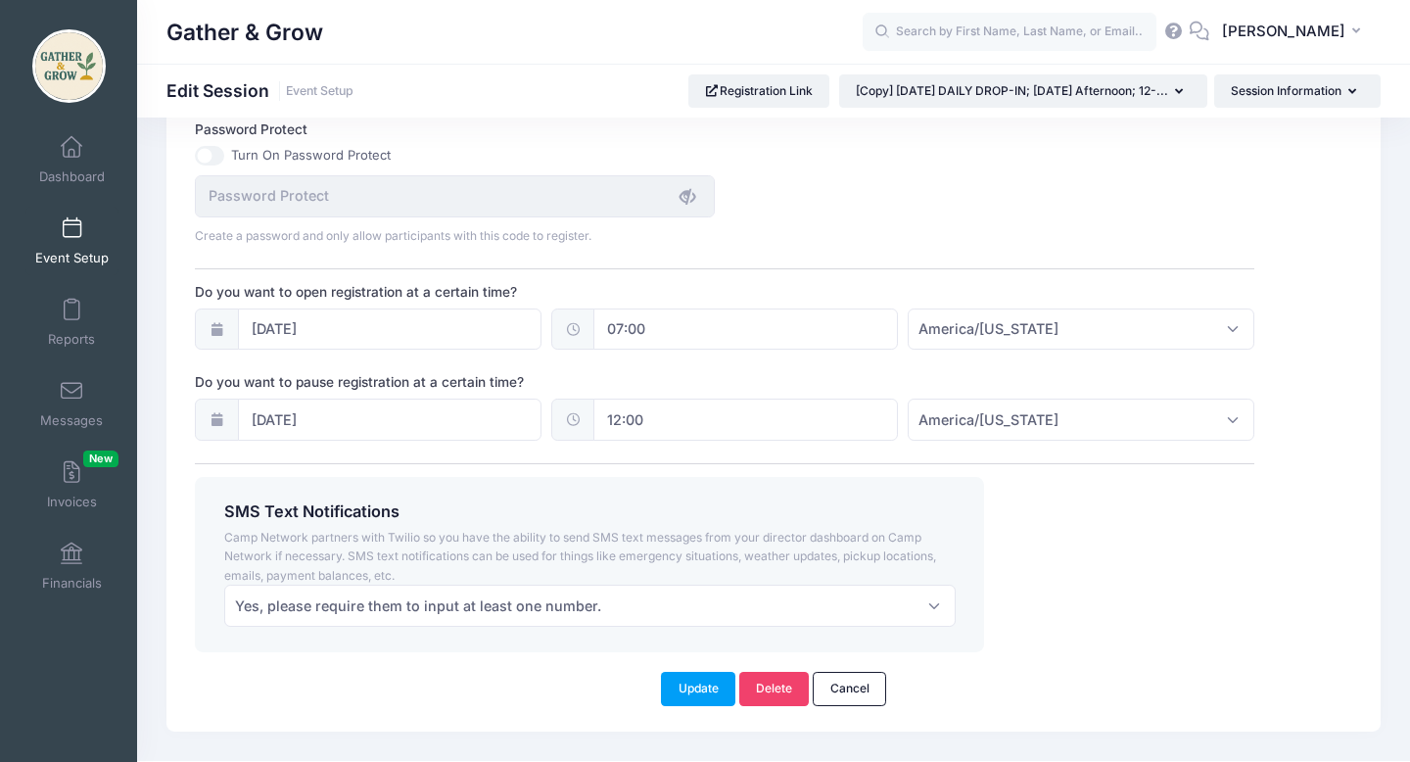
scroll to position [1402, 0]
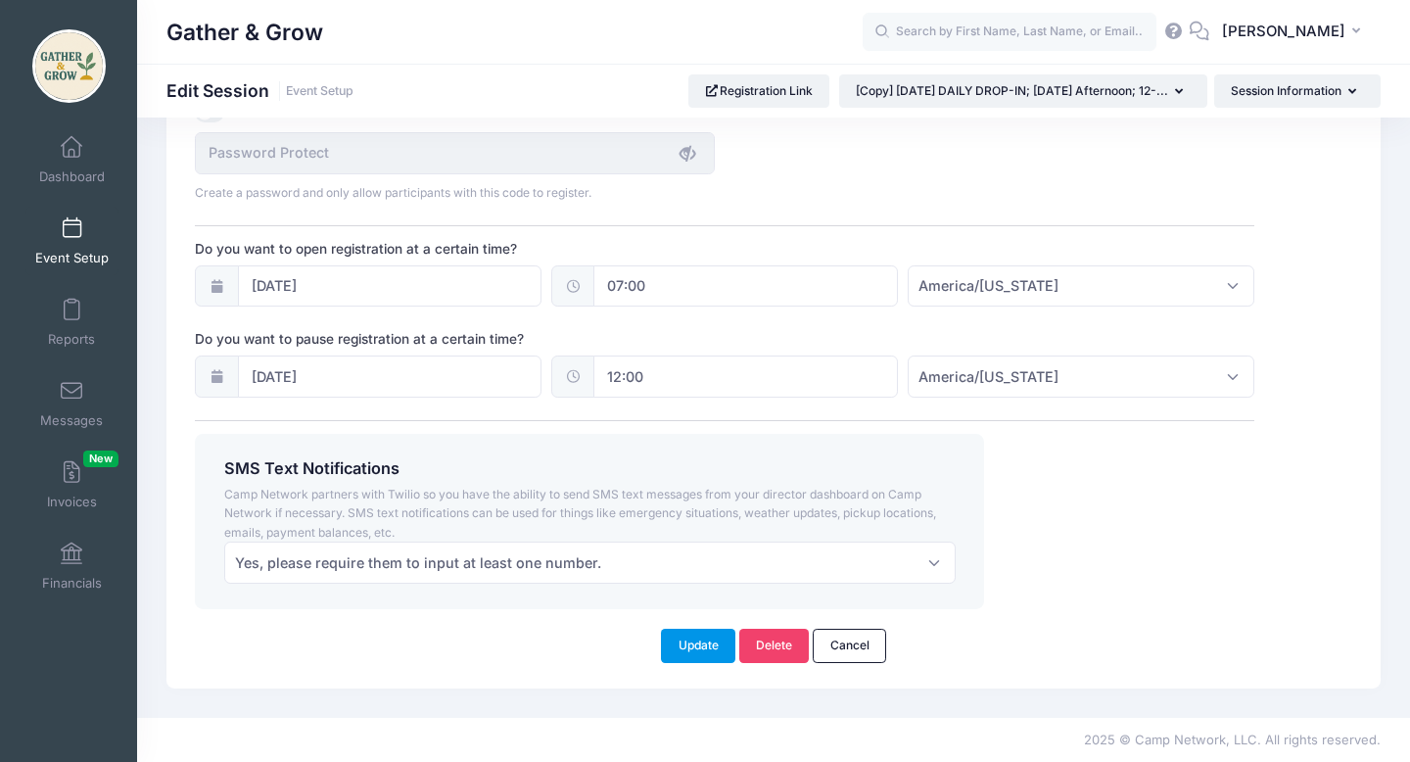
click at [714, 650] on button "Update" at bounding box center [698, 645] width 74 height 33
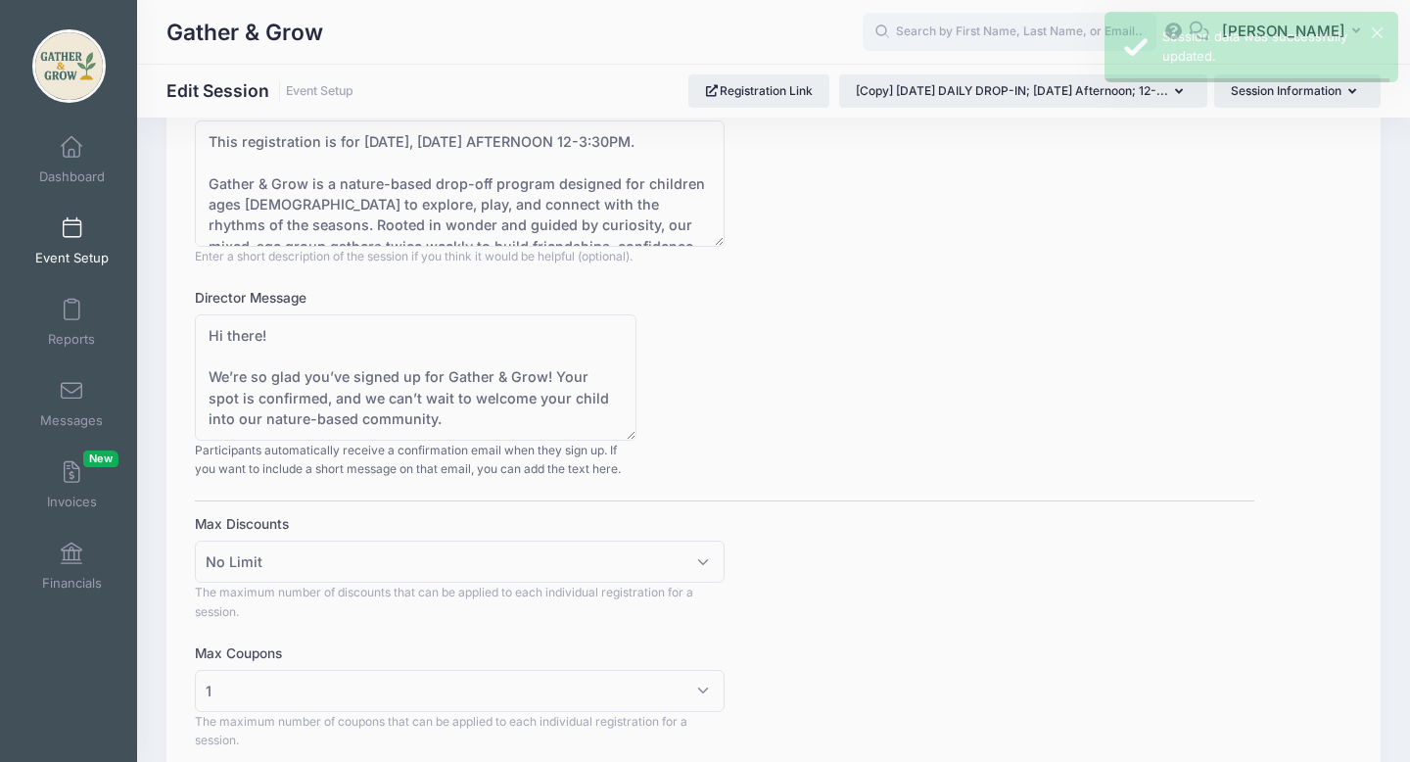
scroll to position [0, 0]
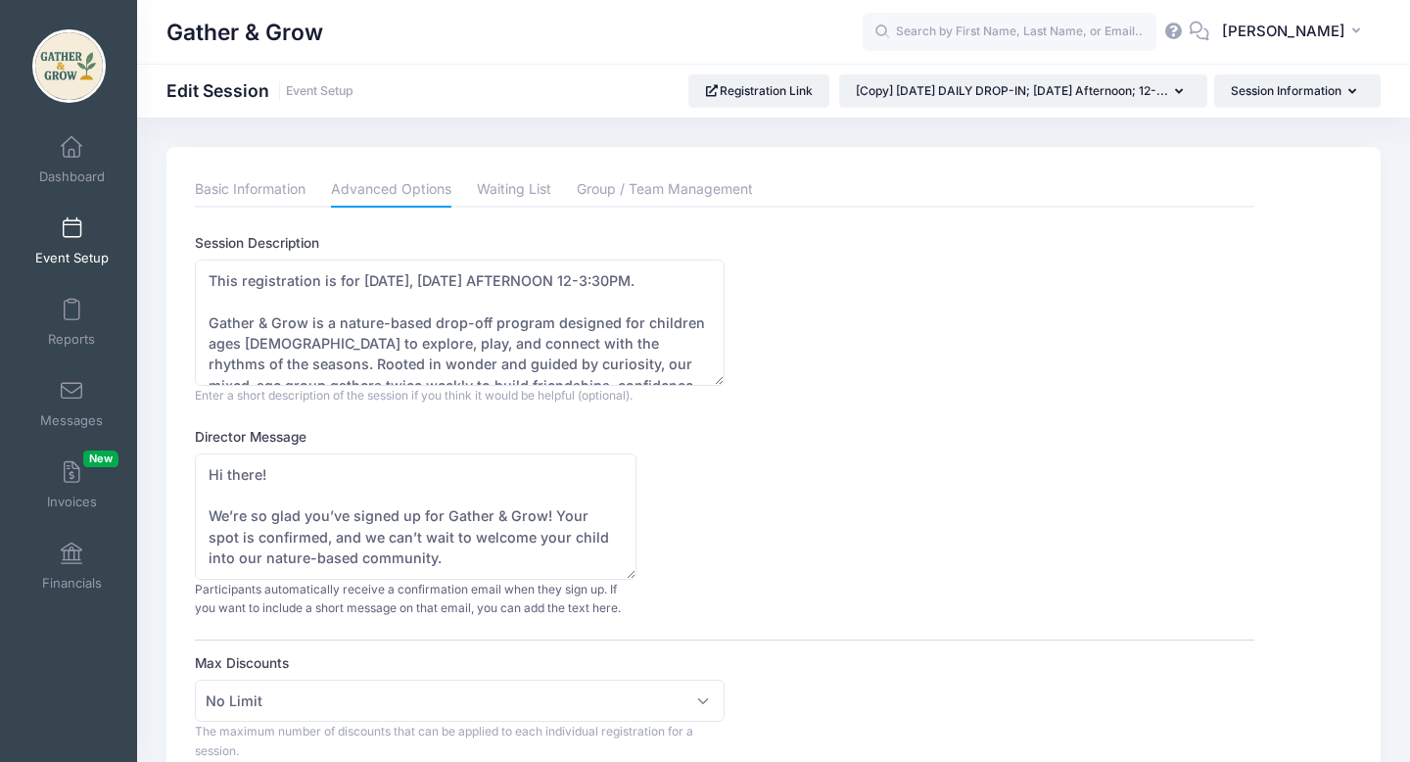
click at [71, 229] on span at bounding box center [71, 229] width 0 height 22
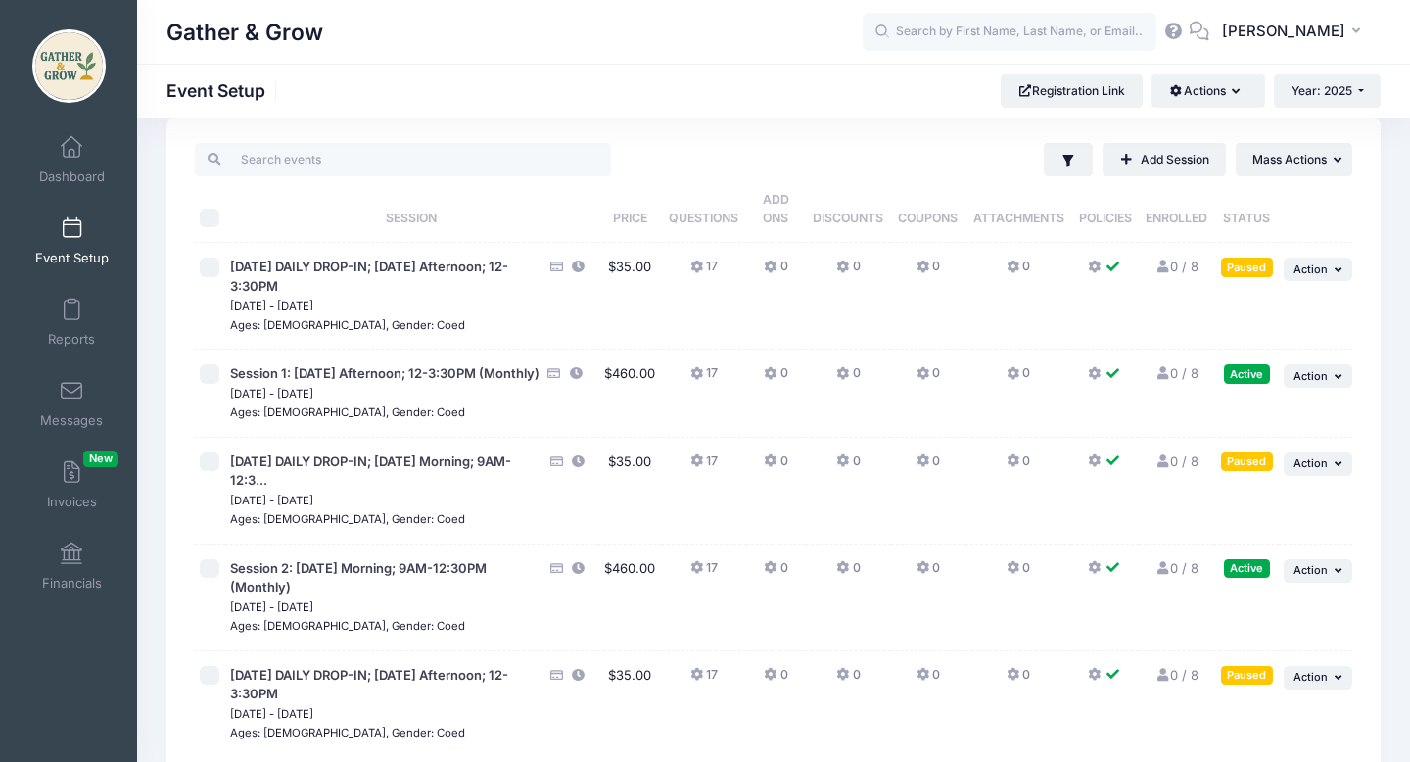
scroll to position [24, 0]
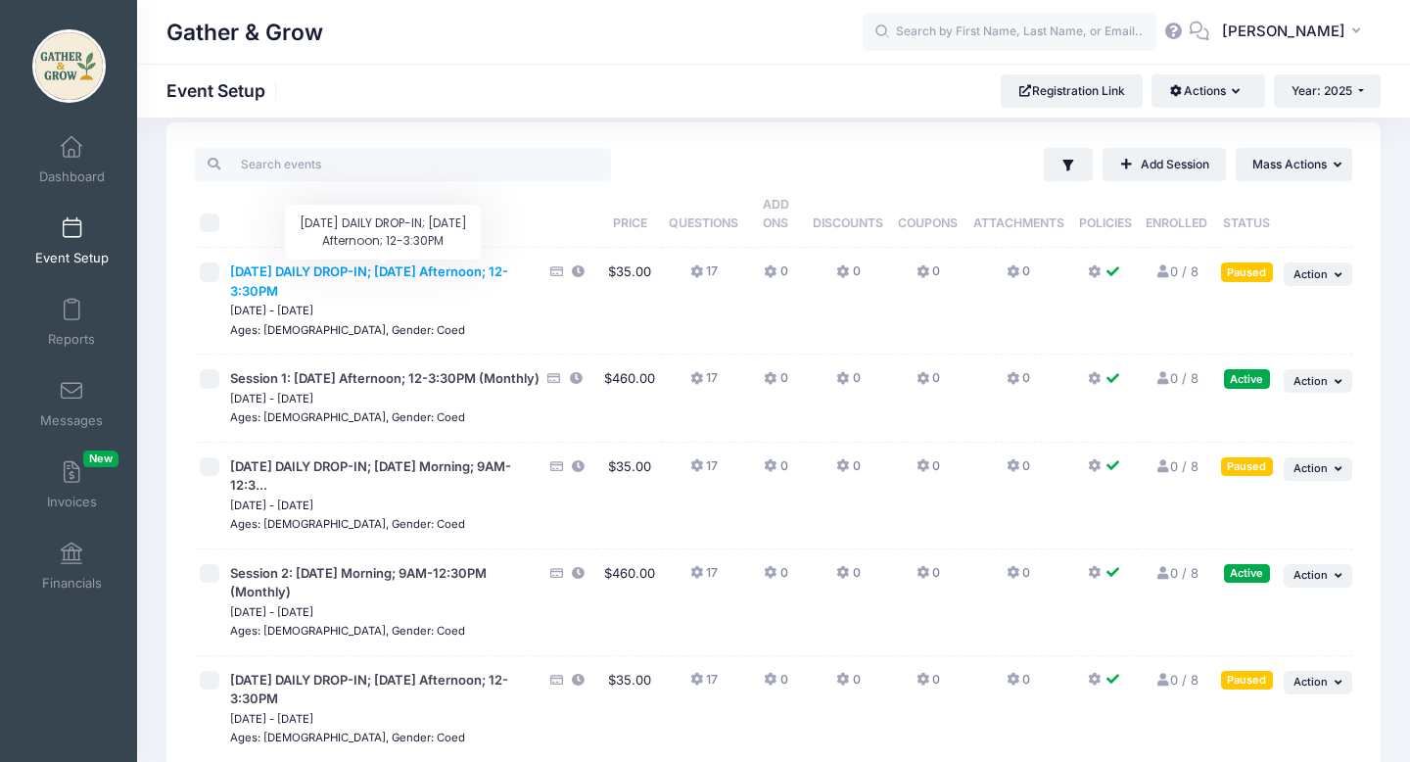
click at [293, 275] on span "[DATE] DAILY DROP-IN; [DATE] Afternoon; 12-3:30PM" at bounding box center [369, 280] width 278 height 35
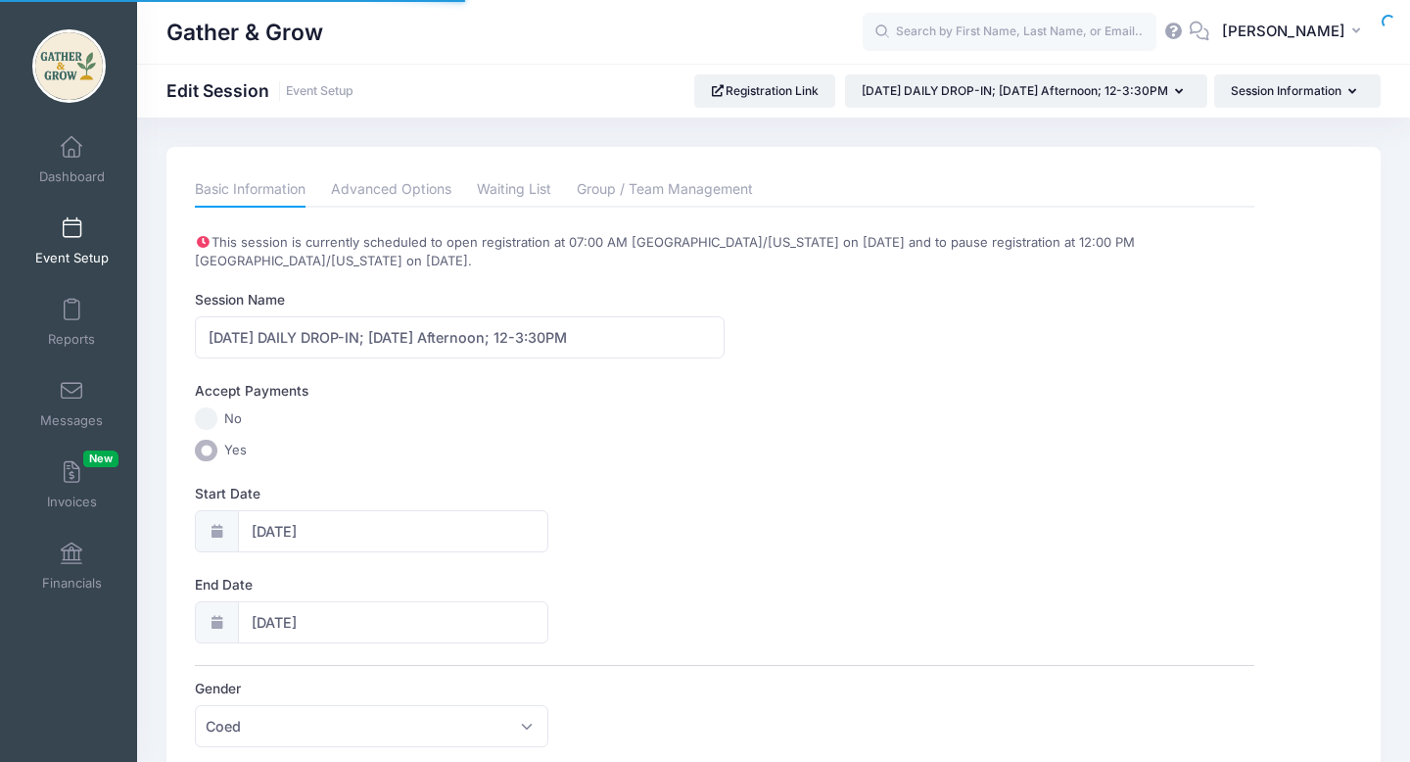
select select "11"
click at [287, 626] on input "[DATE]" at bounding box center [393, 622] width 310 height 42
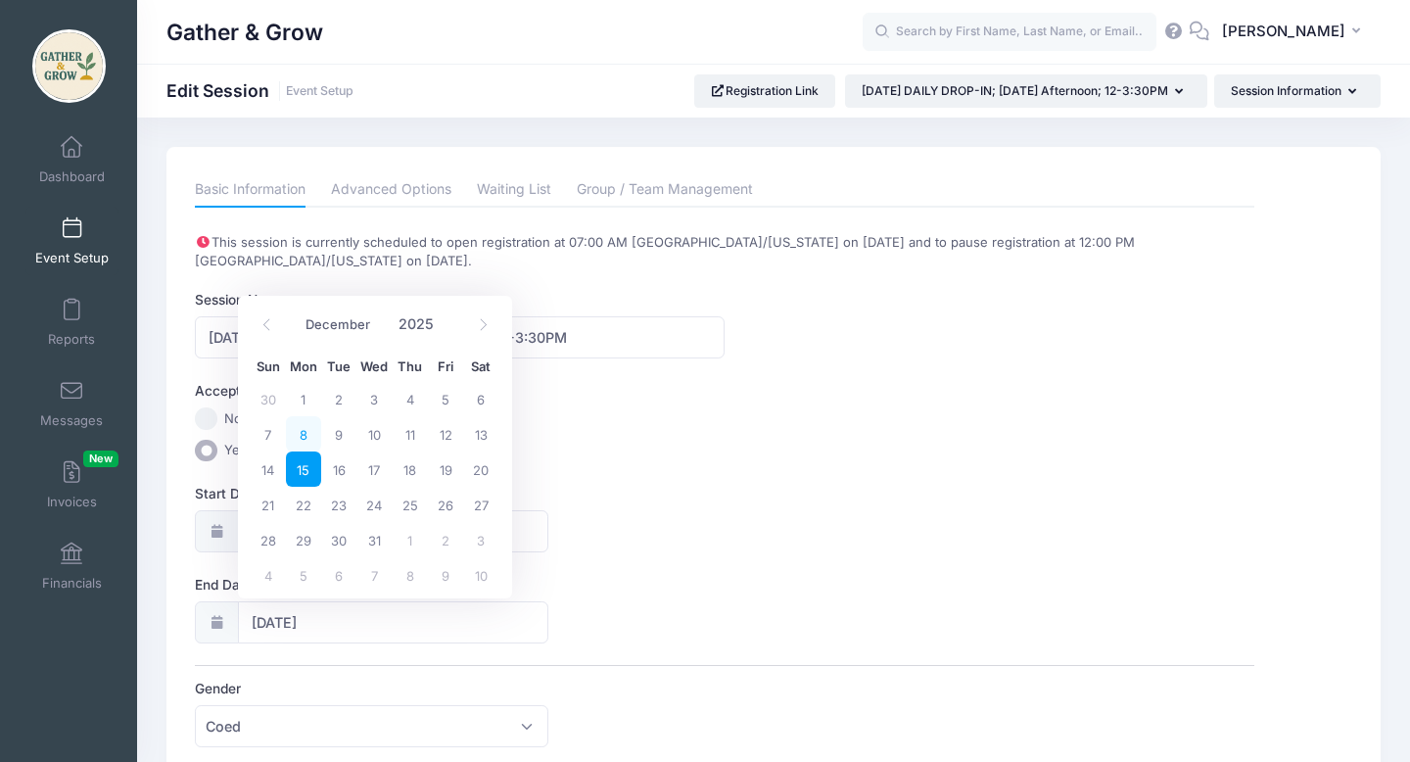
click at [302, 435] on span "8" at bounding box center [303, 433] width 35 height 35
type input "[DATE]"
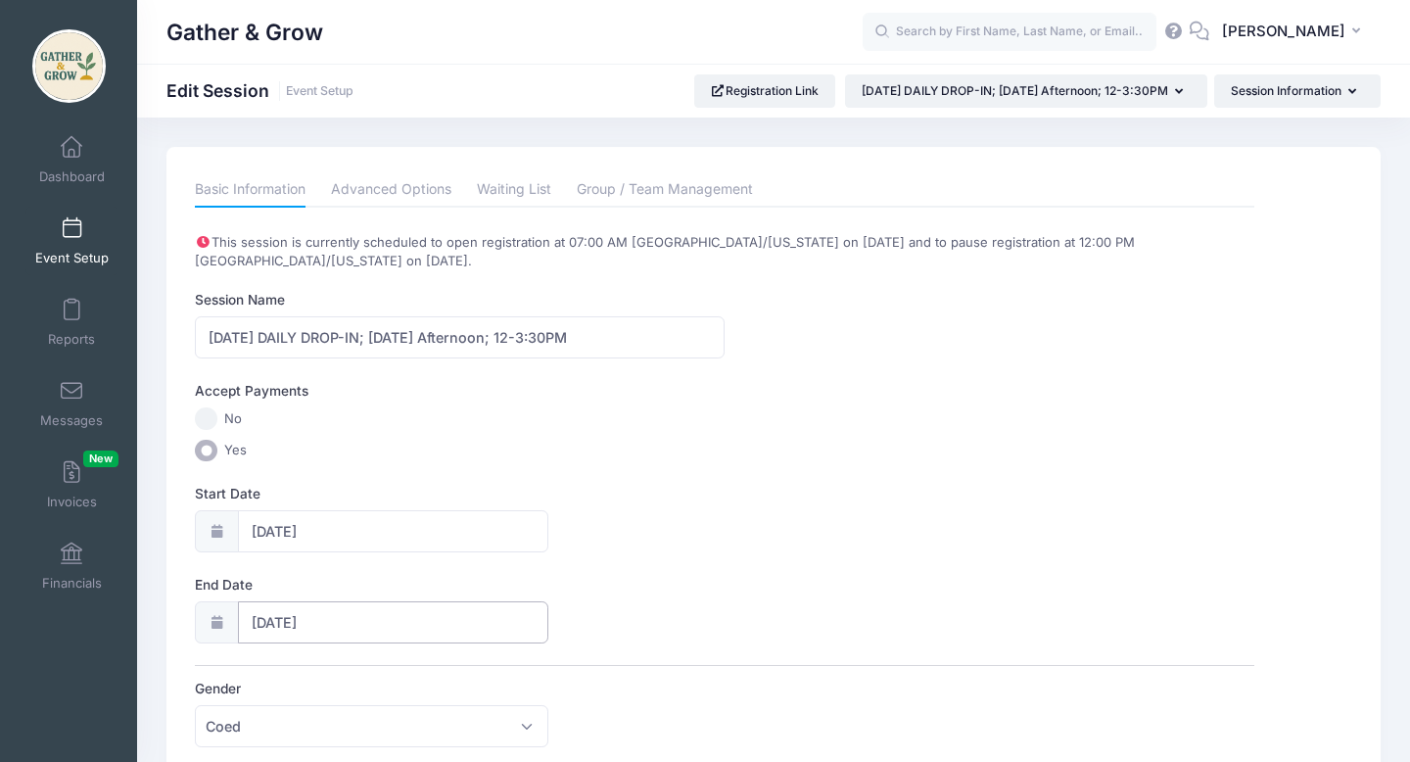
click at [297, 621] on input "[DATE]" at bounding box center [393, 622] width 310 height 42
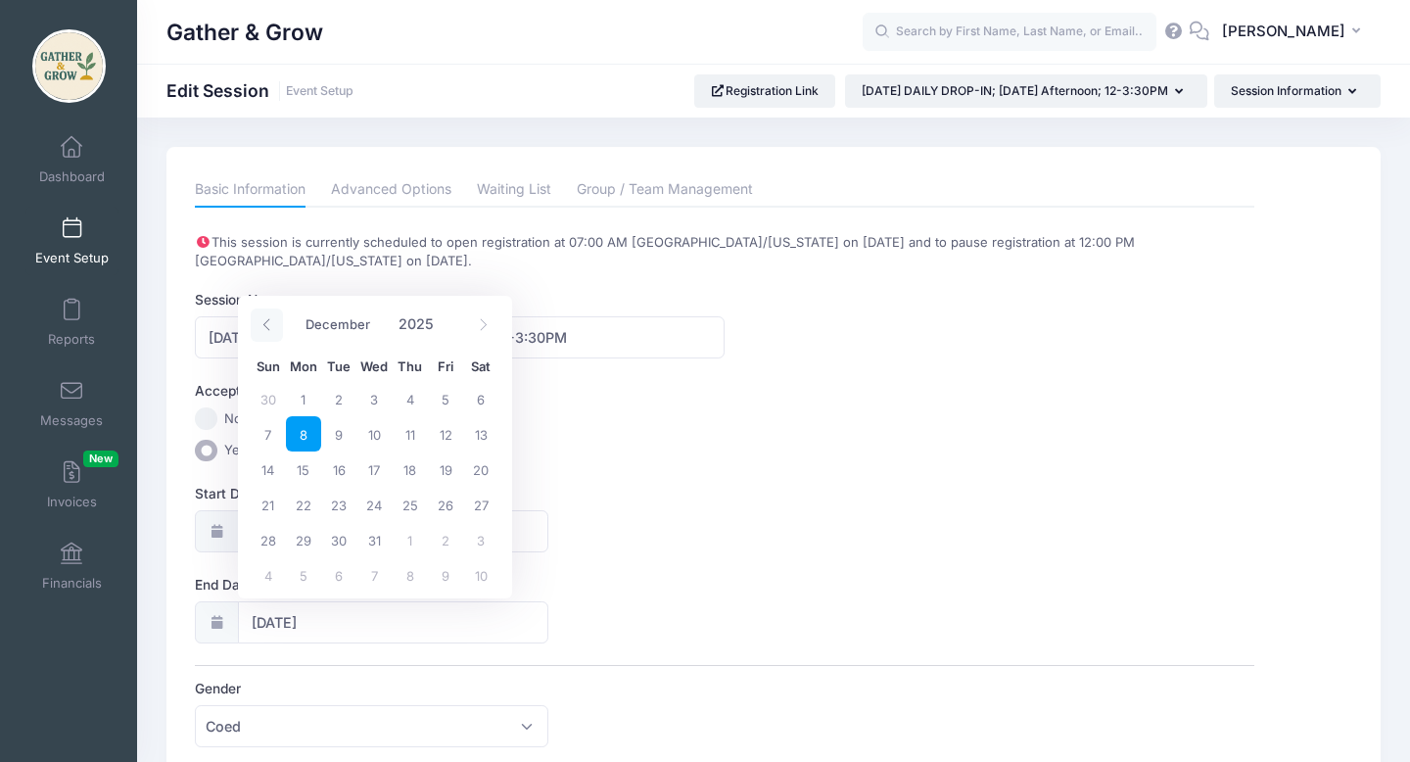
click at [262, 325] on icon at bounding box center [265, 325] width 7 height 12
select select "8"
click at [299, 441] on span "8" at bounding box center [303, 433] width 35 height 35
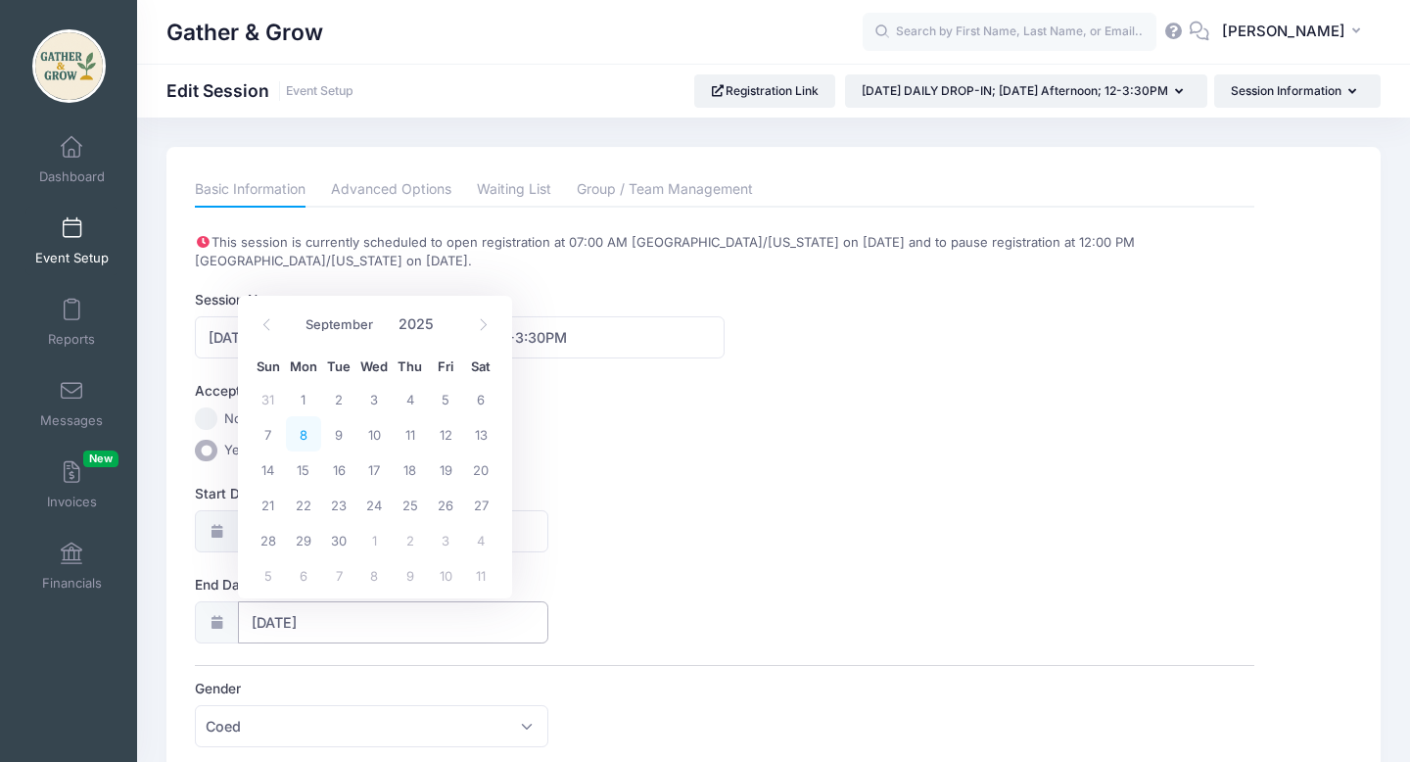
type input "[DATE]"
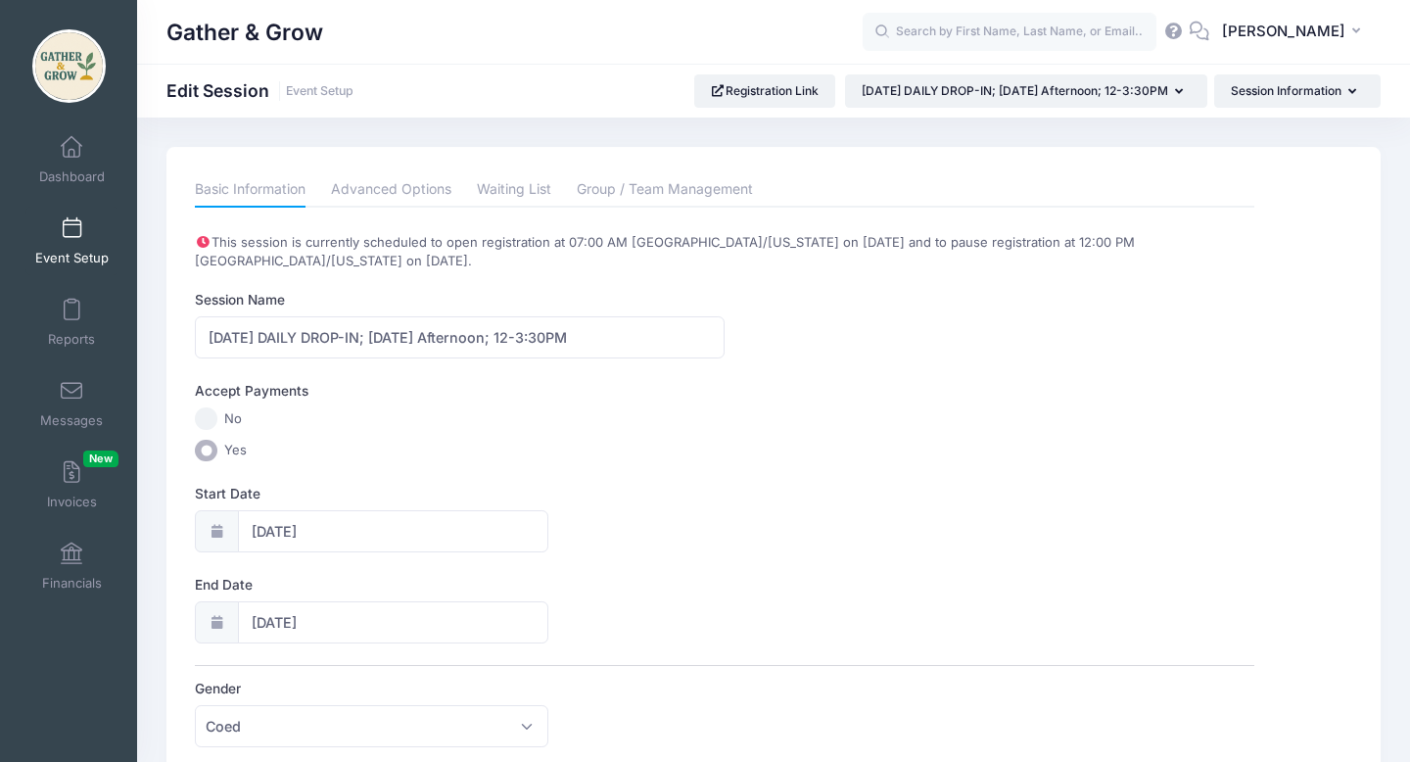
click at [795, 550] on div "Start Date 09/08/2025" at bounding box center [724, 518] width 1059 height 69
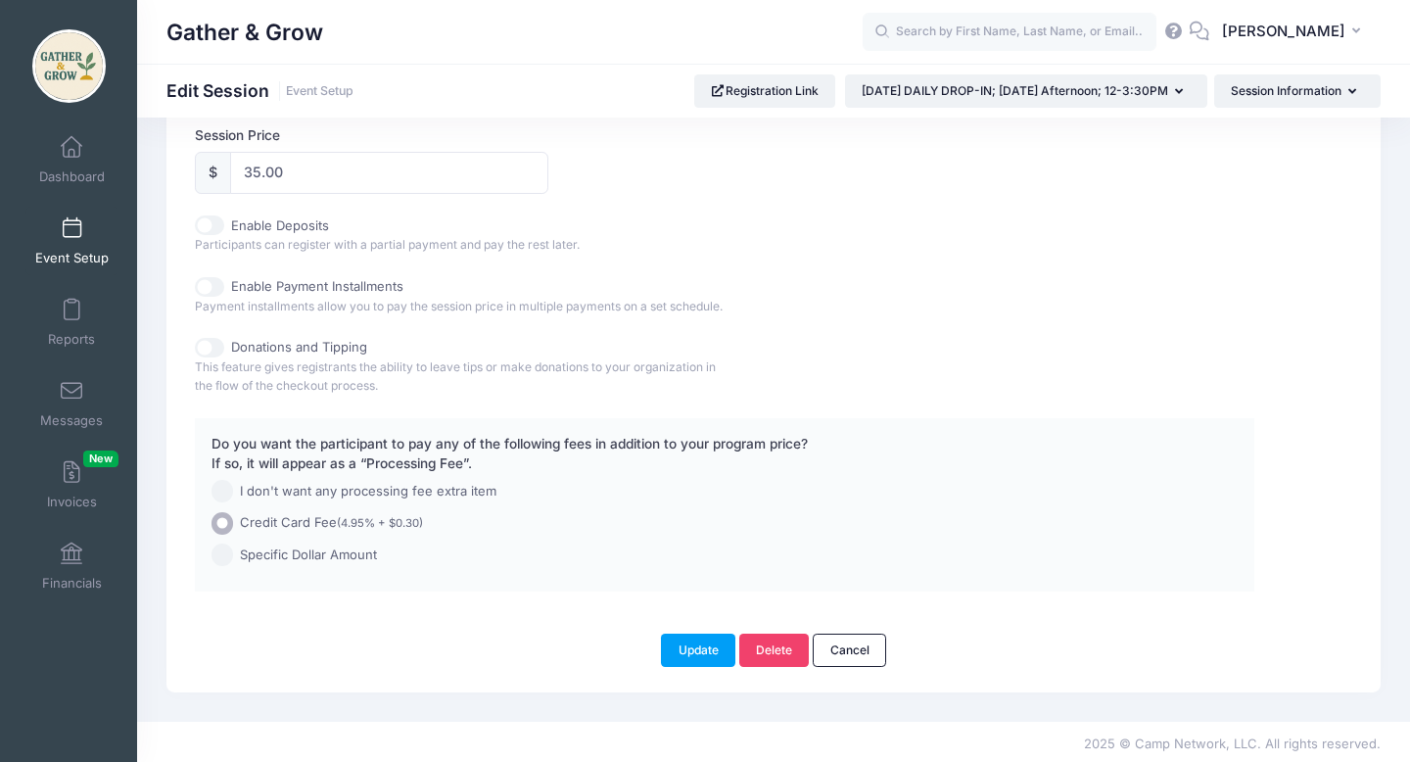
scroll to position [1013, 0]
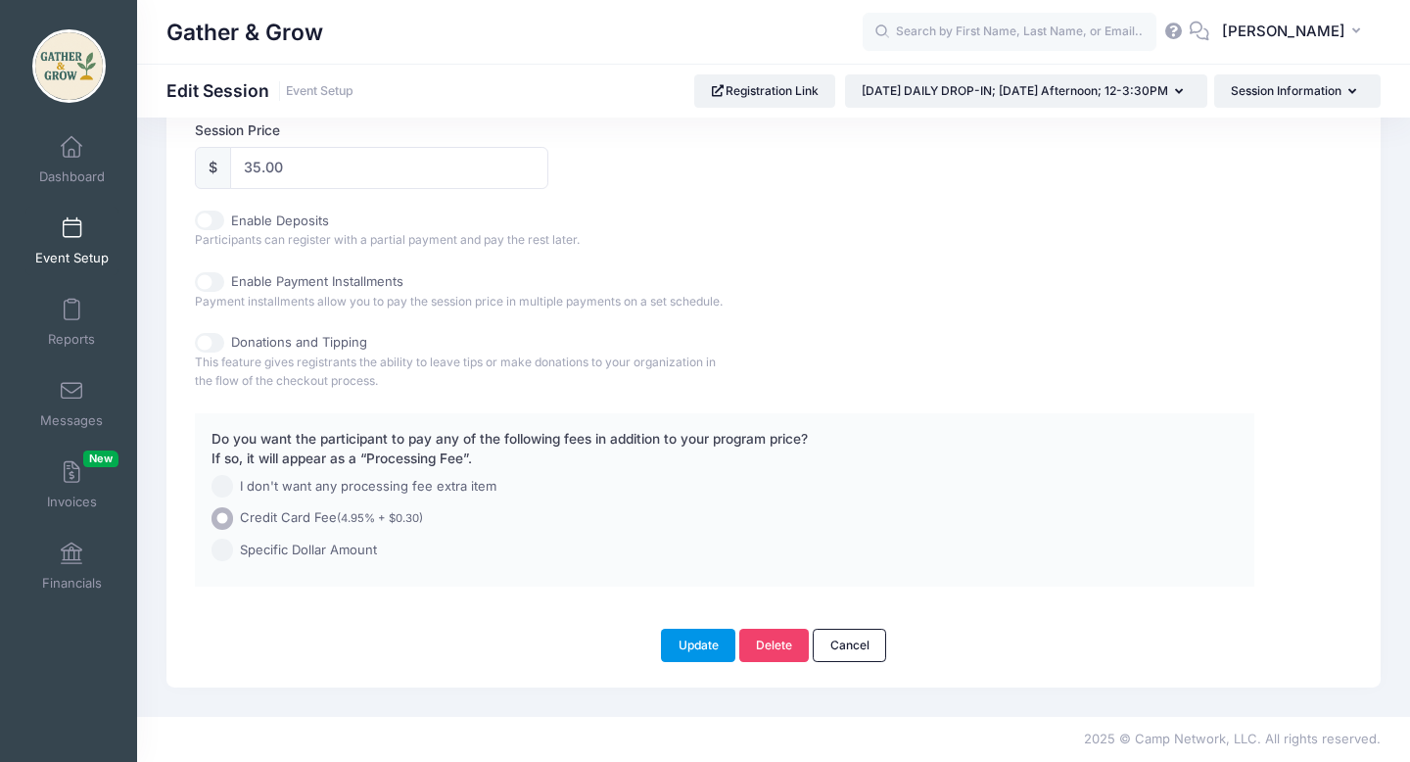
click at [692, 637] on button "Update" at bounding box center [698, 645] width 74 height 33
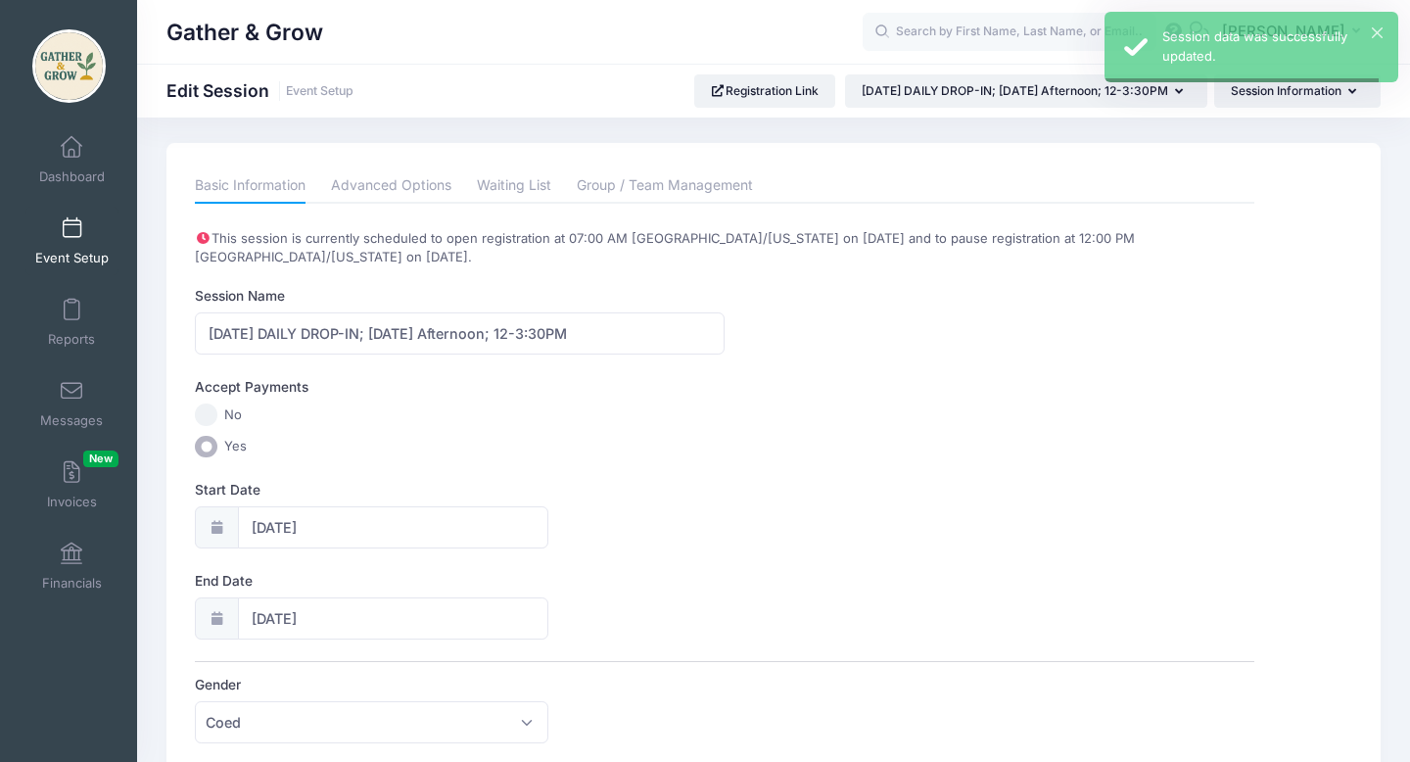
scroll to position [0, 0]
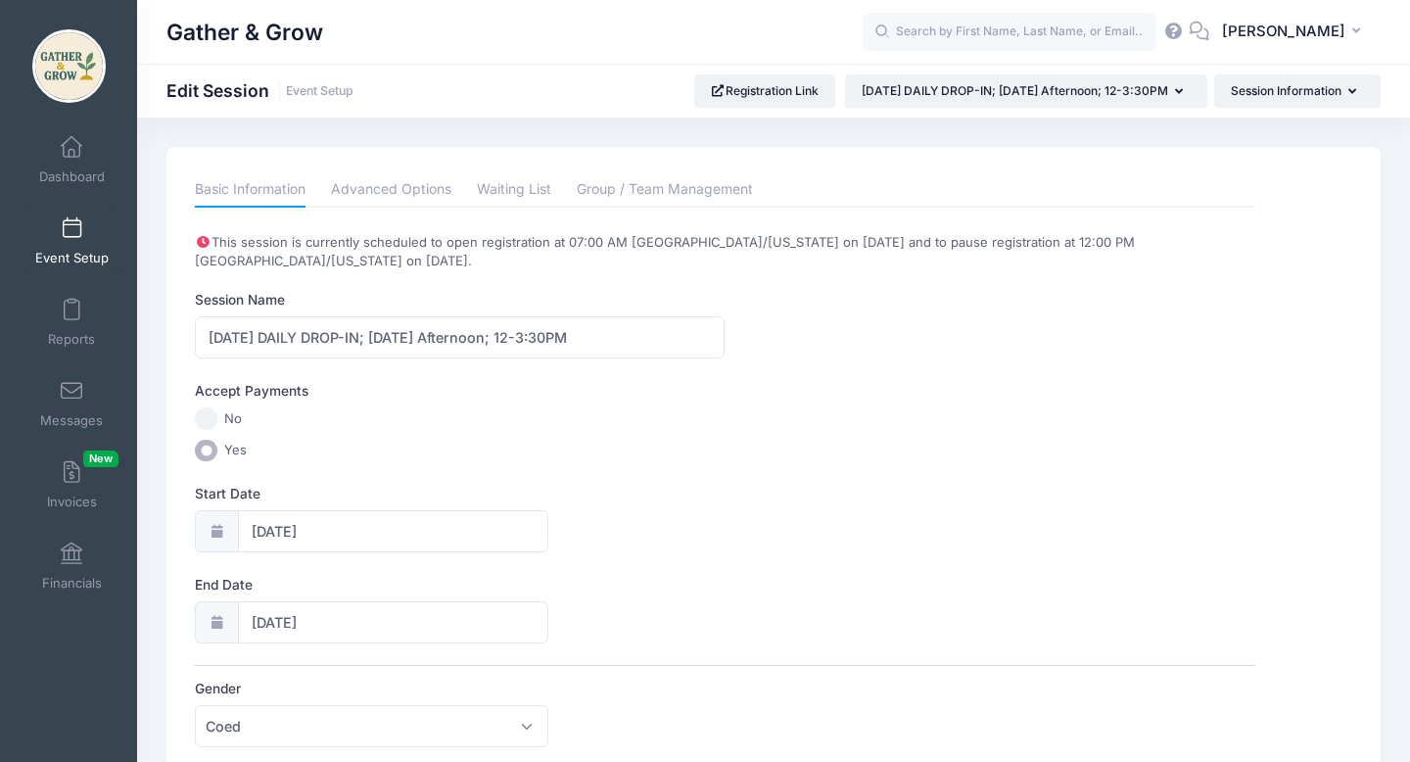
click at [71, 231] on span at bounding box center [71, 229] width 0 height 22
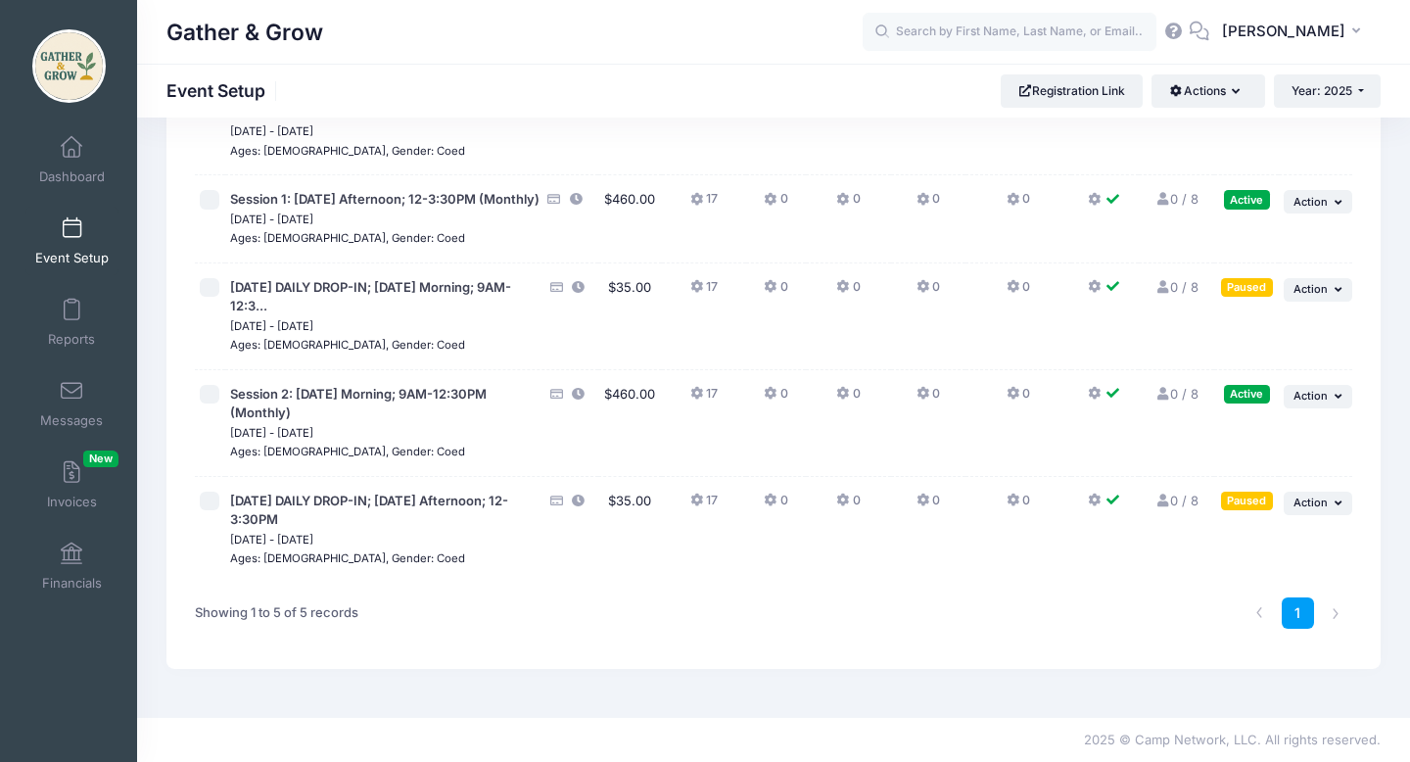
scroll to position [223, 0]
click at [1317, 509] on button "... Action" at bounding box center [1318, 504] width 69 height 24
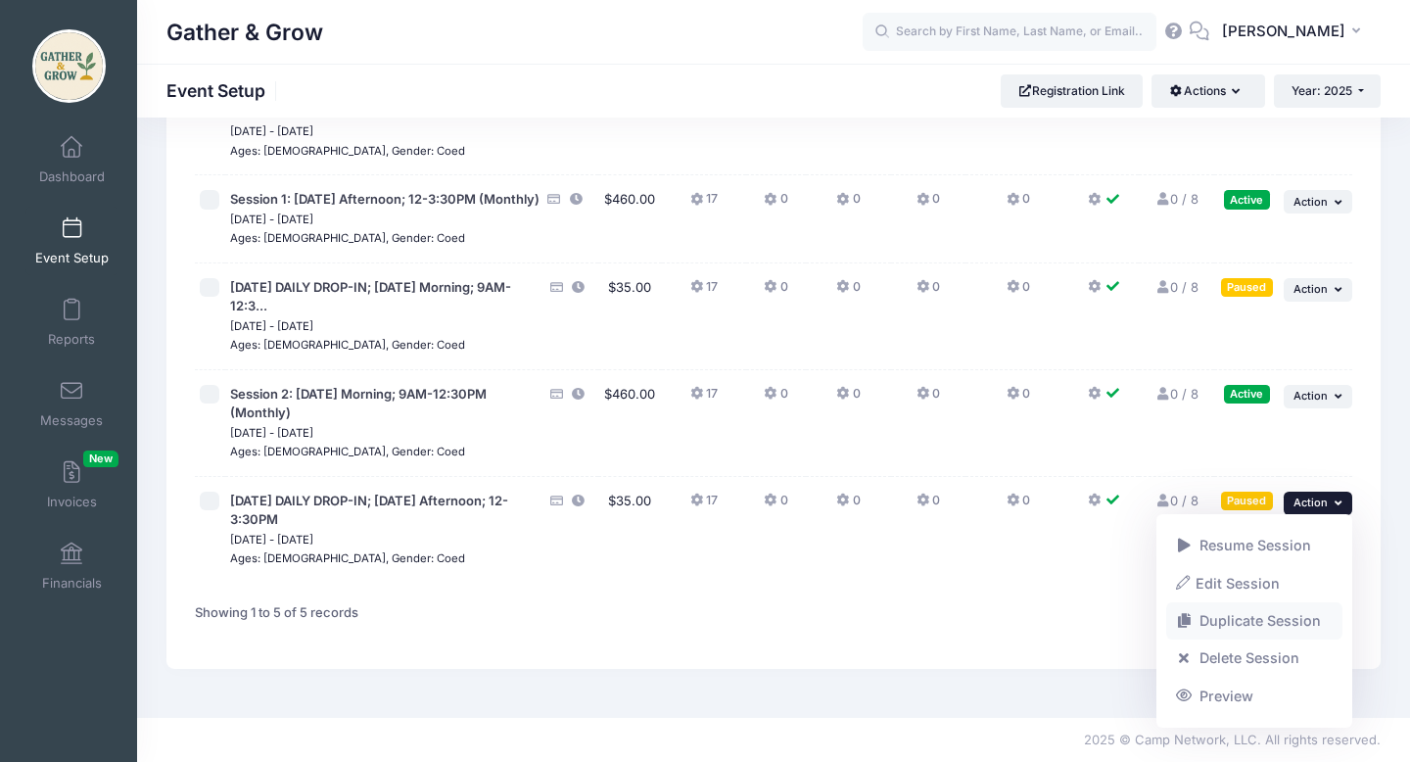
click at [1254, 623] on link "Duplicate Session" at bounding box center [1254, 620] width 177 height 37
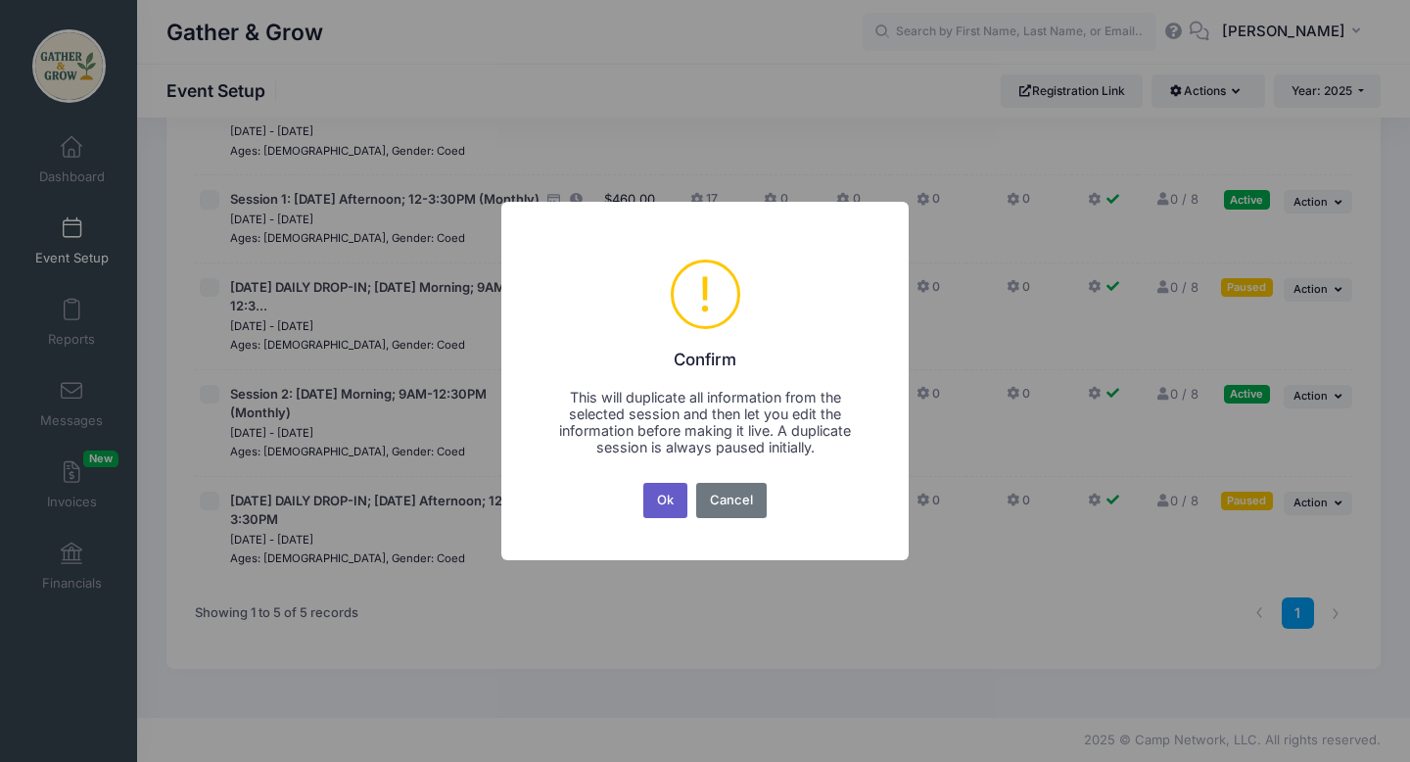
click at [669, 501] on button "Ok" at bounding box center [665, 500] width 45 height 35
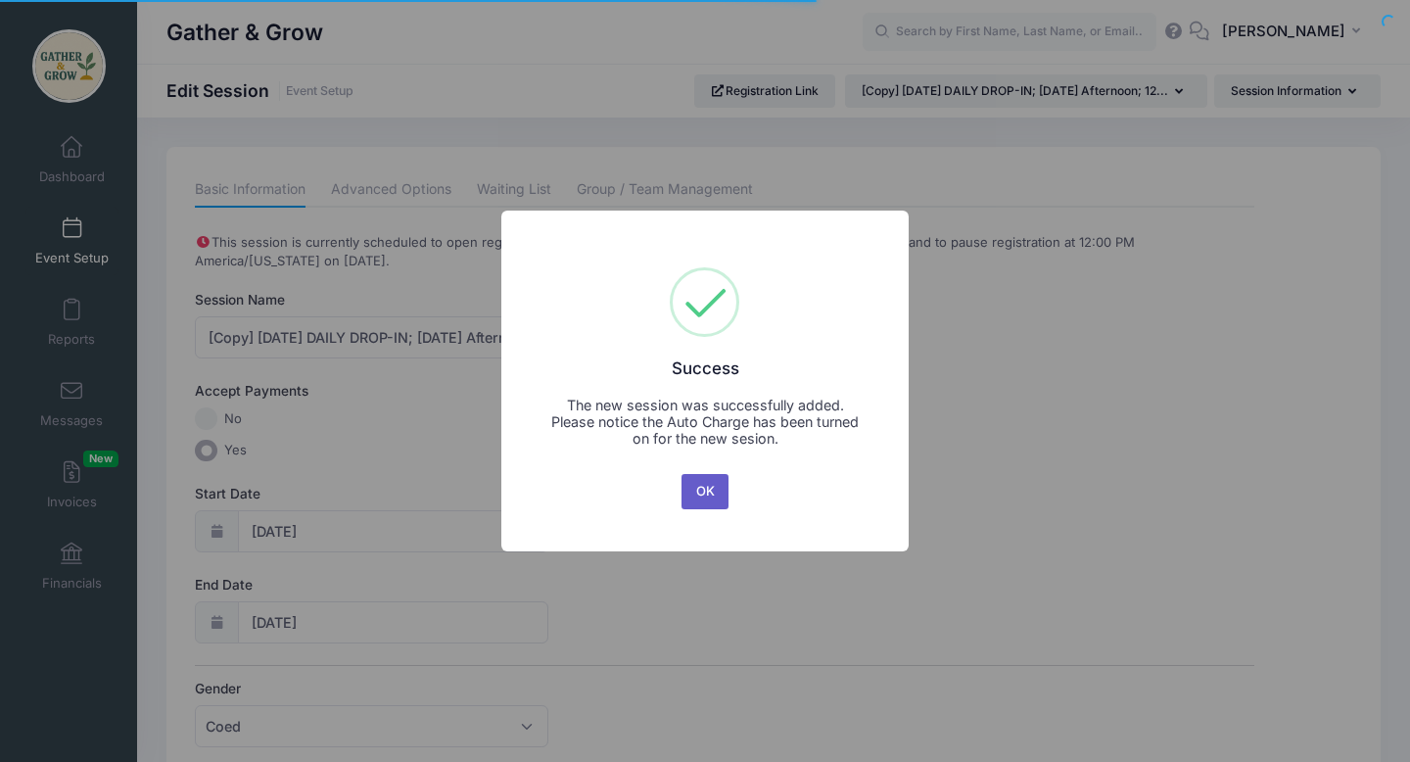
click at [712, 493] on button "OK" at bounding box center [705, 491] width 47 height 35
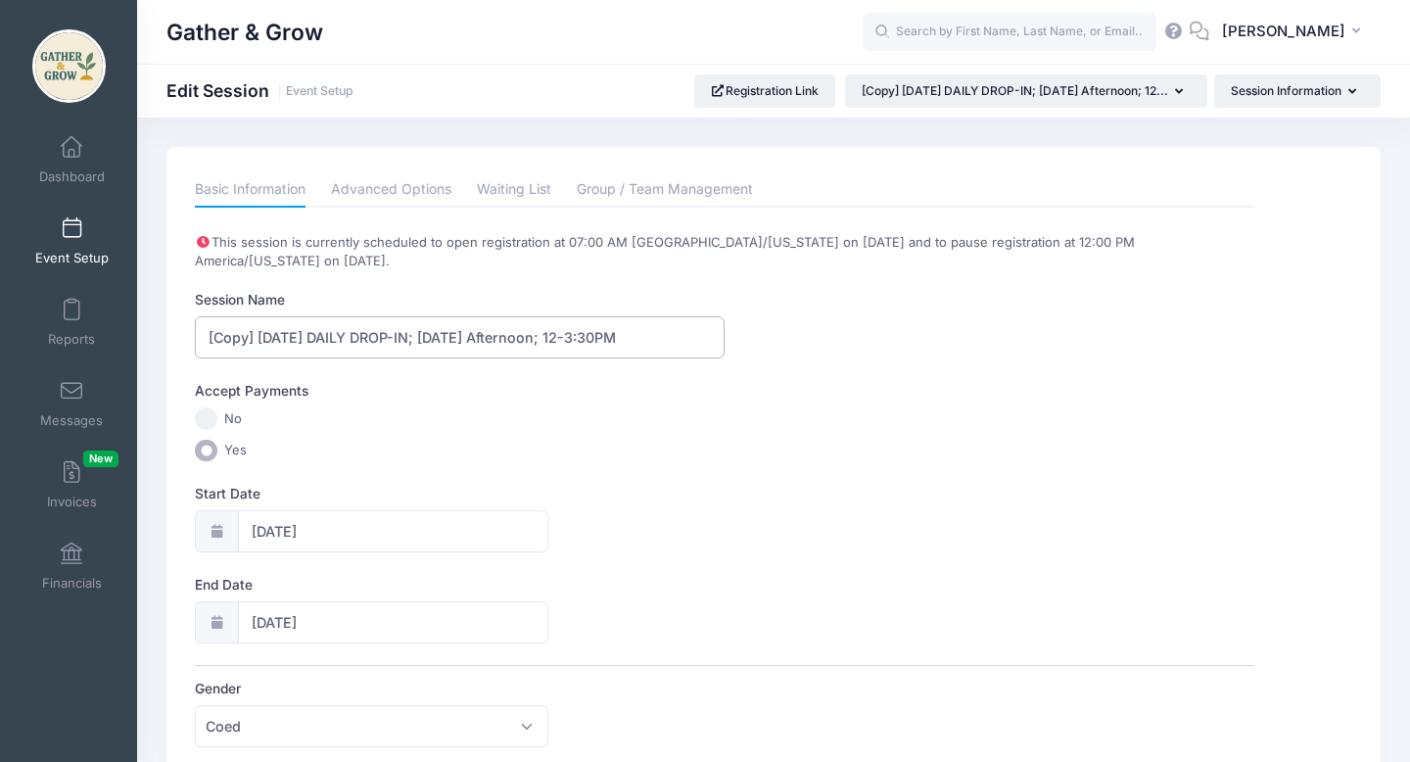
drag, startPoint x: 257, startPoint y: 335, endPoint x: 190, endPoint y: 330, distance: 66.8
type input "[DATE] DAILY DROP-IN; [DATE] Afternoon; 12-3:30PM"
click at [337, 530] on input "09/15/2025" at bounding box center [393, 531] width 310 height 42
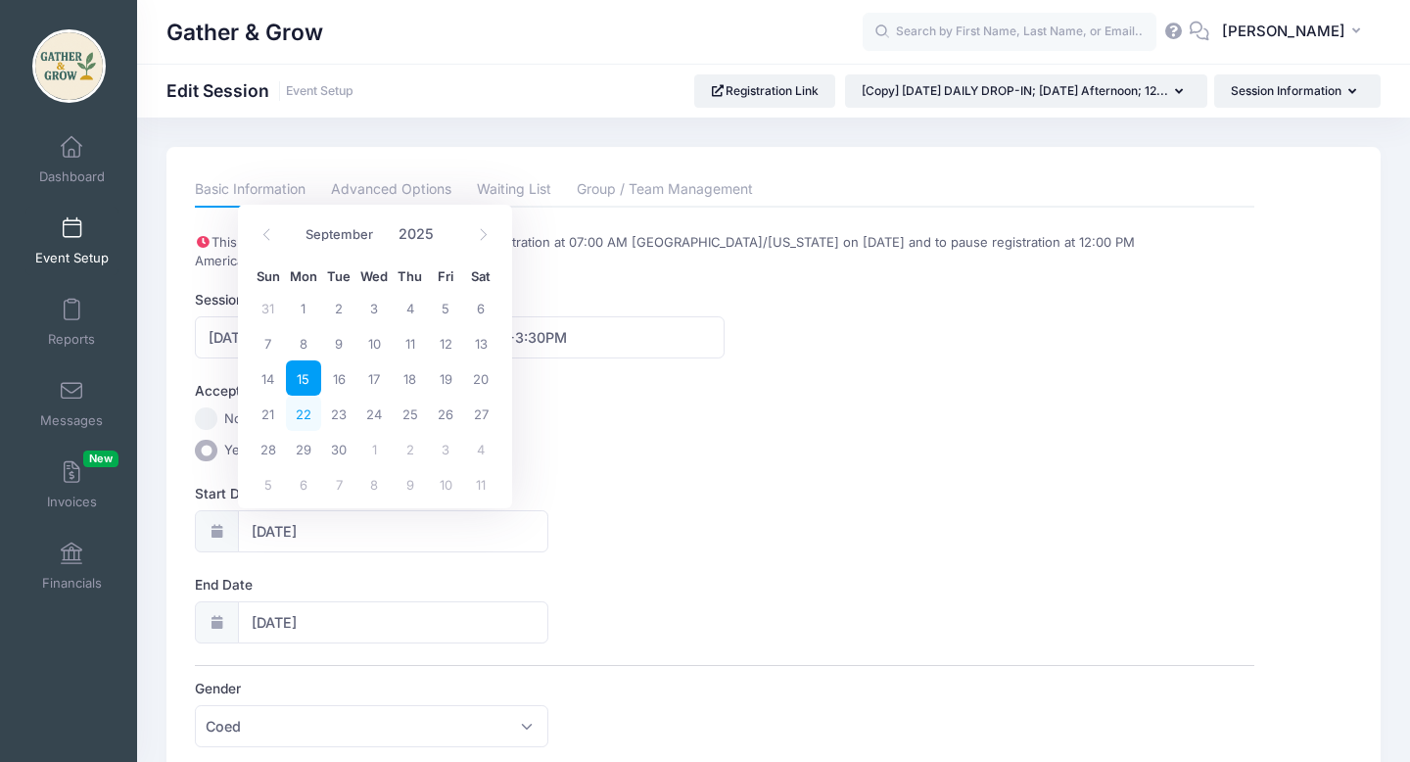
click at [305, 417] on span "22" at bounding box center [303, 413] width 35 height 35
type input "[DATE]"
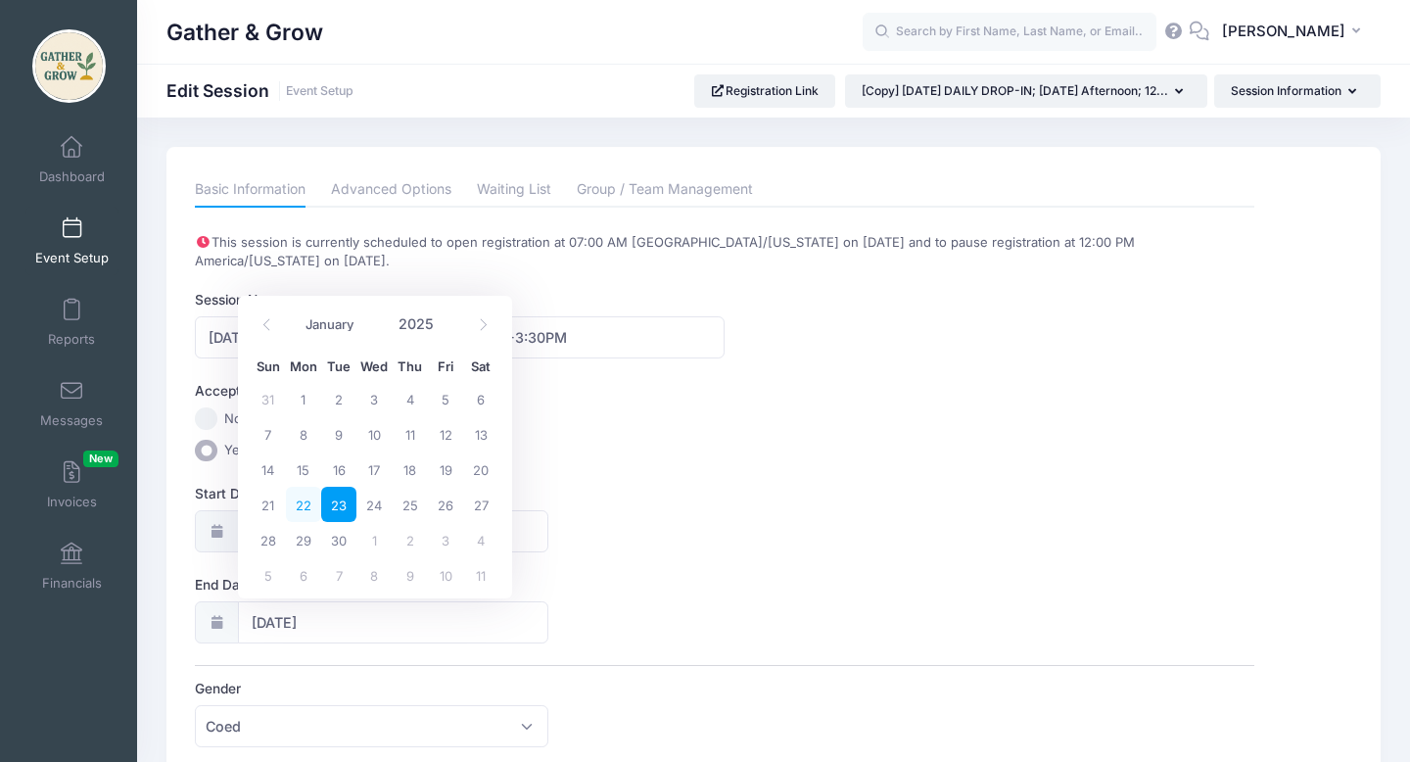
click at [307, 506] on span "22" at bounding box center [303, 504] width 35 height 35
type input "09/22/2025"
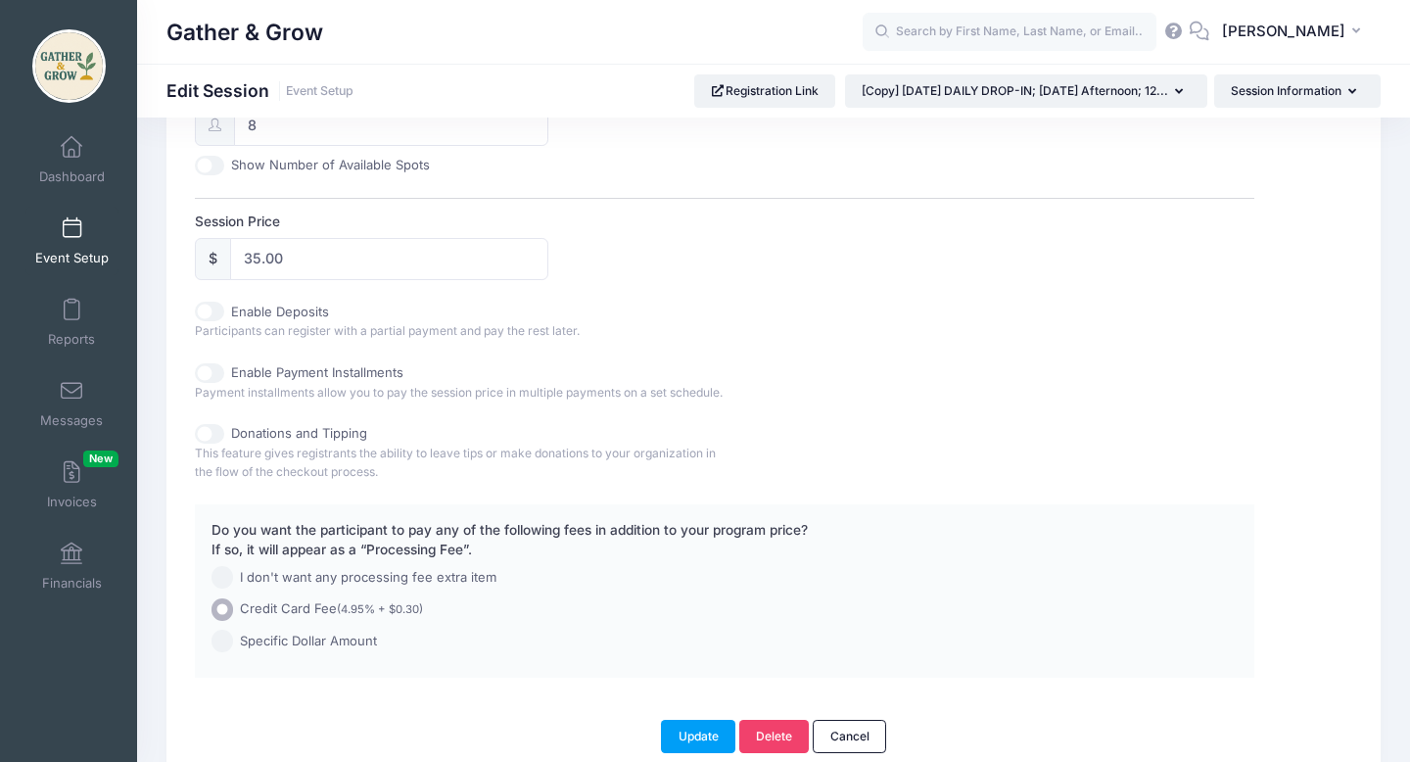
scroll to position [1013, 0]
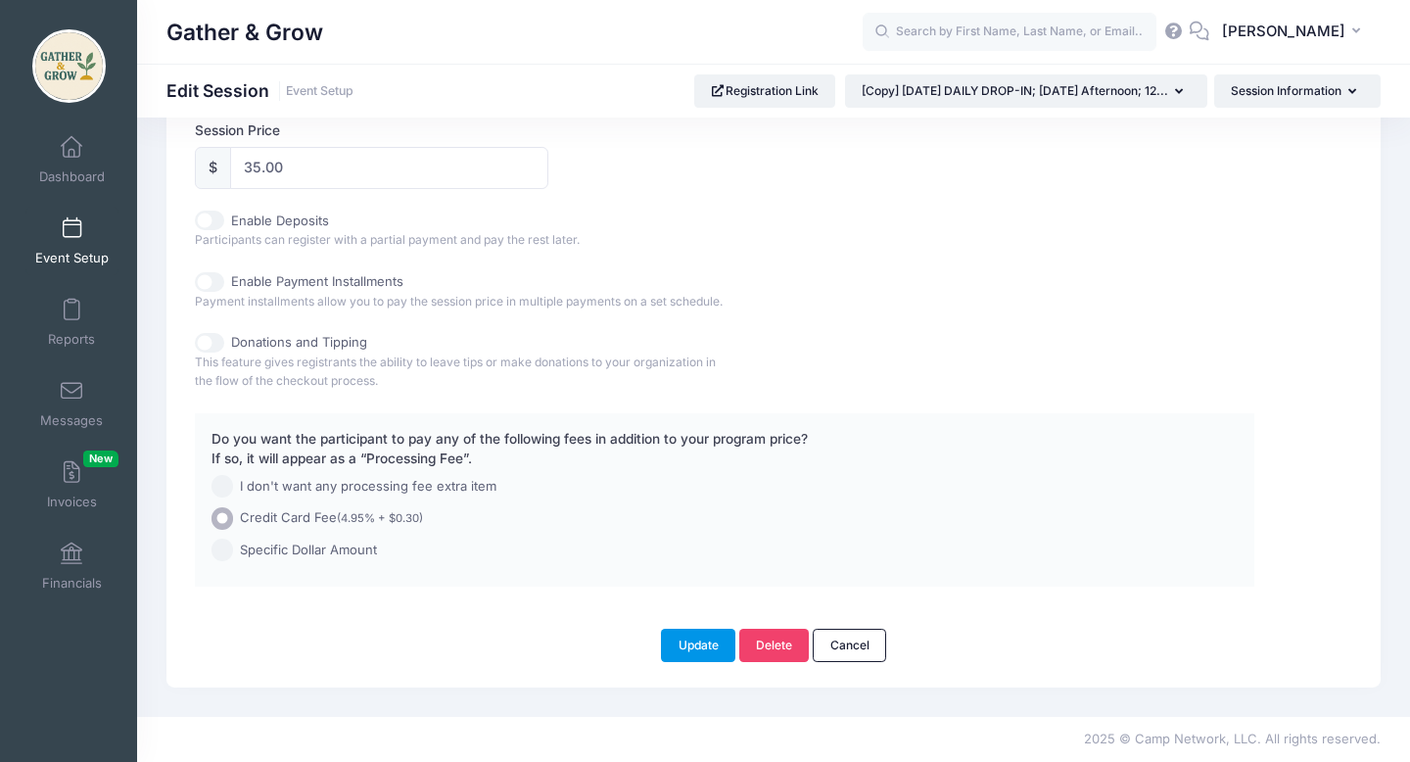
click at [703, 647] on button "Update" at bounding box center [698, 645] width 74 height 33
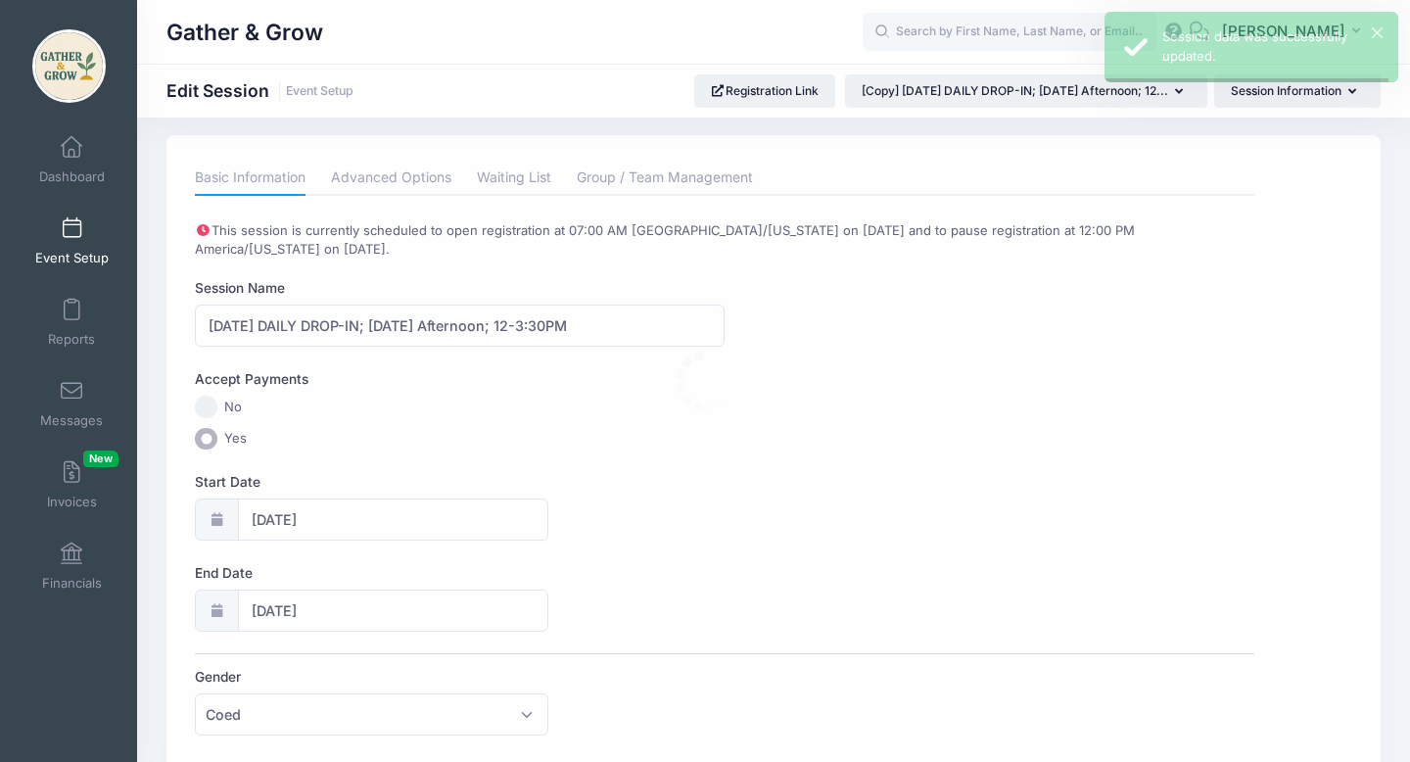
scroll to position [0, 0]
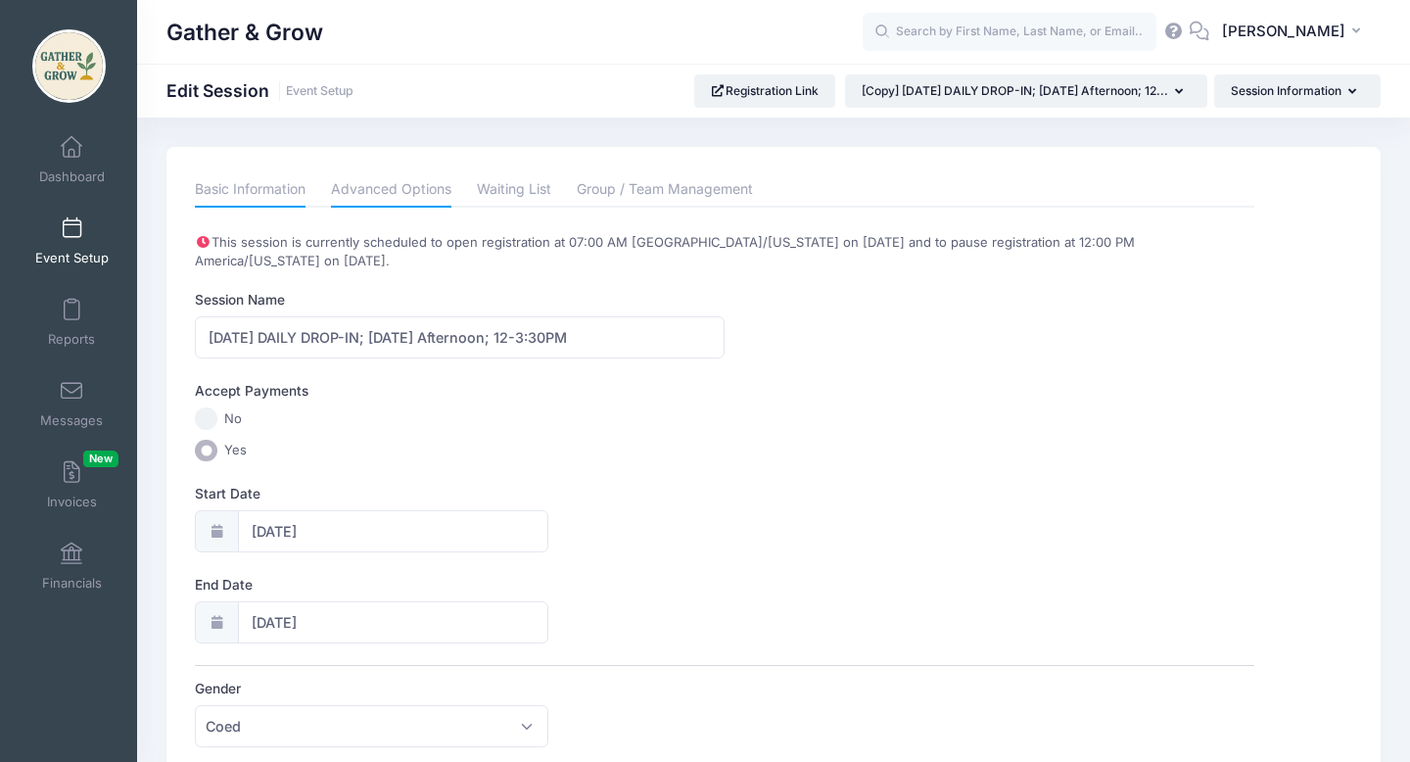
click at [419, 194] on link "Advanced Options" at bounding box center [391, 189] width 120 height 35
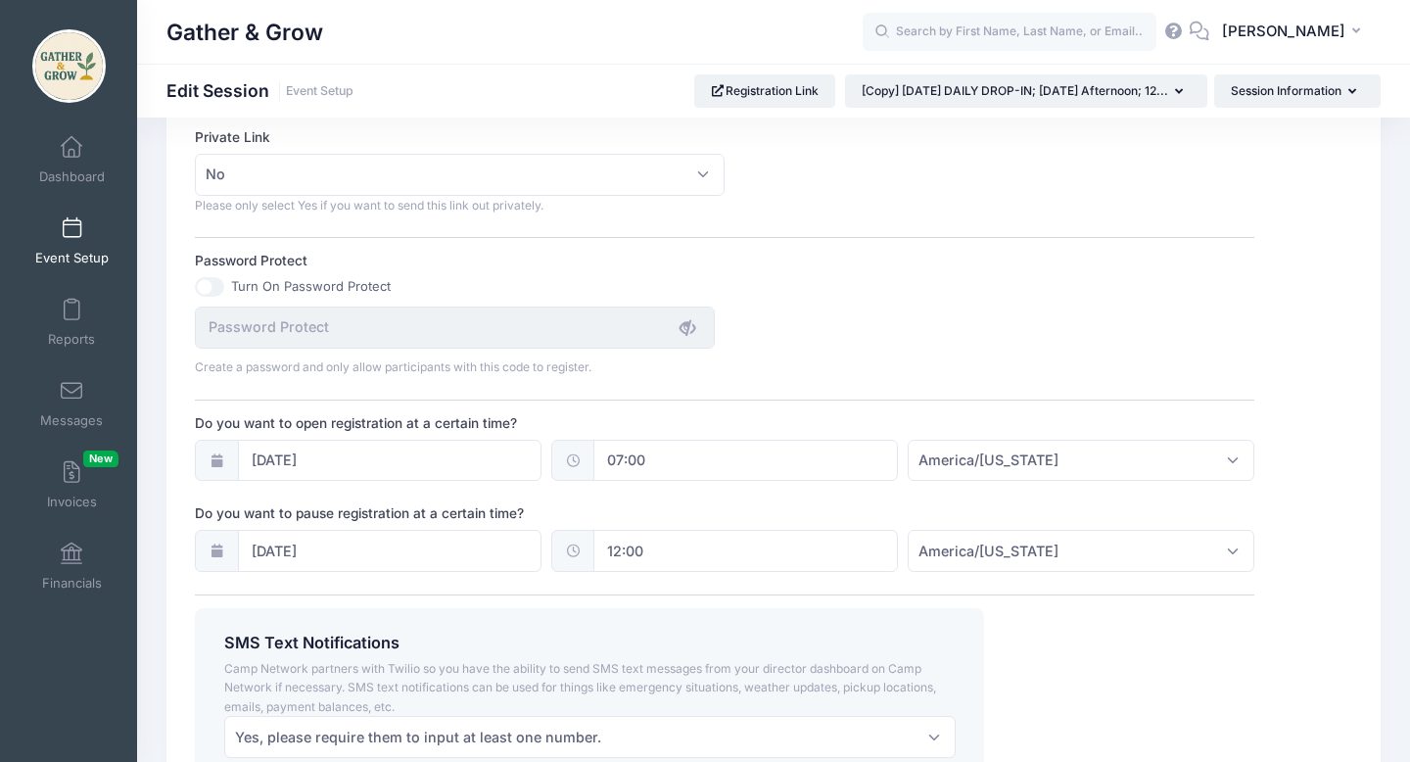
scroll to position [1298, 0]
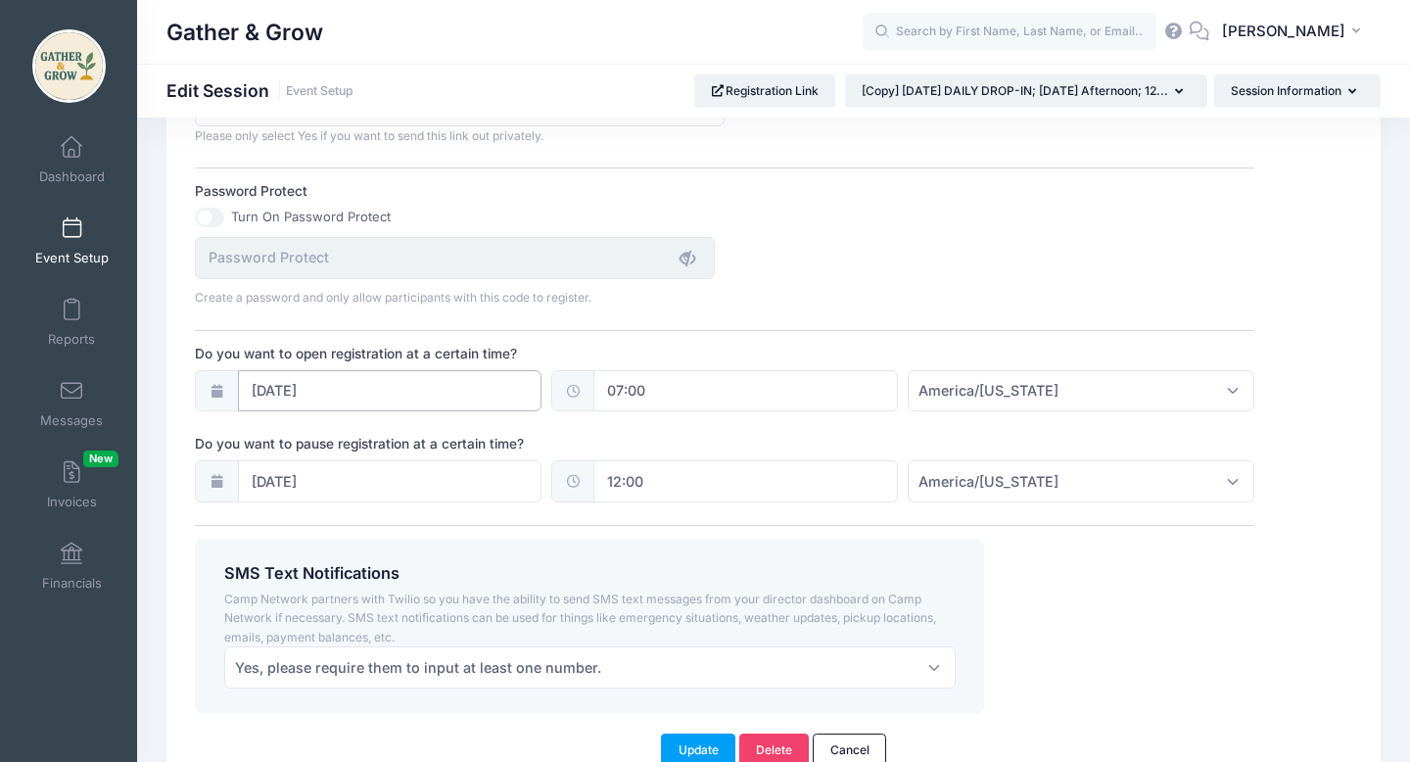
click at [286, 394] on input "09/08/2025" at bounding box center [390, 391] width 305 height 42
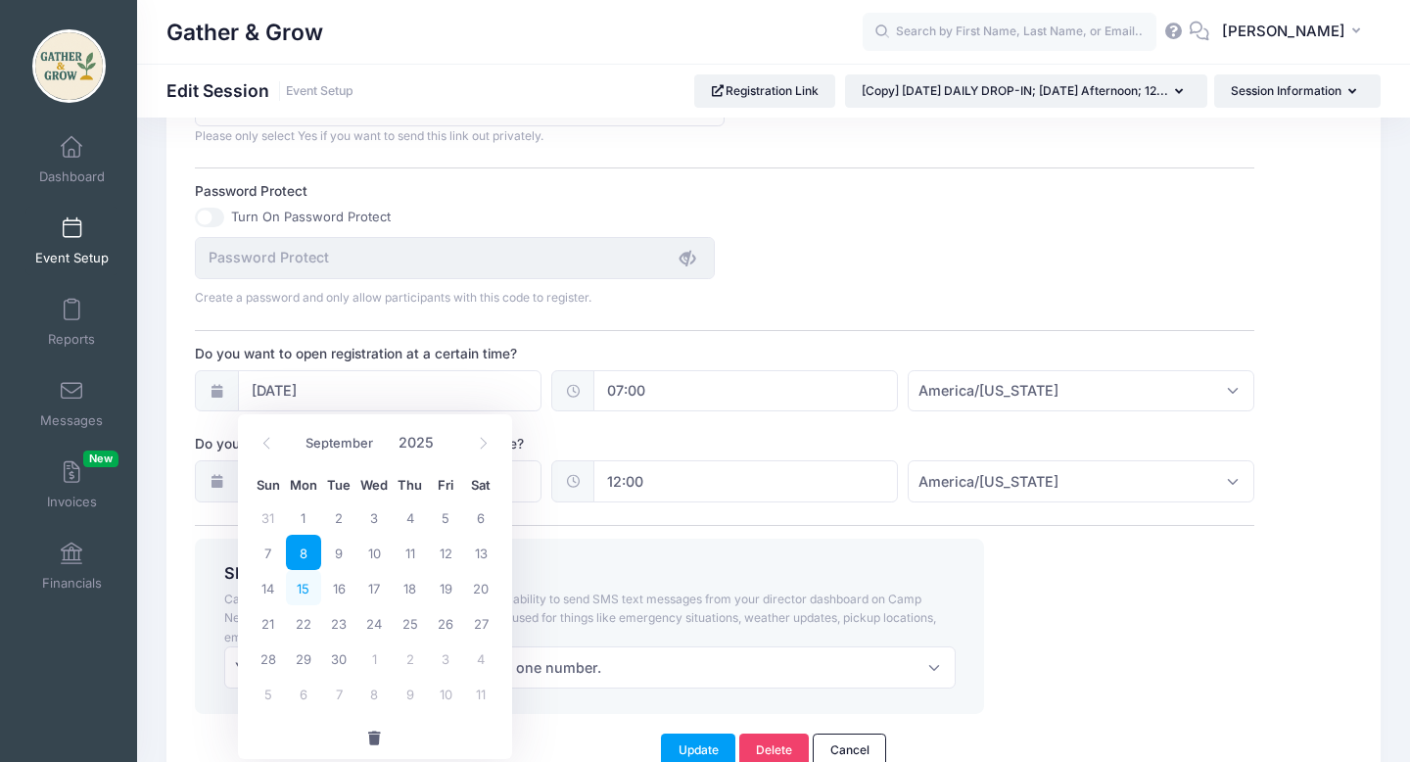
click at [304, 590] on span "15" at bounding box center [303, 587] width 35 height 35
type input "09/15/2025"
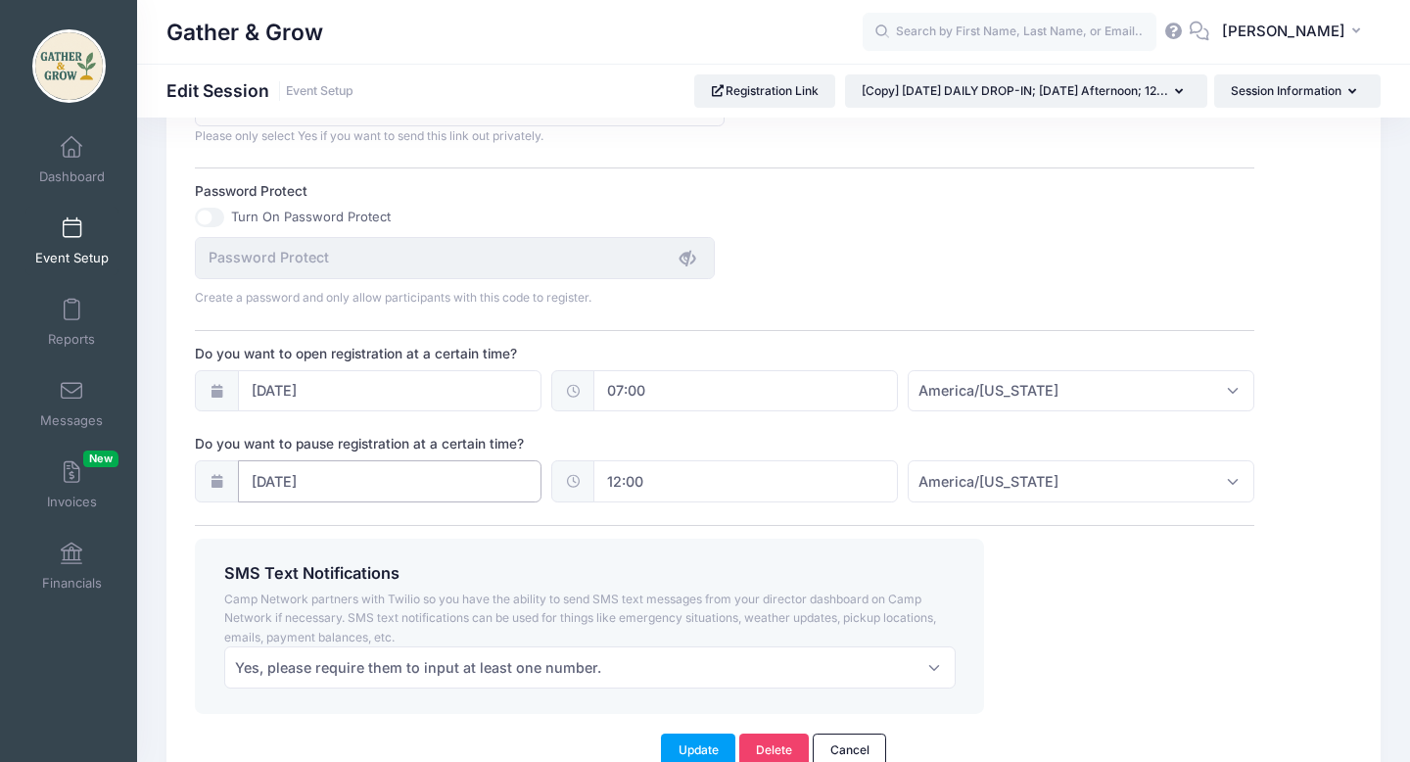
click at [351, 477] on input "09/15/2025" at bounding box center [390, 481] width 305 height 42
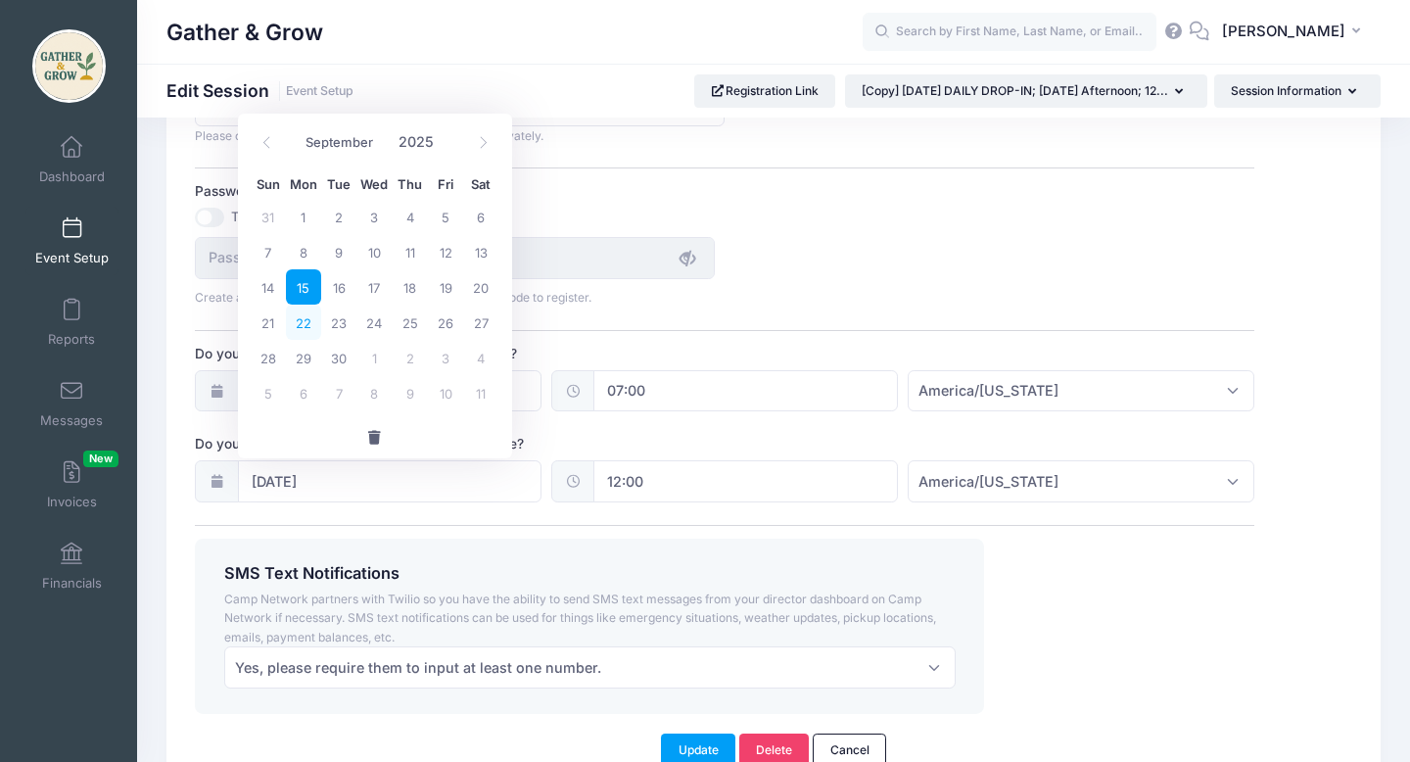
click at [303, 323] on span "22" at bounding box center [303, 322] width 35 height 35
type input "09/22/2025"
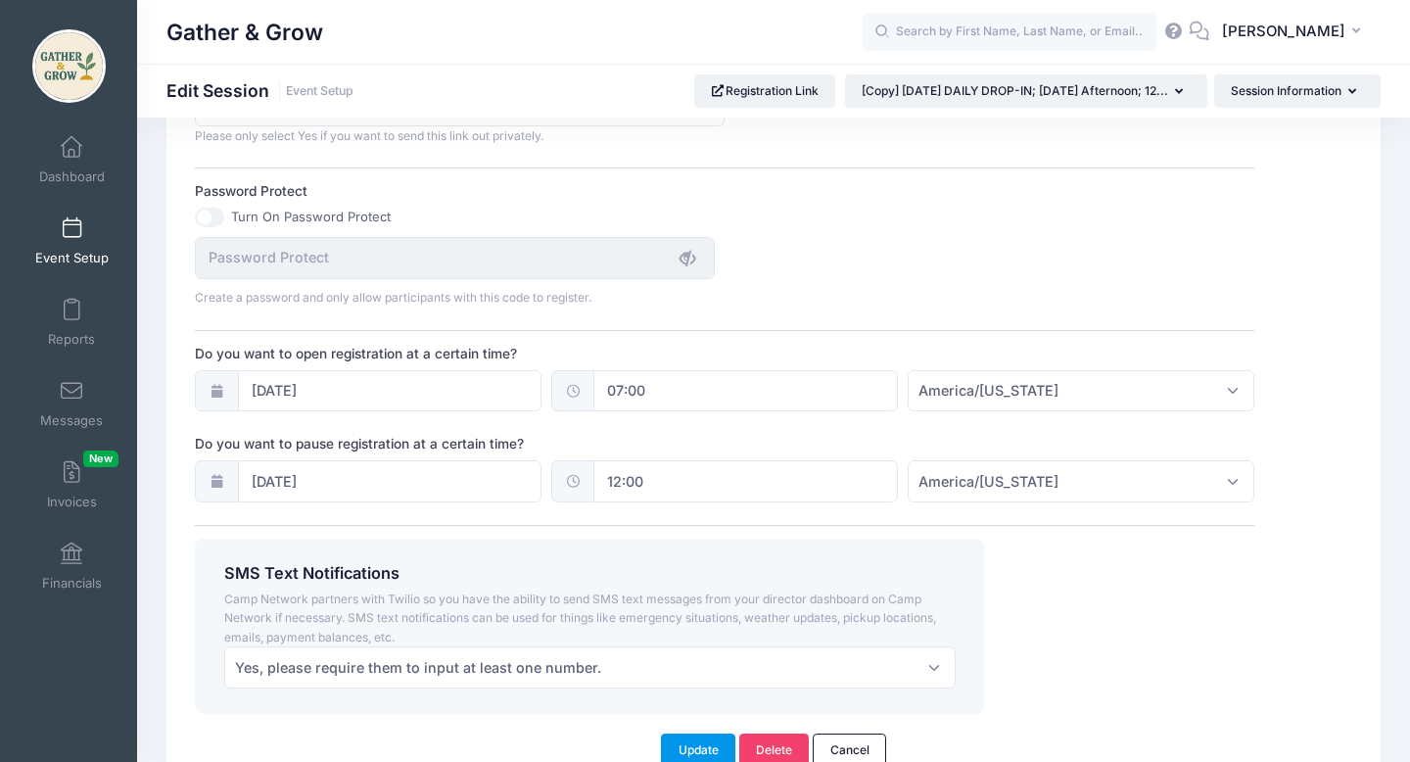
click at [703, 744] on button "Update" at bounding box center [698, 749] width 74 height 33
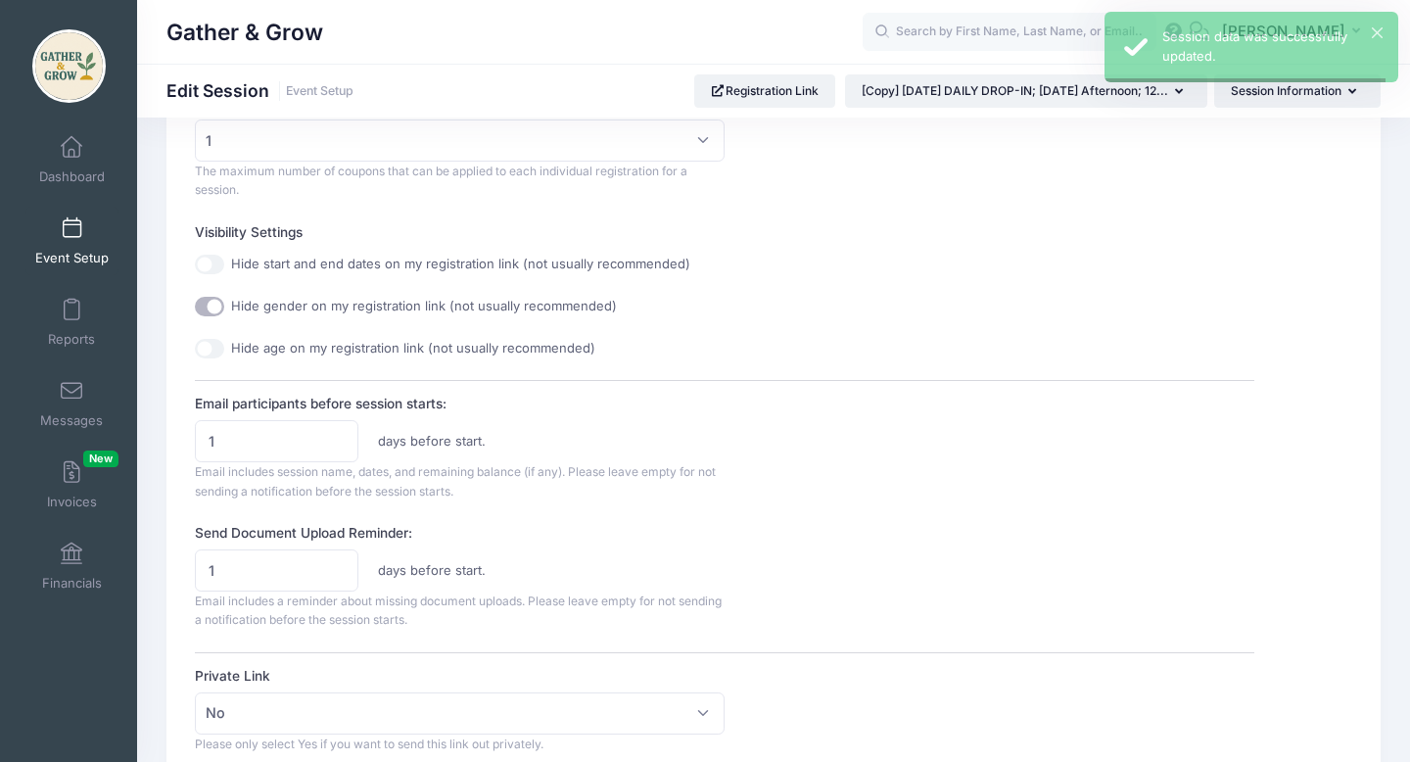
scroll to position [0, 0]
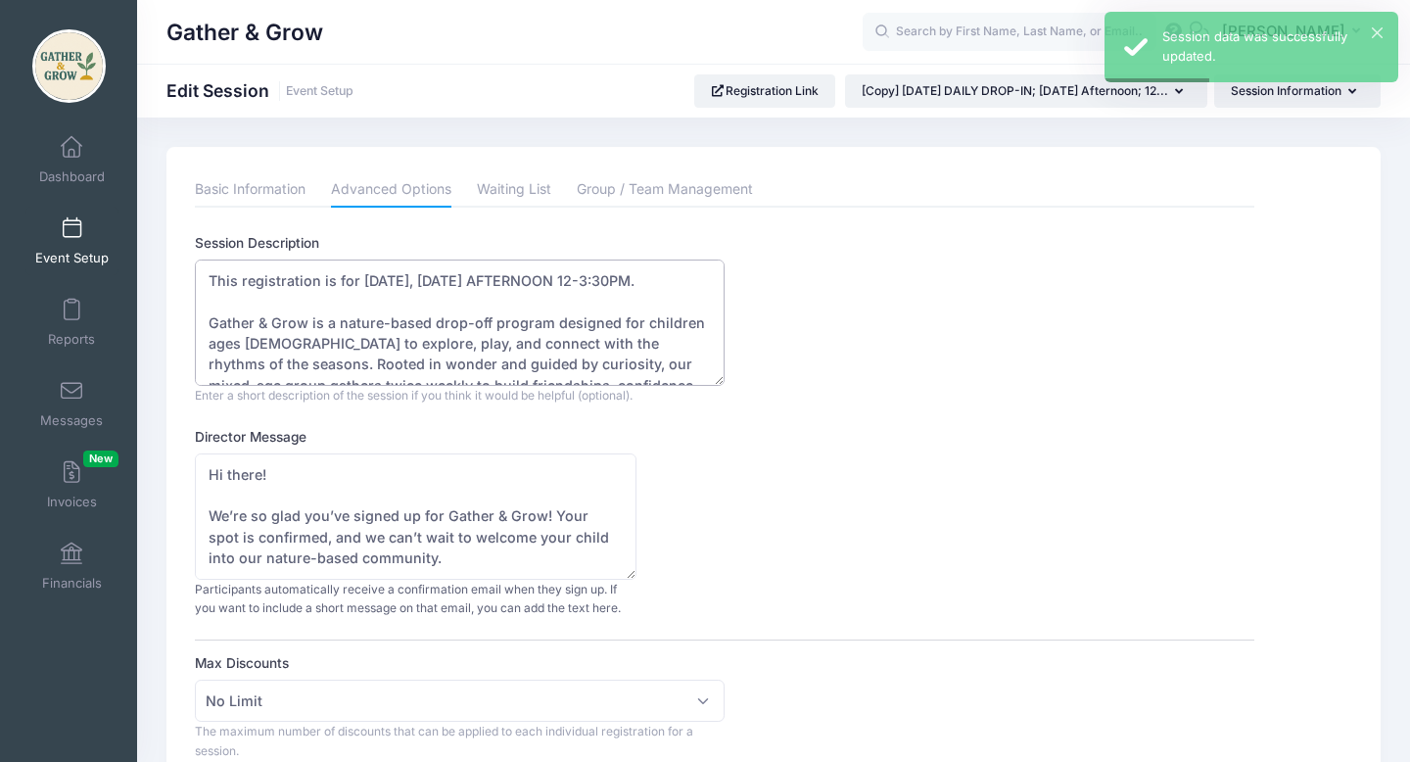
click at [385, 281] on textarea "This registration is for 9/15/2025, MONDAY AFTERNOON 12-3:30PM. Gather & Grow i…" at bounding box center [460, 323] width 530 height 126
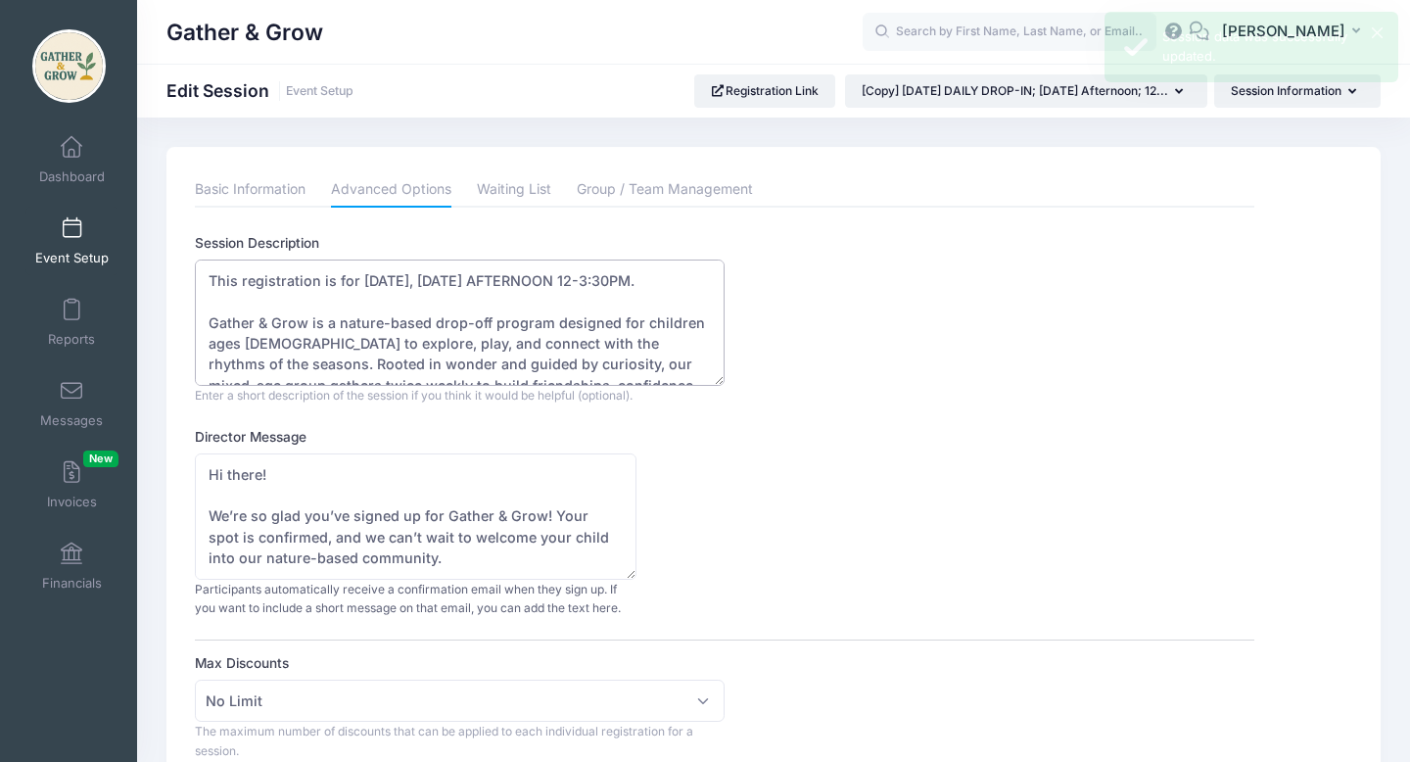
type textarea "This registration is for 9/22/2025, MONDAY AFTERNOON 12-3:30PM. Gather & Grow i…"
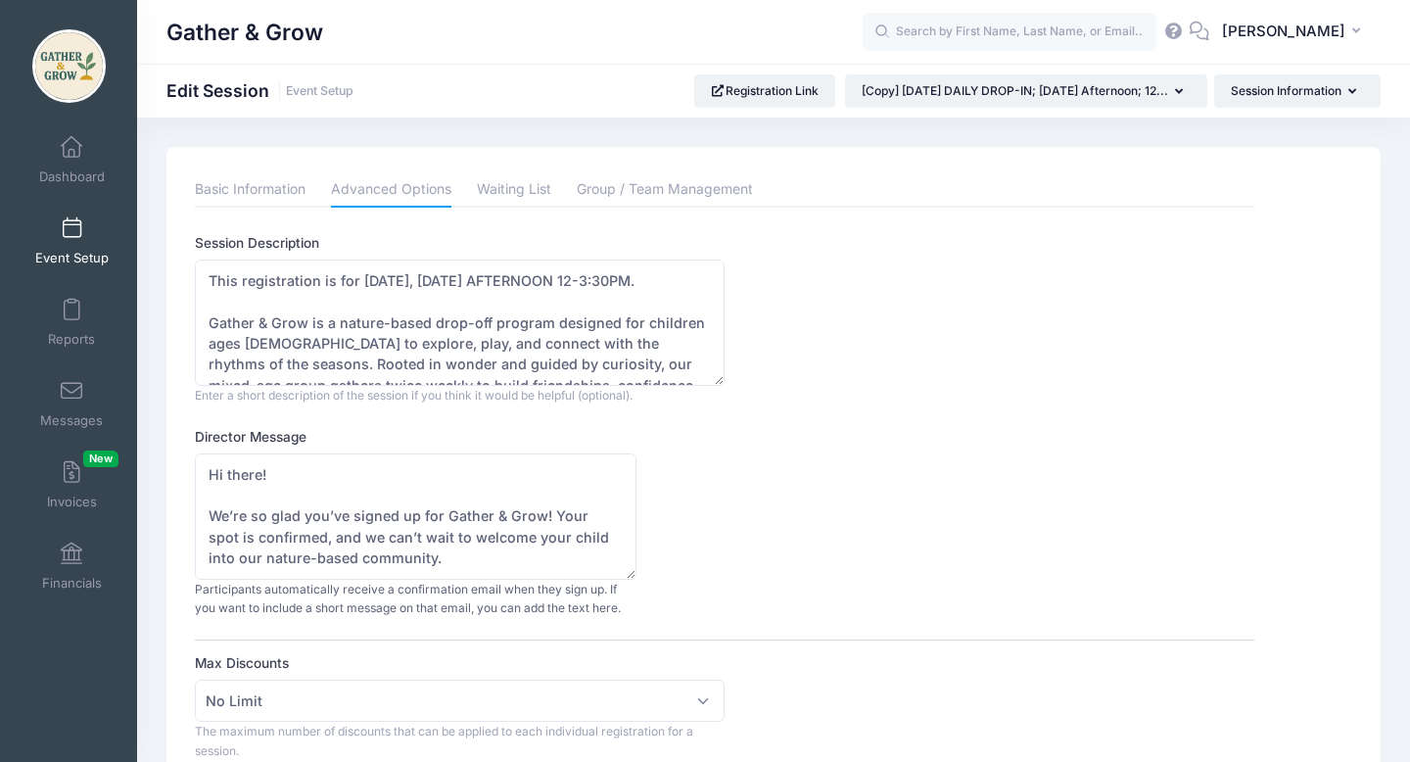
click at [1115, 509] on div "Director Message Hi there! We’re so glad you’ve signed up for Gather & Grow! Yo…" at bounding box center [724, 522] width 1059 height 191
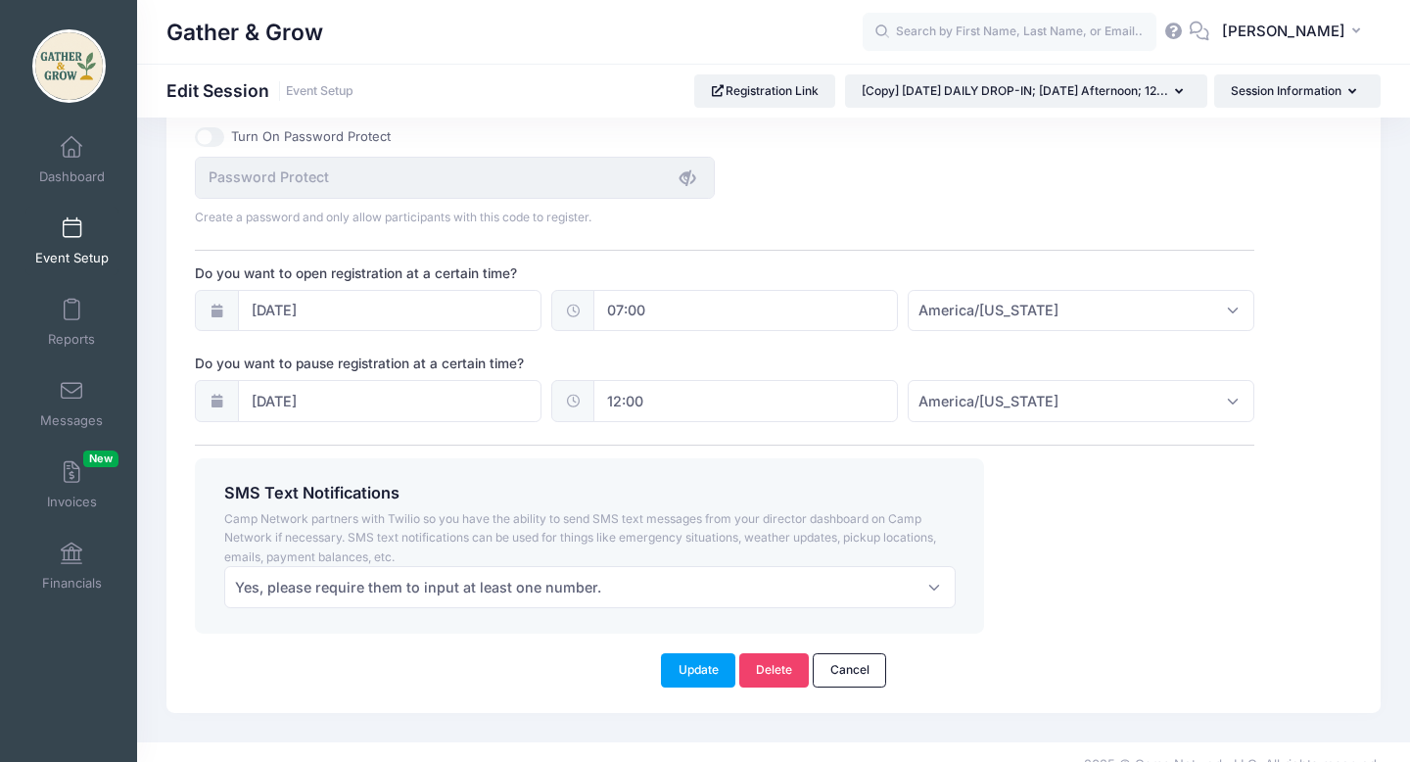
scroll to position [1402, 0]
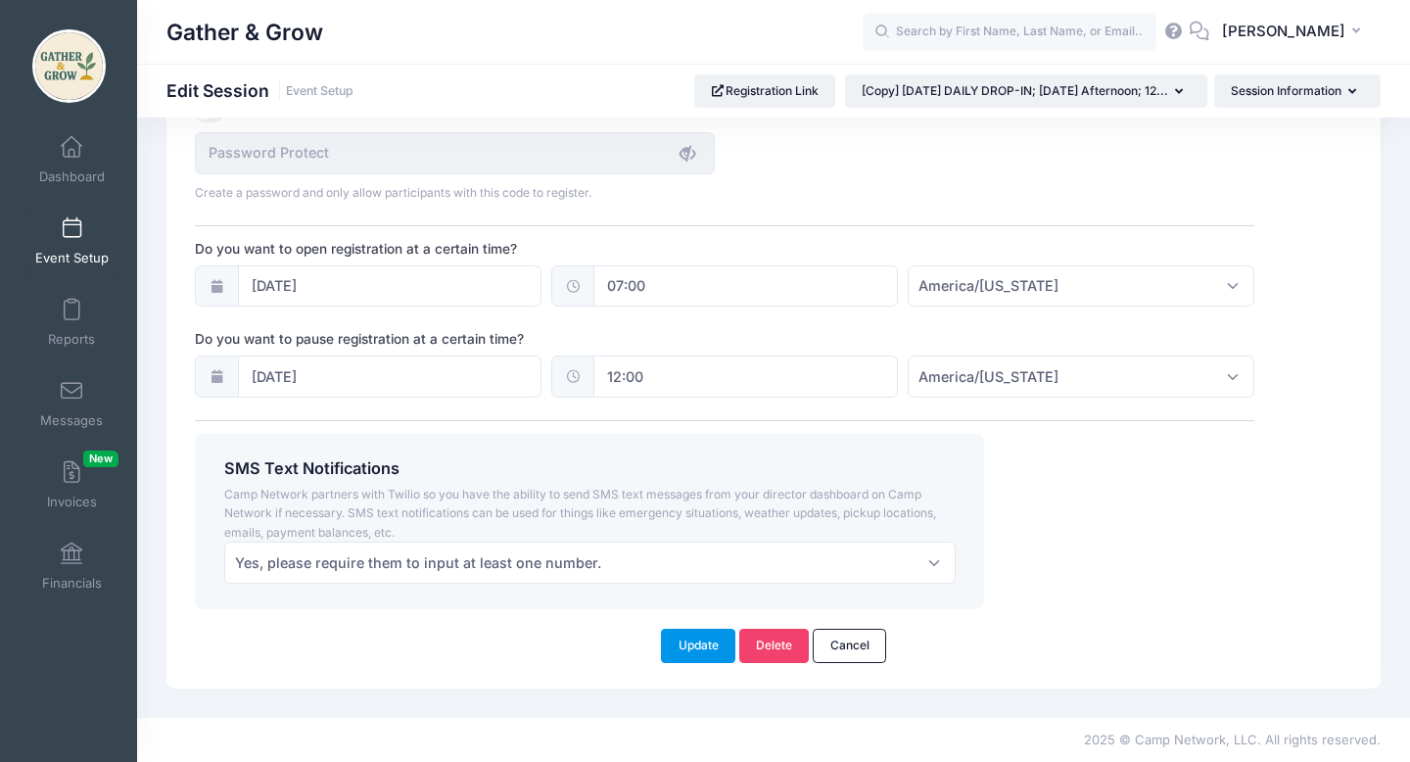
click at [698, 646] on button "Update" at bounding box center [698, 645] width 74 height 33
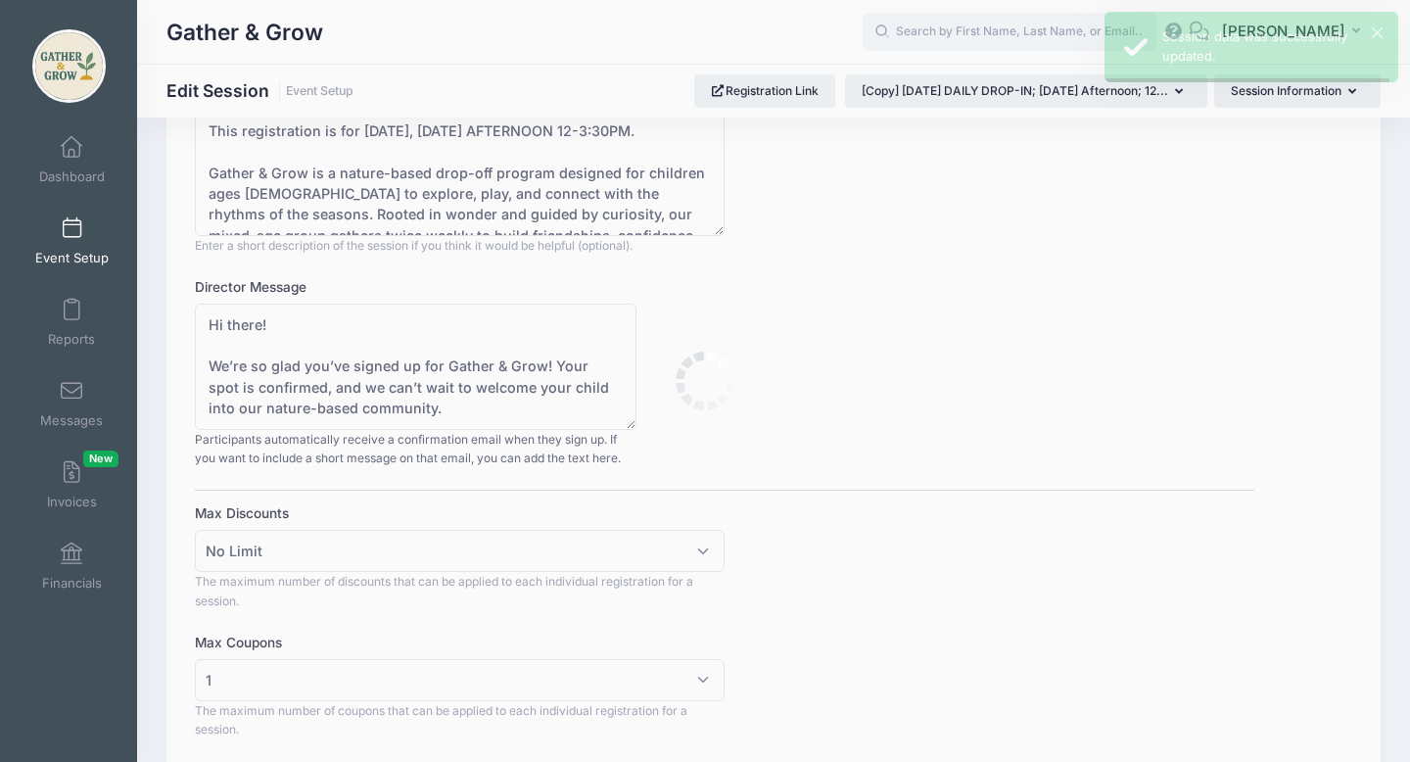
scroll to position [0, 0]
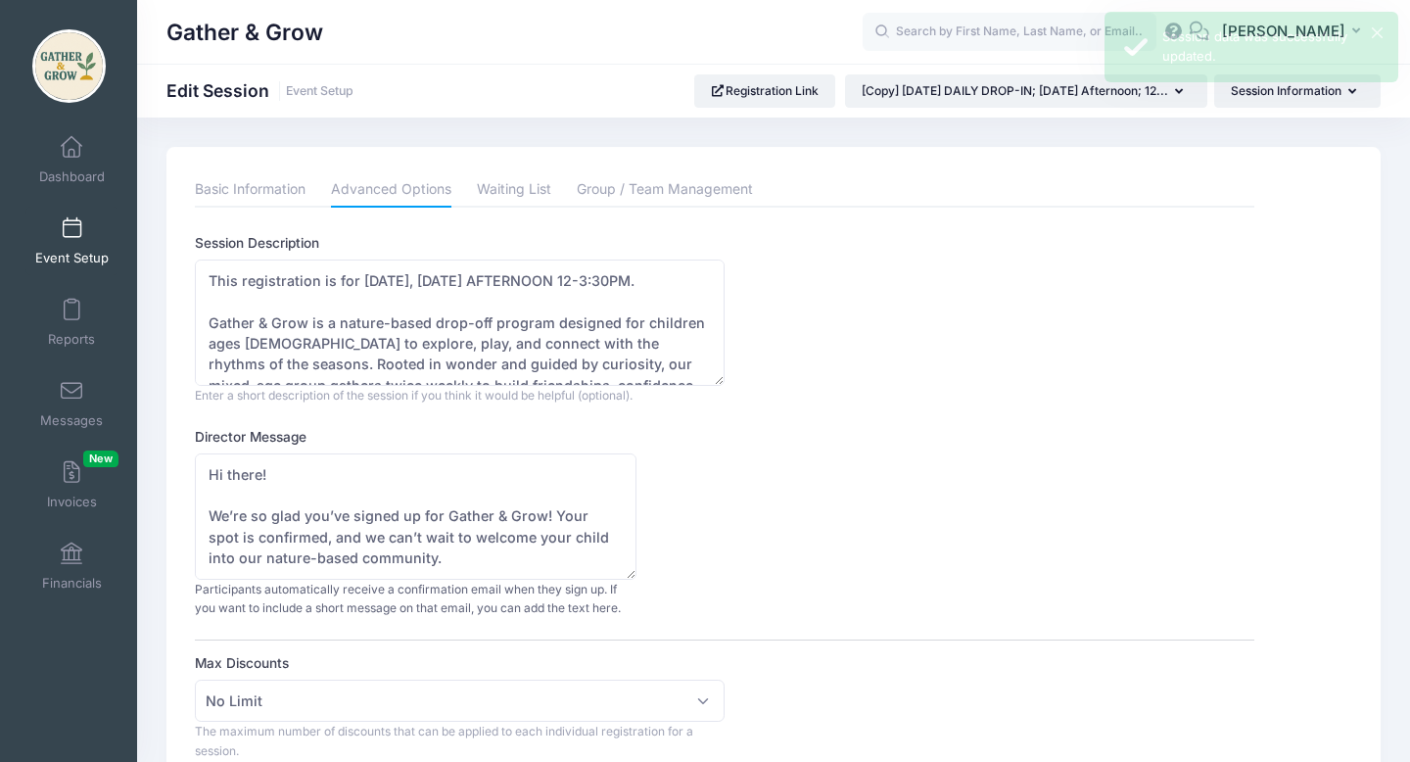
click at [71, 229] on span at bounding box center [71, 229] width 0 height 22
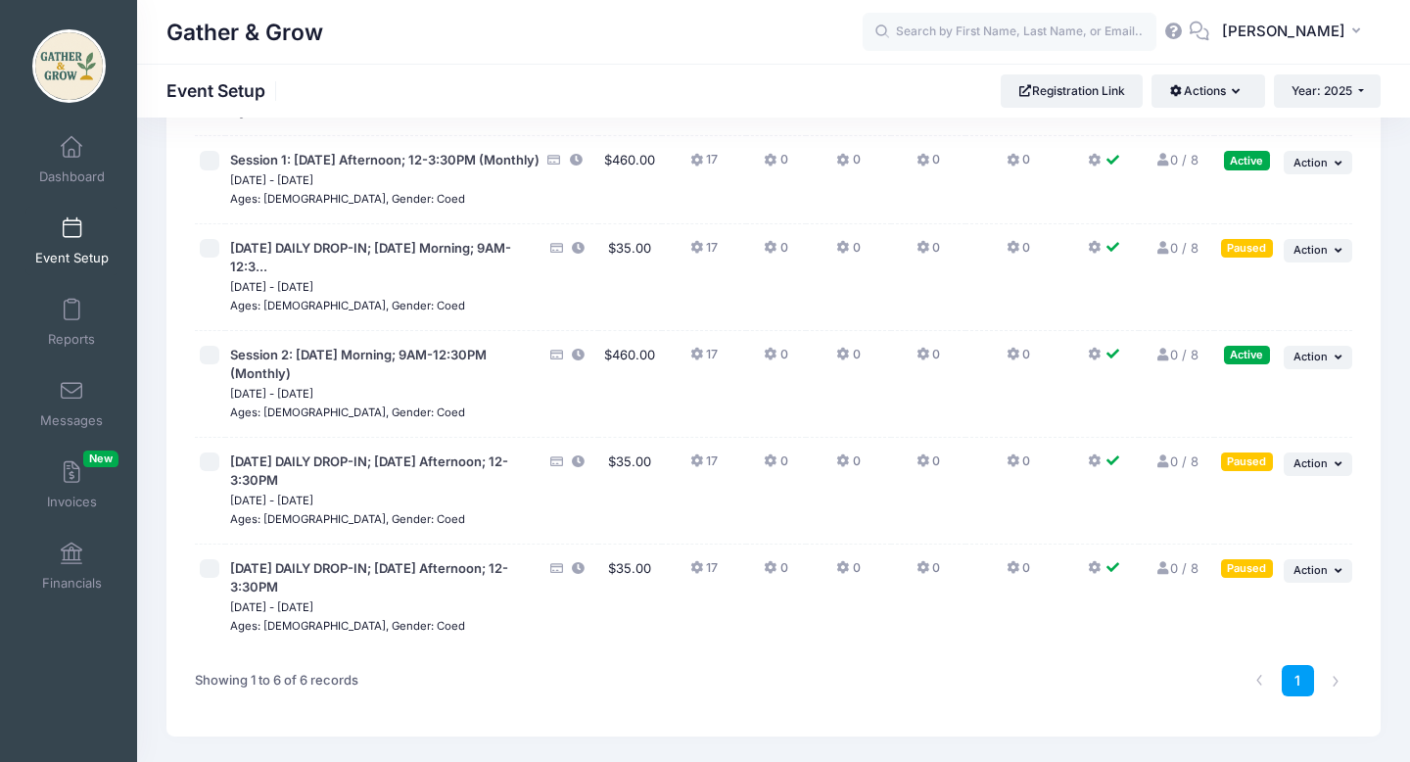
scroll to position [246, 0]
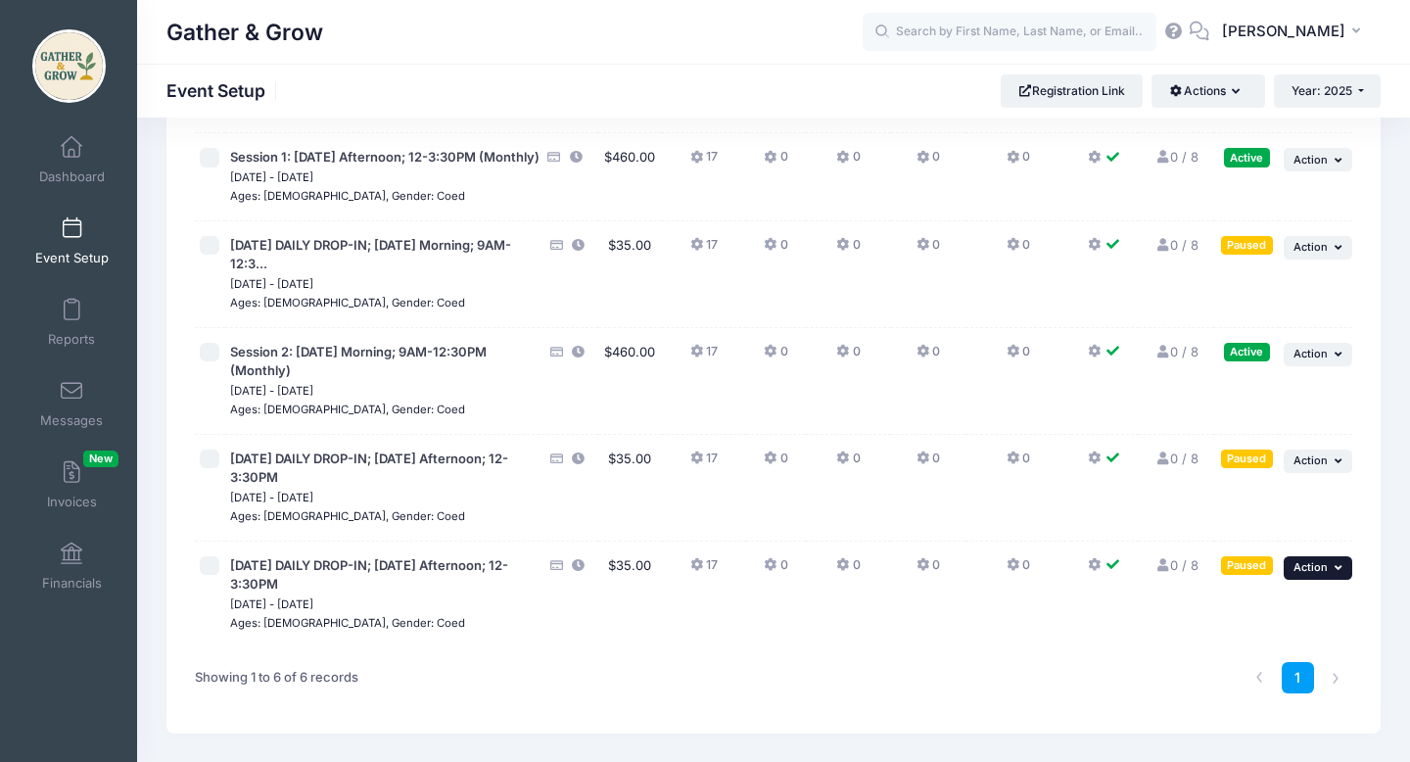
click at [1333, 580] on button "... Action" at bounding box center [1318, 568] width 69 height 24
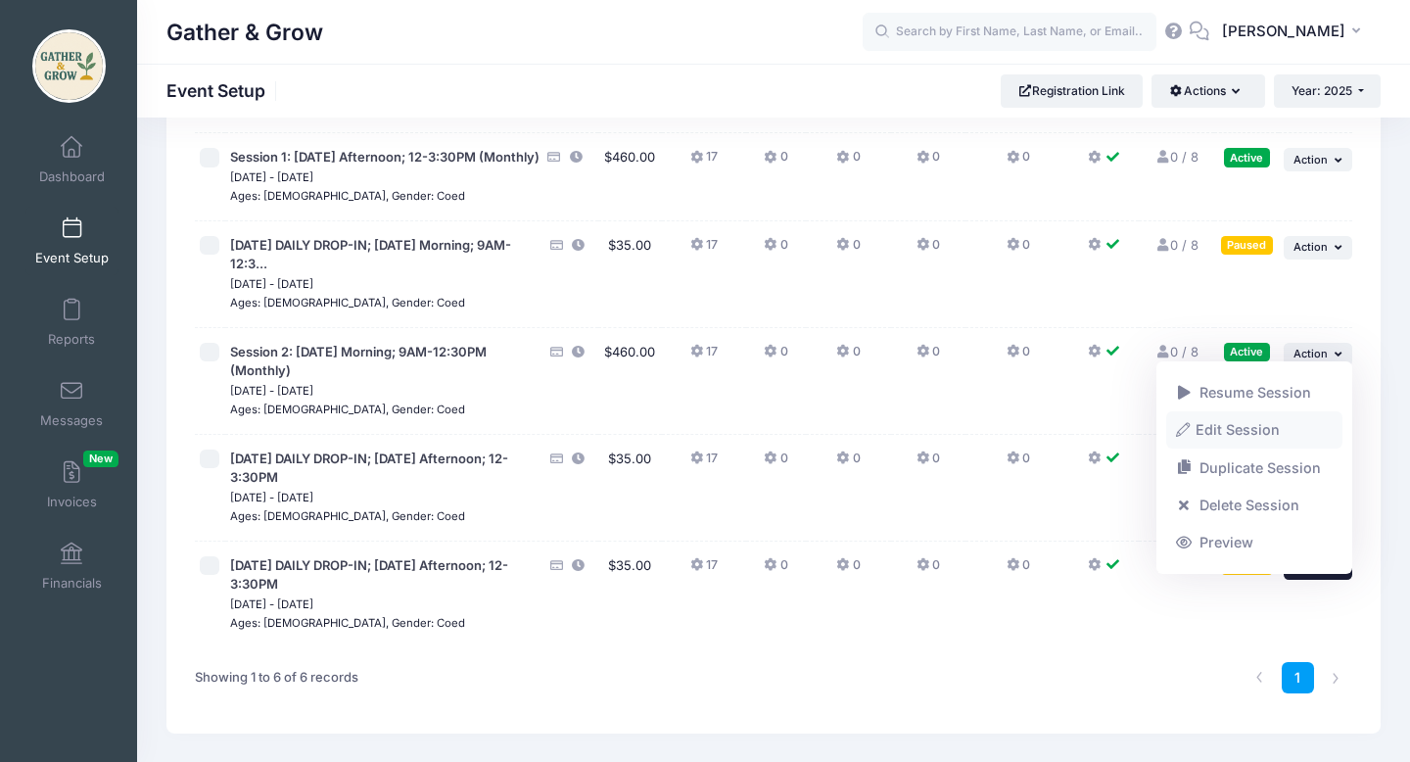
click at [1262, 435] on link "Edit Session" at bounding box center [1254, 430] width 177 height 37
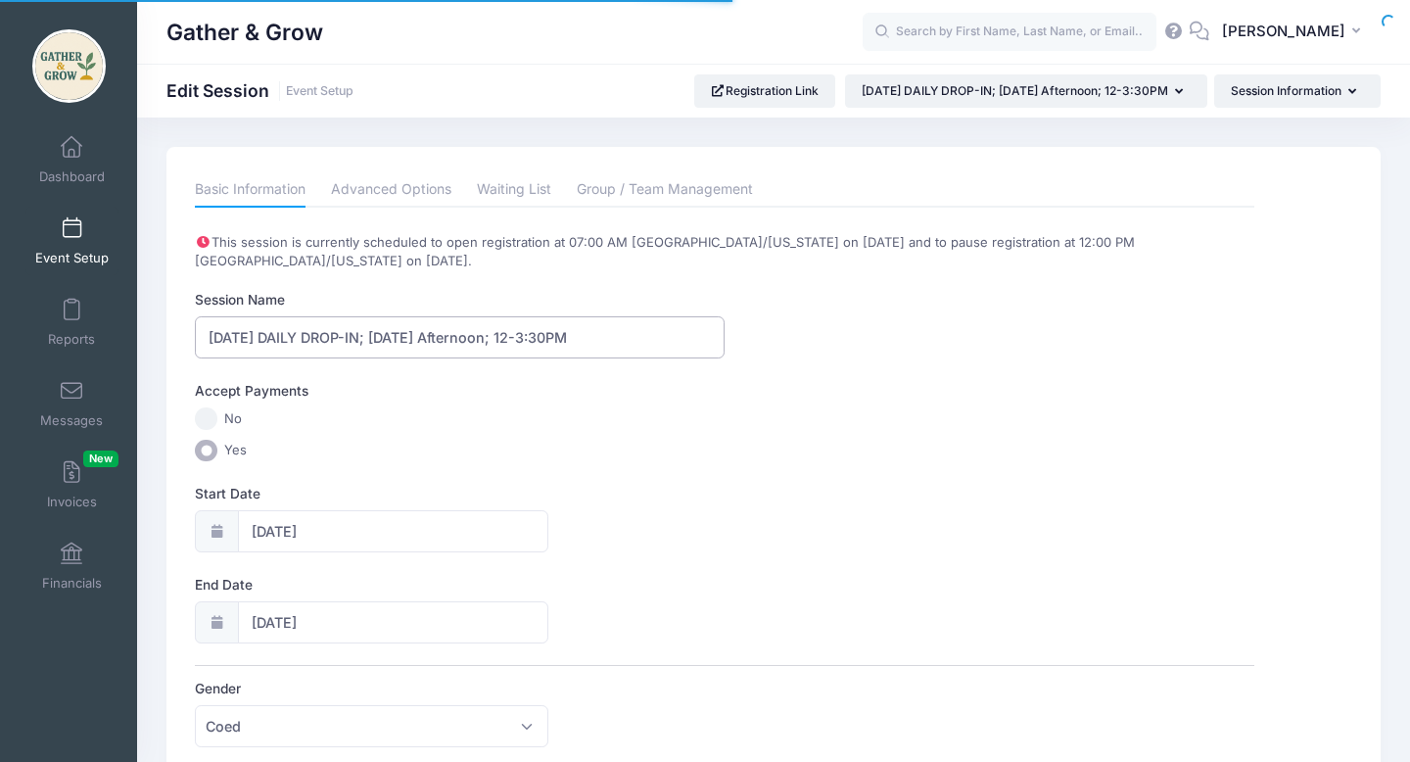
click at [235, 338] on input "[DATE] DAILY DROP-IN; [DATE] Afternoon; 12-3:30PM" at bounding box center [460, 337] width 530 height 42
type input "[DATE] DAILY DROP-IN; [DATE] Afternoon; 12-3:30PM"
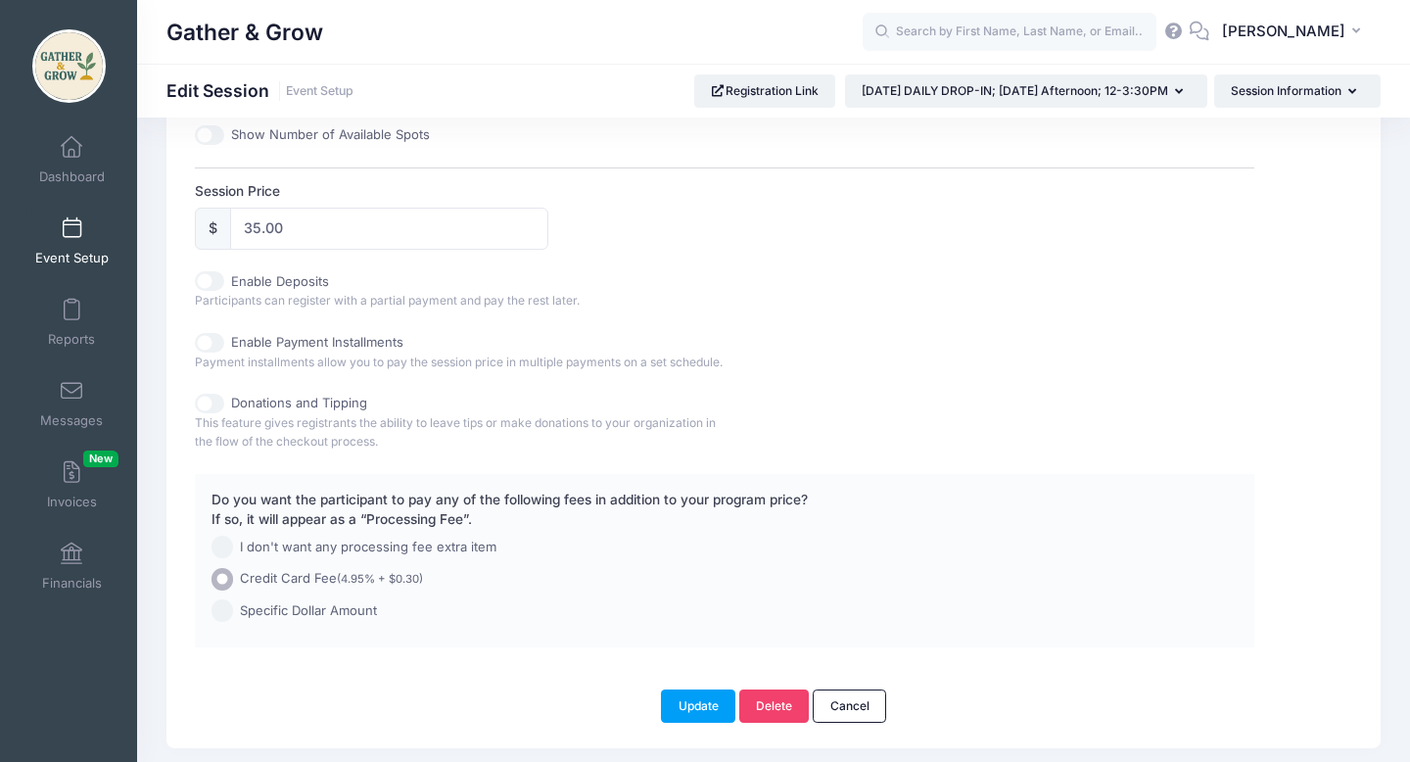
scroll to position [1013, 0]
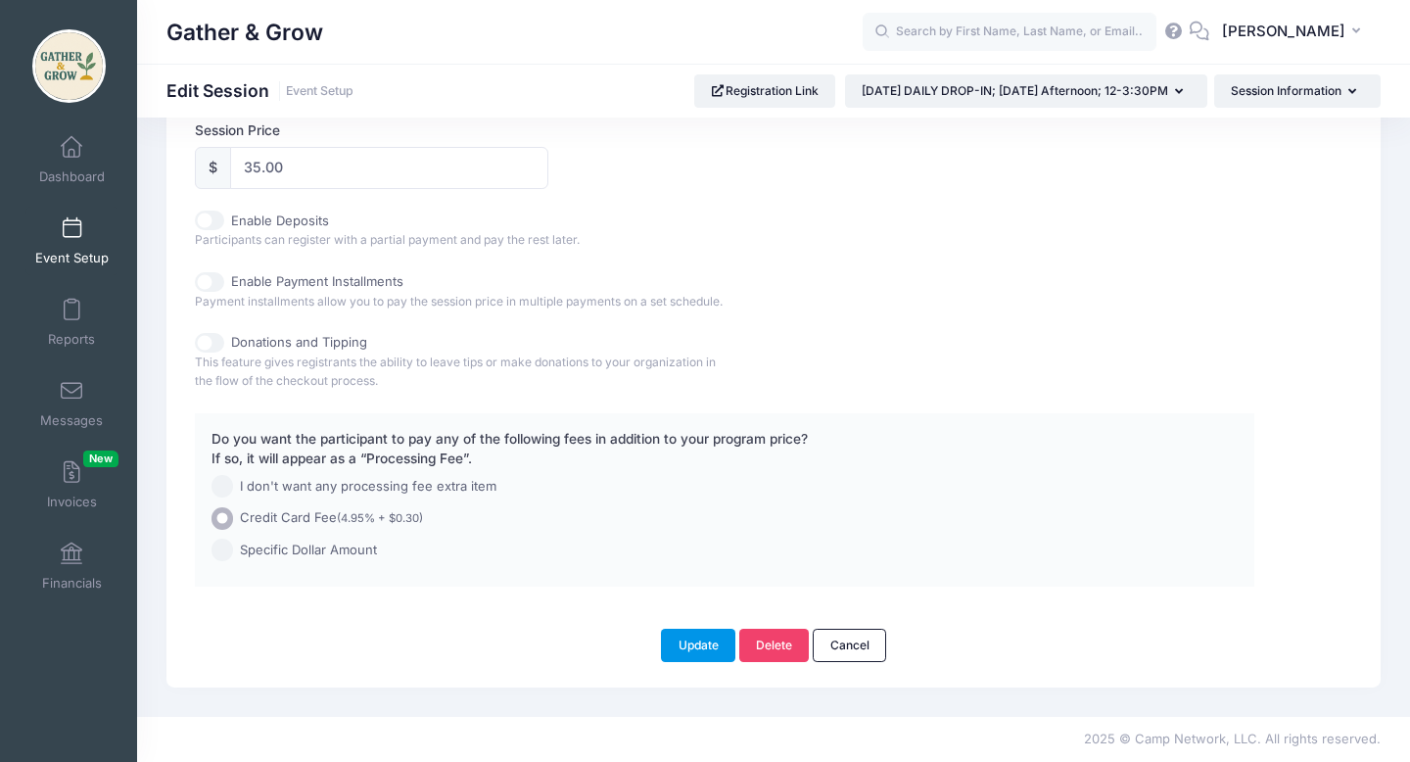
click at [687, 645] on button "Update" at bounding box center [698, 645] width 74 height 33
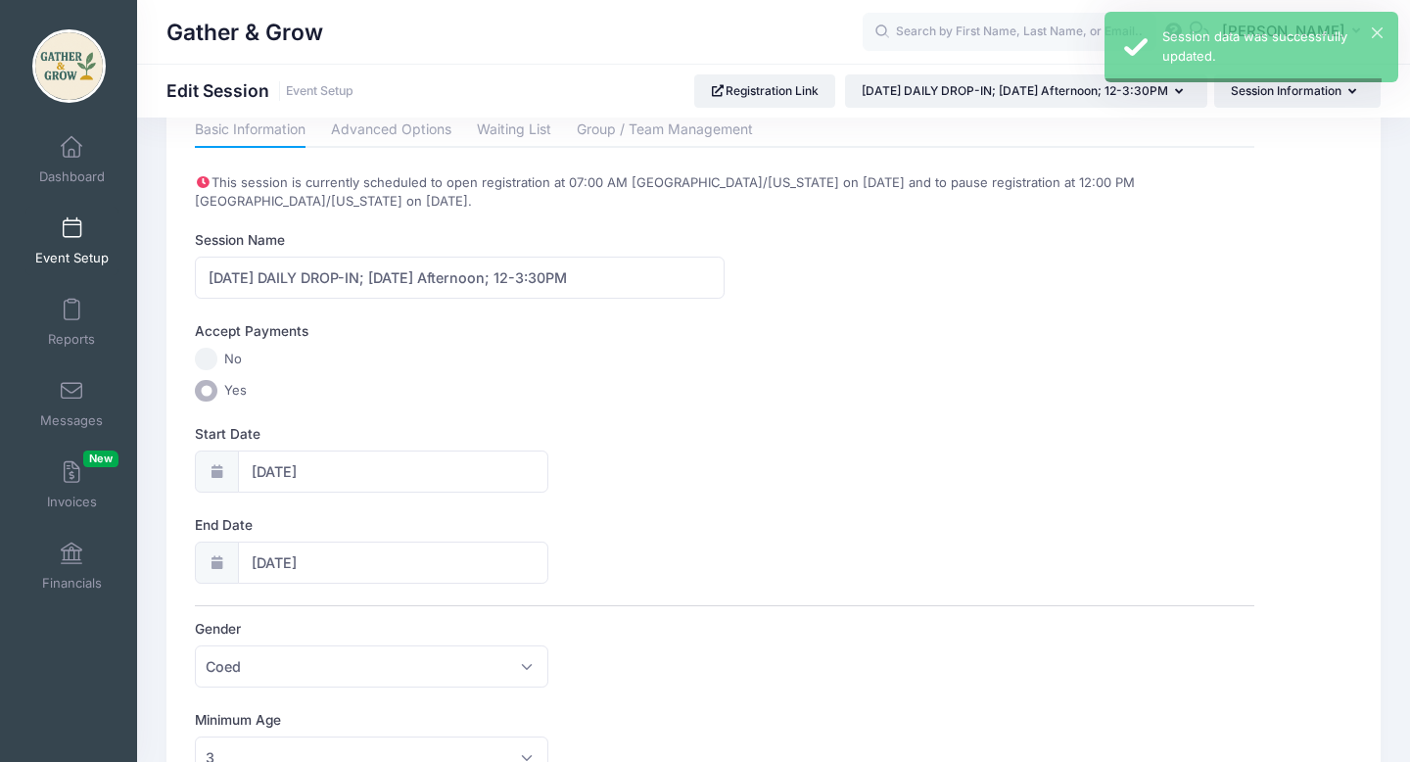
scroll to position [0, 0]
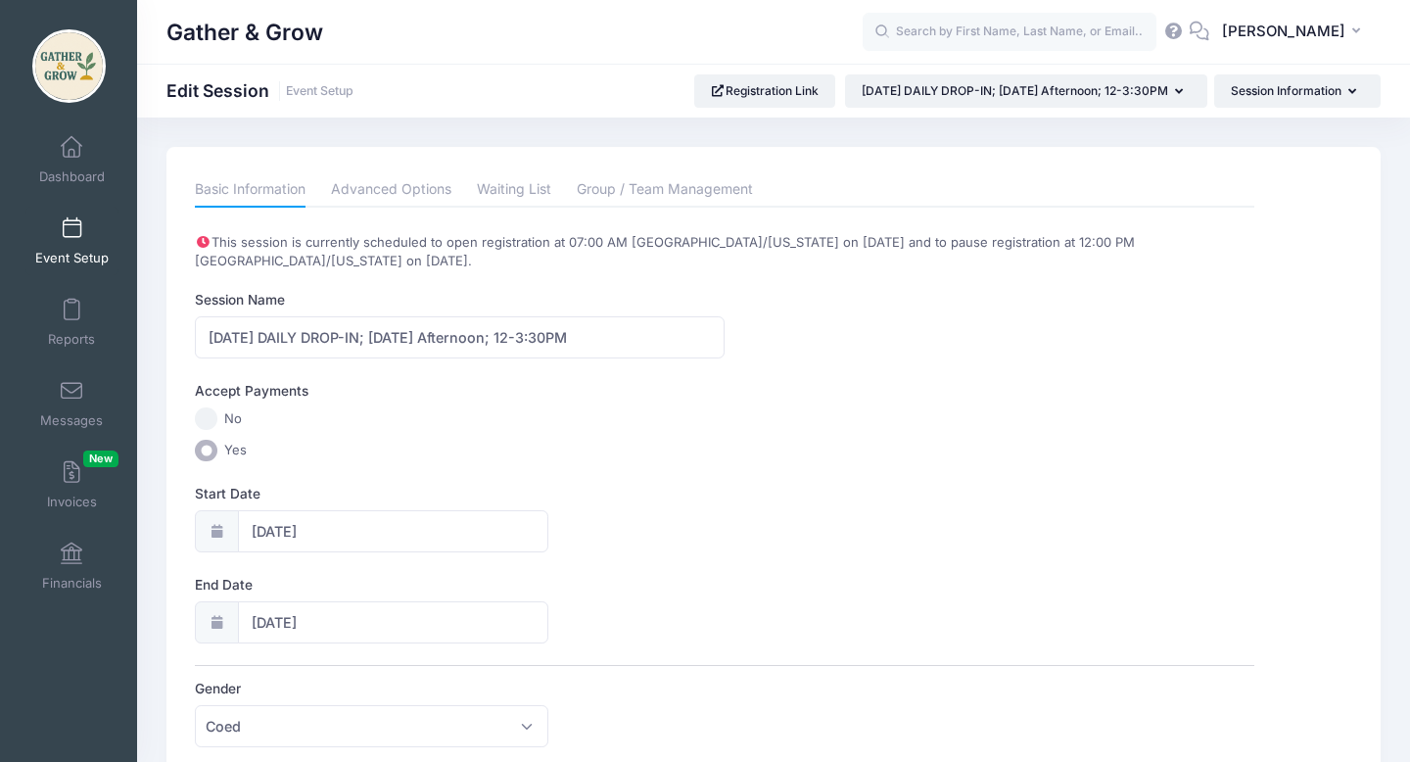
click at [71, 237] on span at bounding box center [71, 229] width 0 height 22
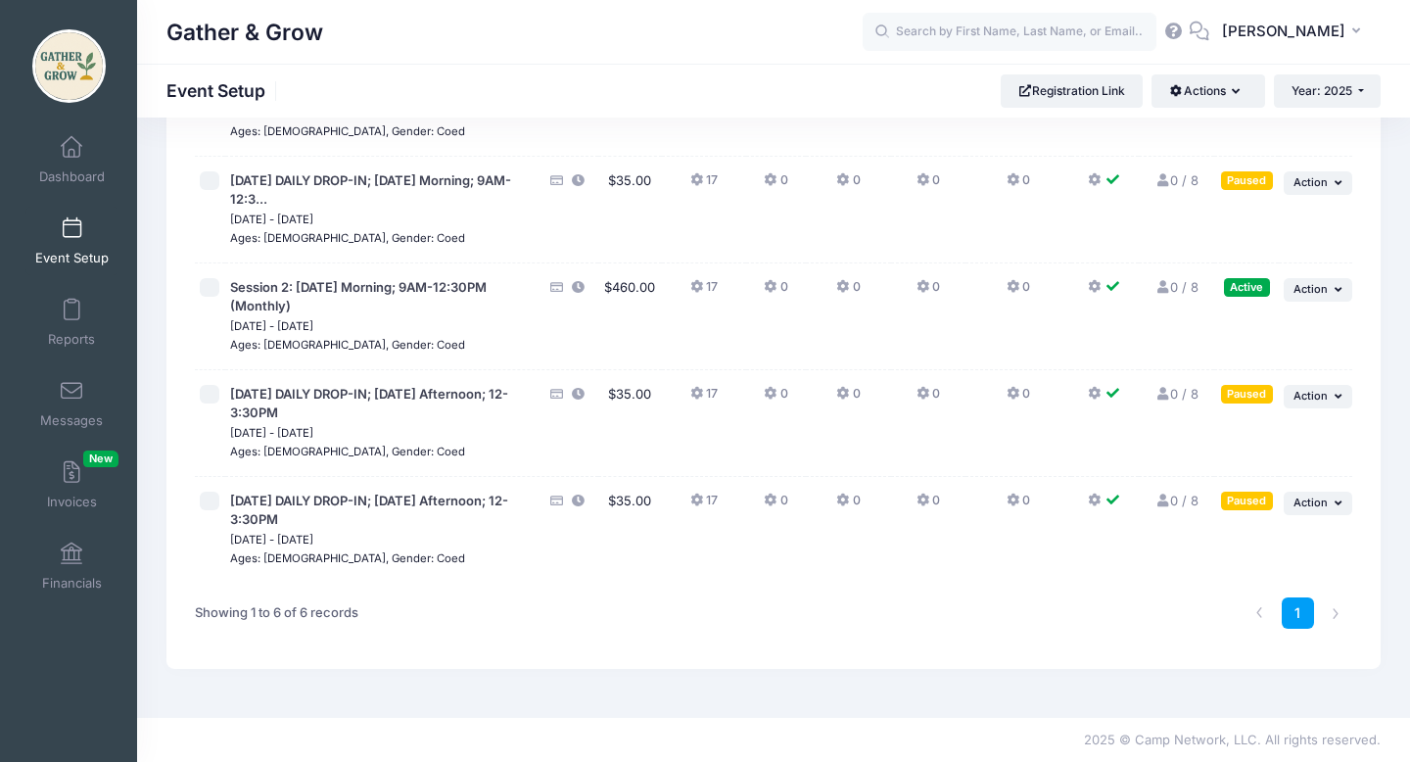
scroll to position [330, 0]
click at [1308, 503] on span "Action" at bounding box center [1311, 503] width 34 height 14
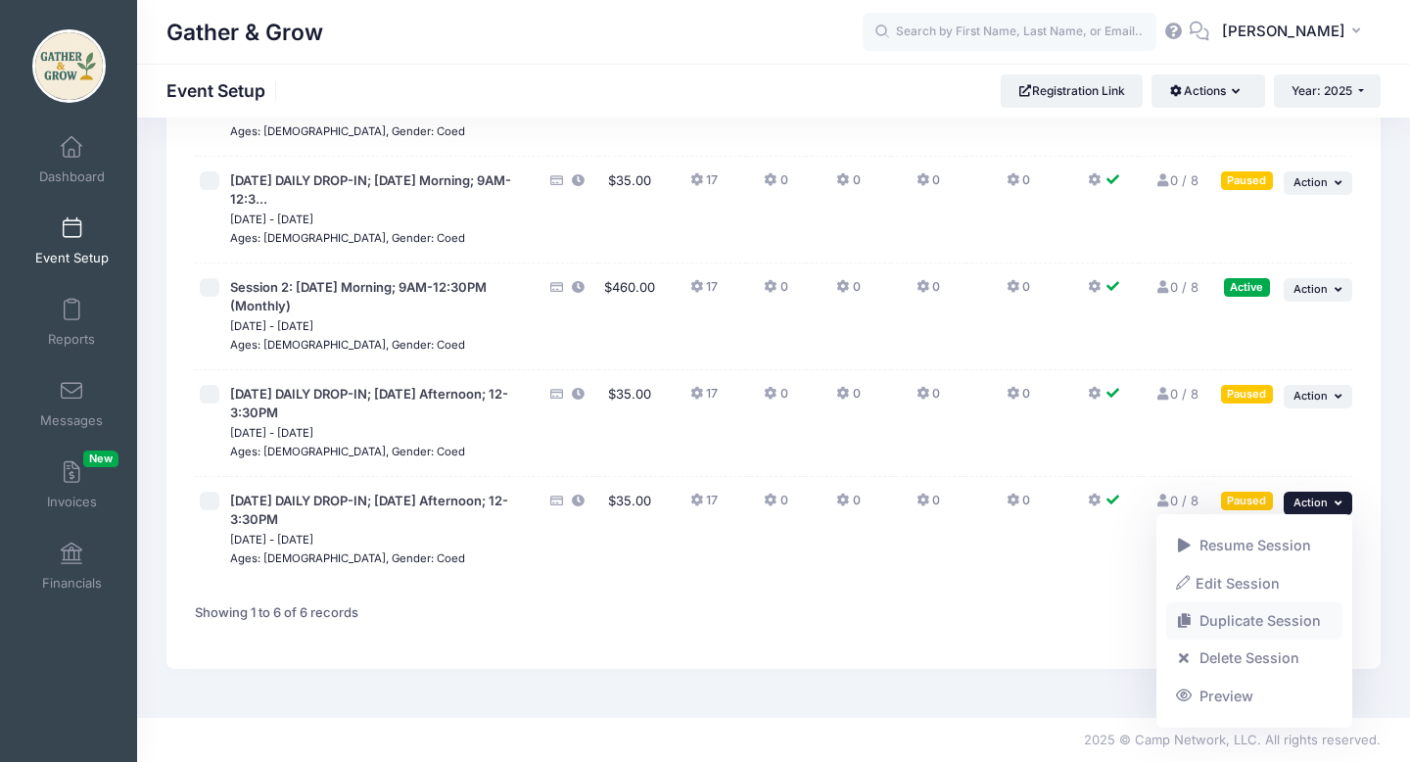
click at [1252, 619] on link "Duplicate Session" at bounding box center [1254, 620] width 177 height 37
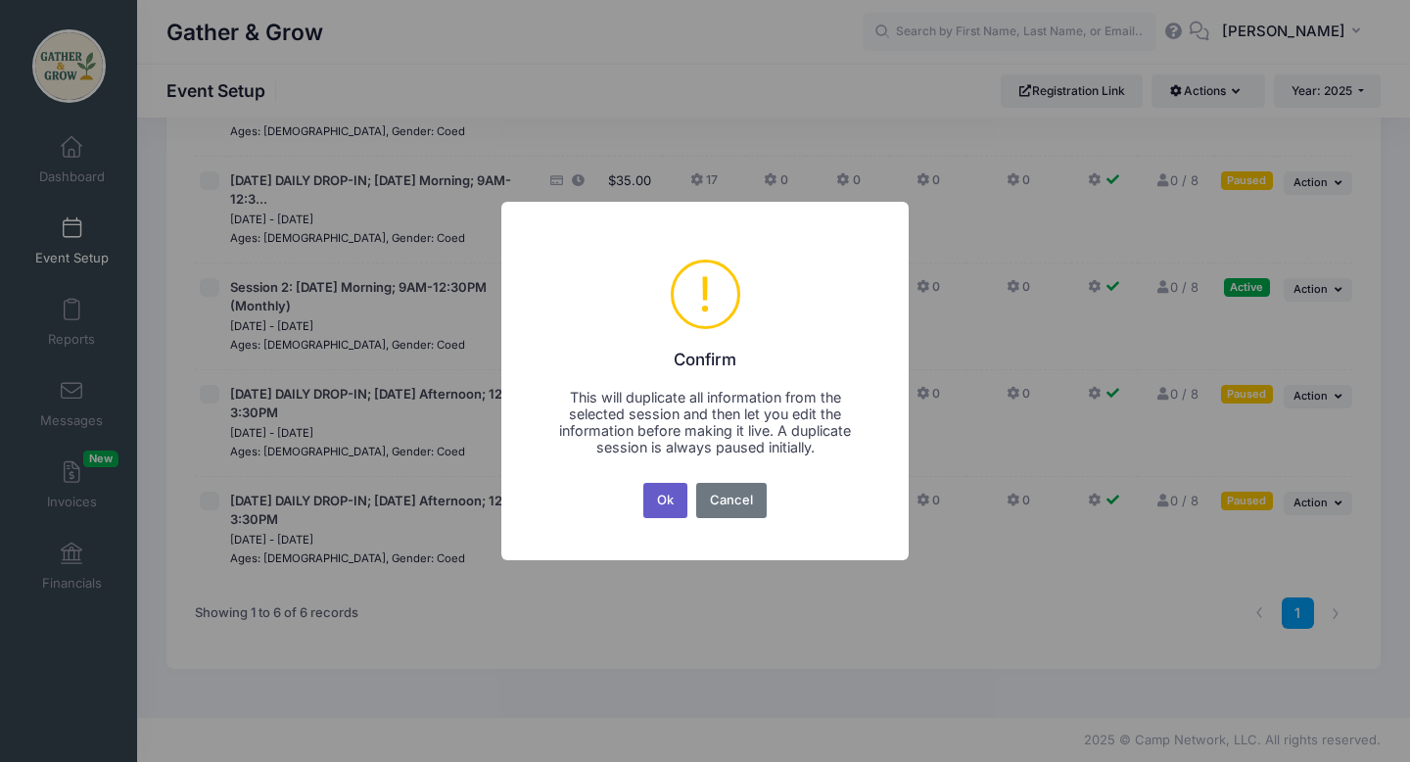
click at [658, 498] on button "Ok" at bounding box center [665, 500] width 45 height 35
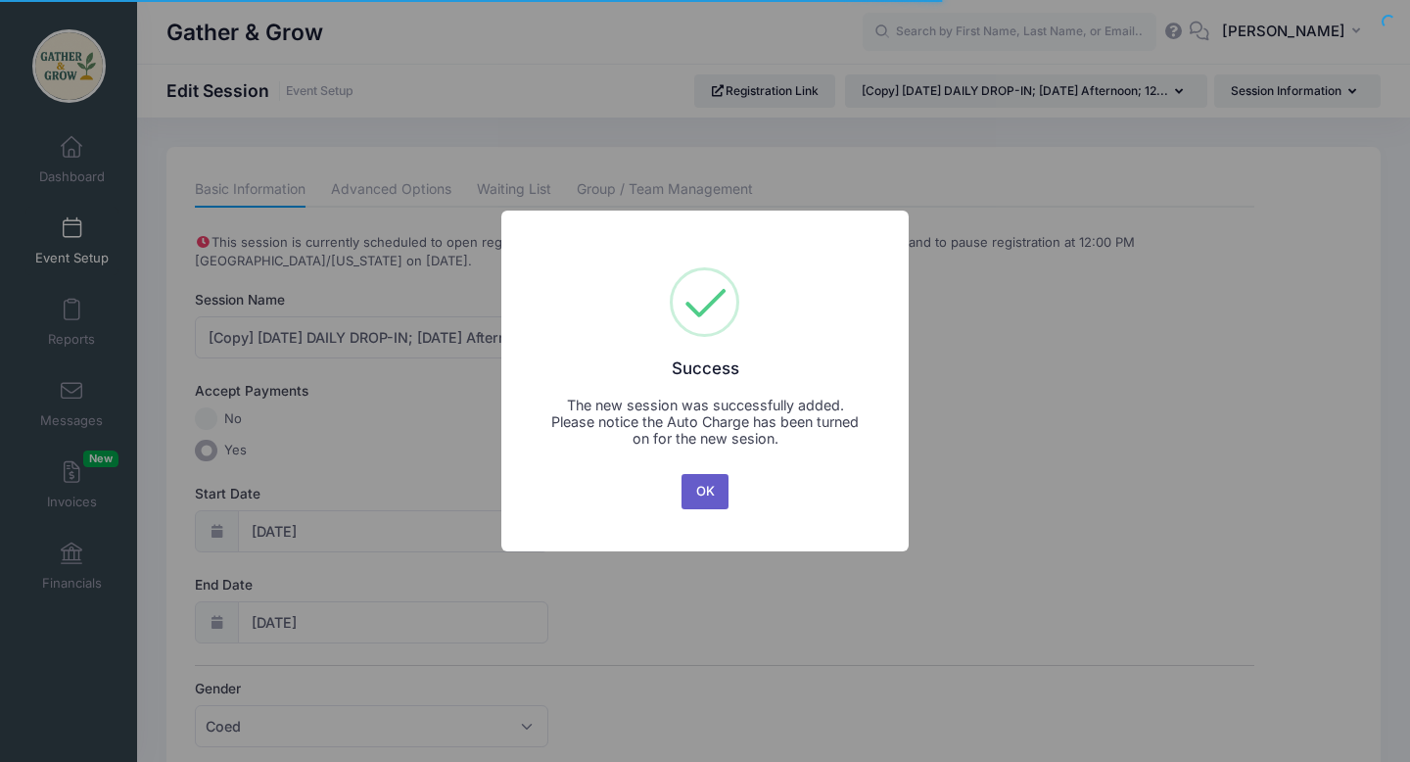
click at [709, 495] on button "OK" at bounding box center [705, 491] width 47 height 35
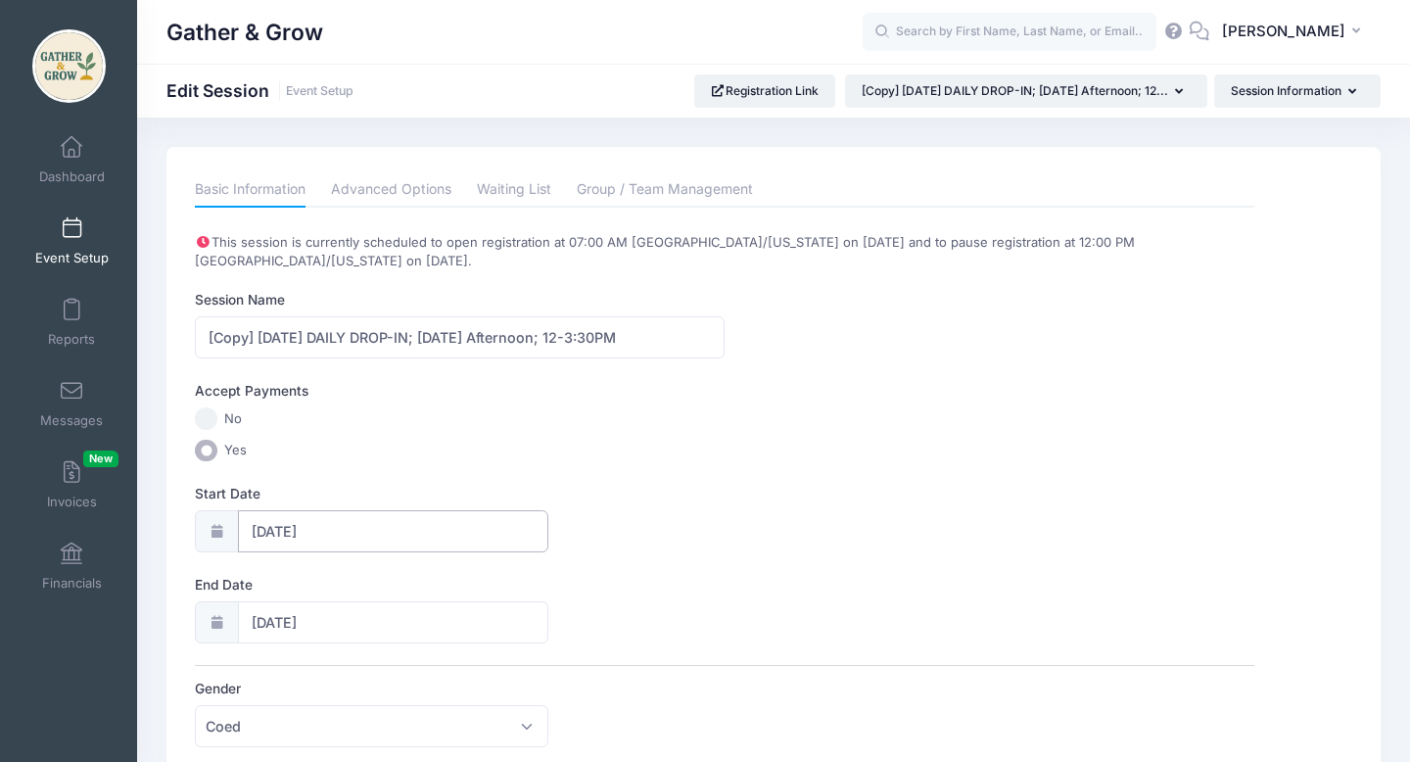
click at [331, 528] on input "[DATE]" at bounding box center [393, 531] width 310 height 42
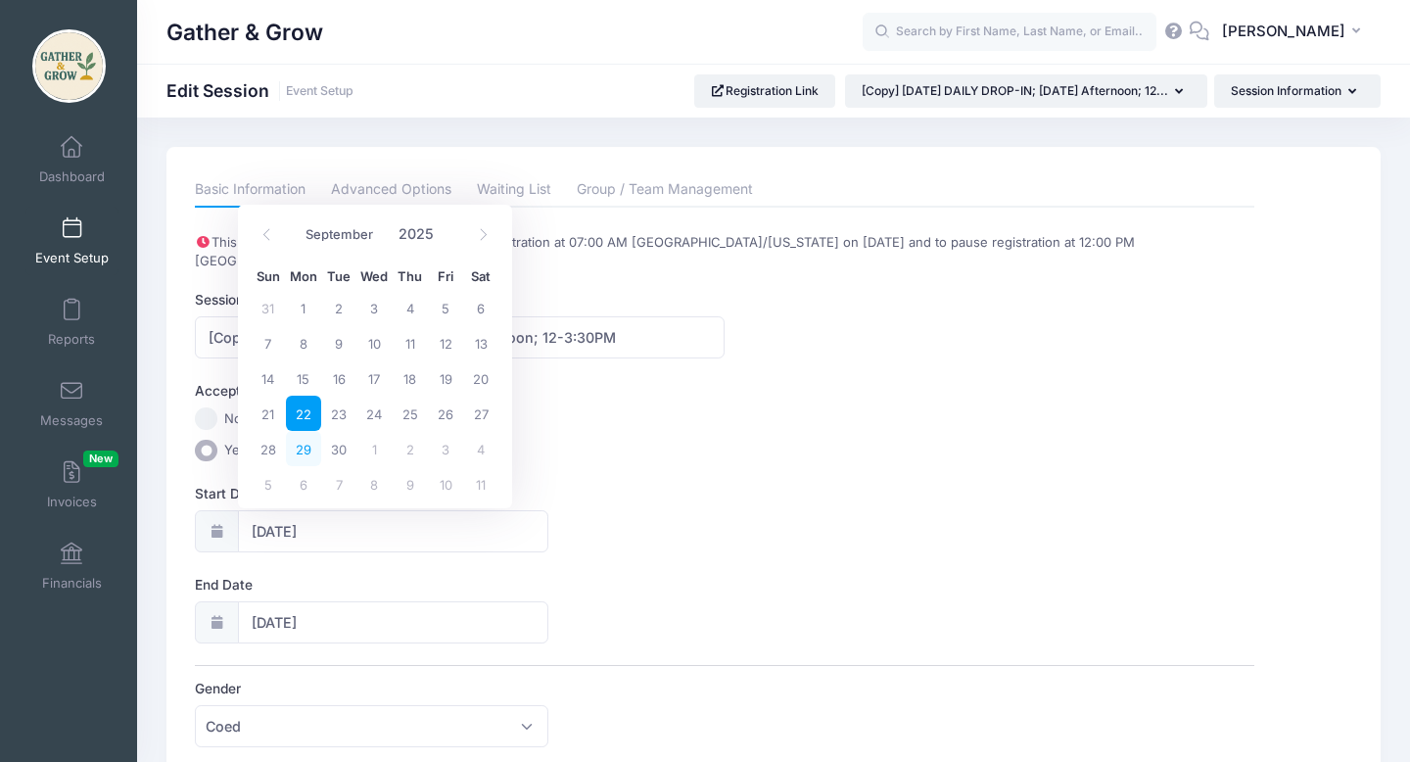
click at [306, 444] on span "29" at bounding box center [303, 448] width 35 height 35
type input "09/29/2025"
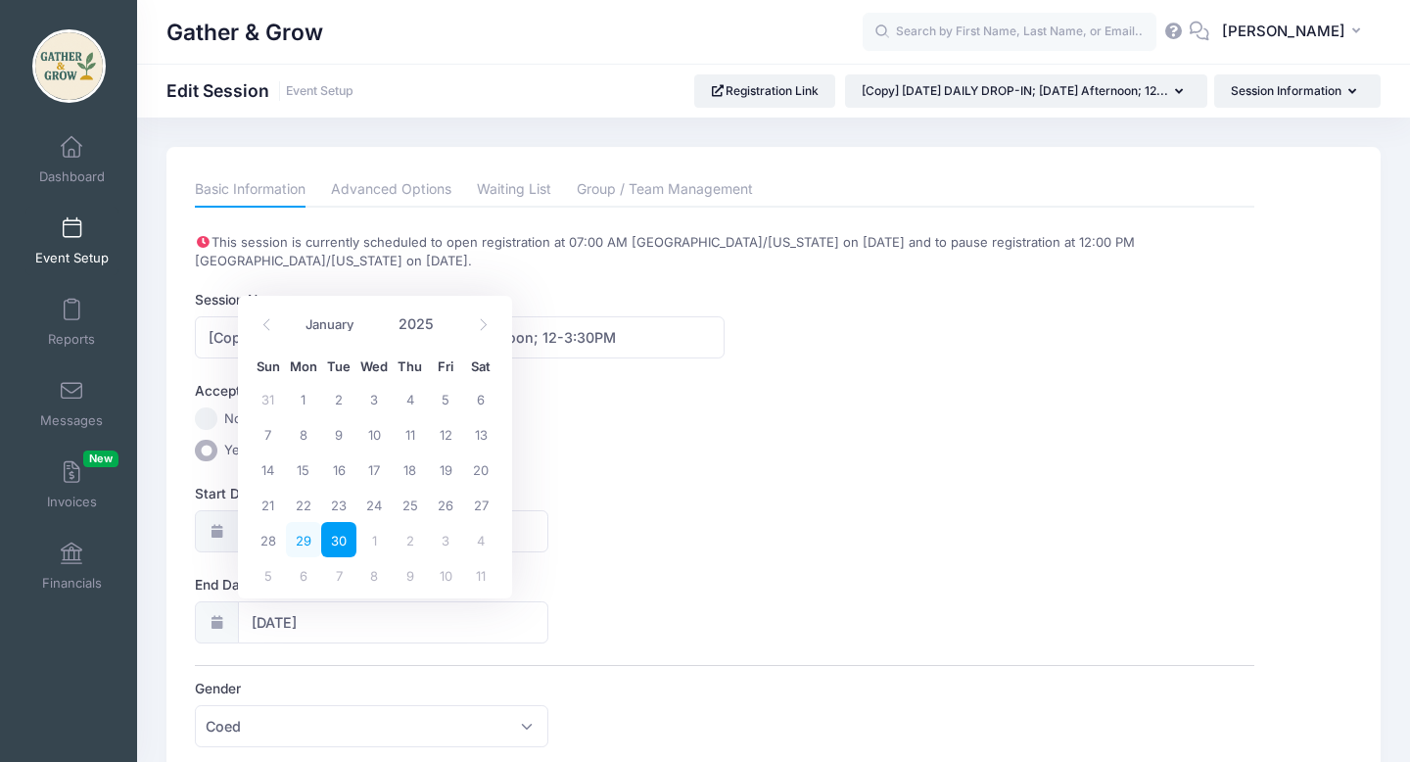
click at [305, 538] on span "29" at bounding box center [303, 539] width 35 height 35
type input "09/29/2025"
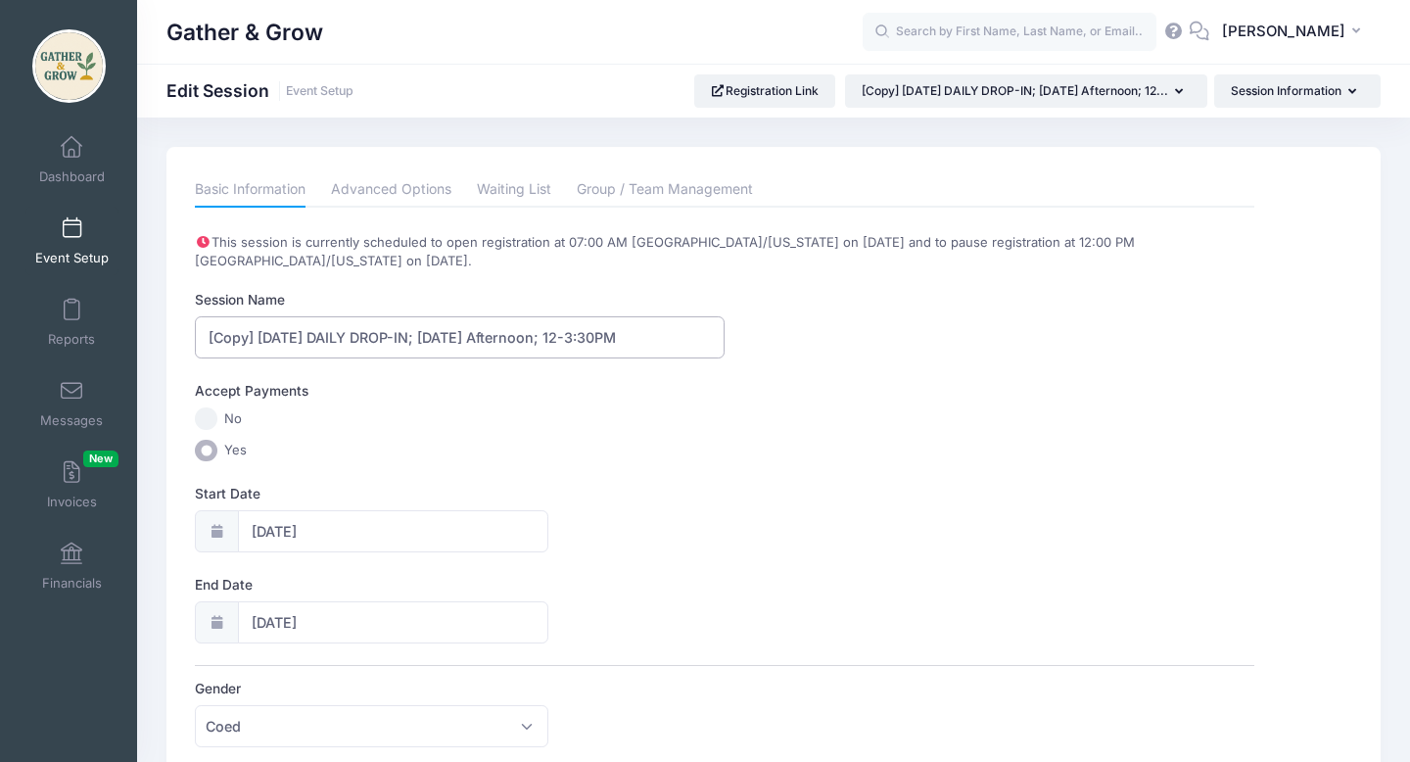
click at [287, 337] on input "[Copy] 9/22/2025 DAILY DROP-IN; Monday Afternoon; 12-3:30PM" at bounding box center [460, 337] width 530 height 42
click at [259, 339] on input "[Copy] 9/29/2025 DAILY DROP-IN; Monday Afternoon; 12-3:30PM" at bounding box center [460, 337] width 530 height 42
type input "[DATE] DAILY DROP-IN; [DATE] Afternoon; 12-3:30PM"
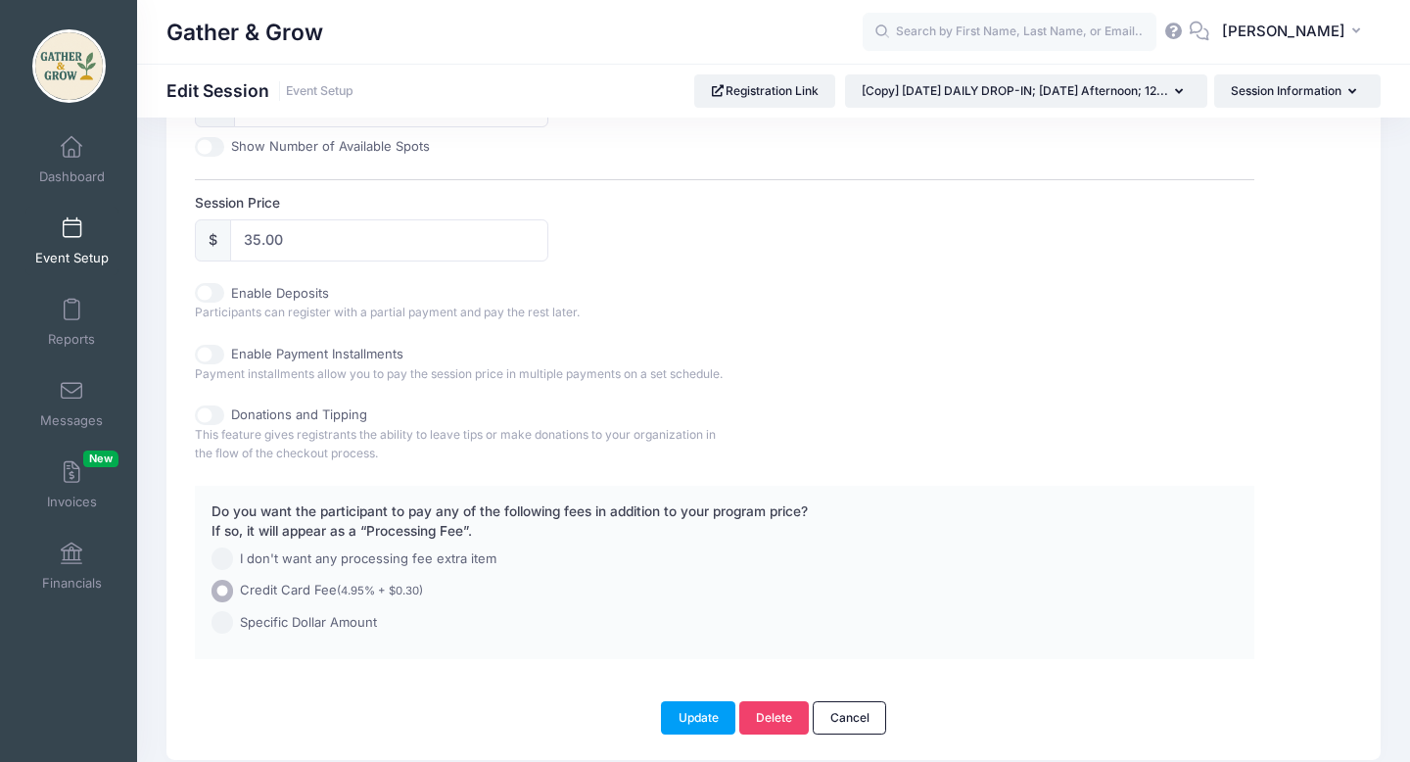
scroll to position [1013, 0]
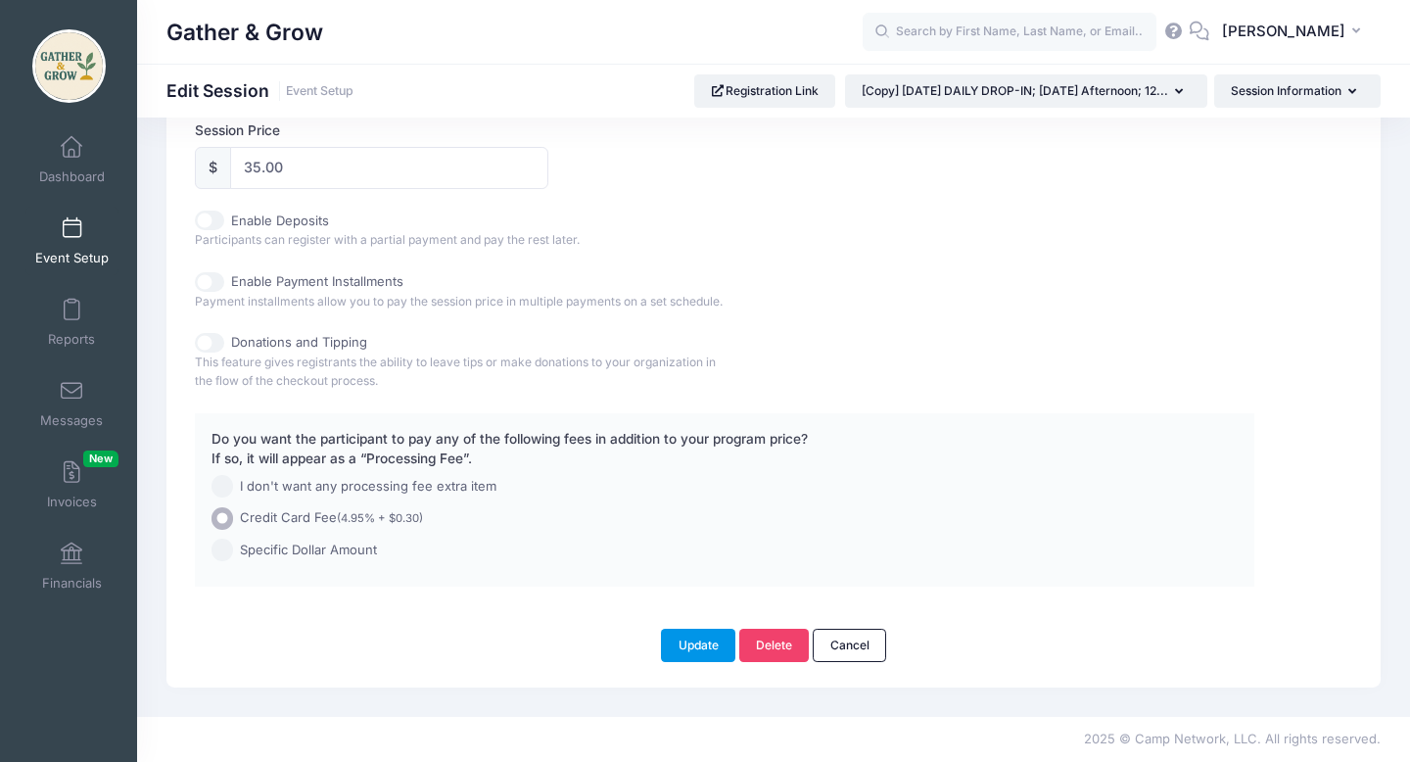
click at [706, 648] on button "Update" at bounding box center [698, 645] width 74 height 33
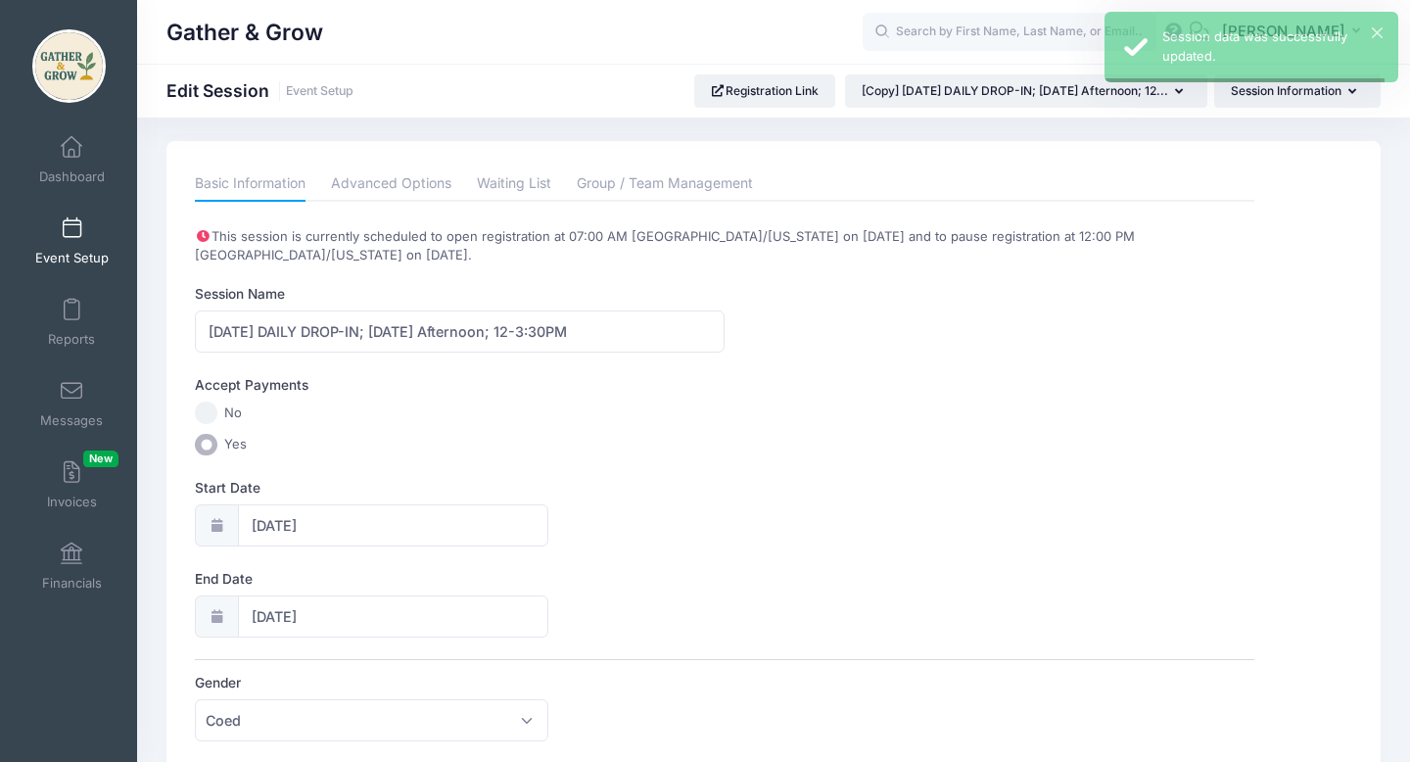
scroll to position [0, 0]
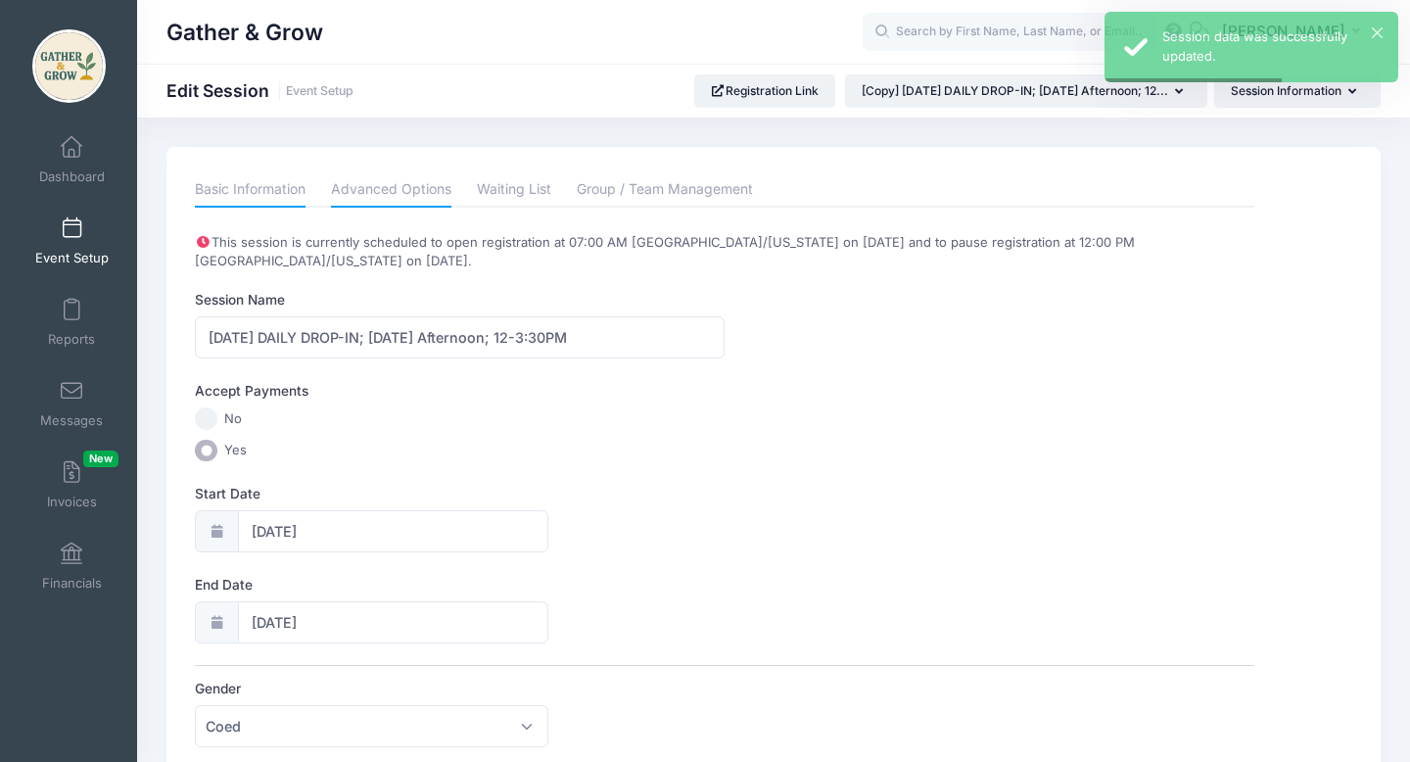
click at [399, 188] on link "Advanced Options" at bounding box center [391, 189] width 120 height 35
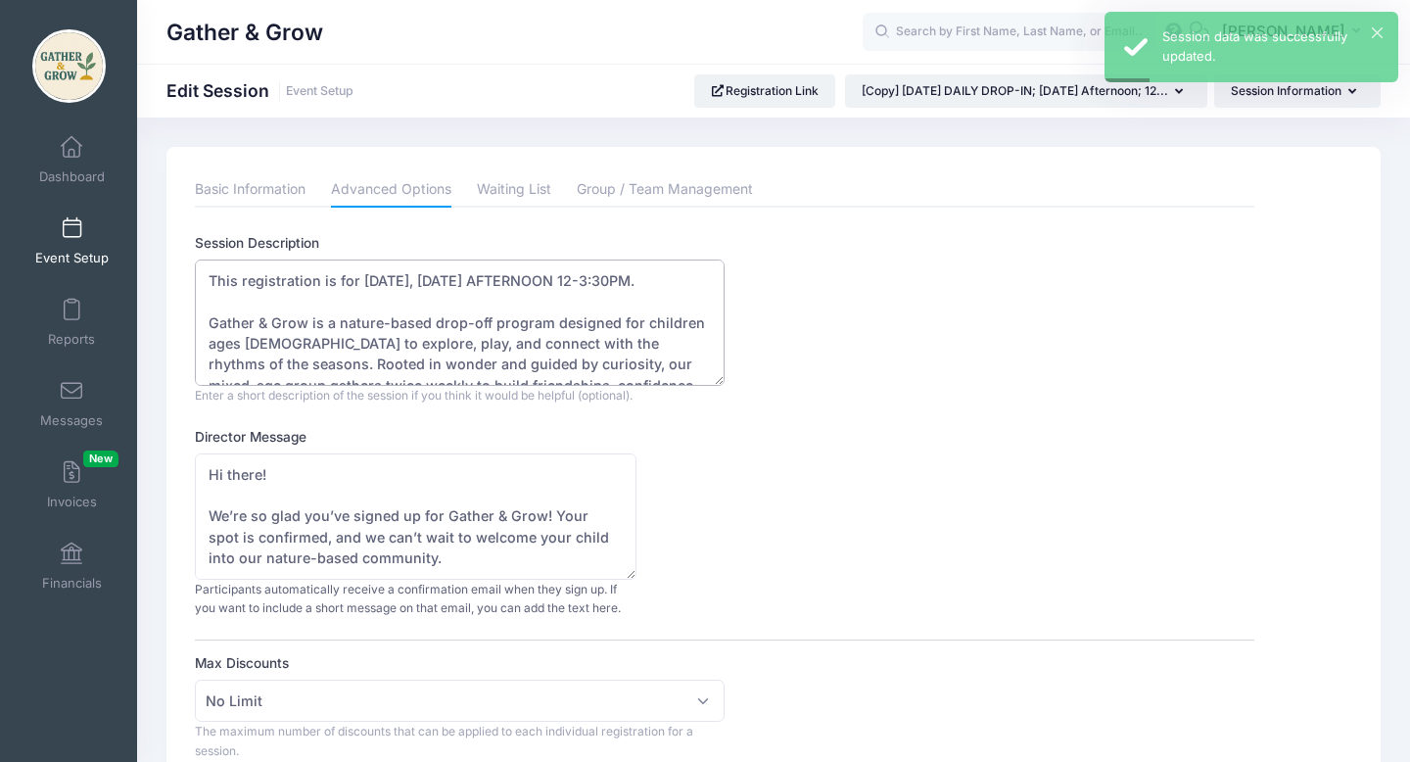
click at [388, 283] on textarea "This registration is for 9/22/2025, MONDAY AFTERNOON 12-3:30PM. Gather & Grow i…" at bounding box center [460, 323] width 530 height 126
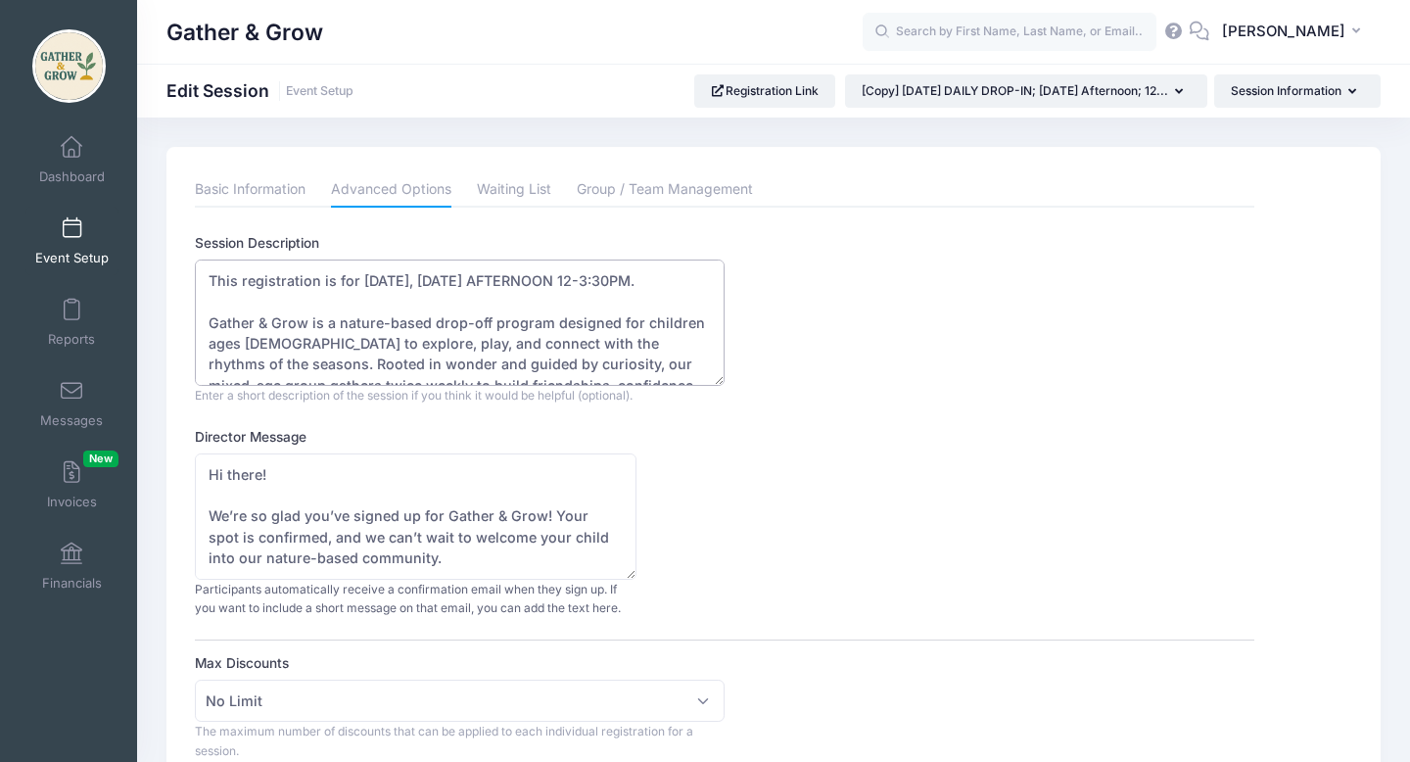
type textarea "This registration is for 9/29/2025, MONDAY AFTERNOON 12-3:30PM. Gather & Grow i…"
click at [766, 439] on div "Director Message Hi there! We’re so glad you’ve signed up for Gather & Grow! Yo…" at bounding box center [724, 522] width 1059 height 191
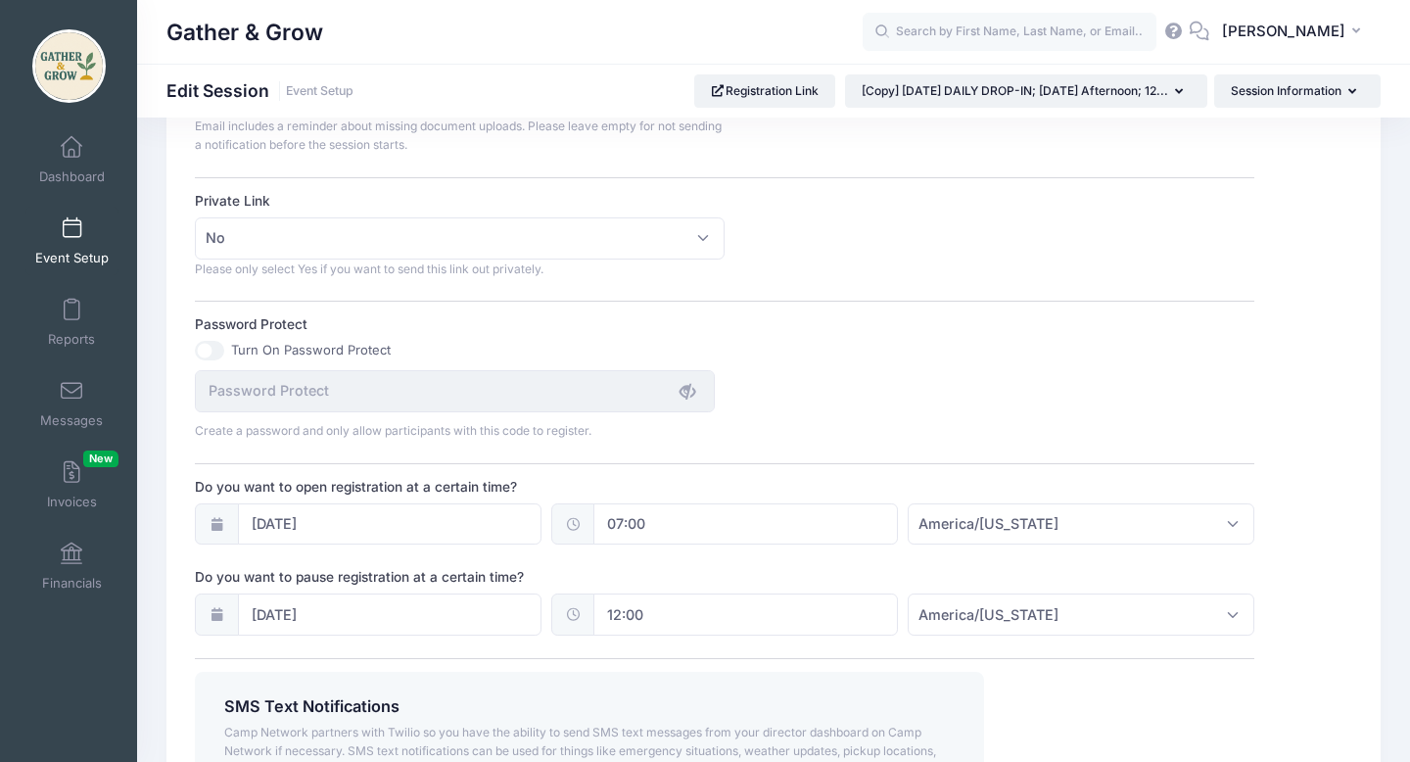
scroll to position [1181, 0]
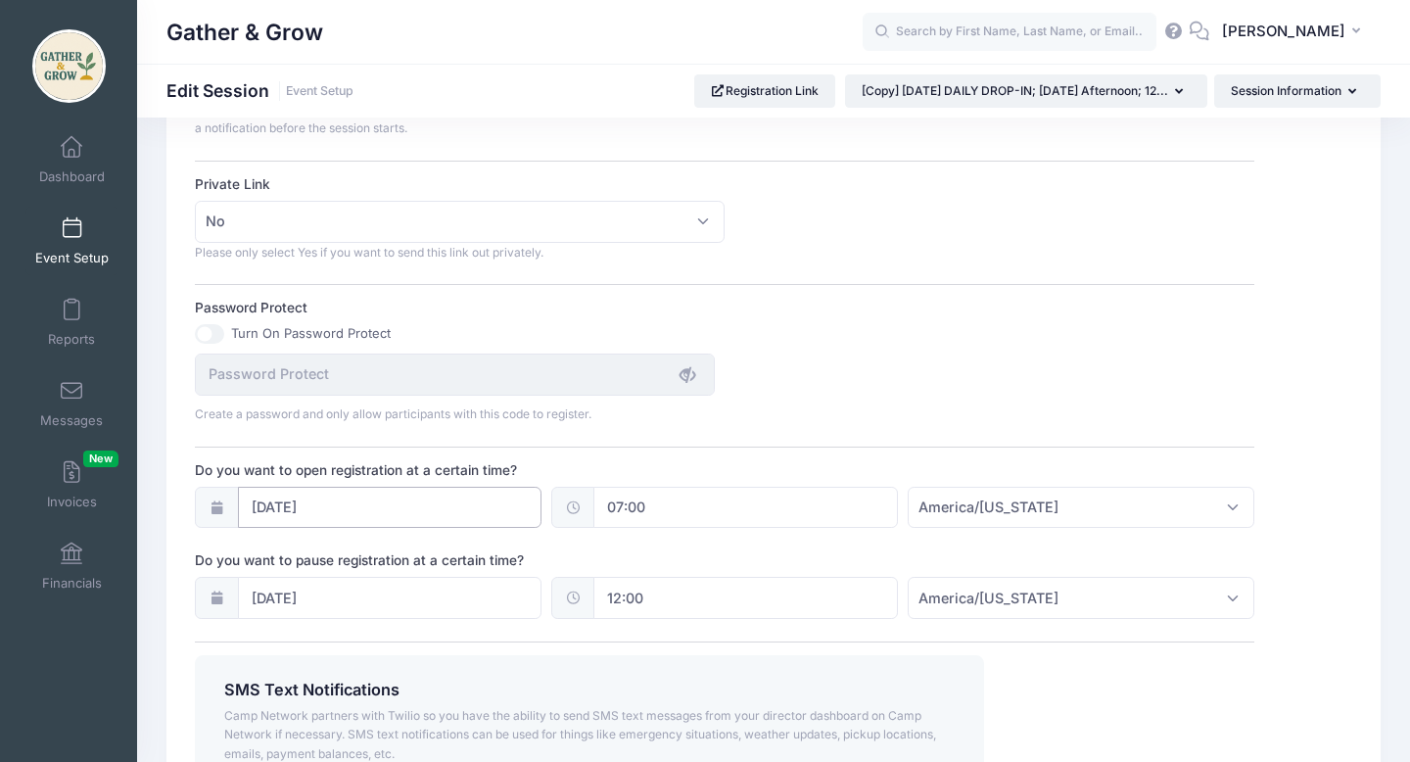
click at [324, 510] on input "09/15/2025" at bounding box center [390, 508] width 305 height 42
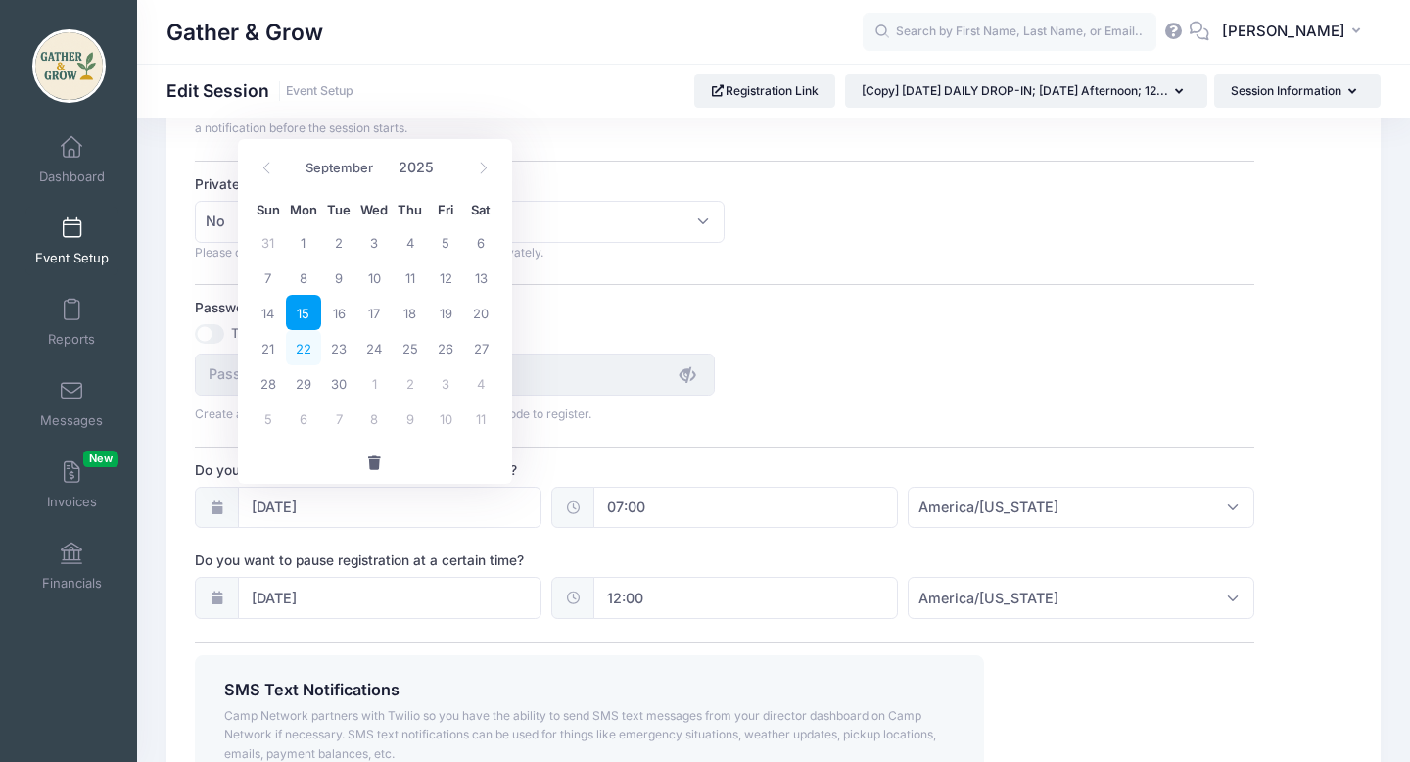
click at [307, 344] on span "22" at bounding box center [303, 347] width 35 height 35
type input "09/22/2025"
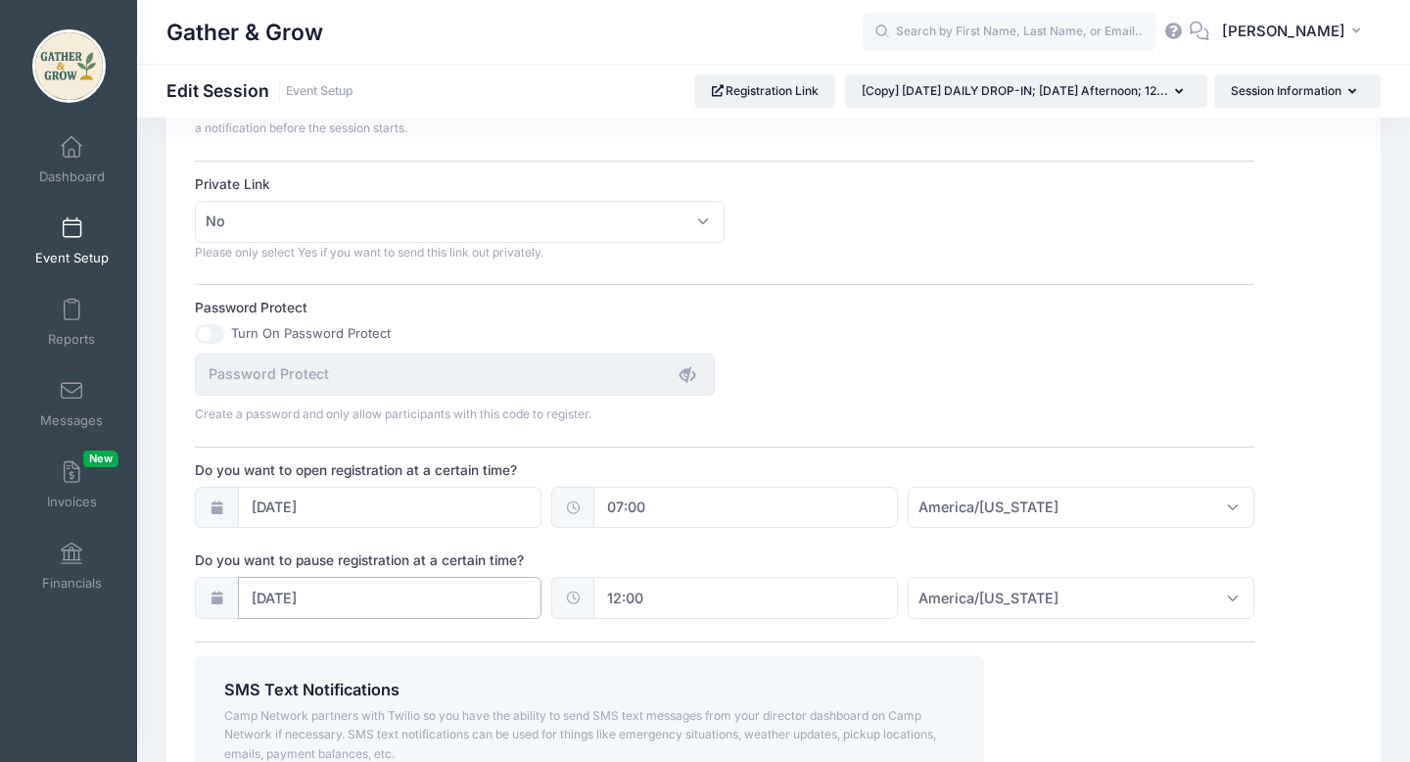
click at [323, 590] on input "09/22/2025" at bounding box center [390, 598] width 305 height 42
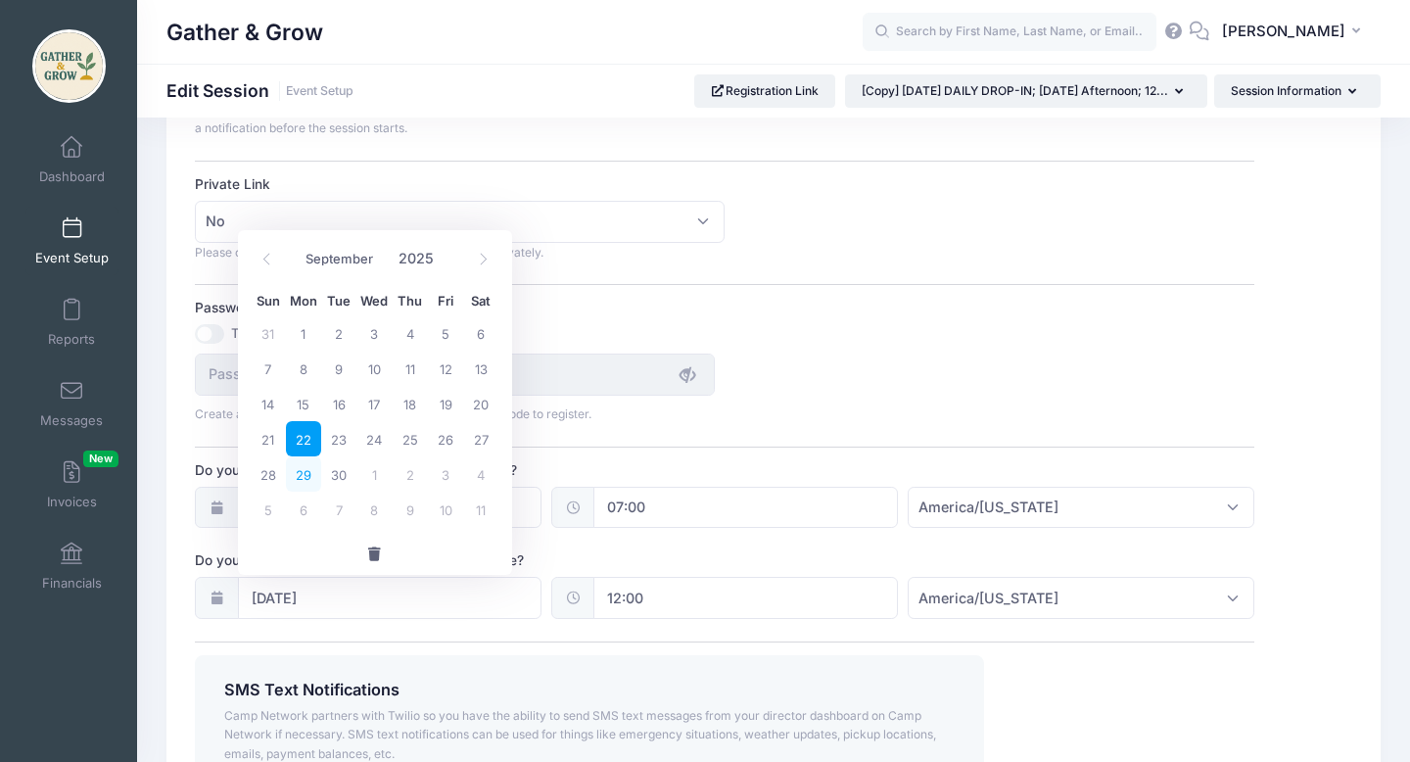
click at [306, 472] on span "29" at bounding box center [303, 473] width 35 height 35
type input "09/29/2025"
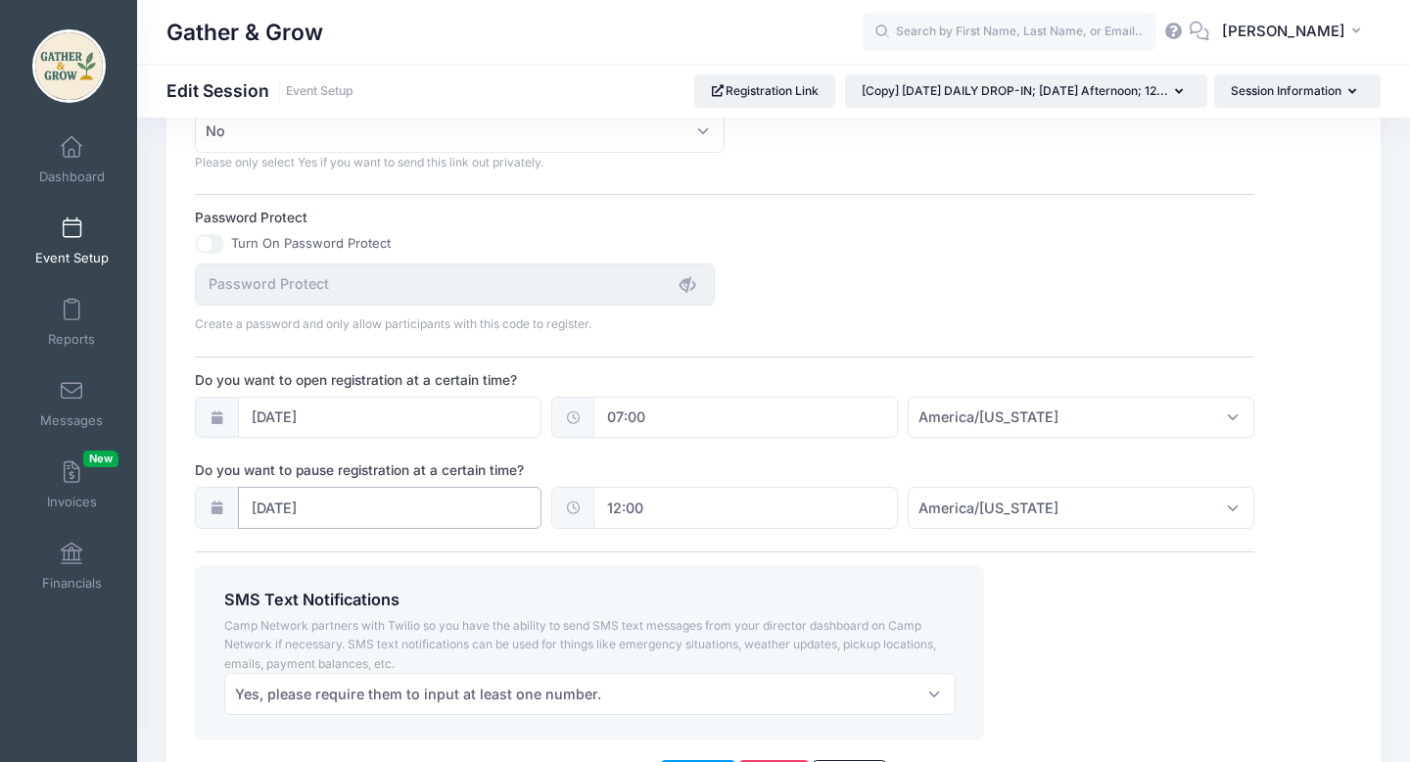
scroll to position [1402, 0]
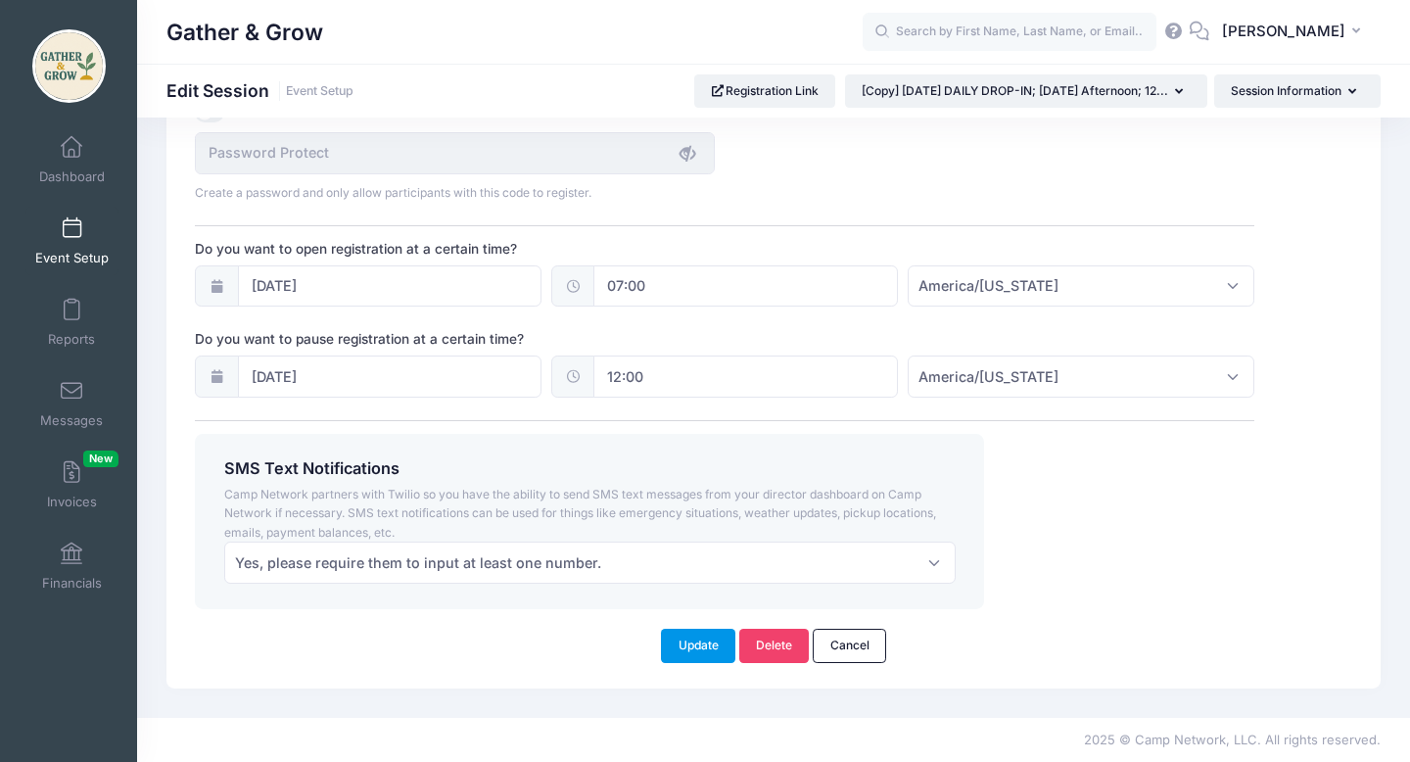
click at [696, 648] on button "Update" at bounding box center [698, 645] width 74 height 33
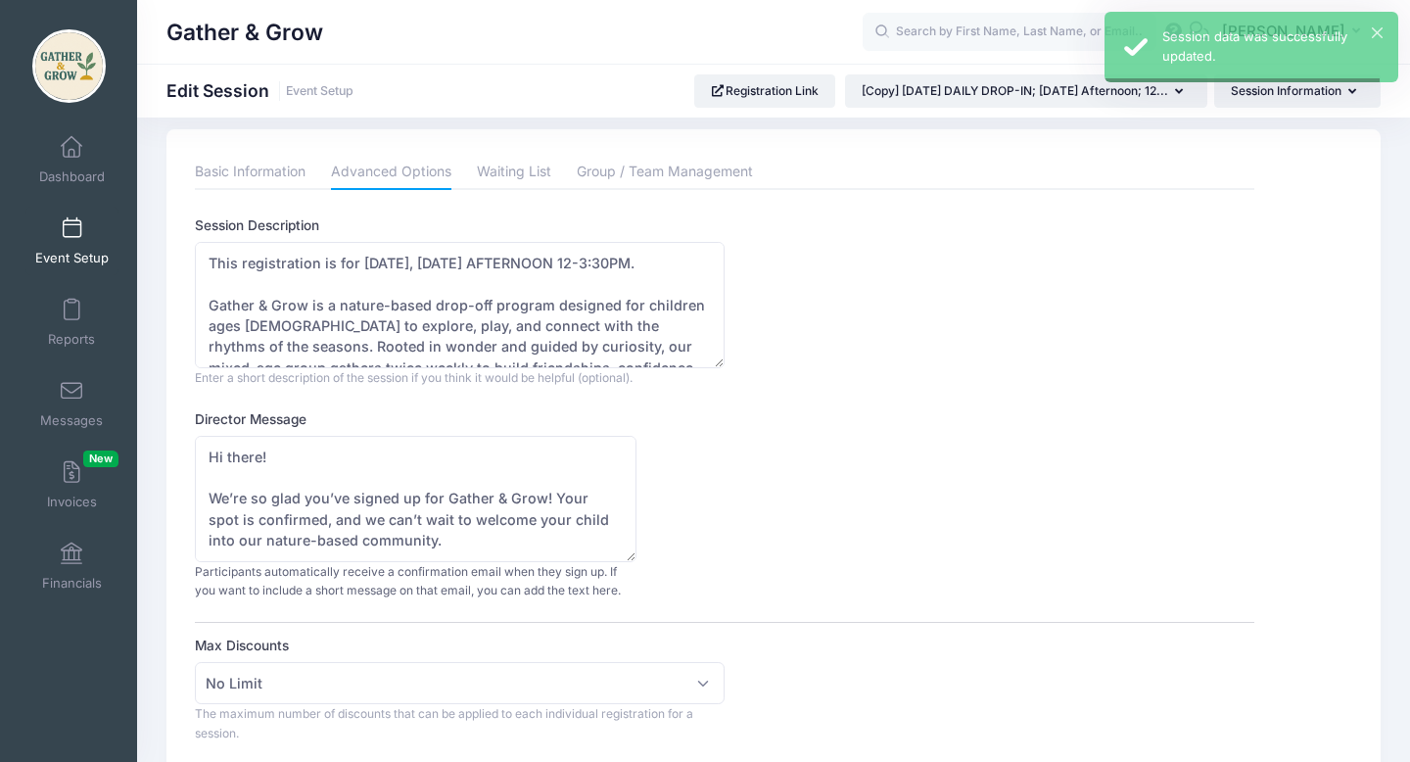
scroll to position [0, 0]
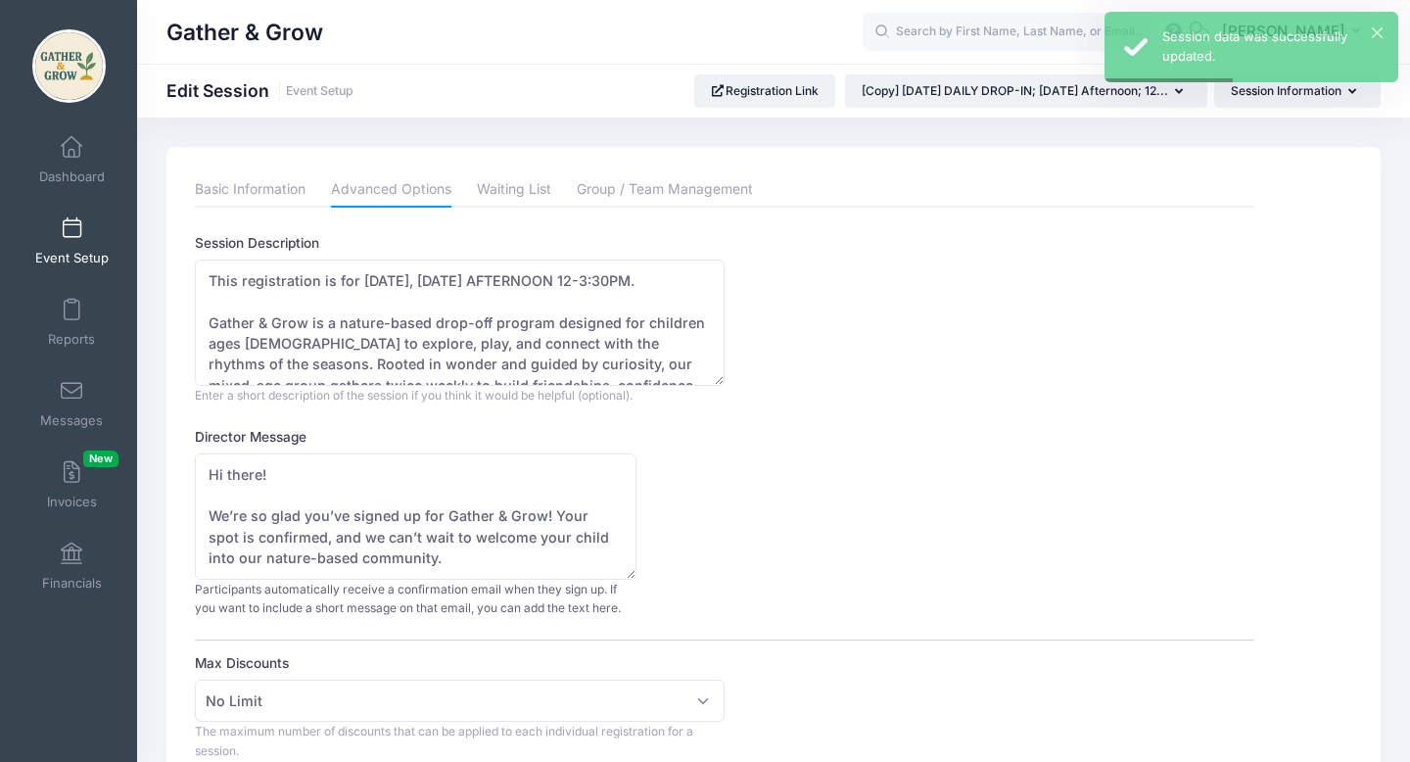
click at [71, 231] on span at bounding box center [71, 229] width 0 height 22
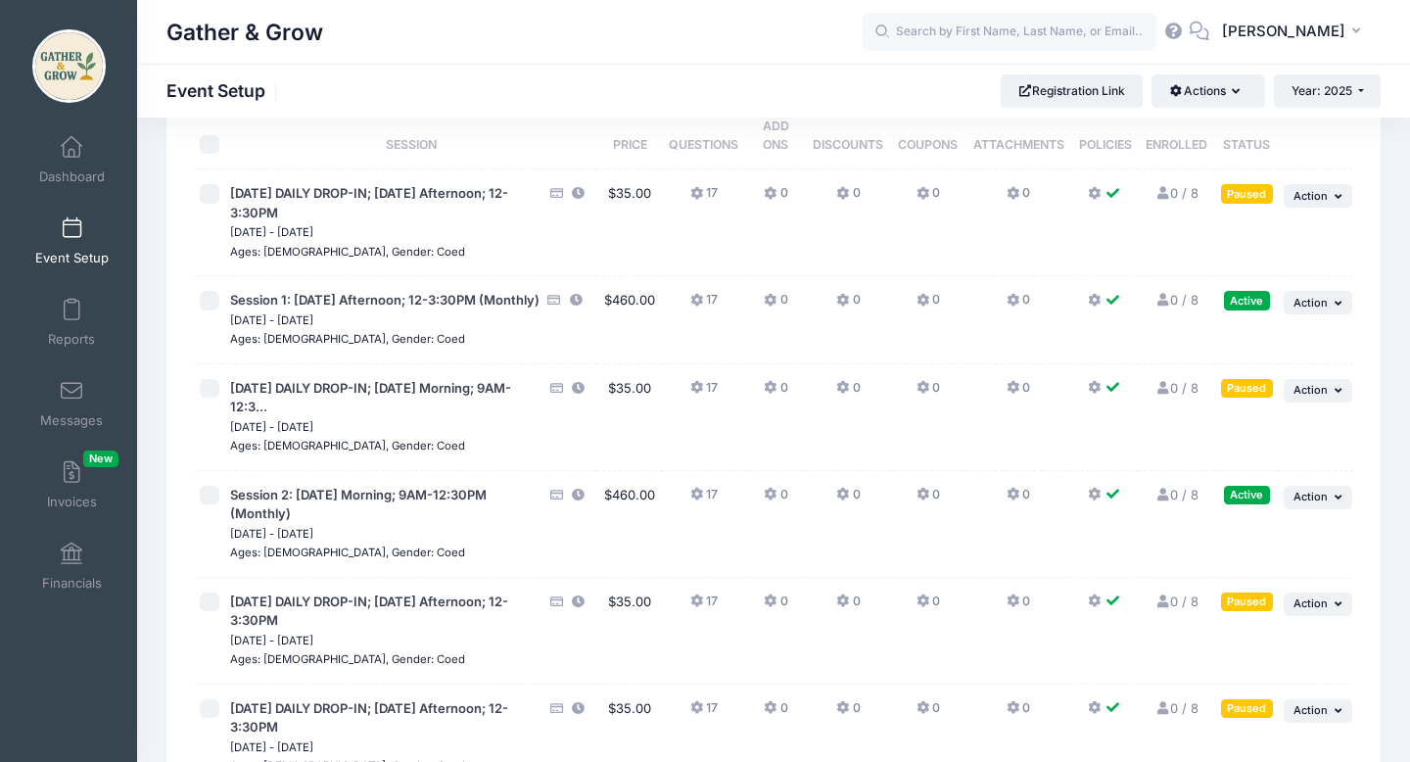
scroll to position [42, 0]
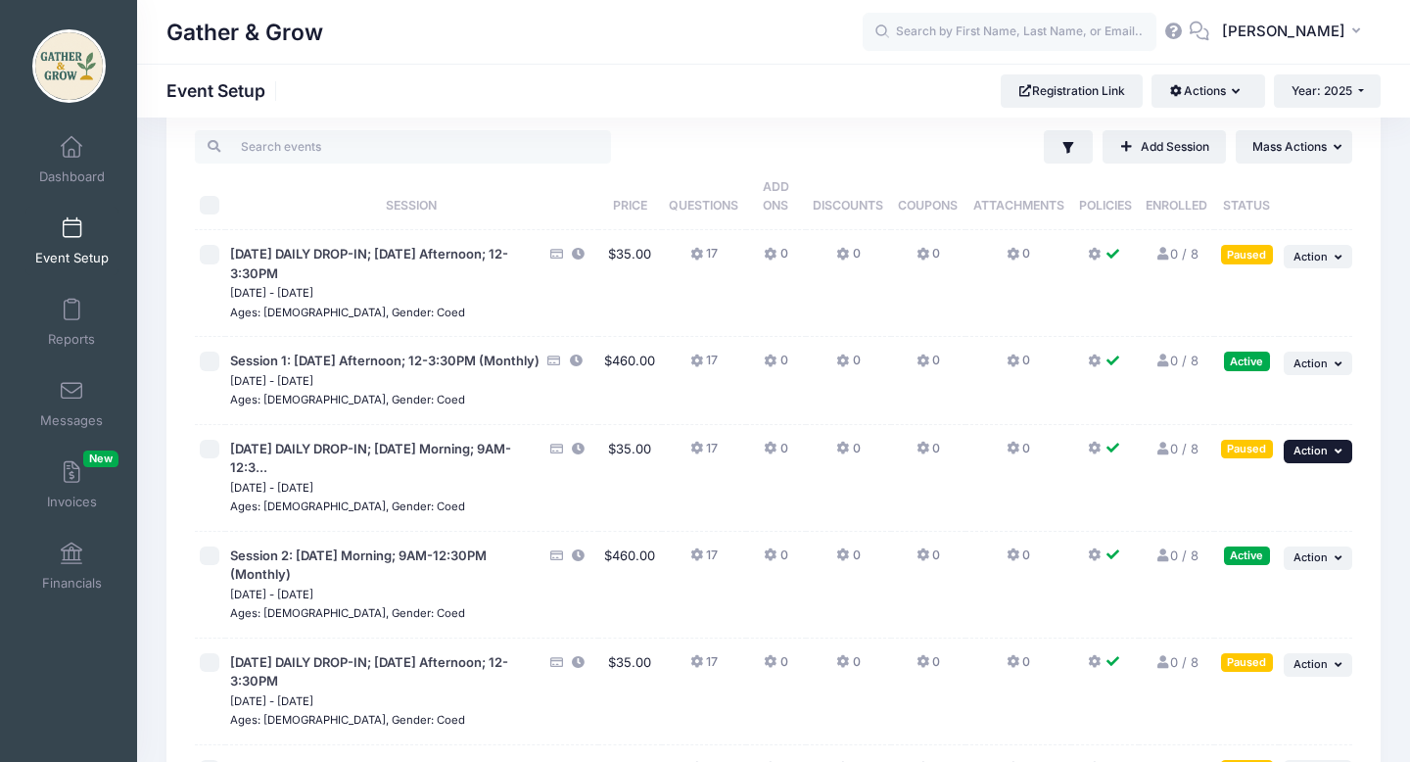
click at [1319, 457] on span "Action" at bounding box center [1311, 451] width 34 height 14
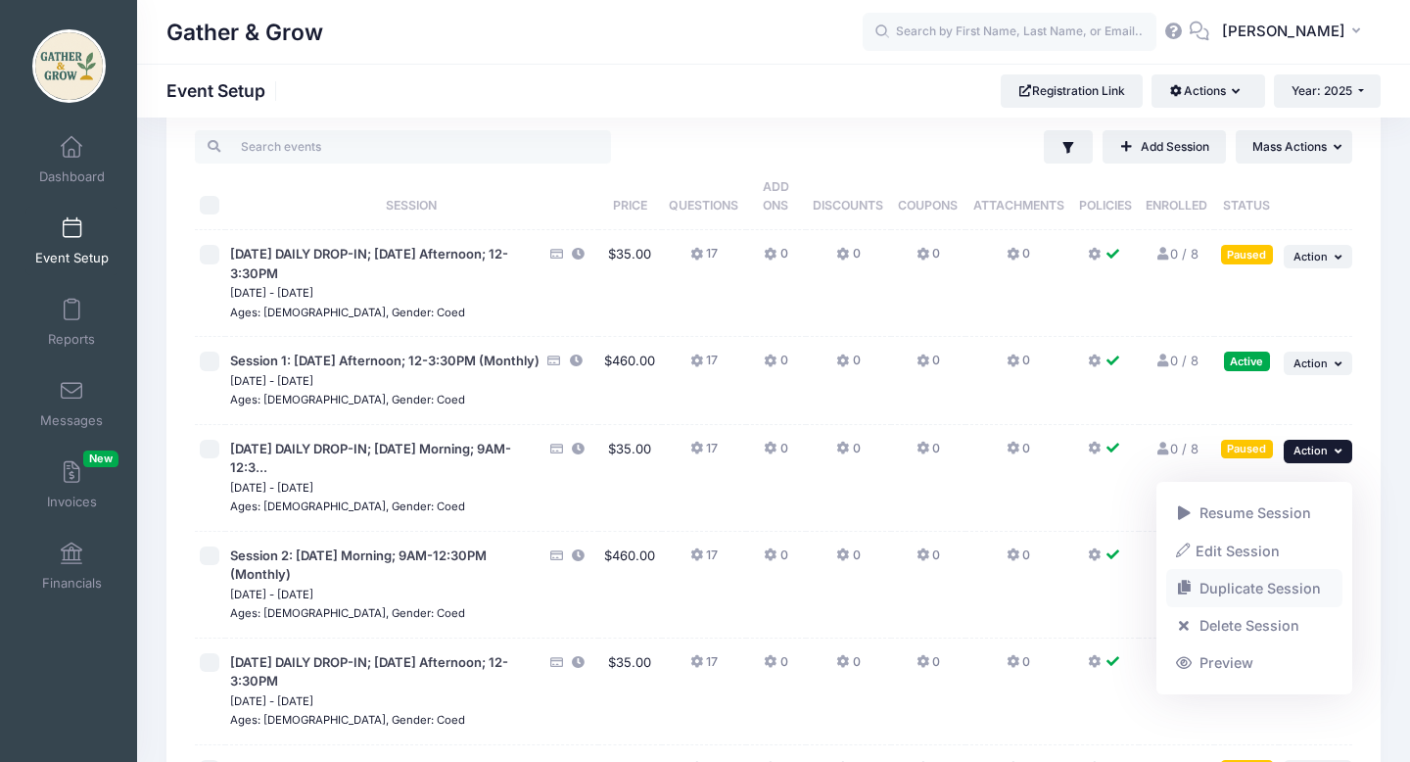
click at [1239, 593] on link "Duplicate Session" at bounding box center [1254, 588] width 177 height 37
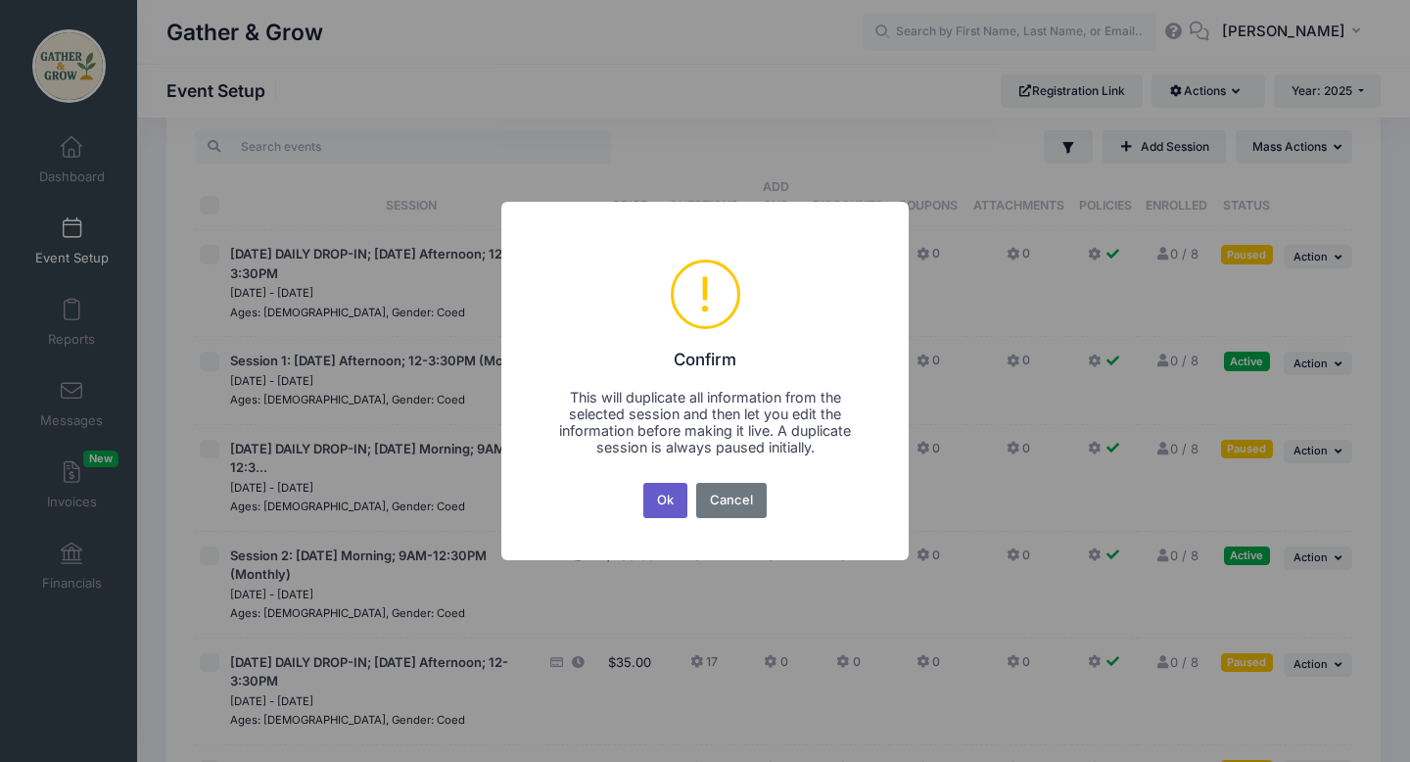
click at [674, 503] on button "Ok" at bounding box center [665, 500] width 45 height 35
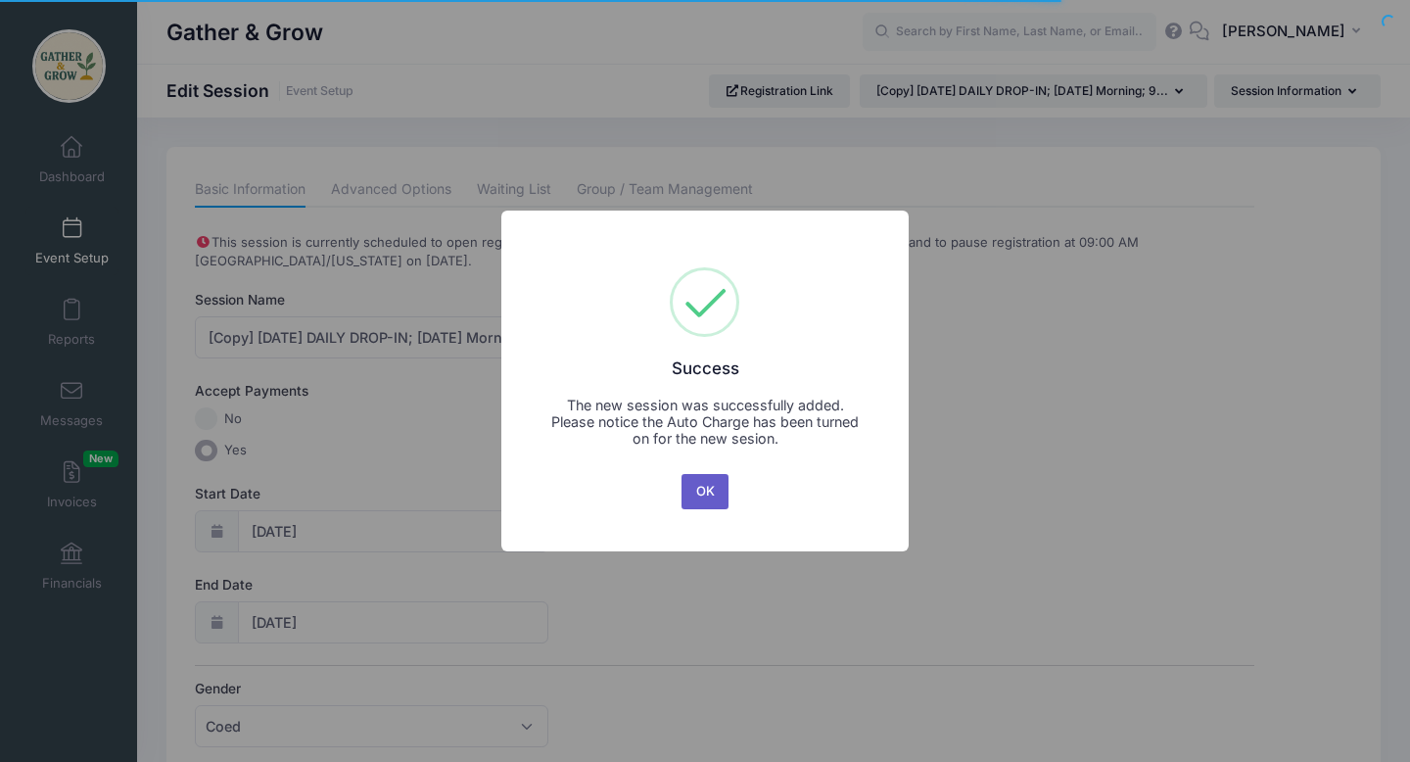
click at [703, 489] on button "OK" at bounding box center [705, 491] width 47 height 35
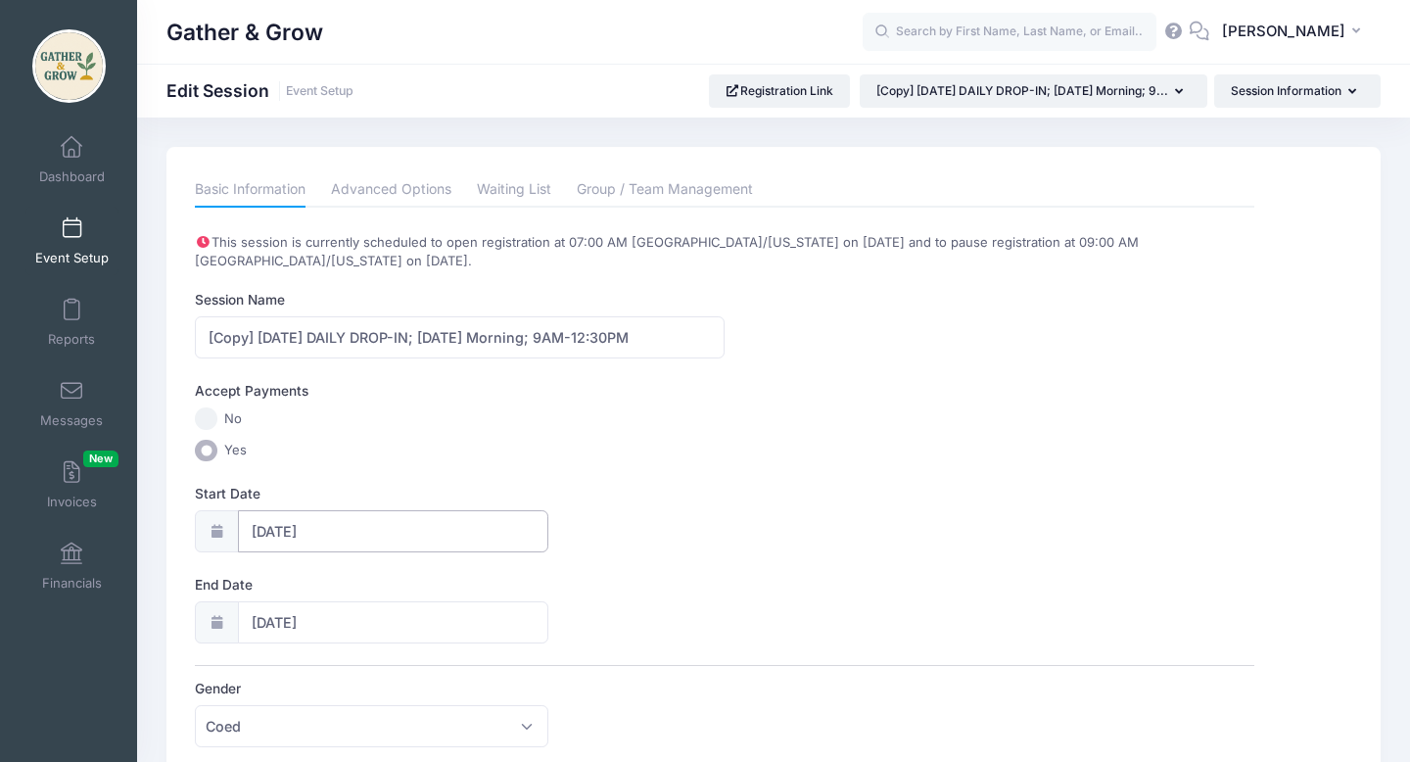
click at [281, 531] on input "[DATE]" at bounding box center [393, 531] width 310 height 42
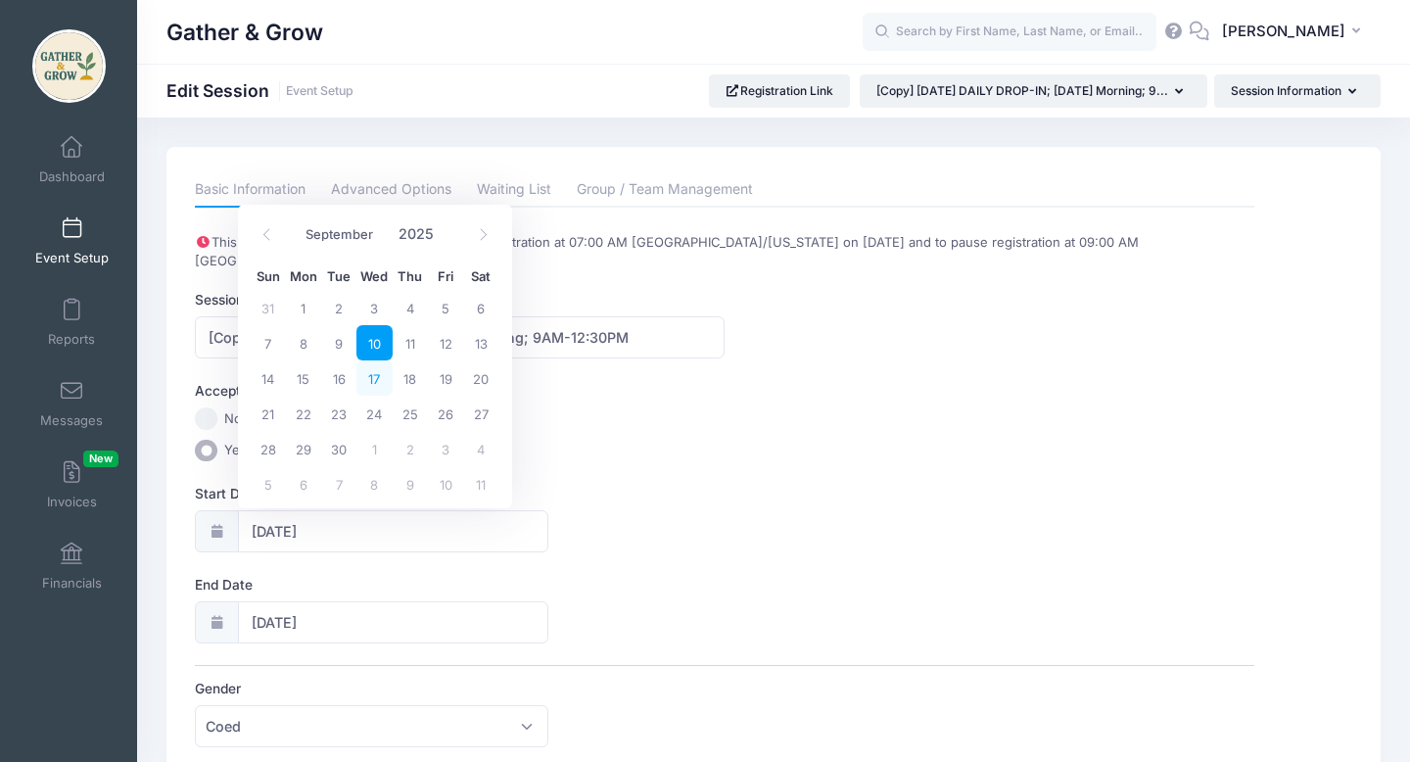
click at [375, 377] on span "17" at bounding box center [373, 377] width 35 height 35
type input "09/17/2025"
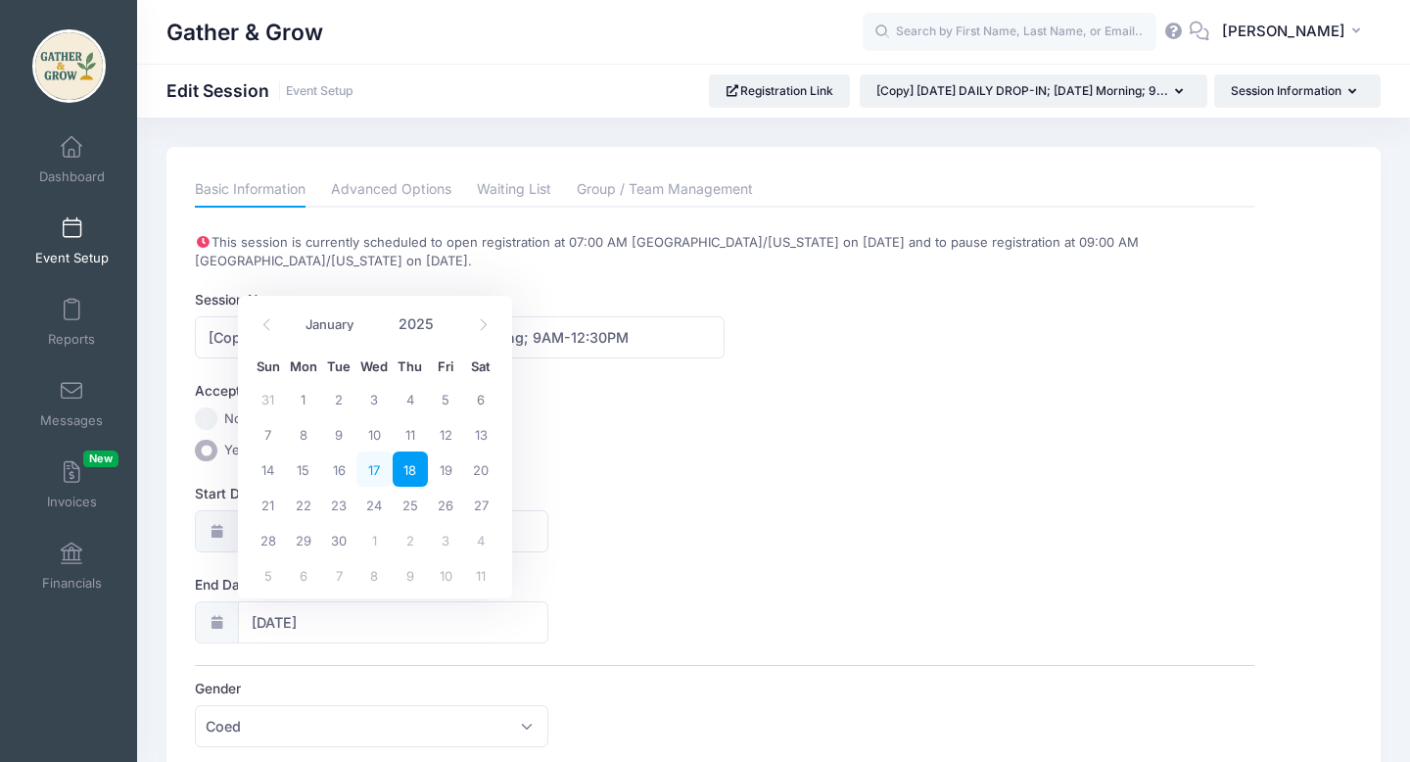
click at [372, 469] on span "17" at bounding box center [373, 468] width 35 height 35
type input "09/17/2025"
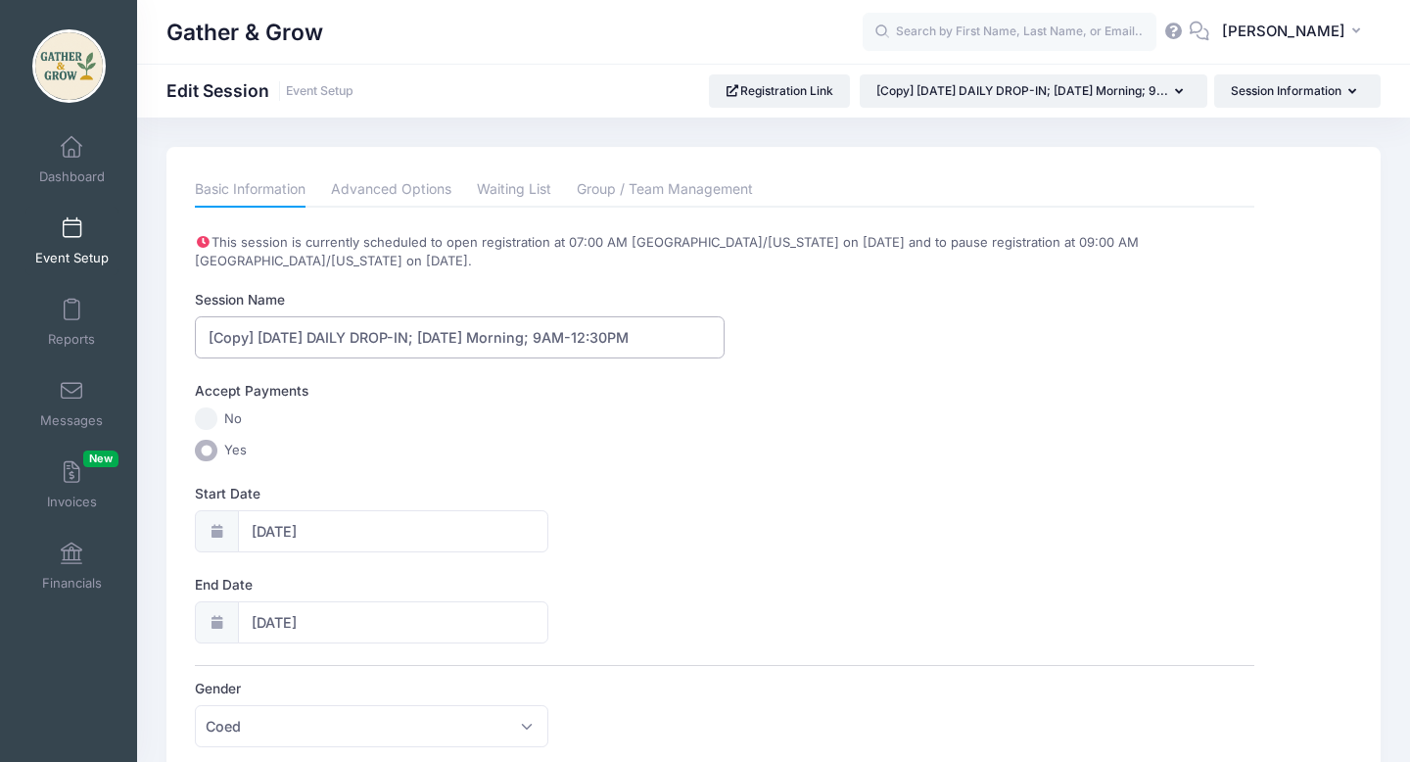
click at [285, 339] on input "[Copy] 9/10/2025 DAILY DROP-IN; Wednesday Morning; 9AM-12:30PM" at bounding box center [460, 337] width 530 height 42
drag, startPoint x: 257, startPoint y: 339, endPoint x: 196, endPoint y: 329, distance: 61.5
click at [196, 329] on input "[Copy] 9/17/2025 DAILY DROP-IN; Wednesday Morning; 9AM-12:30PM" at bounding box center [460, 337] width 530 height 42
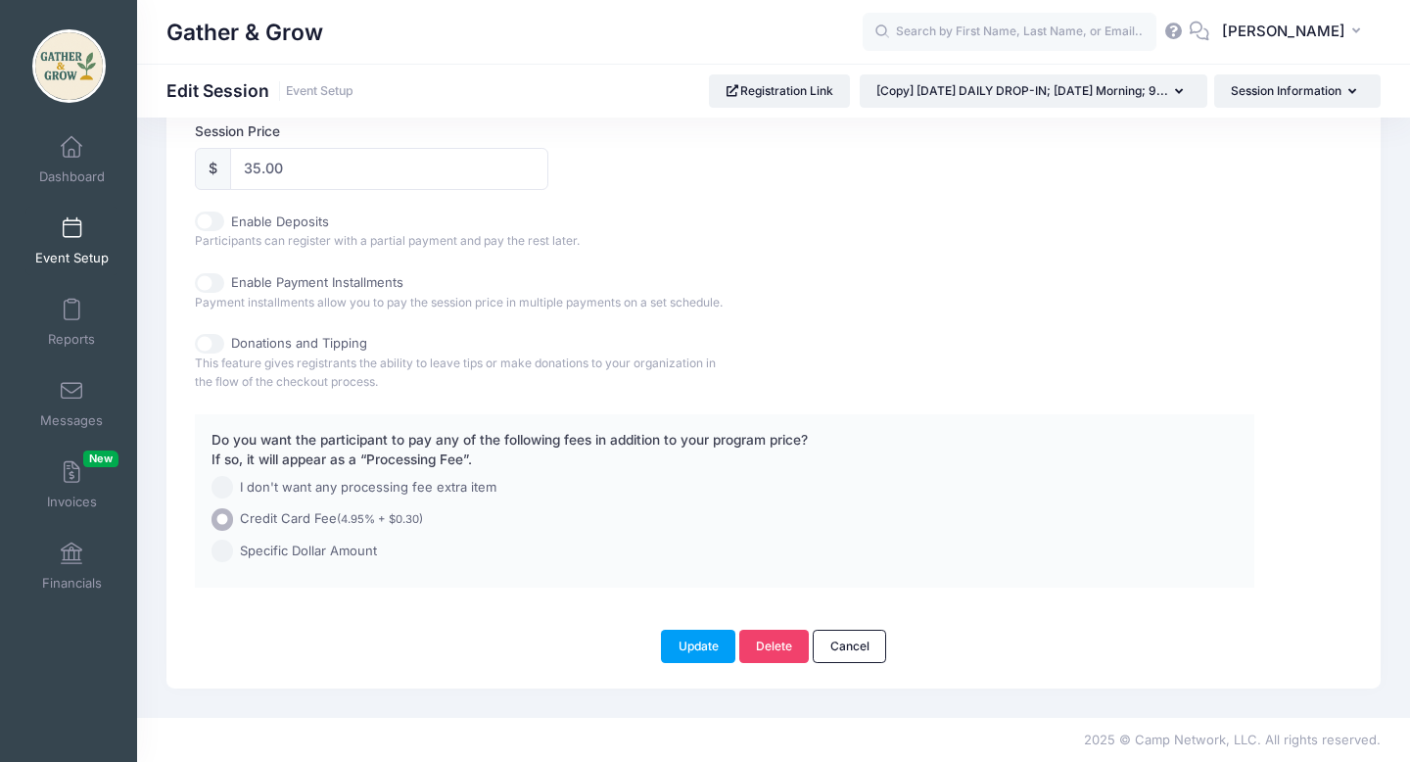
scroll to position [1013, 0]
type input "9/17/2025 DAILY DROP-IN; Wednesday Morning; 9AM-12:30PM"
click at [684, 645] on button "Update" at bounding box center [698, 645] width 74 height 33
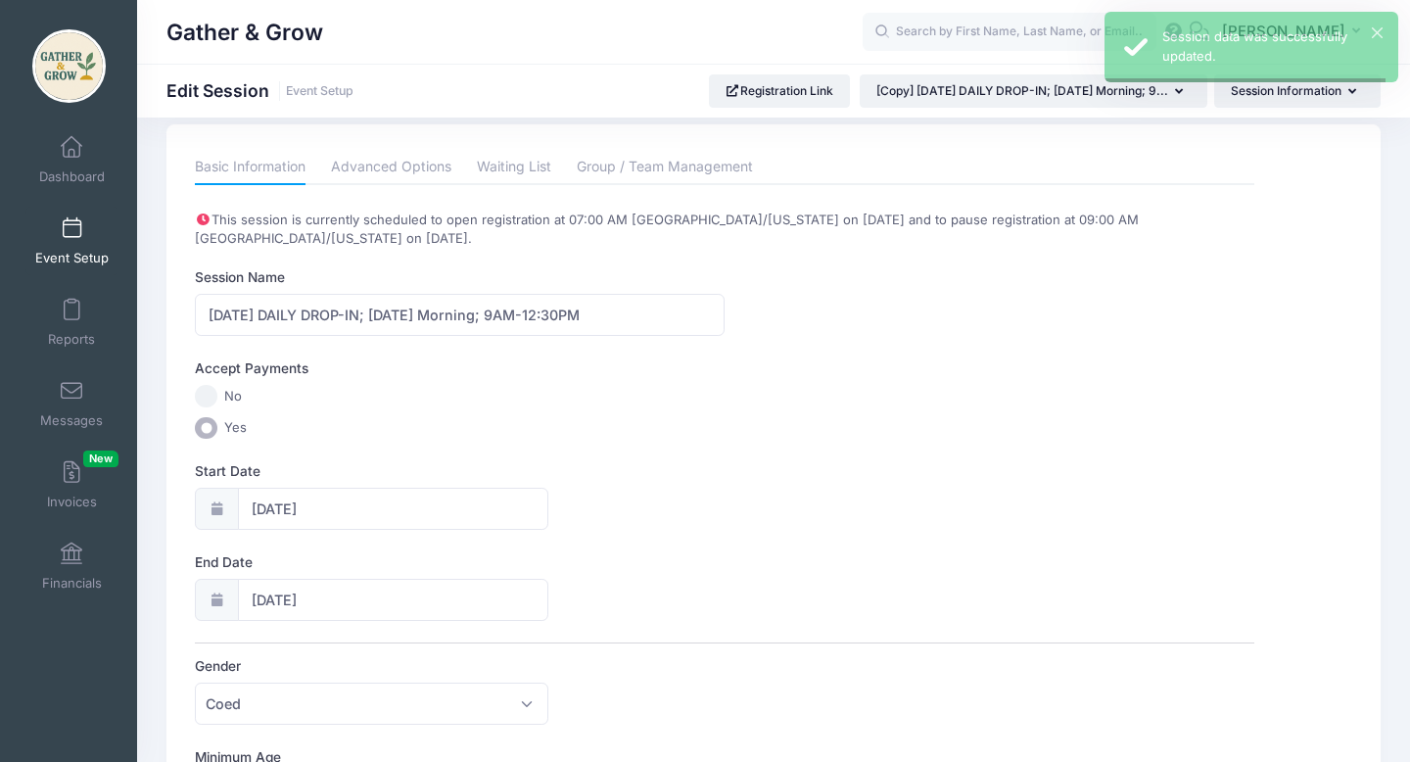
scroll to position [0, 0]
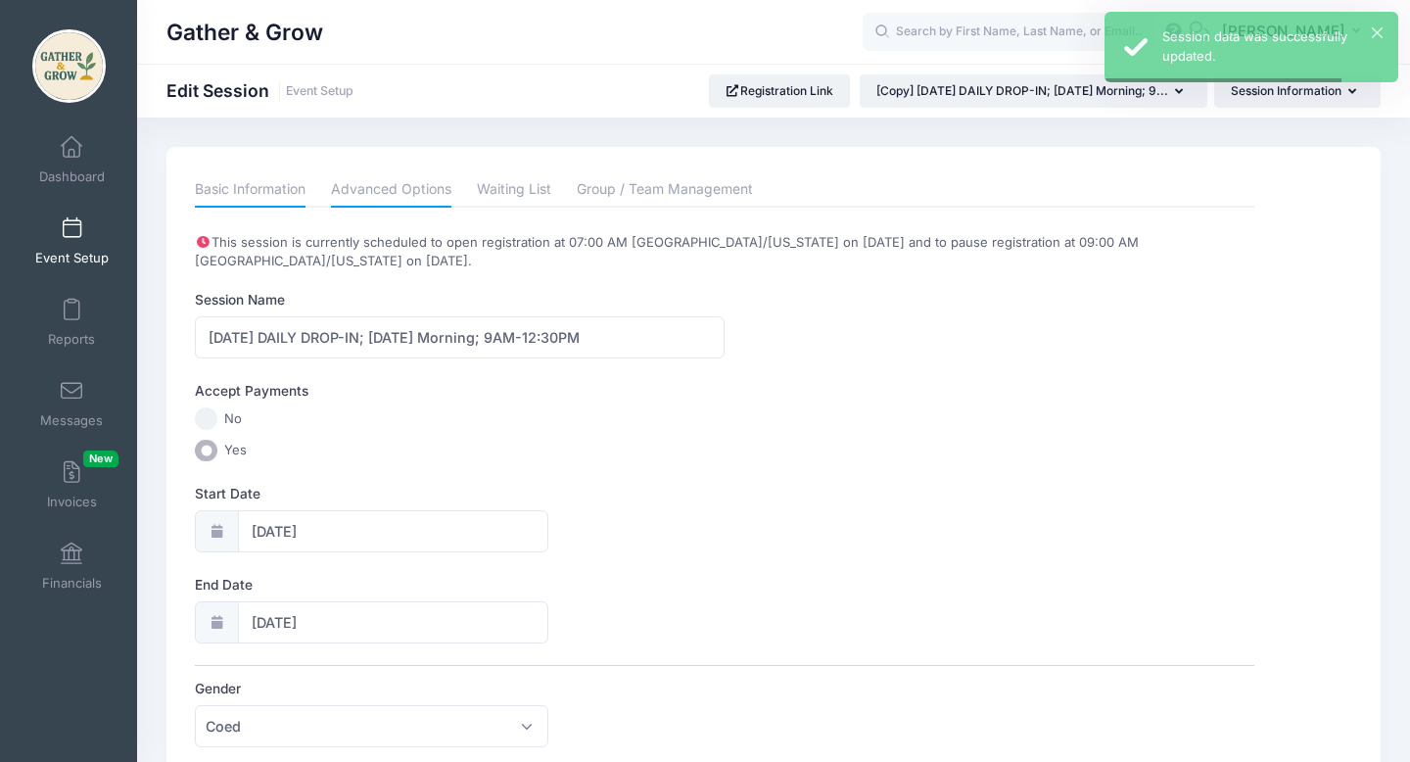
click at [393, 194] on link "Advanced Options" at bounding box center [391, 189] width 120 height 35
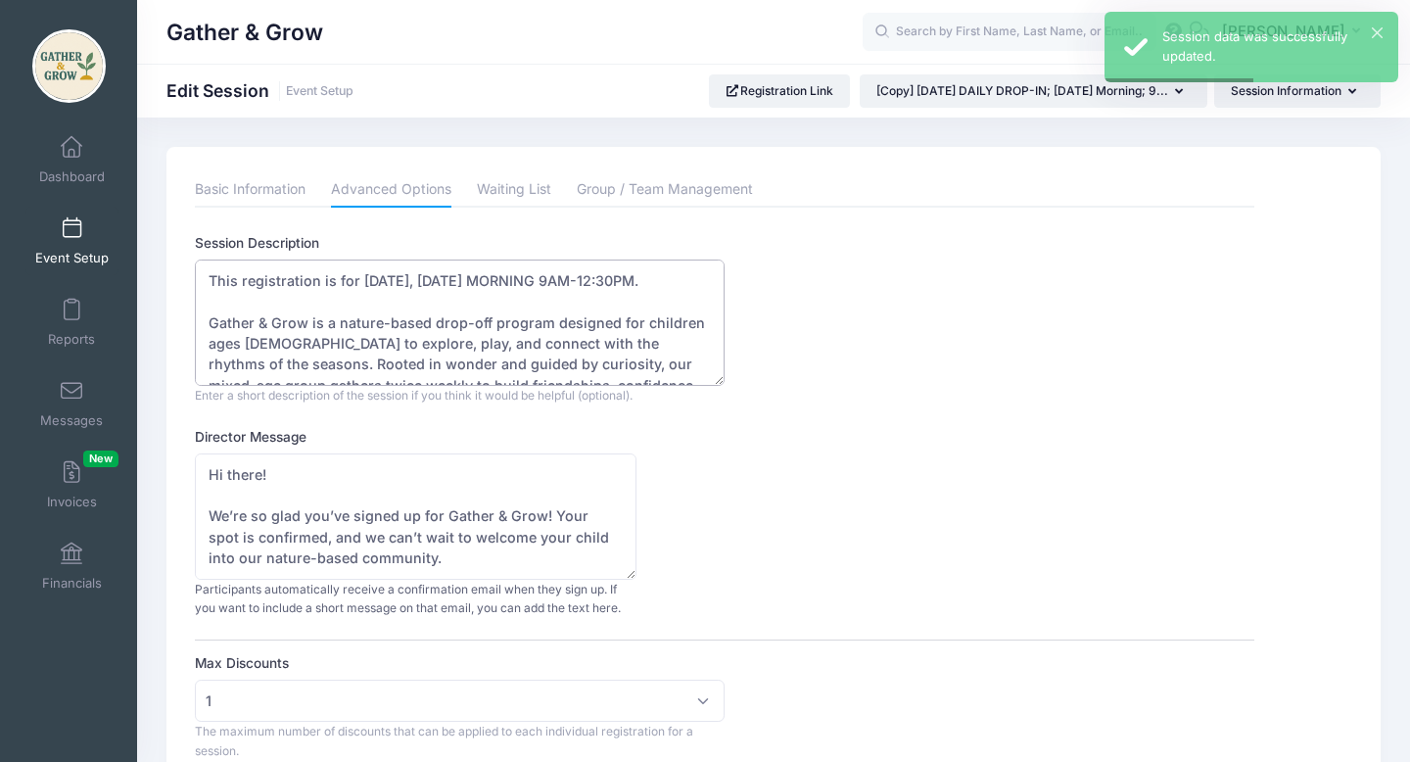
click at [386, 282] on textarea "This registration is for 9/10/2025, WEDNESDAY MORNING 9AM-12:30PM. Gather & Gro…" at bounding box center [460, 323] width 530 height 126
type textarea "This registration is for 9/17/2025, WEDNESDAY MORNING 9AM-12:30PM. Gather & Gro…"
click at [1008, 474] on div "Director Message Hi there! We’re so glad you’ve signed up for Gather & Grow! Yo…" at bounding box center [724, 522] width 1059 height 191
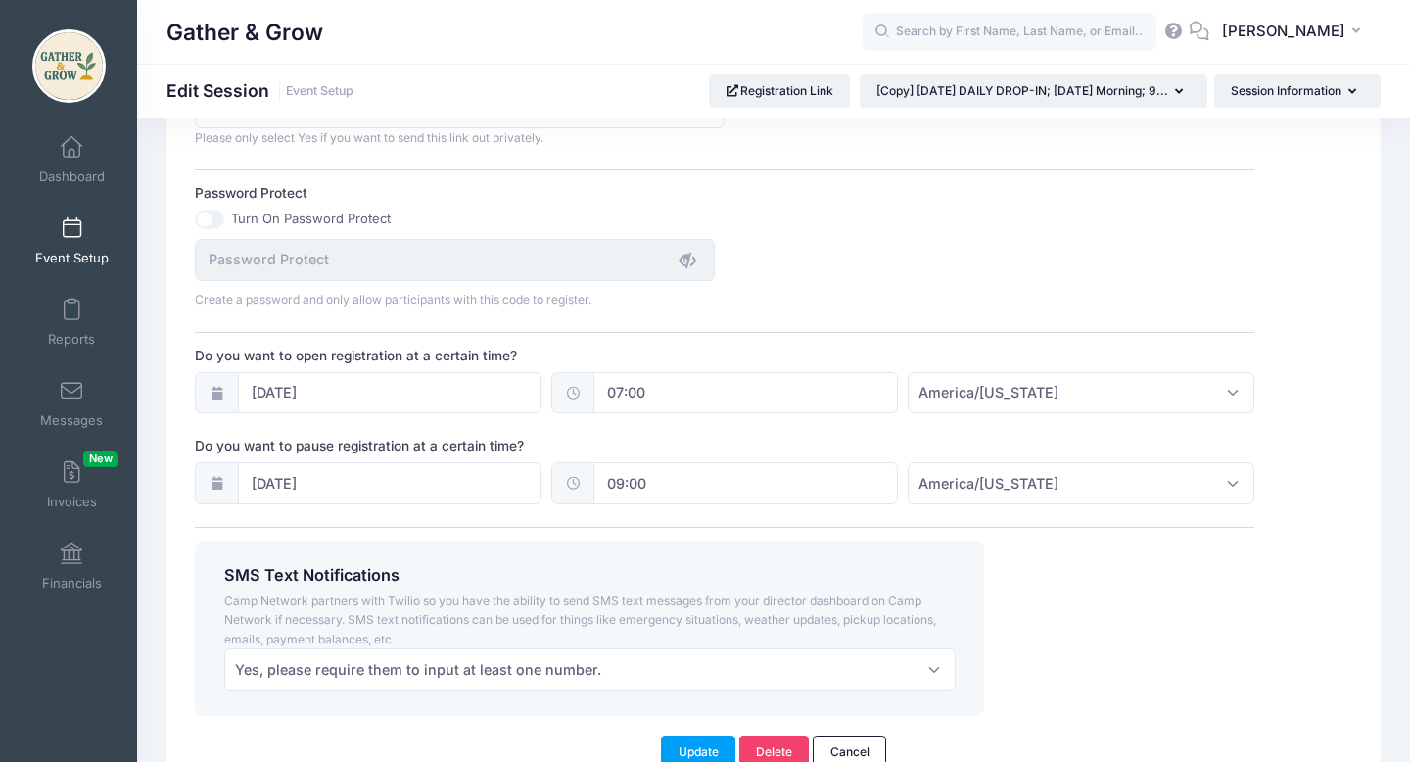
scroll to position [1314, 0]
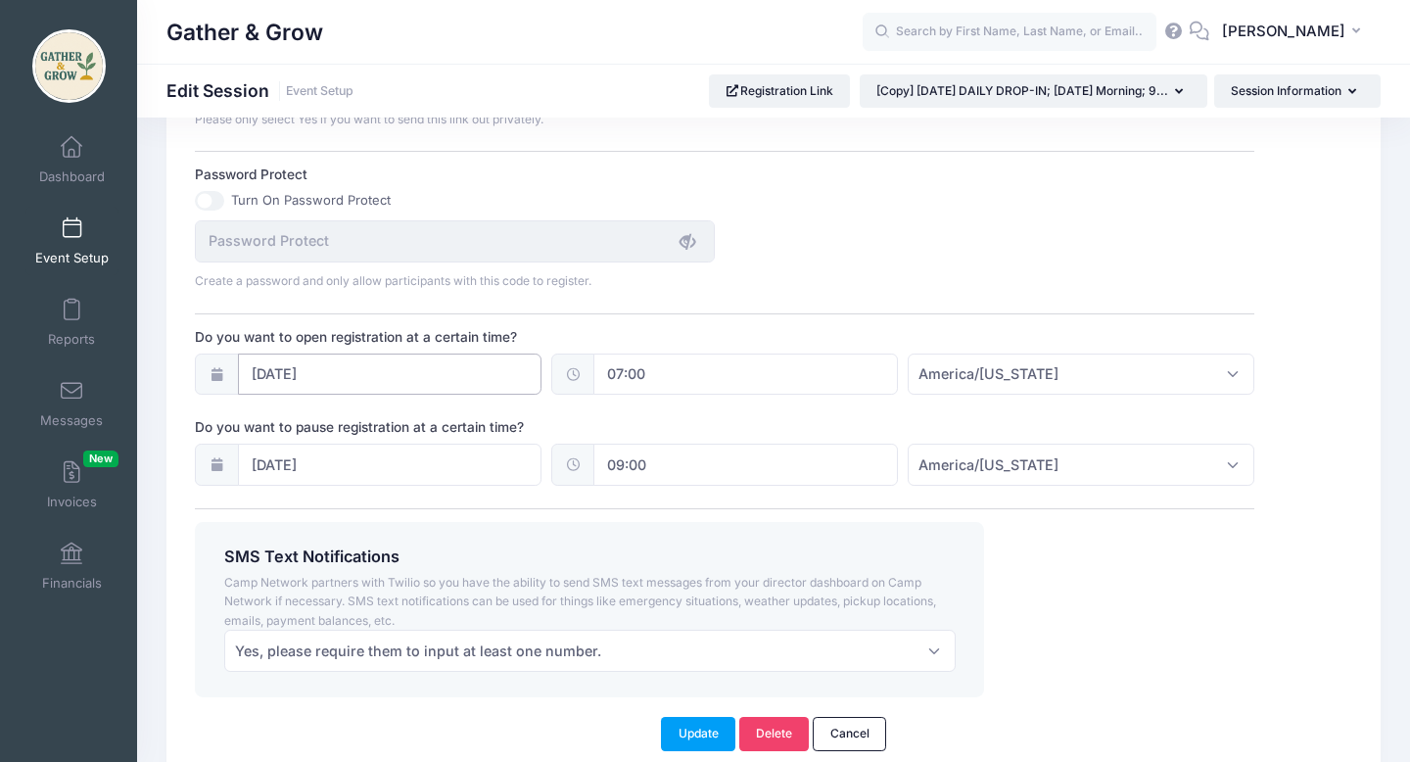
click at [324, 370] on input "09/03/2025" at bounding box center [390, 375] width 305 height 42
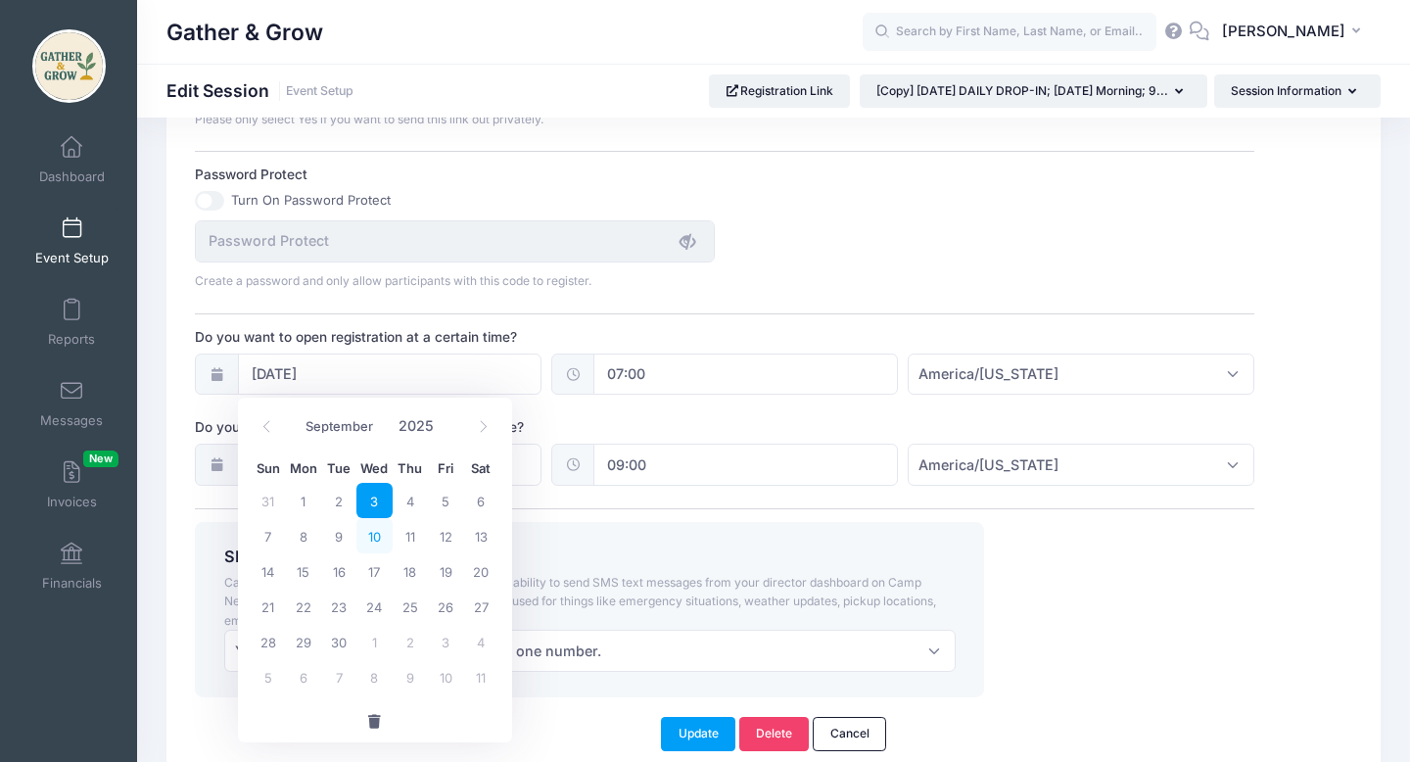
click at [375, 534] on span "10" at bounding box center [373, 535] width 35 height 35
type input "09/10/2025"
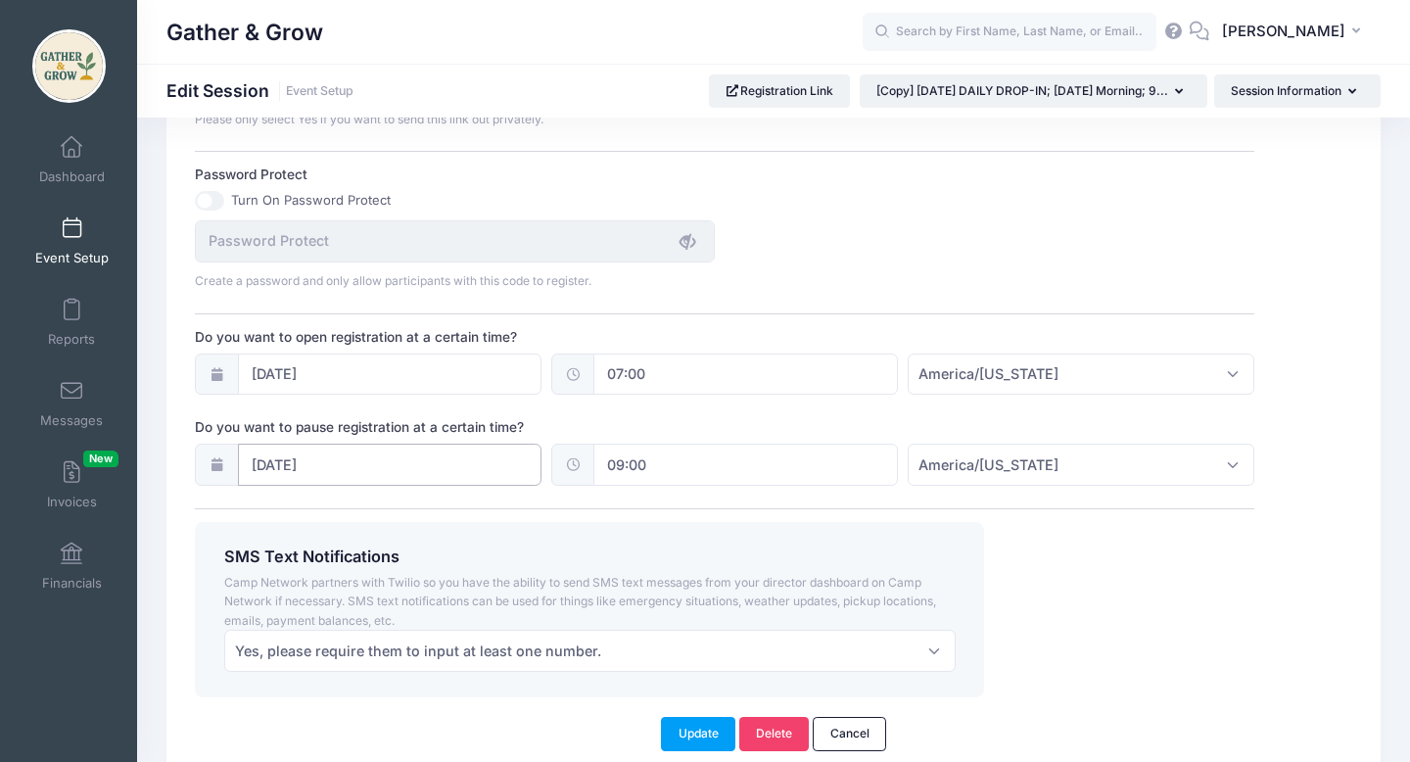
click at [286, 467] on input "09/10/2025" at bounding box center [390, 465] width 305 height 42
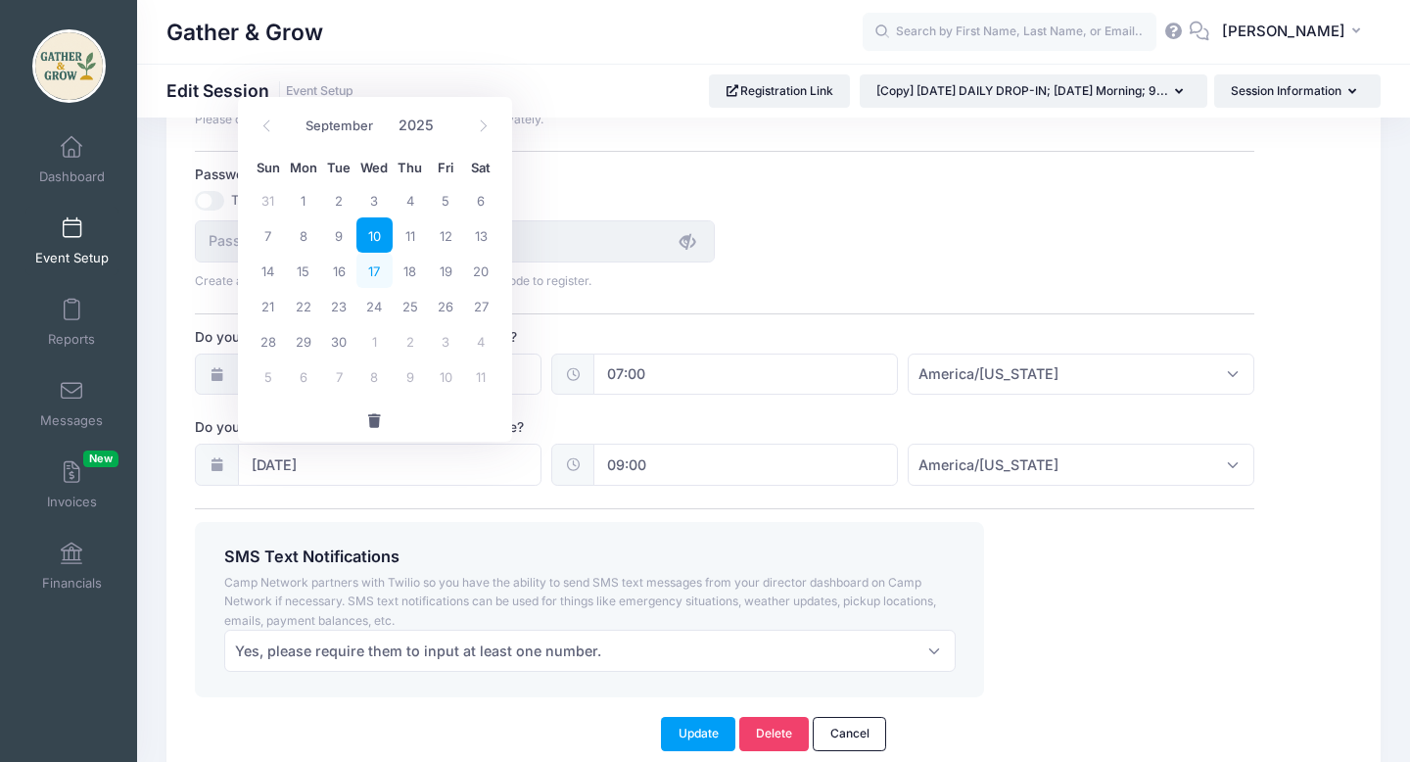
click at [372, 272] on span "17" at bounding box center [373, 270] width 35 height 35
type input "09/17/2025"
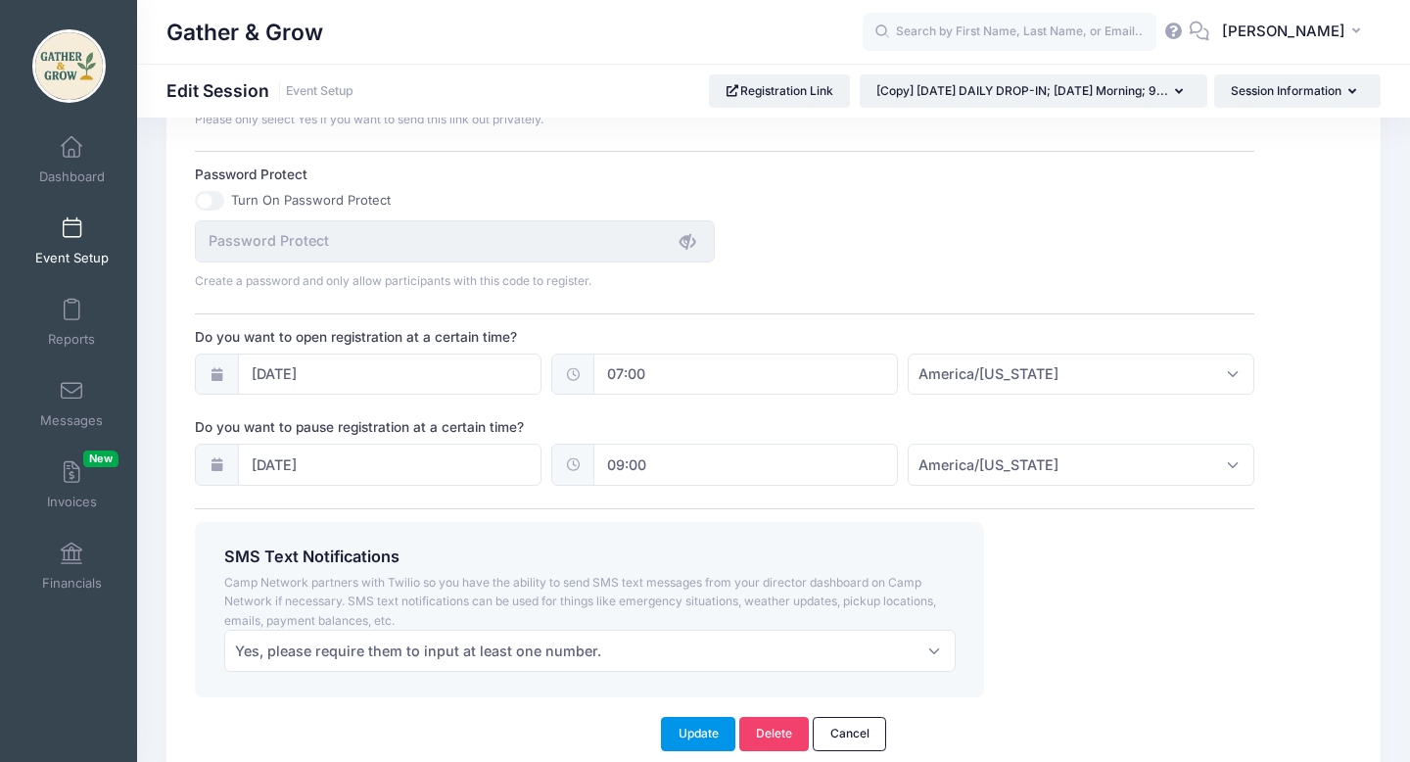
click at [698, 726] on button "Update" at bounding box center [698, 733] width 74 height 33
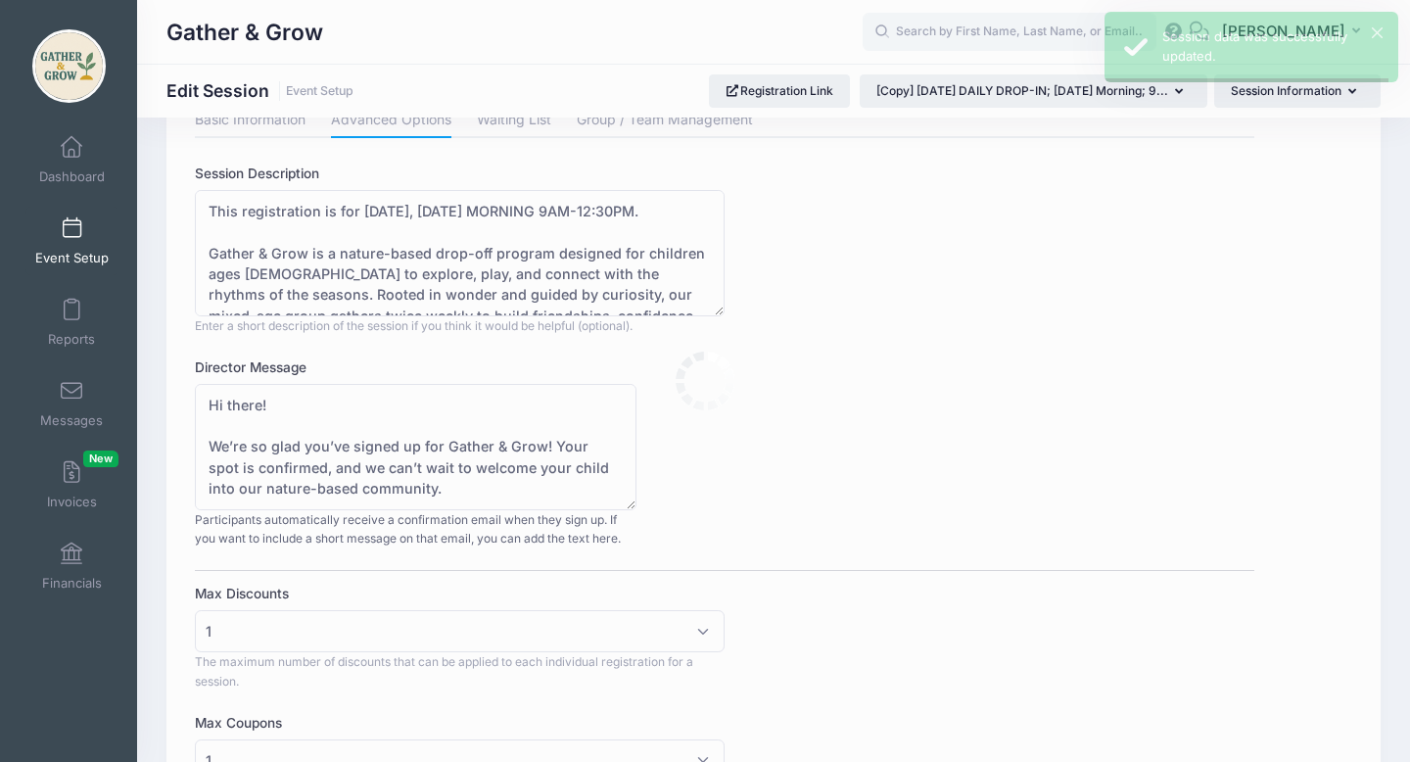
scroll to position [0, 0]
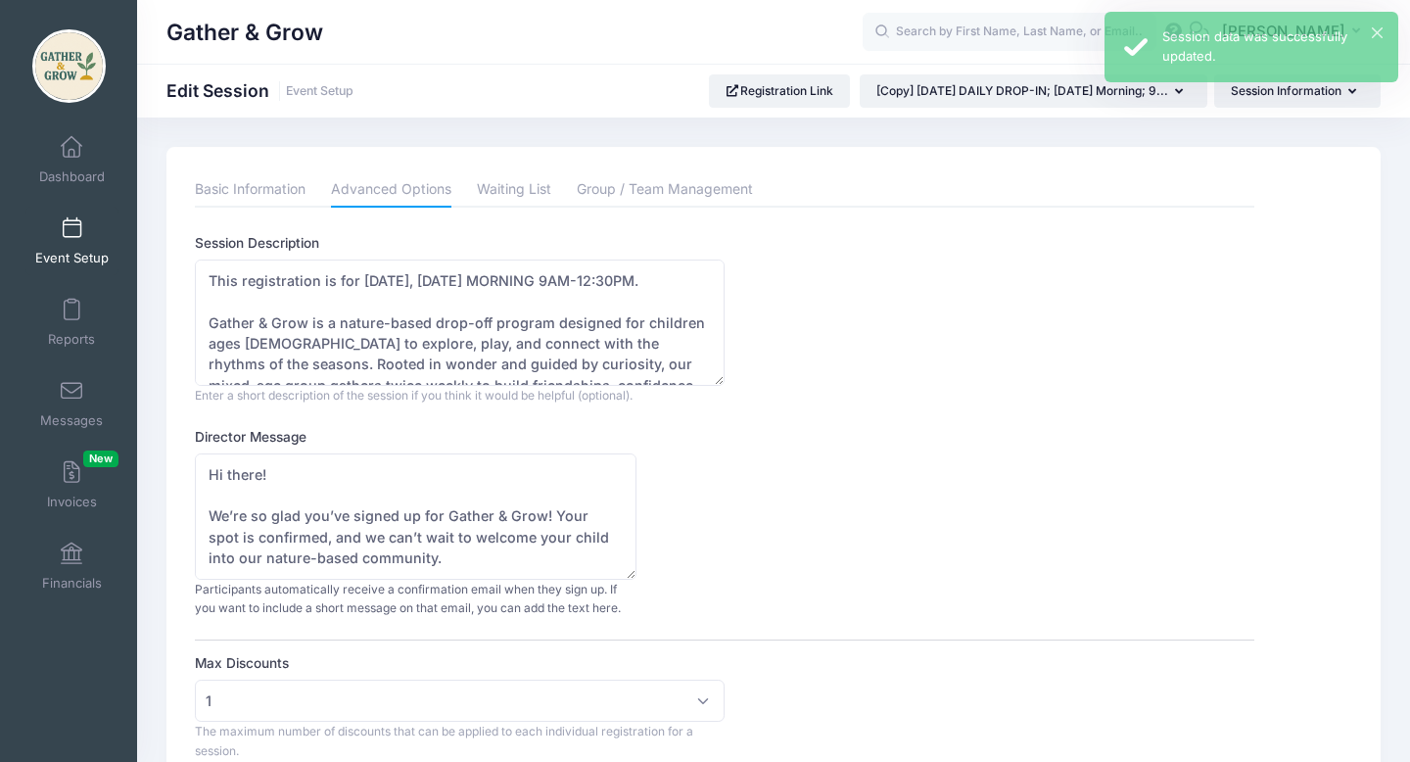
click at [71, 236] on span at bounding box center [71, 229] width 0 height 22
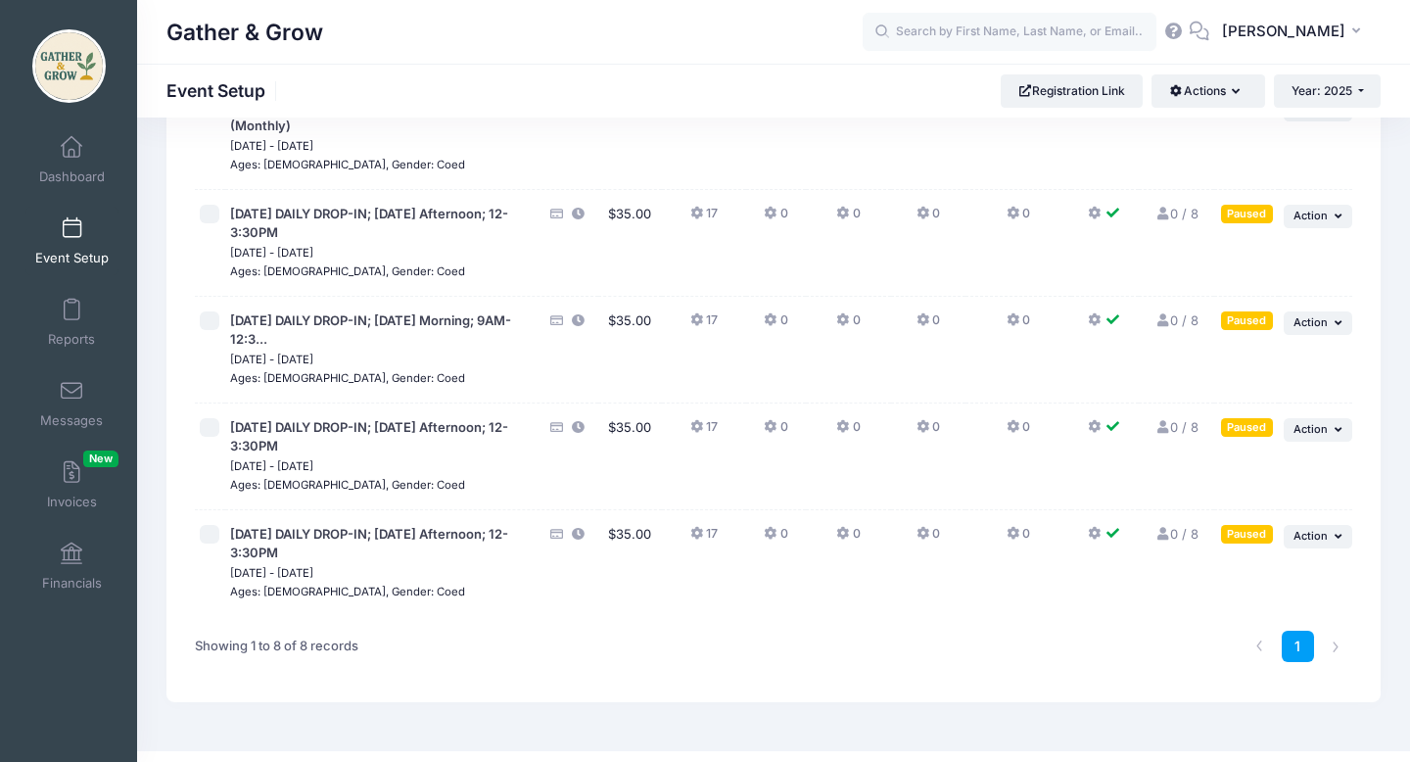
scroll to position [490, 0]
click at [1335, 329] on icon "button" at bounding box center [1341, 323] width 12 height 11
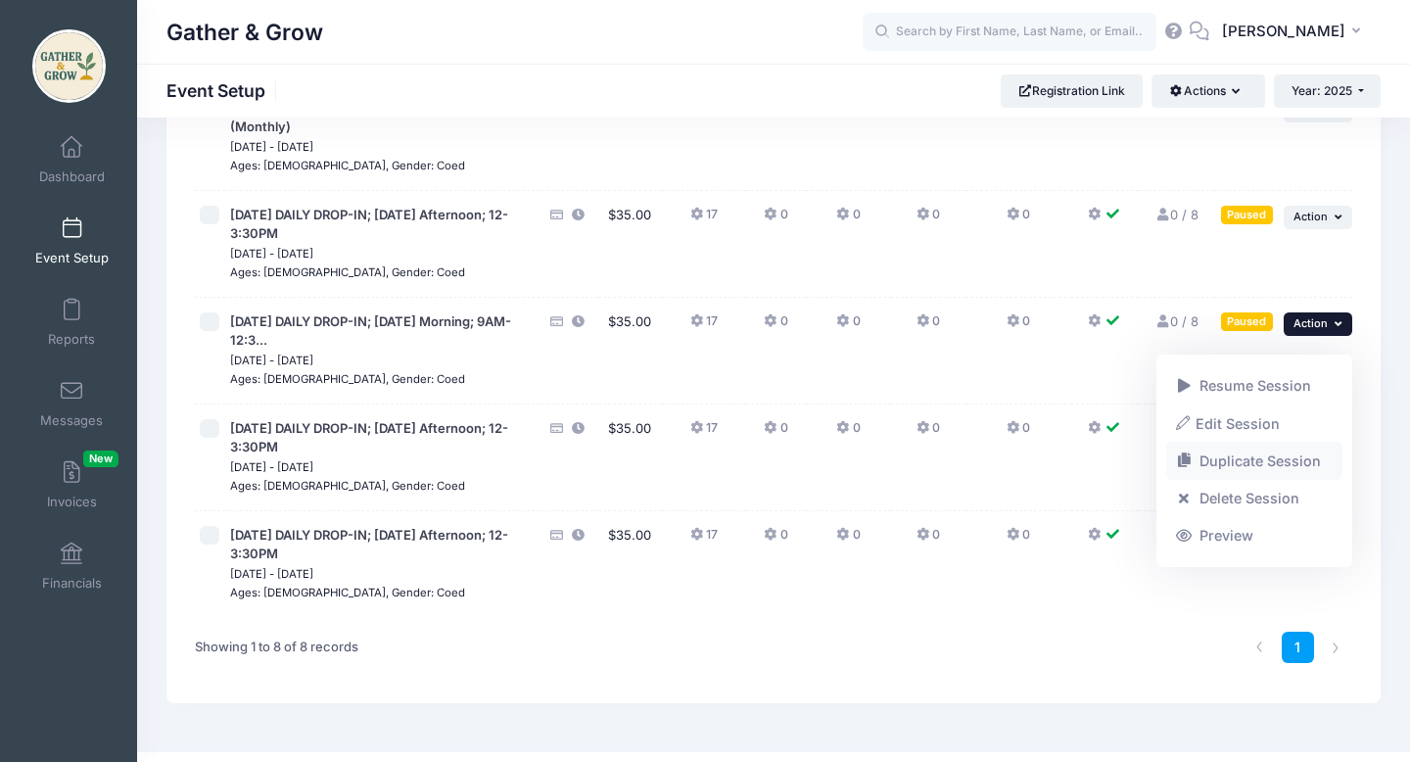
click at [1294, 461] on link "Duplicate Session" at bounding box center [1254, 461] width 177 height 37
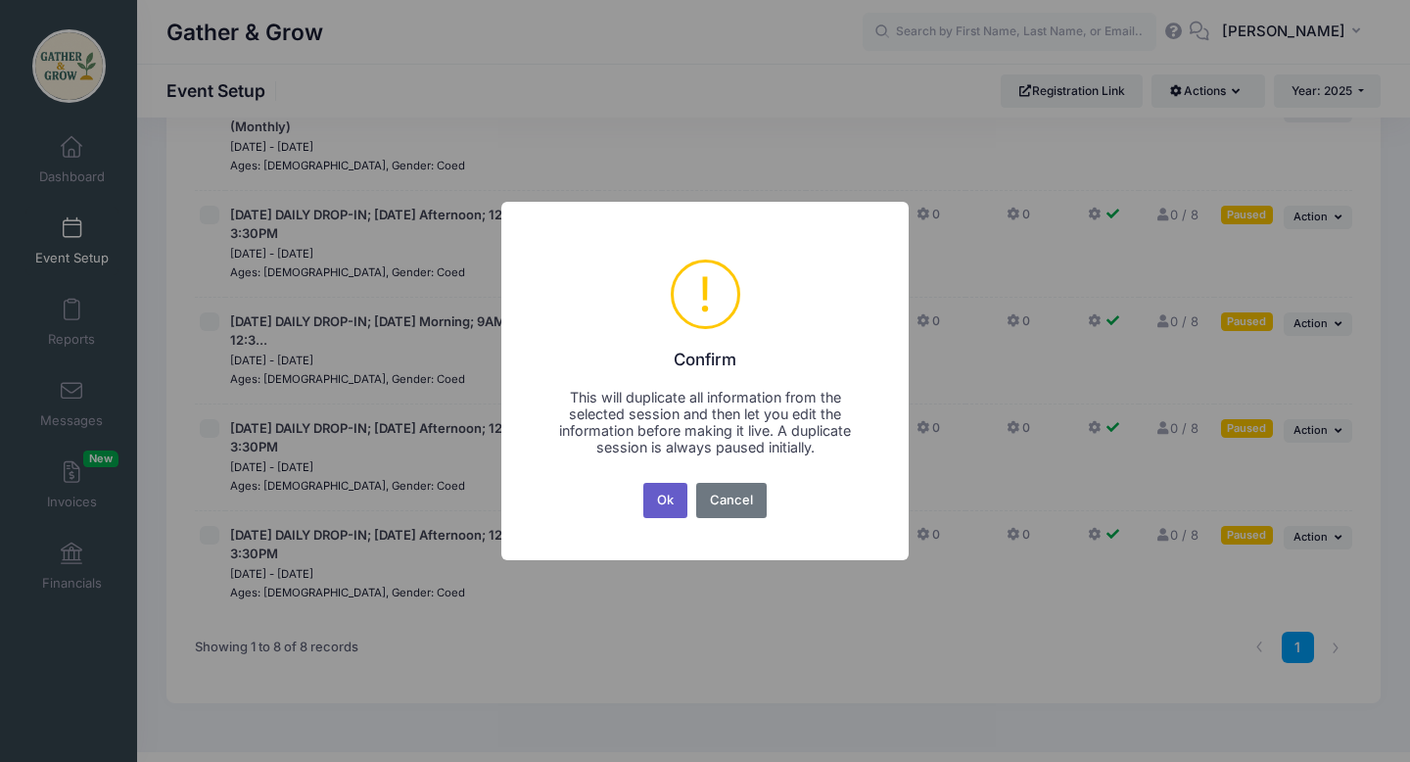
click at [665, 507] on button "Ok" at bounding box center [665, 500] width 45 height 35
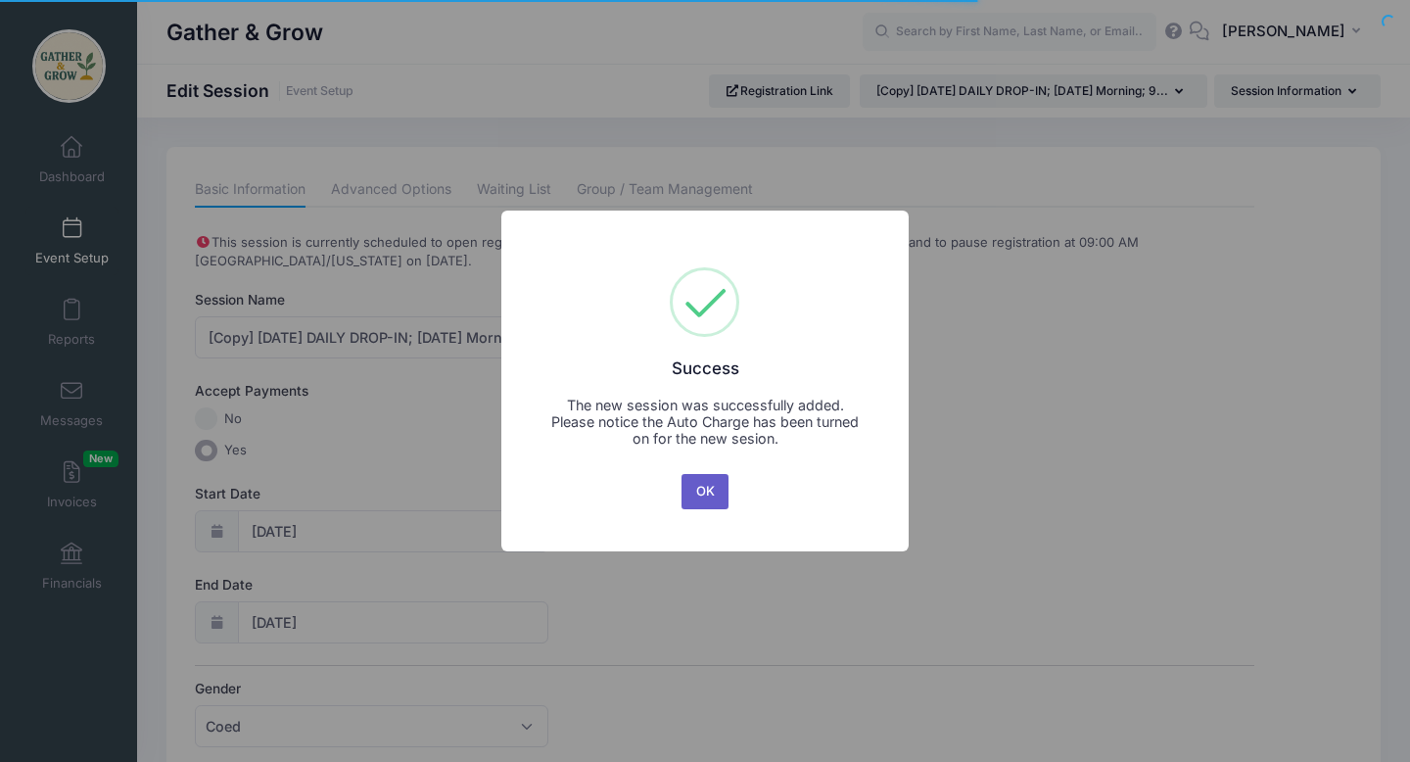
click at [710, 493] on button "OK" at bounding box center [705, 491] width 47 height 35
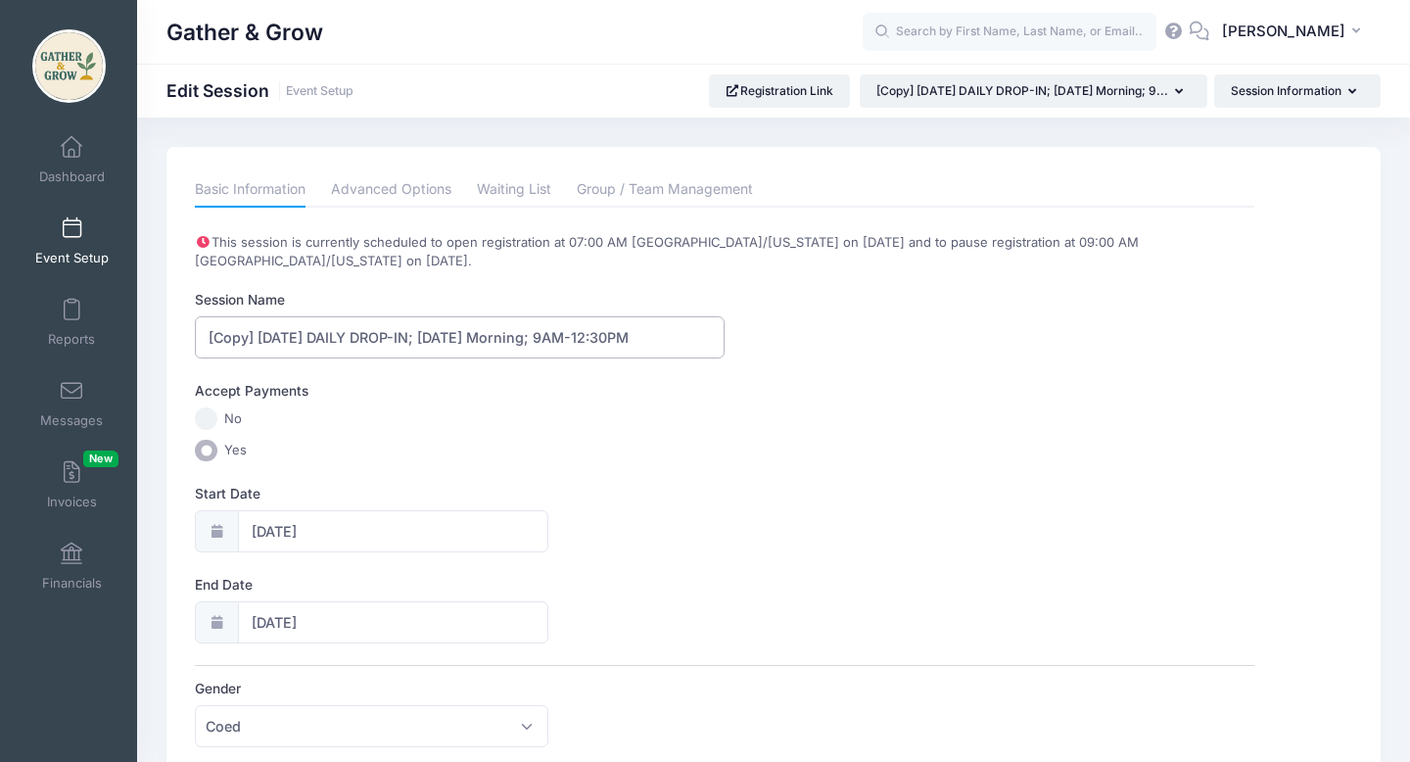
click at [256, 340] on input "[Copy] 9/17/2025 DAILY DROP-IN; Wednesday Morning; 9AM-12:30PM" at bounding box center [460, 337] width 530 height 42
click at [236, 336] on input "[DATE] DAILY DROP-IN; [DATE] Morning; 9AM-12:30PM" at bounding box center [460, 337] width 530 height 42
type input "9//2025 DAILY DROP-IN; Wednesday Morning; 9AM-12:30PM"
click at [230, 533] on div at bounding box center [216, 531] width 43 height 42
click at [269, 533] on input "09/17/2025" at bounding box center [393, 531] width 310 height 42
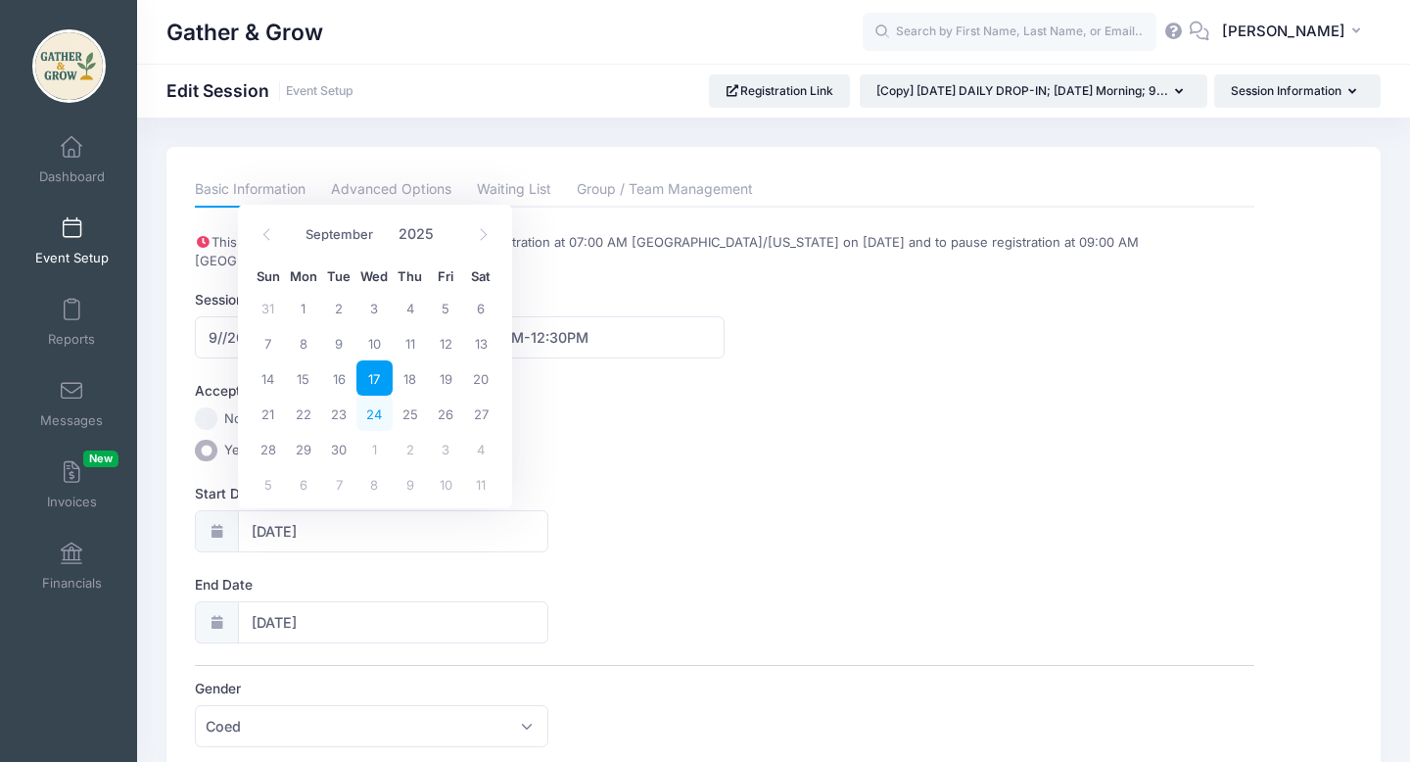
click at [375, 418] on span "24" at bounding box center [373, 413] width 35 height 35
type input "09/24/2025"
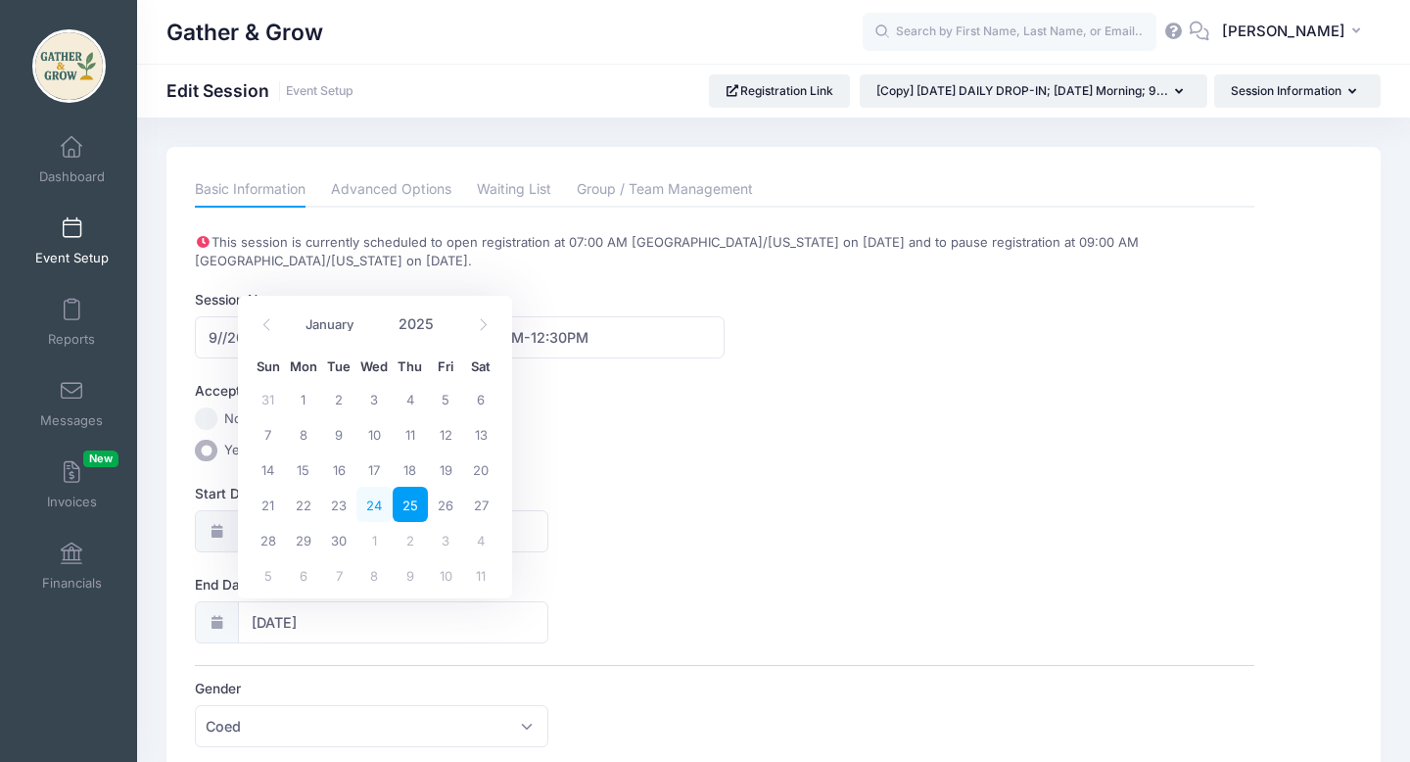
click at [378, 507] on span "24" at bounding box center [373, 504] width 35 height 35
type input "09/24/2025"
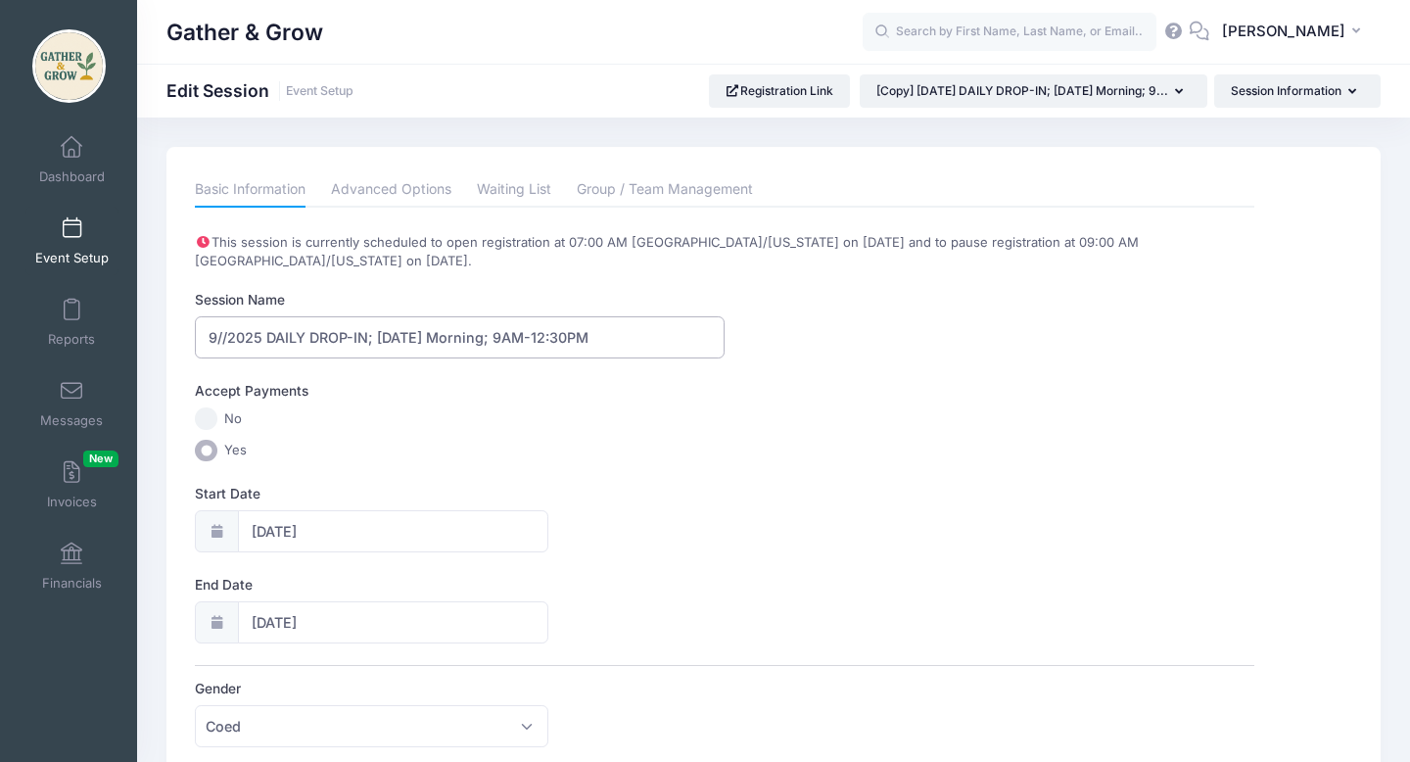
click at [224, 336] on input "9//2025 DAILY DROP-IN; Wednesday Morning; 9AM-12:30PM" at bounding box center [460, 337] width 530 height 42
type input "9/24/2025 DAILY DROP-IN; Wednesday Morning; 9AM-12:30PM"
click at [527, 416] on label "No" at bounding box center [724, 418] width 1059 height 23
click at [217, 416] on input "No" at bounding box center [206, 418] width 23 height 23
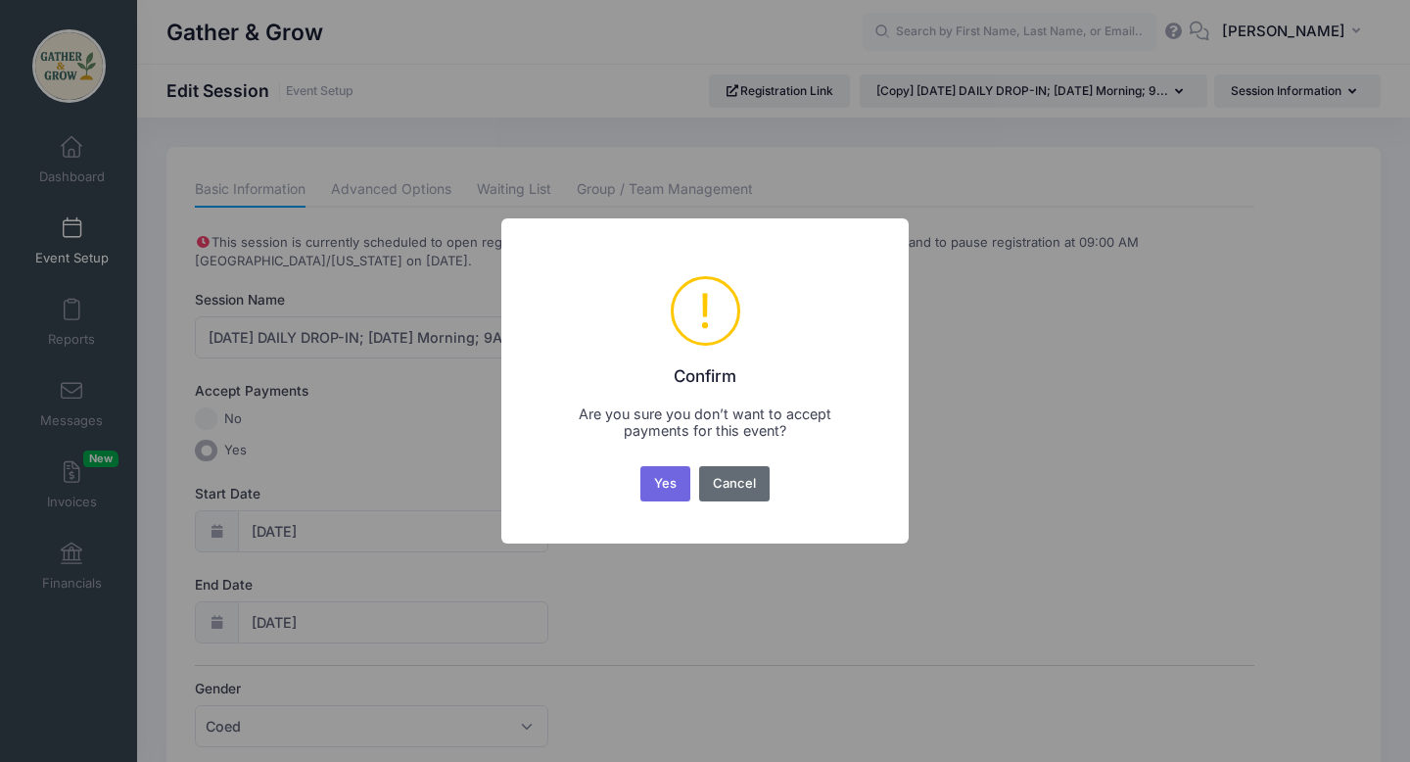
click at [751, 487] on button "Cancel" at bounding box center [734, 483] width 71 height 35
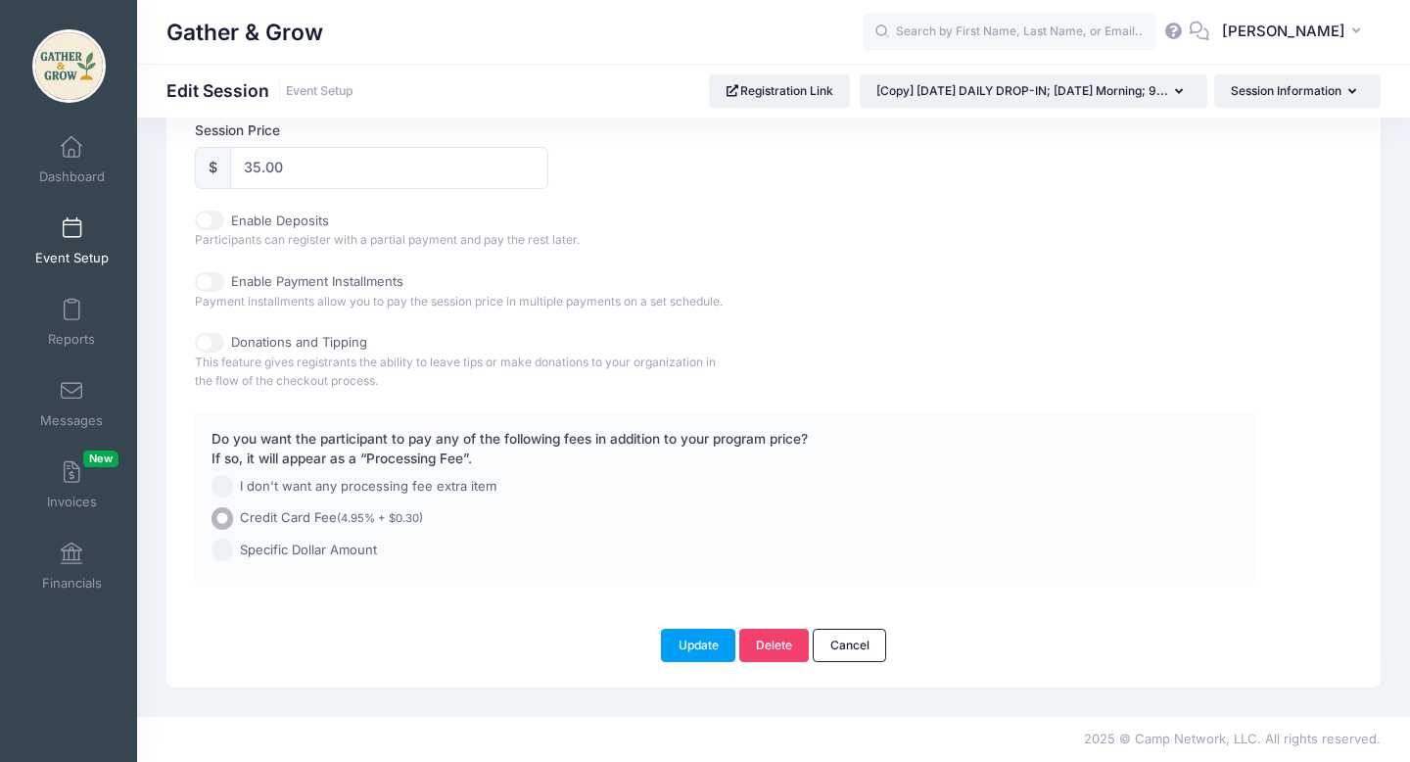
scroll to position [1013, 0]
click at [686, 645] on button "Update" at bounding box center [698, 645] width 74 height 33
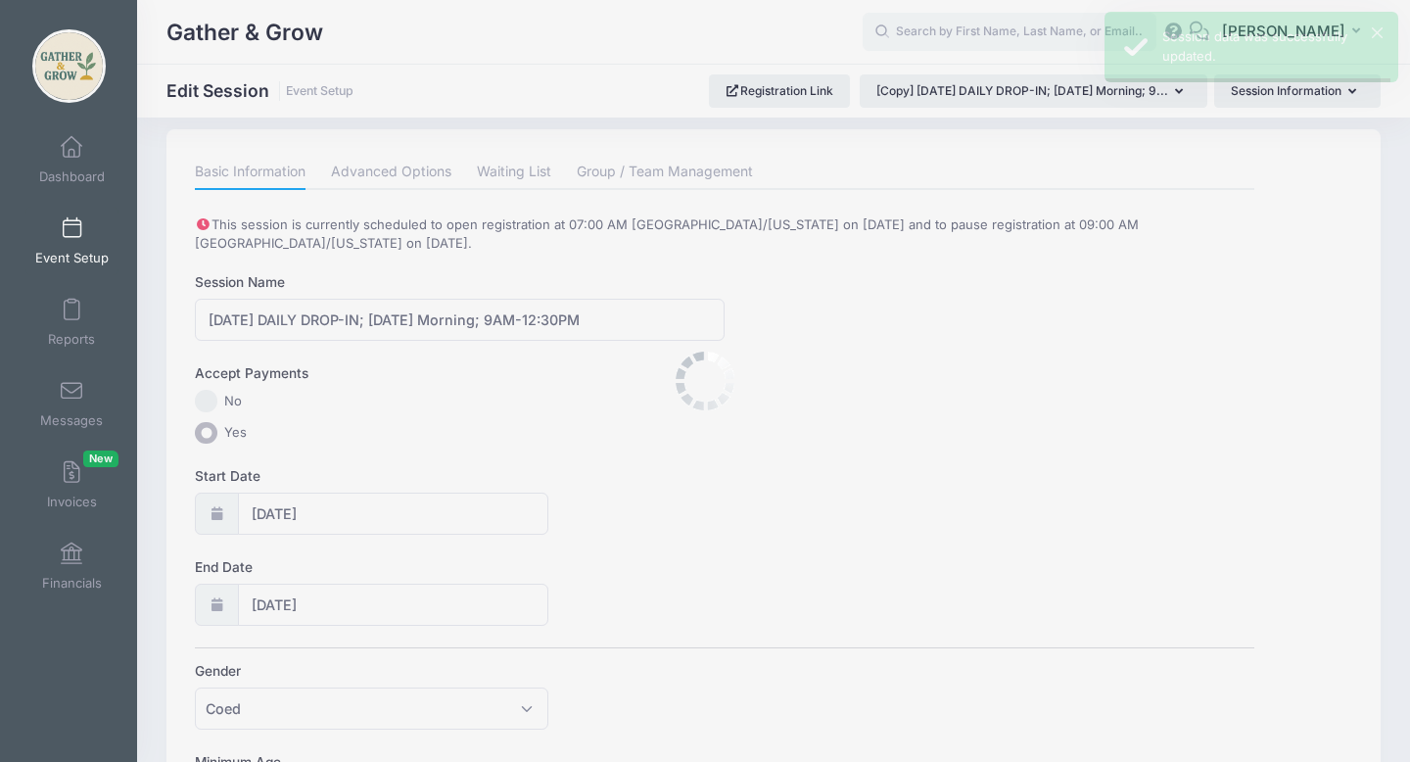
scroll to position [0, 0]
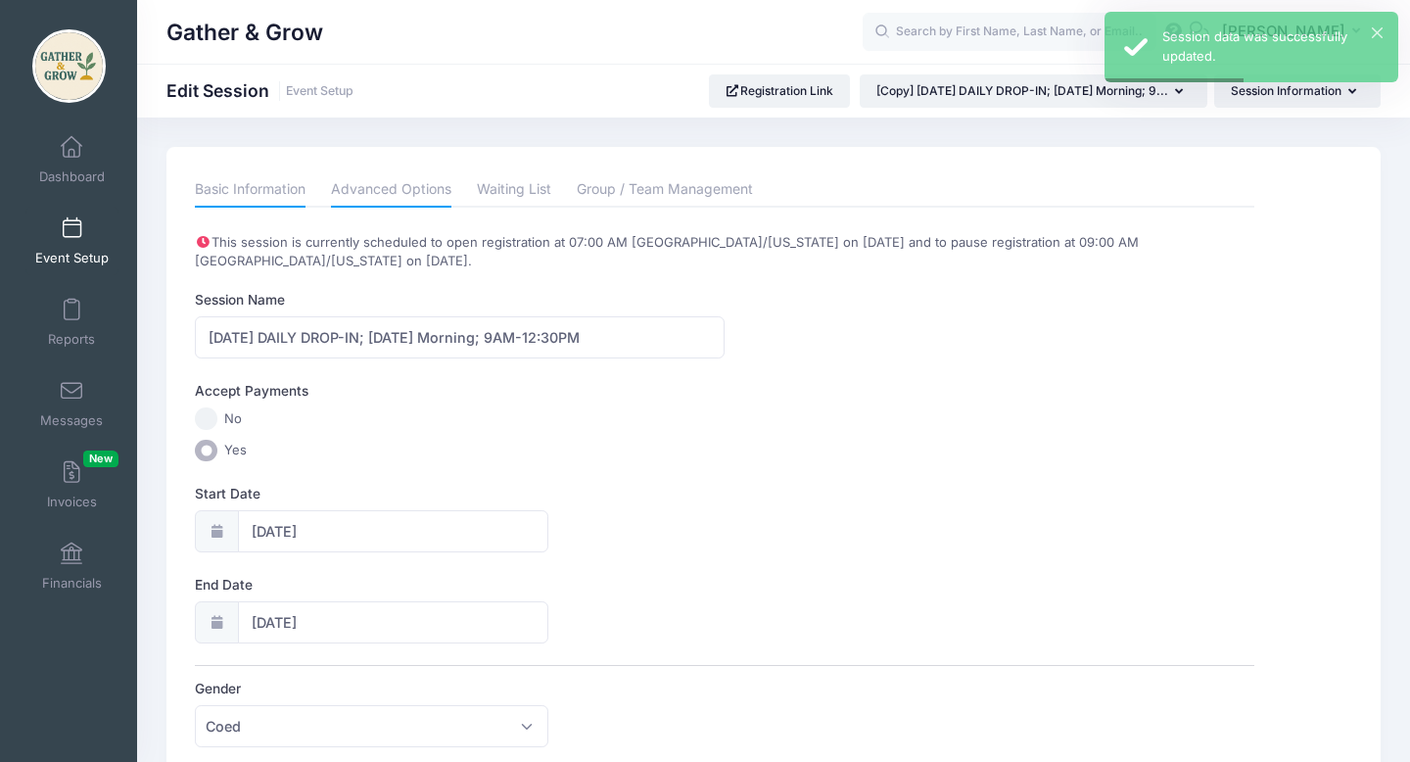
click at [417, 186] on link "Advanced Options" at bounding box center [391, 189] width 120 height 35
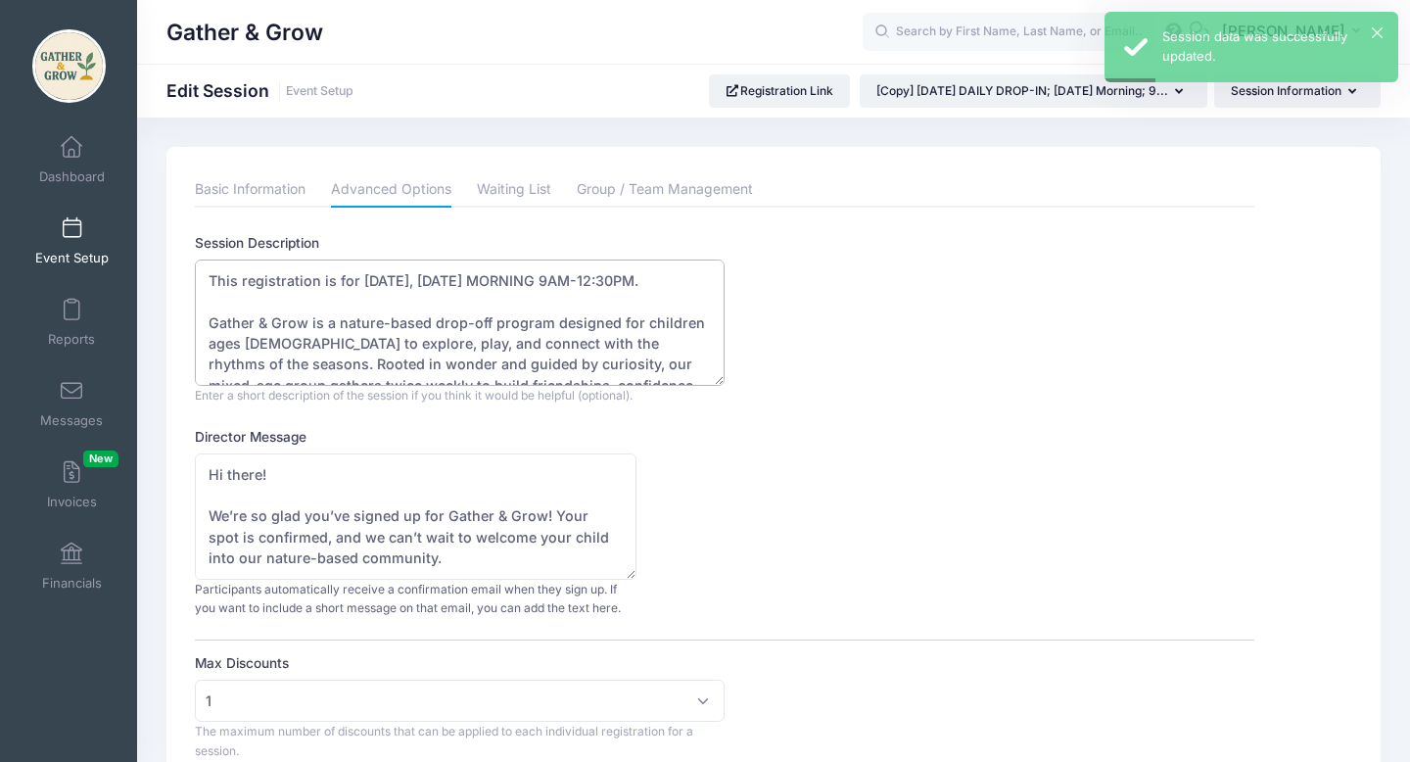
click at [387, 279] on textarea "This registration is for 9/17/2025, WEDNESDAY MORNING 9AM-12:30PM. Gather & Gro…" at bounding box center [460, 323] width 530 height 126
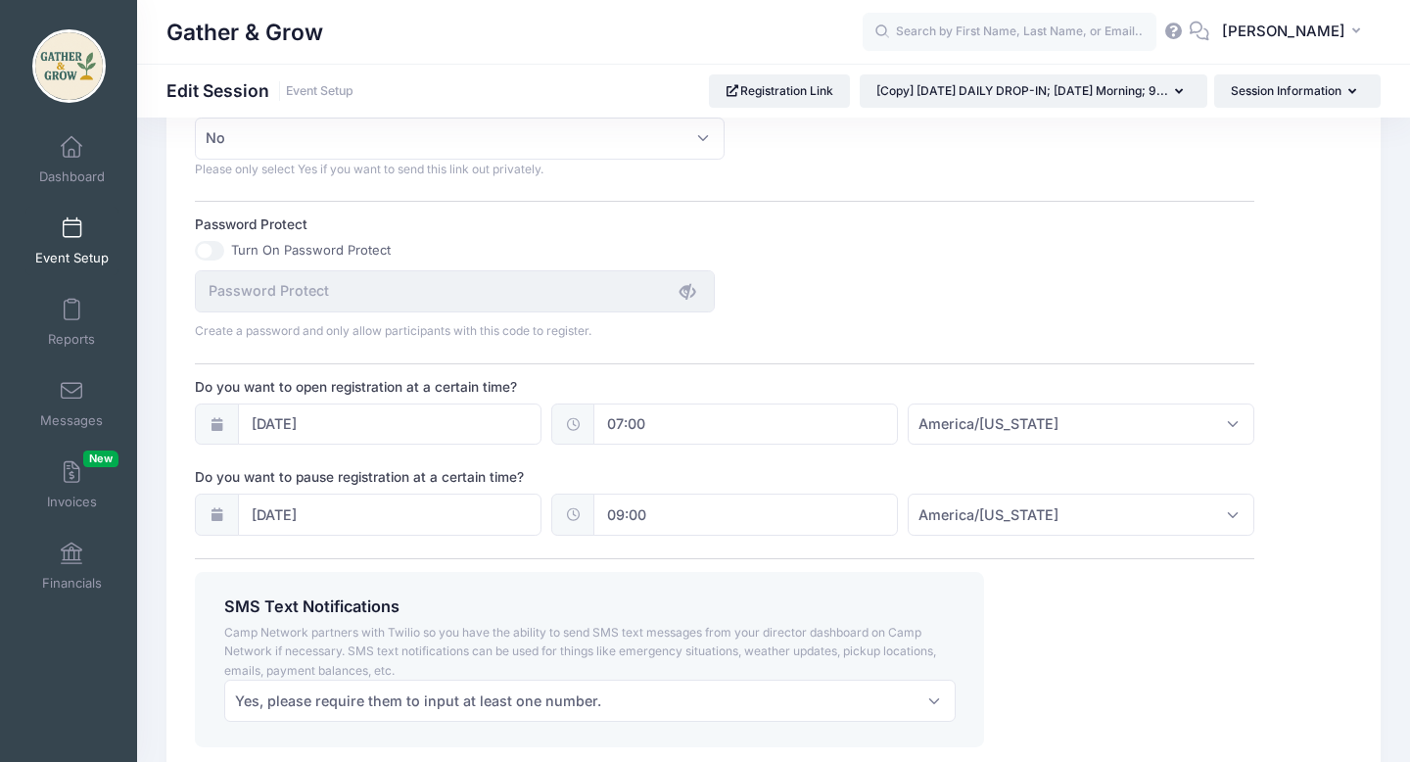
scroll to position [1271, 0]
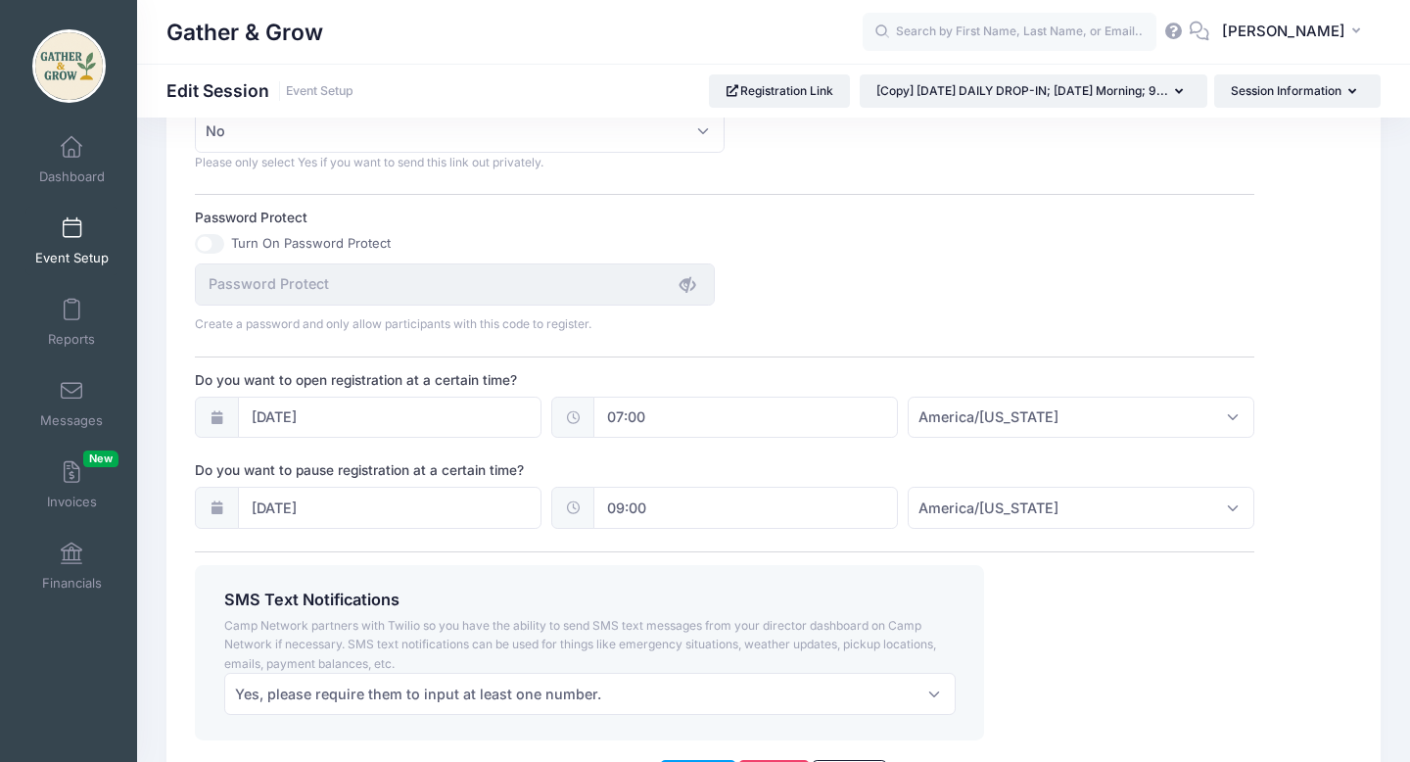
type textarea "This registration is for 9/24/2025, WEDNESDAY MORNING 9AM-12:30PM. Gather & Gro…"
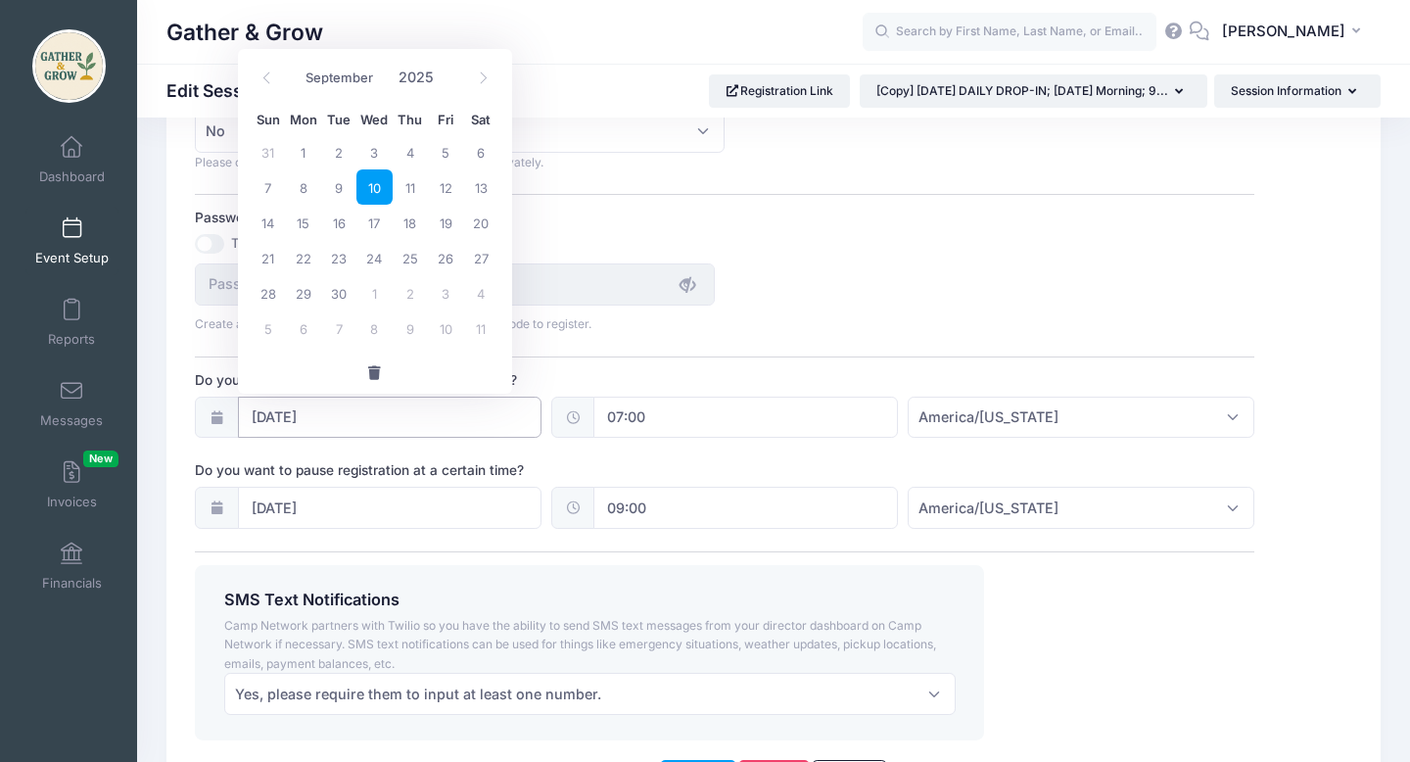
click at [324, 415] on input "09/10/2025" at bounding box center [390, 418] width 305 height 42
click at [379, 217] on span "17" at bounding box center [373, 222] width 35 height 35
type input "09/17/2025"
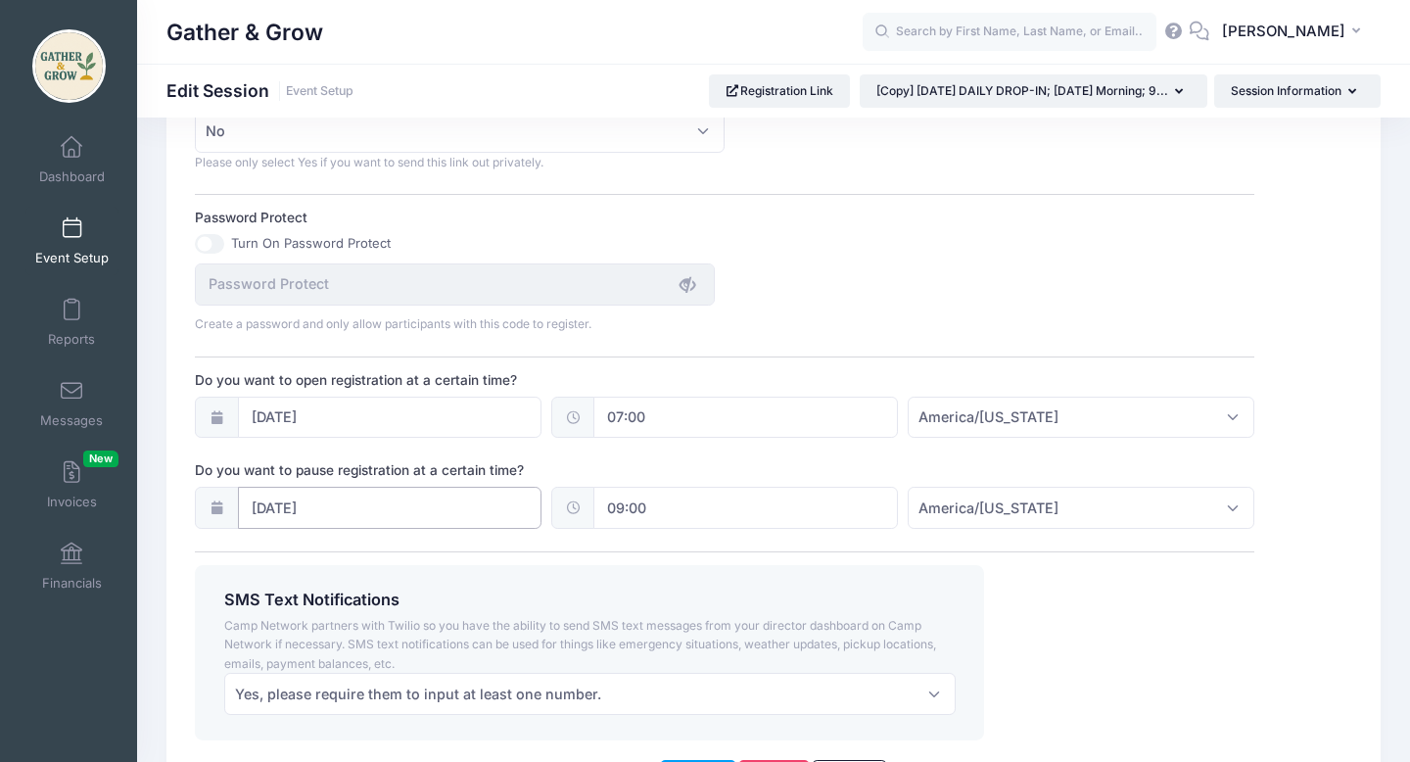
click at [313, 507] on input "09/17/2025" at bounding box center [390, 508] width 305 height 42
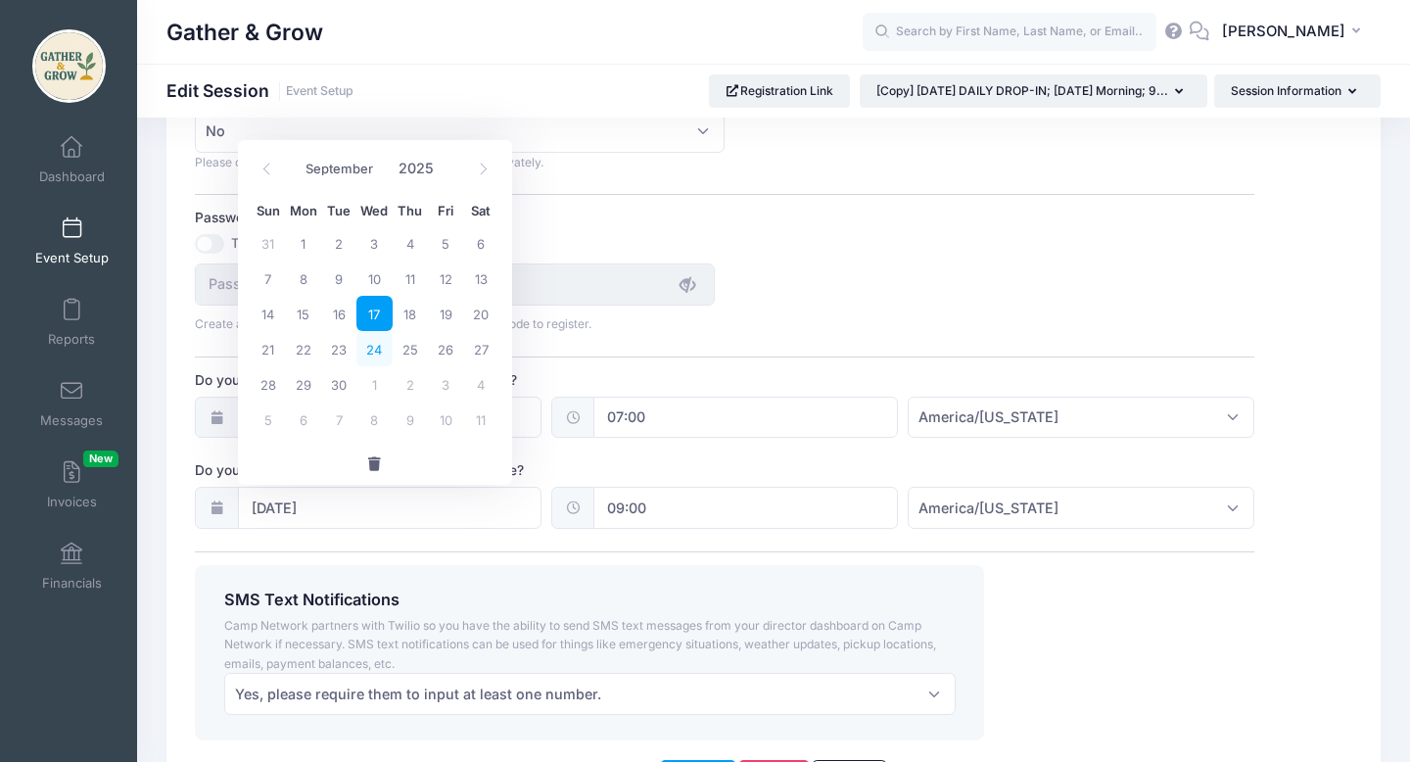
click at [375, 345] on span "24" at bounding box center [373, 348] width 35 height 35
type input "09/24/2025"
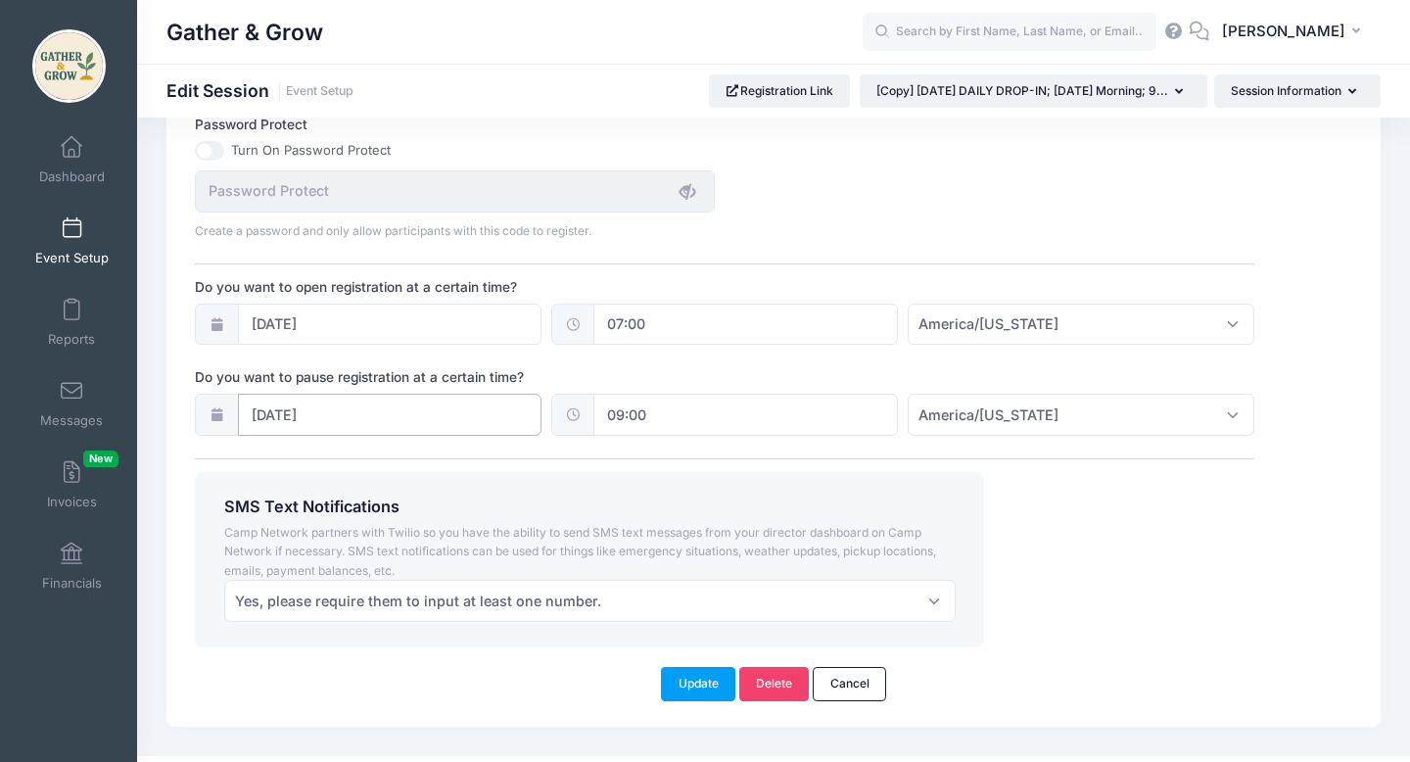
scroll to position [1402, 0]
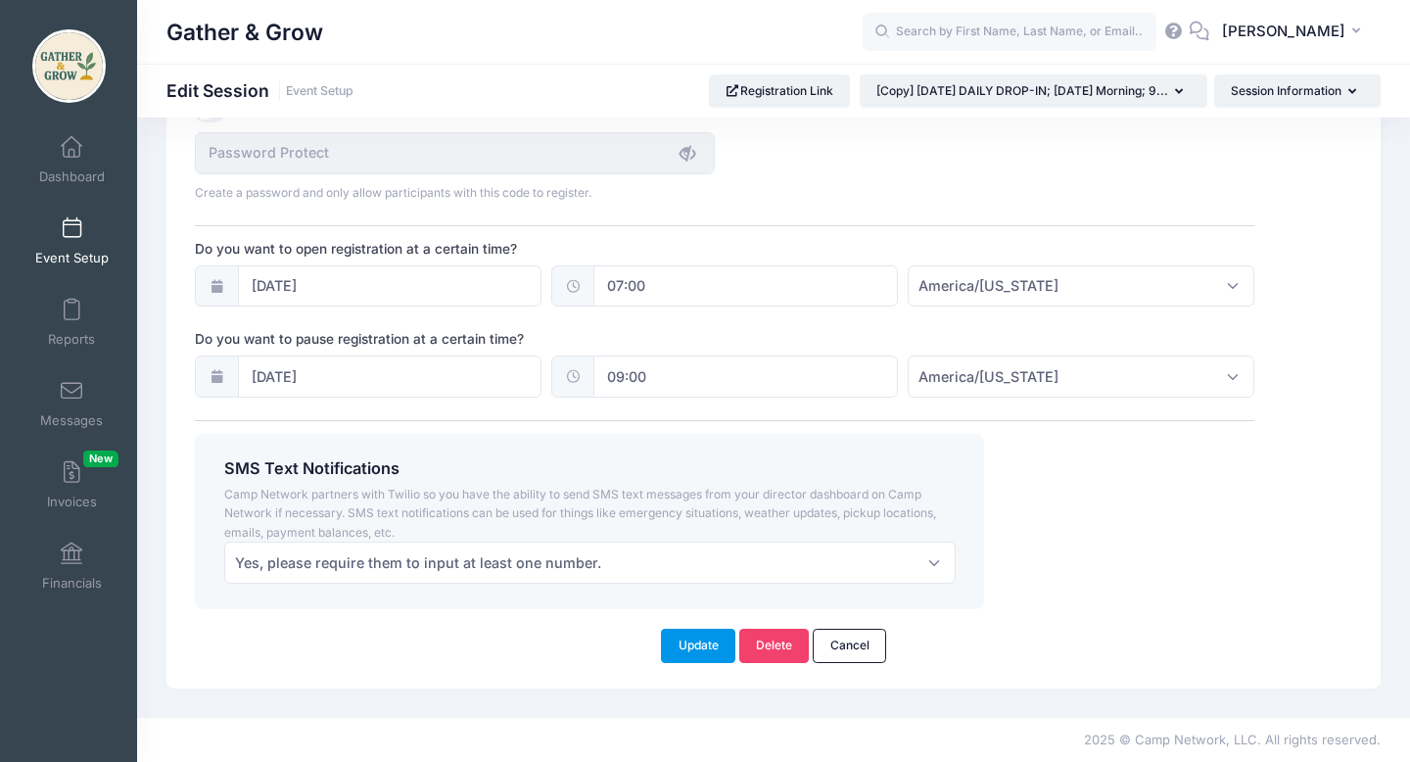
click at [709, 642] on button "Update" at bounding box center [698, 645] width 74 height 33
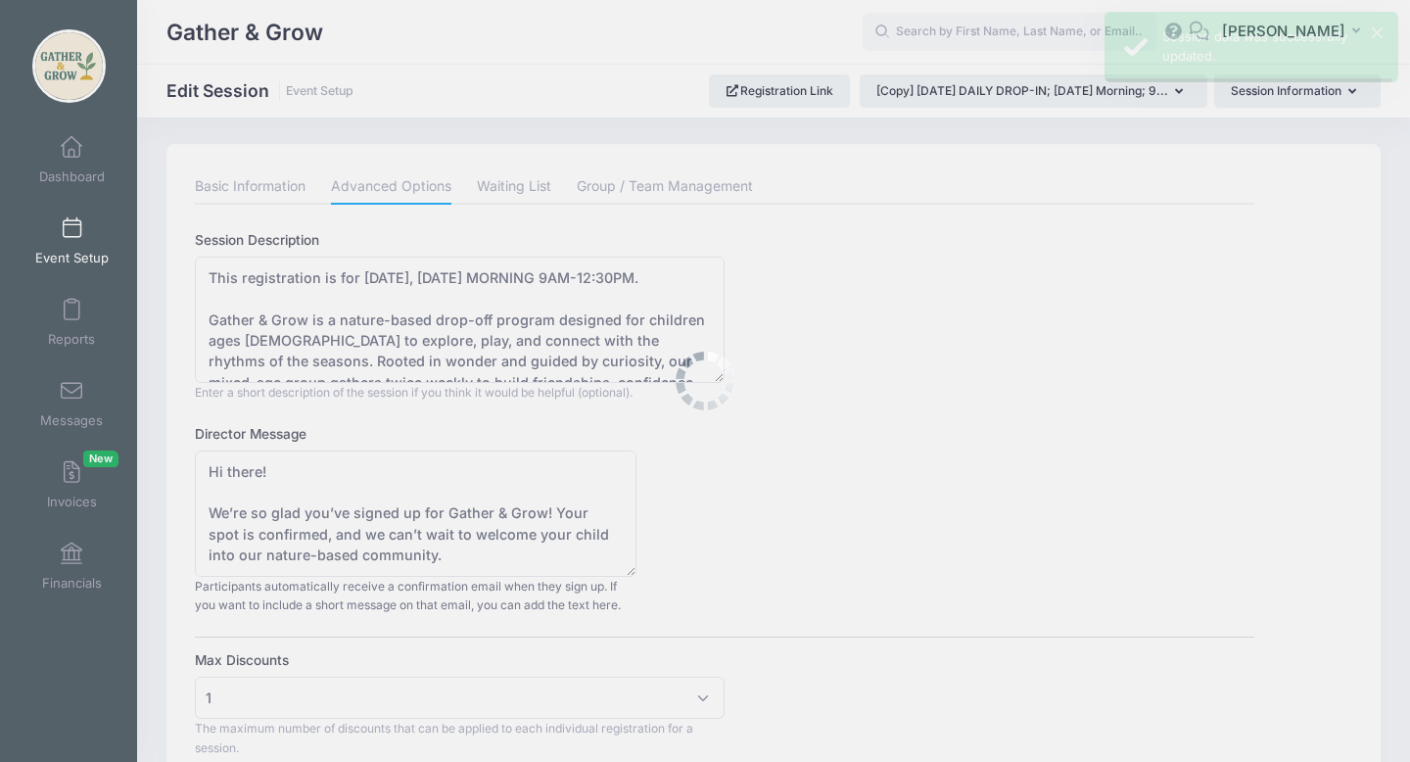
scroll to position [0, 0]
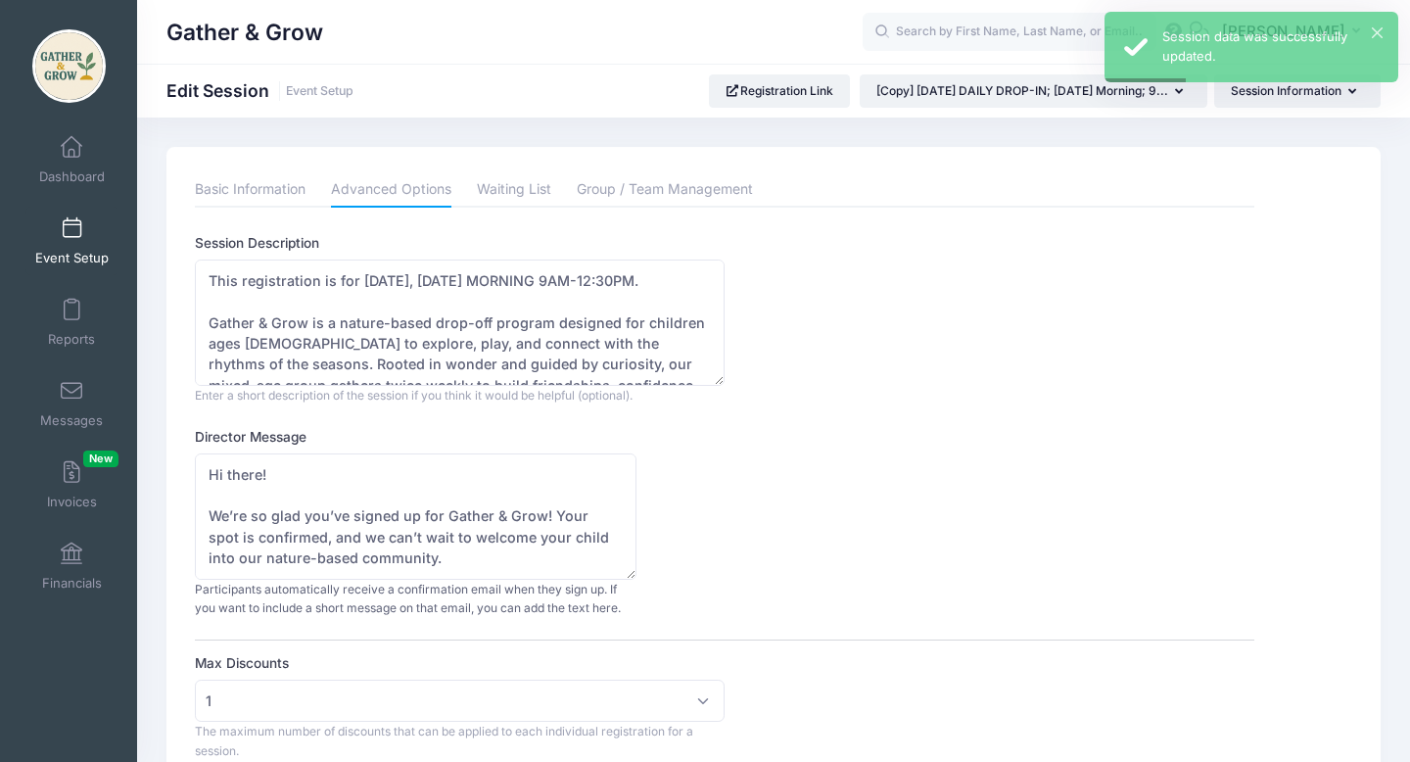
click at [71, 233] on span at bounding box center [71, 229] width 0 height 22
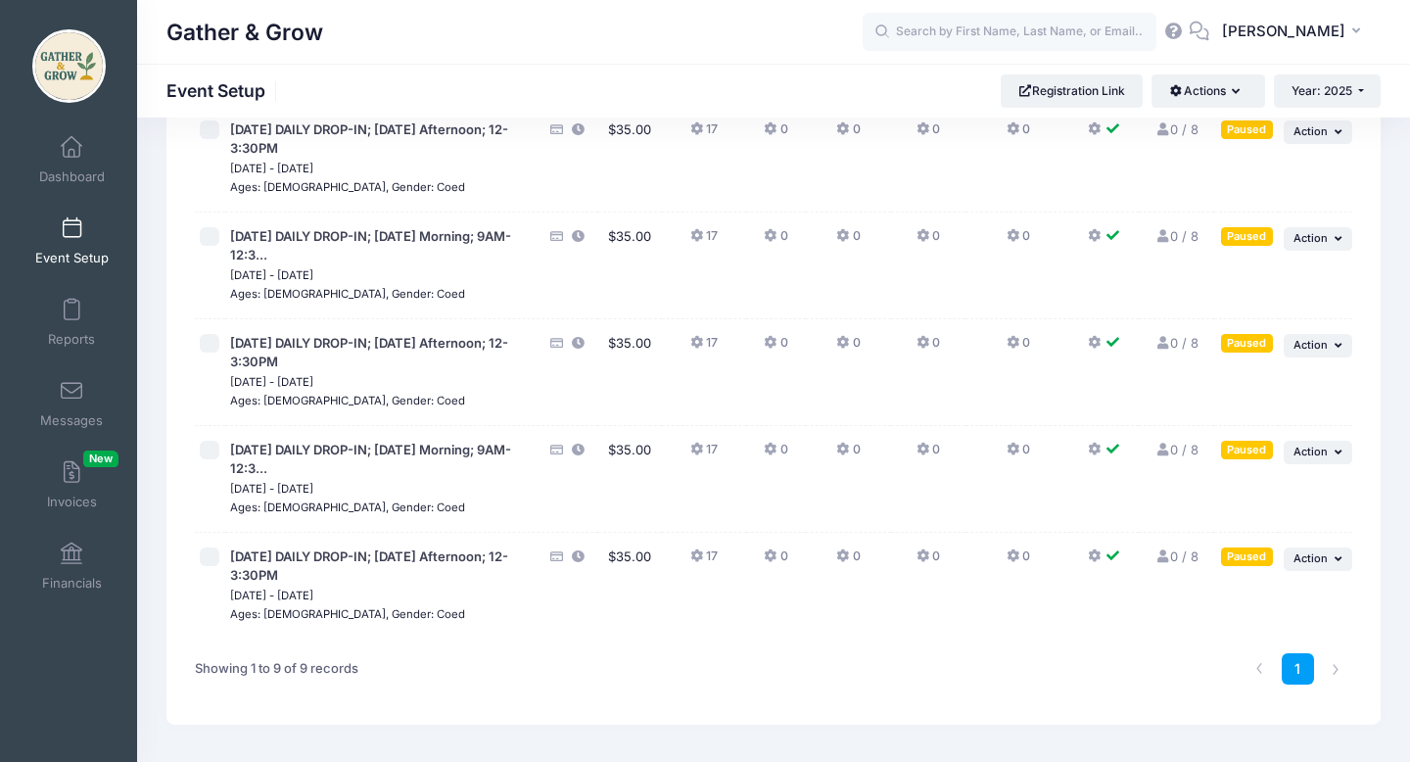
scroll to position [582, 0]
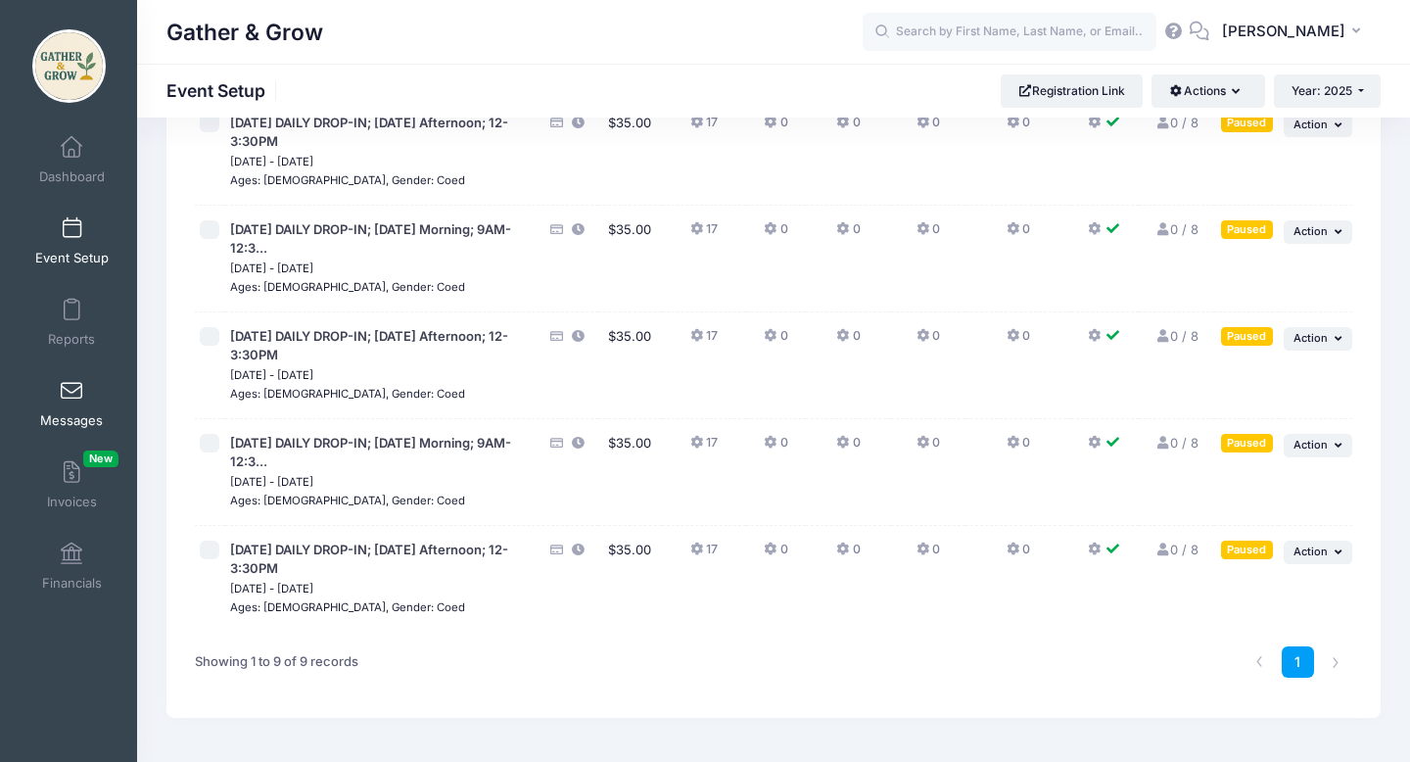
click at [71, 397] on span at bounding box center [71, 392] width 0 height 22
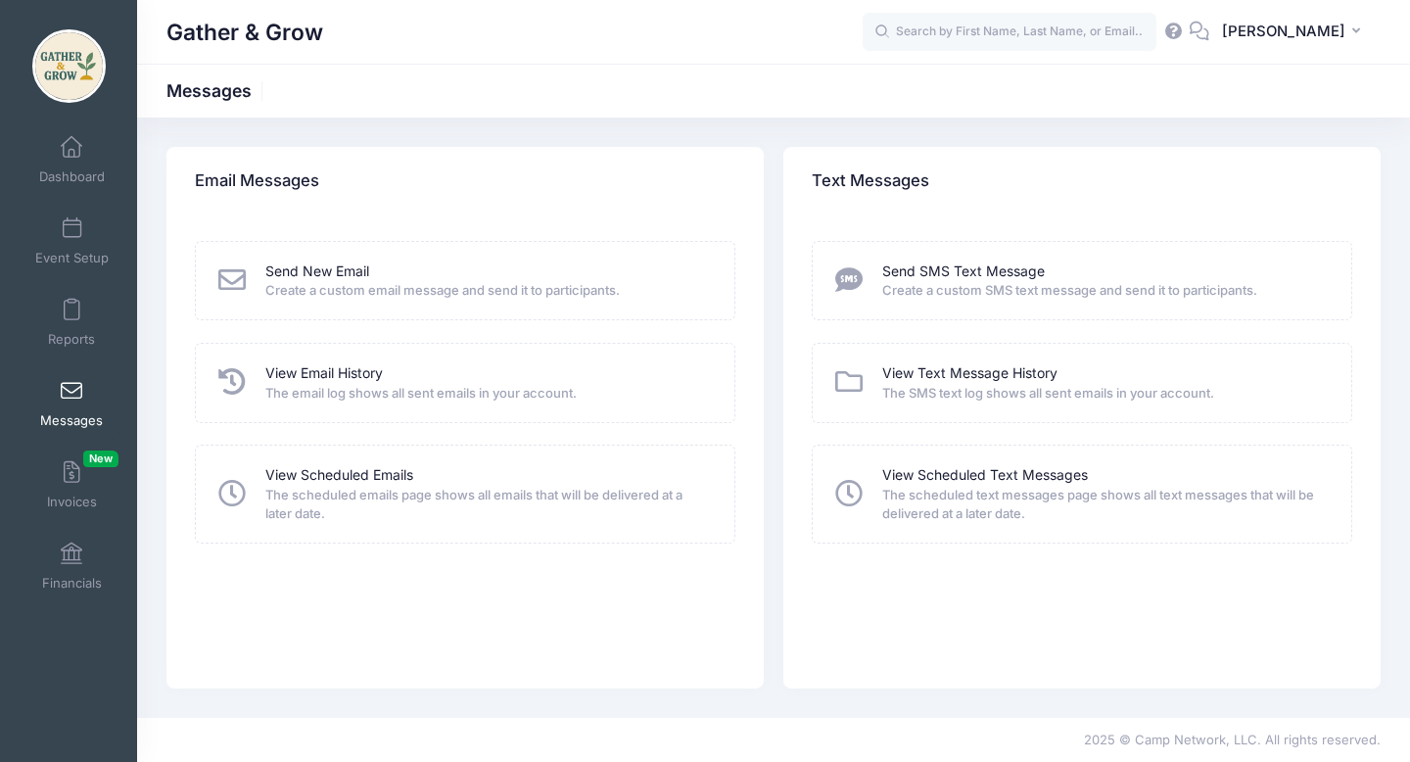
click at [377, 487] on span "The scheduled emails page shows all emails that will be delivered at a later da…" at bounding box center [487, 505] width 444 height 38
click at [376, 471] on link "View Scheduled Emails" at bounding box center [339, 475] width 148 height 21
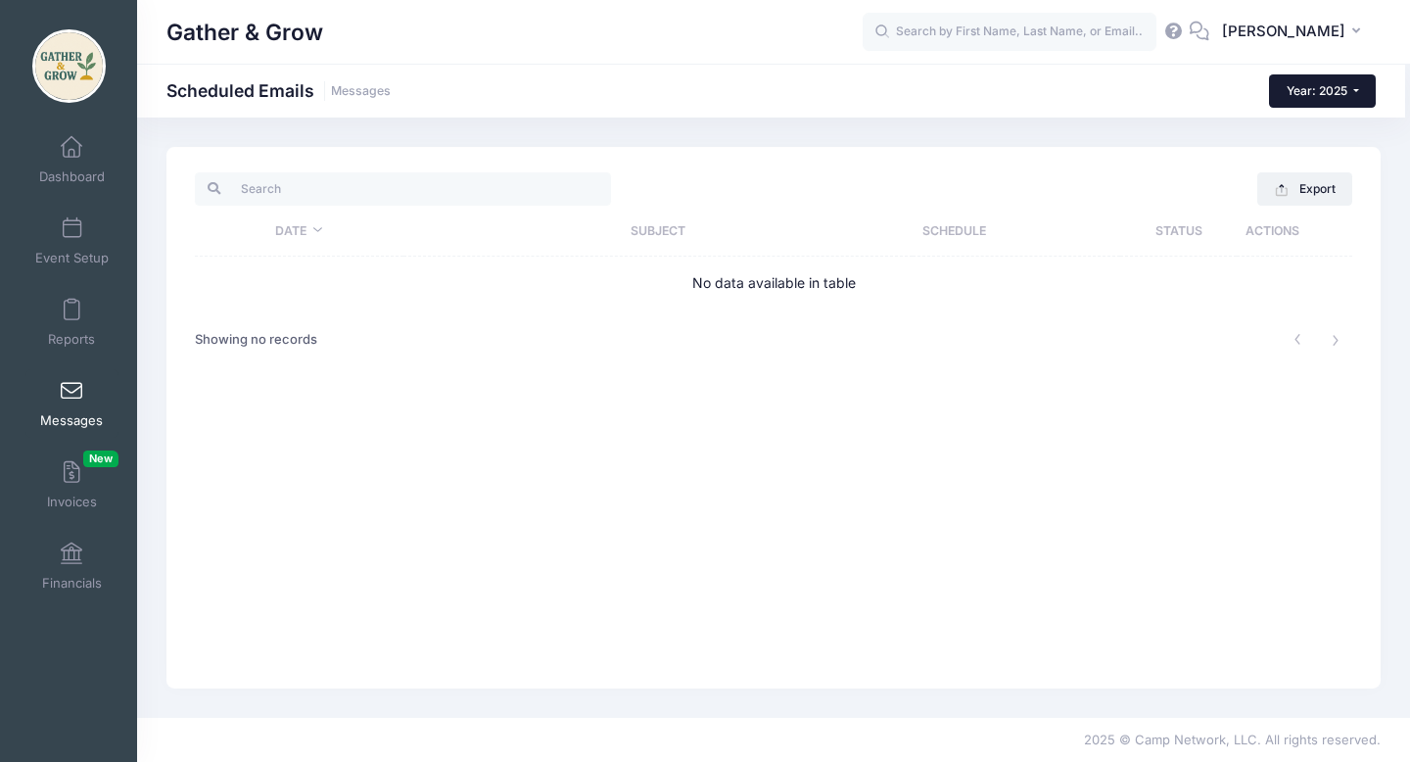
click at [1334, 90] on span "Year: 2025" at bounding box center [1317, 90] width 61 height 15
click at [71, 395] on span at bounding box center [71, 392] width 0 height 22
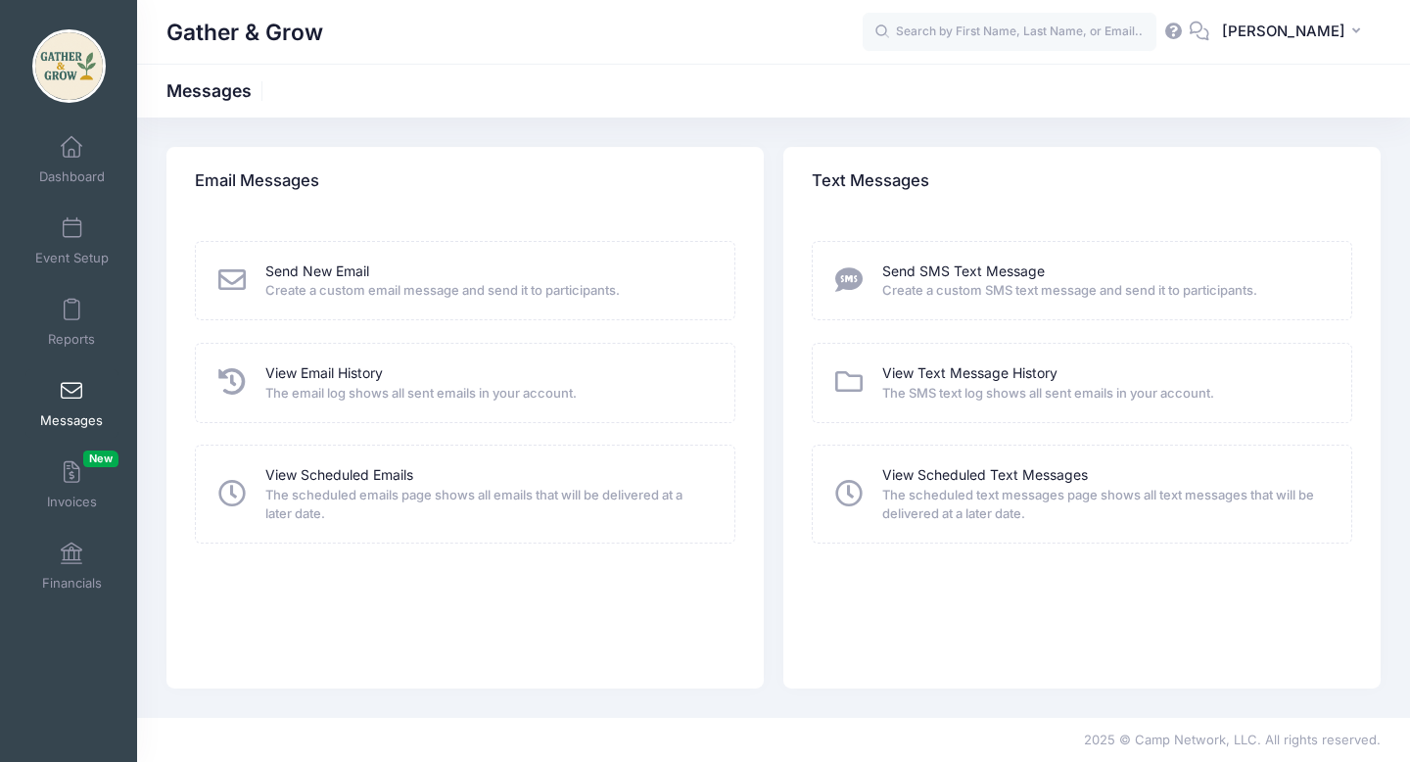
click at [970, 490] on span "The scheduled text messages page shows all text messages that will be delivered…" at bounding box center [1104, 505] width 444 height 38
click at [845, 494] on icon at bounding box center [849, 493] width 34 height 27
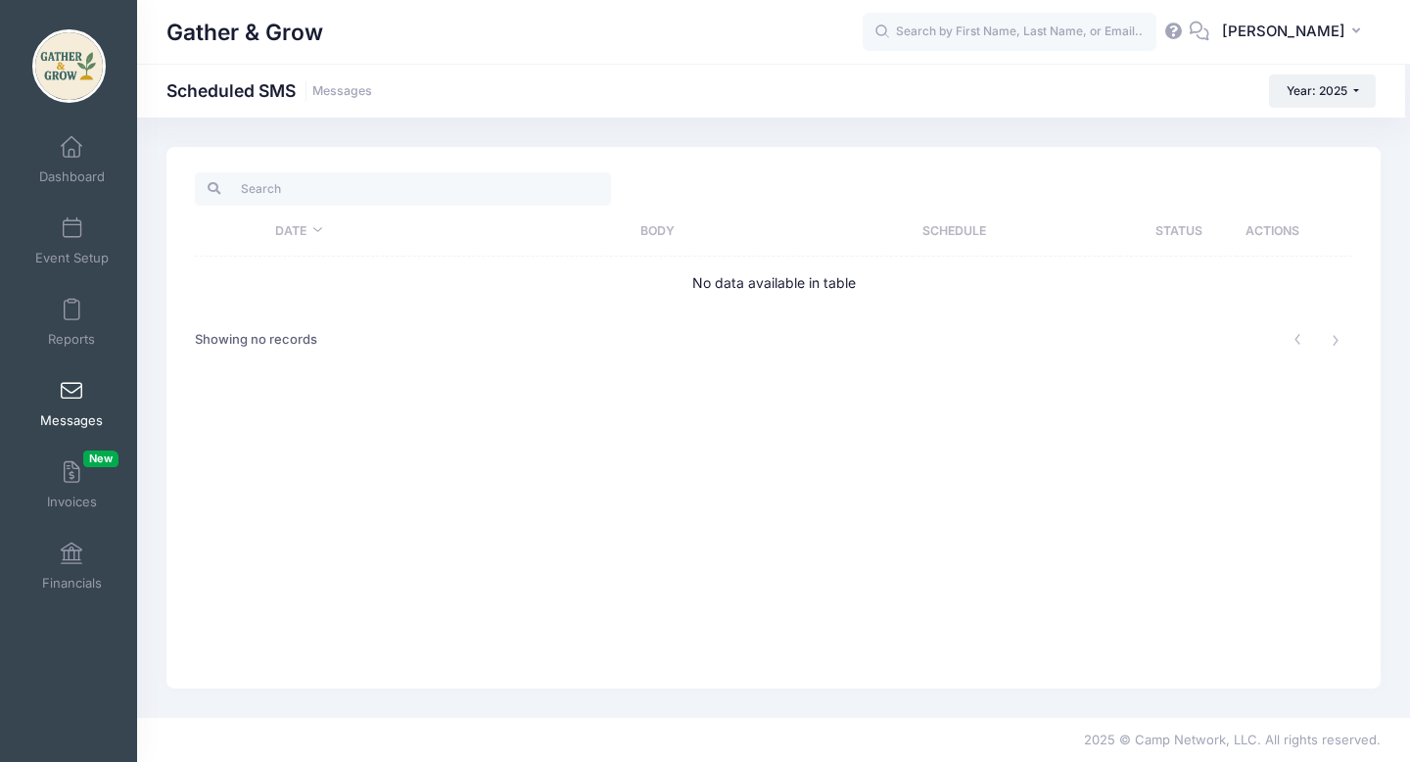
click at [71, 396] on span at bounding box center [71, 392] width 0 height 22
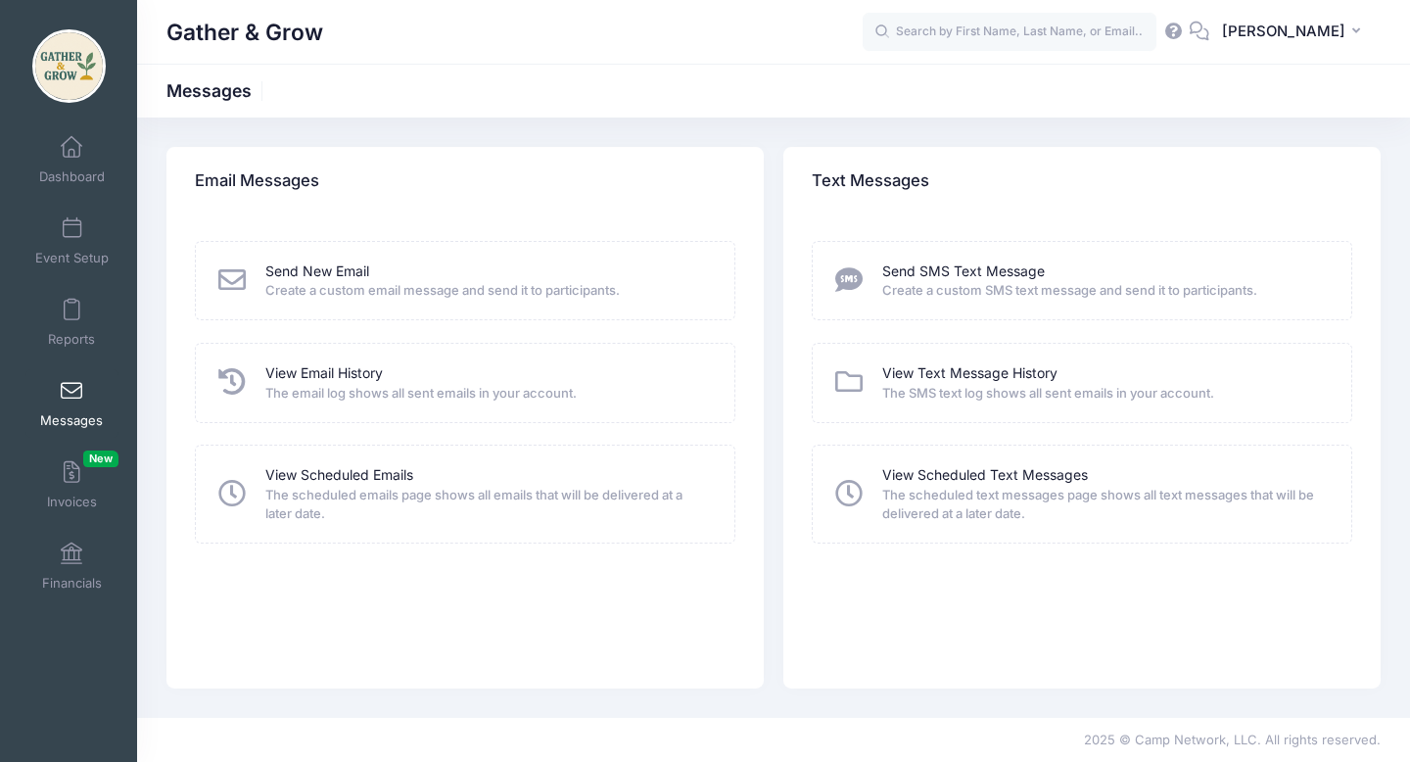
click at [236, 491] on icon at bounding box center [232, 493] width 34 height 27
